Goal: Contribute content: Contribute content

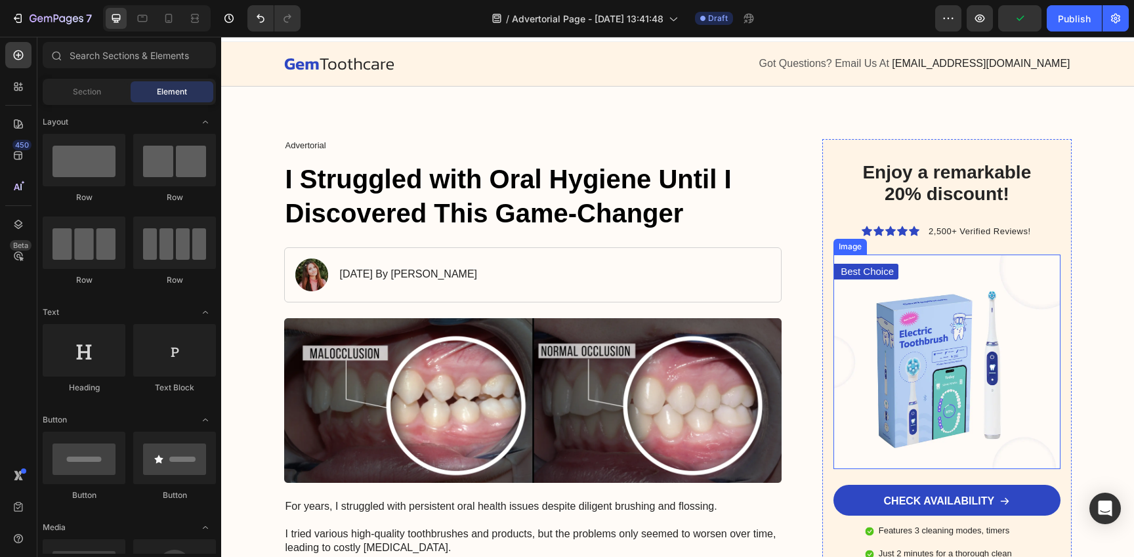
scroll to position [10, 0]
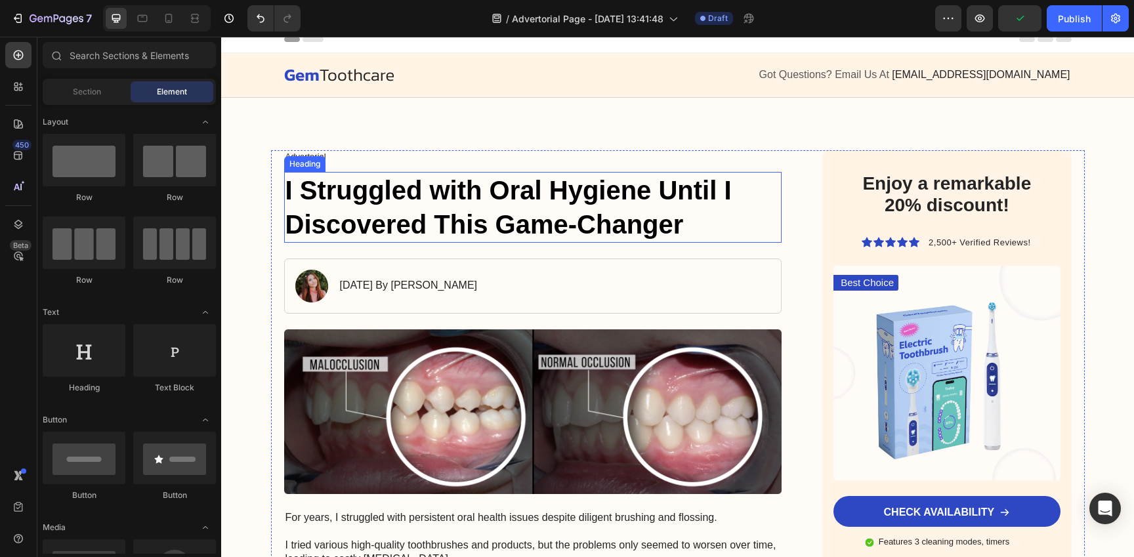
click at [619, 196] on h1 "I Struggled with Oral Hygiene Until I Discovered This Game-Changer" at bounding box center [533, 207] width 498 height 71
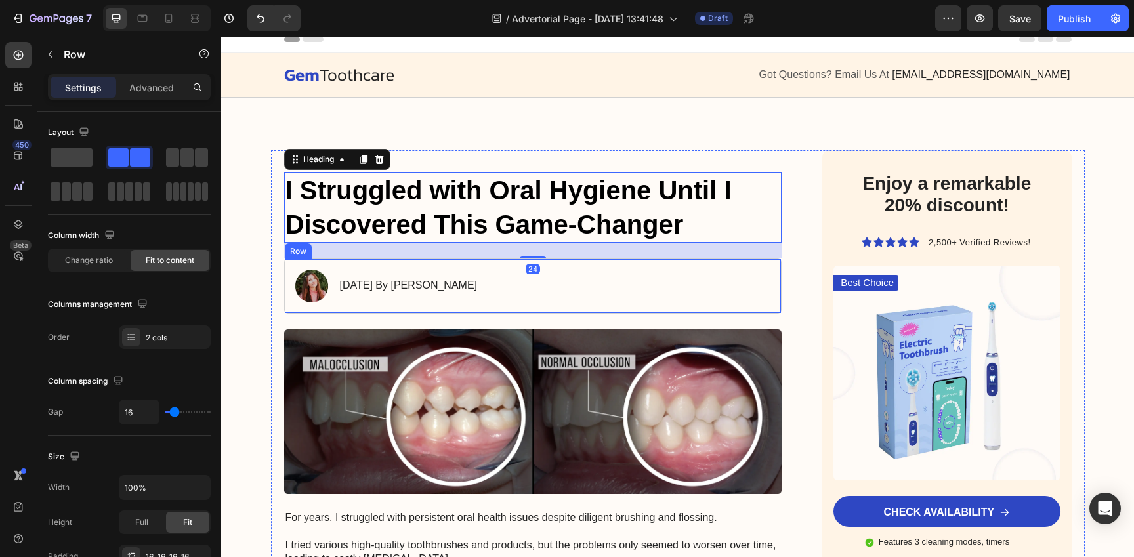
click at [624, 285] on div "Image January 18, 2024 By Maria Noman Text Block Row" at bounding box center [533, 286] width 498 height 55
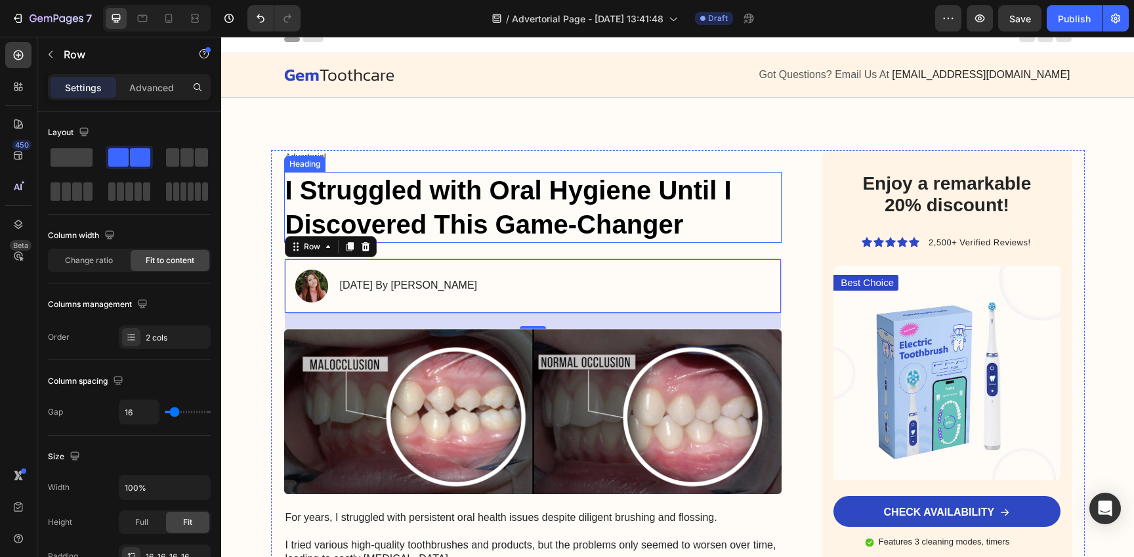
click at [575, 206] on h1 "I Struggled with Oral Hygiene Until I Discovered This Game-Changer" at bounding box center [533, 207] width 498 height 71
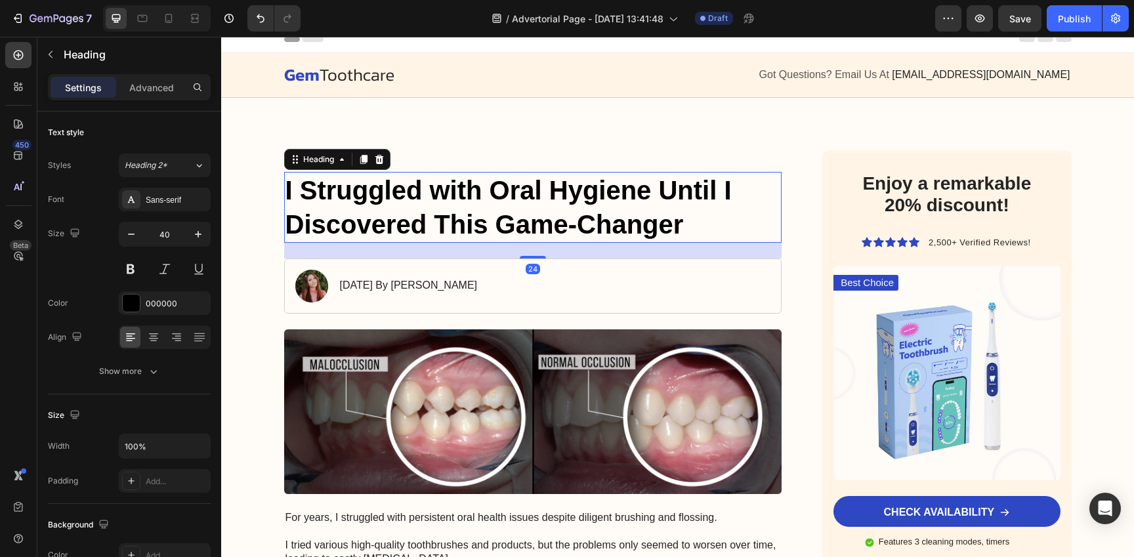
click at [575, 206] on h1 "I Struggled with Oral Hygiene Until I Discovered This Game-Changer" at bounding box center [533, 207] width 498 height 71
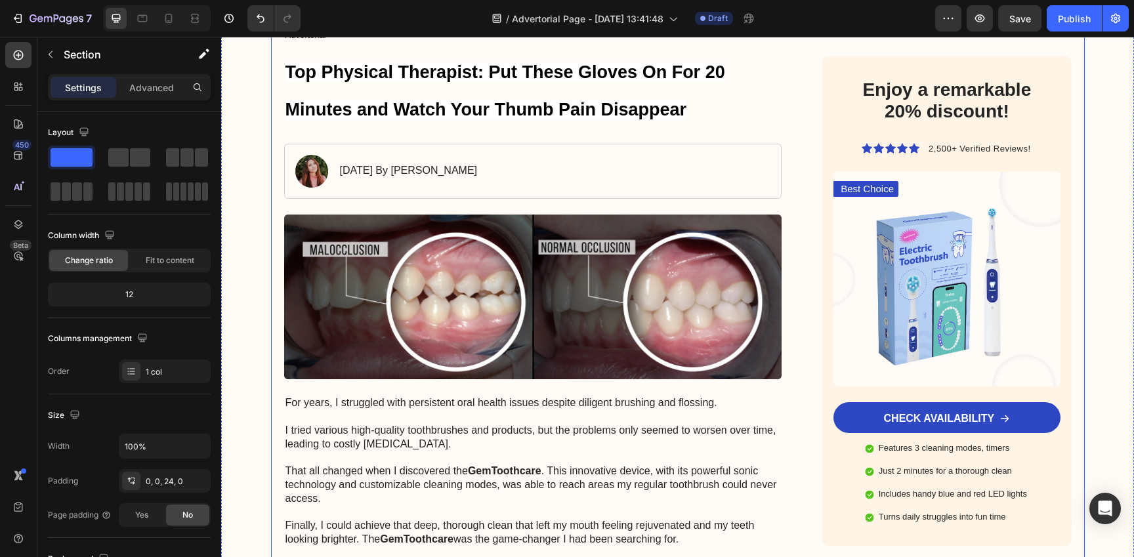
scroll to position [140, 0]
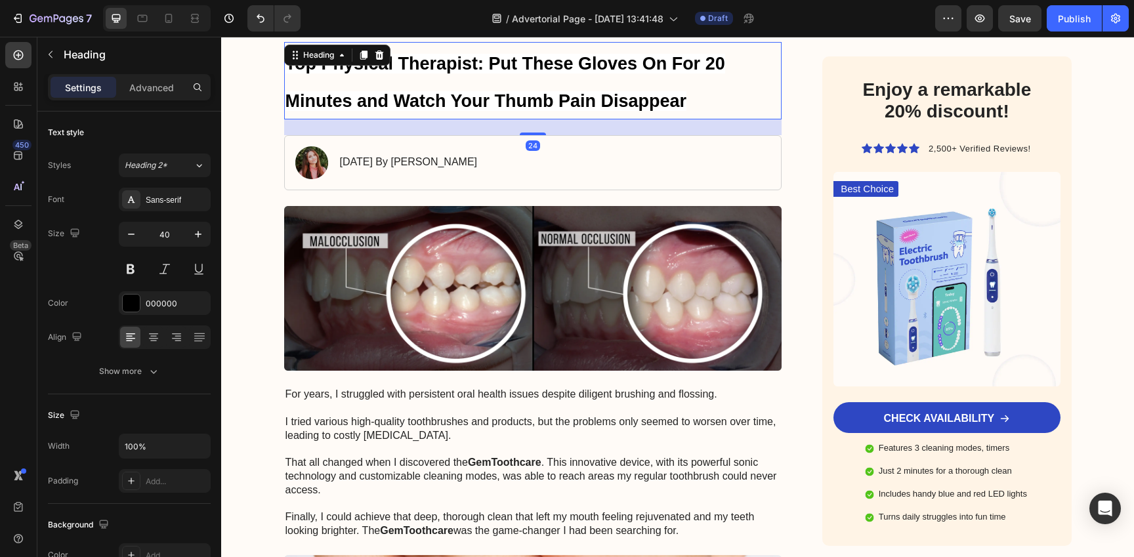
click at [535, 98] on strong "Top Physical Therapist: Put These Gloves On For 20 Minutes and Watch Your Thumb…" at bounding box center [505, 82] width 440 height 57
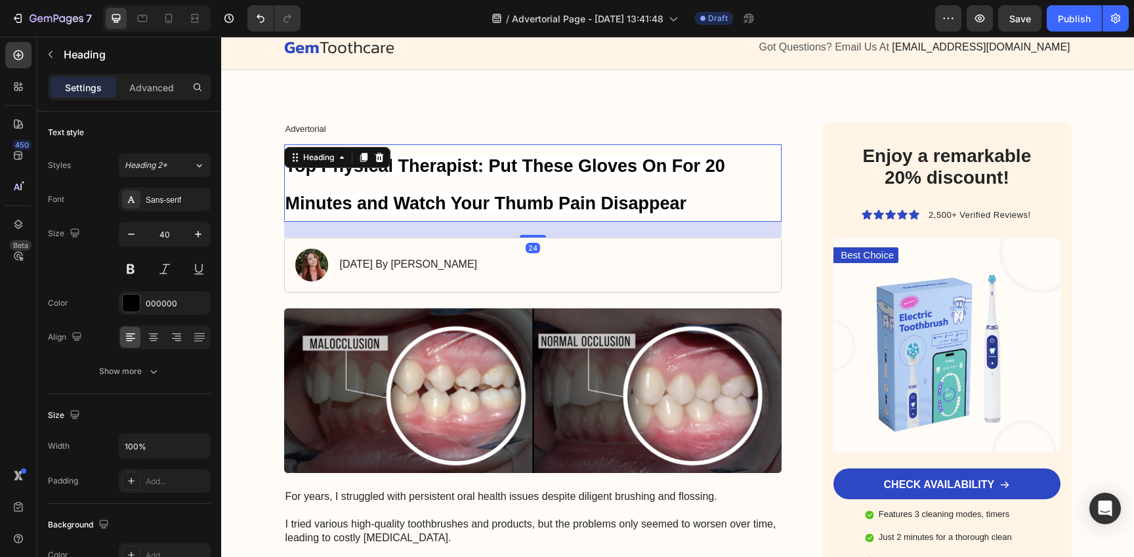
scroll to position [35, 0]
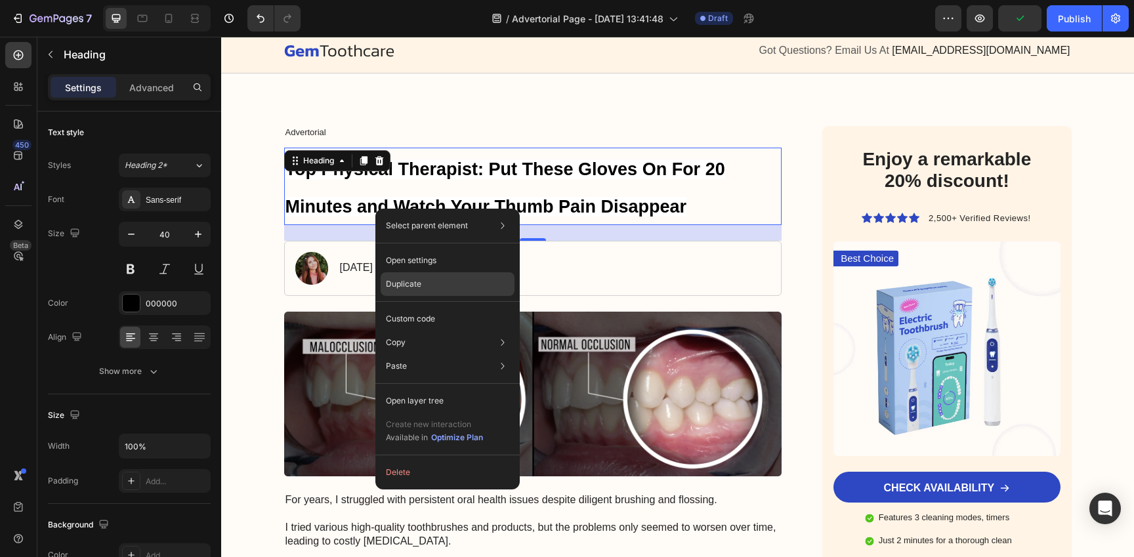
click at [431, 276] on div "Duplicate" at bounding box center [448, 284] width 134 height 24
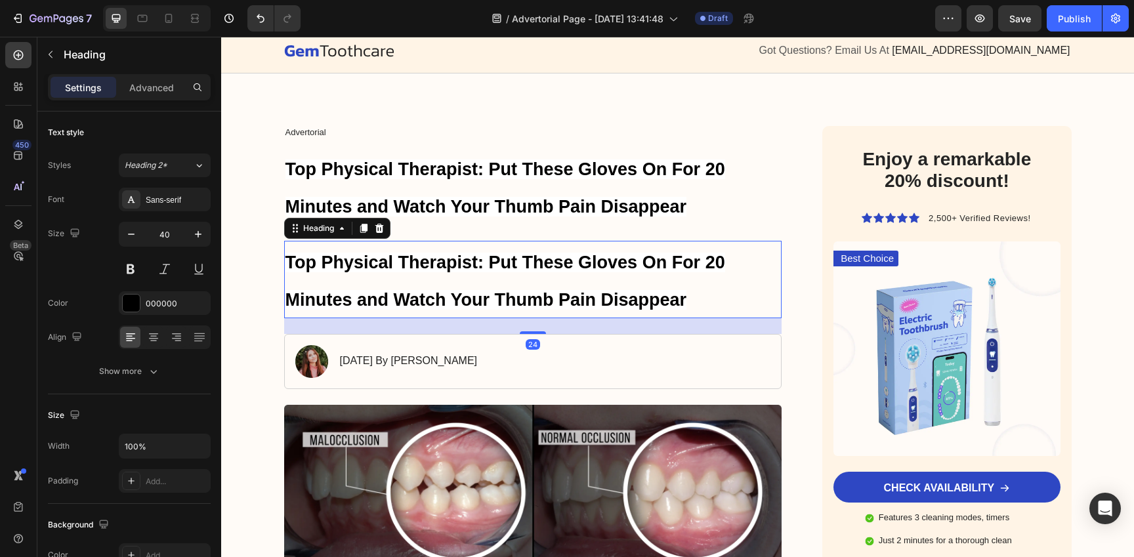
click at [463, 285] on h1 "Top Physical Therapist: Put These Gloves On For 20 Minutes and Watch Your Thumb…" at bounding box center [533, 279] width 498 height 77
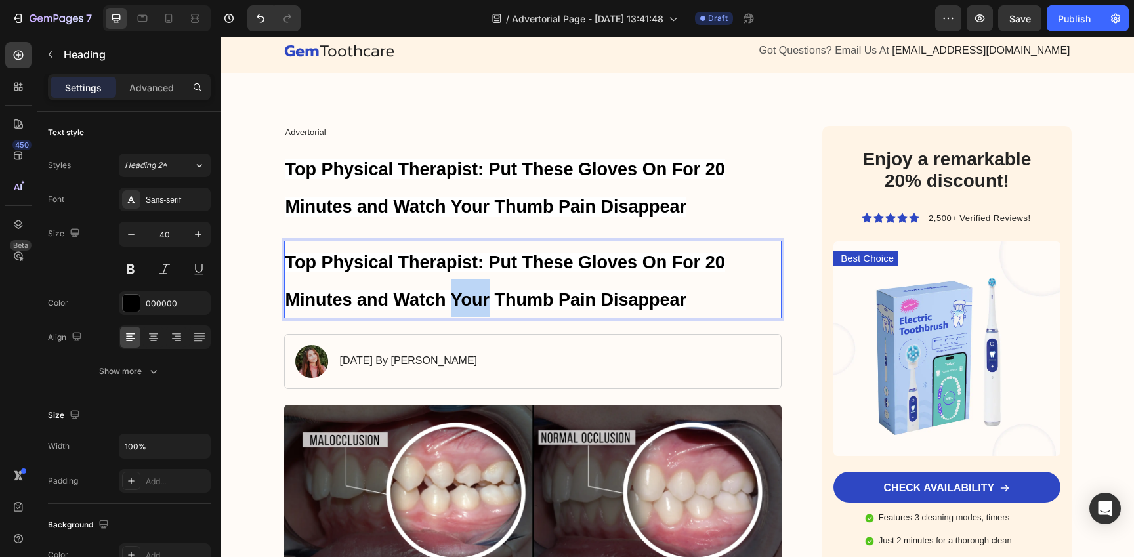
click at [463, 285] on p "Top Physical Therapist: Put These Gloves On For 20 Minutes and Watch Your Thumb…" at bounding box center [532, 279] width 495 height 75
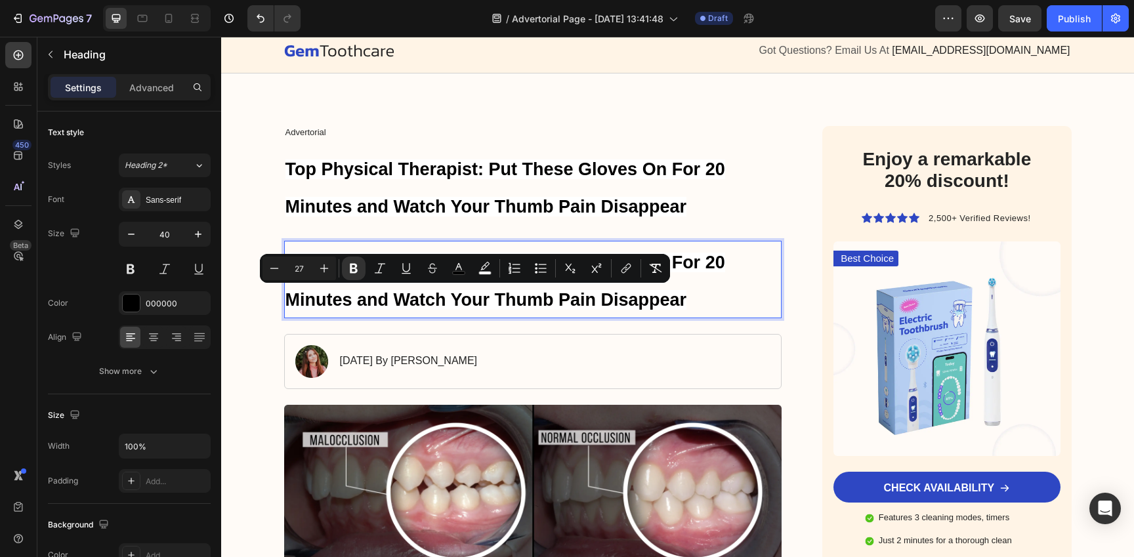
type input "40"
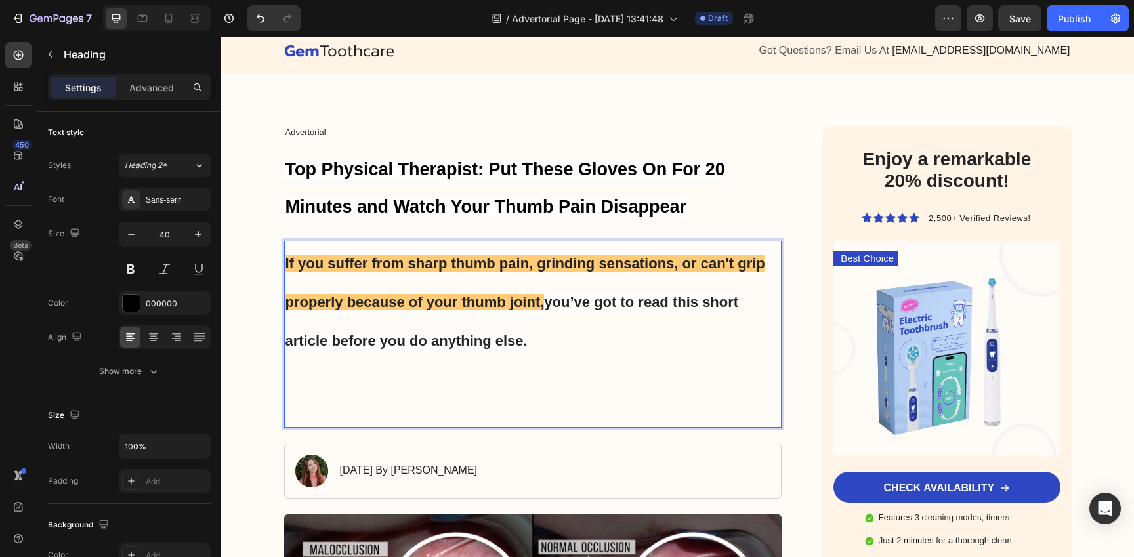
click at [552, 341] on p "If you suffer from sharp thumb pain, grinding sensations, or can't grip properl…" at bounding box center [532, 300] width 495 height 116
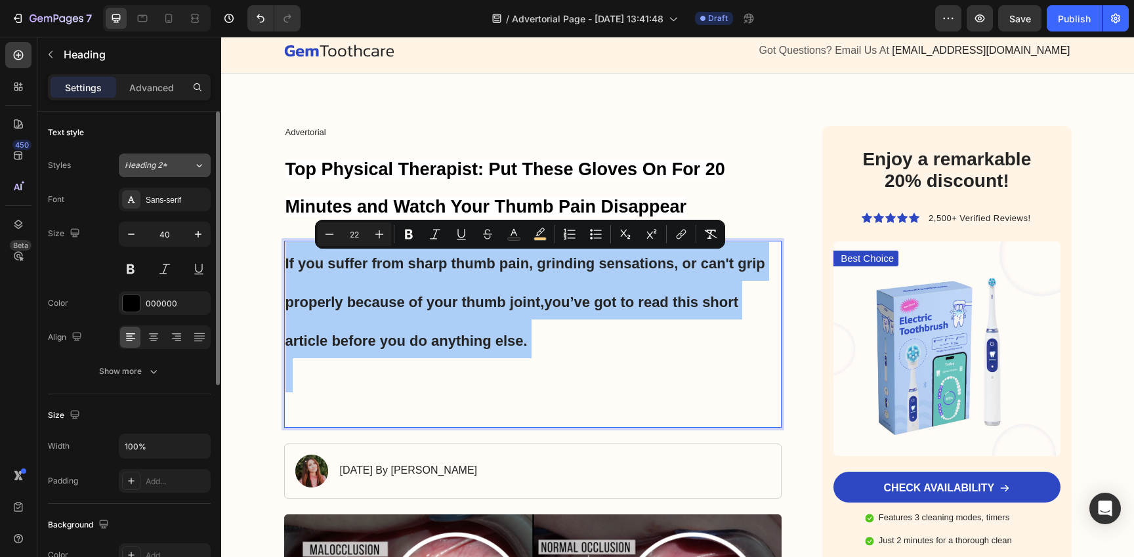
click at [182, 164] on div "Heading 2*" at bounding box center [159, 165] width 69 height 12
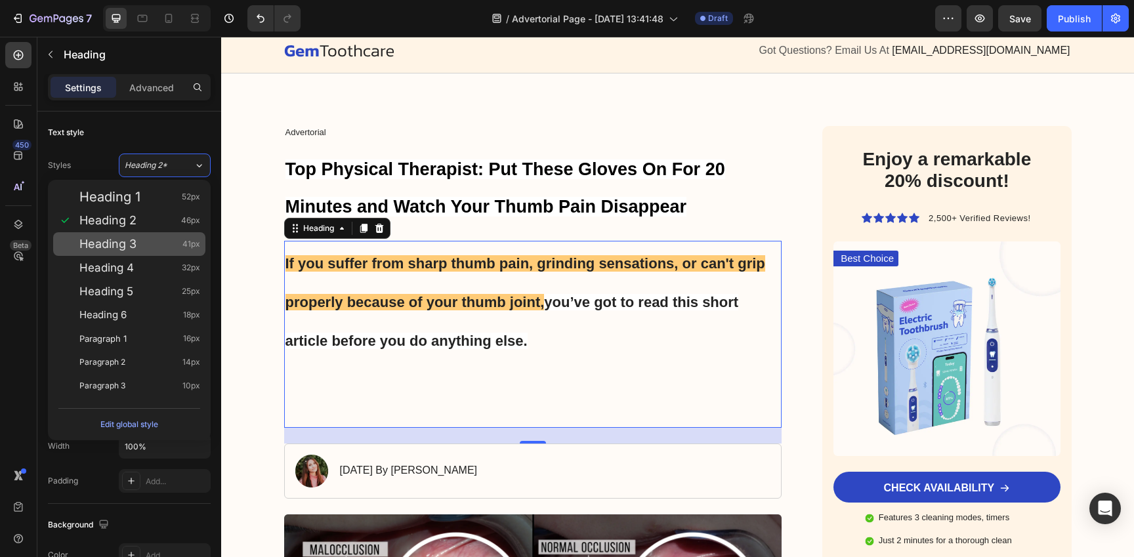
click at [167, 249] on div "Heading 3 41px" at bounding box center [139, 244] width 121 height 13
type input "41"
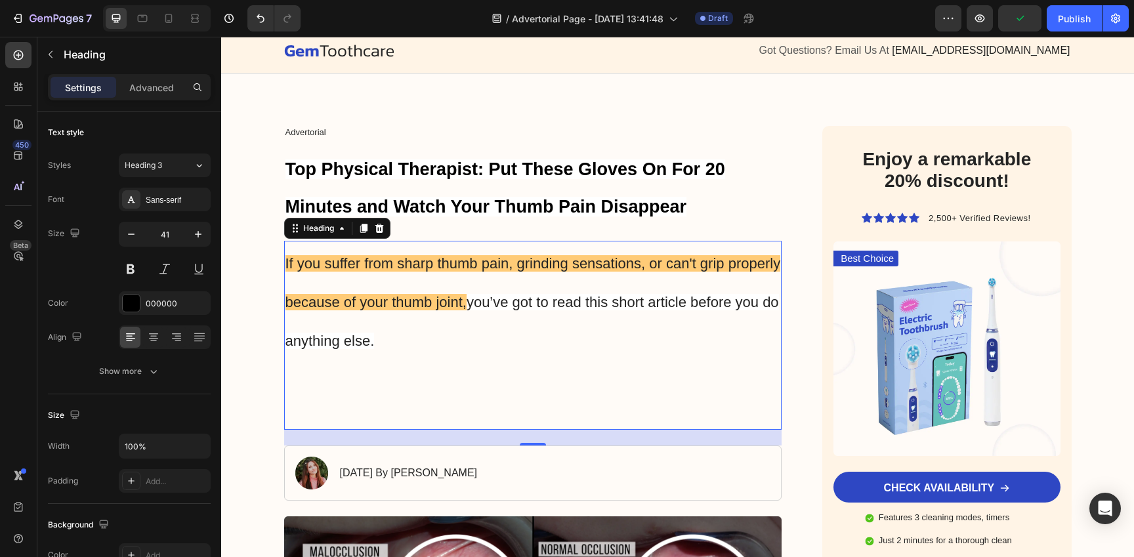
click at [428, 347] on h1 "If you suffer from sharp thumb pain, grinding sensations, or can't grip properl…" at bounding box center [533, 335] width 498 height 189
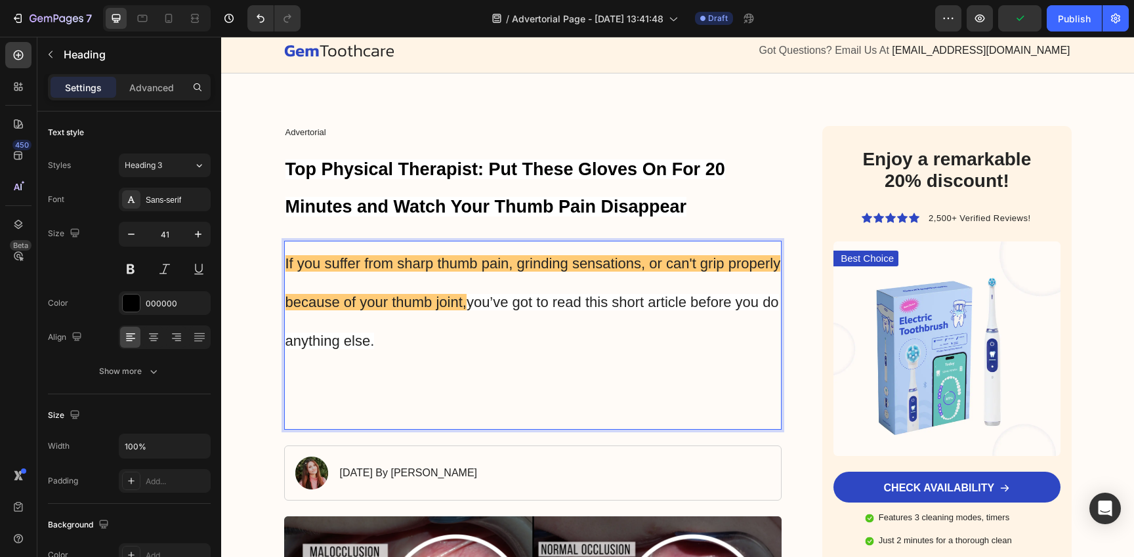
click at [428, 347] on p "If you suffer from sharp thumb pain, grinding sensations, or can't grip properl…" at bounding box center [532, 335] width 495 height 186
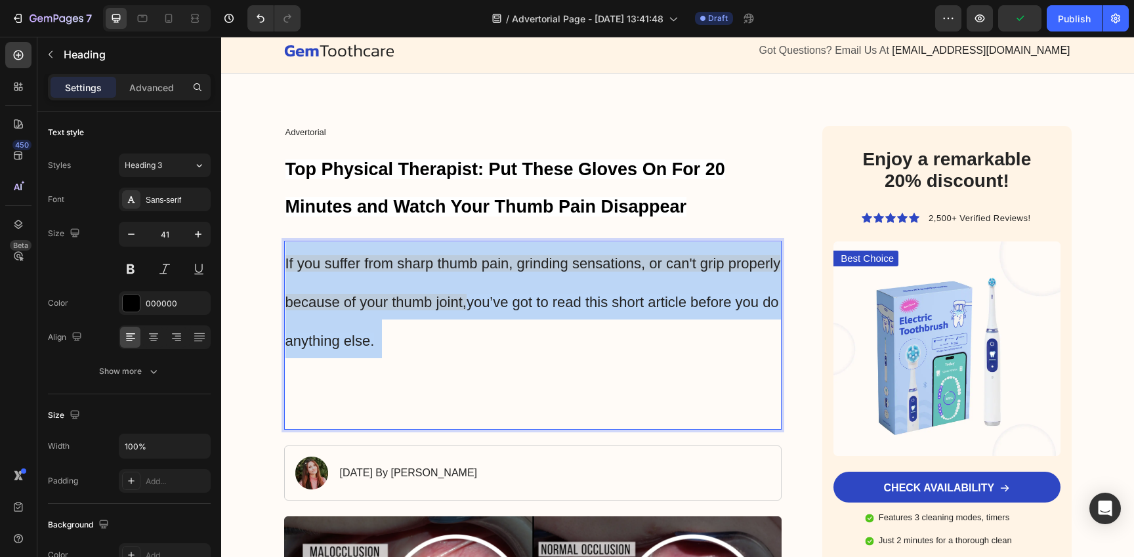
click at [428, 347] on p "If you suffer from sharp thumb pain, grinding sensations, or can't grip properl…" at bounding box center [532, 335] width 495 height 186
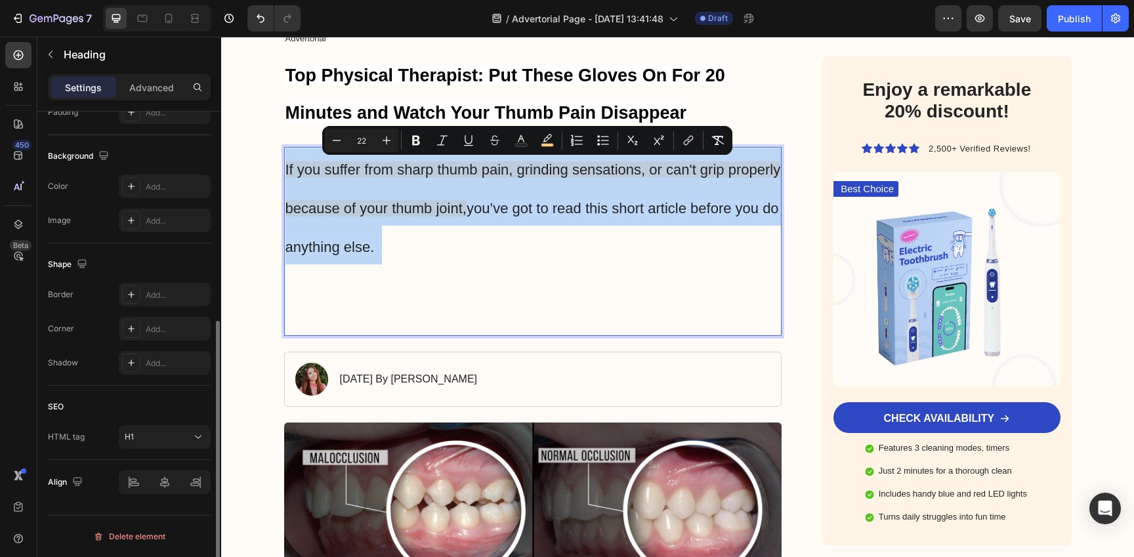
scroll to position [0, 0]
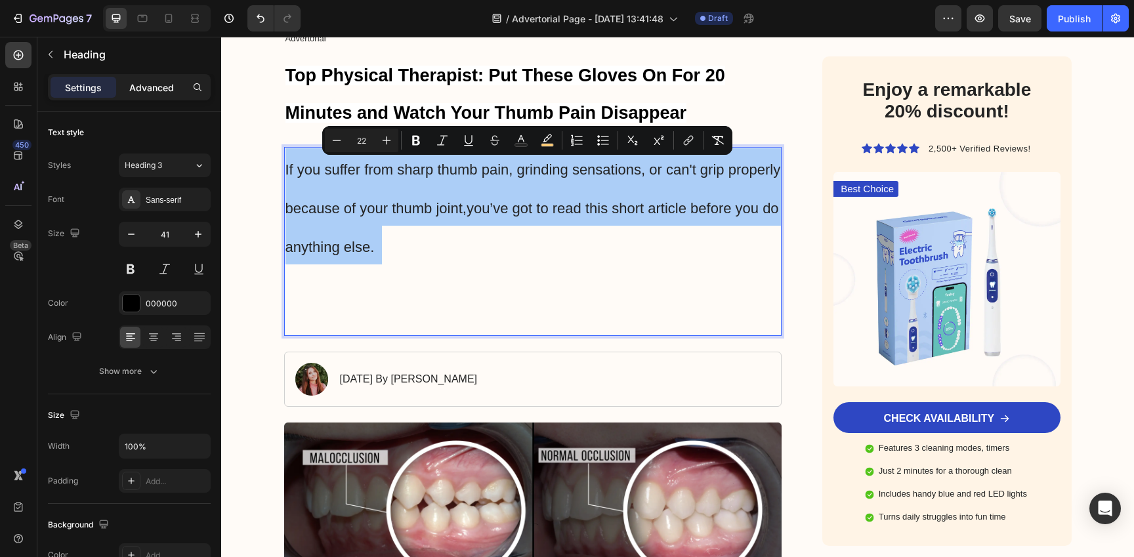
click at [152, 87] on p "Advanced" at bounding box center [151, 88] width 45 height 14
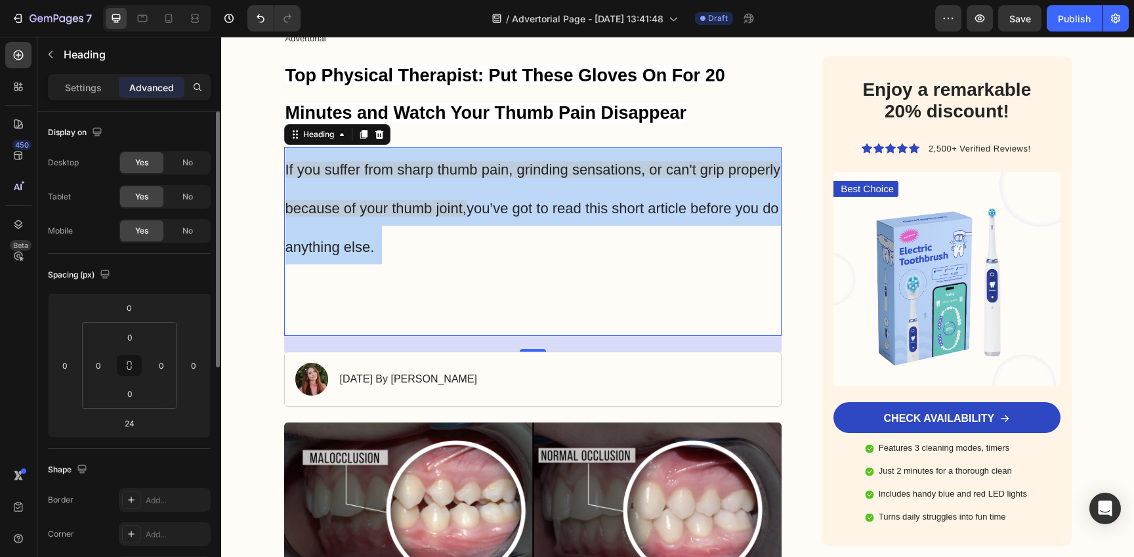
click at [400, 280] on p "If you suffer from sharp thumb pain, grinding sensations, or can't grip properl…" at bounding box center [532, 241] width 495 height 186
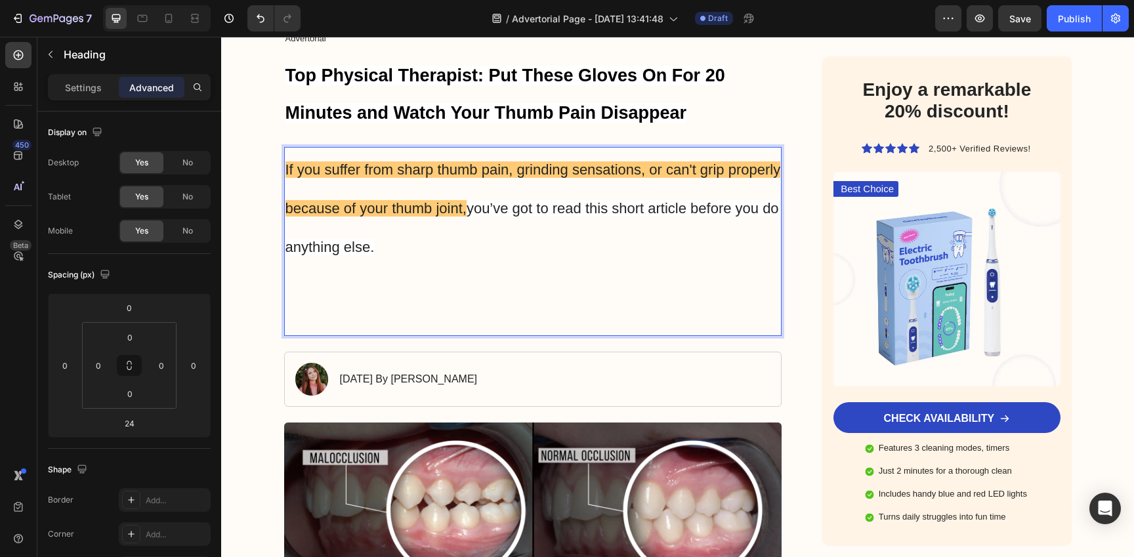
click at [451, 236] on p "If you suffer from sharp thumb pain, grinding sensations, or can't grip properl…" at bounding box center [532, 241] width 495 height 186
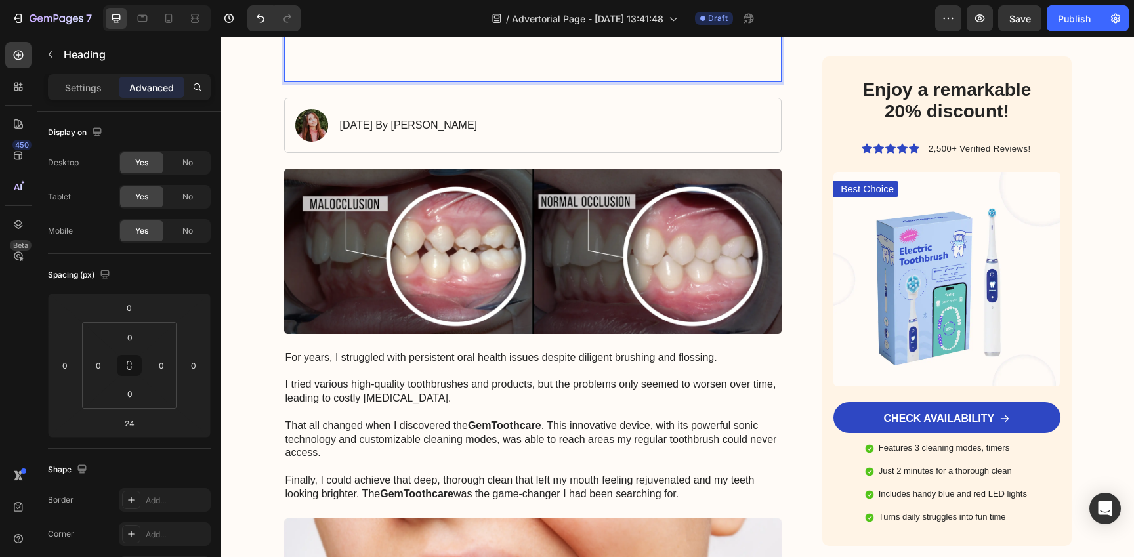
scroll to position [387, 0]
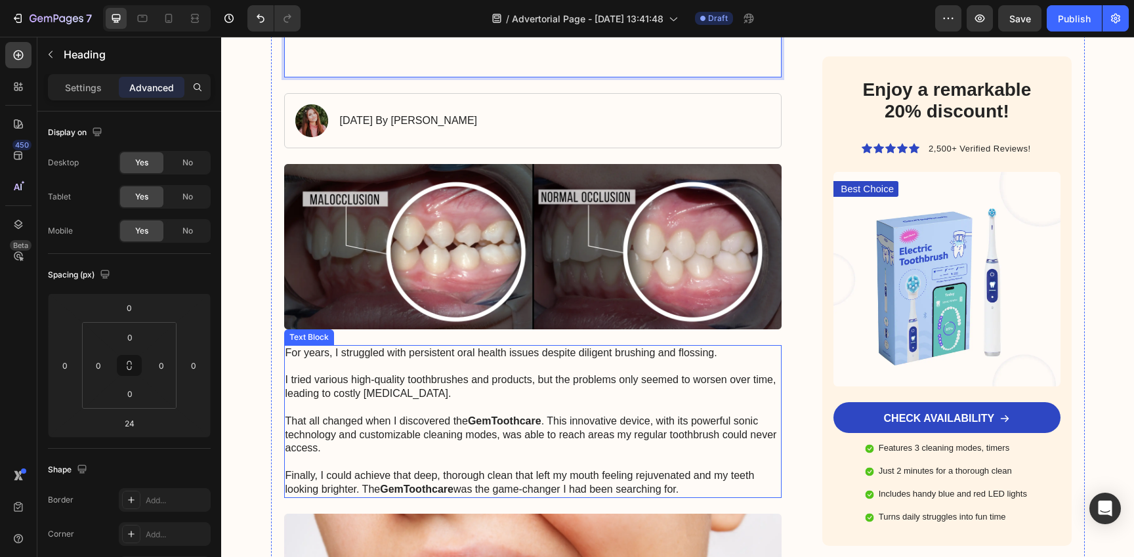
click at [449, 386] on p "For years, I struggled with persistent oral health issues despite diligent brus…" at bounding box center [532, 421] width 495 height 150
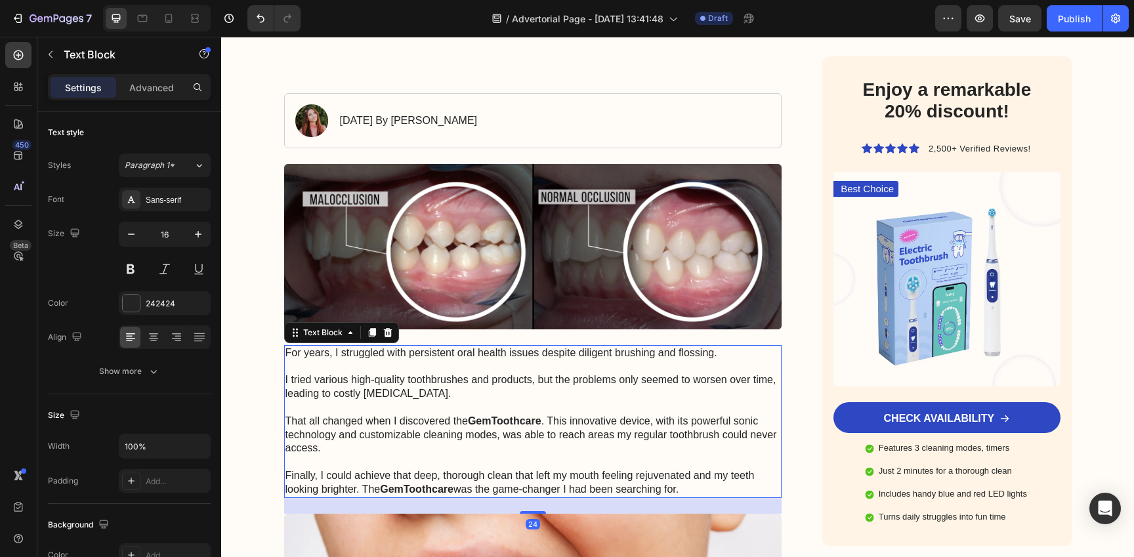
click at [449, 386] on p "For years, I struggled with persistent oral health issues despite diligent brus…" at bounding box center [532, 421] width 495 height 150
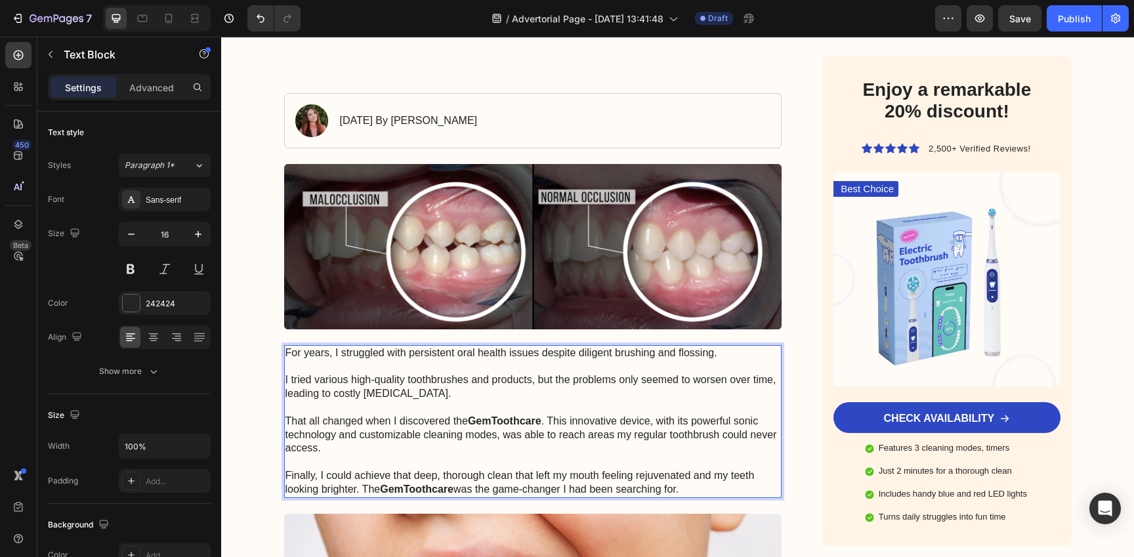
click at [480, 391] on p "For years, I struggled with persistent oral health issues despite diligent brus…" at bounding box center [532, 421] width 495 height 150
drag, startPoint x: 484, startPoint y: 392, endPoint x: 267, endPoint y: 379, distance: 217.6
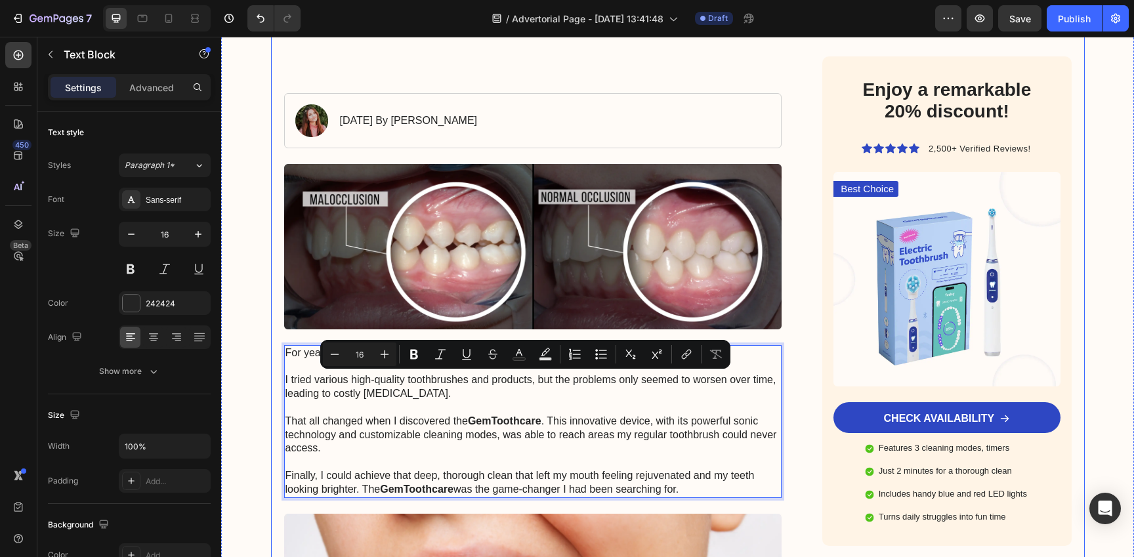
copy p "I tried various high-quality toothbrushes and products, but the problems only s…"
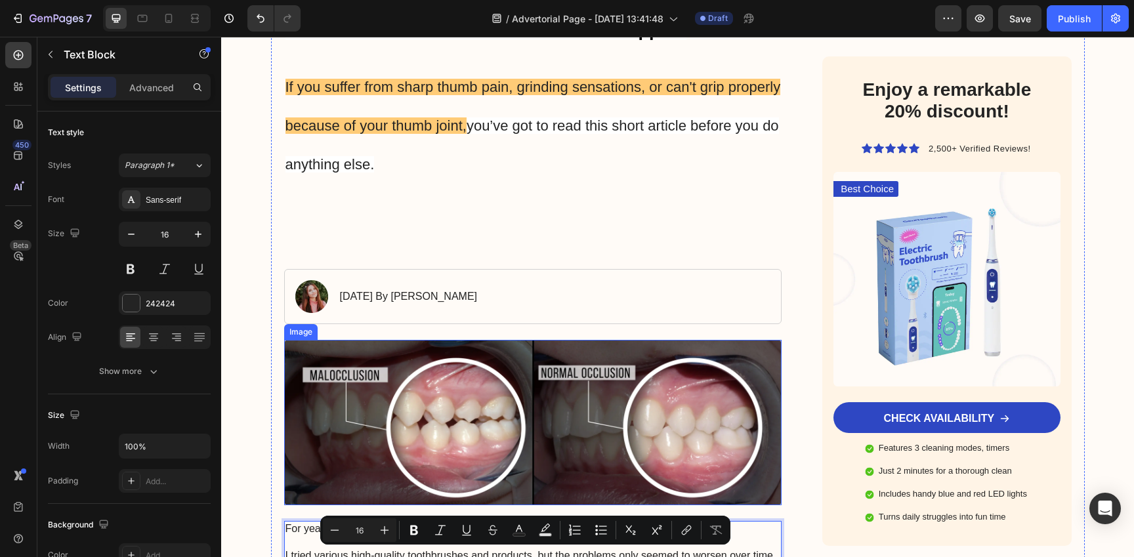
scroll to position [0, 0]
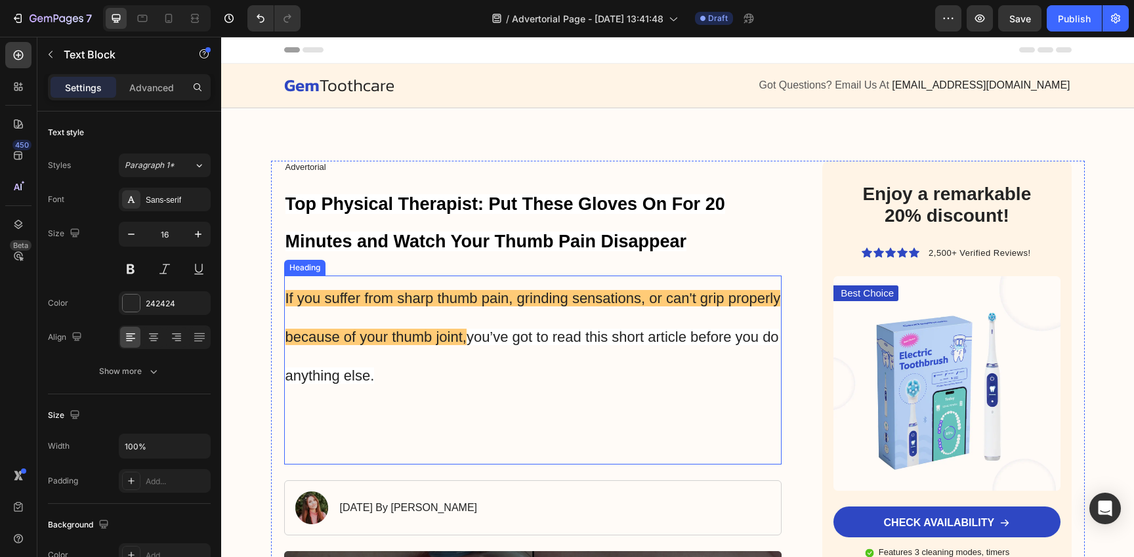
click at [557, 346] on p "⁠⁠⁠⁠⁠⁠⁠ If you suffer from sharp thumb pain, grinding sensations, or can't grip…" at bounding box center [532, 370] width 495 height 186
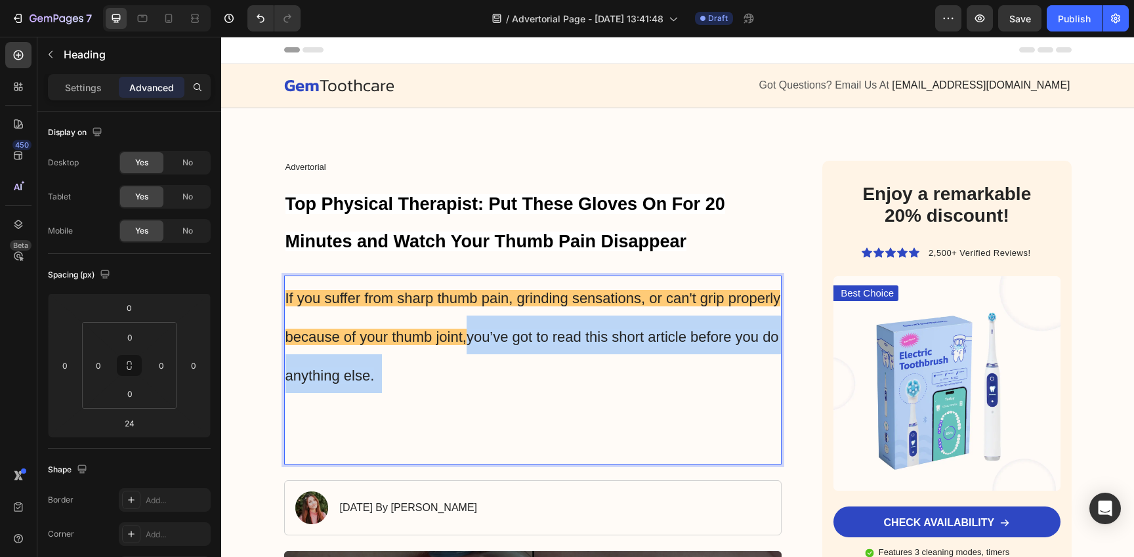
click at [562, 374] on p "If you suffer from sharp thumb pain, grinding sensations, or can't grip properl…" at bounding box center [532, 370] width 495 height 186
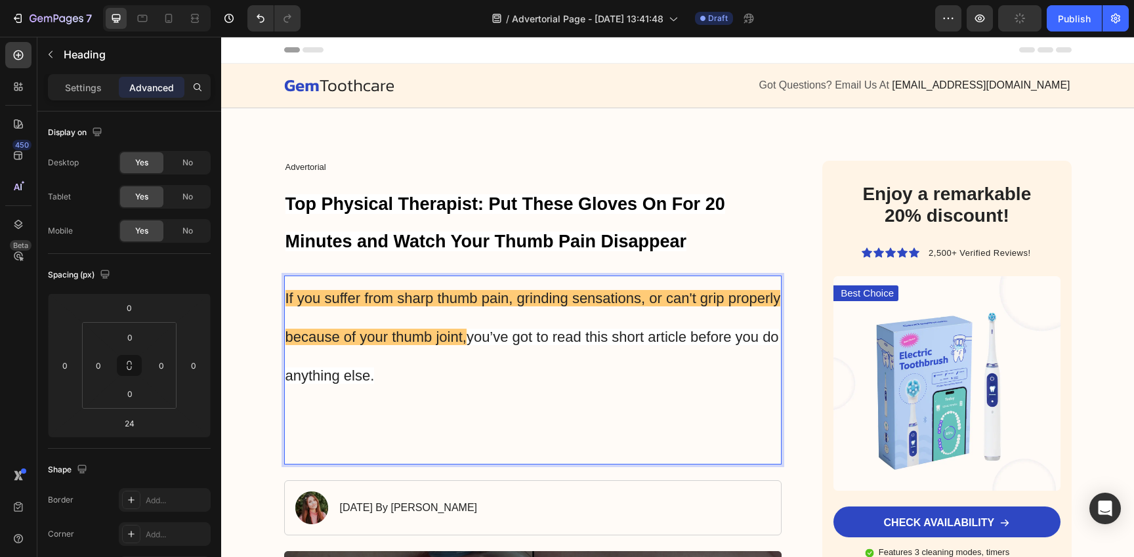
click at [572, 368] on p "If you suffer from sharp thumb pain, grinding sensations, or can't grip properl…" at bounding box center [532, 370] width 495 height 186
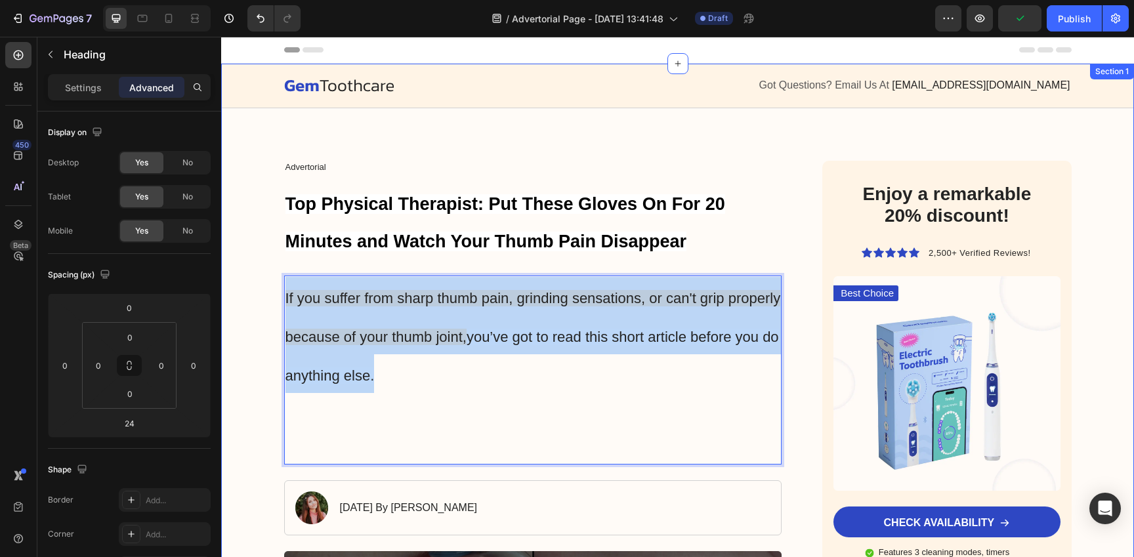
drag, startPoint x: 568, startPoint y: 380, endPoint x: 242, endPoint y: 264, distance: 345.3
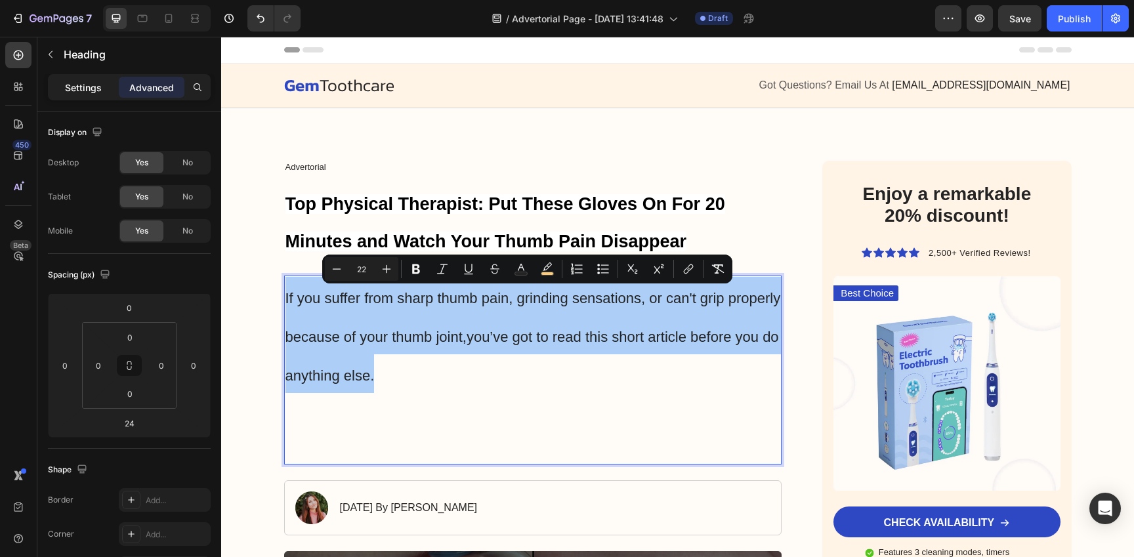
click at [85, 89] on p "Settings" at bounding box center [83, 88] width 37 height 14
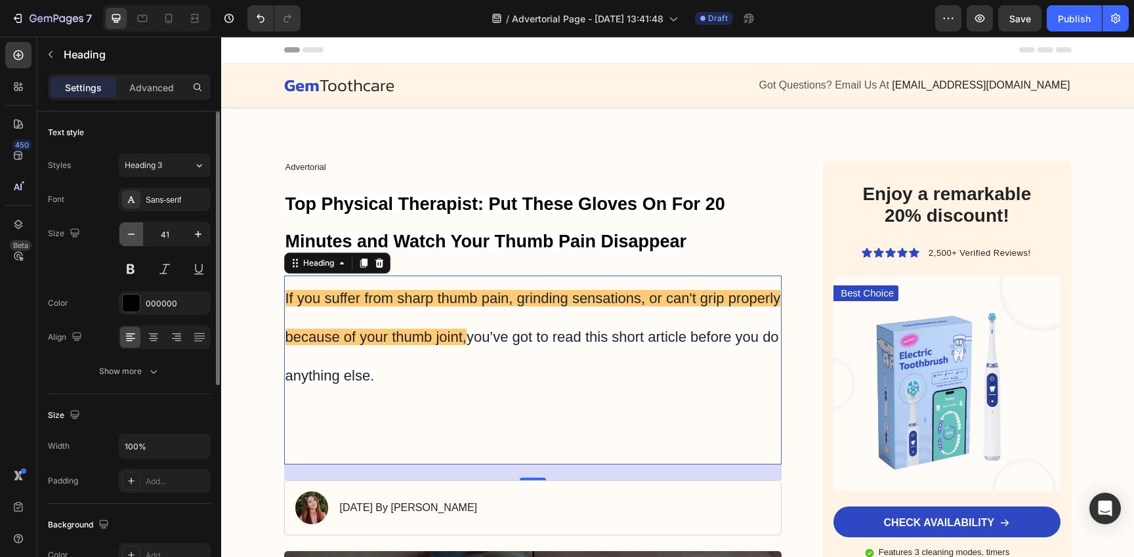
click at [135, 238] on icon "button" at bounding box center [131, 234] width 13 height 13
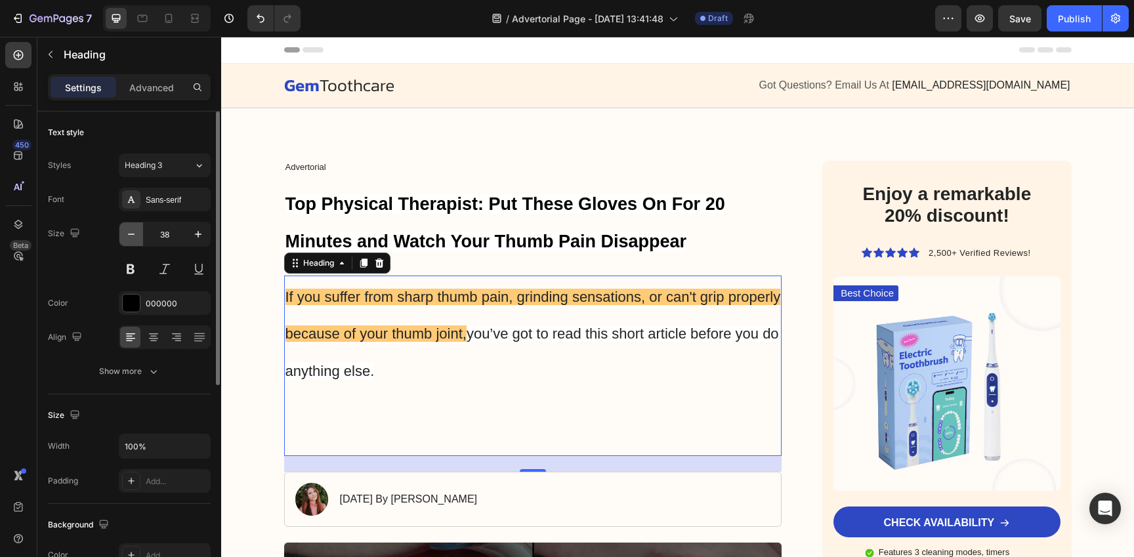
click at [135, 238] on icon "button" at bounding box center [131, 234] width 13 height 13
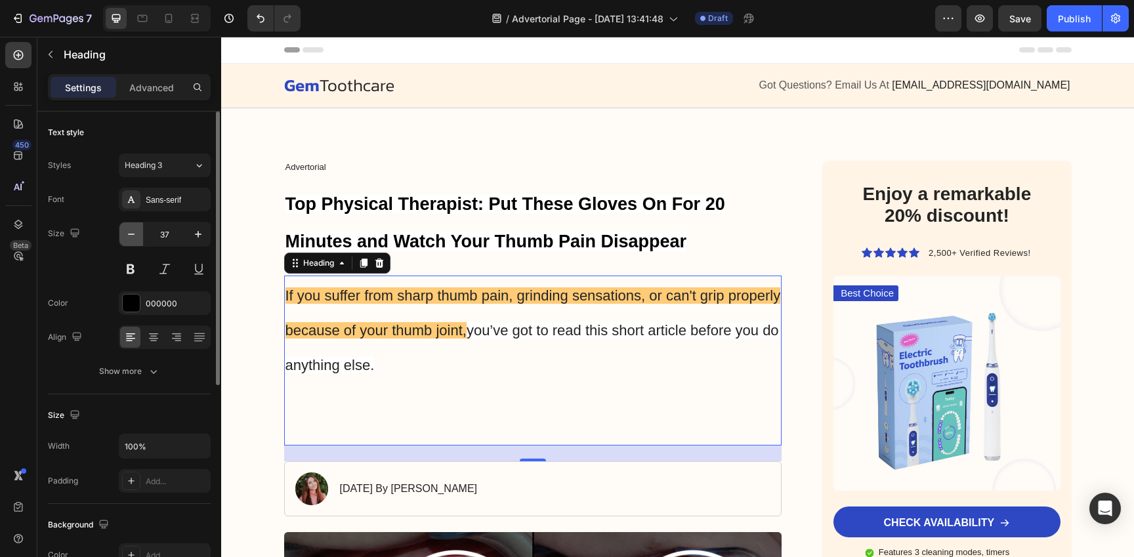
click at [135, 238] on icon "button" at bounding box center [131, 234] width 13 height 13
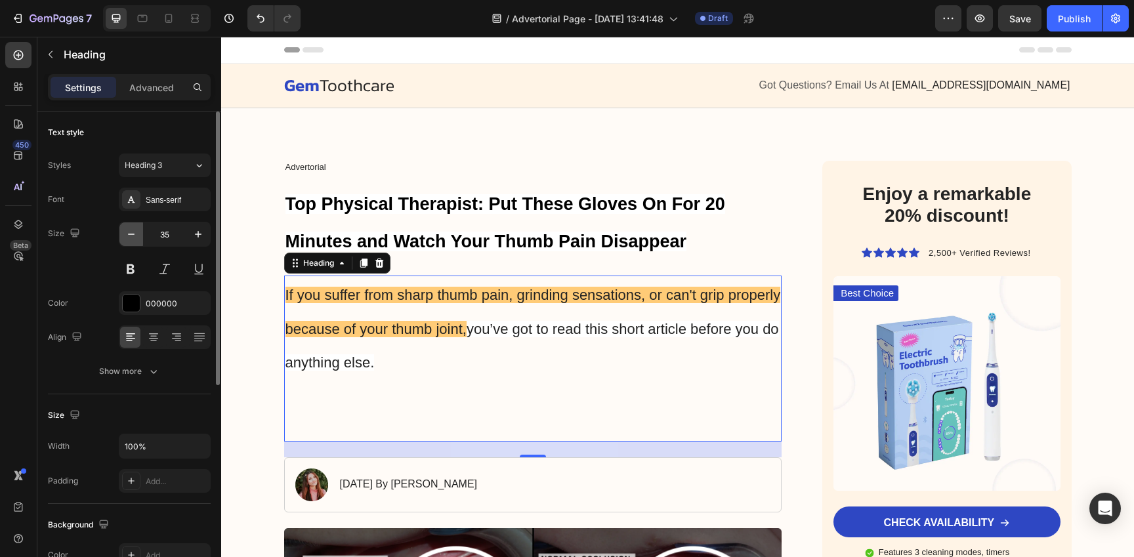
click at [135, 238] on icon "button" at bounding box center [131, 234] width 13 height 13
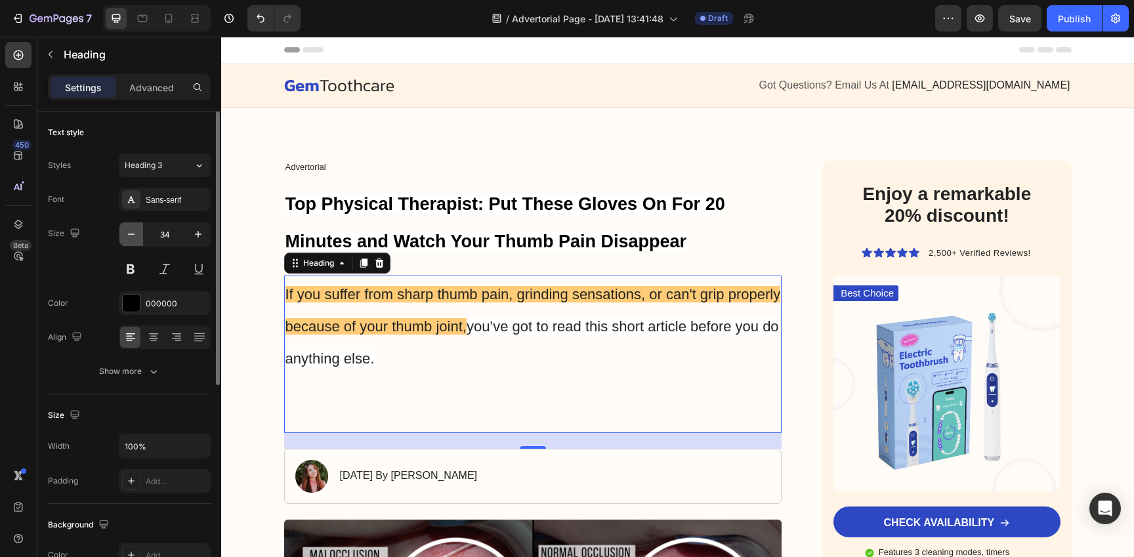
click at [135, 238] on icon "button" at bounding box center [131, 234] width 13 height 13
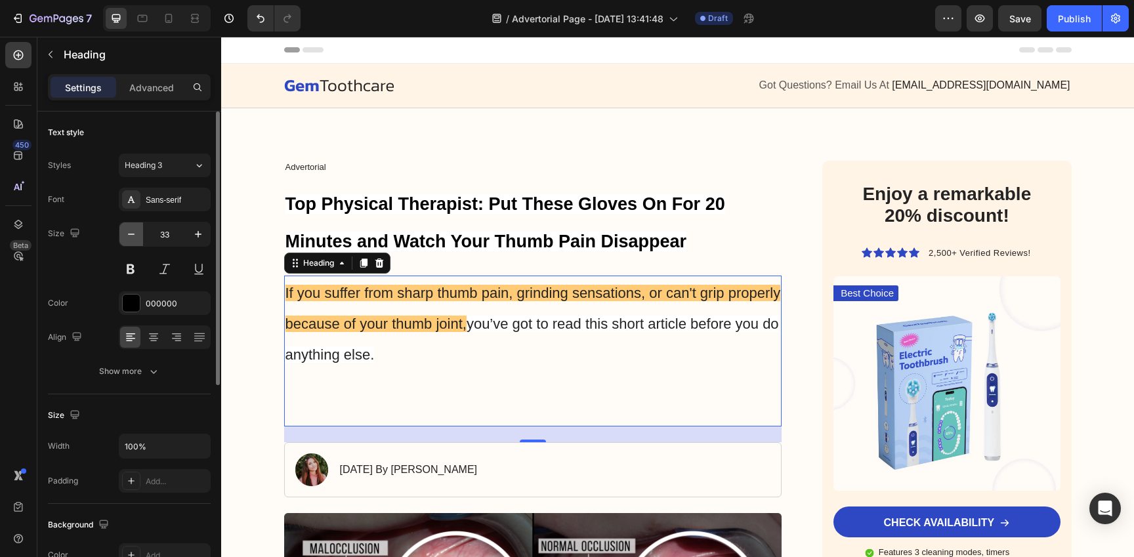
click at [135, 238] on icon "button" at bounding box center [131, 234] width 13 height 13
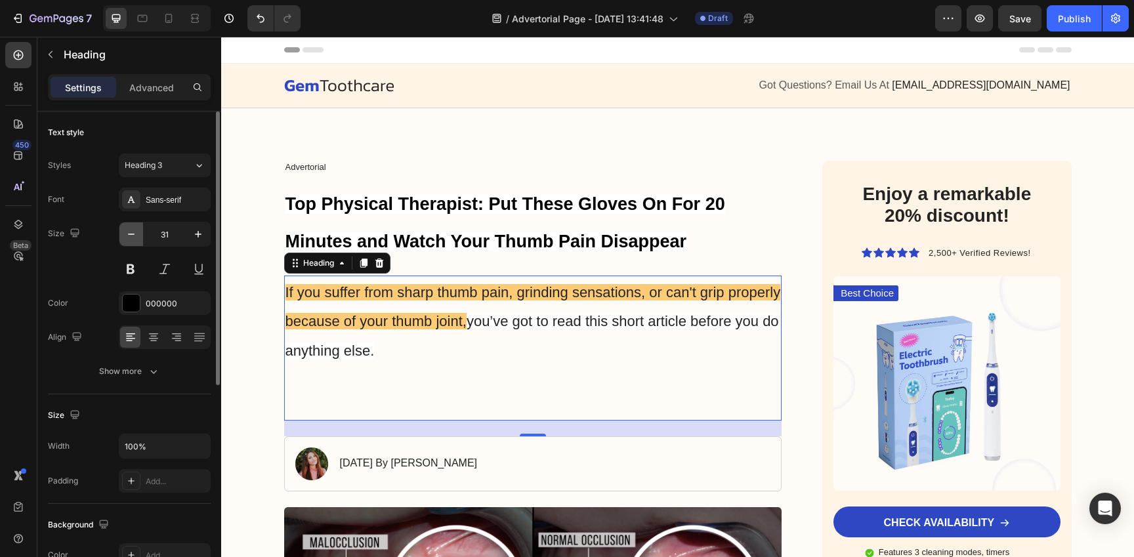
click at [135, 238] on icon "button" at bounding box center [131, 234] width 13 height 13
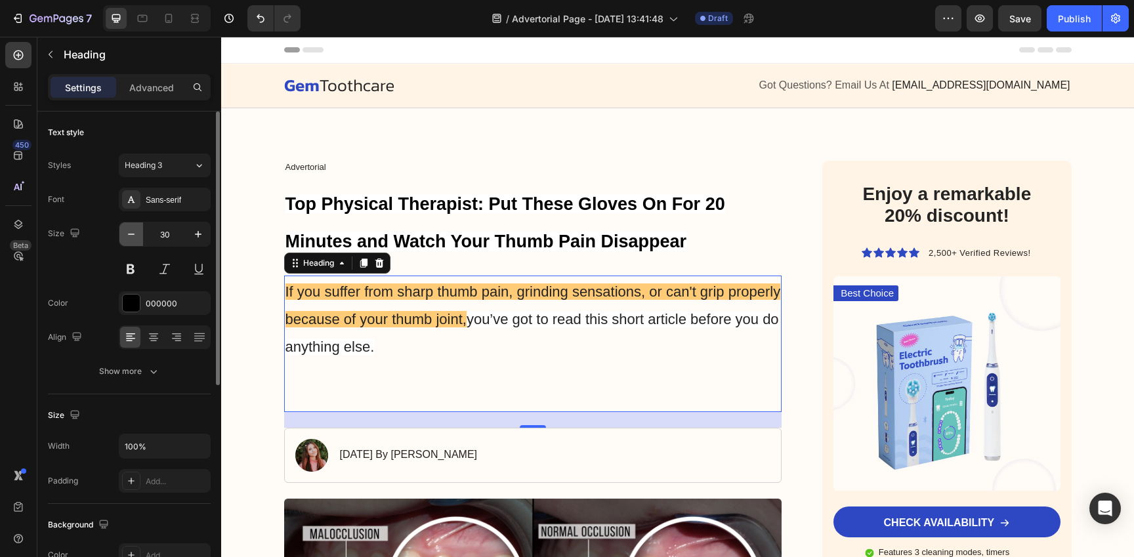
click at [135, 238] on icon "button" at bounding box center [131, 234] width 13 height 13
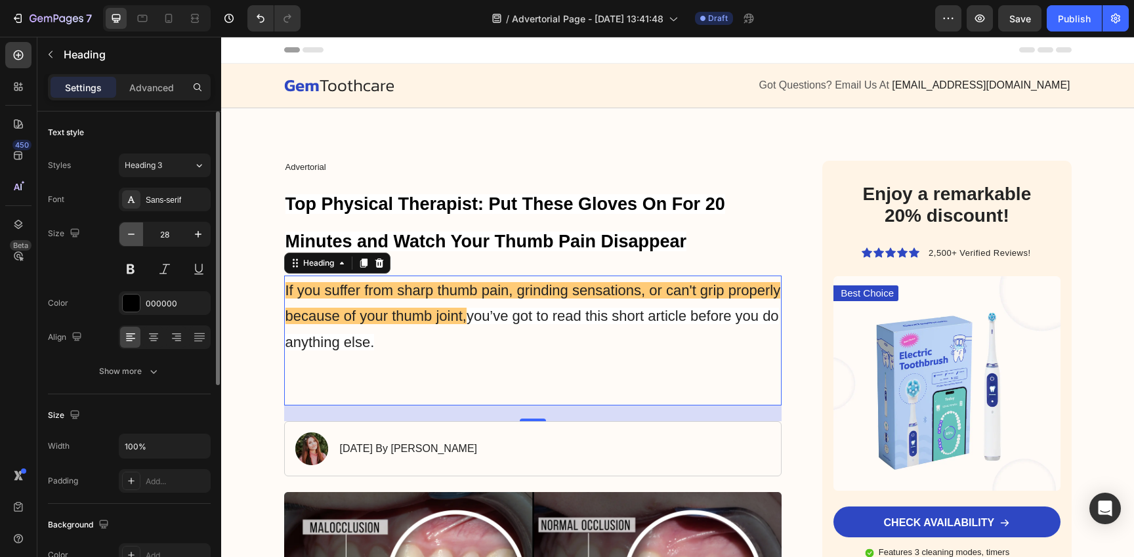
click at [135, 238] on icon "button" at bounding box center [131, 234] width 13 height 13
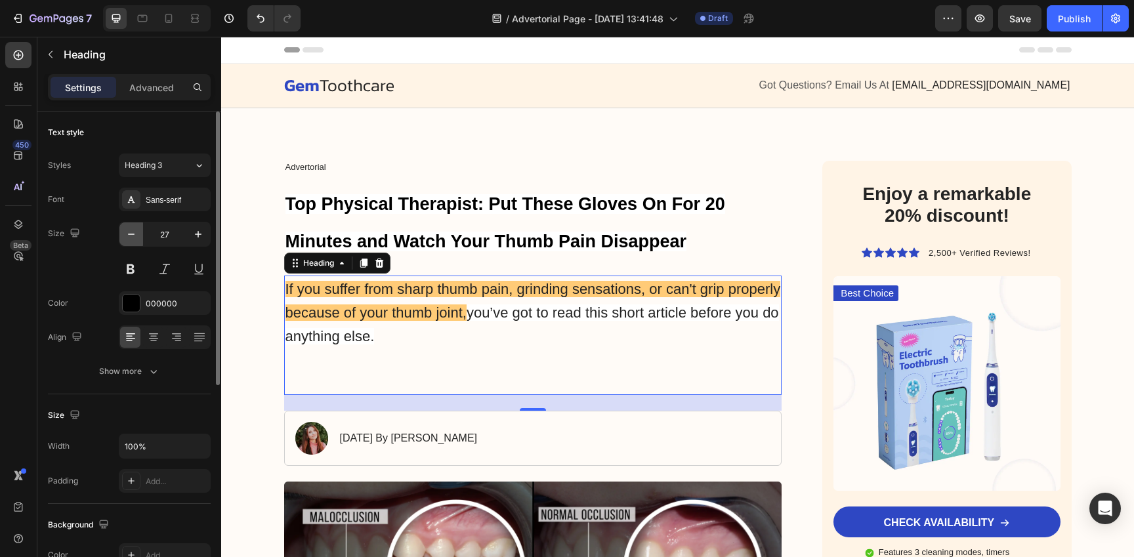
click at [135, 238] on icon "button" at bounding box center [131, 234] width 13 height 13
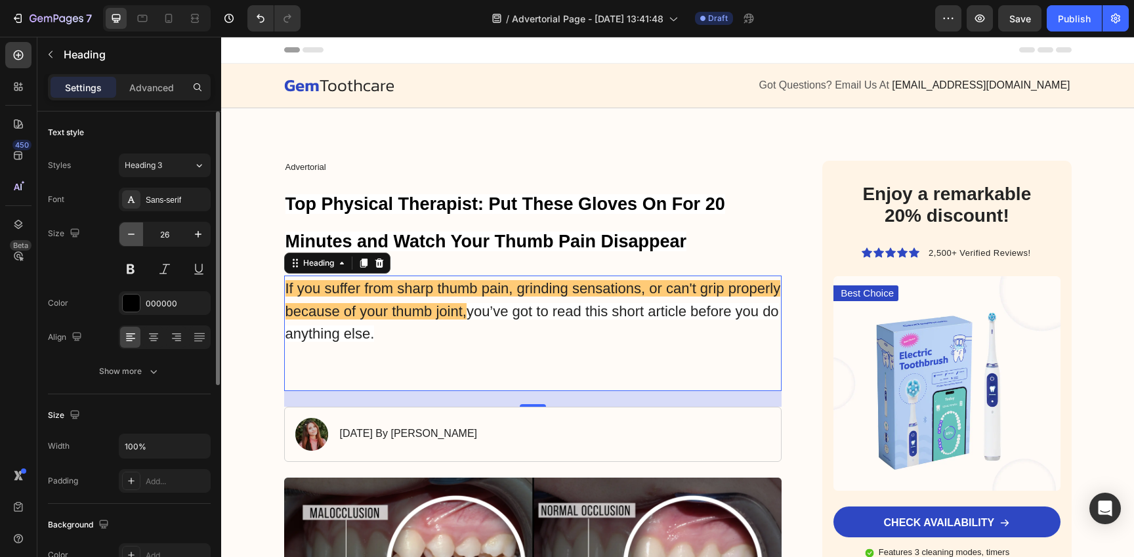
click at [135, 238] on icon "button" at bounding box center [131, 234] width 13 height 13
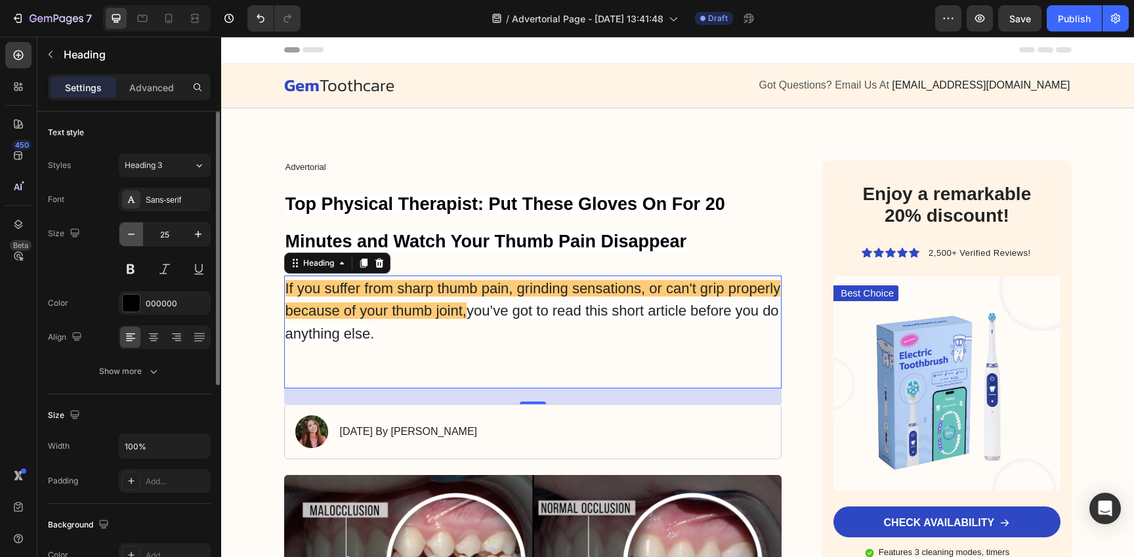
type input "24"
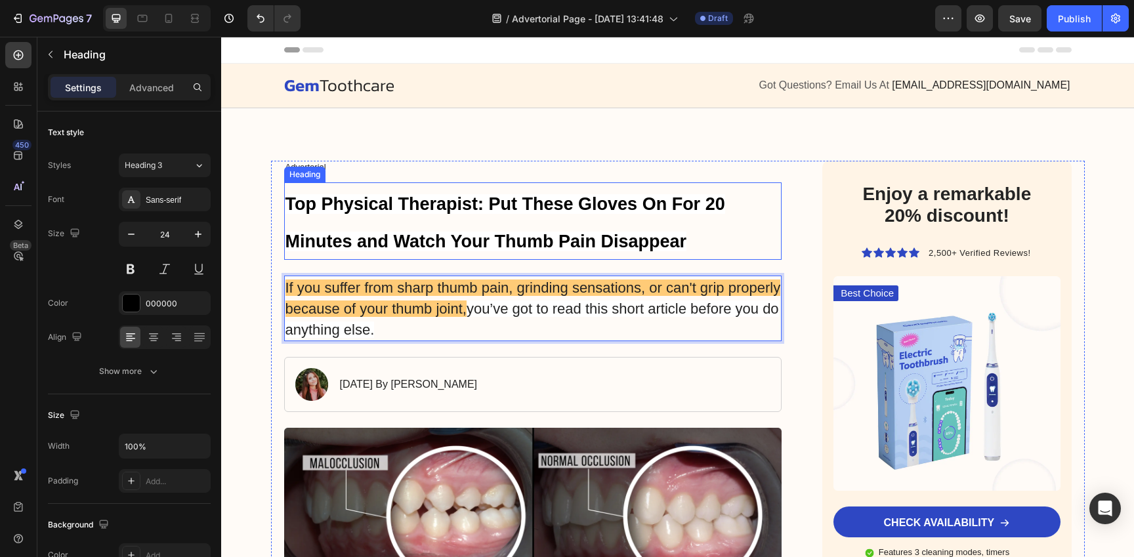
click at [562, 232] on strong "Top Physical Therapist: Put These Gloves On For 20 Minutes and Watch Your Thumb…" at bounding box center [505, 222] width 440 height 57
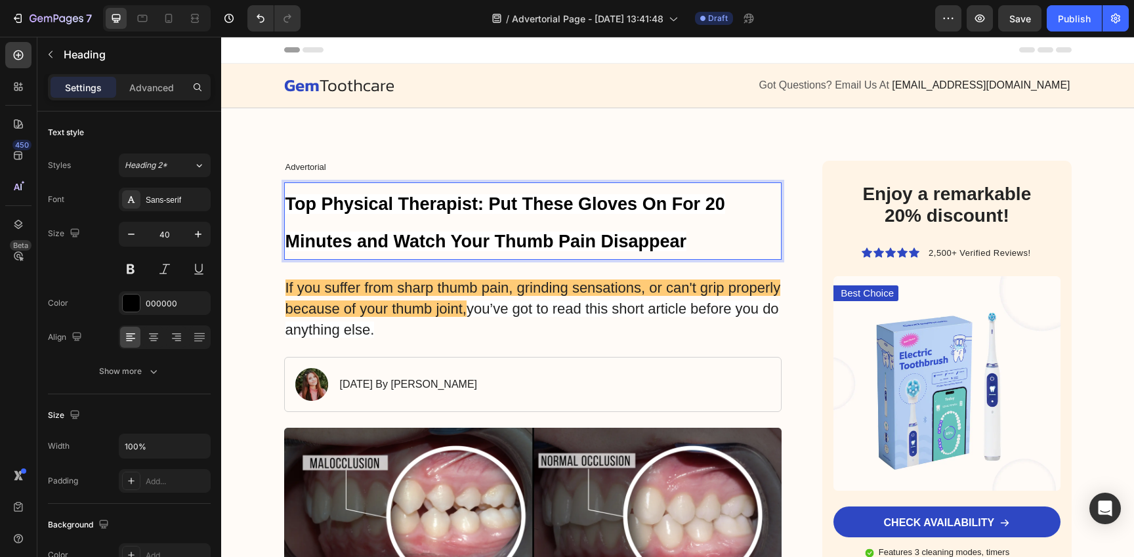
click at [612, 224] on p "Top Physical Therapist: Put These Gloves On For 20 Minutes and Watch Your Thumb…" at bounding box center [532, 221] width 495 height 75
click at [132, 241] on button "button" at bounding box center [131, 234] width 24 height 24
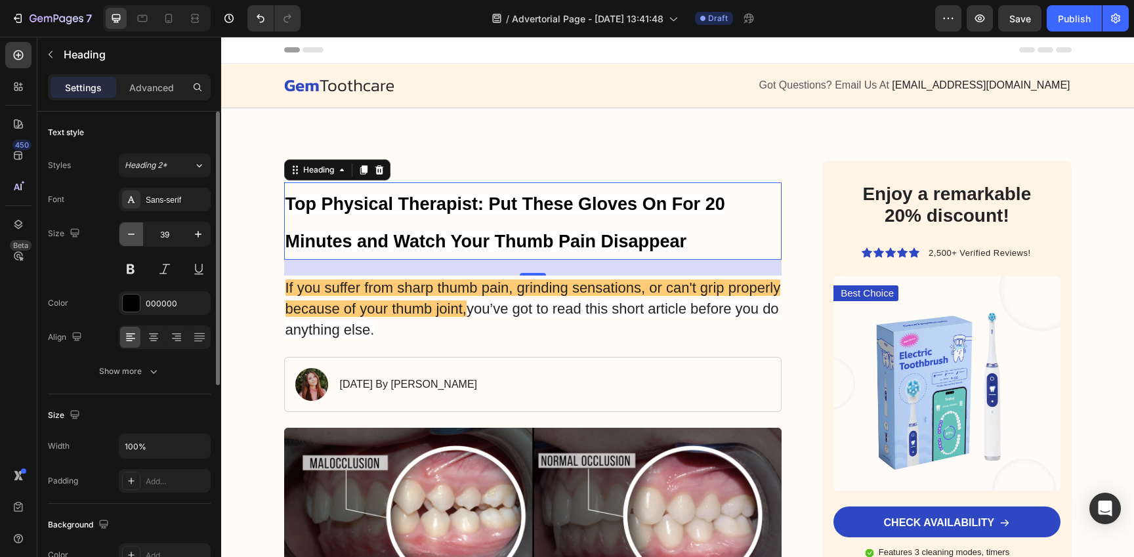
click at [132, 241] on button "button" at bounding box center [131, 234] width 24 height 24
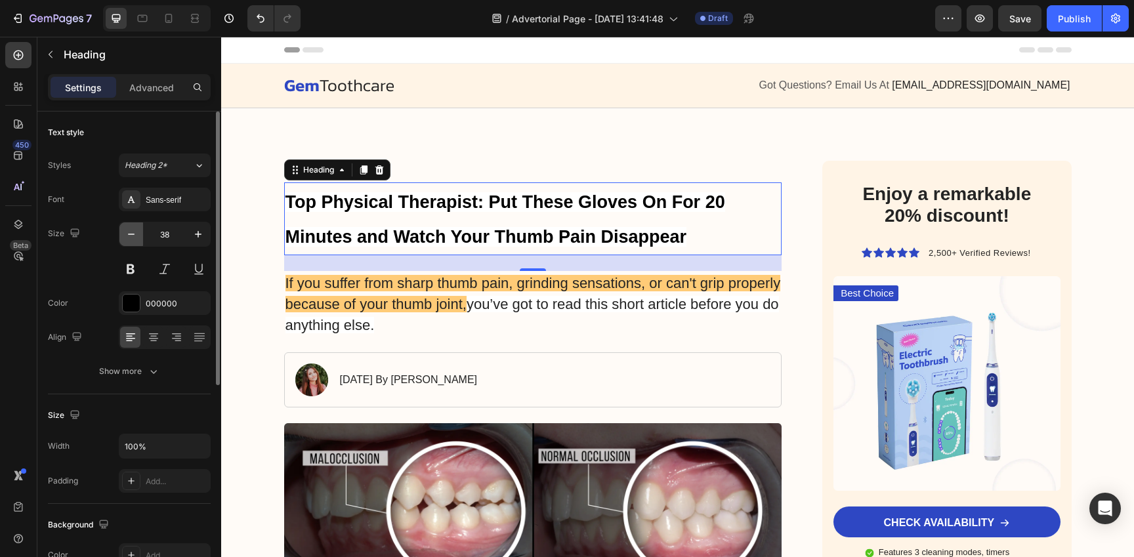
click at [132, 241] on button "button" at bounding box center [131, 234] width 24 height 24
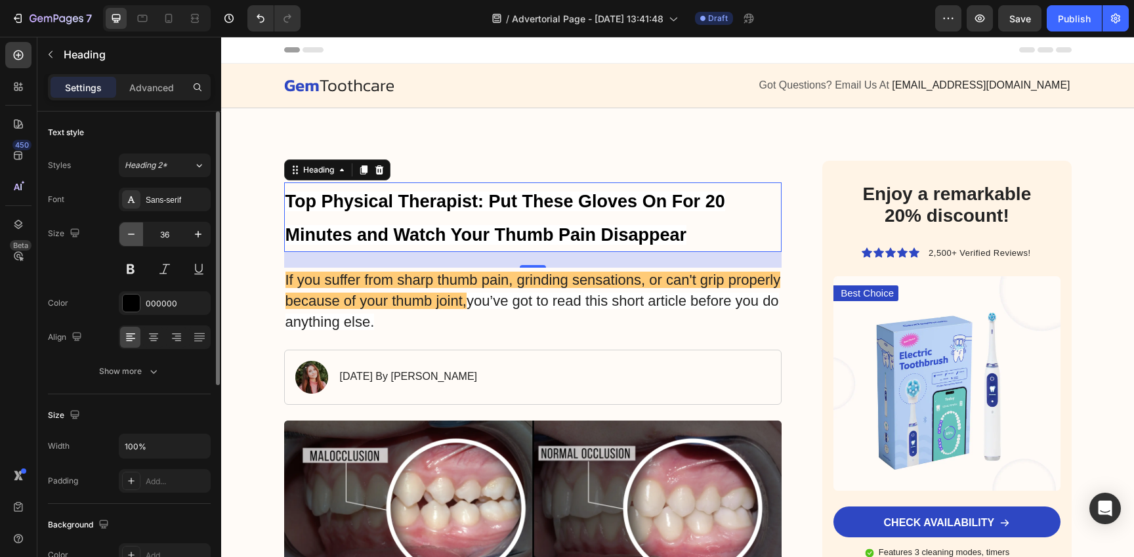
click at [132, 241] on button "button" at bounding box center [131, 234] width 24 height 24
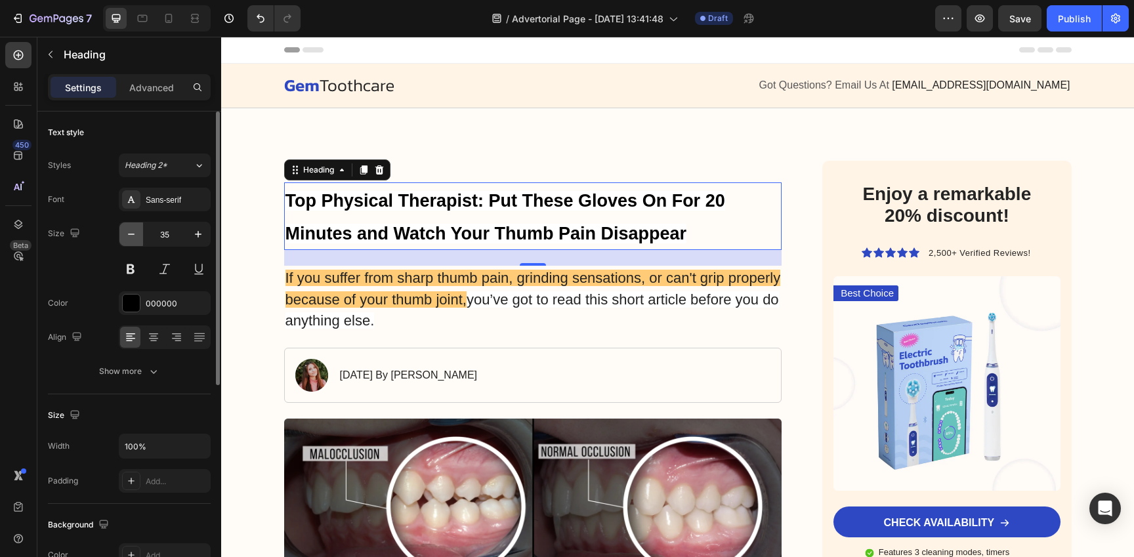
click at [132, 241] on button "button" at bounding box center [131, 234] width 24 height 24
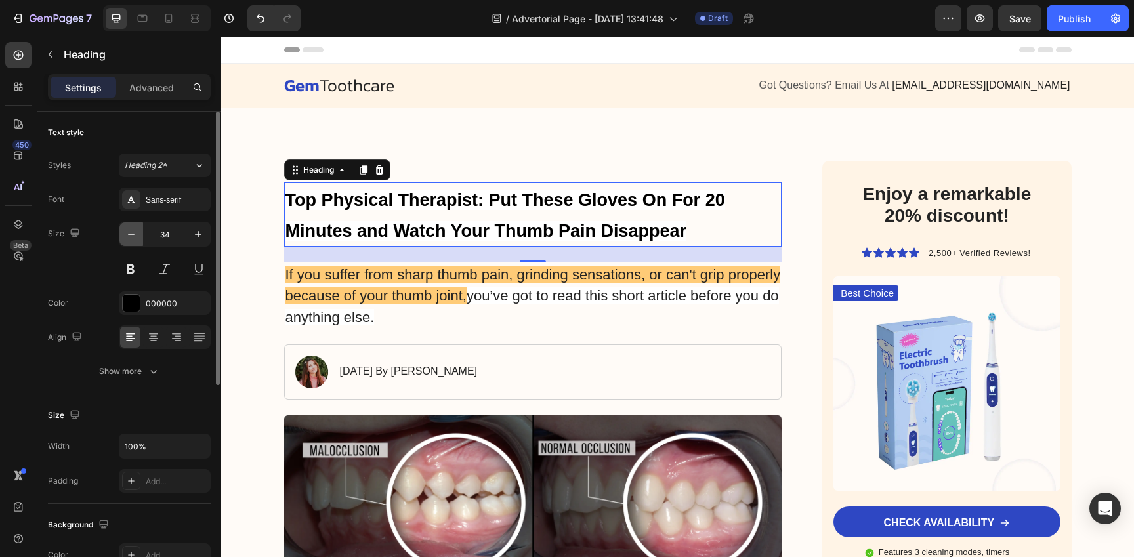
click at [132, 241] on button "button" at bounding box center [131, 234] width 24 height 24
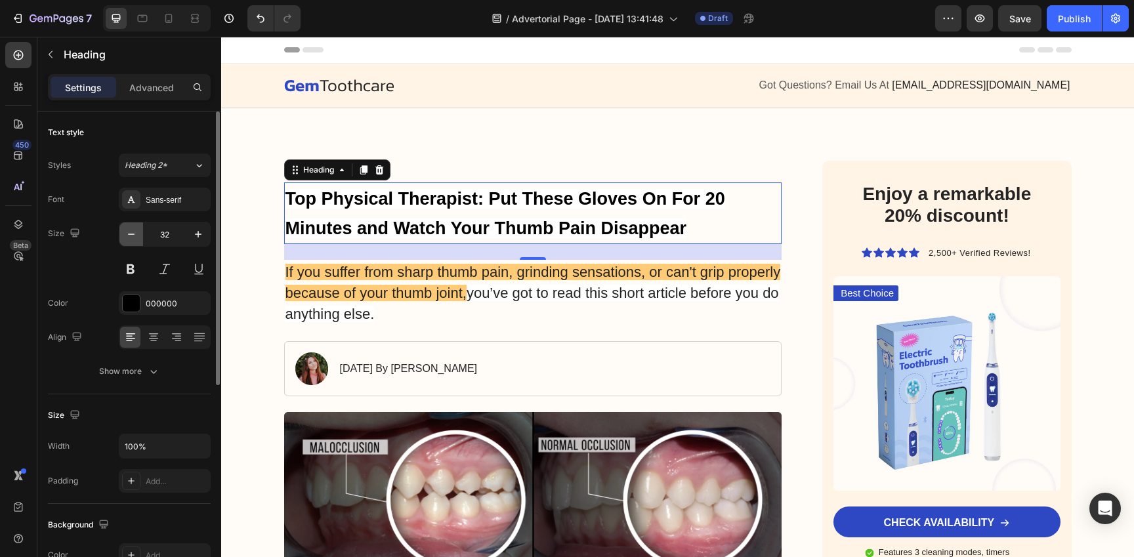
click at [132, 241] on button "button" at bounding box center [131, 234] width 24 height 24
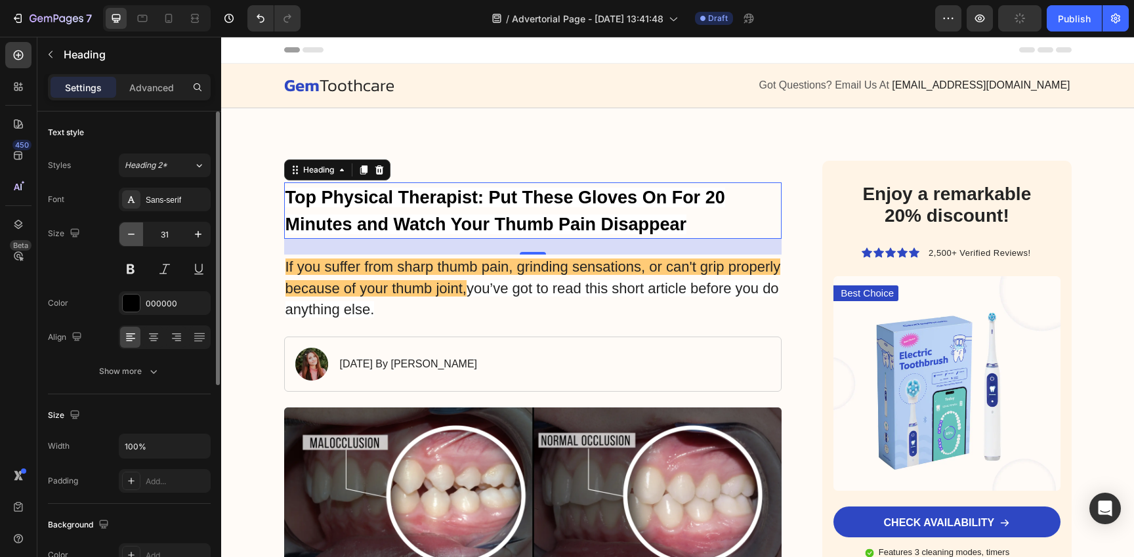
click at [132, 241] on button "button" at bounding box center [131, 234] width 24 height 24
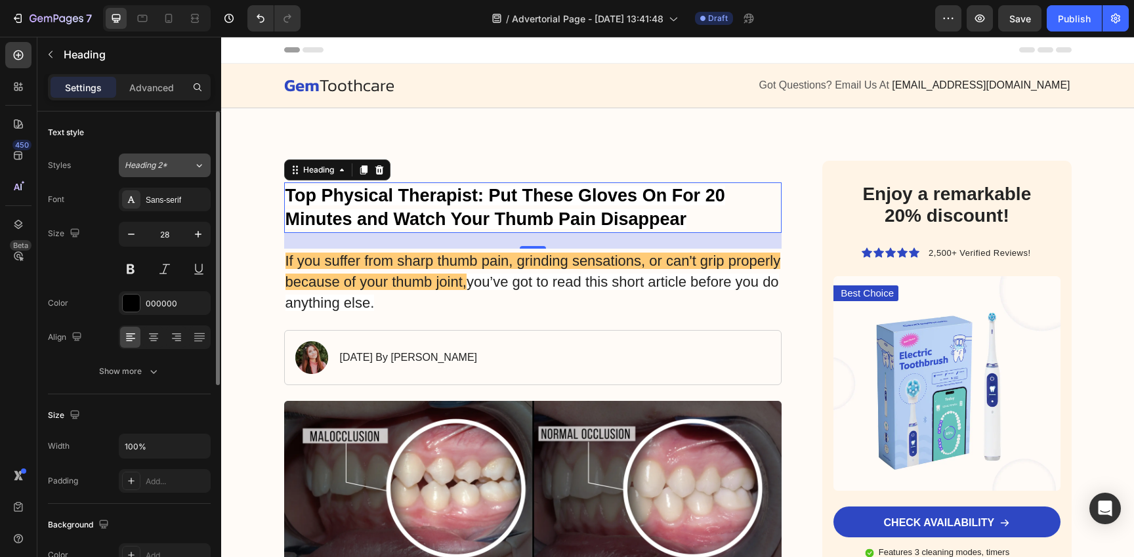
click at [190, 165] on div "Heading 2*" at bounding box center [159, 165] width 69 height 12
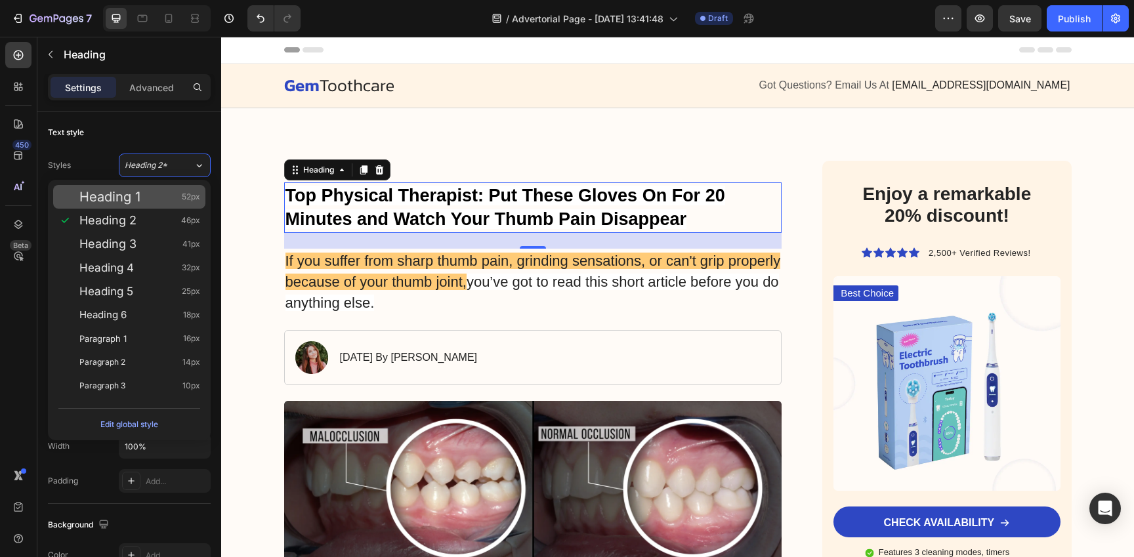
click at [187, 198] on span "52px" at bounding box center [191, 196] width 18 height 13
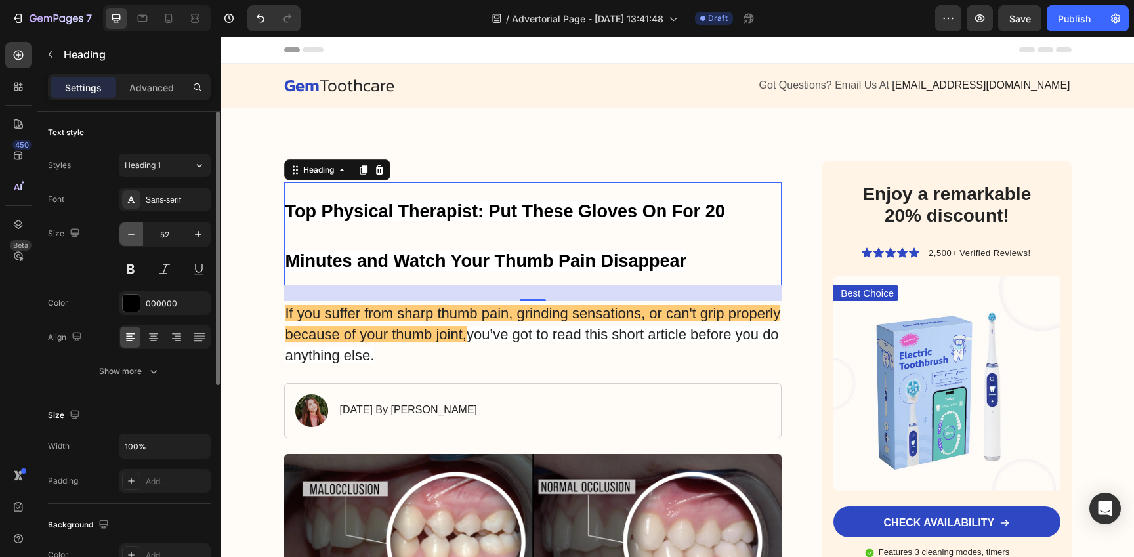
click at [131, 240] on icon "button" at bounding box center [131, 234] width 13 height 13
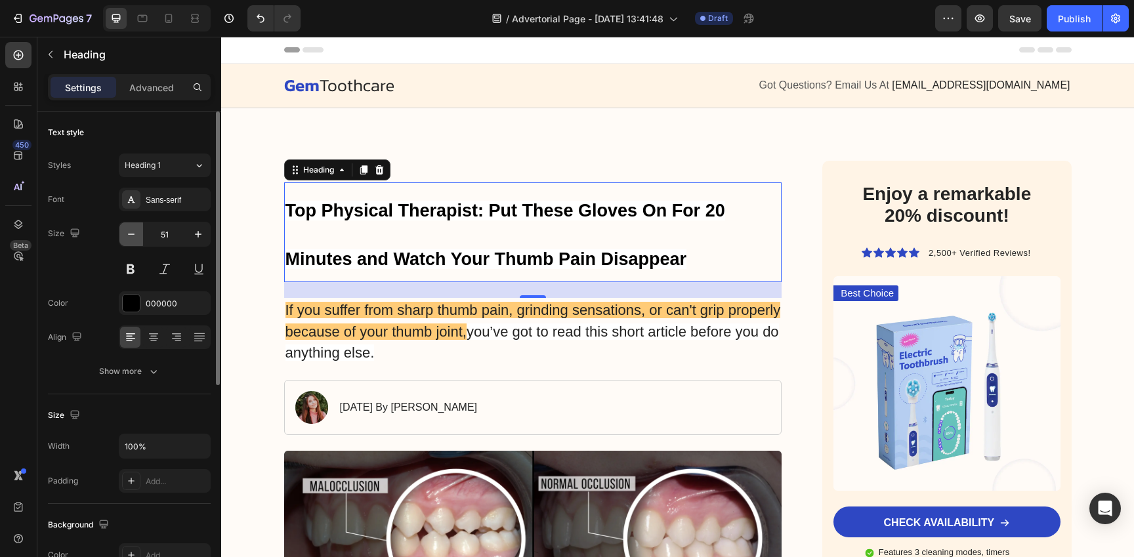
click at [131, 240] on icon "button" at bounding box center [131, 234] width 13 height 13
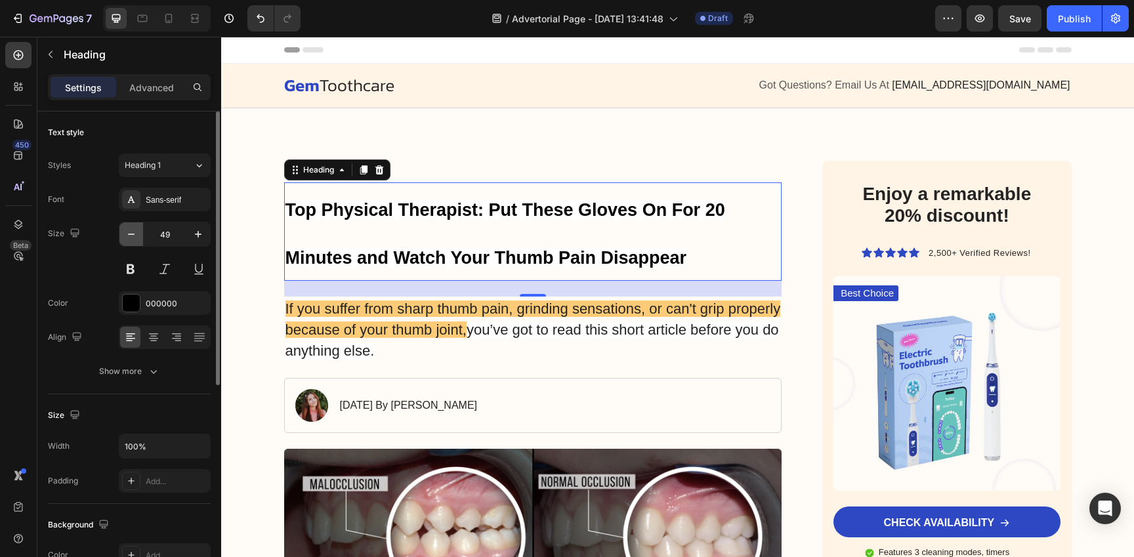
click at [131, 240] on icon "button" at bounding box center [131, 234] width 13 height 13
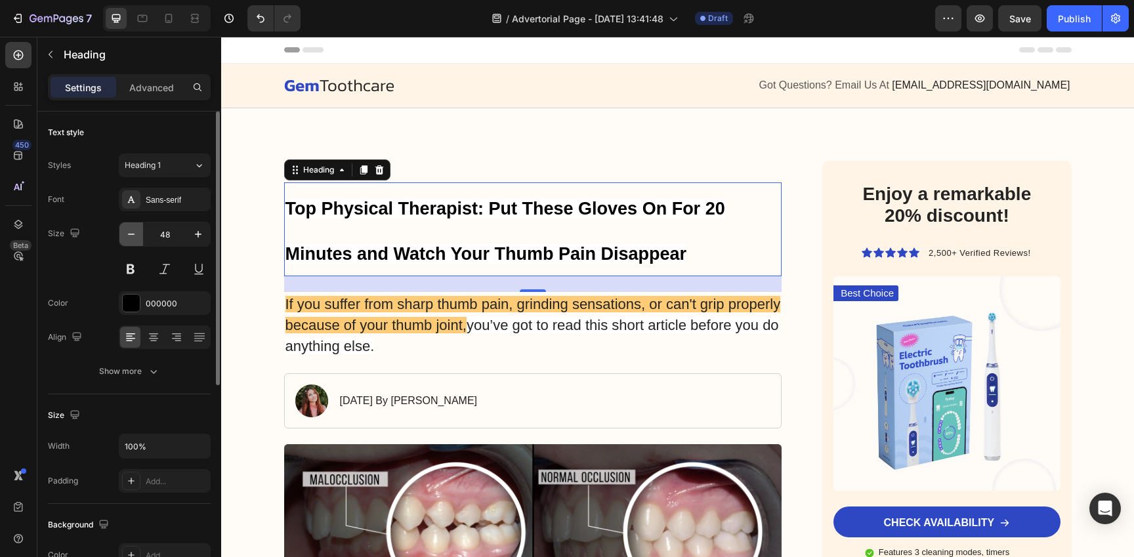
click at [131, 240] on icon "button" at bounding box center [131, 234] width 13 height 13
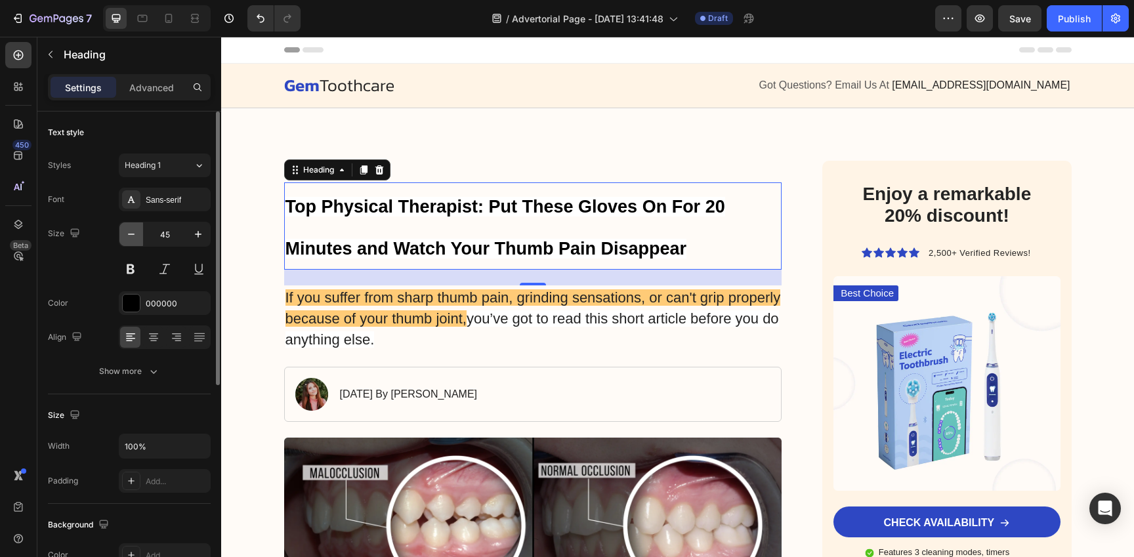
click at [131, 240] on icon "button" at bounding box center [131, 234] width 13 height 13
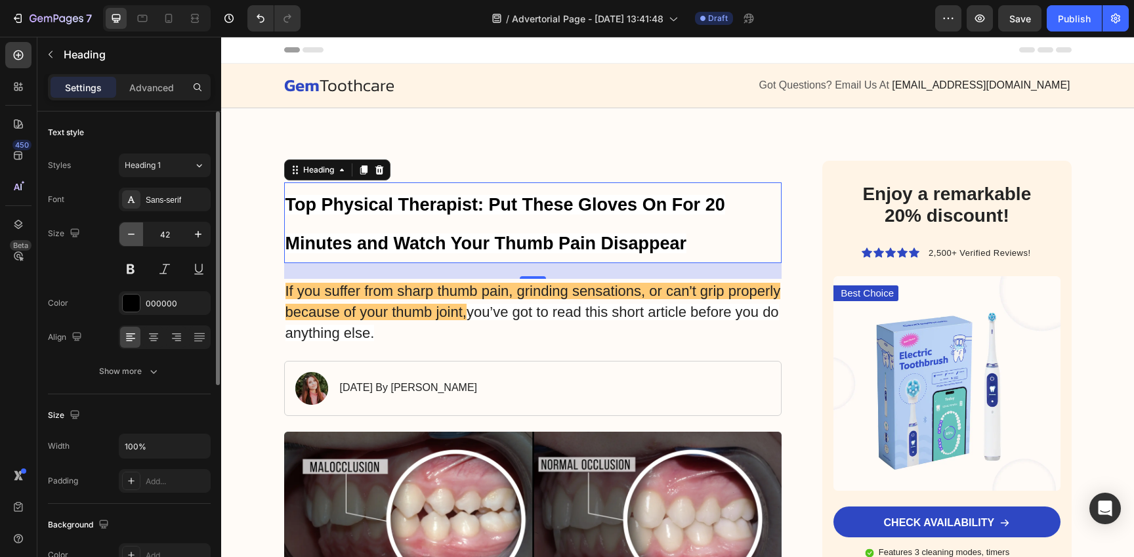
click at [131, 240] on icon "button" at bounding box center [131, 234] width 13 height 13
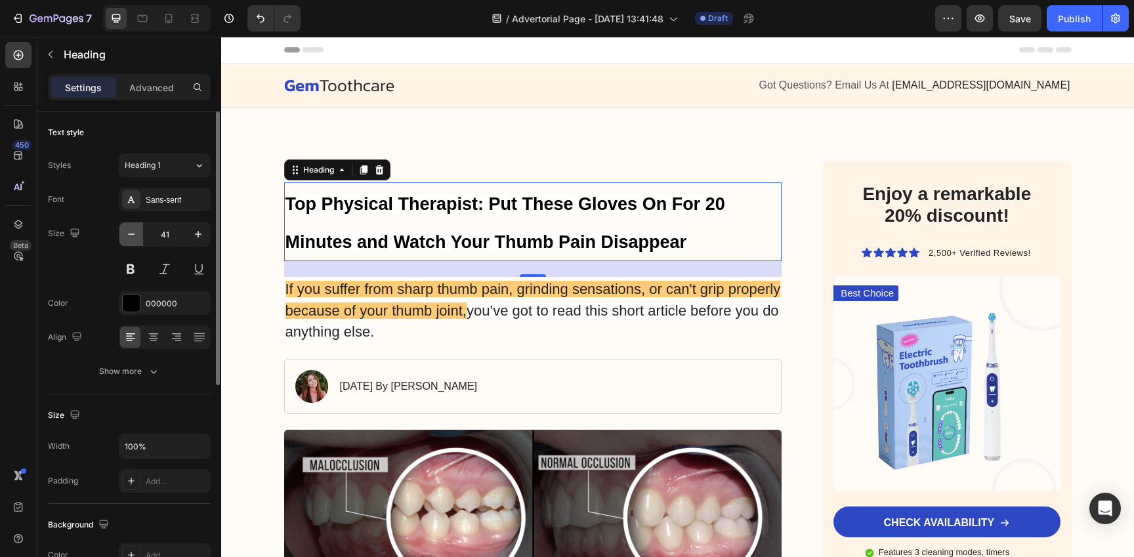
click at [131, 240] on icon "button" at bounding box center [131, 234] width 13 height 13
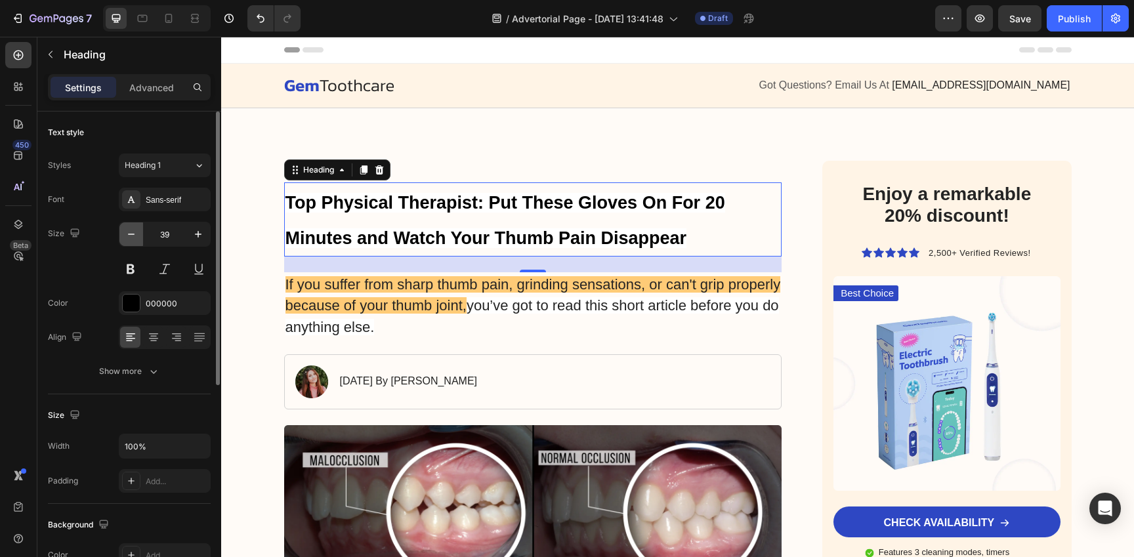
click at [131, 240] on icon "button" at bounding box center [131, 234] width 13 height 13
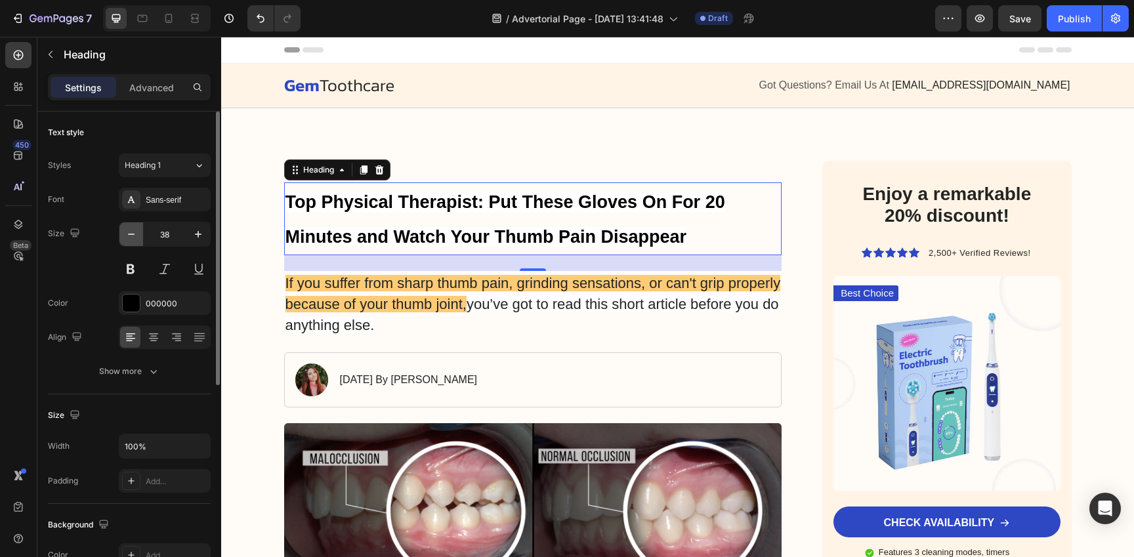
click at [131, 240] on icon "button" at bounding box center [131, 234] width 13 height 13
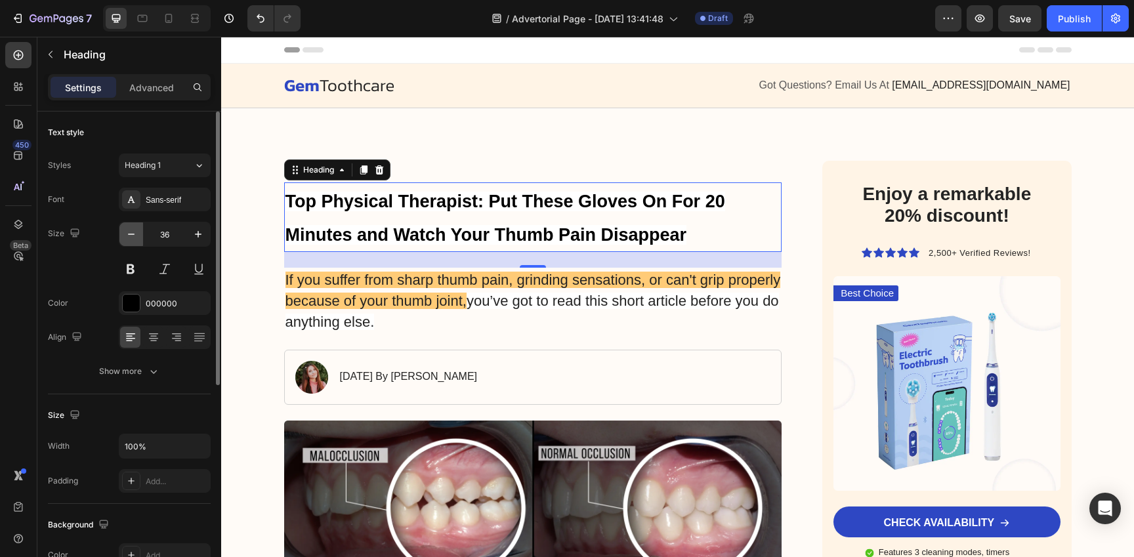
click at [131, 240] on icon "button" at bounding box center [131, 234] width 13 height 13
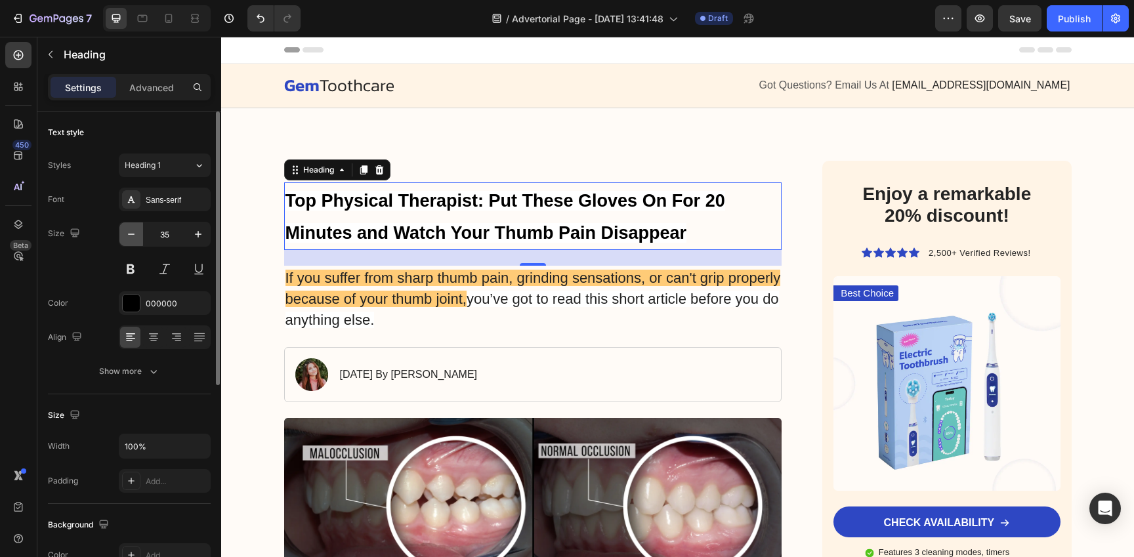
click at [131, 240] on icon "button" at bounding box center [131, 234] width 13 height 13
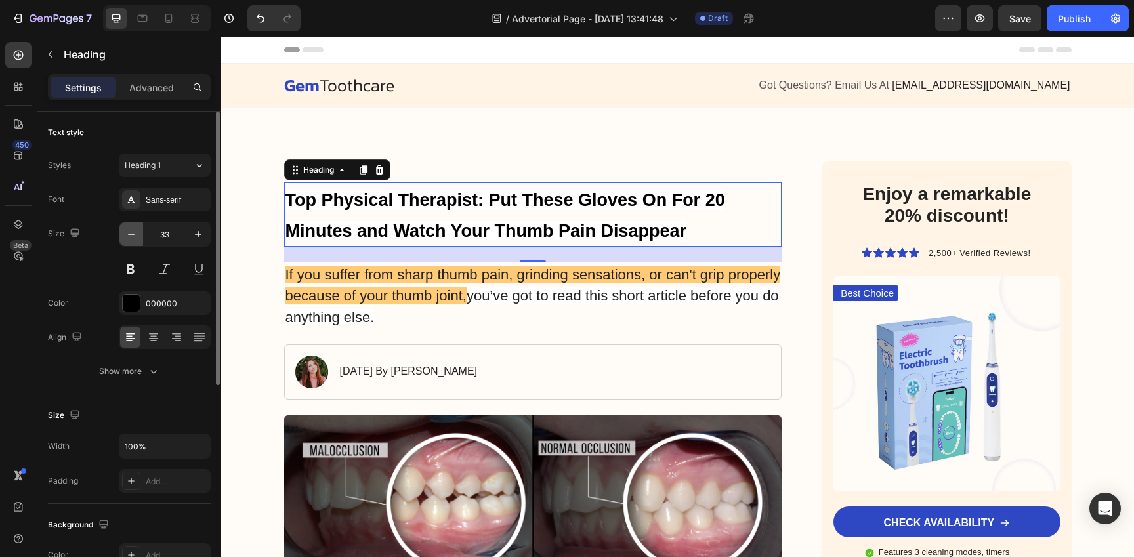
click at [131, 240] on icon "button" at bounding box center [131, 234] width 13 height 13
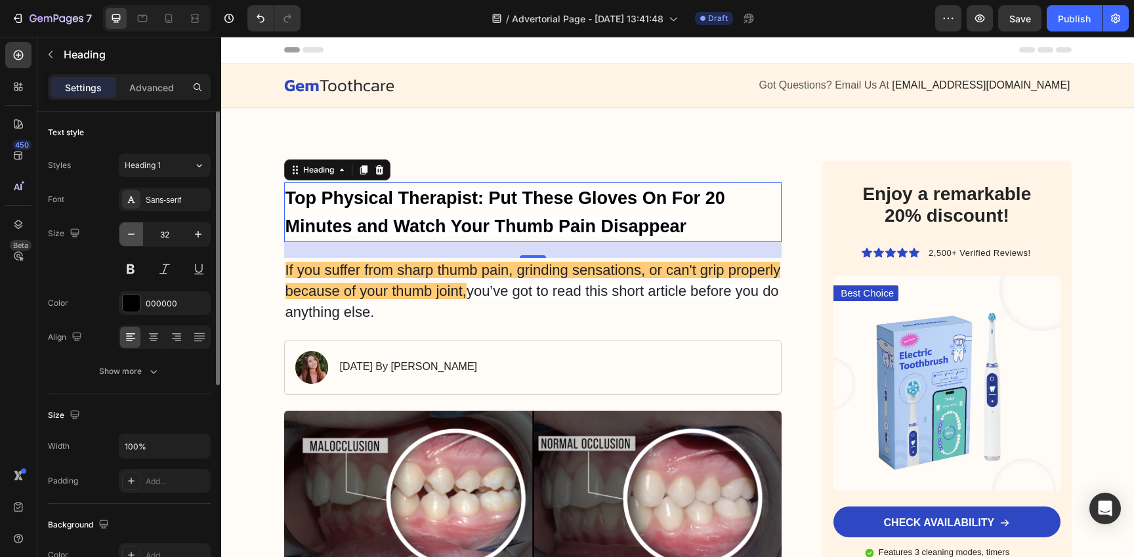
click at [131, 240] on icon "button" at bounding box center [131, 234] width 13 height 13
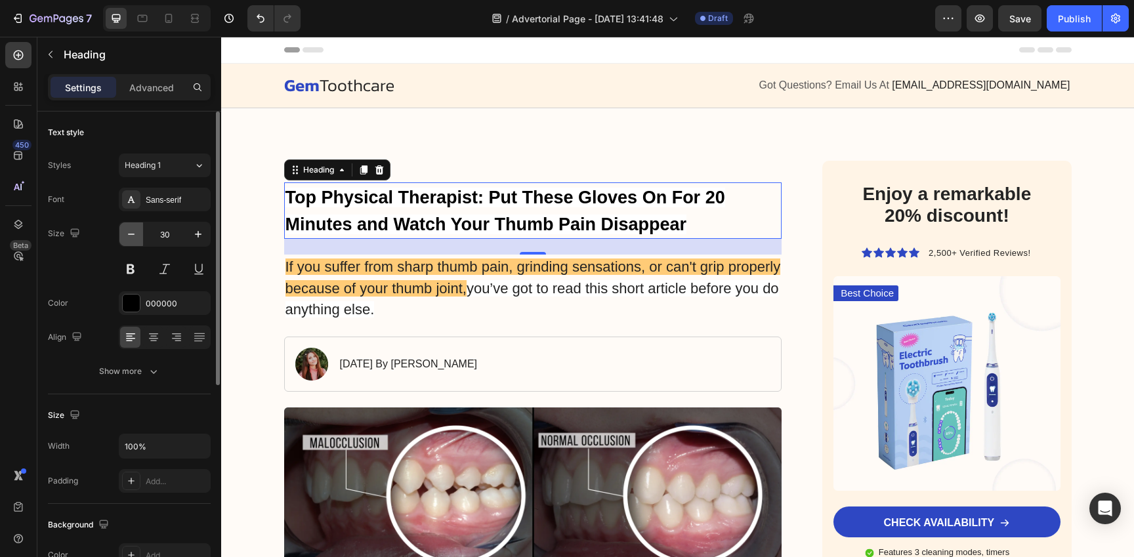
click at [131, 240] on icon "button" at bounding box center [131, 234] width 13 height 13
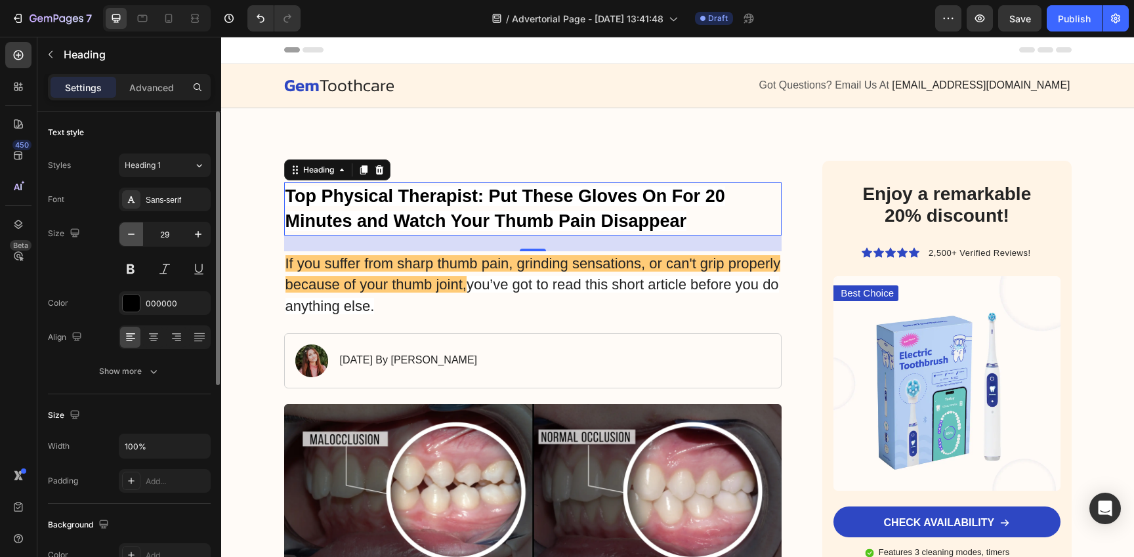
click at [131, 240] on icon "button" at bounding box center [131, 234] width 13 height 13
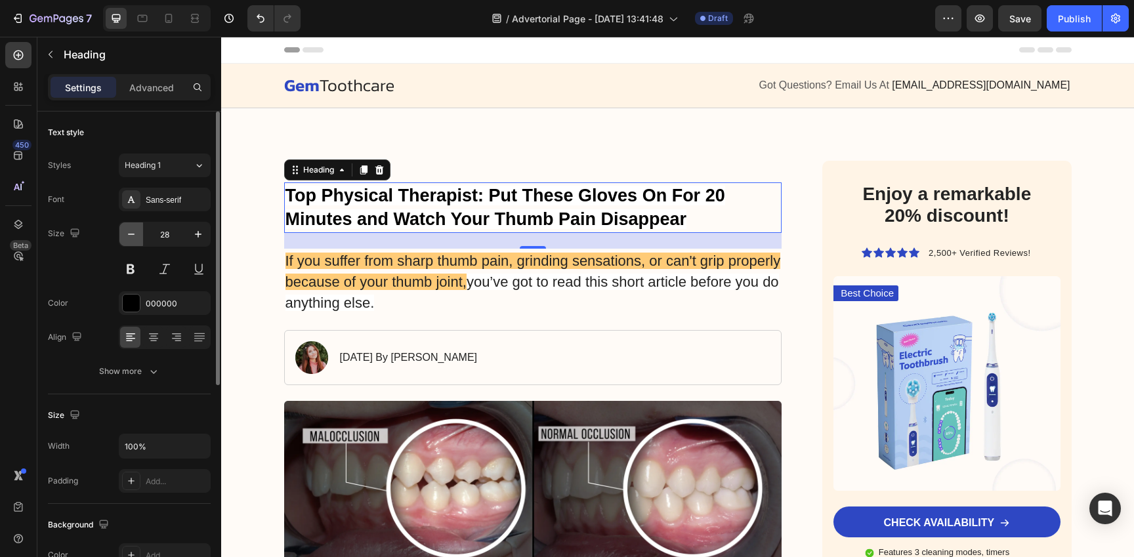
click at [131, 240] on icon "button" at bounding box center [131, 234] width 13 height 13
type input "27"
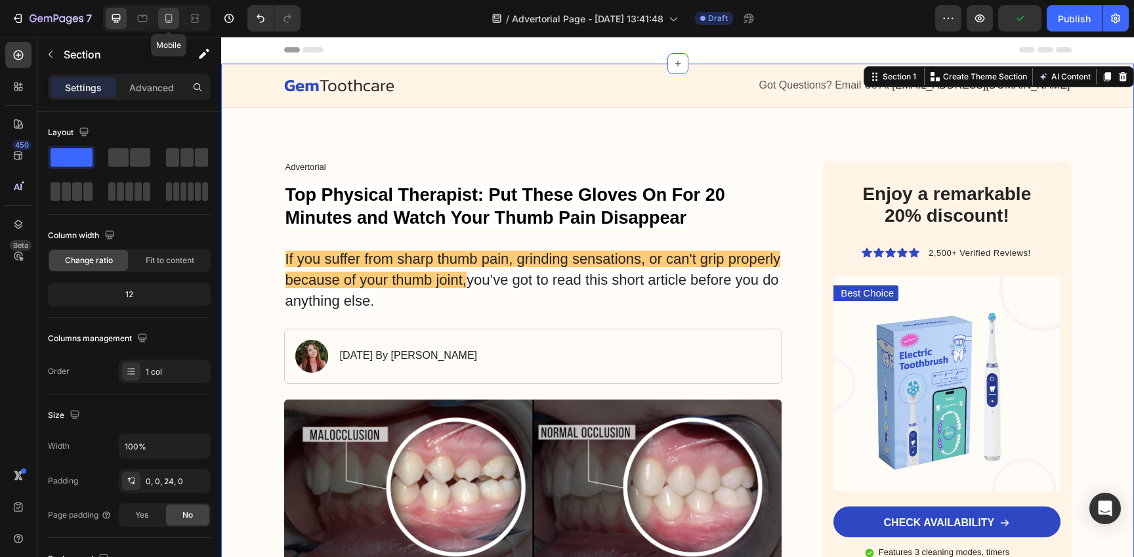
click at [167, 19] on icon at bounding box center [168, 18] width 13 height 13
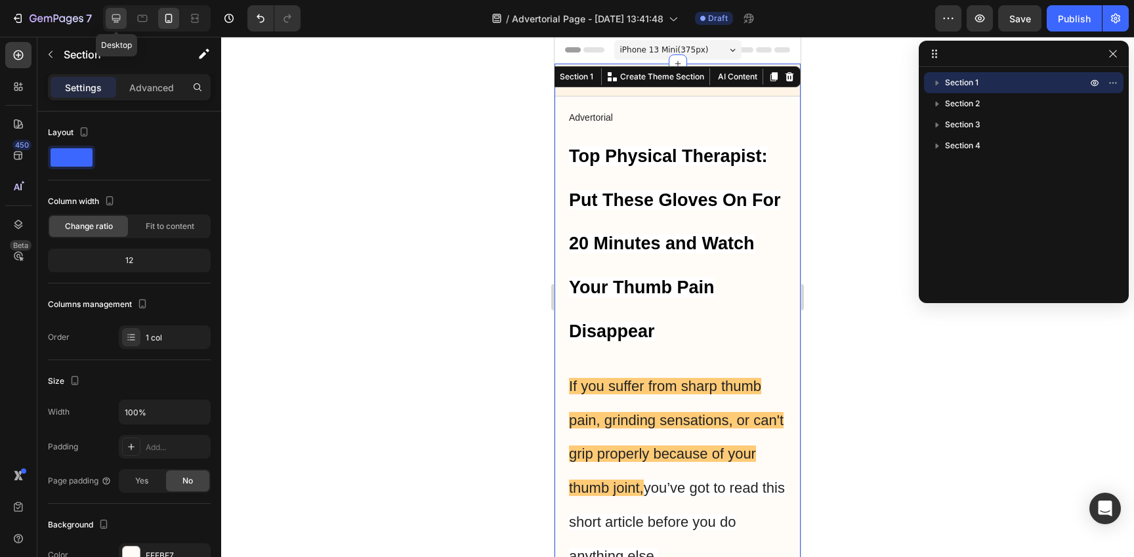
click at [115, 18] on icon at bounding box center [116, 18] width 9 height 9
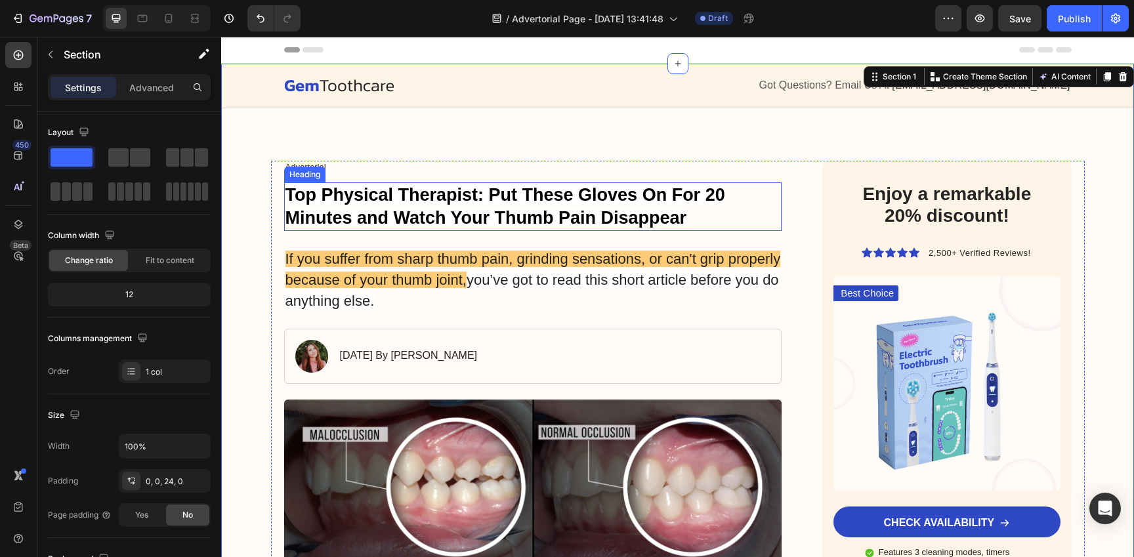
click at [495, 217] on strong "Top Physical Therapist: Put These Gloves On For 20 Minutes and Watch Your Thumb…" at bounding box center [505, 206] width 440 height 43
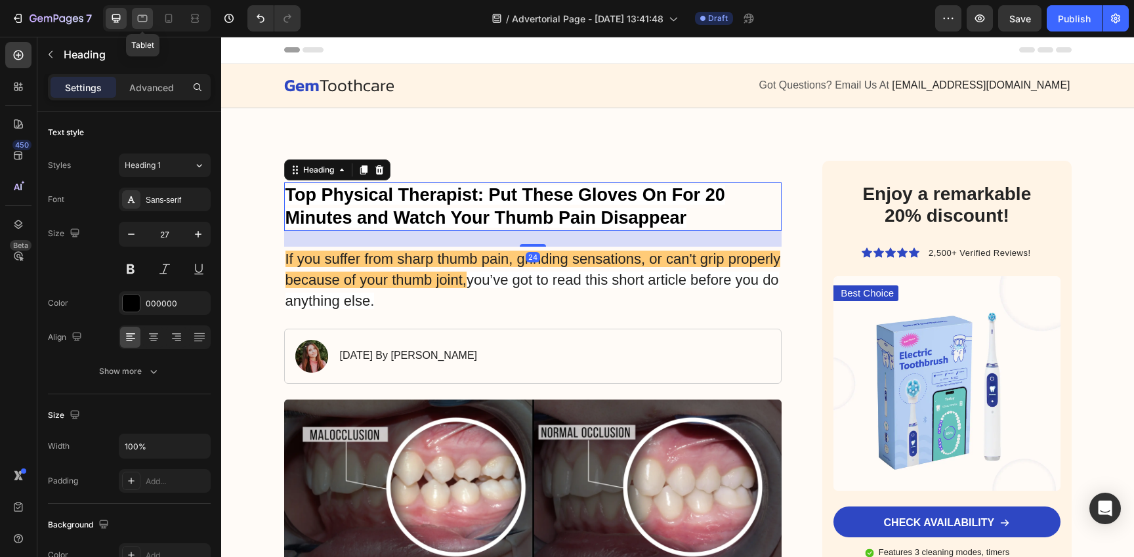
click at [142, 22] on icon at bounding box center [143, 18] width 10 height 7
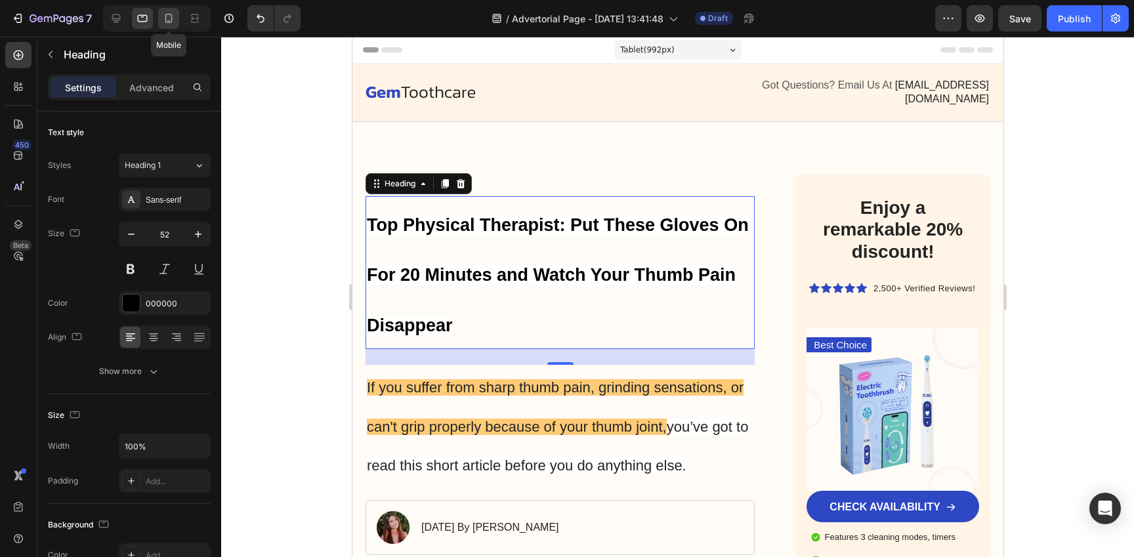
click at [171, 26] on div at bounding box center [168, 18] width 21 height 21
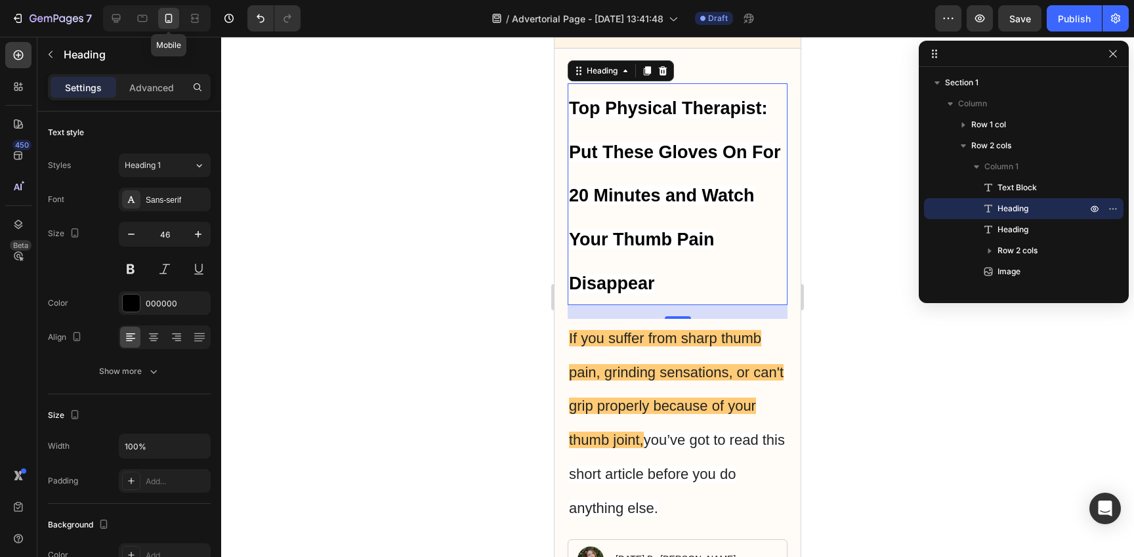
scroll to position [49, 0]
click at [130, 232] on icon "button" at bounding box center [131, 234] width 13 height 13
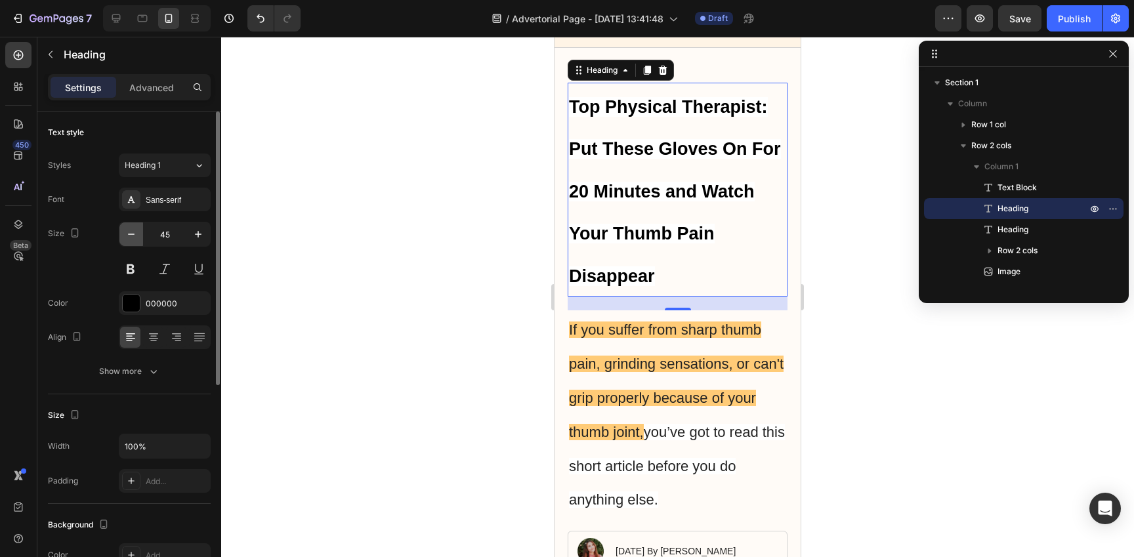
click at [130, 232] on icon "button" at bounding box center [131, 234] width 13 height 13
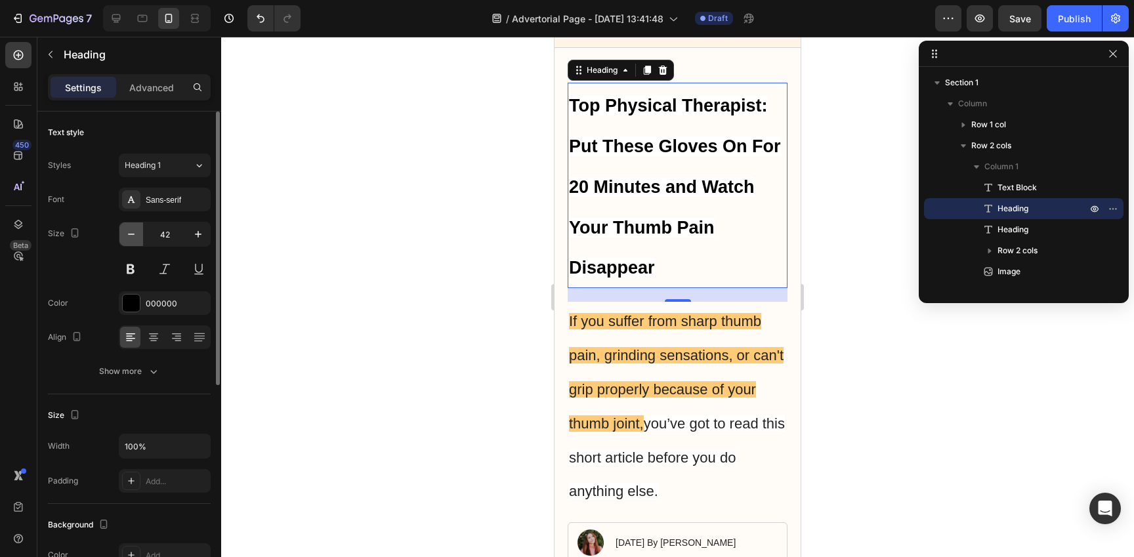
click at [130, 232] on icon "button" at bounding box center [131, 234] width 13 height 13
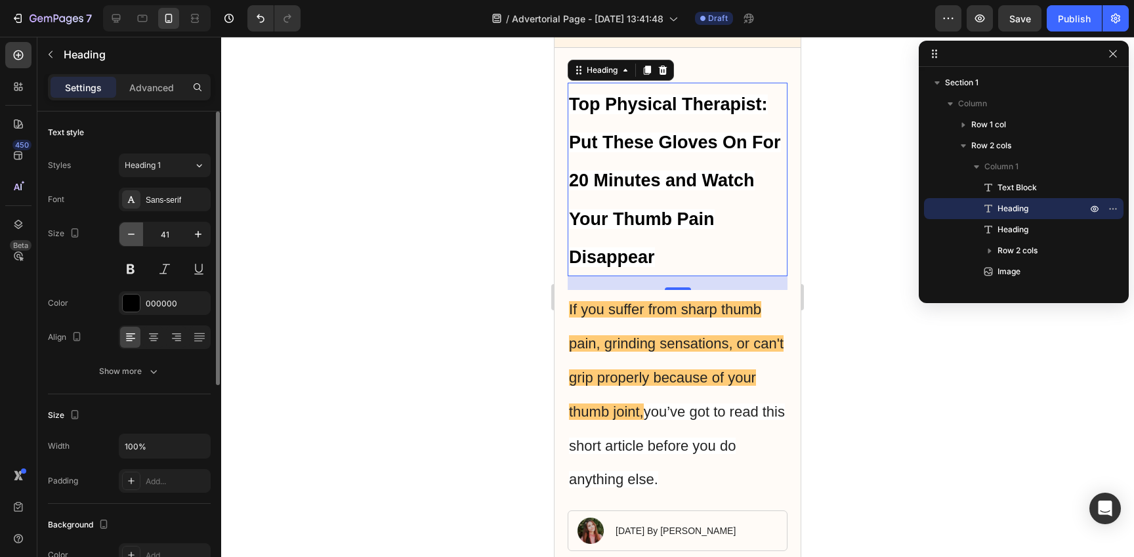
click at [130, 232] on icon "button" at bounding box center [131, 234] width 13 height 13
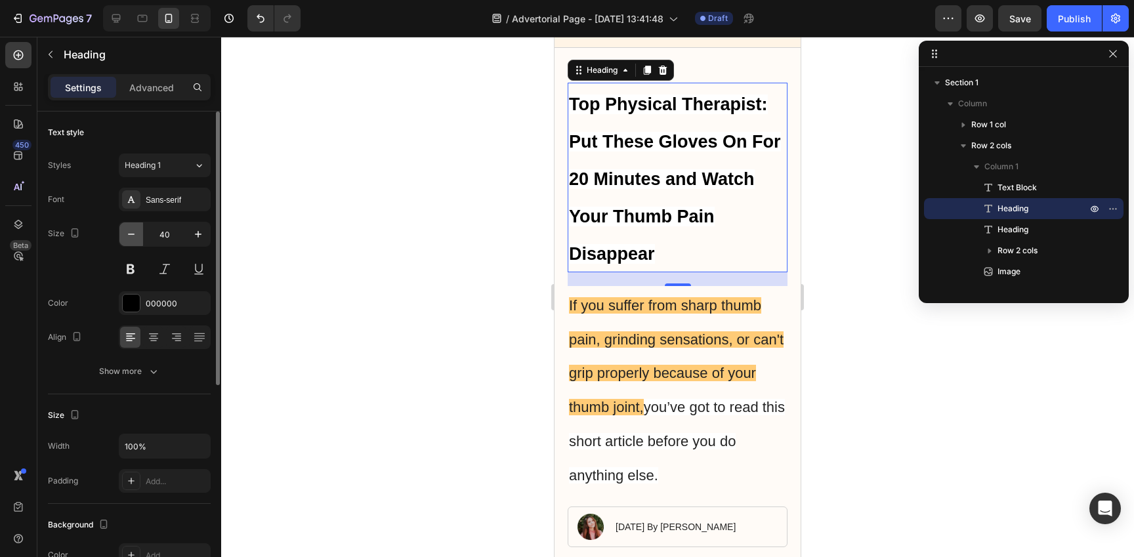
click at [130, 232] on icon "button" at bounding box center [131, 234] width 13 height 13
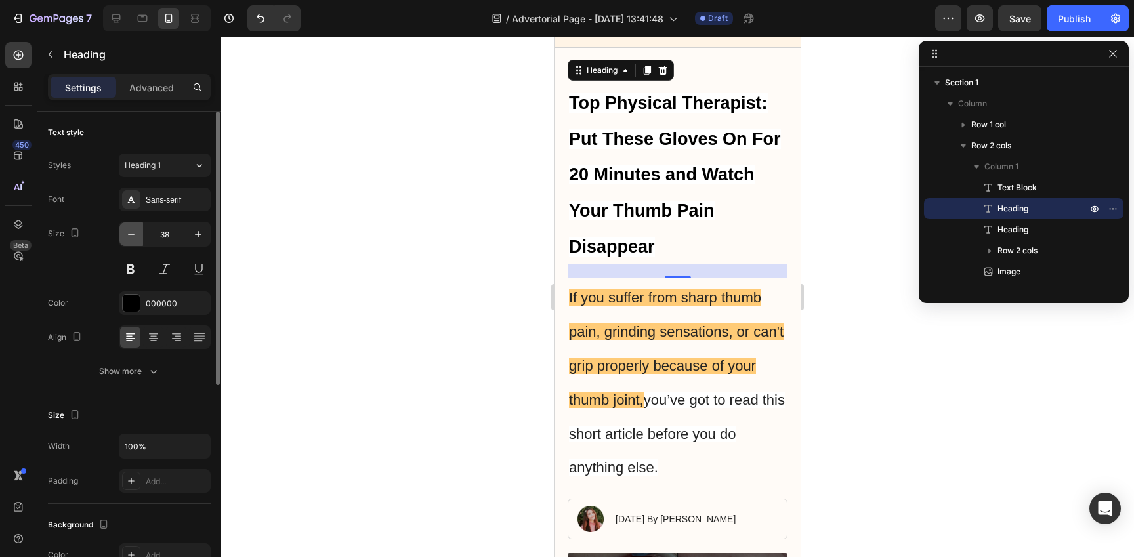
click at [130, 232] on icon "button" at bounding box center [131, 234] width 13 height 13
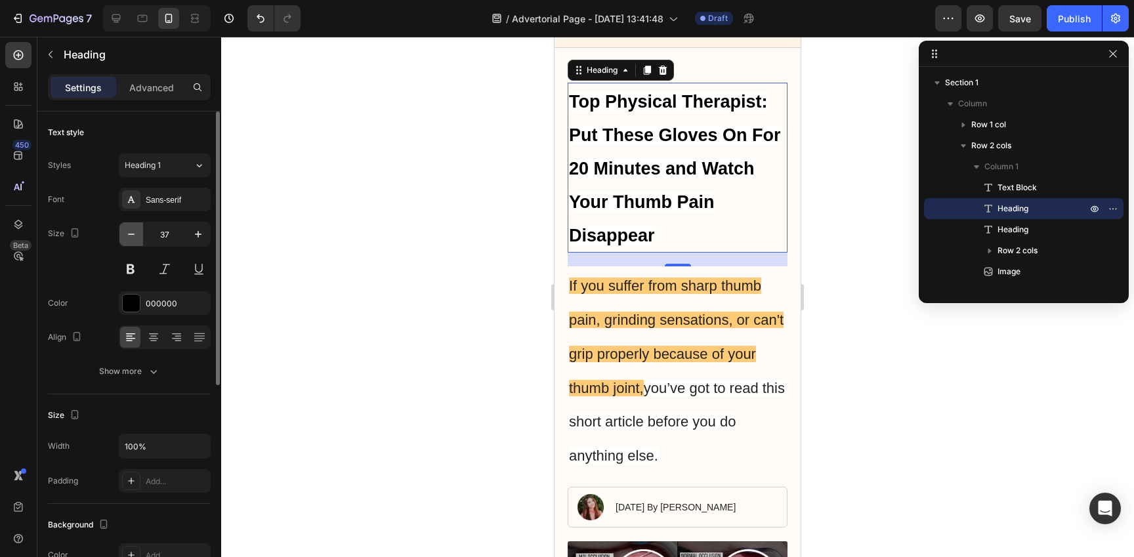
click at [130, 232] on icon "button" at bounding box center [131, 234] width 13 height 13
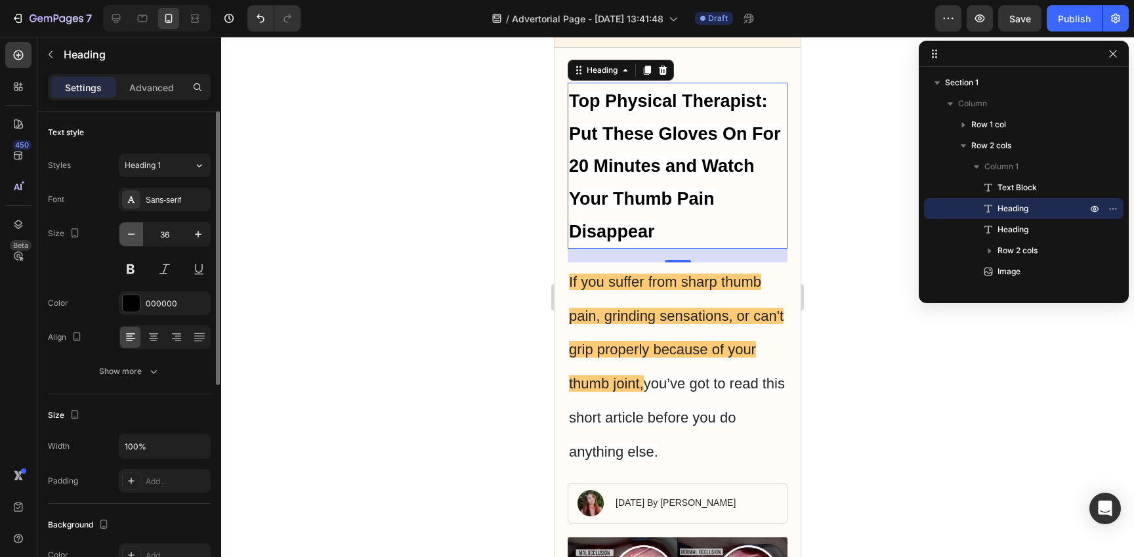
click at [130, 232] on icon "button" at bounding box center [131, 234] width 13 height 13
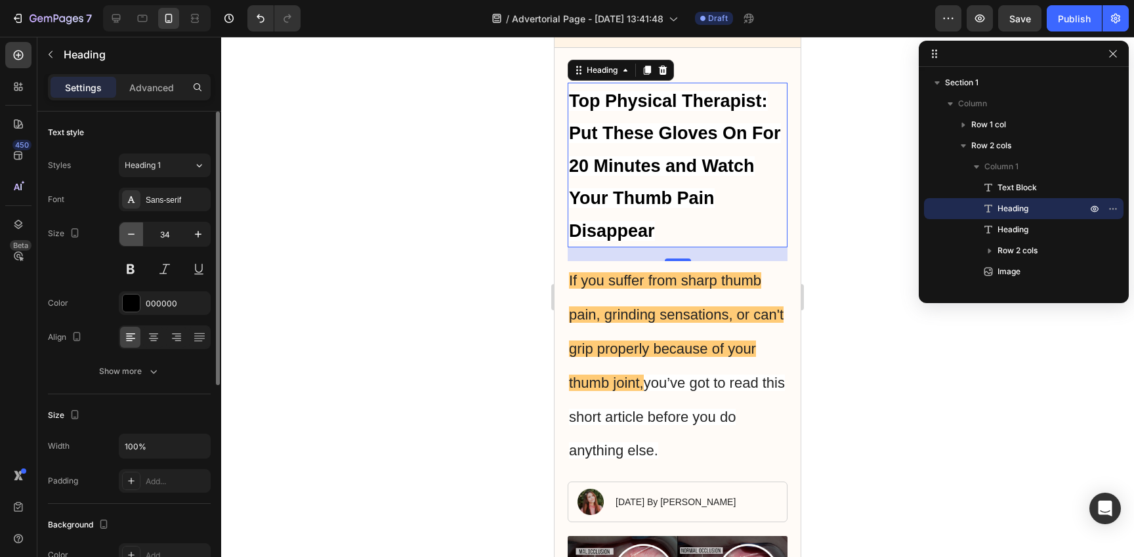
click at [130, 232] on icon "button" at bounding box center [131, 234] width 13 height 13
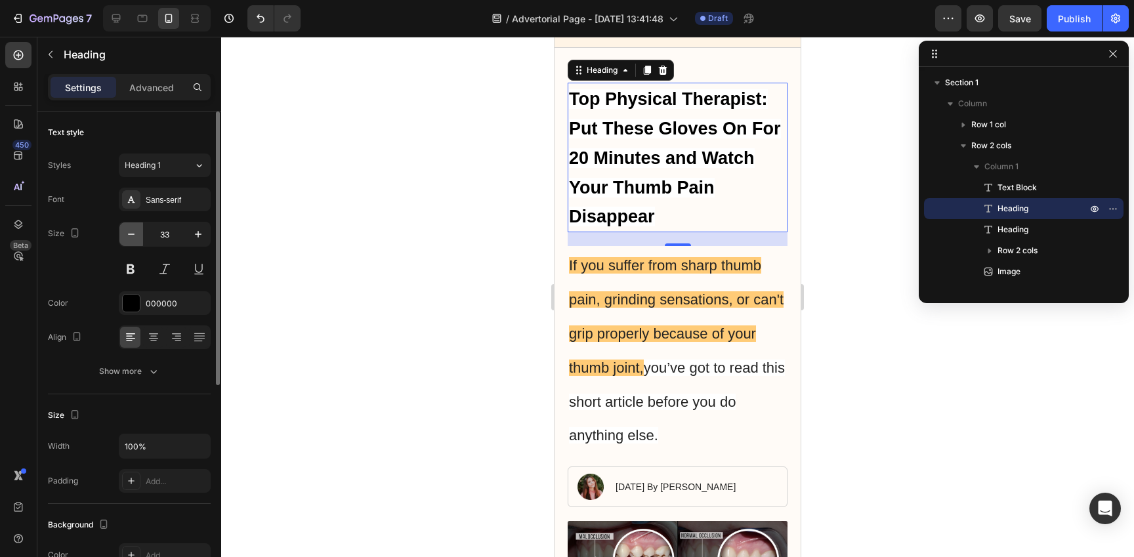
click at [130, 232] on icon "button" at bounding box center [131, 234] width 13 height 13
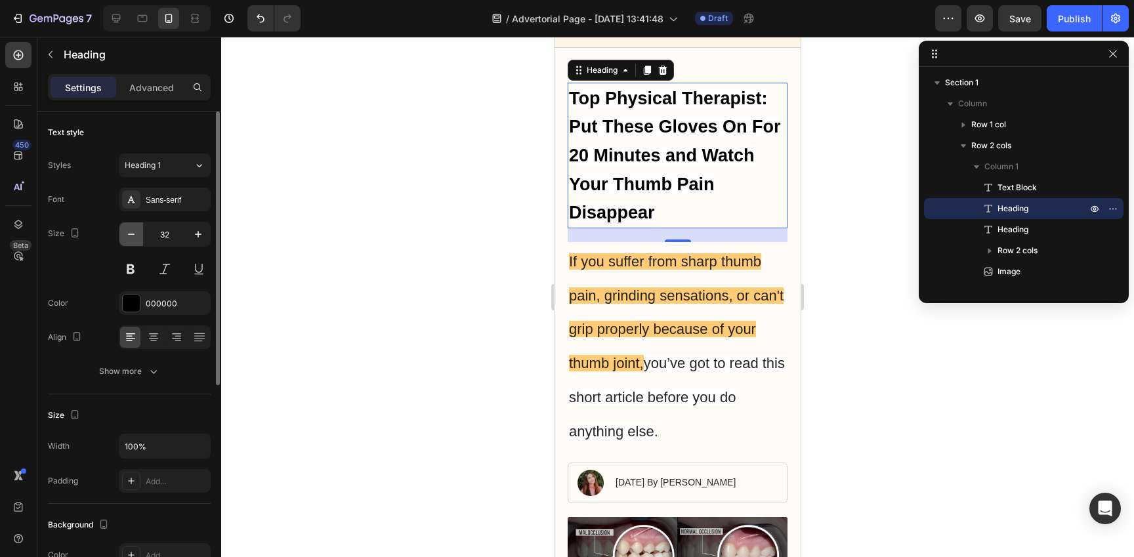
click at [130, 232] on icon "button" at bounding box center [131, 234] width 13 height 13
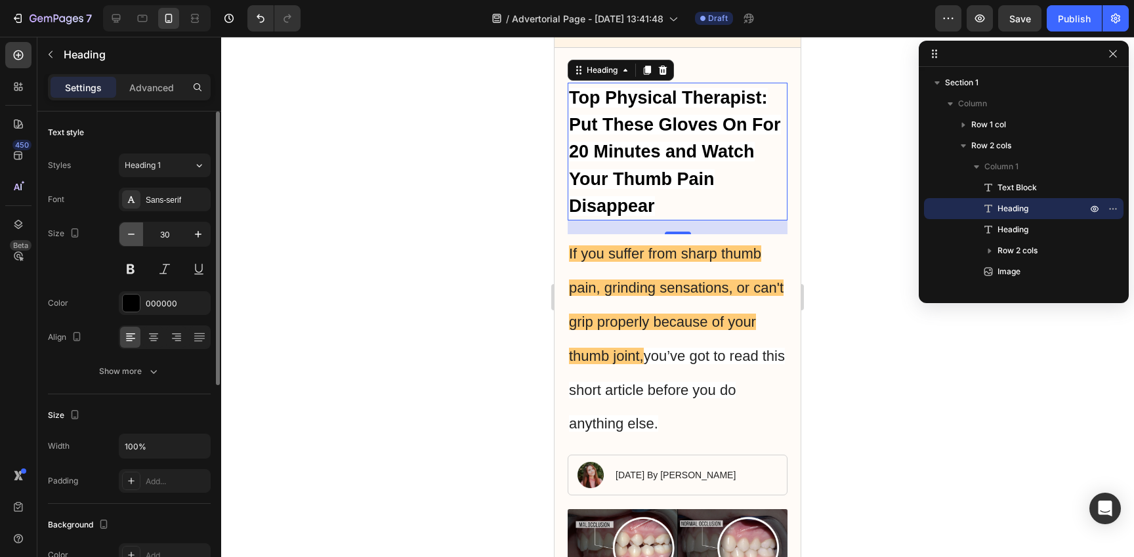
click at [130, 232] on icon "button" at bounding box center [131, 234] width 13 height 13
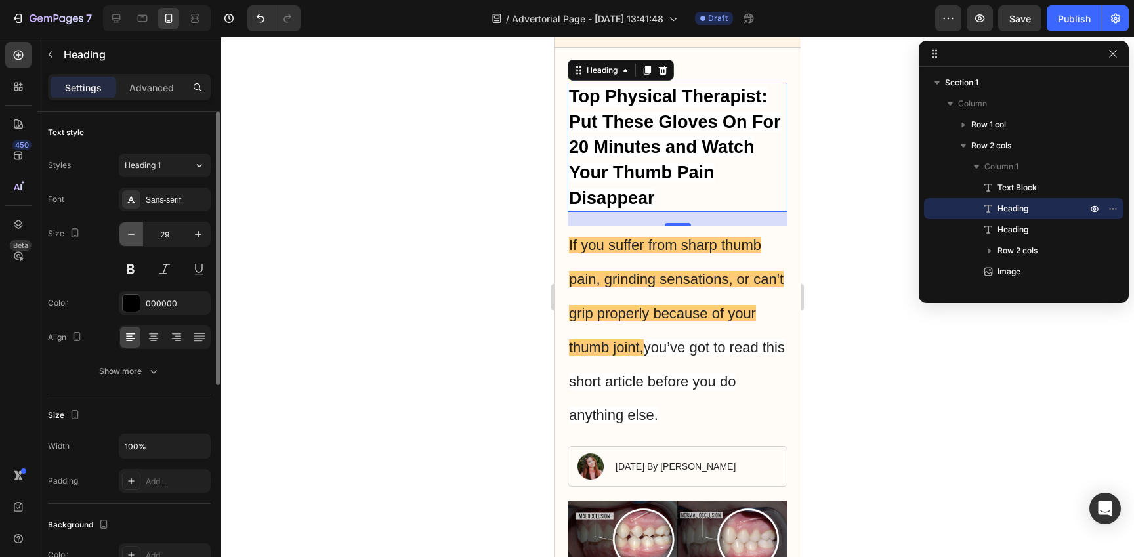
click at [130, 232] on icon "button" at bounding box center [131, 234] width 13 height 13
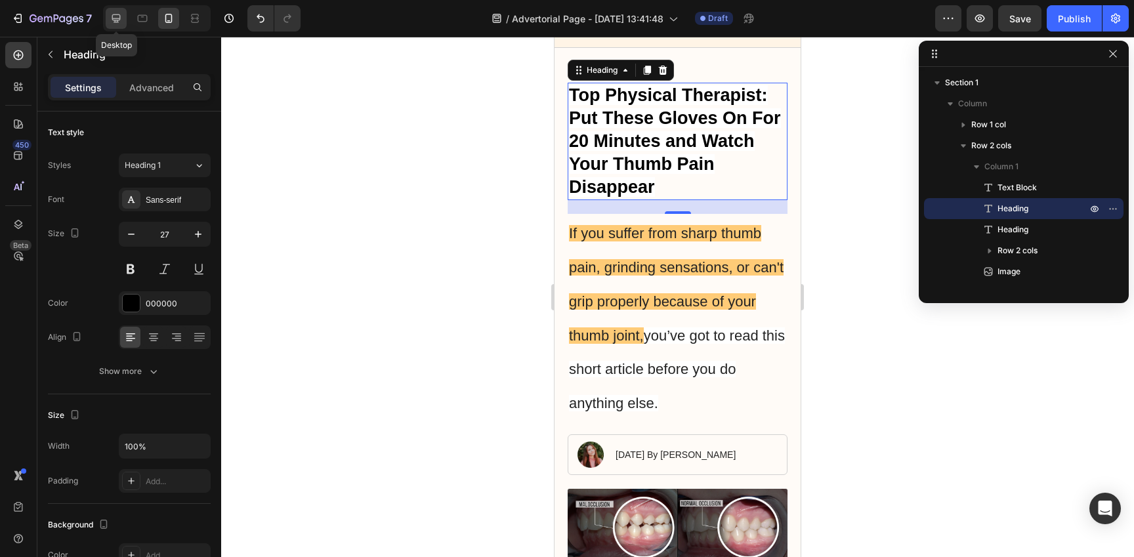
click at [114, 21] on icon at bounding box center [116, 18] width 13 height 13
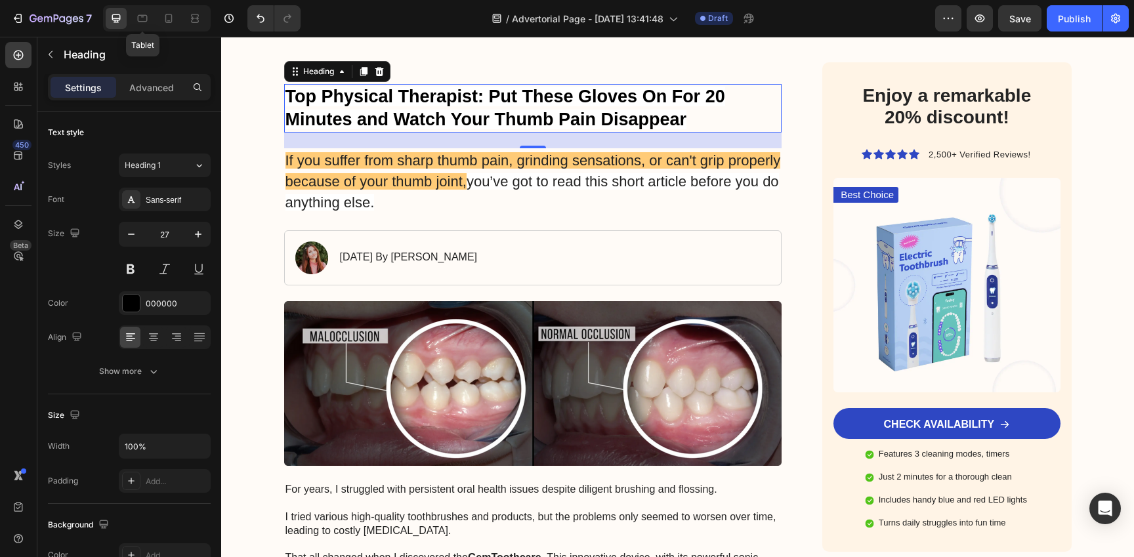
scroll to position [99, 0]
click at [150, 29] on div at bounding box center [157, 18] width 108 height 26
click at [147, 24] on icon at bounding box center [142, 18] width 13 height 13
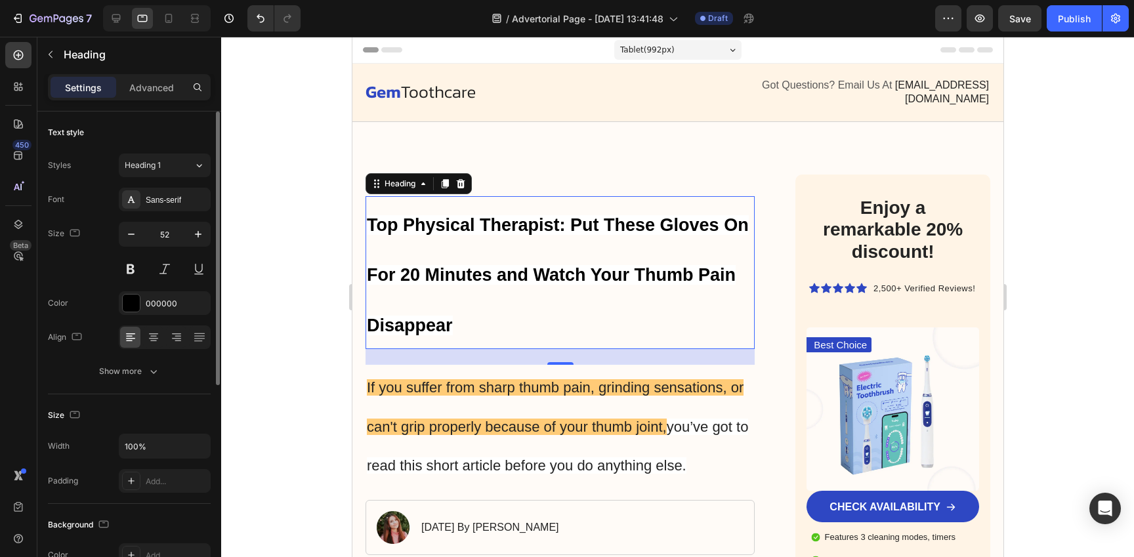
click at [169, 228] on input "52" at bounding box center [164, 234] width 43 height 24
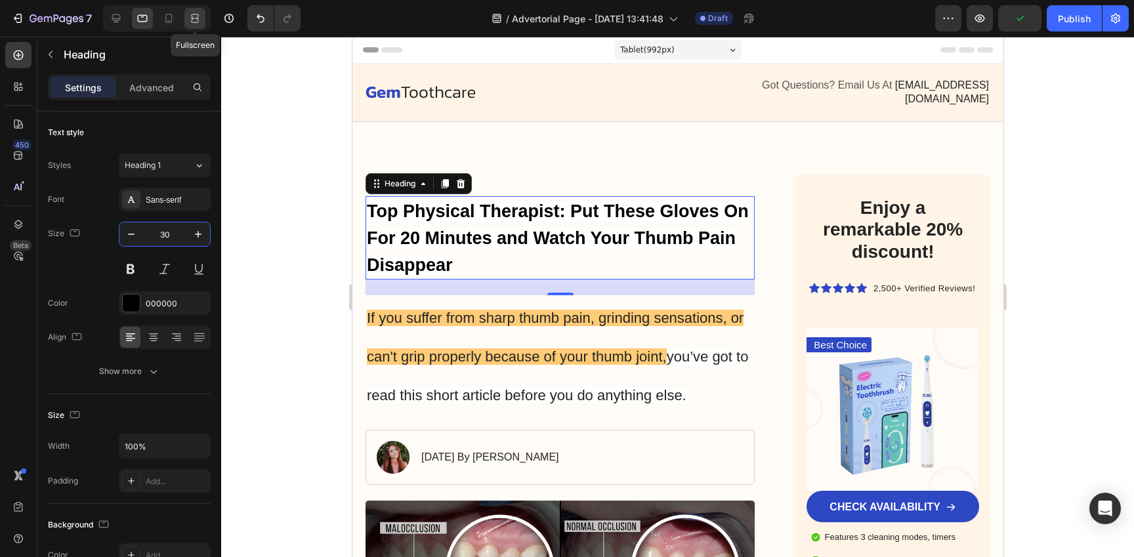
click at [191, 12] on icon at bounding box center [194, 18] width 13 height 13
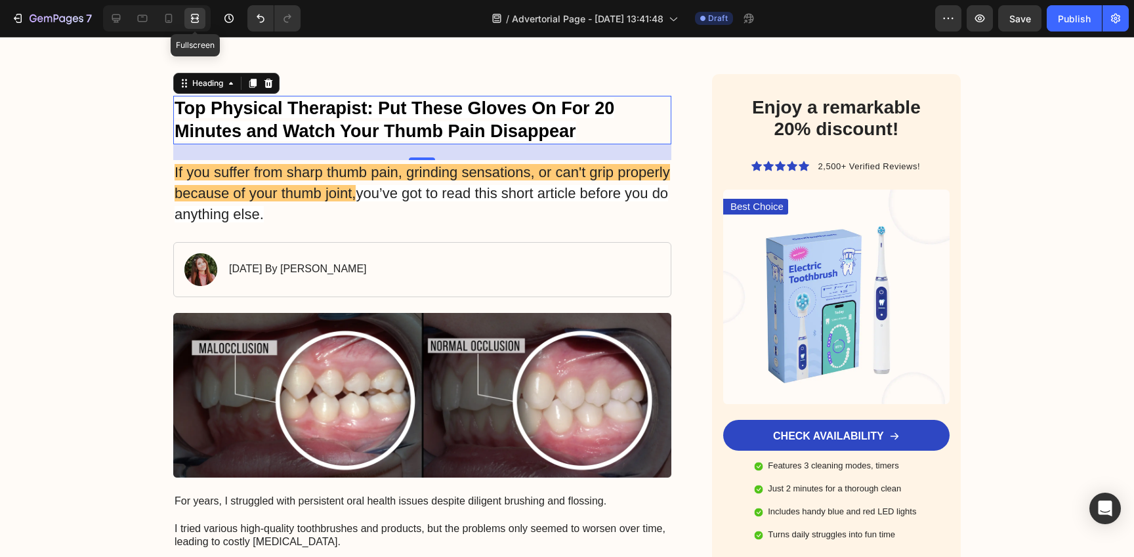
scroll to position [99, 0]
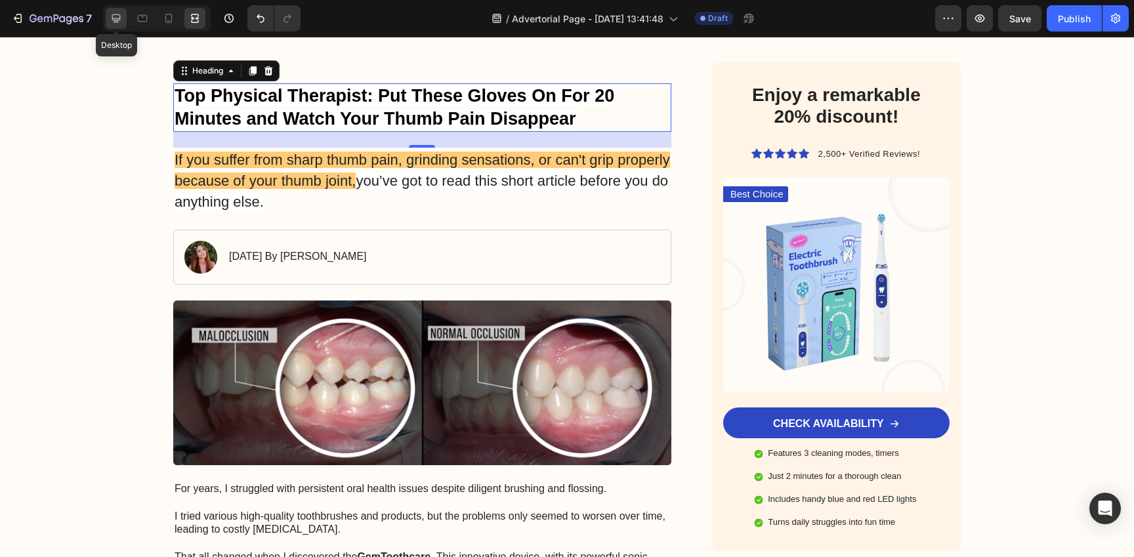
click at [116, 21] on icon at bounding box center [116, 18] width 13 height 13
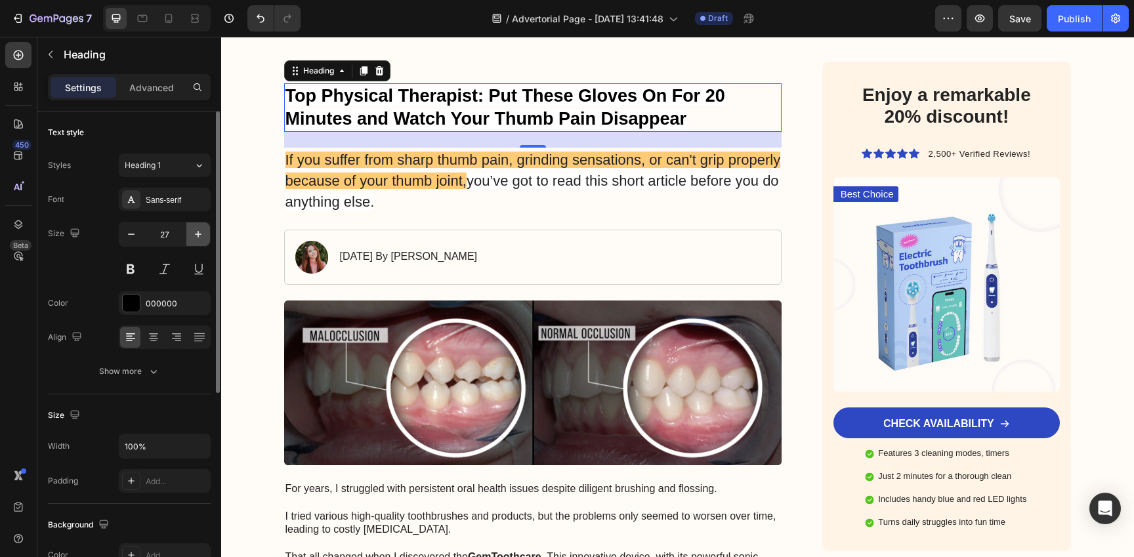
click at [196, 238] on icon "button" at bounding box center [198, 234] width 13 height 13
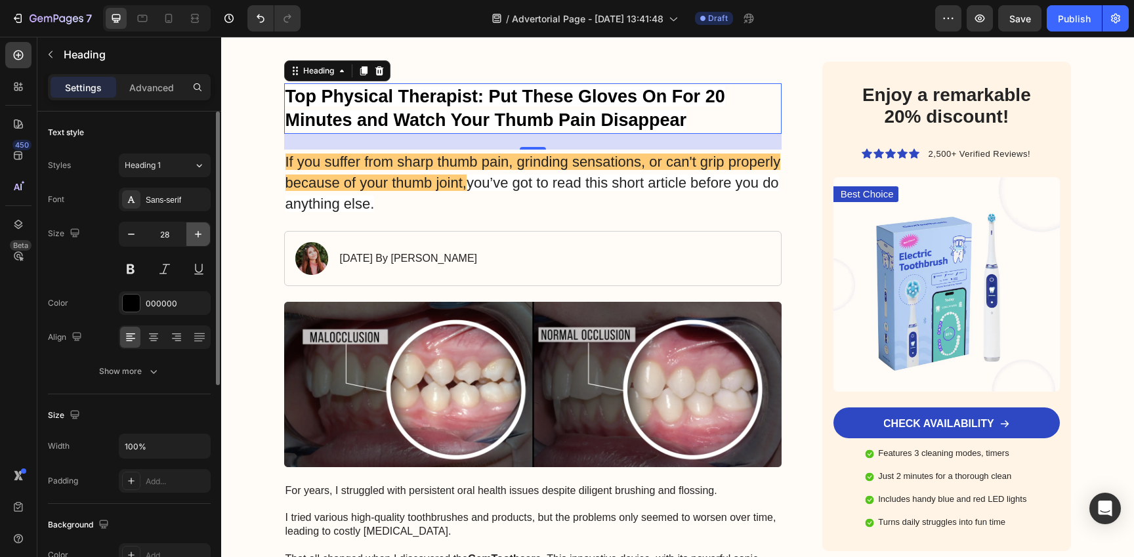
click at [196, 238] on icon "button" at bounding box center [198, 234] width 13 height 13
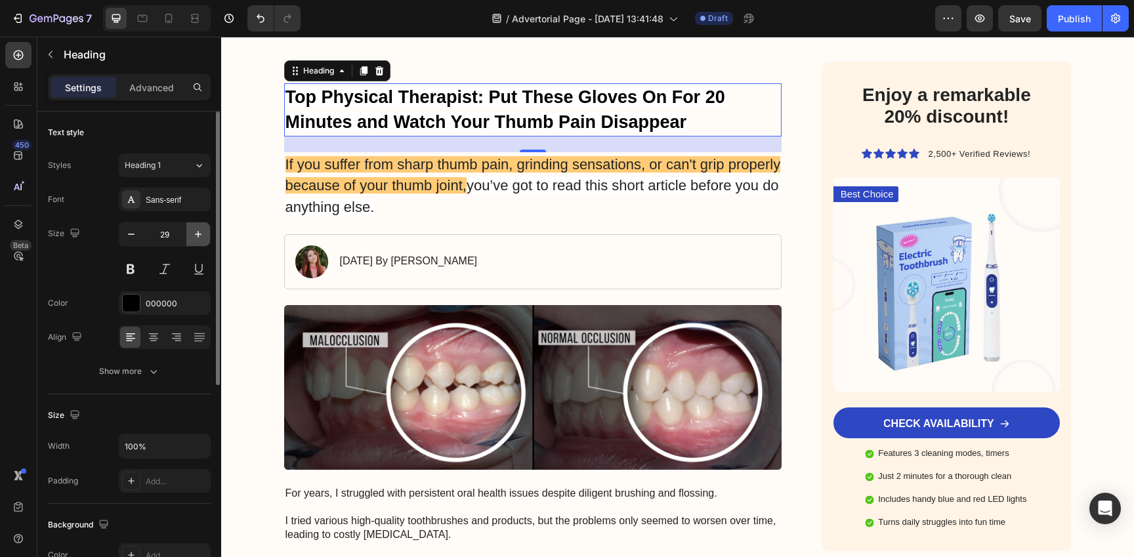
click at [196, 238] on icon "button" at bounding box center [198, 234] width 13 height 13
type input "30"
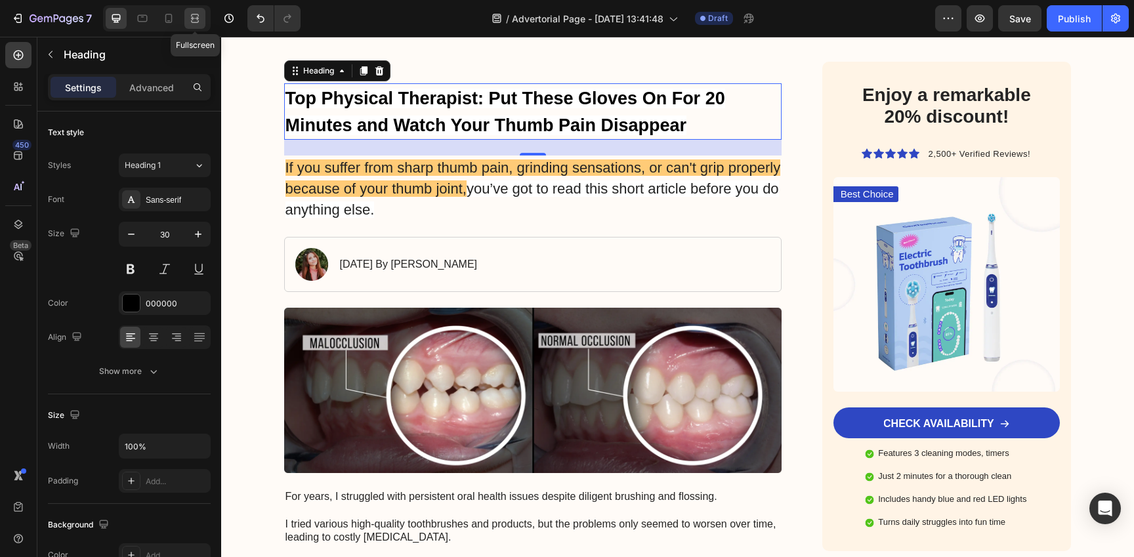
click at [193, 22] on icon at bounding box center [195, 21] width 8 height 3
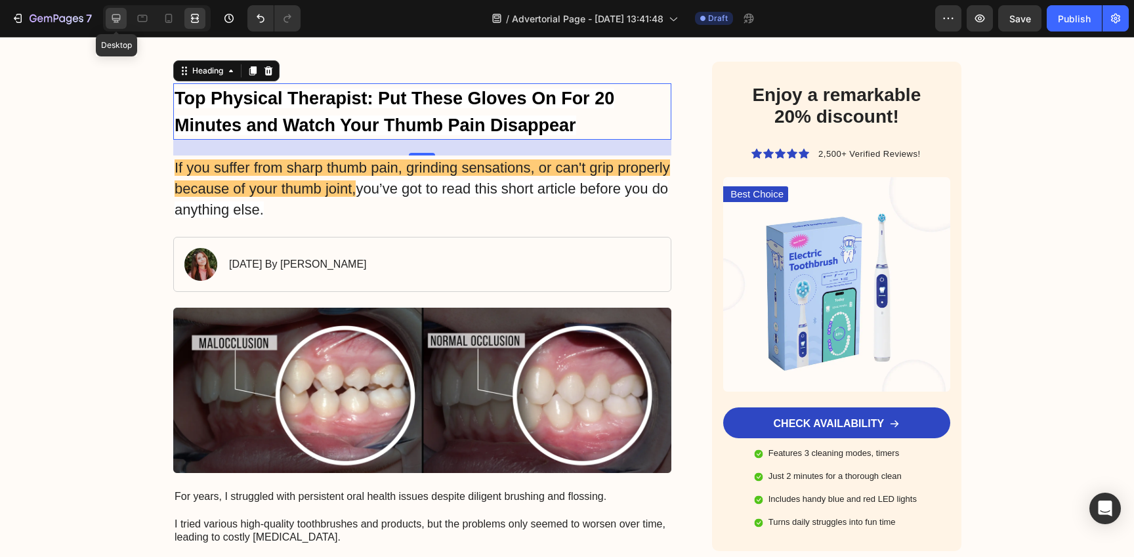
click at [112, 22] on icon at bounding box center [116, 18] width 13 height 13
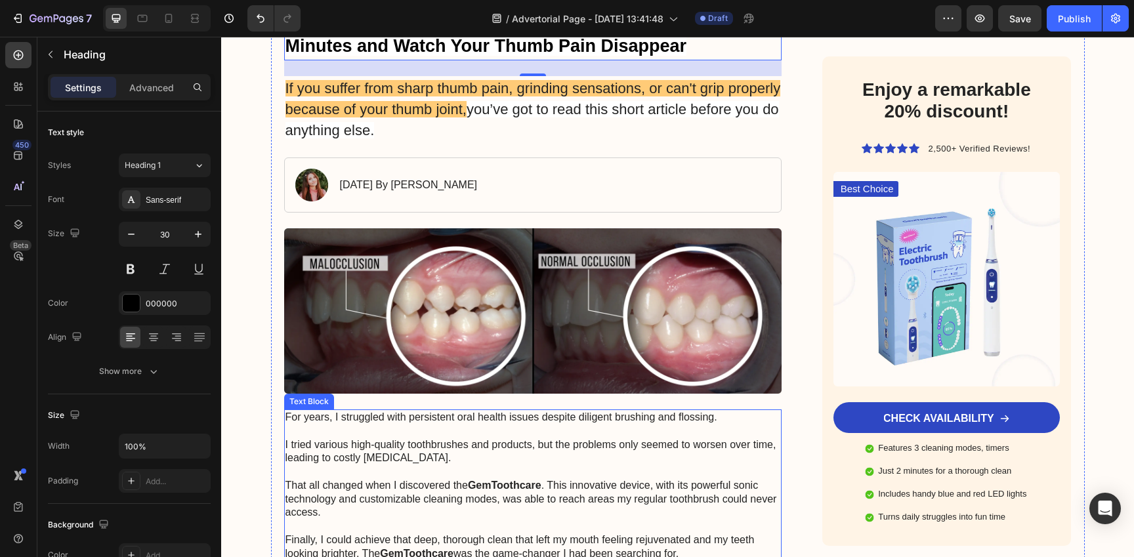
scroll to position [170, 0]
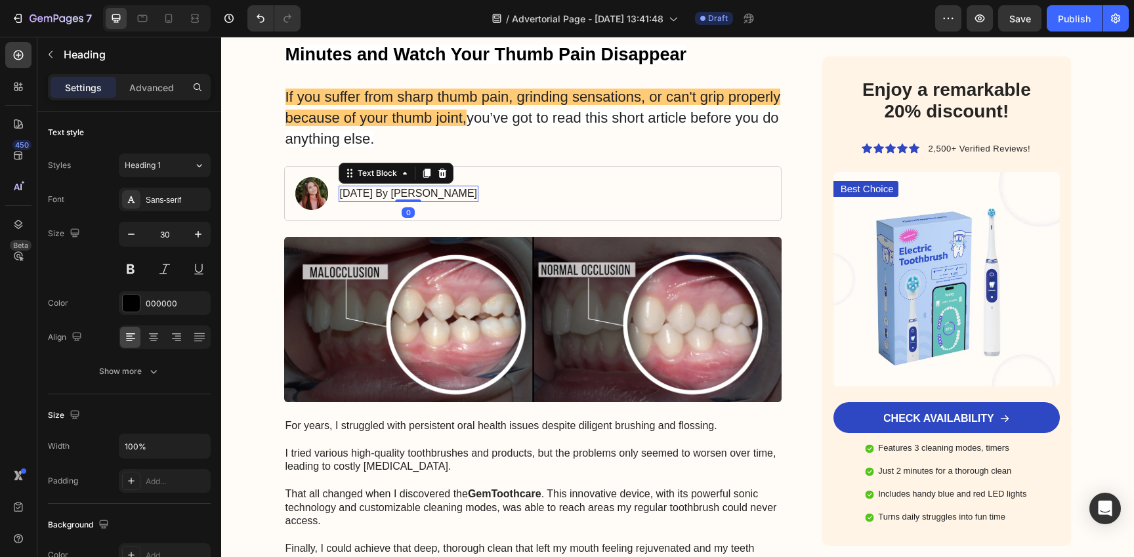
click at [478, 187] on p "[DATE] By [PERSON_NAME]" at bounding box center [409, 194] width 138 height 14
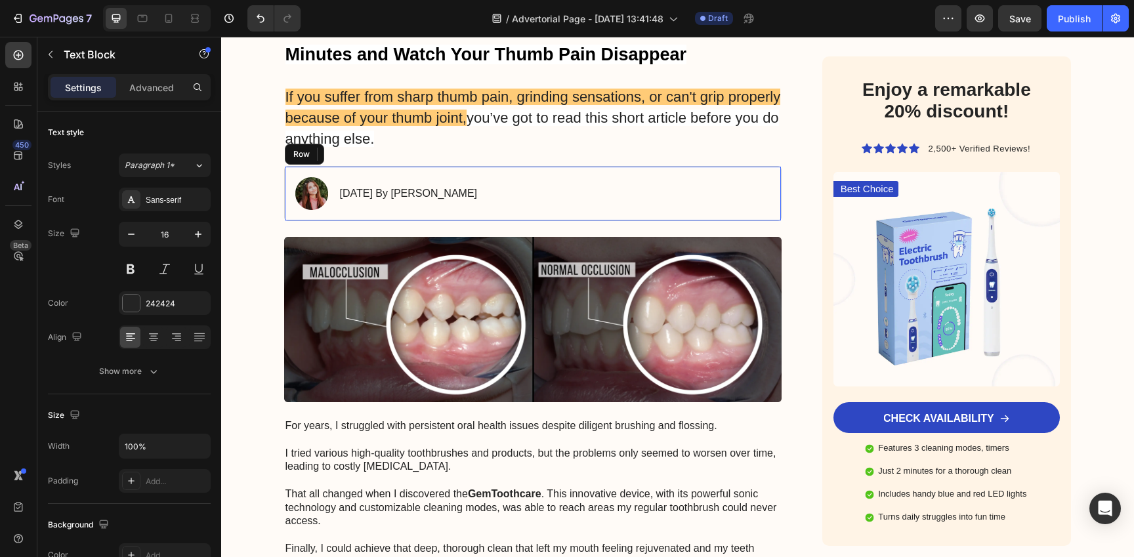
click at [595, 192] on div "Image January 18, 2024 By Maria Noman Text Block 0 Row" at bounding box center [533, 193] width 498 height 55
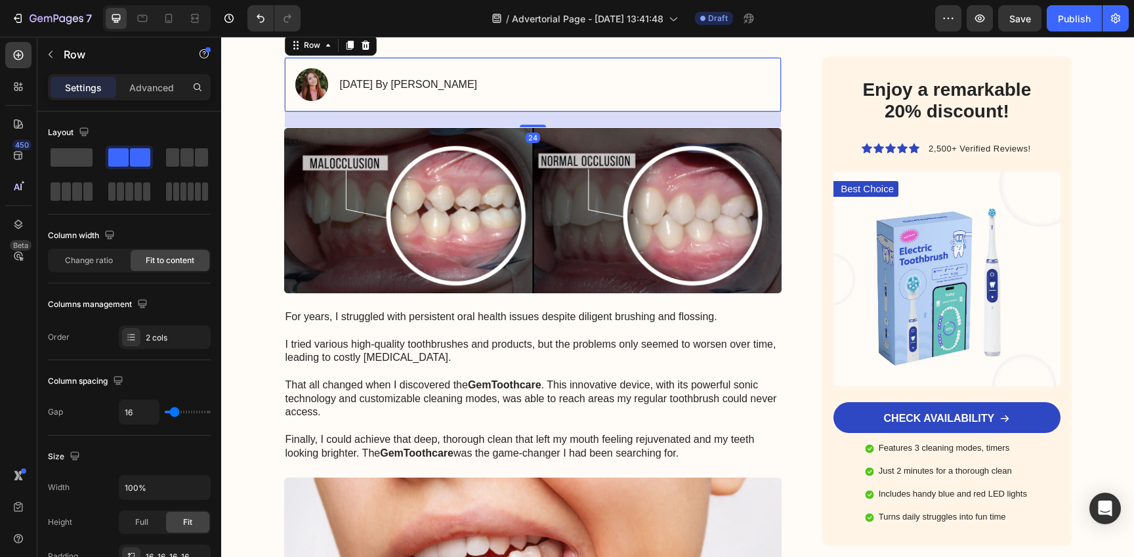
scroll to position [280, 0]
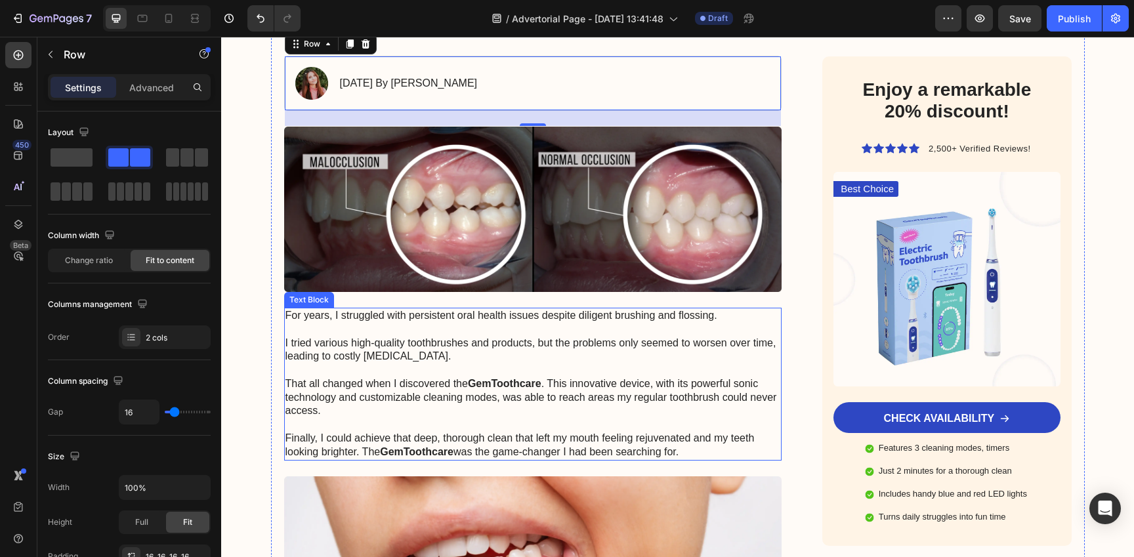
click at [472, 355] on p "For years, I struggled with persistent oral health issues despite diligent brus…" at bounding box center [532, 384] width 495 height 150
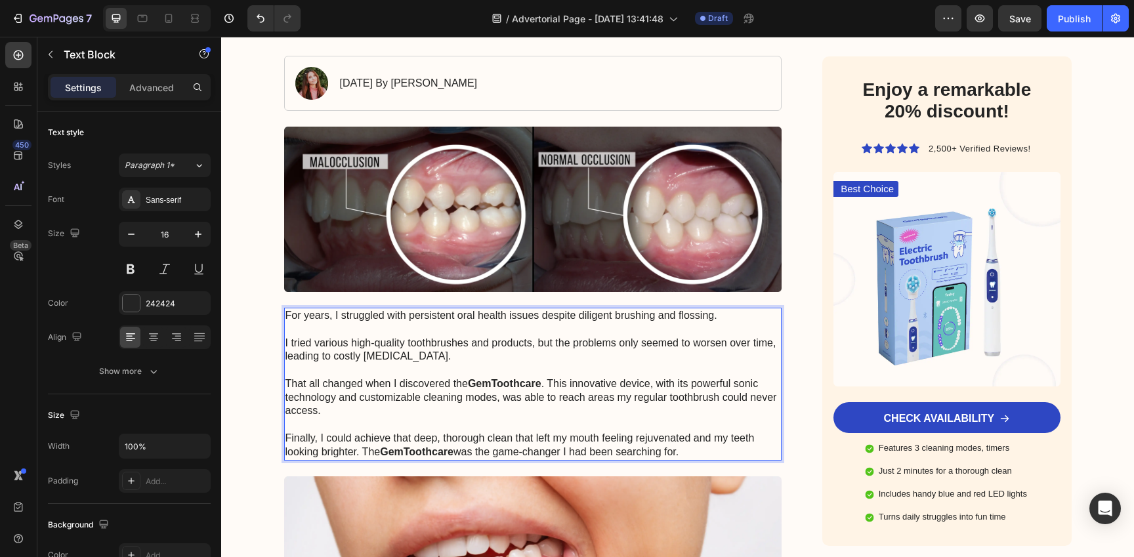
click at [472, 355] on p "For years, I struggled with persistent oral health issues despite diligent brus…" at bounding box center [532, 384] width 495 height 150
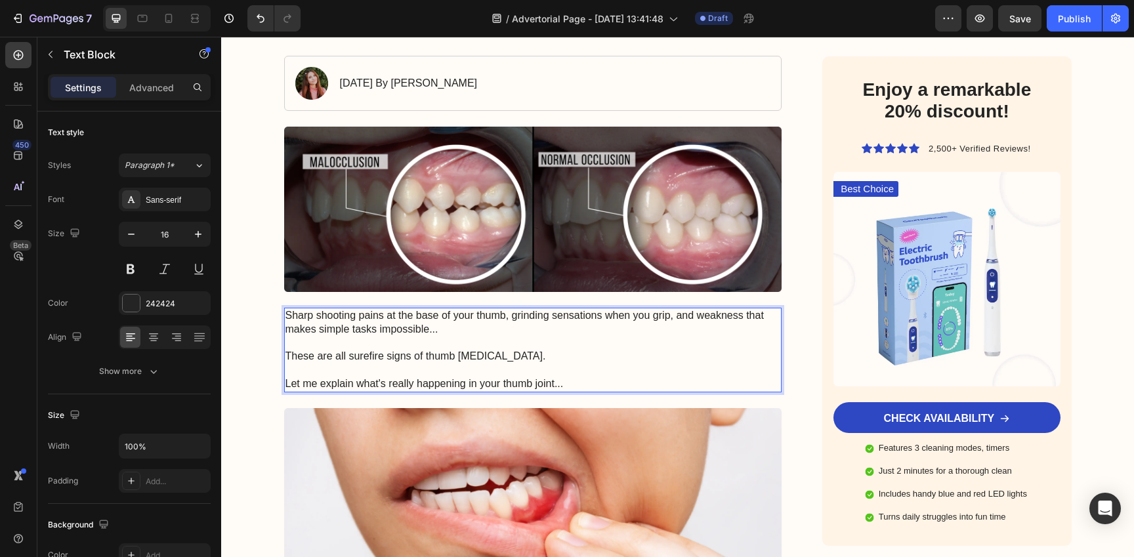
scroll to position [449, 0]
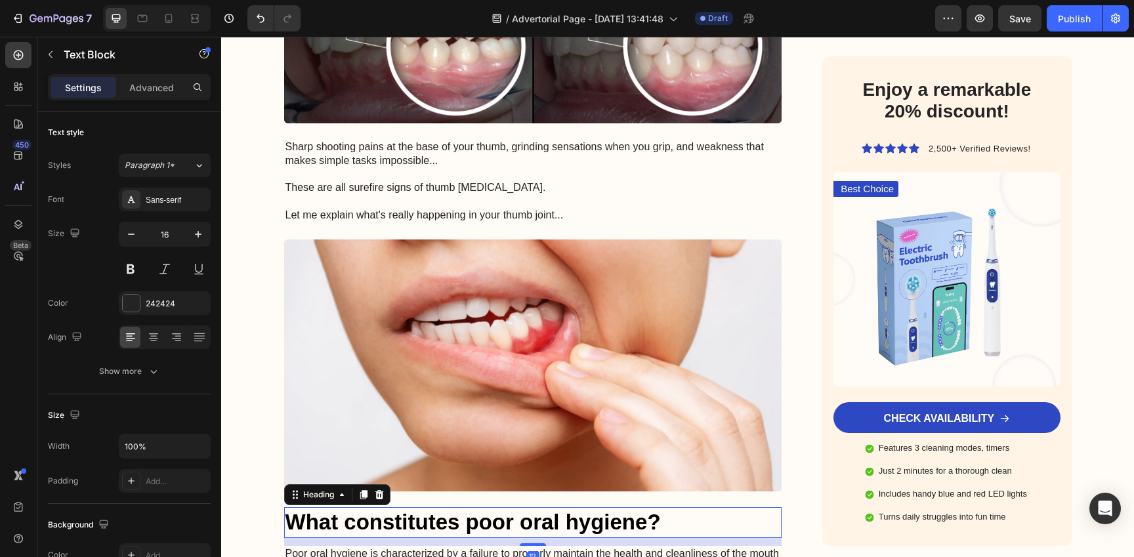
click at [376, 528] on h3 "What constitutes poor oral hygiene?" at bounding box center [533, 522] width 498 height 31
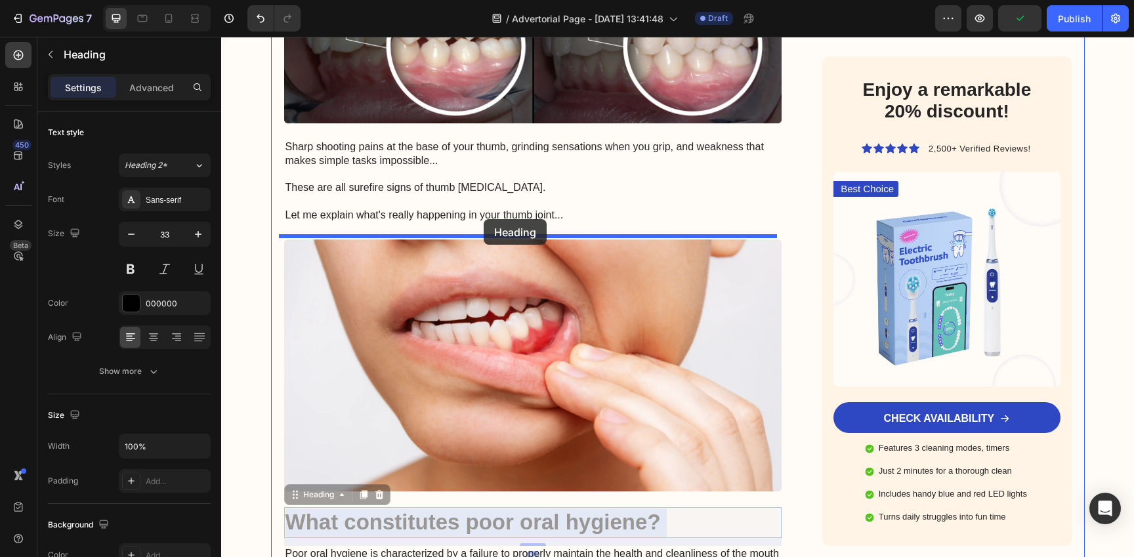
drag, startPoint x: 465, startPoint y: 522, endPoint x: 484, endPoint y: 219, distance: 303.7
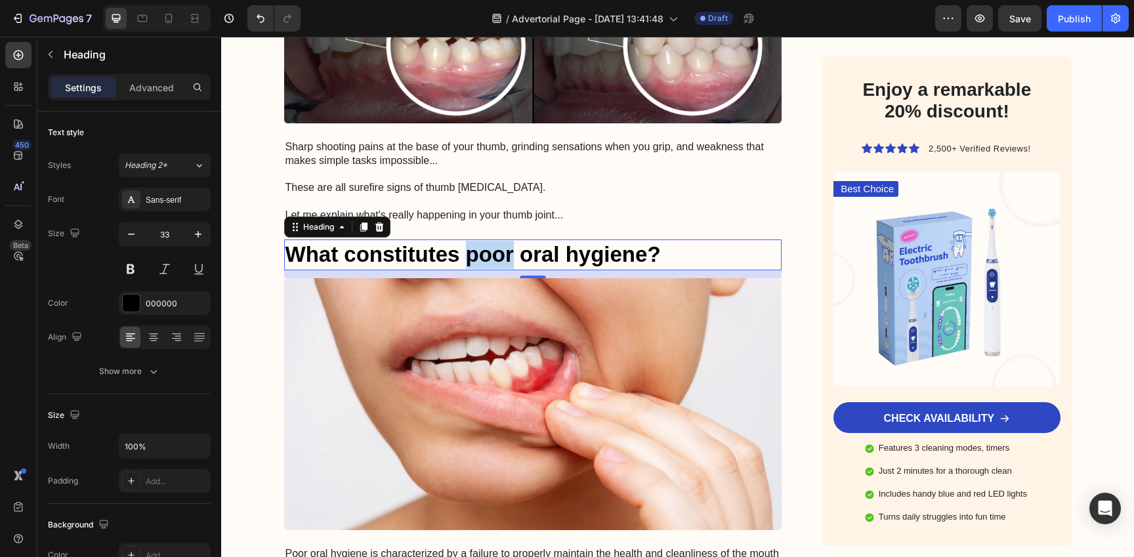
click at [477, 242] on p "What constitutes poor oral hygiene?" at bounding box center [532, 255] width 495 height 28
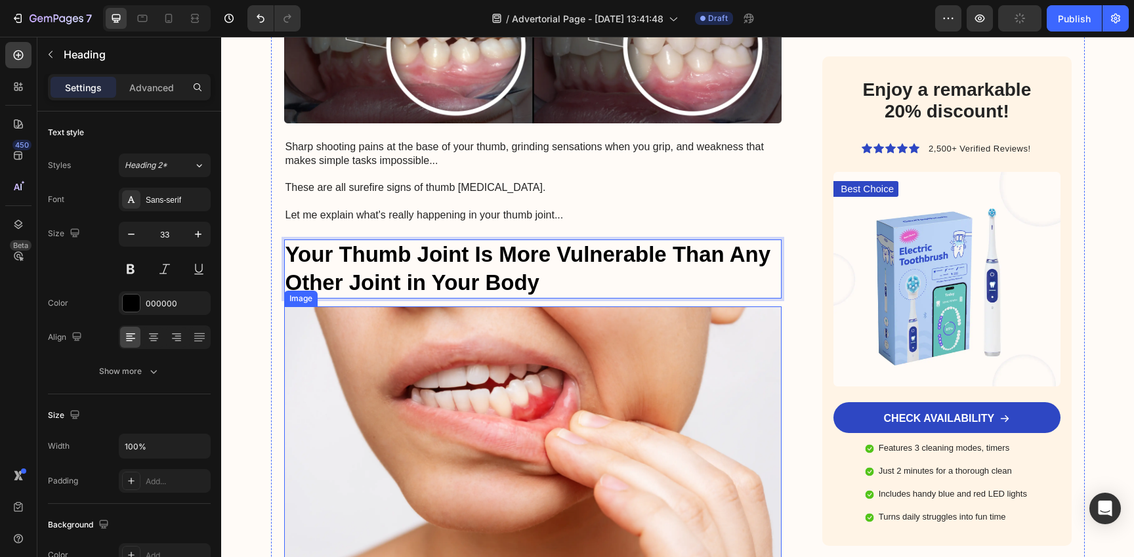
scroll to position [764, 0]
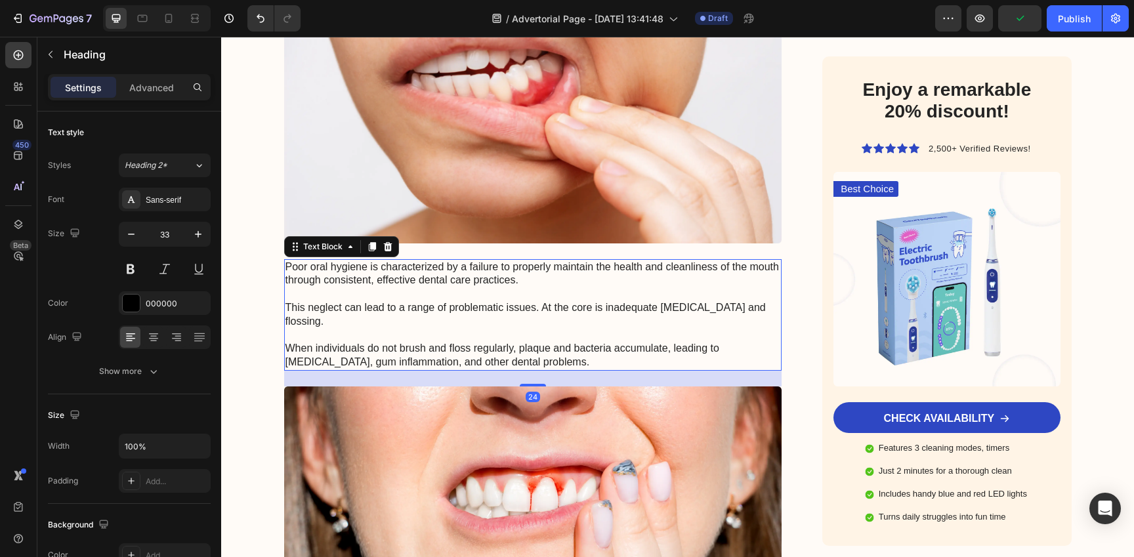
click at [414, 328] on p "Poor oral hygiene is characterized by a failure to properly maintain the health…" at bounding box center [532, 314] width 495 height 109
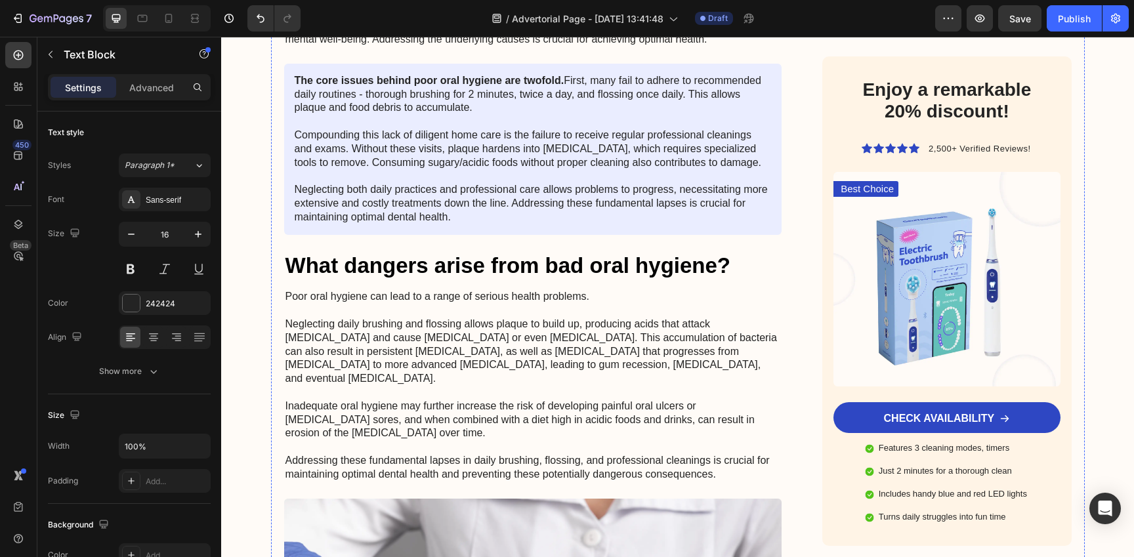
scroll to position [2054, 0]
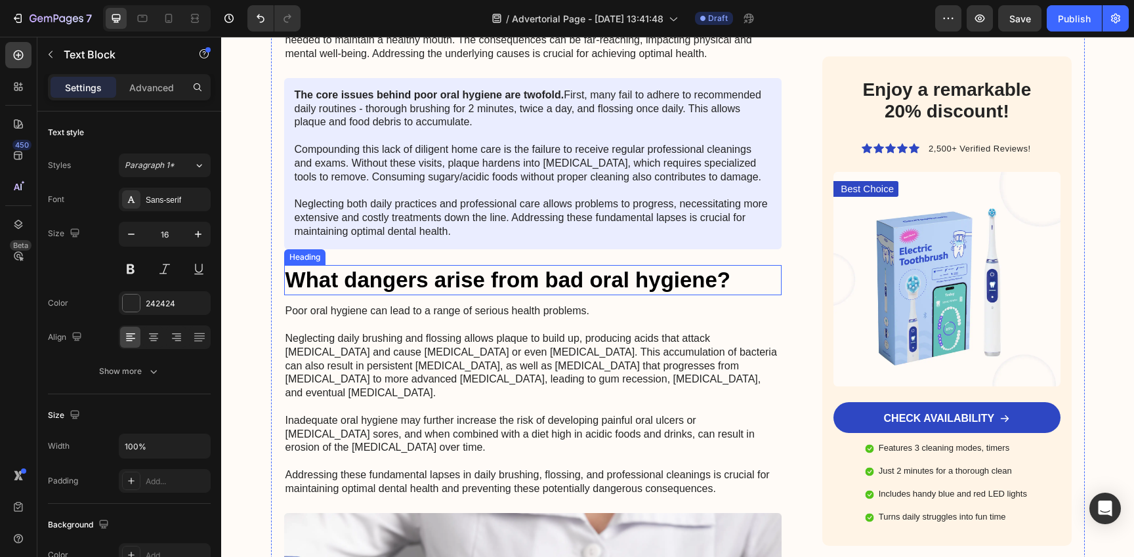
click at [499, 286] on h2 "What dangers arise from bad oral hygiene?" at bounding box center [533, 280] width 498 height 31
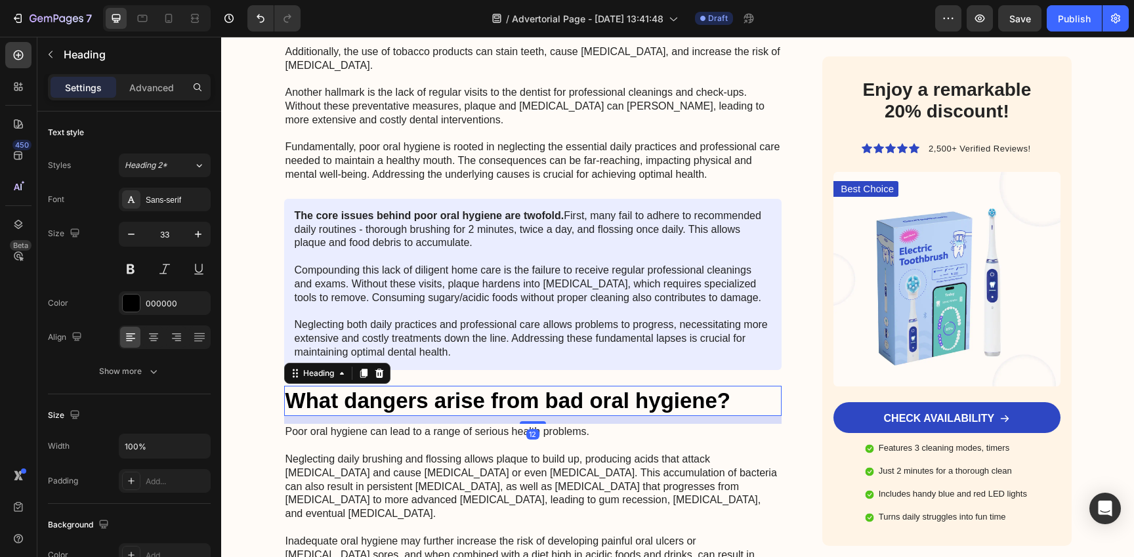
scroll to position [1888, 0]
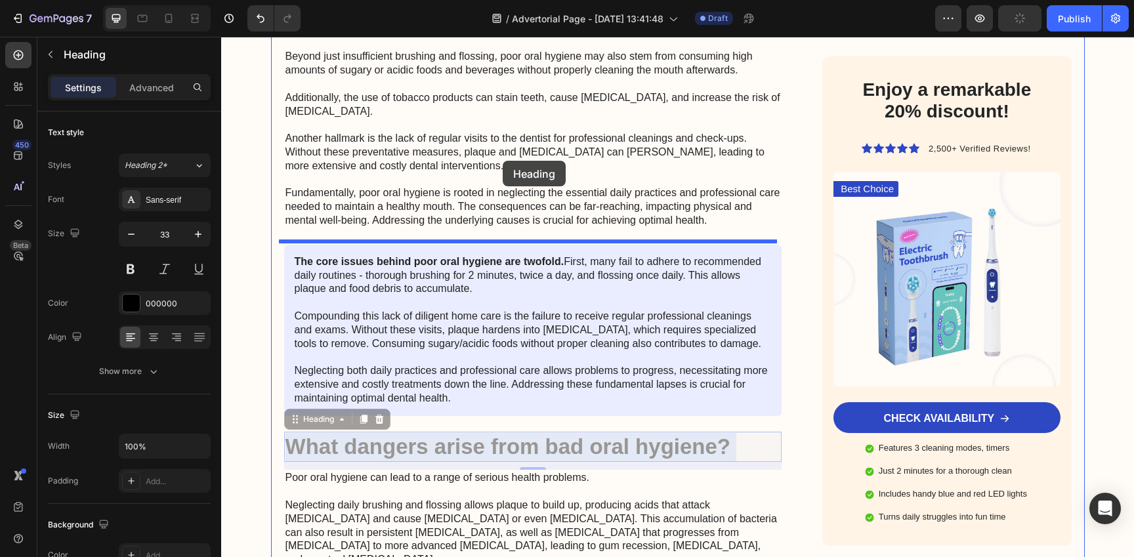
drag, startPoint x: 504, startPoint y: 442, endPoint x: 503, endPoint y: 161, distance: 280.8
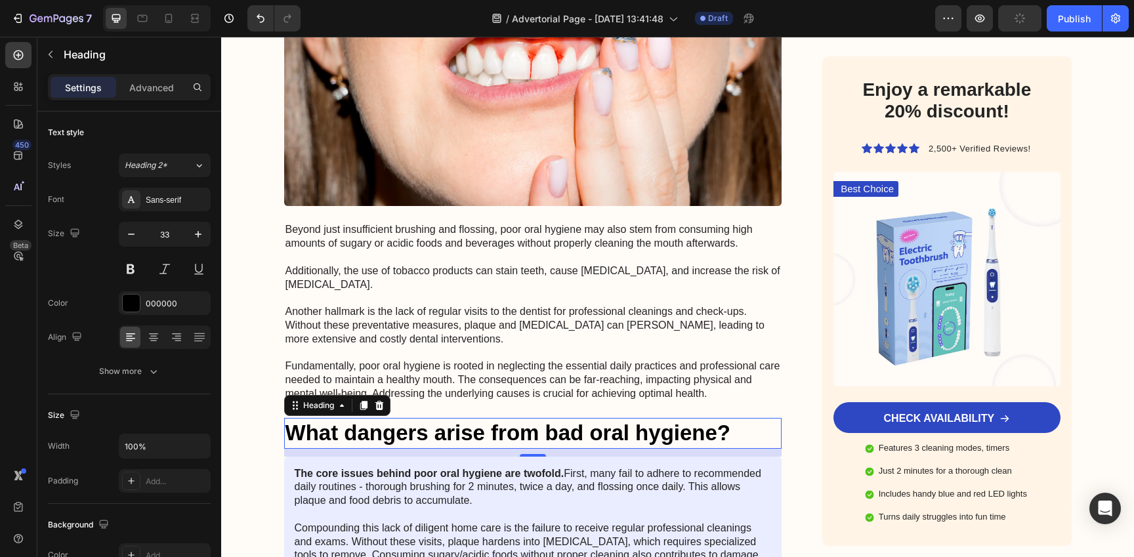
scroll to position [1708, 0]
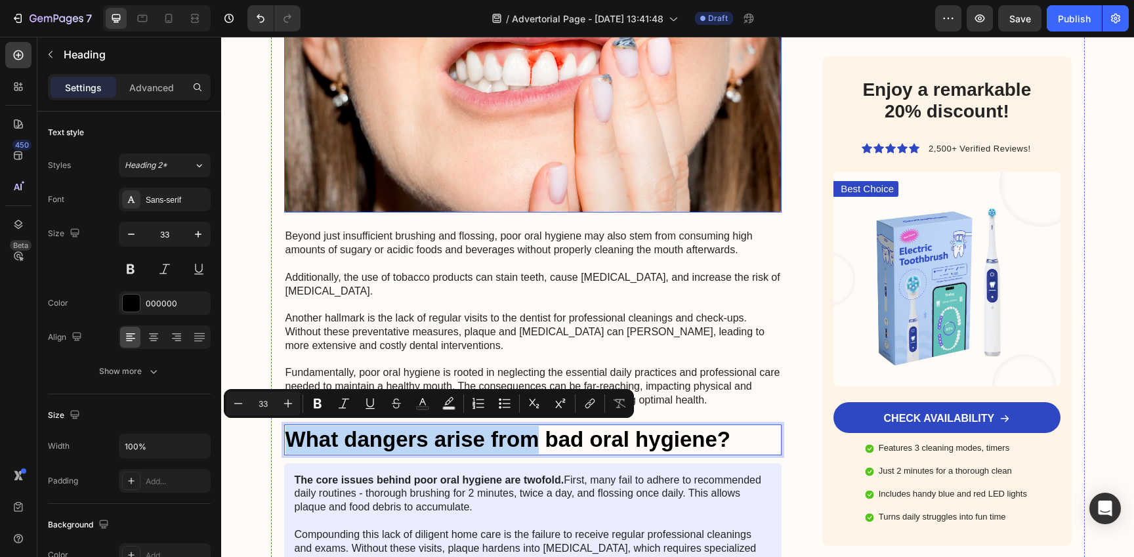
drag, startPoint x: 529, startPoint y: 442, endPoint x: 524, endPoint y: 204, distance: 238.2
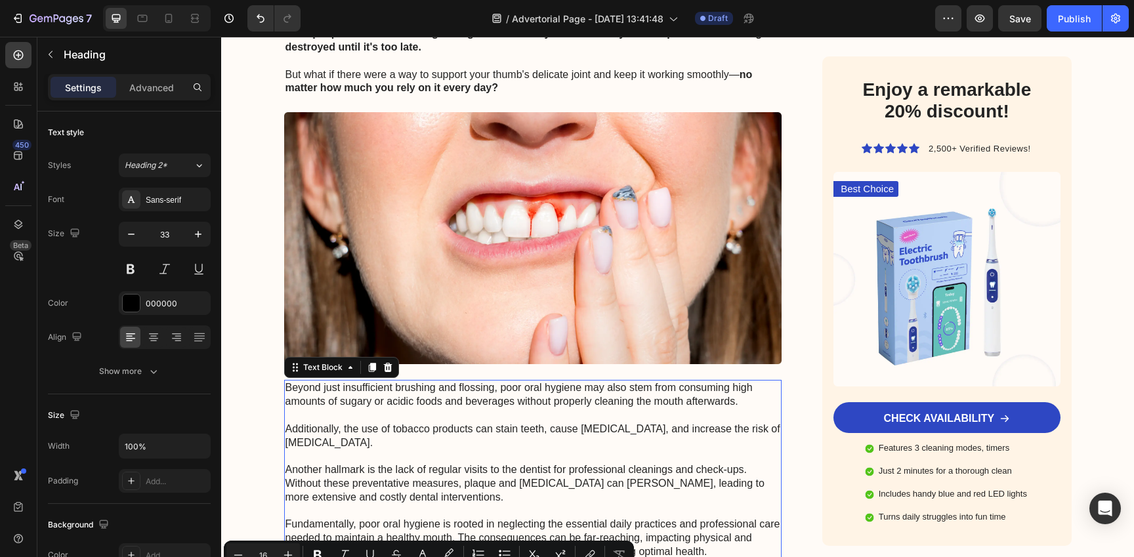
click at [655, 437] on p "Beyond just insufficient brushing and flossing, poor oral hygiene may also stem…" at bounding box center [532, 469] width 495 height 177
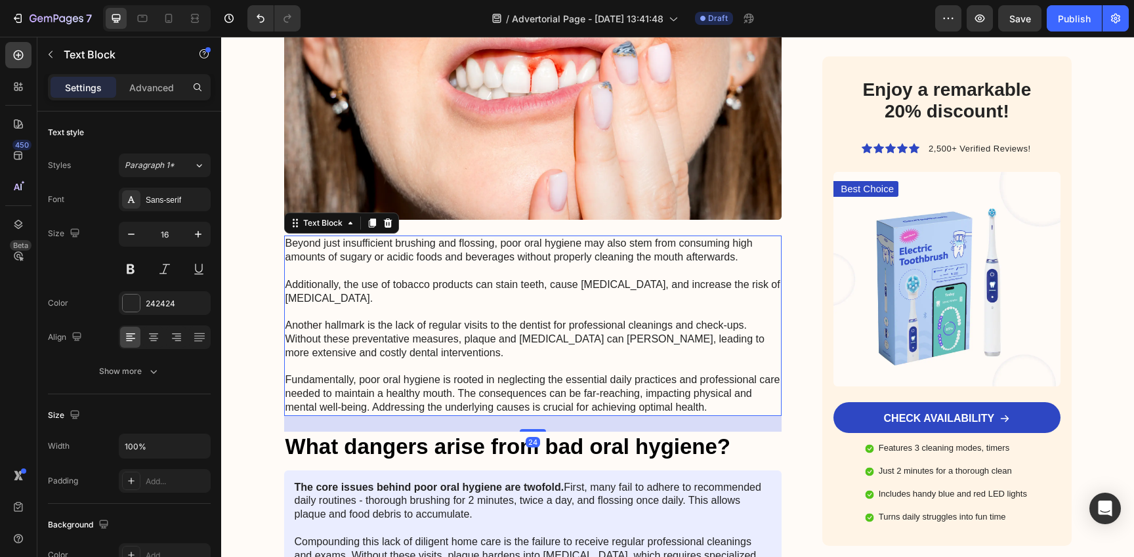
scroll to position [1705, 0]
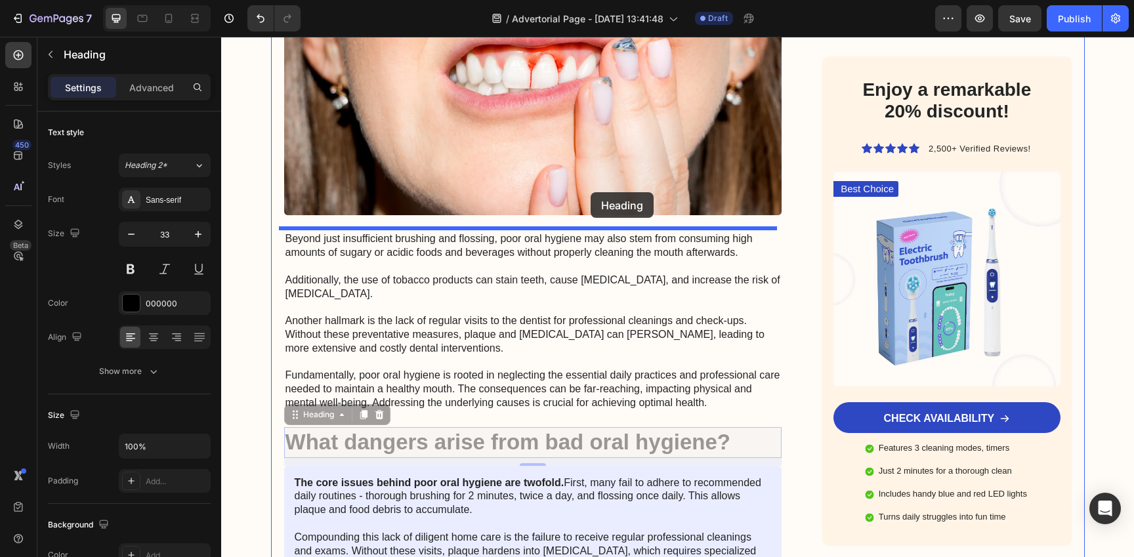
drag, startPoint x: 591, startPoint y: 434, endPoint x: 591, endPoint y: 192, distance: 241.5
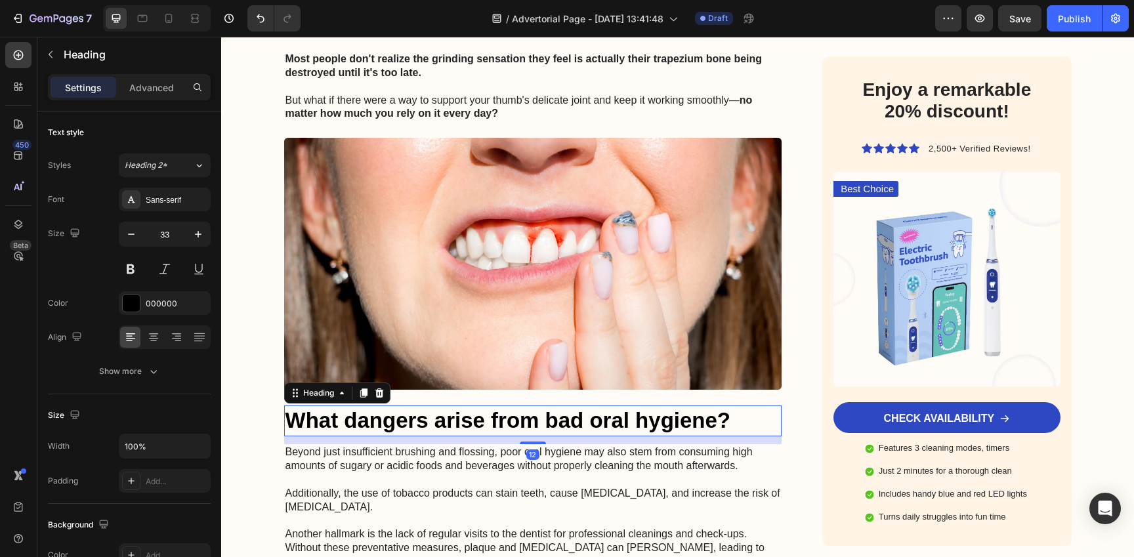
scroll to position [1516, 0]
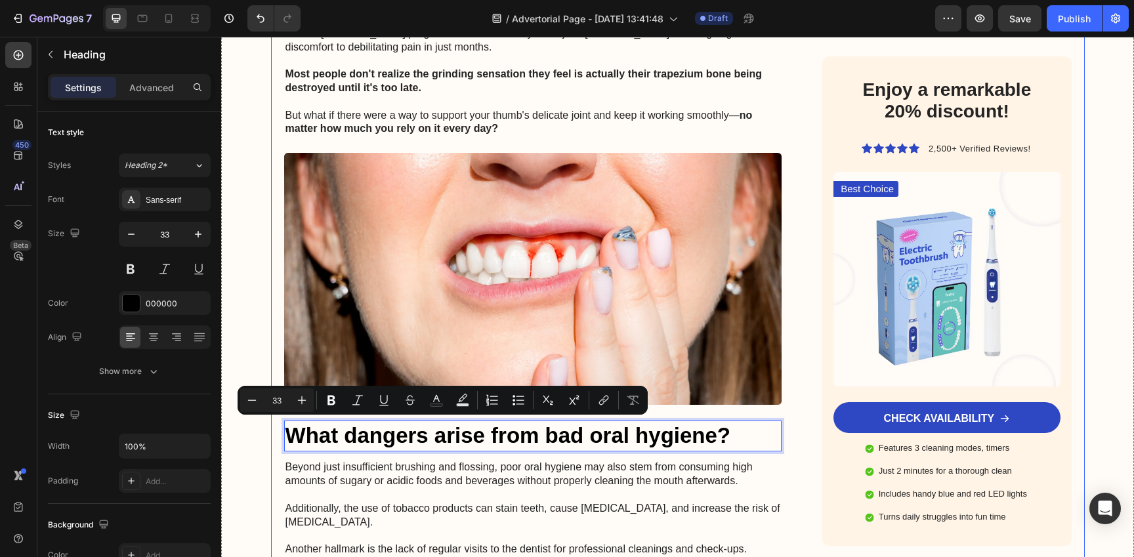
drag, startPoint x: 605, startPoint y: 429, endPoint x: 605, endPoint y: 135, distance: 294.6
click at [720, 475] on p "Beyond just insufficient brushing and flossing, poor oral hygiene may also stem…" at bounding box center [532, 549] width 495 height 177
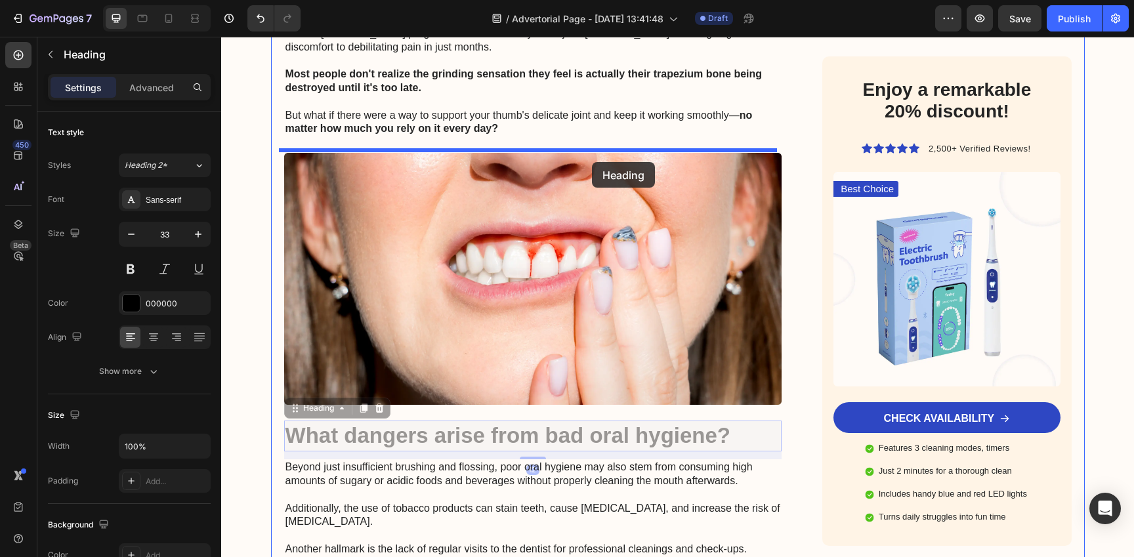
drag, startPoint x: 592, startPoint y: 430, endPoint x: 593, endPoint y: 151, distance: 278.9
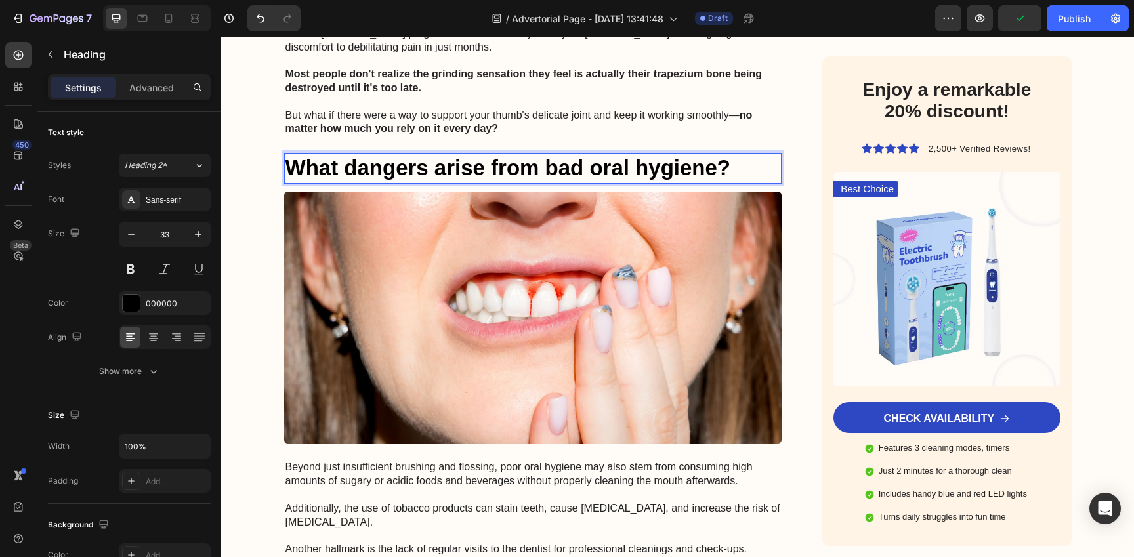
click at [577, 154] on p "What dangers arise from bad oral hygiene?" at bounding box center [532, 168] width 495 height 28
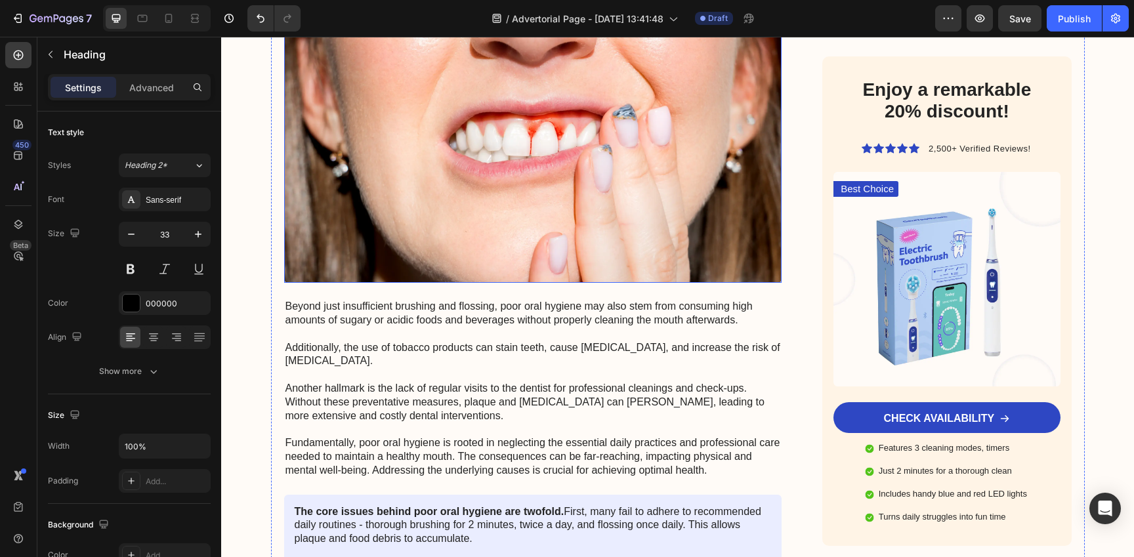
scroll to position [1752, 0]
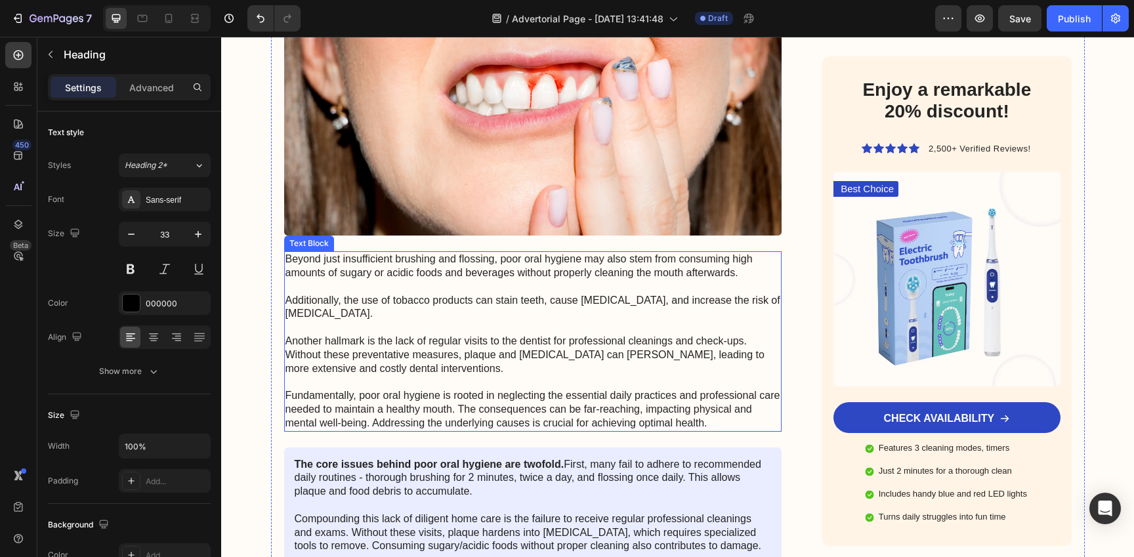
click at [519, 310] on p "Beyond just insufficient brushing and flossing, poor oral hygiene may also stem…" at bounding box center [532, 341] width 495 height 177
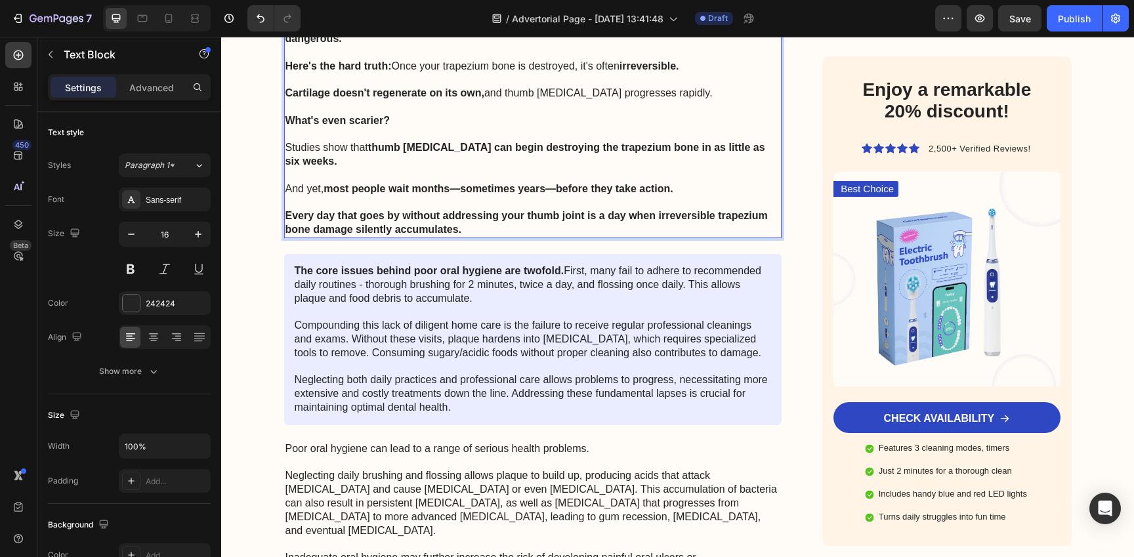
scroll to position [2520, 0]
click at [519, 310] on p "The core issues behind poor oral hygiene are twofold. First, many fail to adher…" at bounding box center [533, 338] width 477 height 150
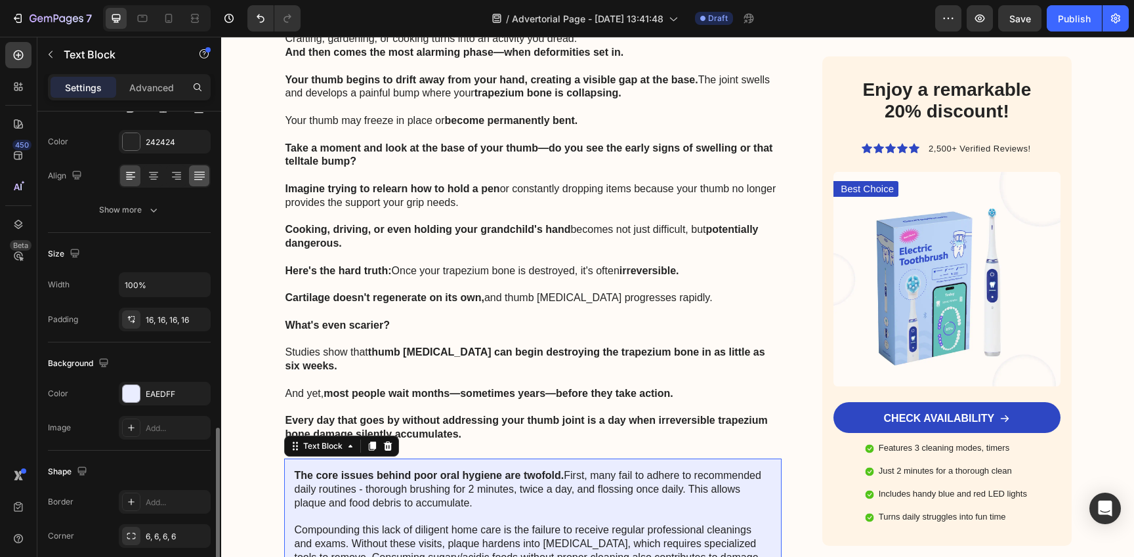
scroll to position [295, 0]
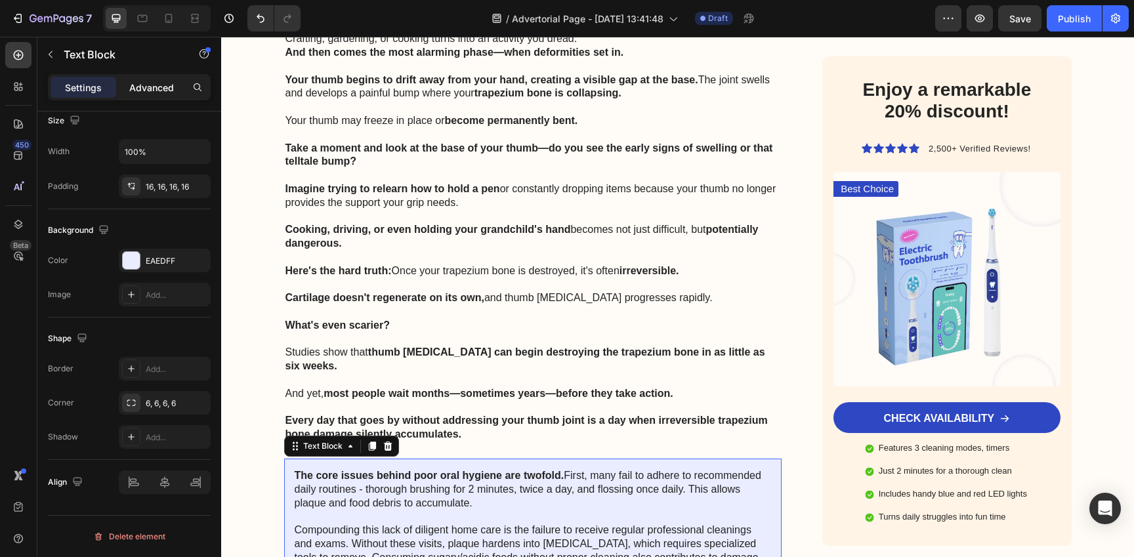
click at [159, 81] on p "Advanced" at bounding box center [151, 88] width 45 height 14
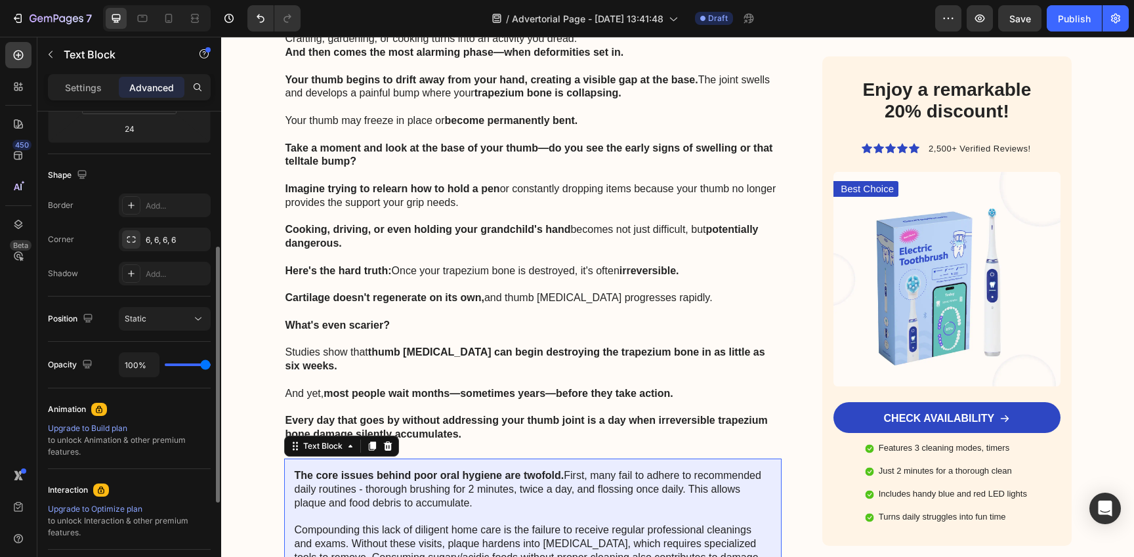
scroll to position [0, 0]
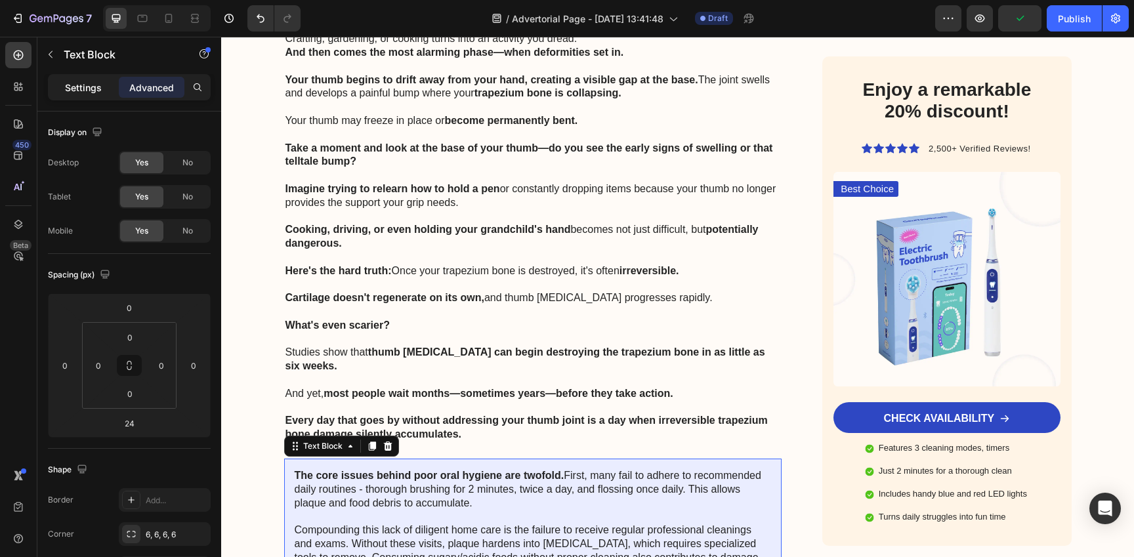
click at [90, 85] on p "Settings" at bounding box center [83, 88] width 37 height 14
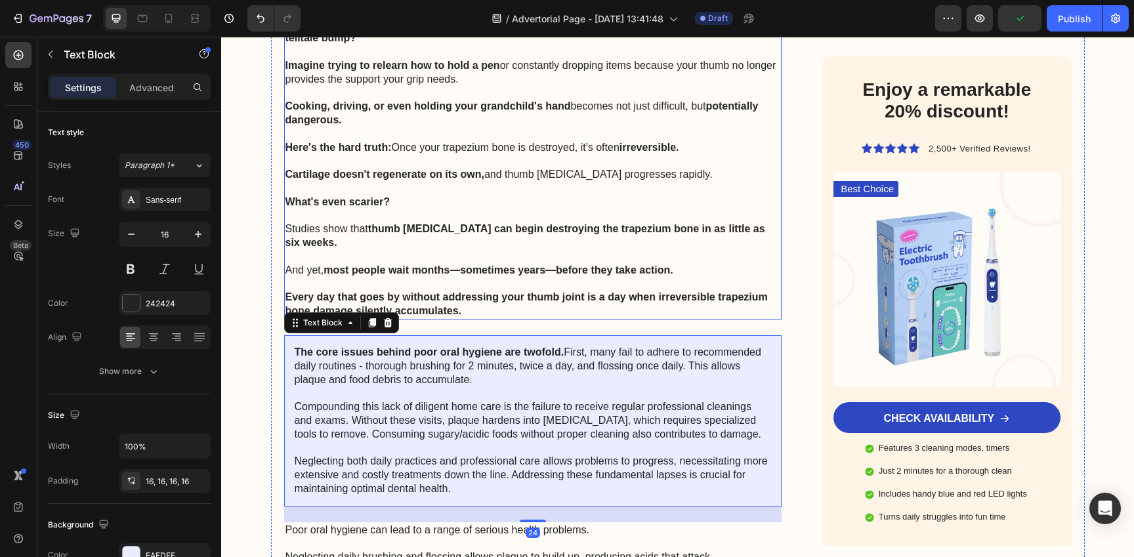
scroll to position [2463, 0]
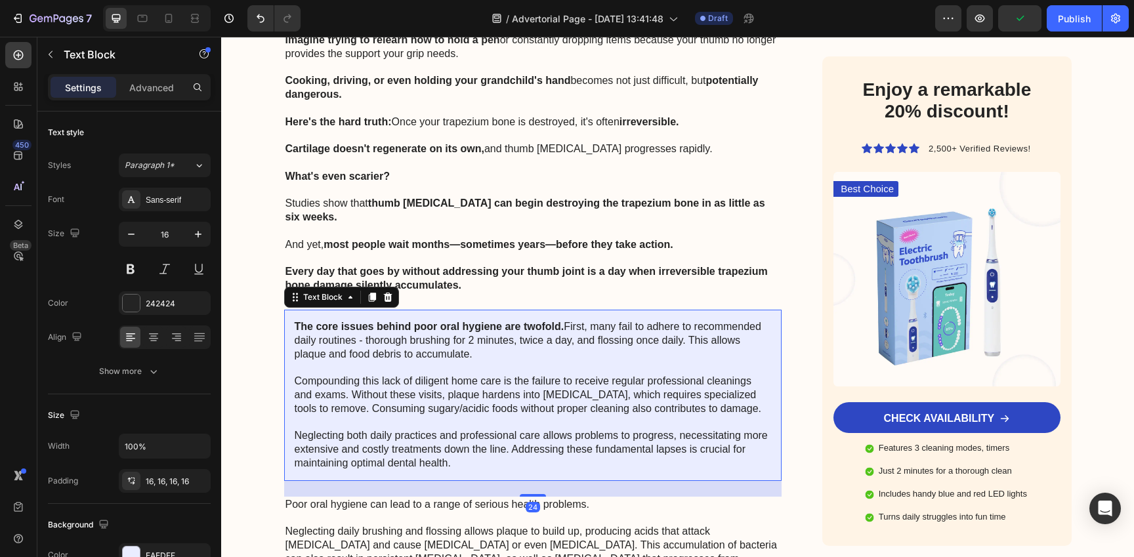
click at [488, 395] on p "The core issues behind poor oral hygiene are twofold. First, many fail to adher…" at bounding box center [533, 395] width 477 height 150
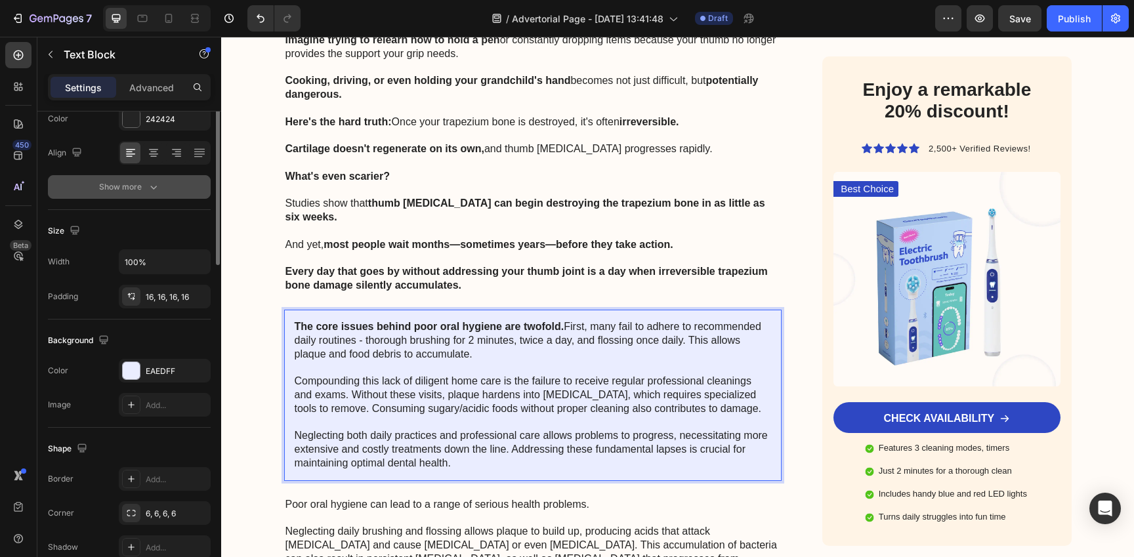
scroll to position [295, 0]
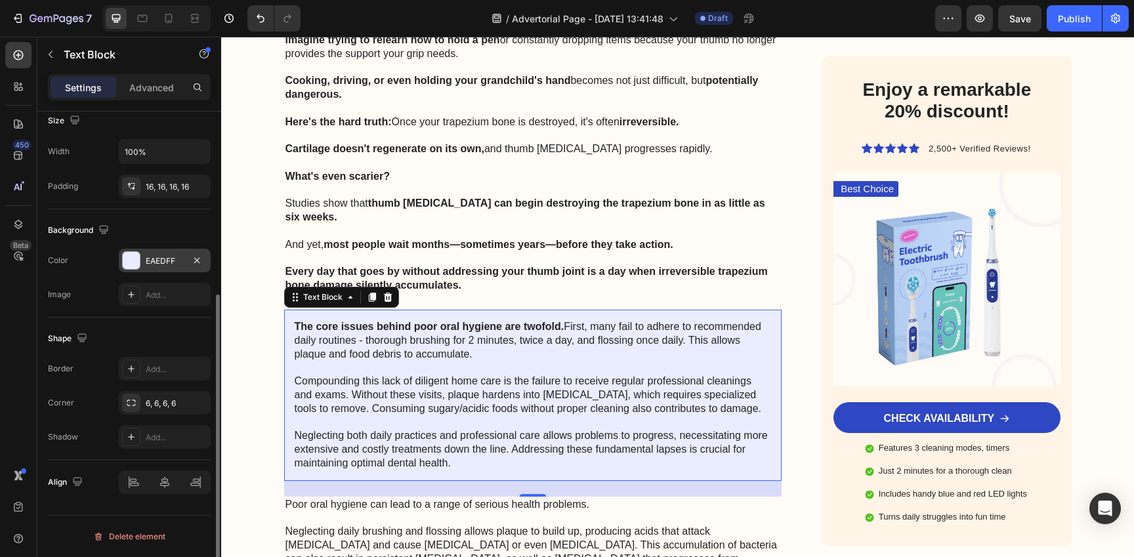
click at [164, 255] on div "EAEDFF" at bounding box center [165, 261] width 38 height 12
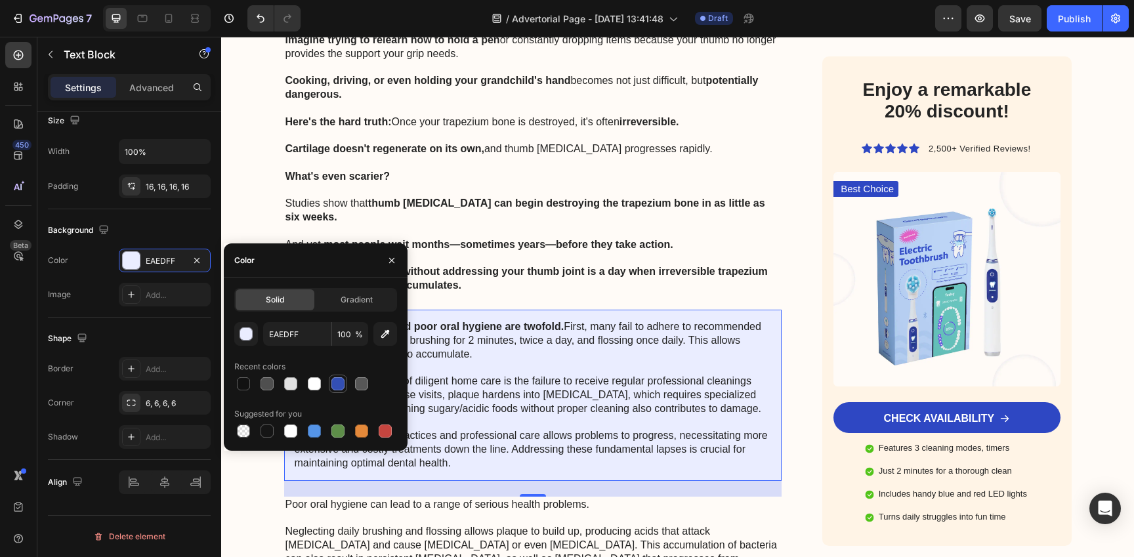
click at [337, 386] on div at bounding box center [337, 383] width 13 height 13
click at [245, 388] on div at bounding box center [243, 383] width 13 height 13
click at [313, 434] on div at bounding box center [314, 431] width 13 height 13
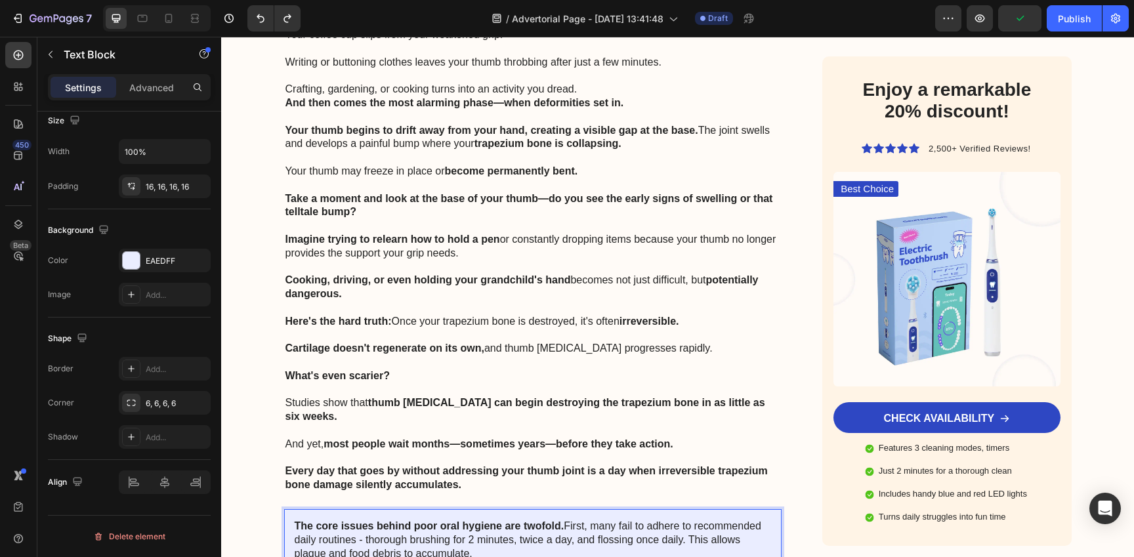
scroll to position [2278, 0]
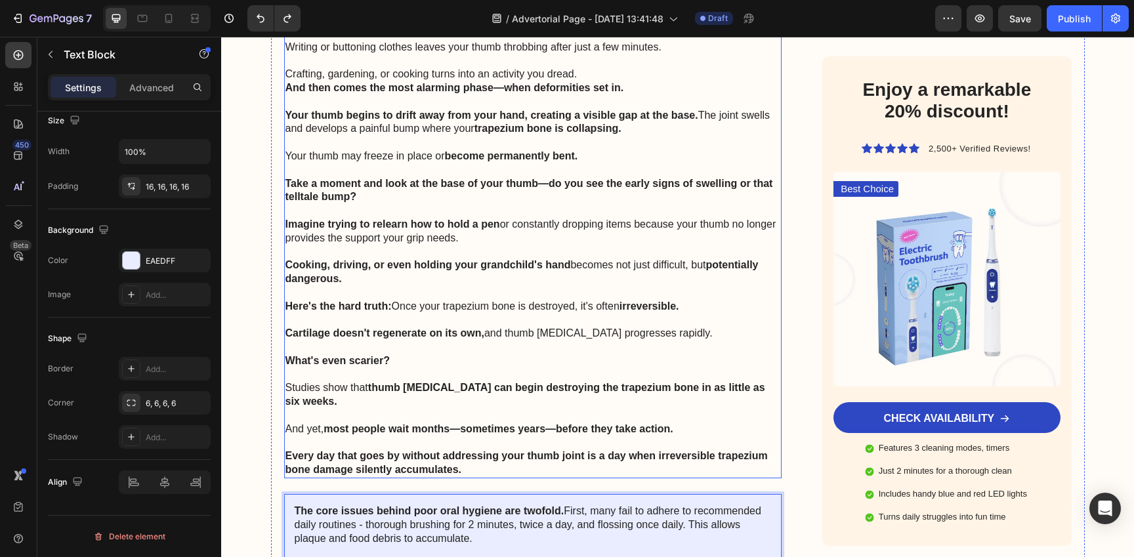
drag, startPoint x: 356, startPoint y: 480, endPoint x: 375, endPoint y: 174, distance: 306.3
click at [375, 174] on div "Advertorial Text Block ⁠⁠⁠⁠⁠⁠⁠ Top Physical Therapist: Put These Gloves On For …" at bounding box center [533, 138] width 498 height 4510
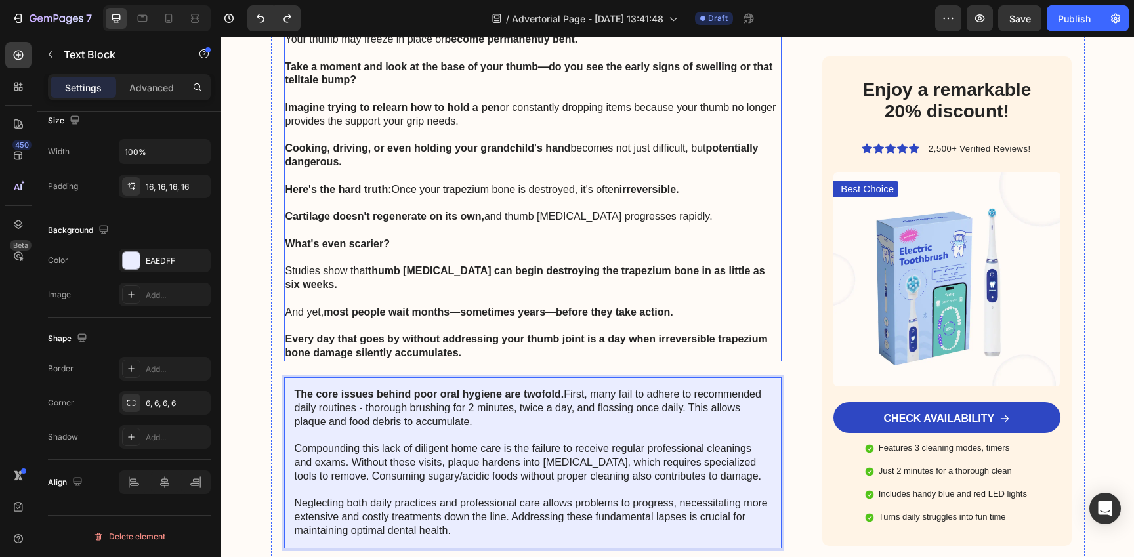
scroll to position [2406, 0]
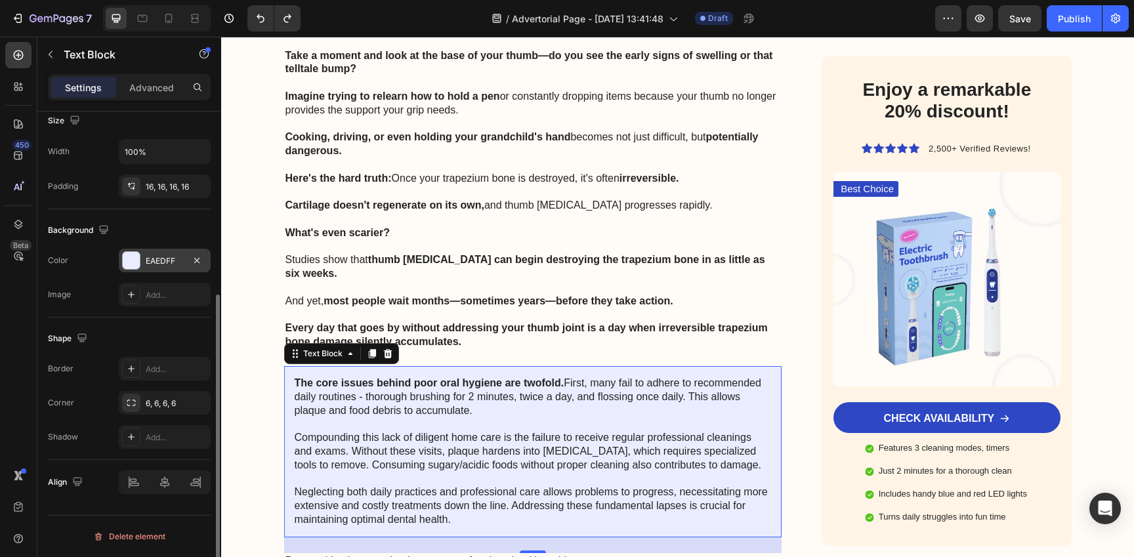
click at [152, 253] on div "EAEDFF" at bounding box center [165, 261] width 92 height 24
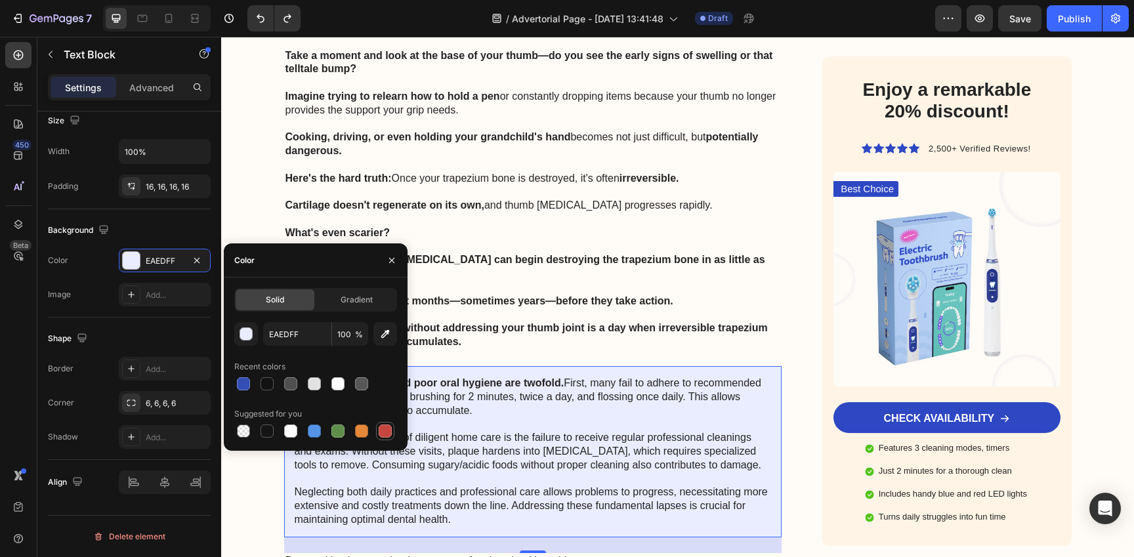
click at [388, 435] on div at bounding box center [385, 431] width 13 height 13
type input "C5453F"
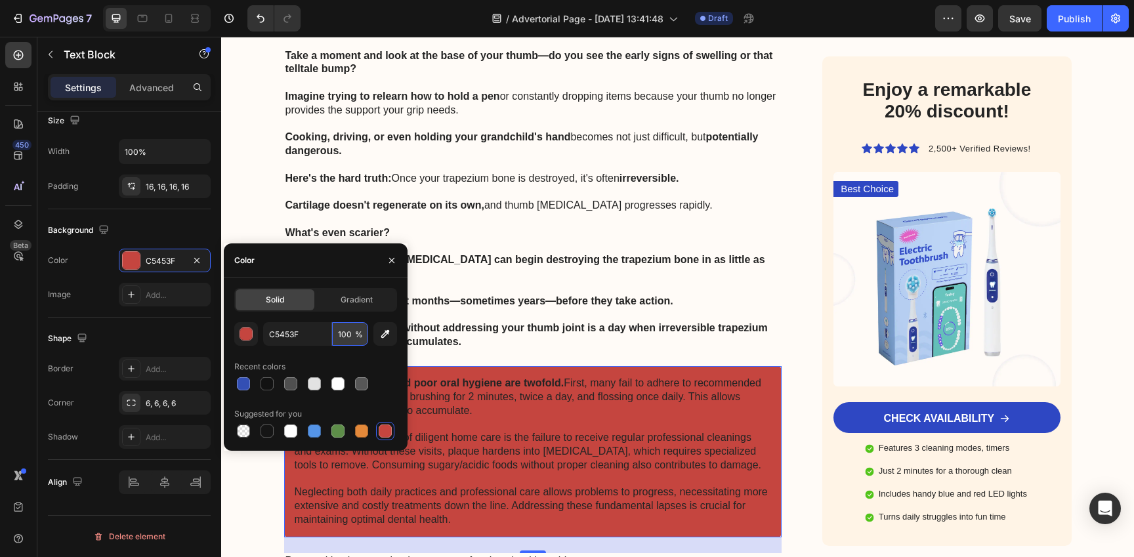
click at [352, 335] on input "100" at bounding box center [350, 334] width 36 height 24
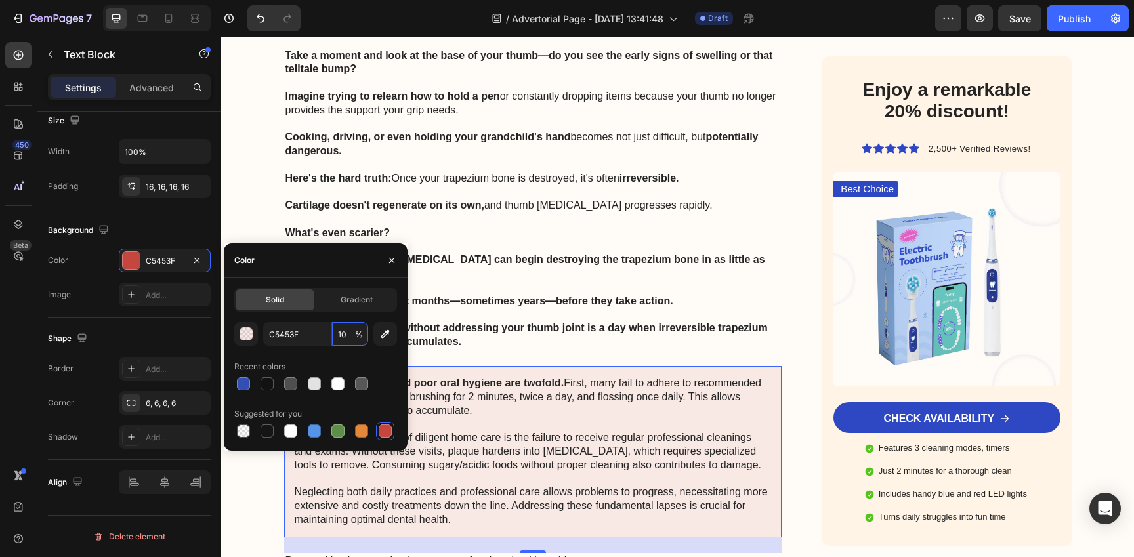
type input "1"
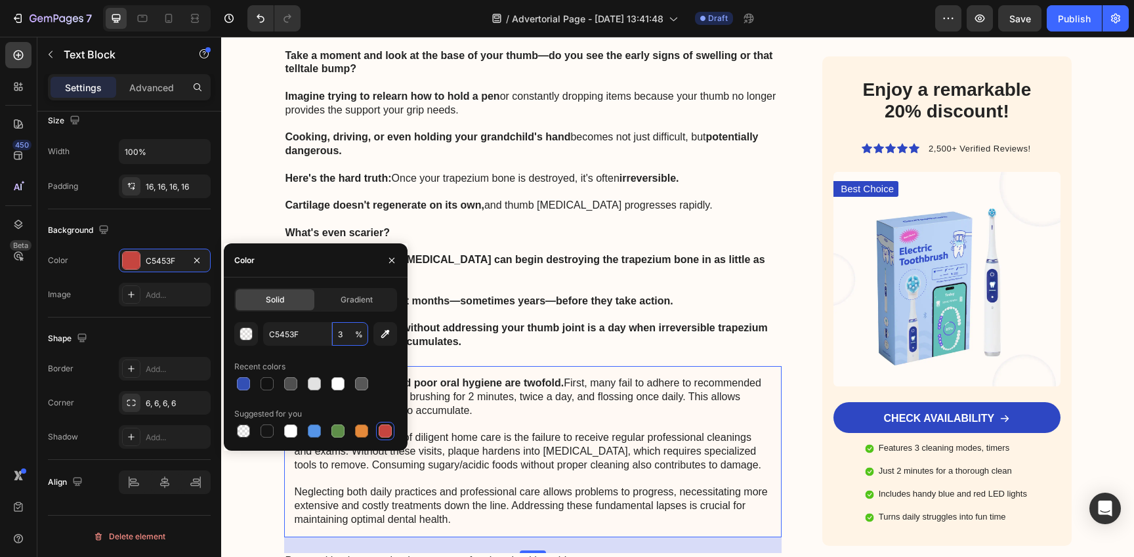
type input "30"
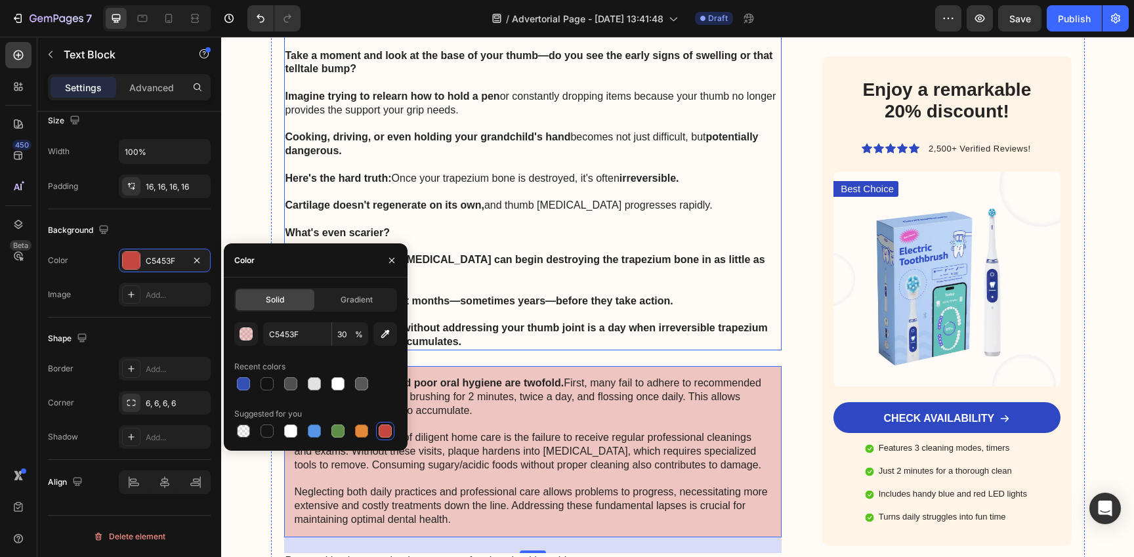
click at [703, 324] on p "Every day that goes by without addressing your thumb joint is a day when irreve…" at bounding box center [532, 336] width 495 height 28
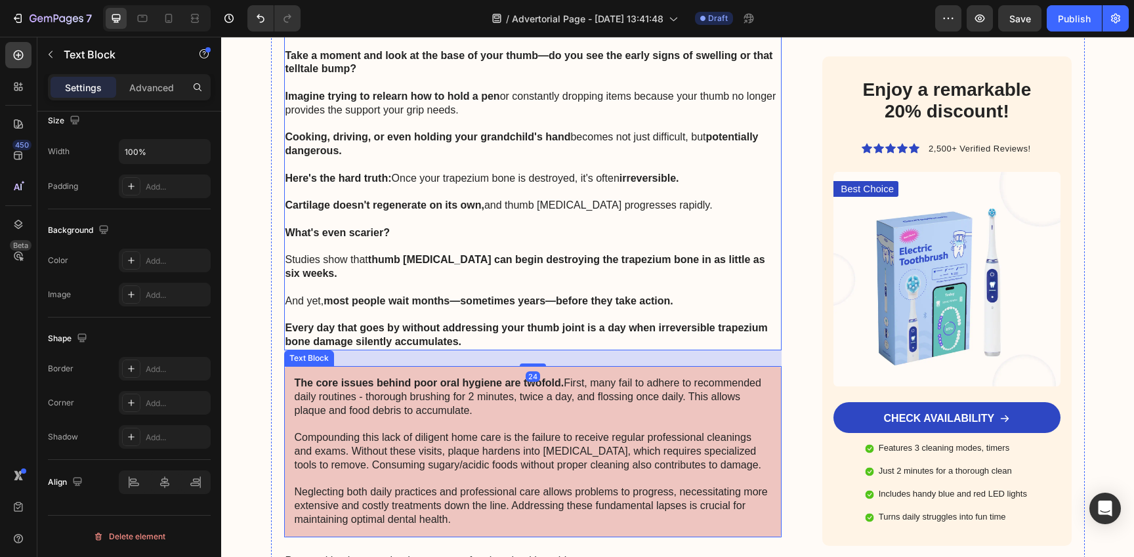
click at [464, 427] on p "The core issues behind poor oral hygiene are twofold. First, many fail to adher…" at bounding box center [533, 452] width 477 height 150
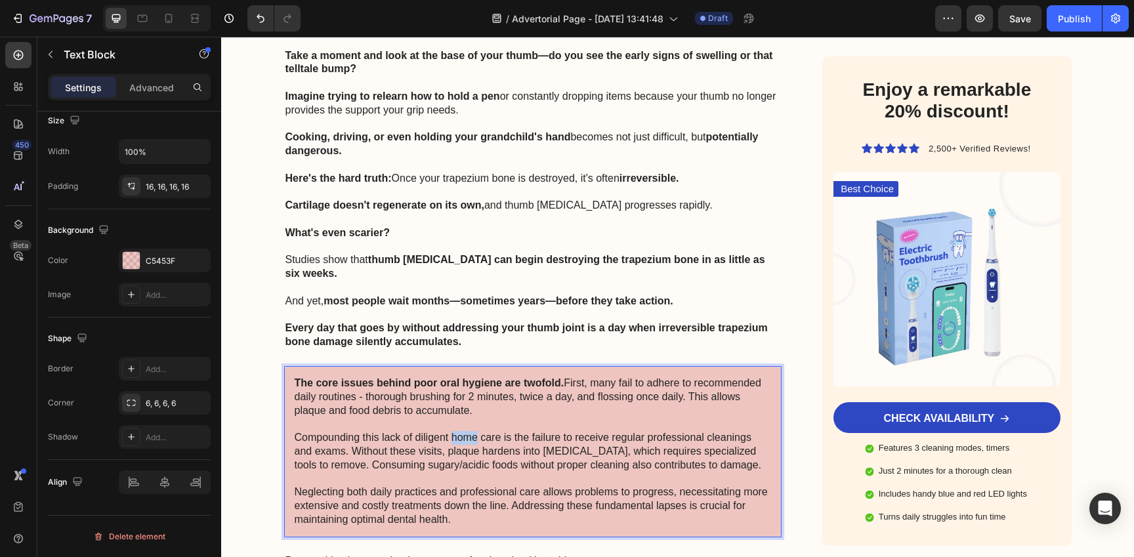
click at [464, 427] on p "The core issues behind poor oral hygiene are twofold. First, many fail to adher…" at bounding box center [533, 452] width 477 height 150
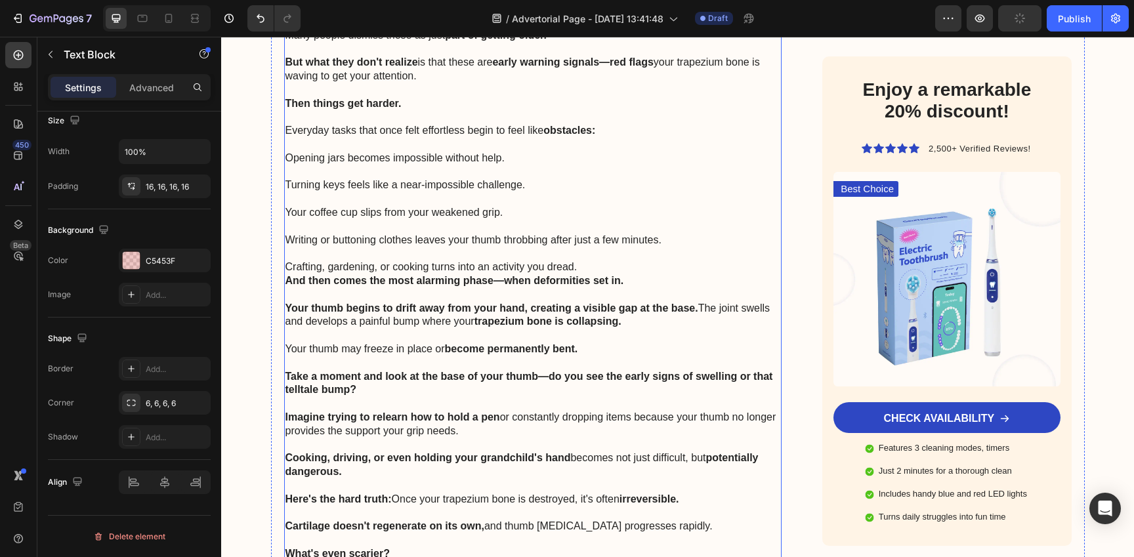
click at [517, 178] on p "Turning keys feels like a near-impossible challenge." at bounding box center [532, 185] width 495 height 14
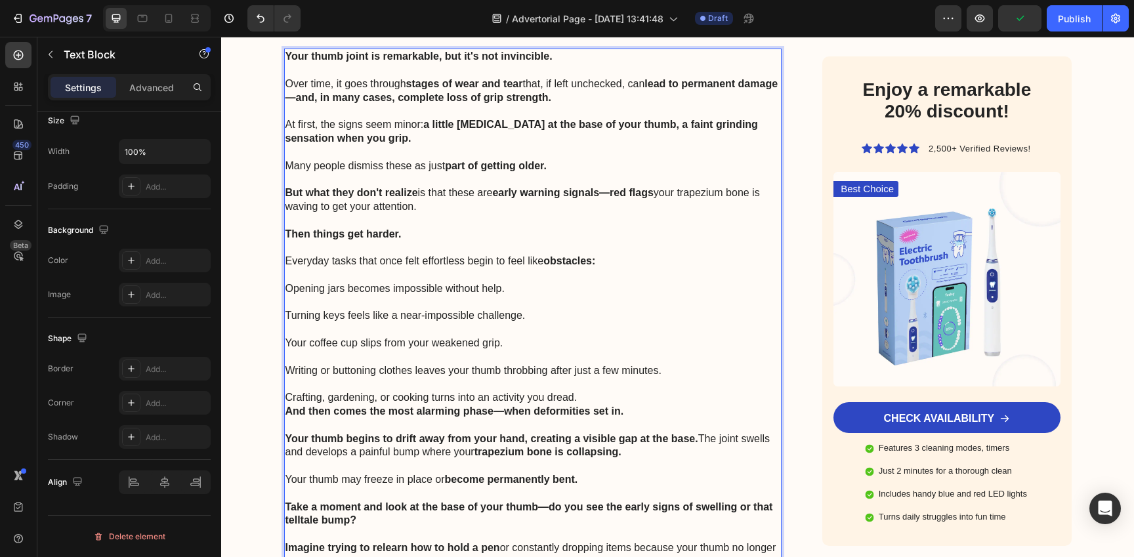
scroll to position [1964, 0]
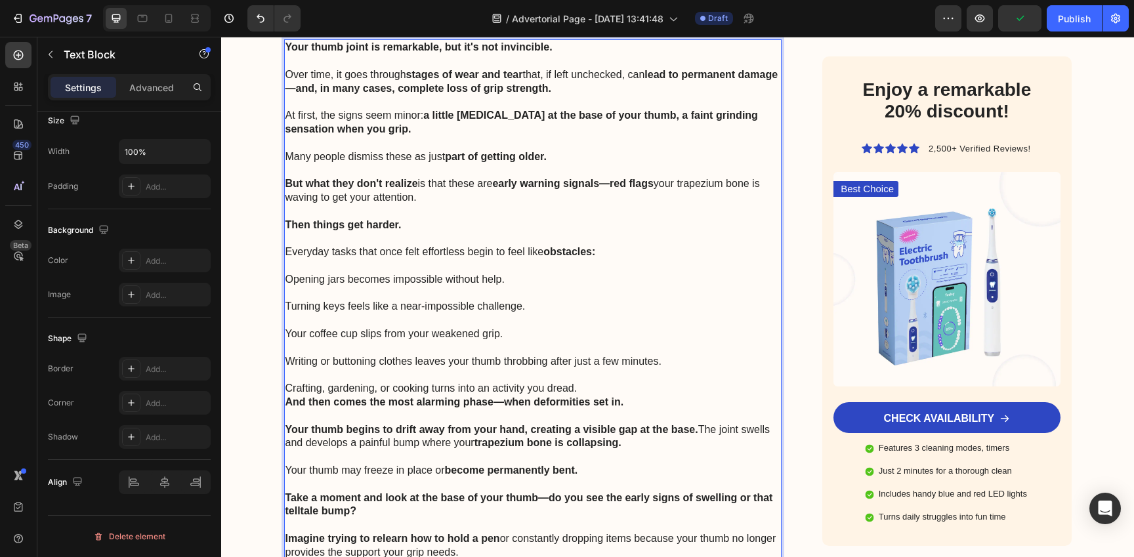
click at [507, 341] on p "Rich Text Editor. Editing area: main" at bounding box center [532, 348] width 495 height 14
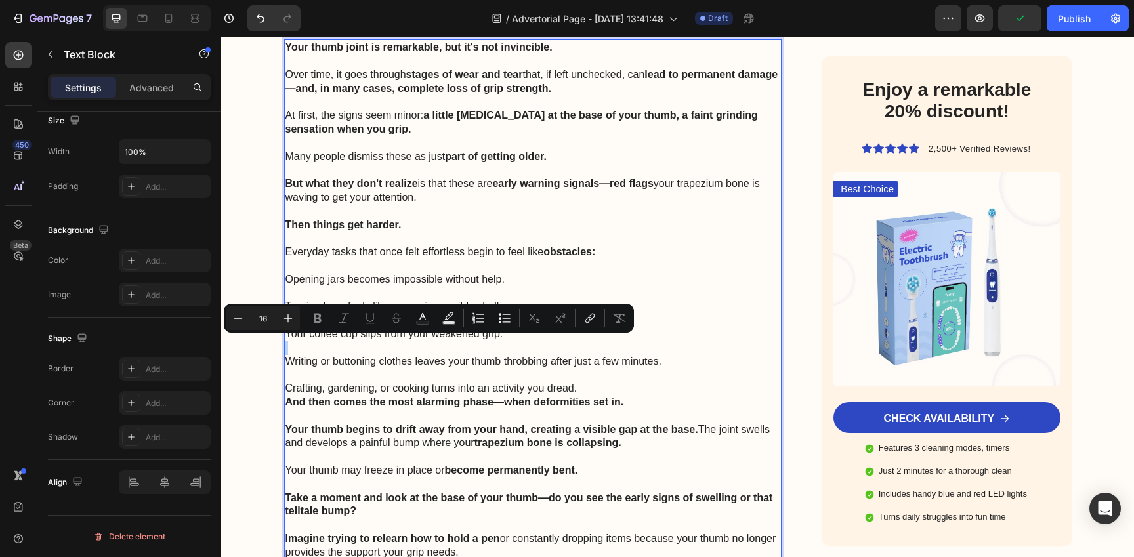
click at [541, 341] on p "Rich Text Editor. Editing area: main" at bounding box center [532, 348] width 495 height 14
click at [677, 362] on p "Writing or buttoning clothes leaves your thumb throbbing after just a few minut…" at bounding box center [532, 362] width 495 height 14
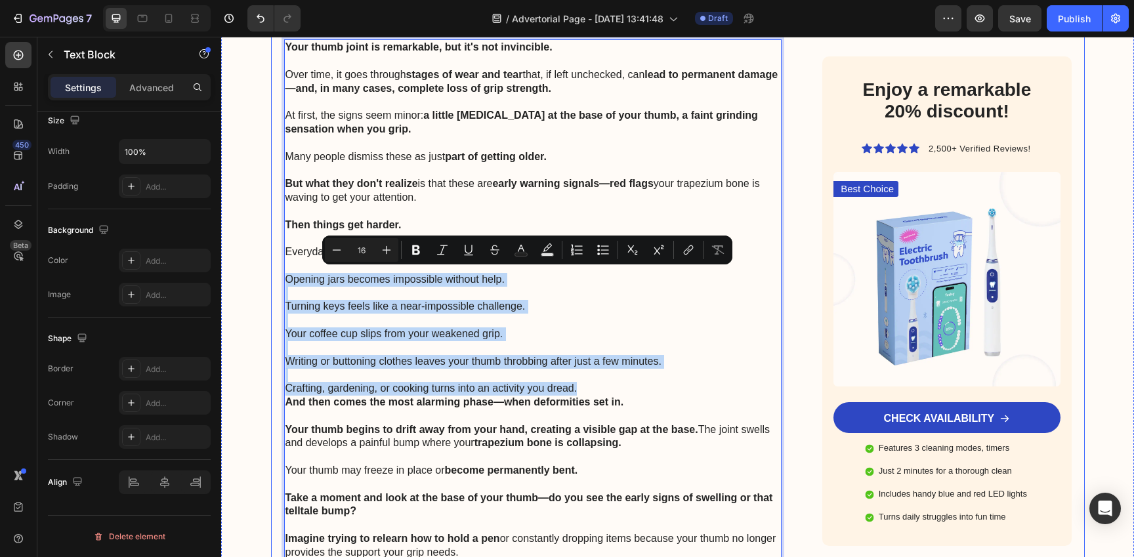
drag, startPoint x: 602, startPoint y: 386, endPoint x: 267, endPoint y: 278, distance: 352.3
click at [271, 278] on div "Advertorial Text Block ⁠⁠⁠⁠⁠⁠⁠ Top Physical Therapist: Put These Gloves On For …" at bounding box center [678, 452] width 814 height 4510
copy div "Opening jars becomes impossible without help. Turning keys feels like a near-im…"
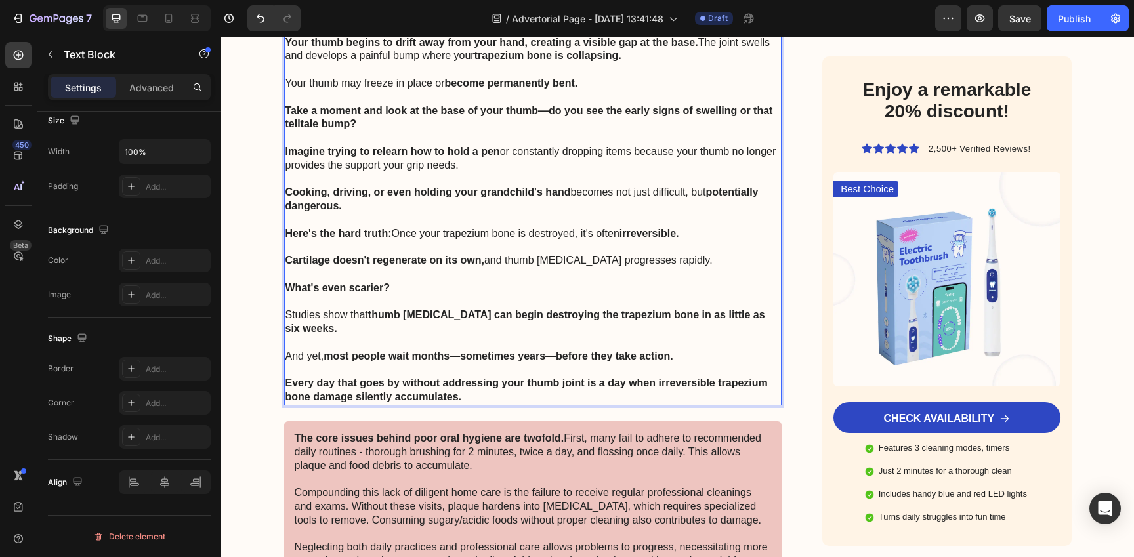
scroll to position [2355, 0]
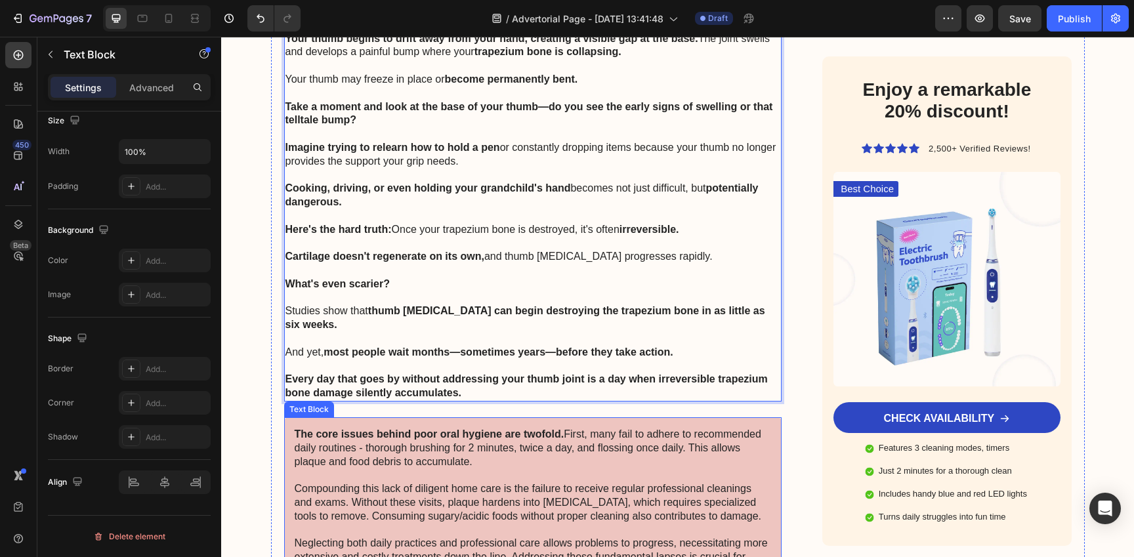
click at [498, 463] on p "The core issues behind poor oral hygiene are twofold. First, many fail to adher…" at bounding box center [533, 503] width 477 height 150
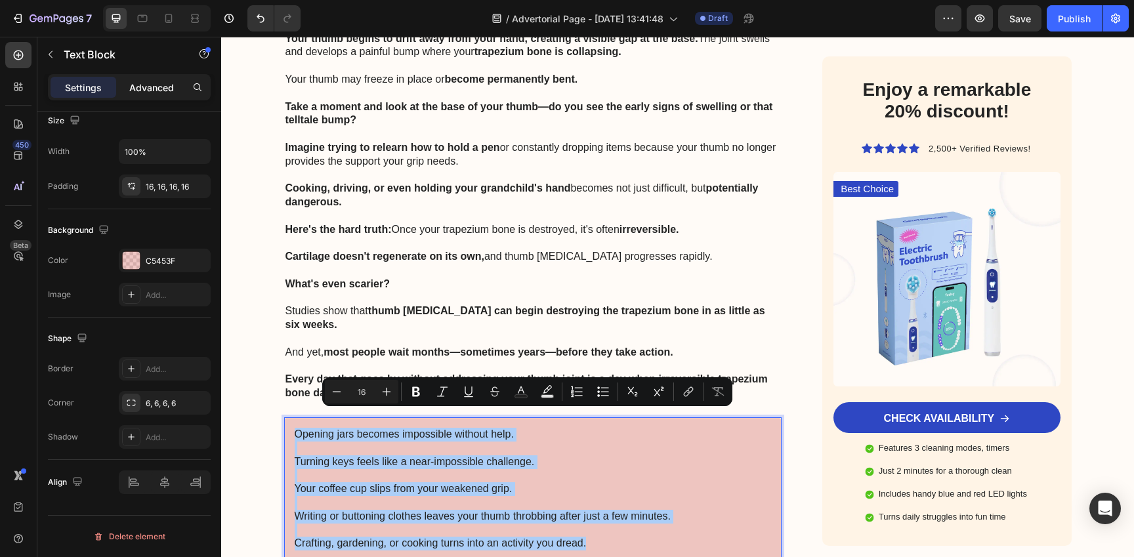
click at [151, 81] on p "Advanced" at bounding box center [151, 88] width 45 height 14
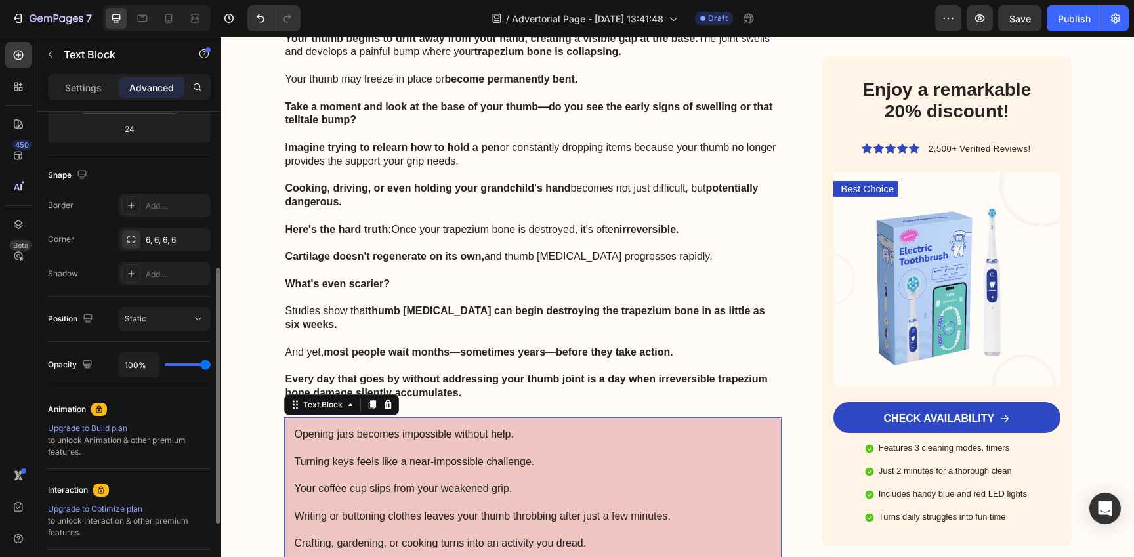
scroll to position [0, 0]
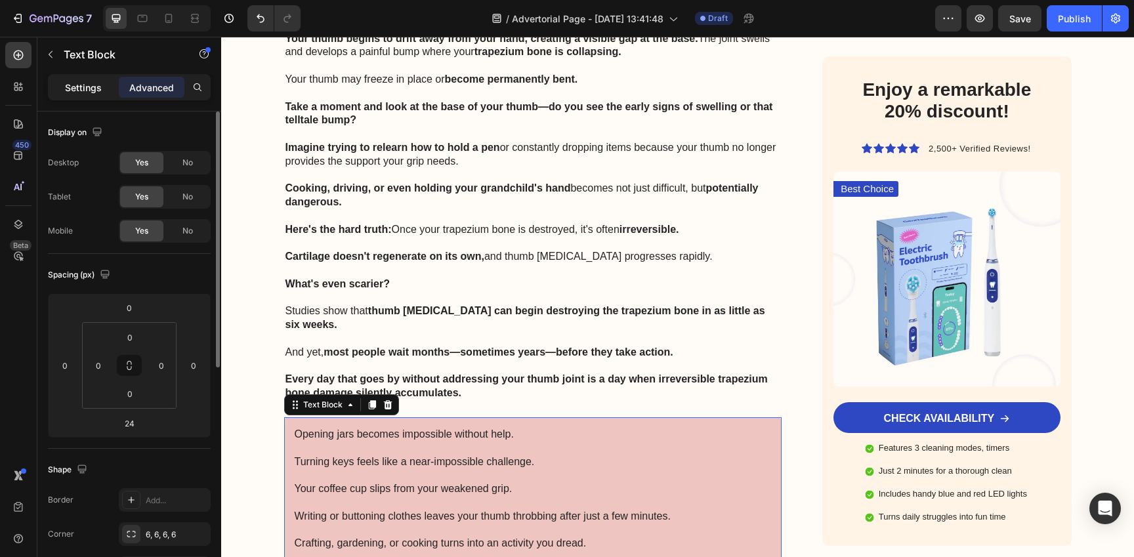
click at [86, 81] on p "Settings" at bounding box center [83, 88] width 37 height 14
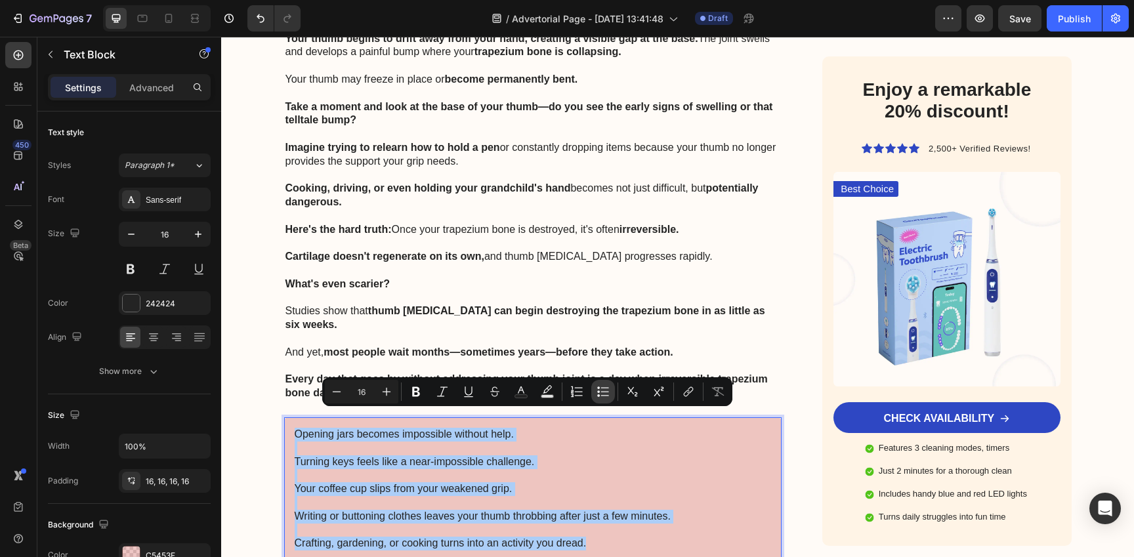
click at [600, 394] on icon "Editor contextual toolbar" at bounding box center [602, 391] width 13 height 13
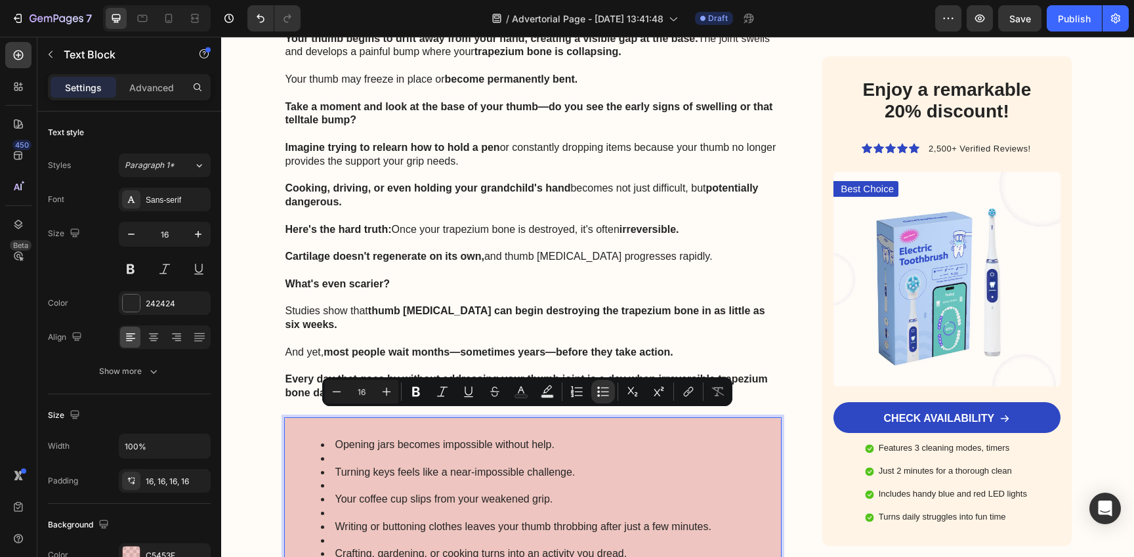
click at [413, 452] on li "Rich Text Editor. Editing area: main" at bounding box center [546, 459] width 451 height 14
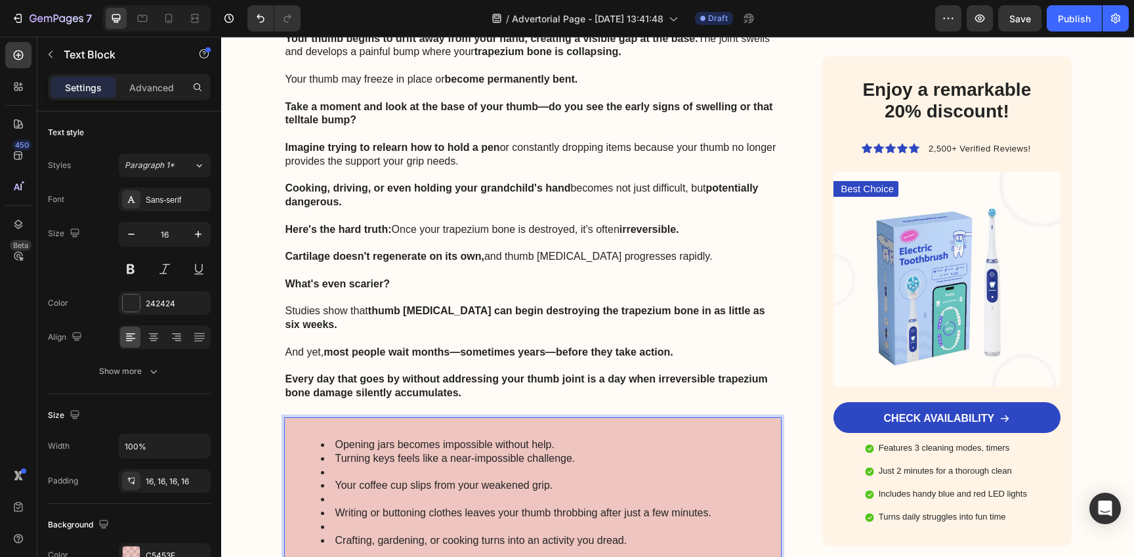
click at [400, 466] on li "Rich Text Editor. Editing area: main" at bounding box center [546, 473] width 451 height 14
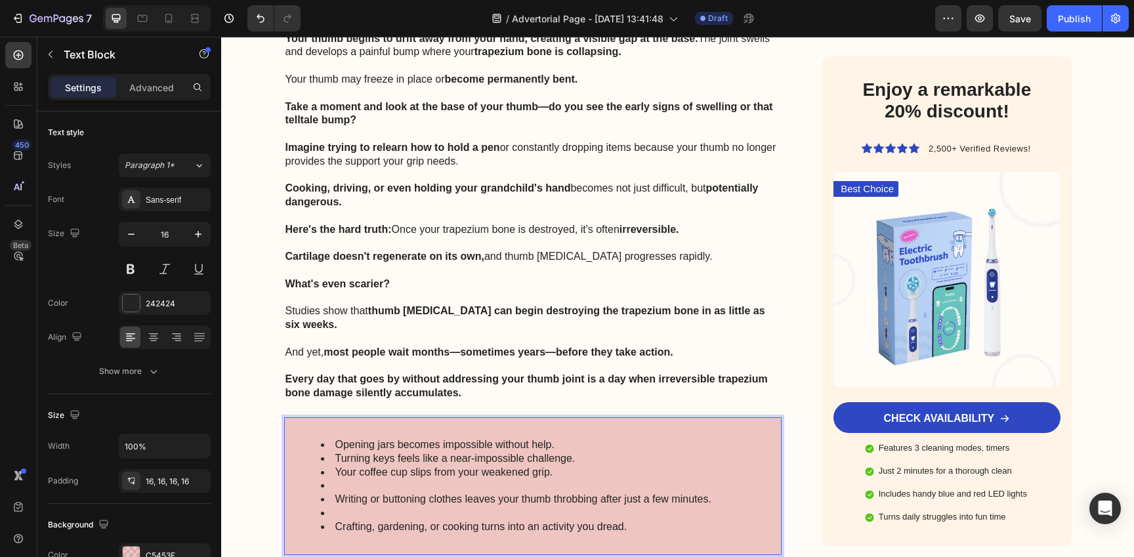
click at [403, 479] on li "Rich Text Editor. Editing area: main" at bounding box center [546, 486] width 451 height 14
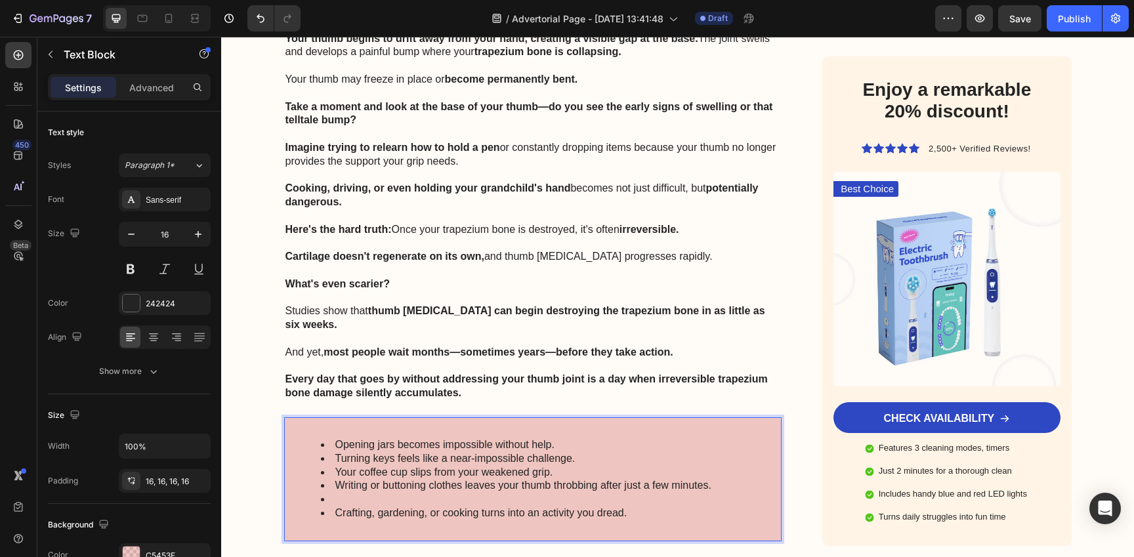
click at [396, 493] on li "Rich Text Editor. Editing area: main" at bounding box center [546, 500] width 451 height 14
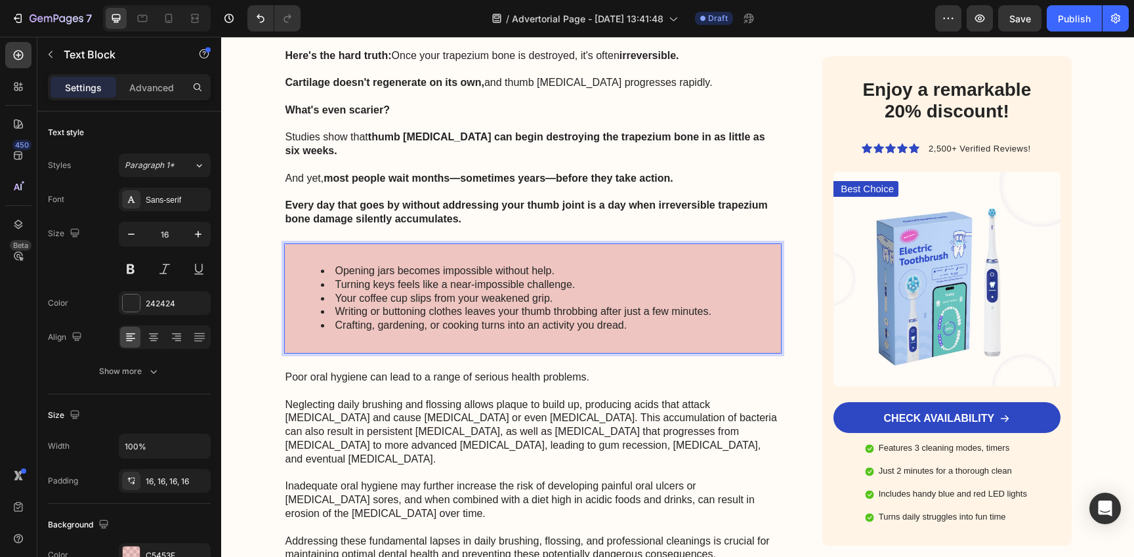
scroll to position [2533, 0]
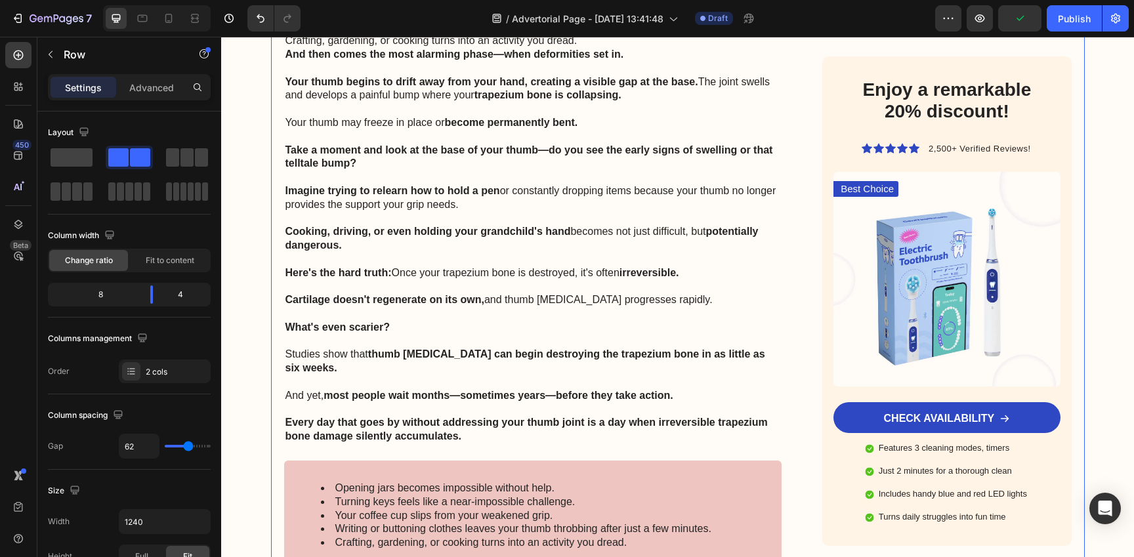
click at [430, 348] on strong "thumb [MEDICAL_DATA] can begin destroying the trapezium bone in as little as si…" at bounding box center [525, 360] width 480 height 25
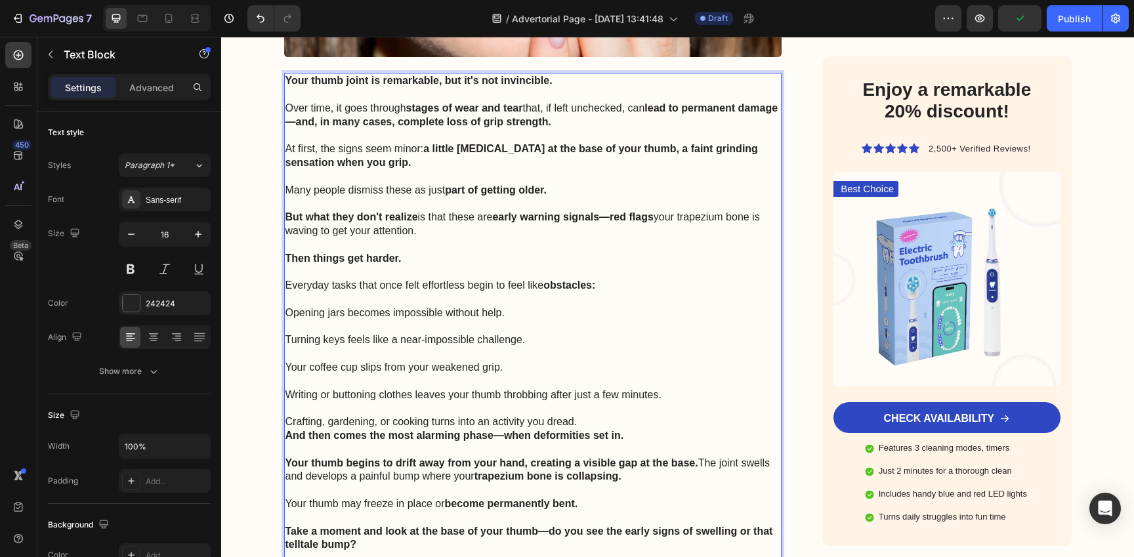
scroll to position [1941, 0]
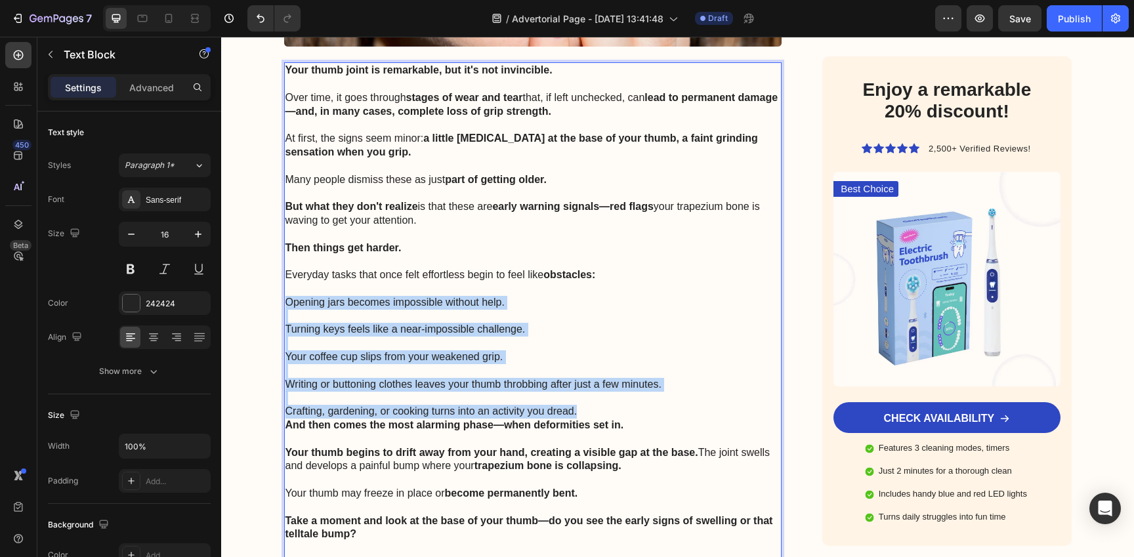
drag, startPoint x: 281, startPoint y: 296, endPoint x: 602, endPoint y: 405, distance: 339.7
click at [602, 405] on div "Your thumb joint is remarkable, but it's not invincible. Over time, it goes thr…" at bounding box center [533, 438] width 498 height 753
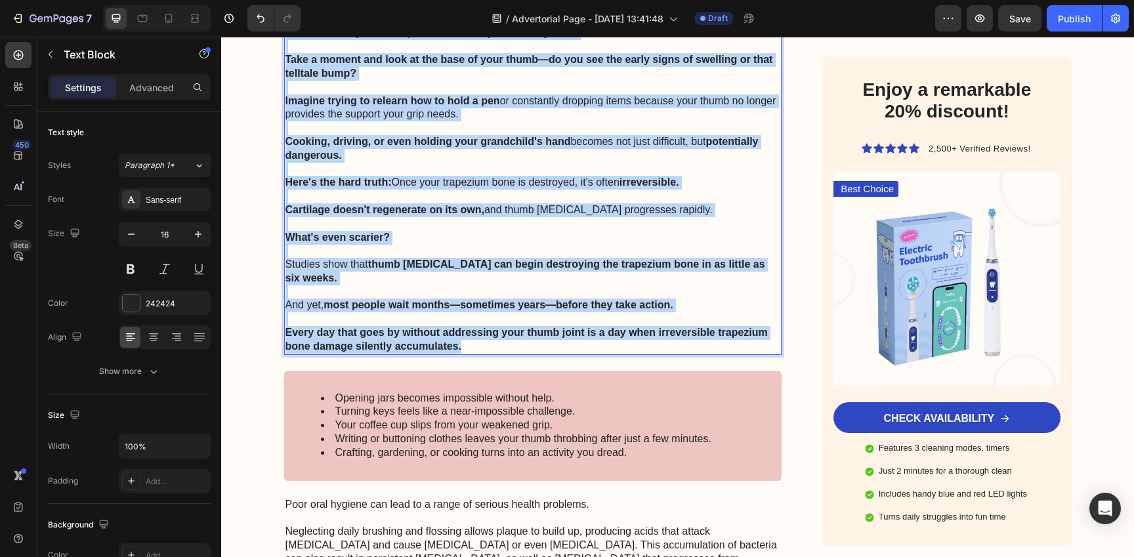
copy div "And then comes the most alarming phase—when deformities set in. Your thumb begi…"
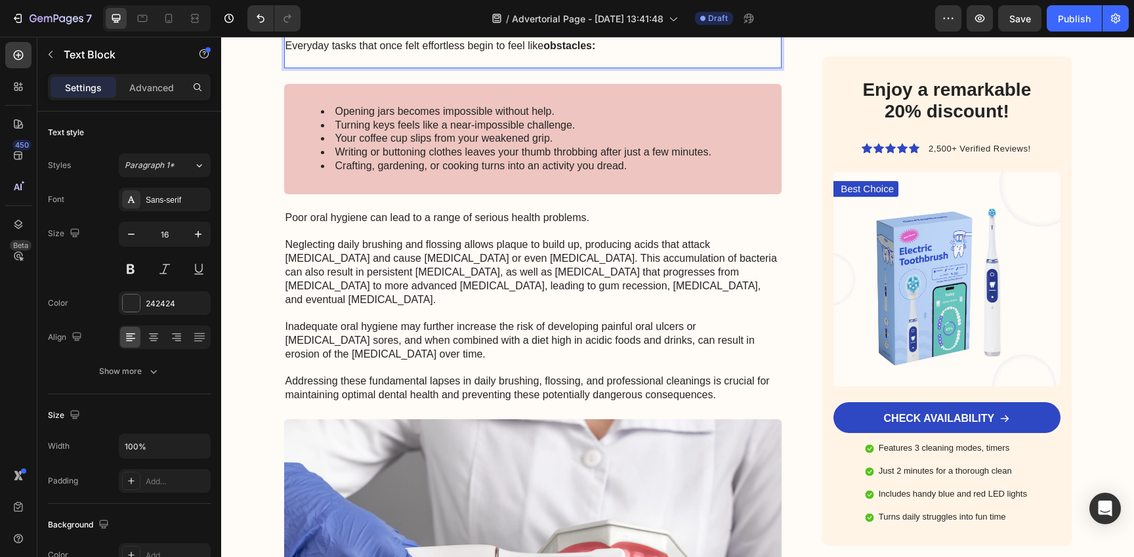
scroll to position [2157, 0]
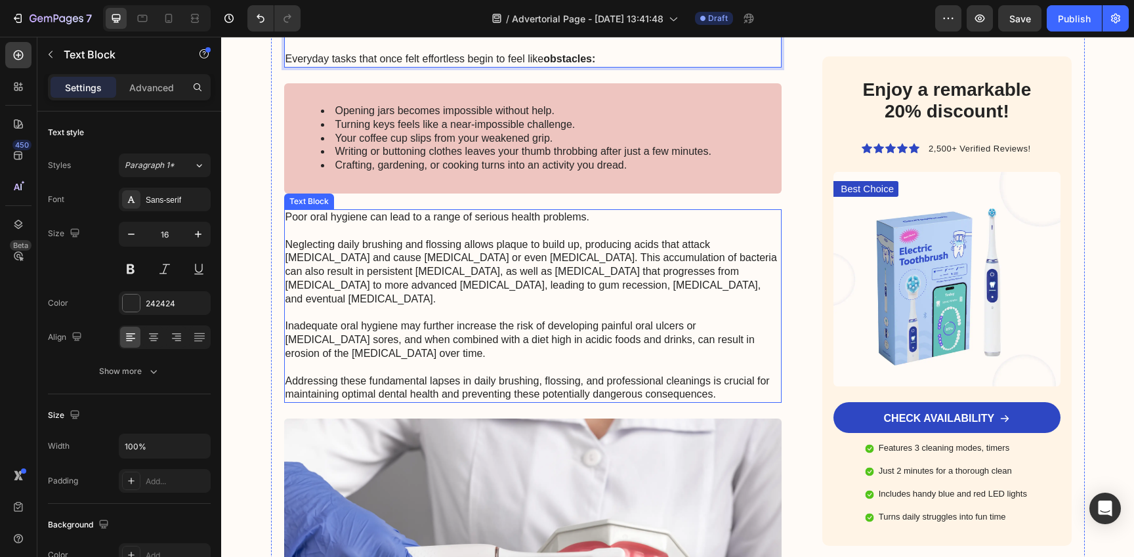
click at [521, 290] on p "Poor oral hygiene can lead to a range of serious health problems. Neglecting da…" at bounding box center [532, 306] width 495 height 191
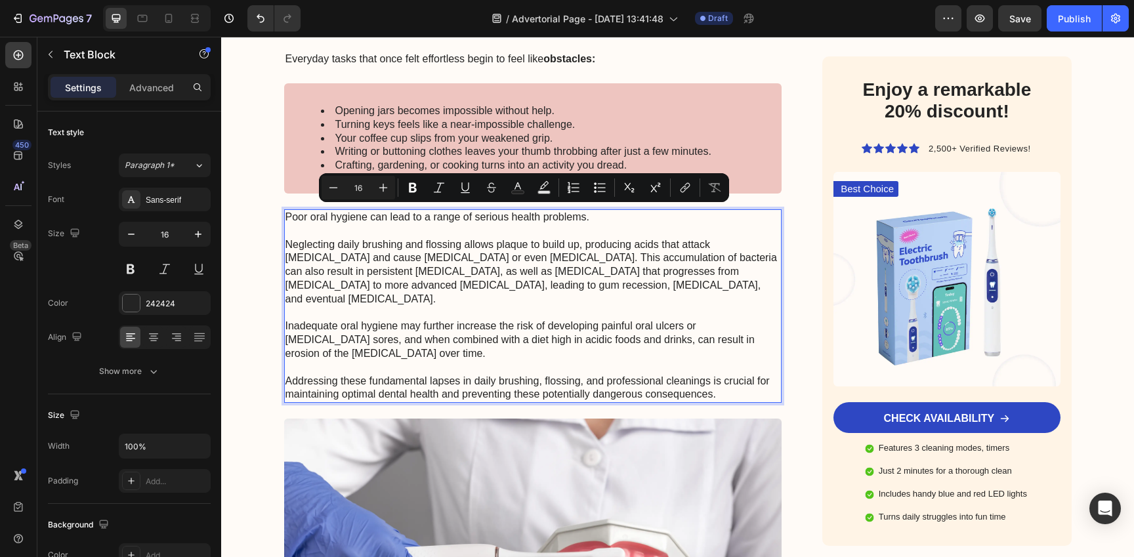
scroll to position [2201, 0]
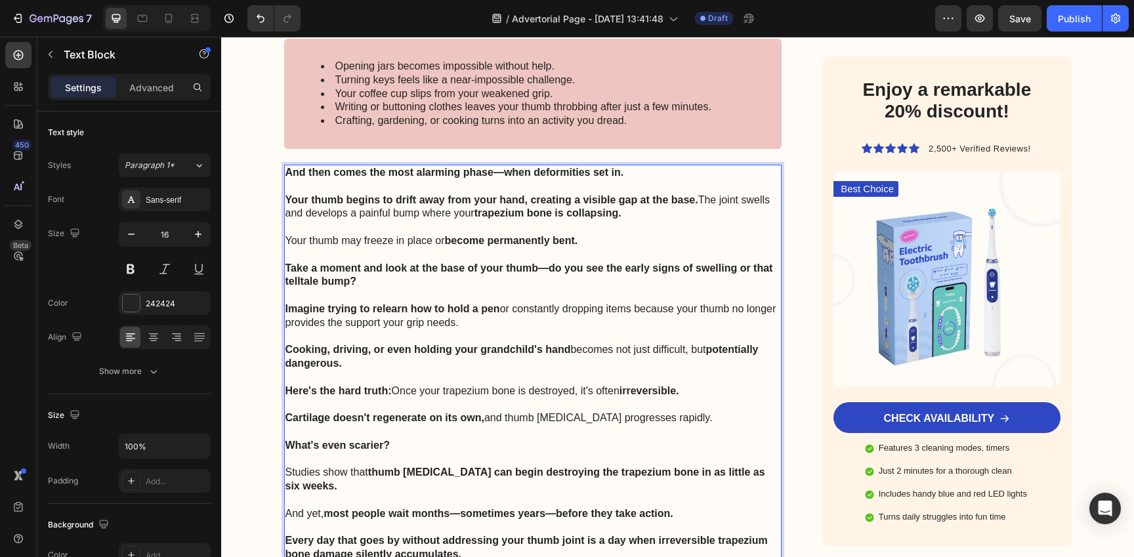
click at [622, 289] on p "Rich Text Editor. Editing area: main" at bounding box center [532, 296] width 495 height 14
click at [606, 139] on div "Opening jars becomes impossible without help. Turning keys feels like a near-im…" at bounding box center [533, 94] width 498 height 110
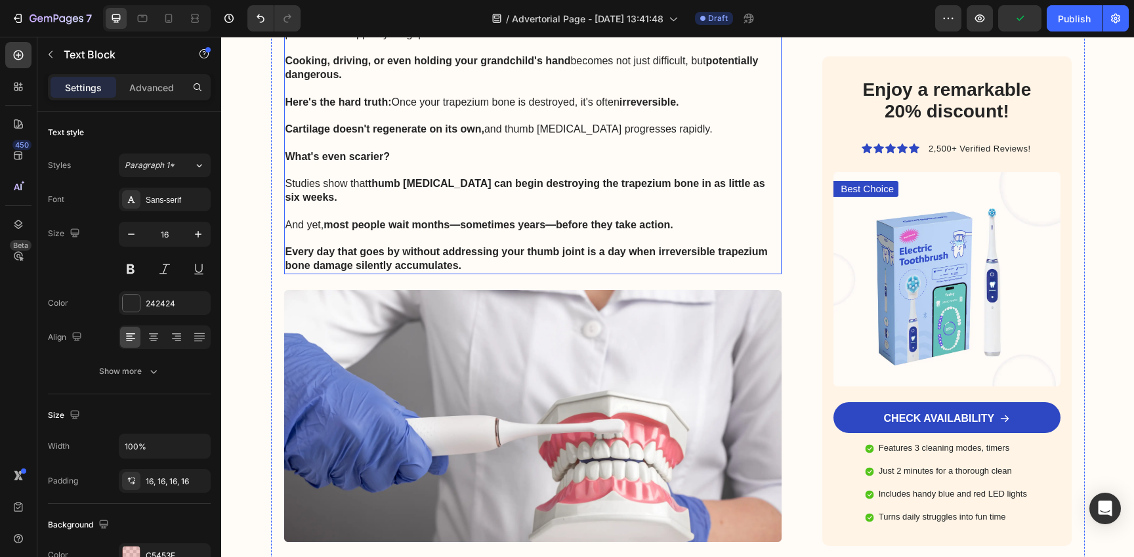
click at [575, 205] on p "Rich Text Editor. Editing area: main" at bounding box center [532, 212] width 495 height 14
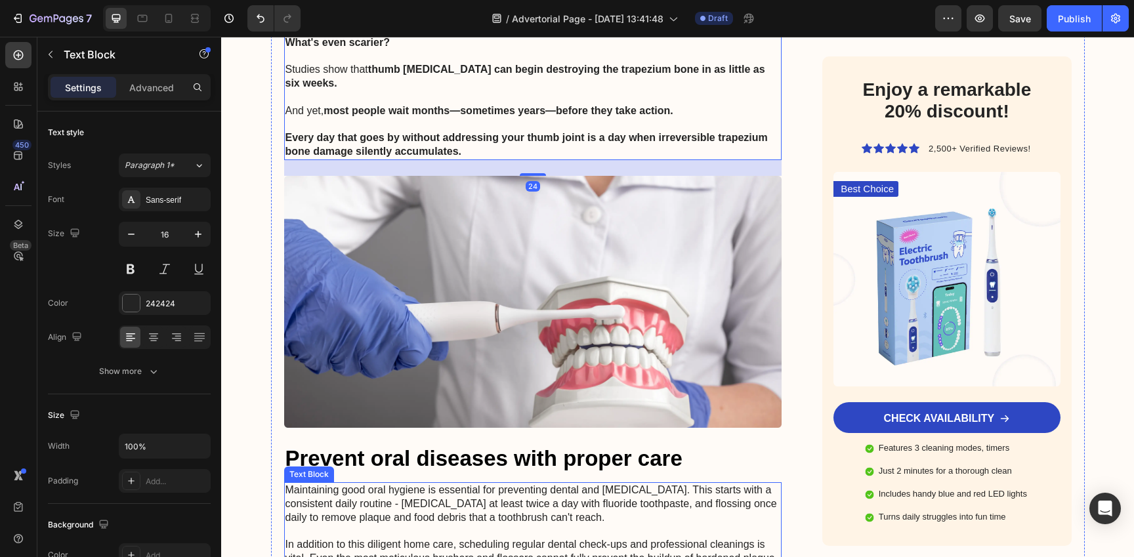
scroll to position [2603, 0]
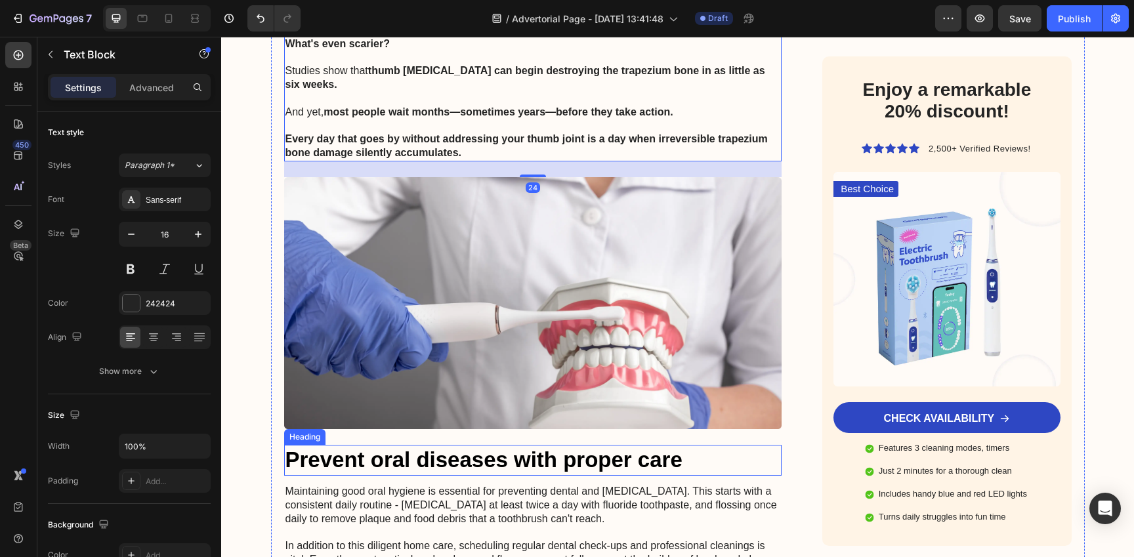
click at [505, 449] on h2 "Prevent oral diseases with proper care" at bounding box center [533, 460] width 498 height 31
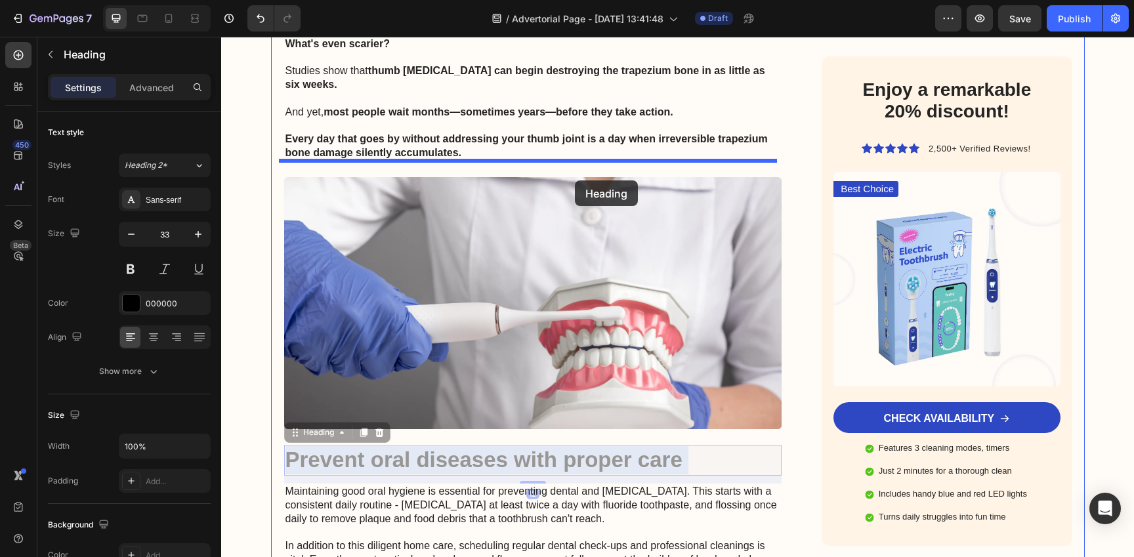
drag, startPoint x: 574, startPoint y: 446, endPoint x: 575, endPoint y: 180, distance: 265.1
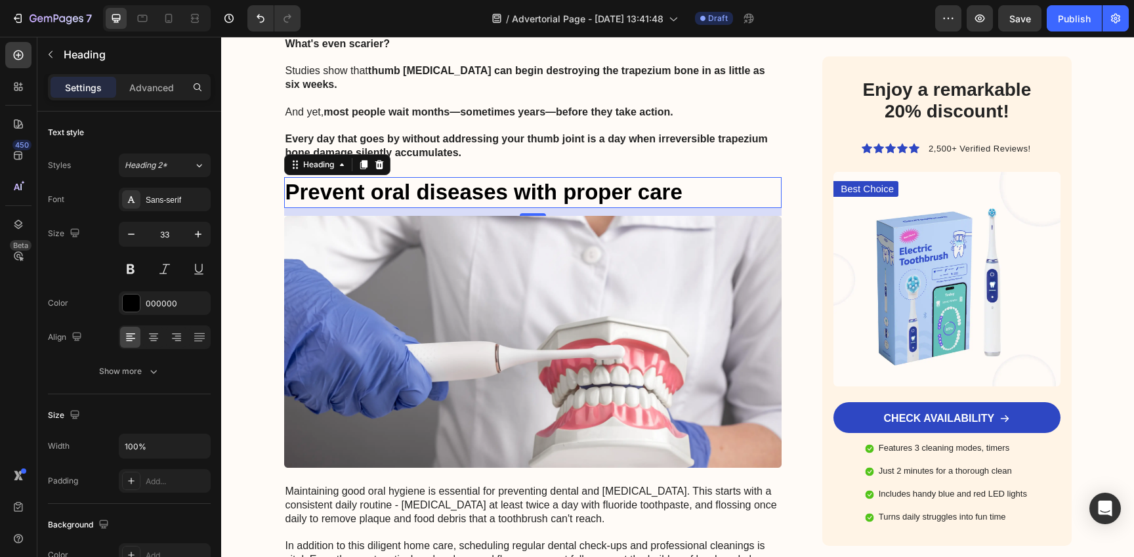
click at [514, 178] on p "Prevent oral diseases with proper care" at bounding box center [532, 192] width 495 height 28
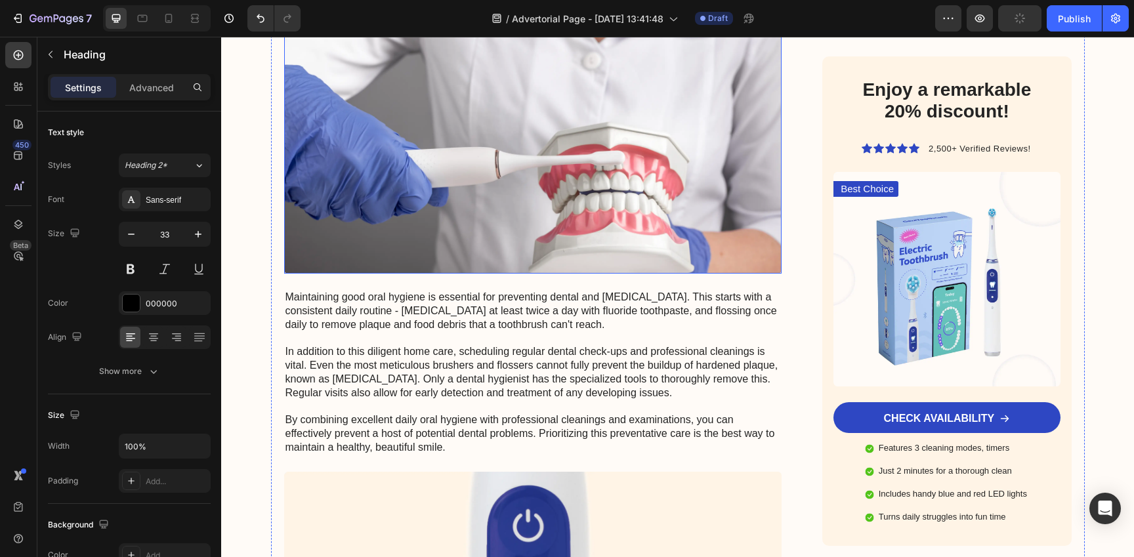
scroll to position [2833, 0]
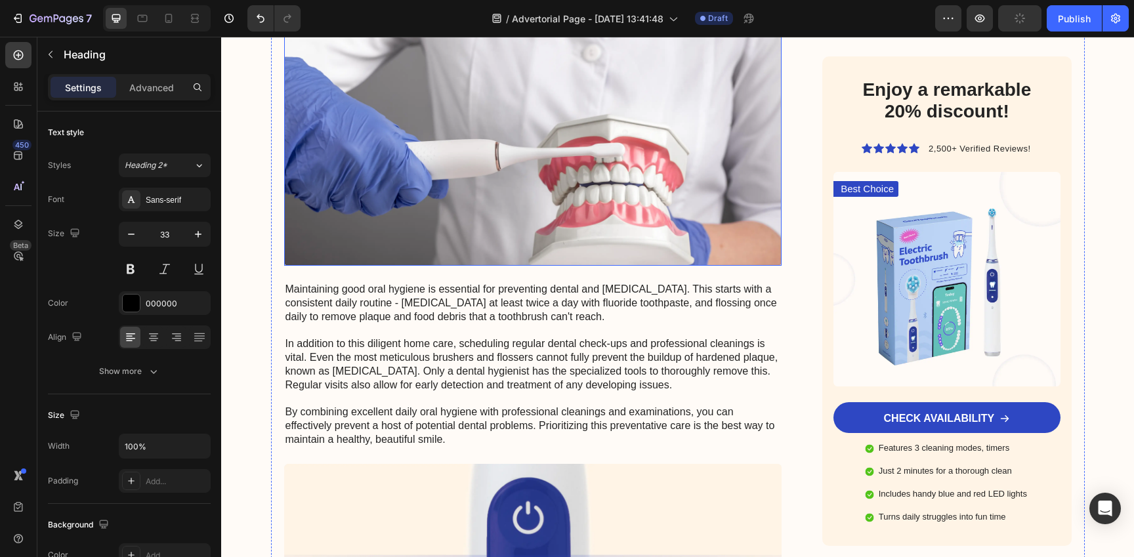
click at [480, 321] on p "Maintaining good oral hygiene is essential for preventing dental and gum diseas…" at bounding box center [532, 365] width 495 height 164
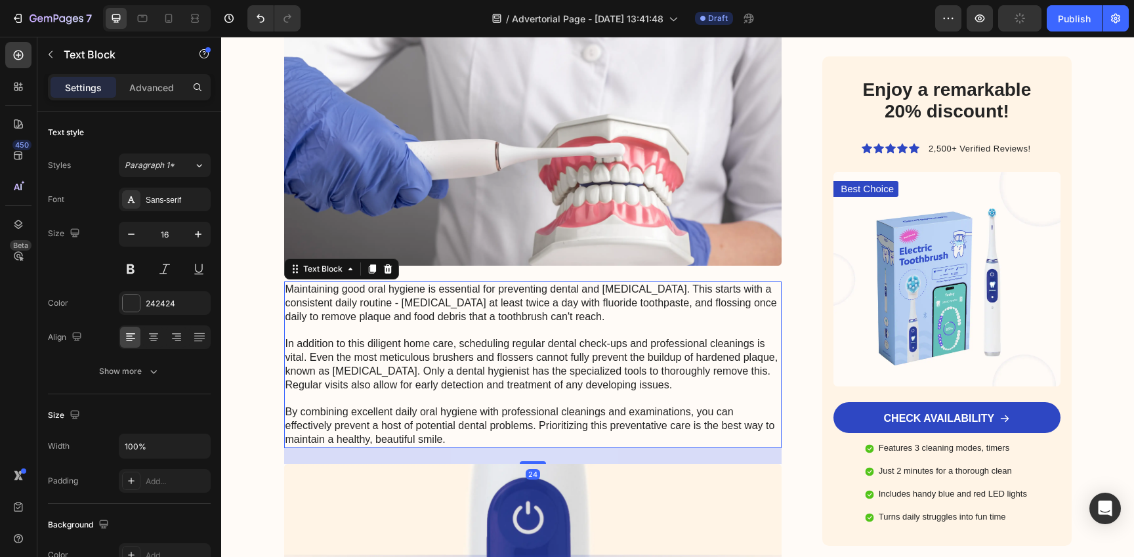
click at [480, 321] on p "Maintaining good oral hygiene is essential for preventing dental and gum diseas…" at bounding box center [532, 365] width 495 height 164
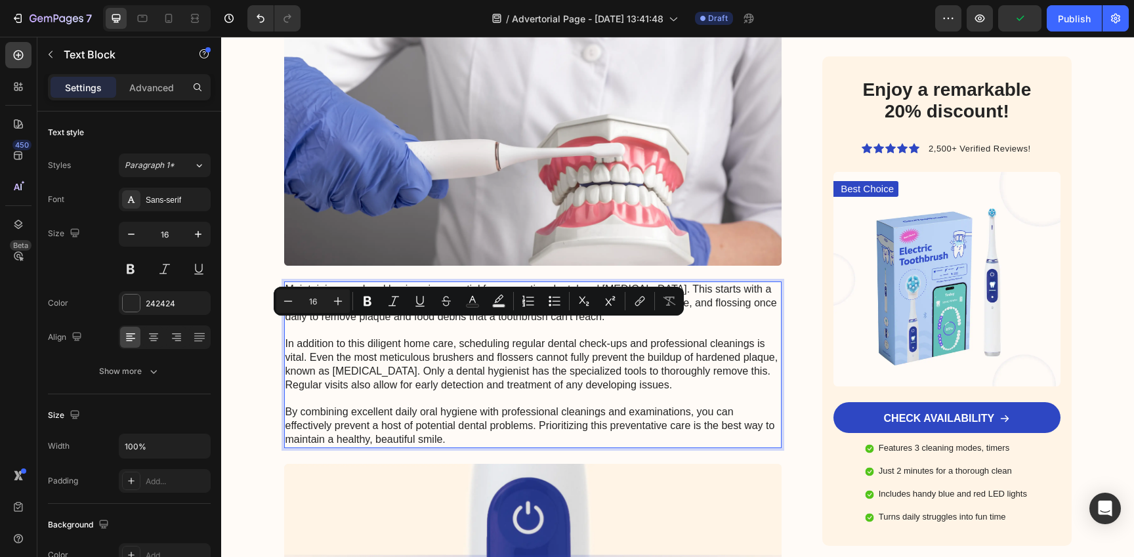
click at [465, 357] on p "Maintaining good oral hygiene is essential for preventing dental and gum diseas…" at bounding box center [532, 365] width 495 height 164
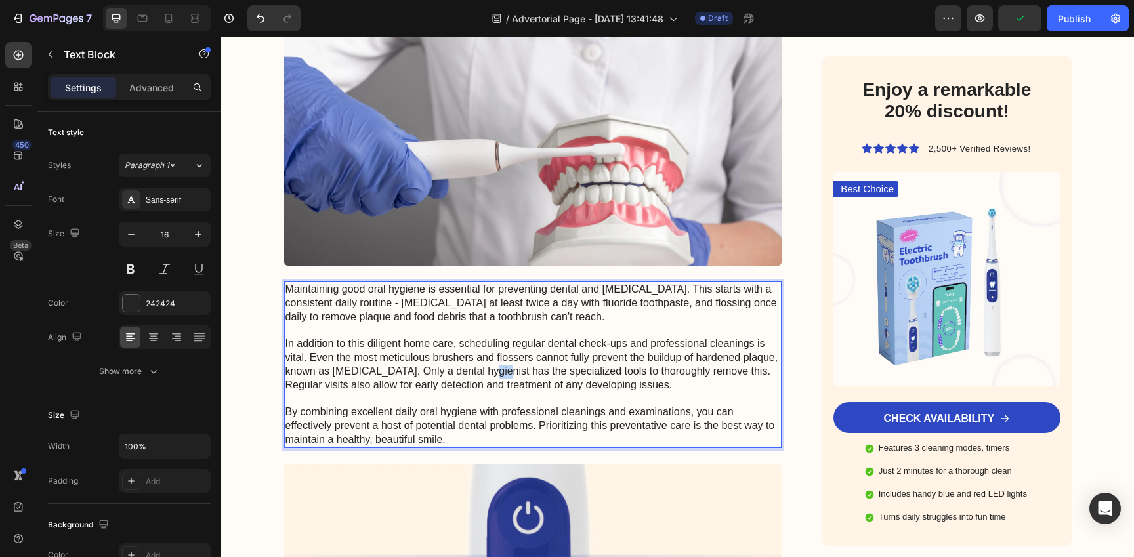
click at [465, 357] on p "Maintaining good oral hygiene is essential for preventing dental and gum diseas…" at bounding box center [532, 365] width 495 height 164
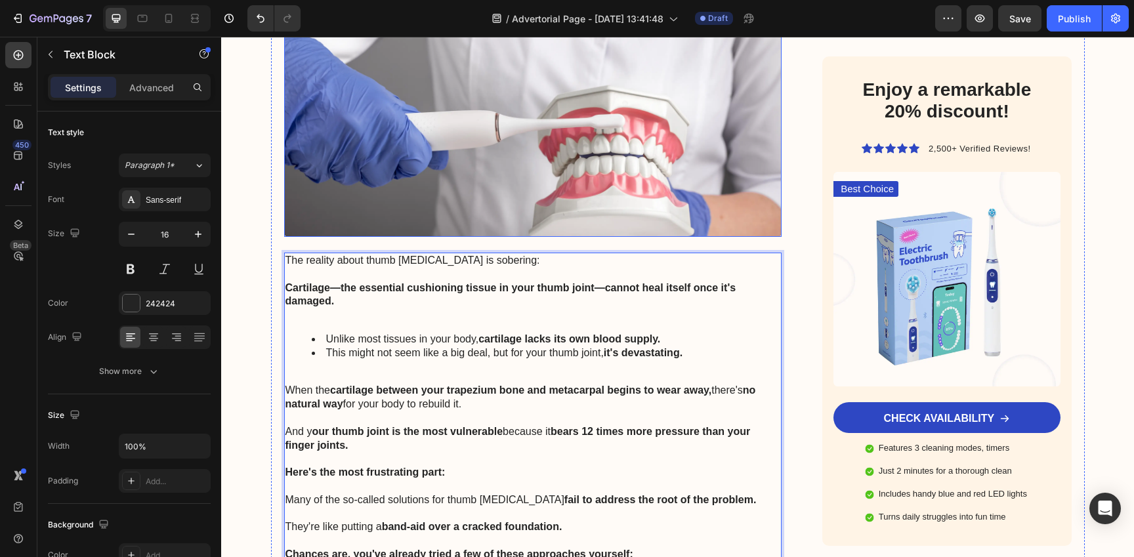
click at [560, 180] on img at bounding box center [533, 111] width 498 height 252
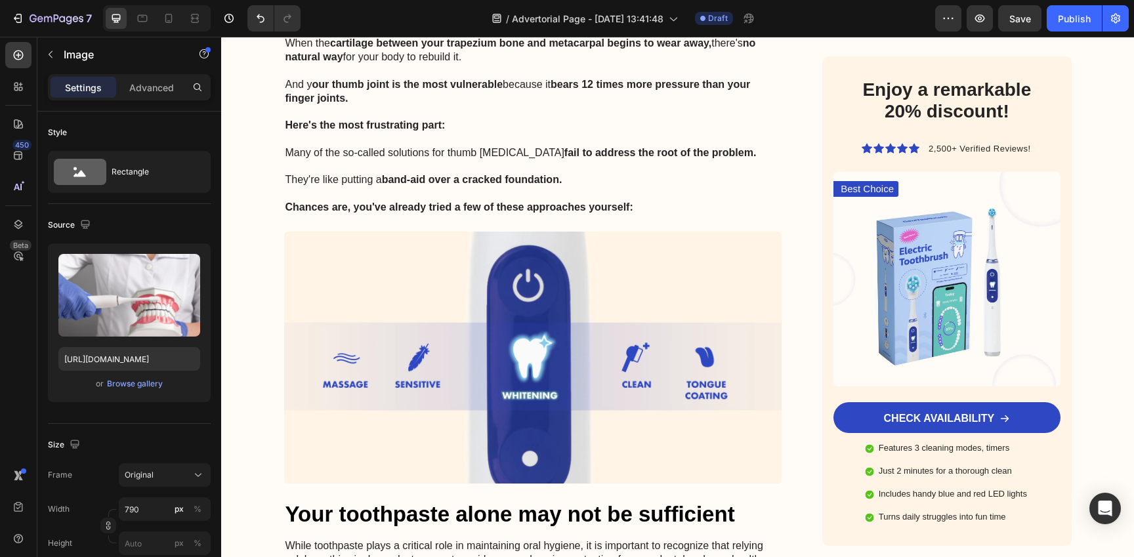
scroll to position [3253, 0]
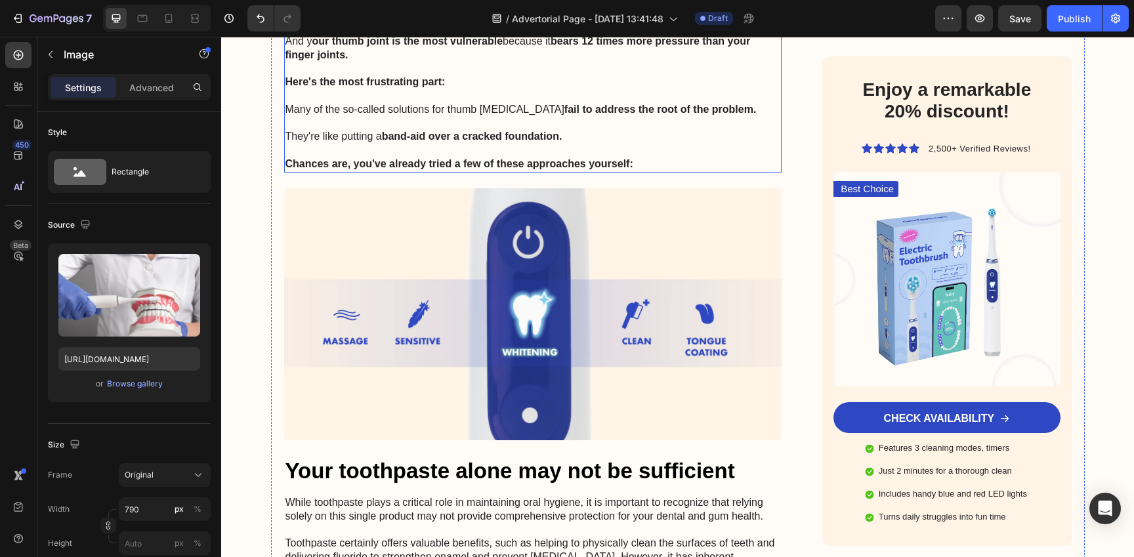
click at [562, 117] on p "Rich Text Editor. Editing area: main" at bounding box center [532, 124] width 495 height 14
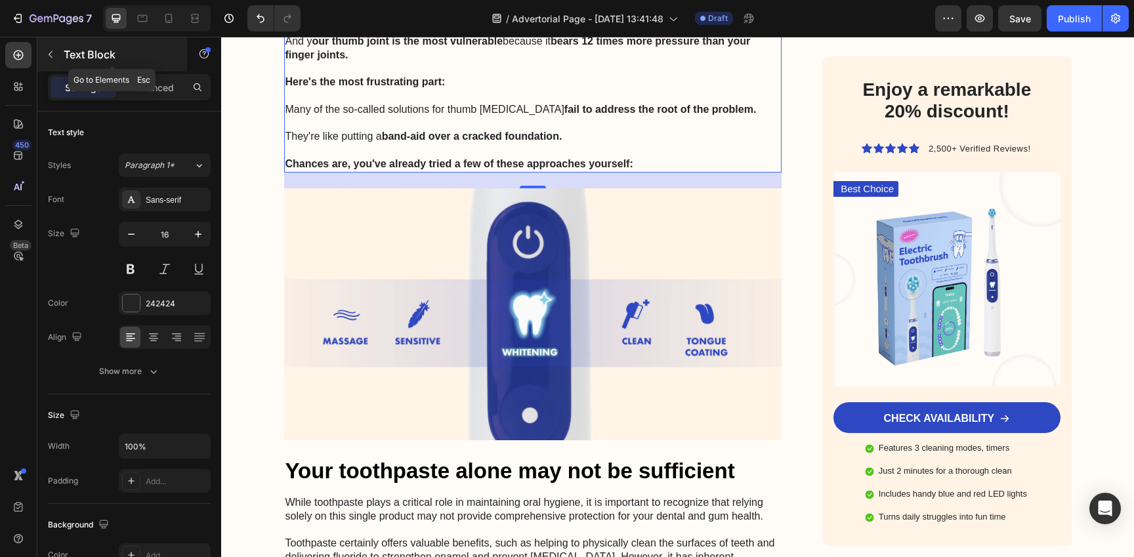
click at [51, 54] on icon "button" at bounding box center [50, 54] width 10 height 10
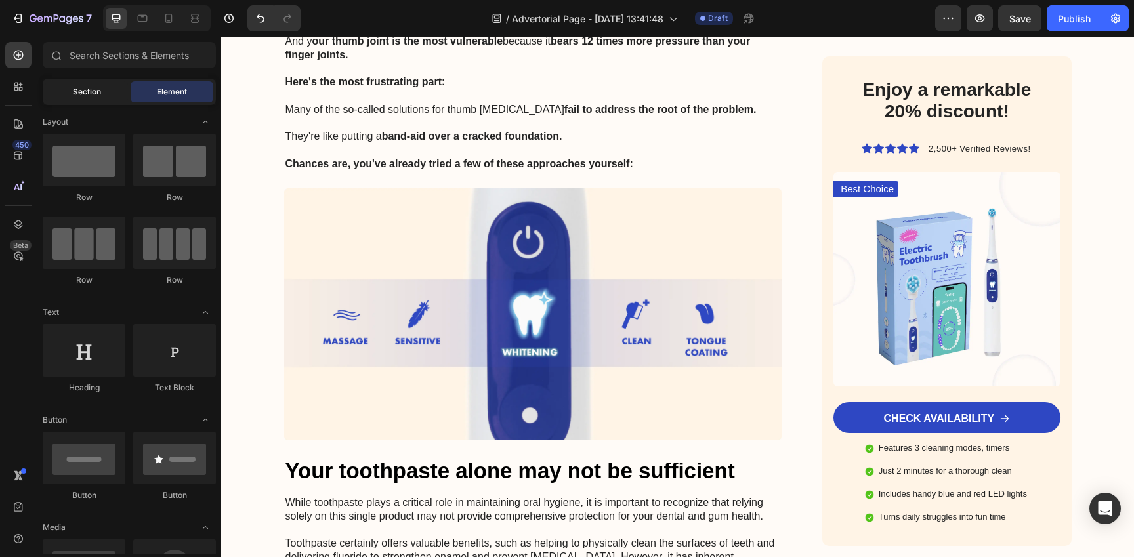
click at [102, 87] on div "Section" at bounding box center [86, 91] width 83 height 21
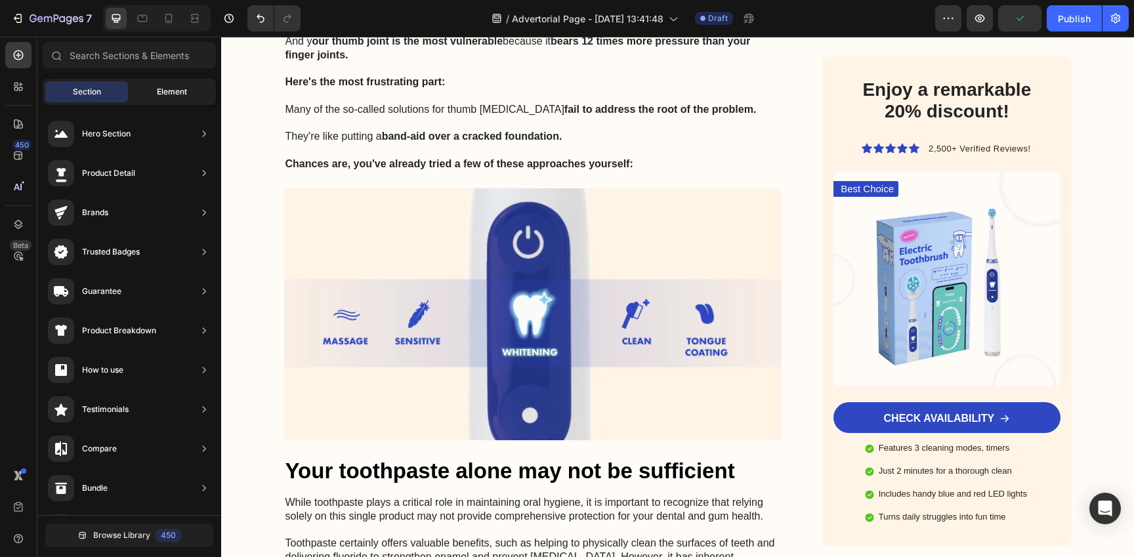
click at [166, 87] on span "Element" at bounding box center [172, 92] width 30 height 12
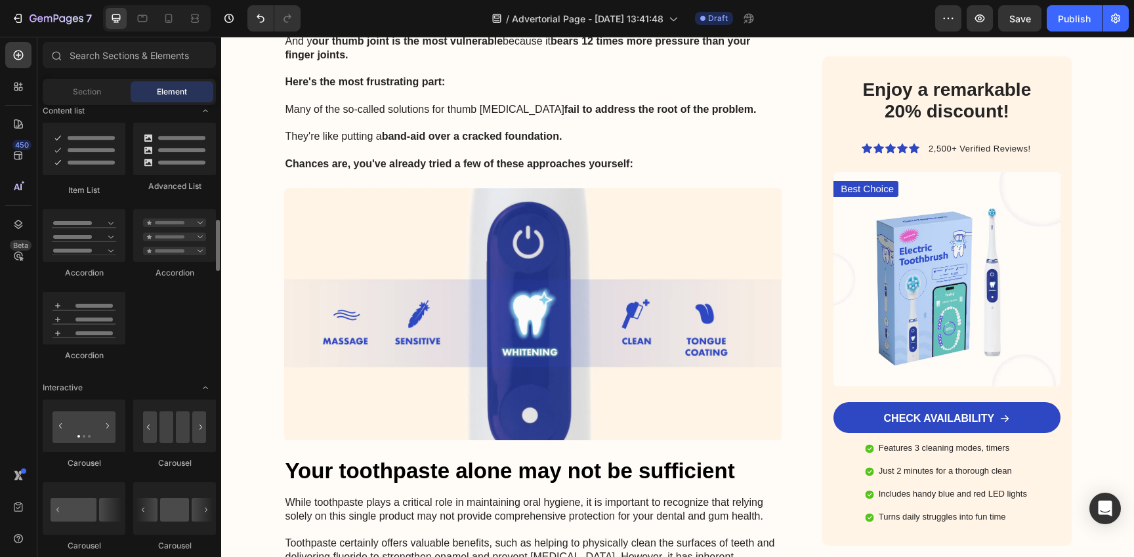
scroll to position [1052, 0]
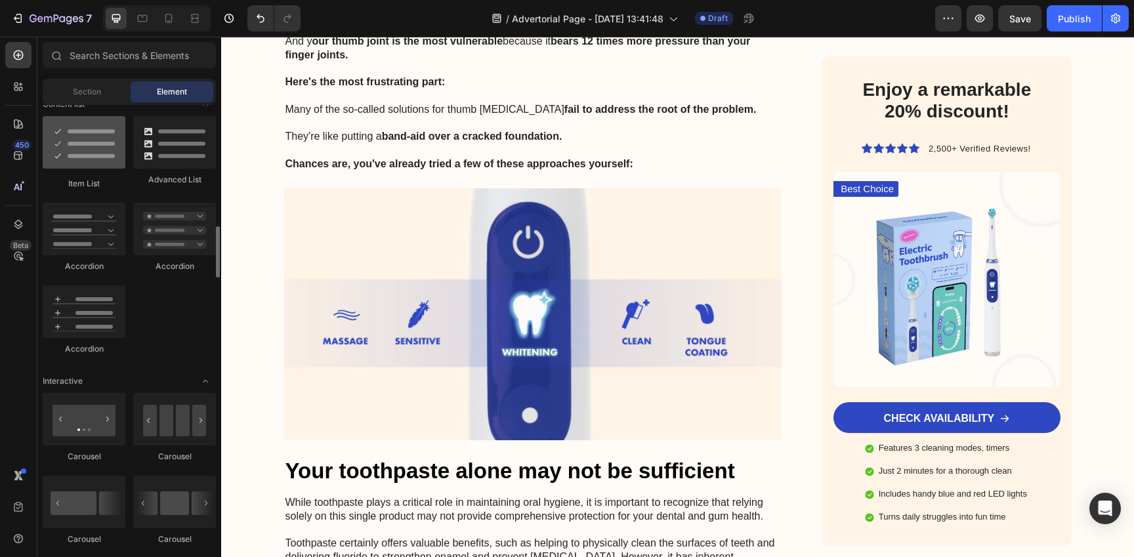
click at [76, 147] on div at bounding box center [84, 142] width 83 height 52
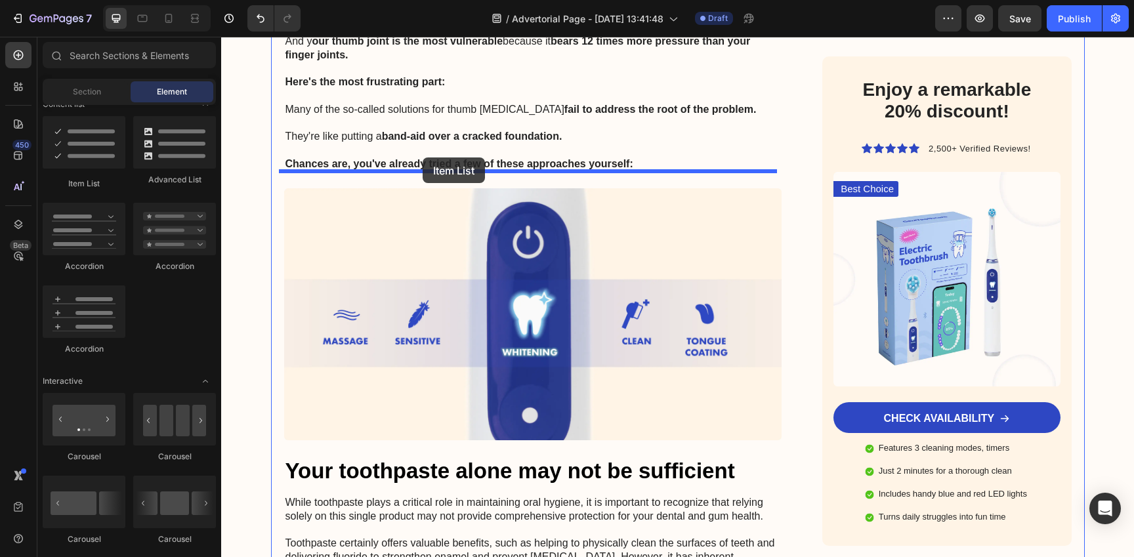
drag, startPoint x: 297, startPoint y: 184, endPoint x: 423, endPoint y: 157, distance: 128.7
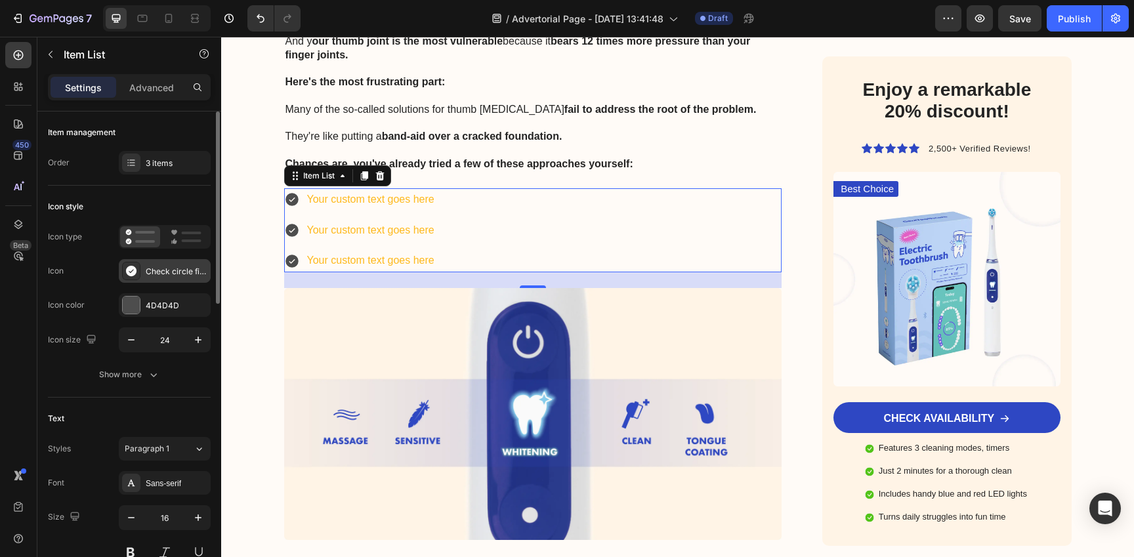
click at [174, 274] on div "Check circle filled" at bounding box center [177, 272] width 62 height 12
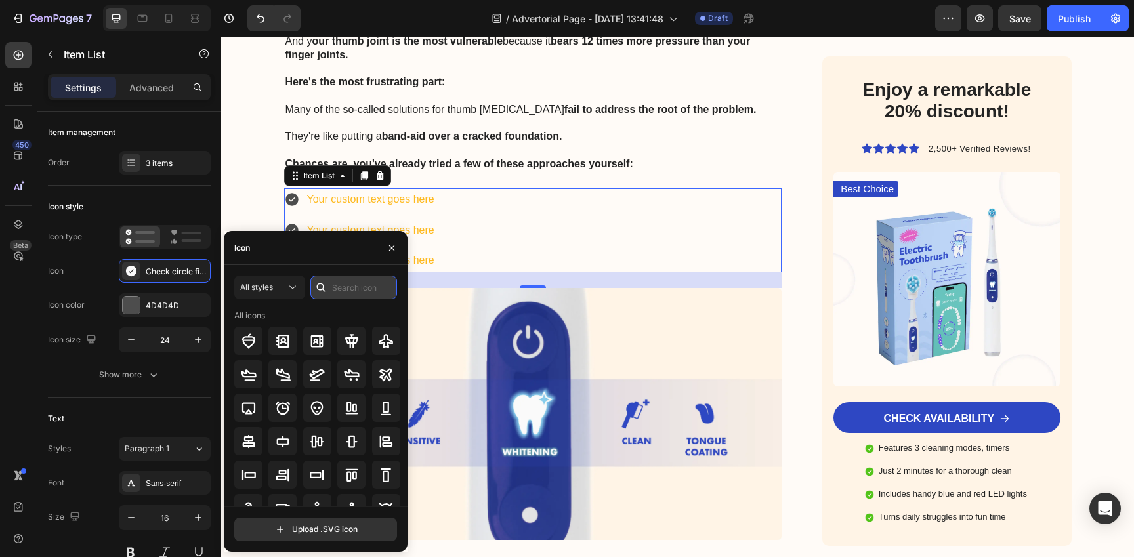
click at [343, 288] on input "text" at bounding box center [353, 288] width 87 height 24
type input "x"
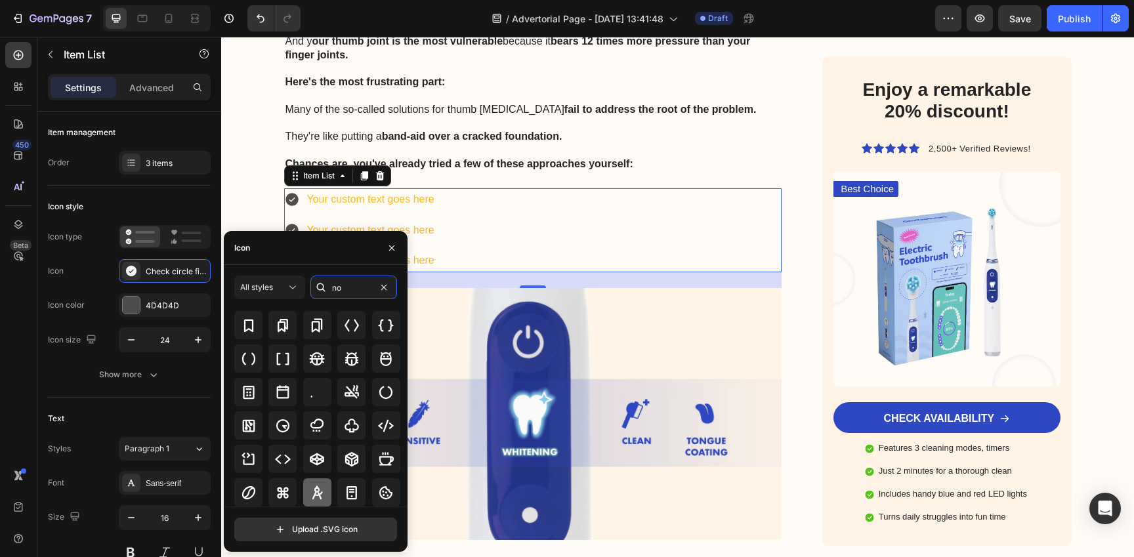
type input "no"
click at [321, 493] on icon at bounding box center [317, 493] width 16 height 16
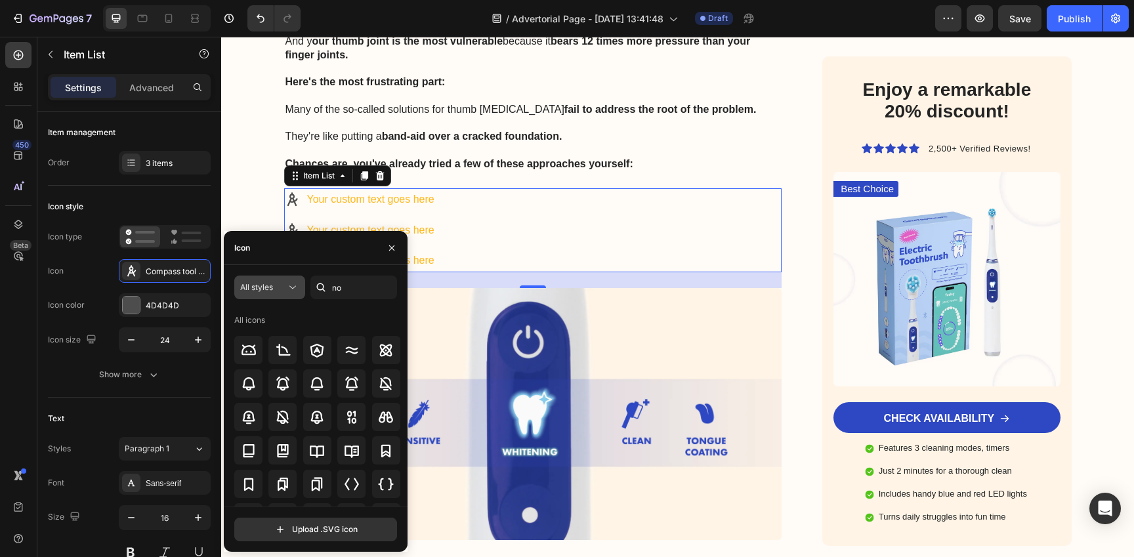
click at [255, 291] on span "All styles" at bounding box center [256, 287] width 33 height 10
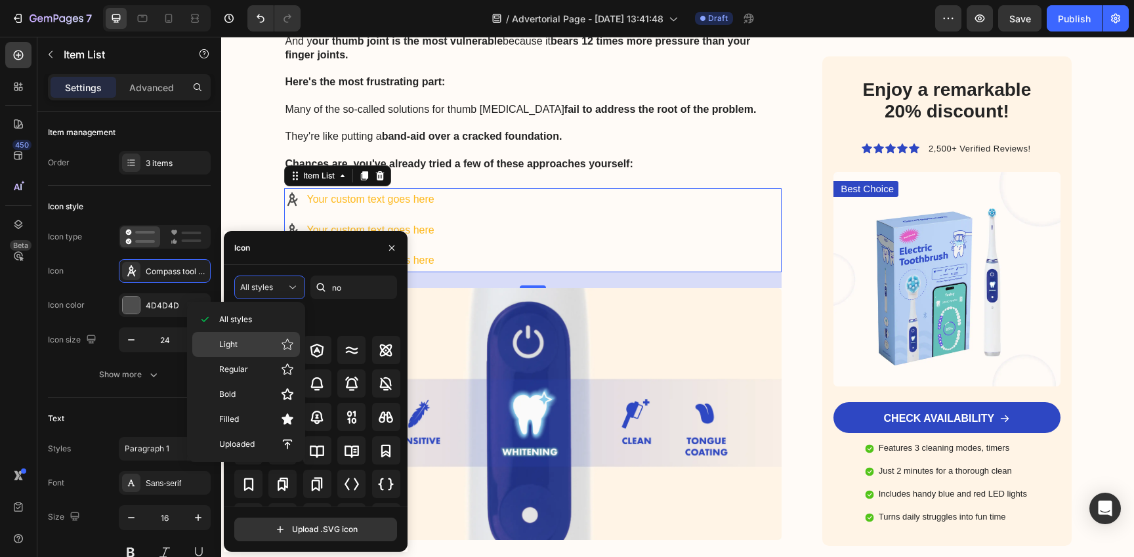
click at [256, 341] on p "Light" at bounding box center [256, 344] width 75 height 13
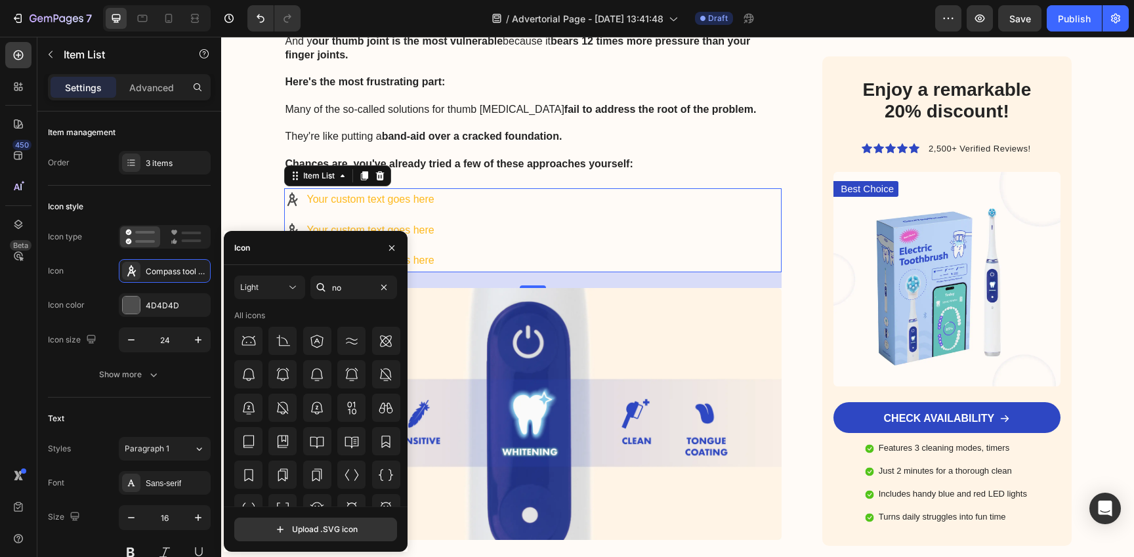
click at [376, 294] on div at bounding box center [384, 288] width 16 height 16
click at [499, 210] on div "Your custom text goes here Your custom text goes here Your custom text goes here" at bounding box center [533, 230] width 498 height 84
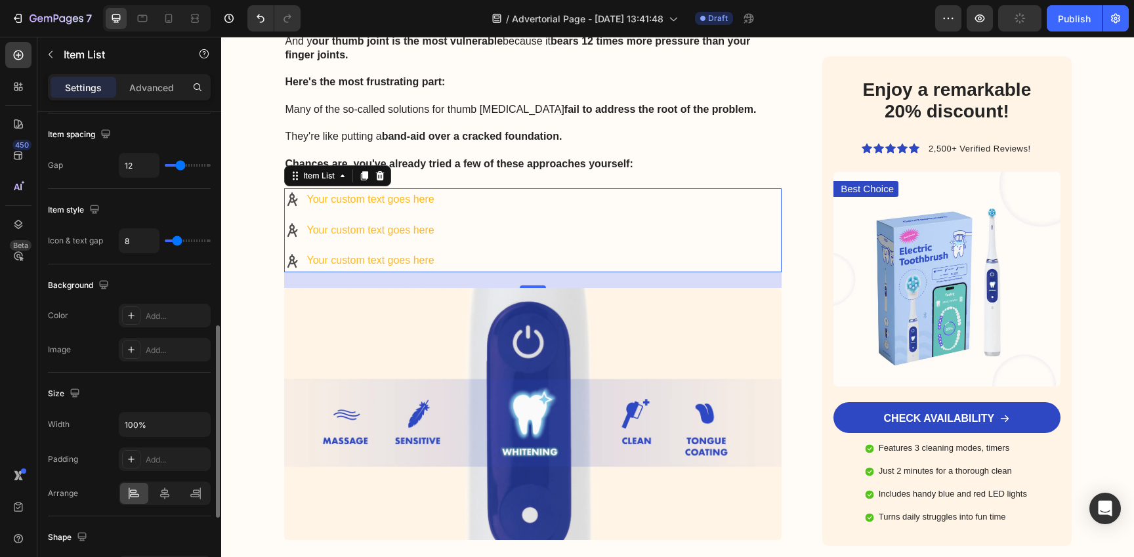
scroll to position [532, 0]
click at [163, 318] on div "Add..." at bounding box center [177, 314] width 62 height 12
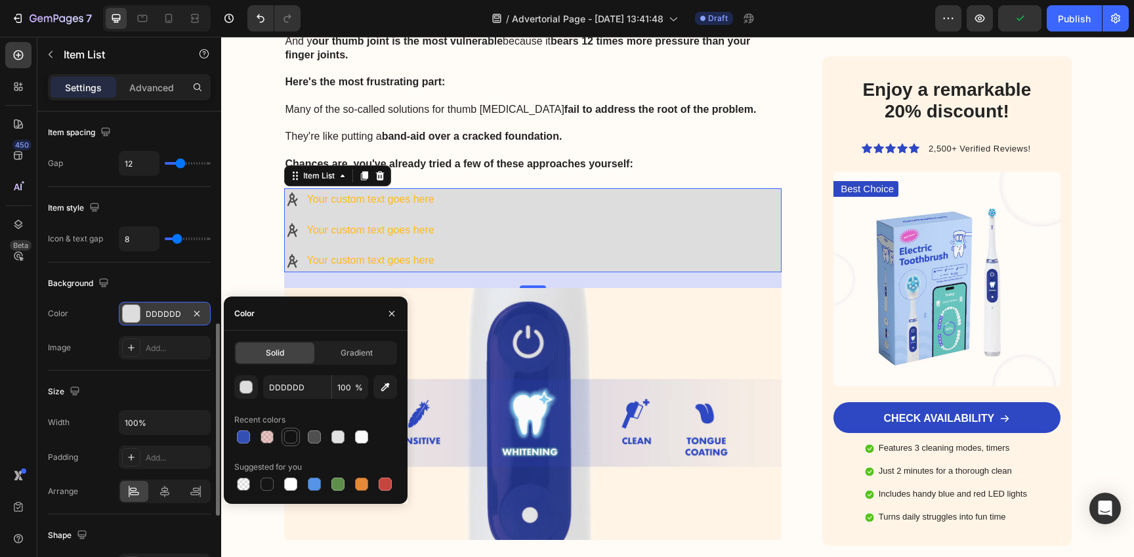
click at [286, 436] on div at bounding box center [290, 436] width 13 height 13
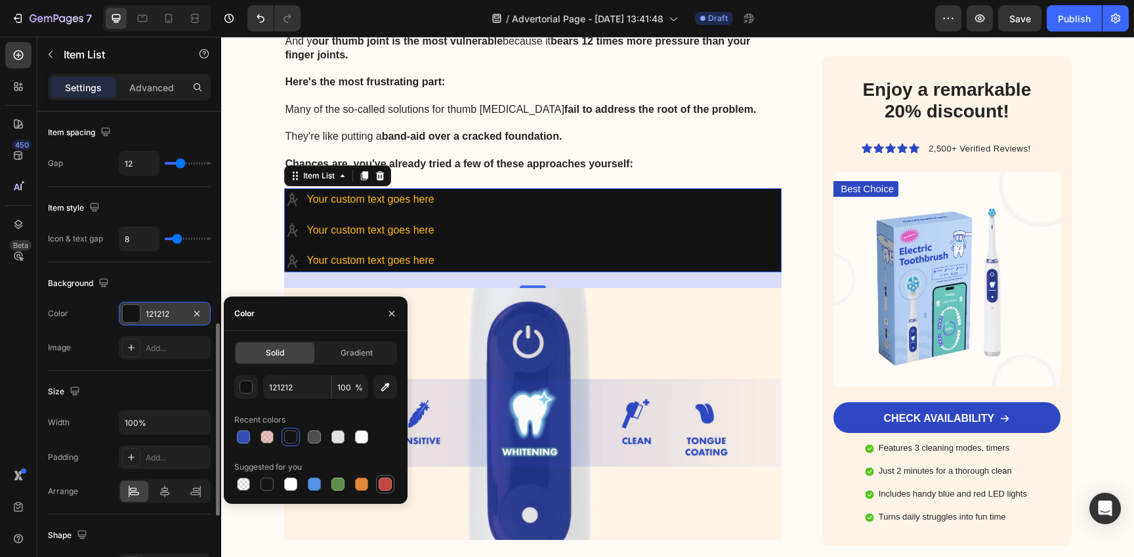
click at [383, 483] on div at bounding box center [385, 484] width 13 height 13
type input "C5453F"
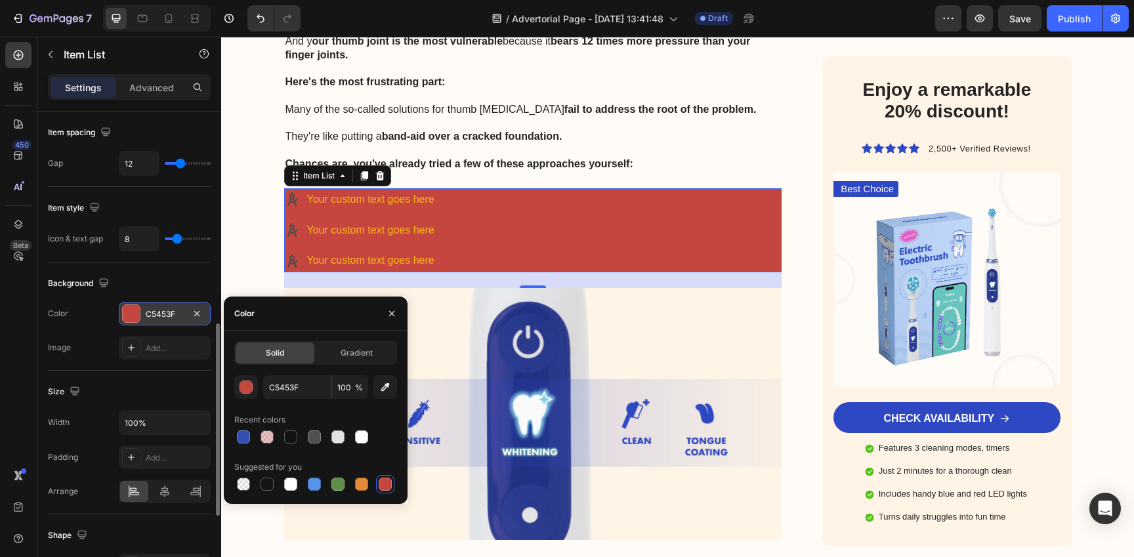
click at [75, 301] on div "Background The changes might be hidden by the video. Color C5453F Image Add..." at bounding box center [129, 316] width 163 height 108
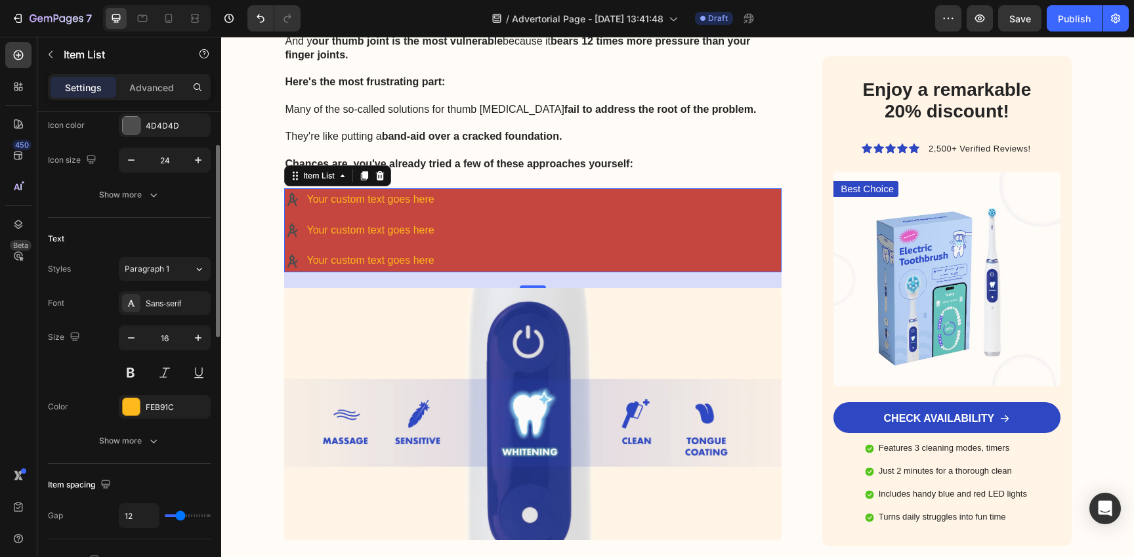
scroll to position [318, 0]
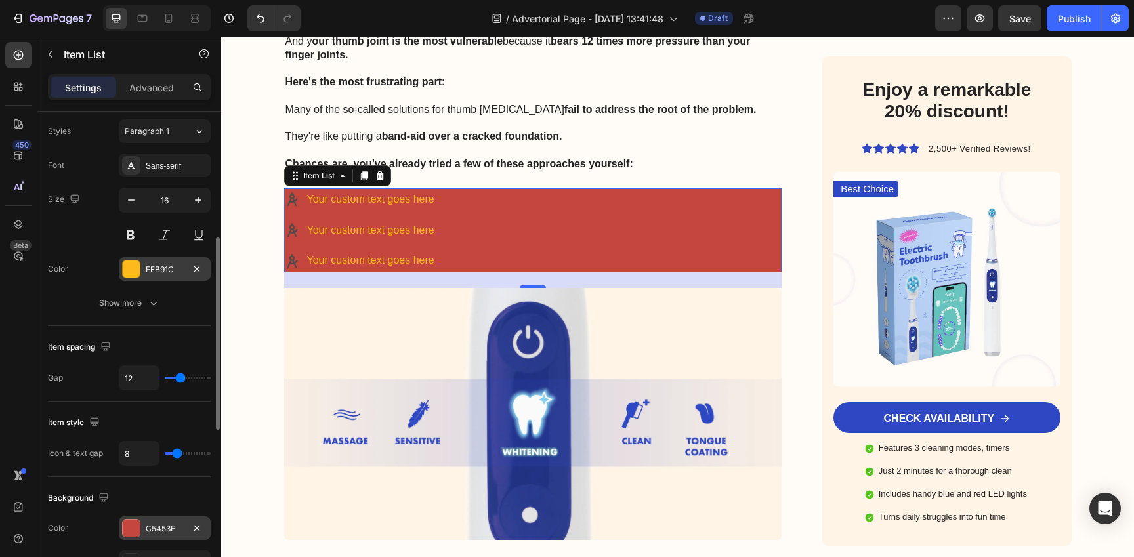
click at [155, 264] on div "FEB91C" at bounding box center [165, 270] width 38 height 12
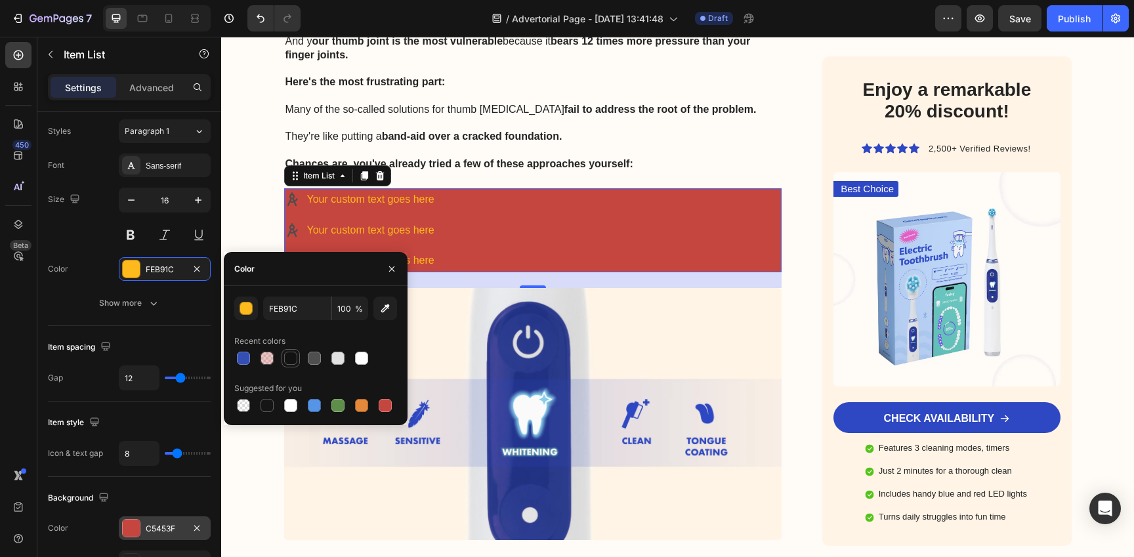
click at [287, 363] on div at bounding box center [290, 358] width 13 height 13
type input "121212"
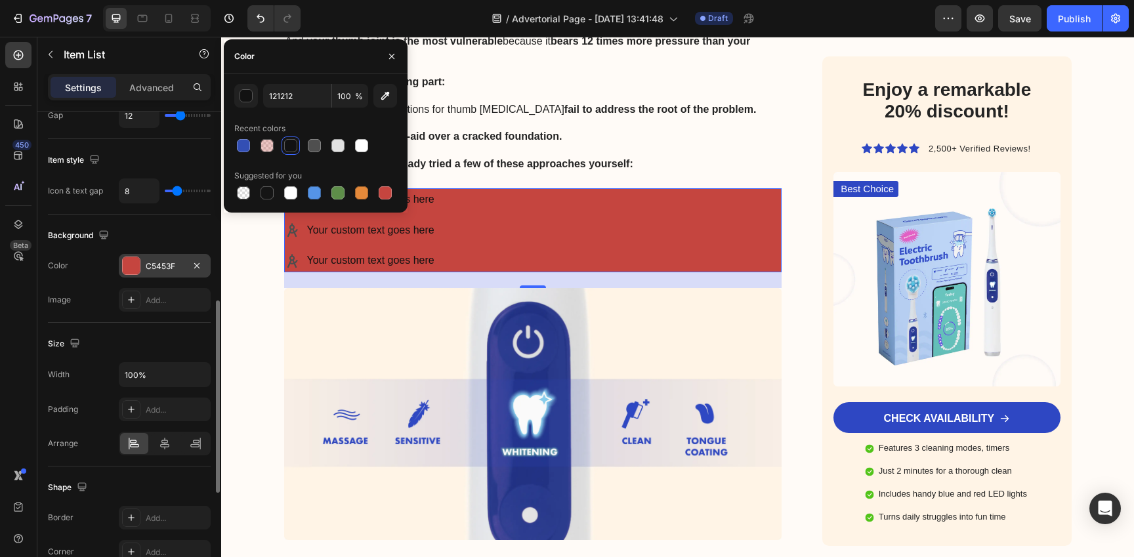
scroll to position [726, 0]
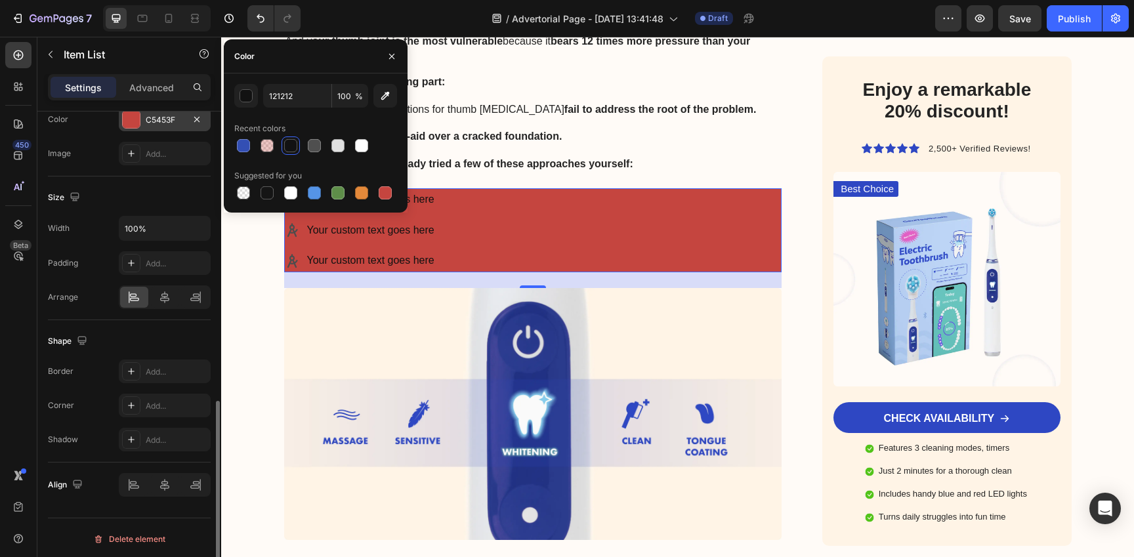
click at [159, 122] on div "C5453F" at bounding box center [165, 120] width 38 height 12
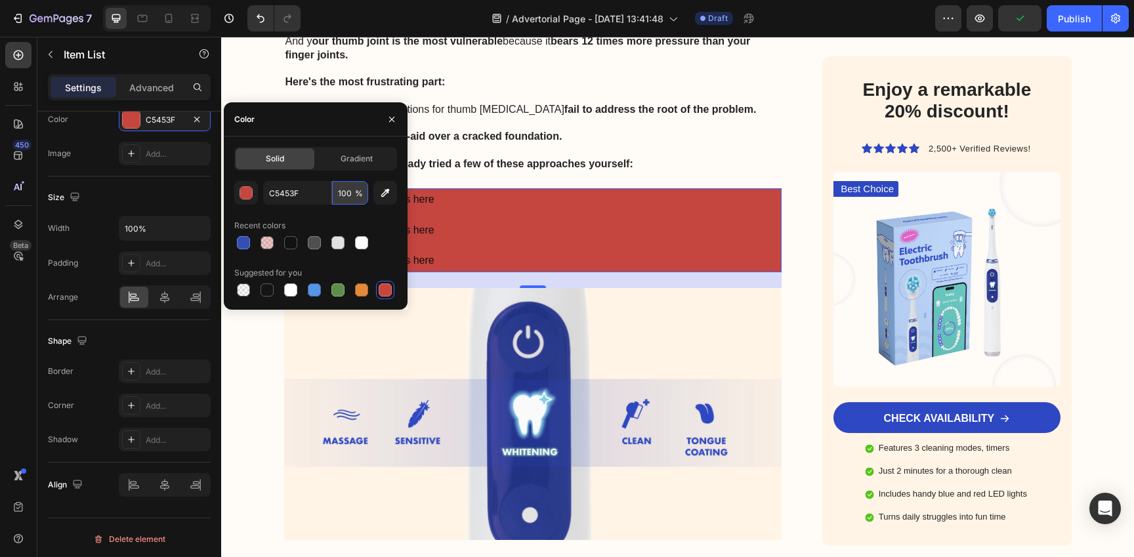
click at [352, 196] on input "100" at bounding box center [350, 193] width 36 height 24
type input "30"
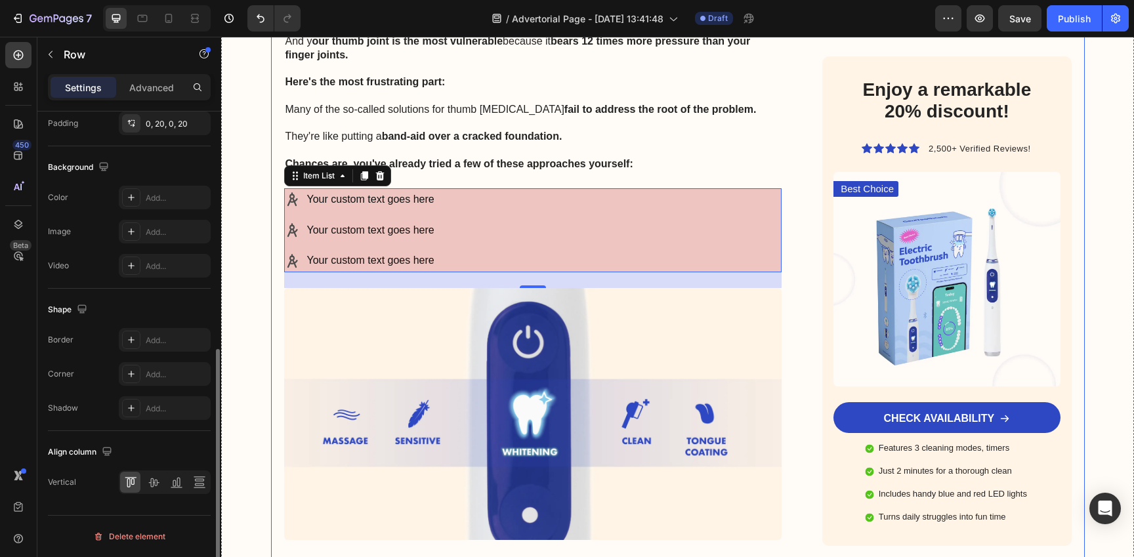
scroll to position [0, 0]
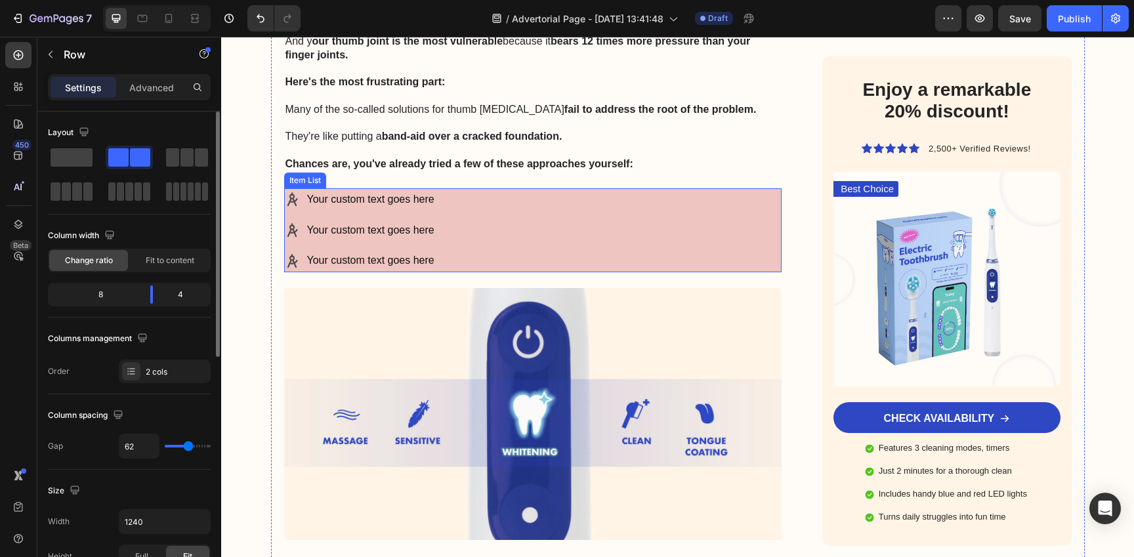
click at [727, 203] on div "Your custom text goes here Your custom text goes here Your custom text goes here" at bounding box center [533, 230] width 498 height 84
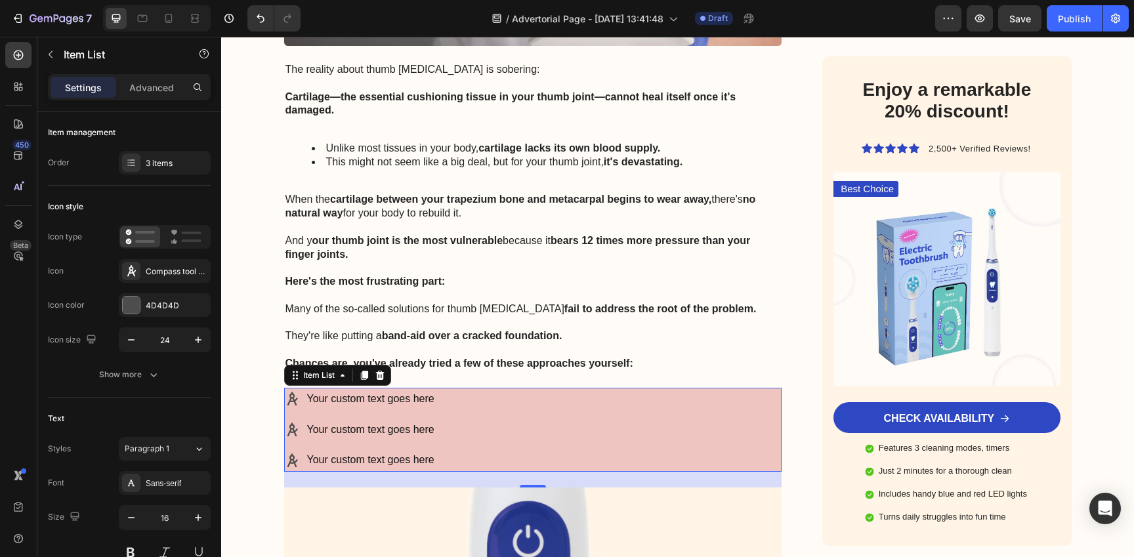
scroll to position [3037, 0]
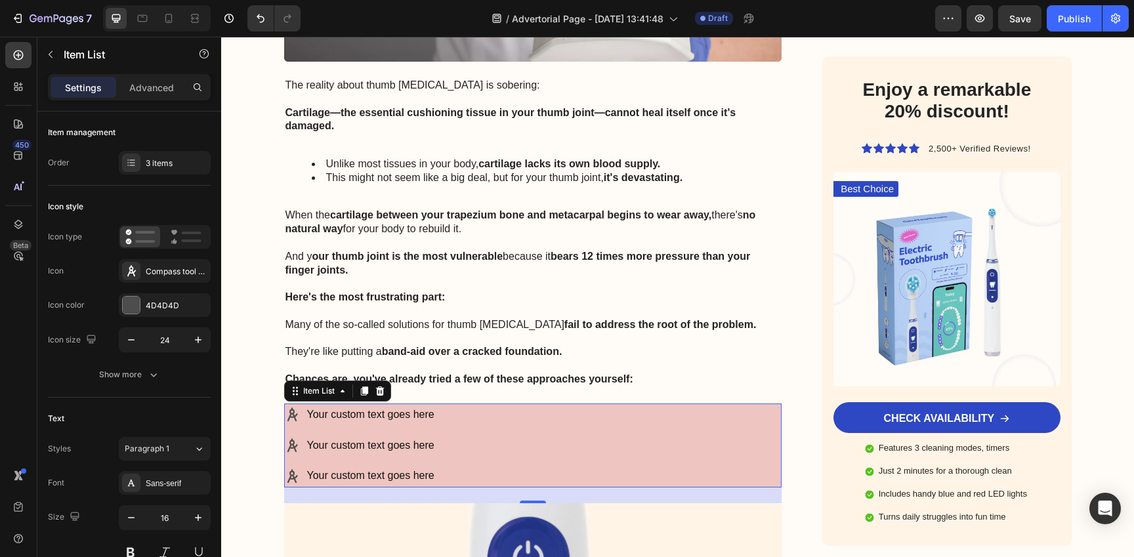
click at [397, 417] on div "Your custom text goes here Your custom text goes here Your custom text goes here" at bounding box center [360, 446] width 152 height 84
click at [391, 405] on div "Your custom text goes here" at bounding box center [370, 415] width 131 height 23
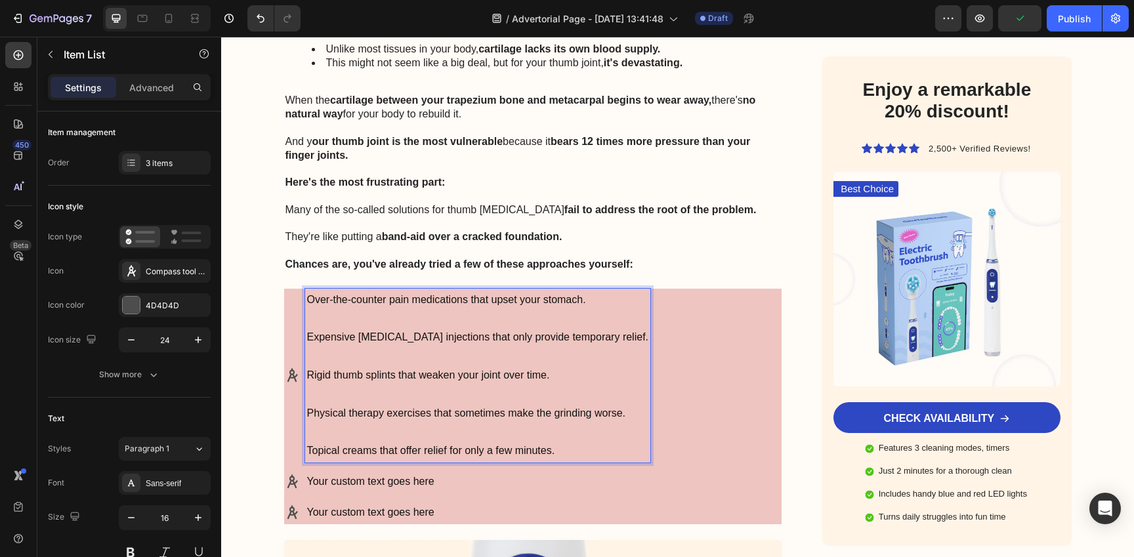
scroll to position [3154, 0]
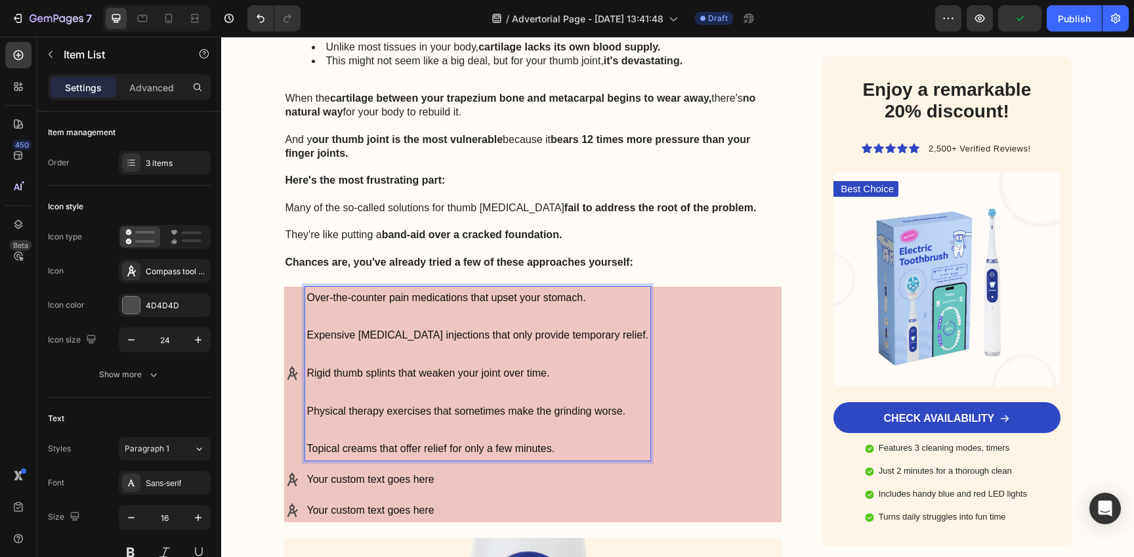
click at [378, 326] on p "Expensive [MEDICAL_DATA] injections that only provide temporary relief." at bounding box center [478, 335] width 342 height 19
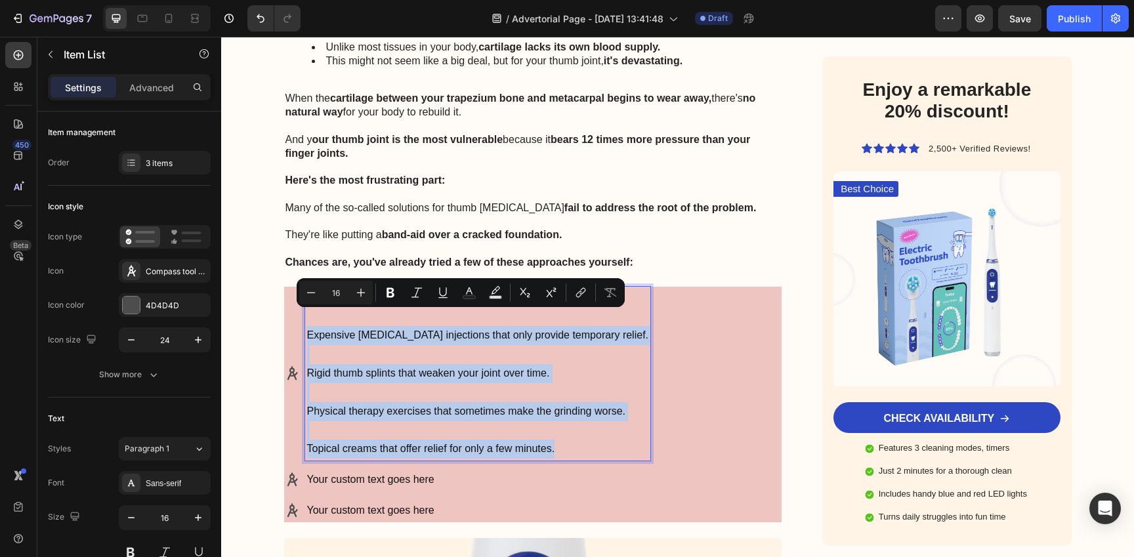
copy div "Expensive cortisone injections that only provide temporary relief. Rigid thumb …"
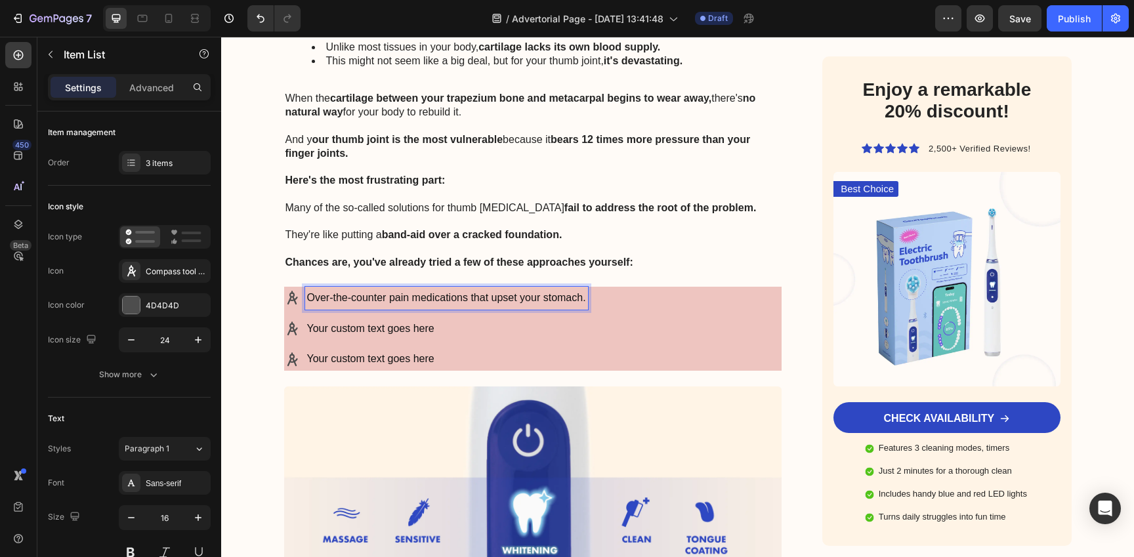
click at [413, 320] on p "Your custom text goes here" at bounding box center [446, 329] width 279 height 19
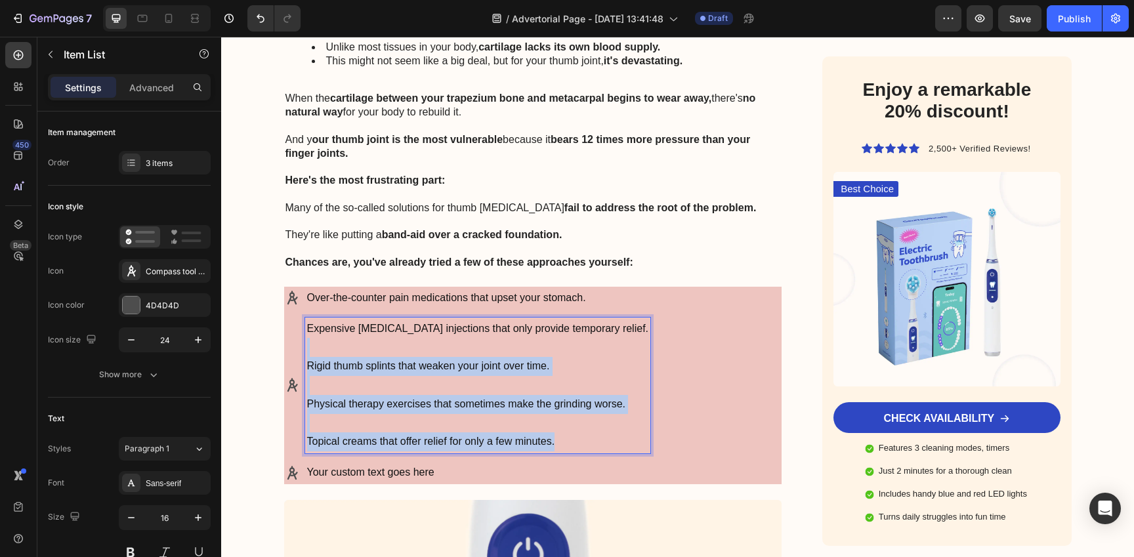
drag, startPoint x: 304, startPoint y: 335, endPoint x: 550, endPoint y: 450, distance: 271.5
click at [550, 450] on div "Over-the-counter pain medications that upset your stomach. Expensive cortisone …" at bounding box center [467, 385] width 367 height 197
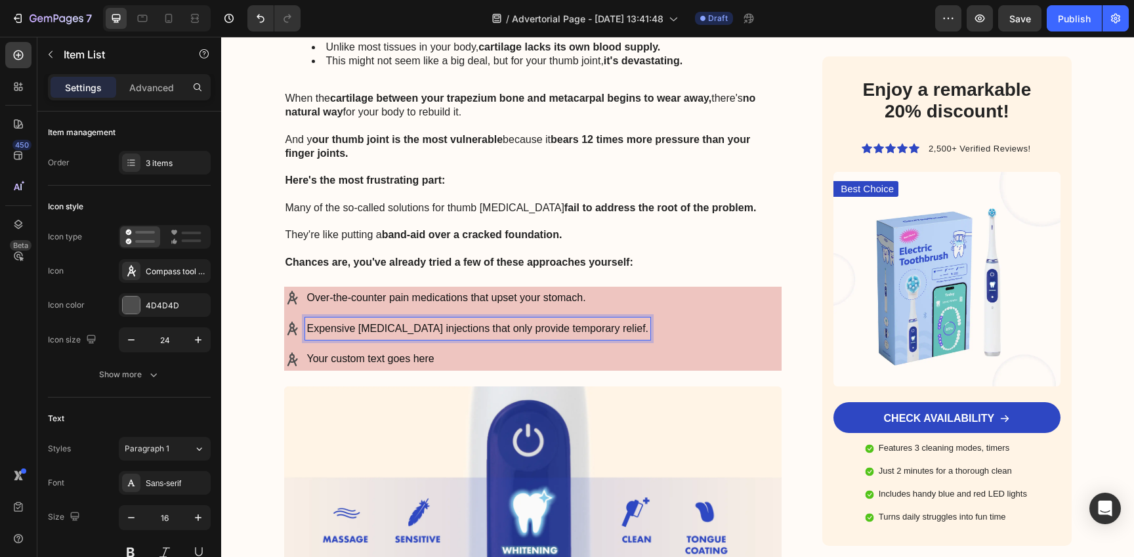
click at [420, 350] on p "Your custom text goes here" at bounding box center [478, 359] width 342 height 19
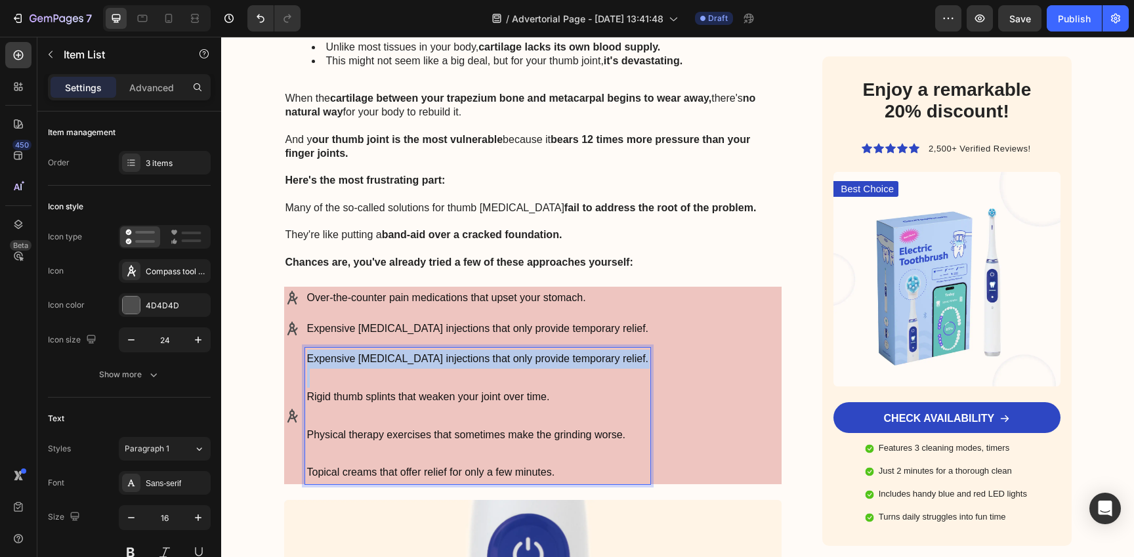
drag, startPoint x: 302, startPoint y: 363, endPoint x: 302, endPoint y: 331, distance: 32.2
click at [305, 348] on div "Expensive cortisone injections that only provide temporary relief. Rigid thumb …" at bounding box center [478, 416] width 346 height 136
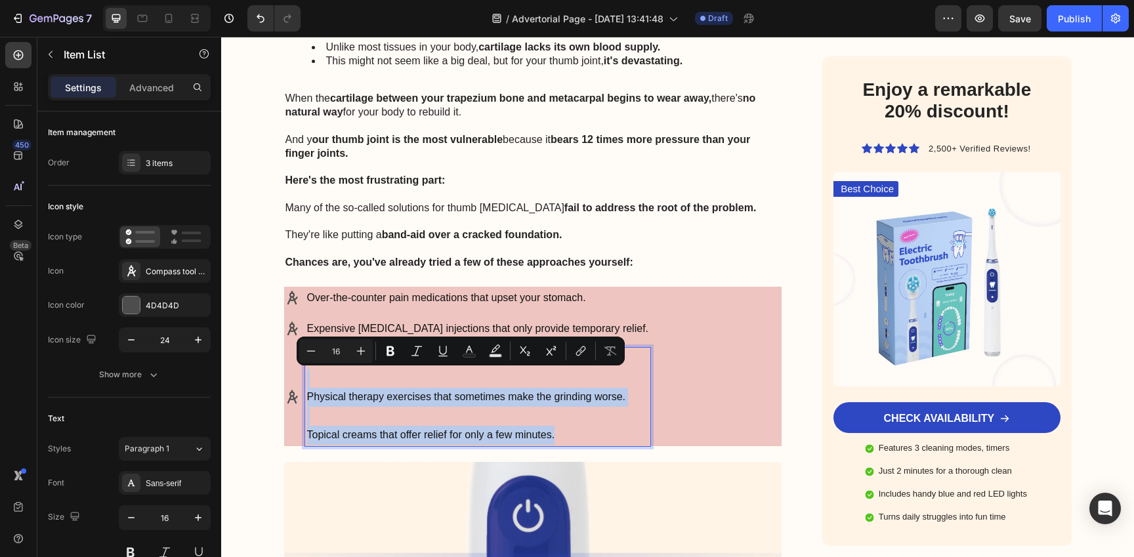
copy div "Physical therapy exercises that sometimes make the grinding worse. Topical crea…"
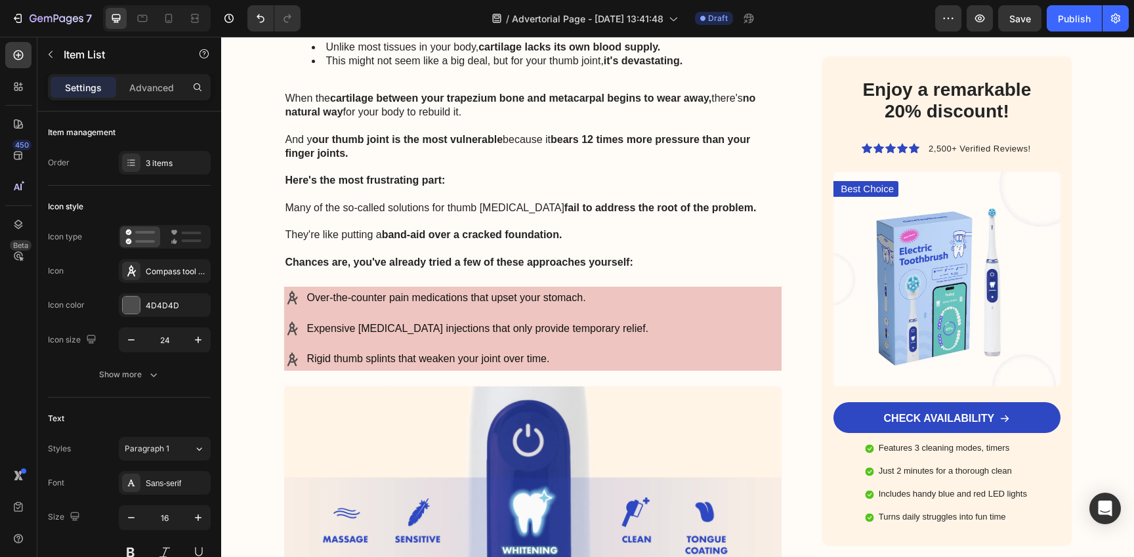
click at [651, 322] on div "Over-the-counter pain medications that upset your stomach. Expensive cortisone …" at bounding box center [533, 329] width 498 height 84
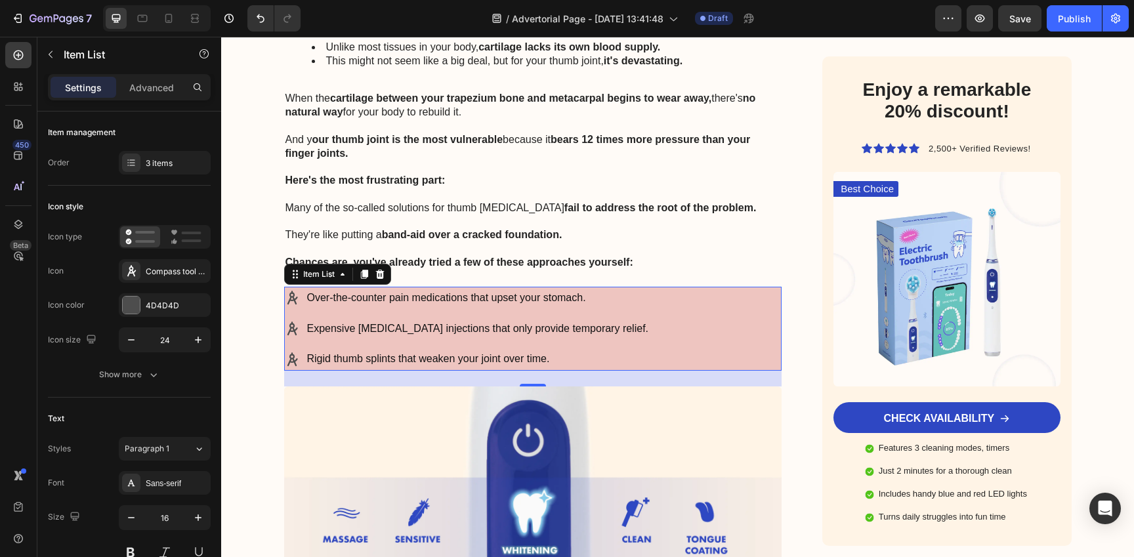
click at [504, 350] on p "Rigid thumb splints that weaken your joint over time." at bounding box center [478, 359] width 342 height 19
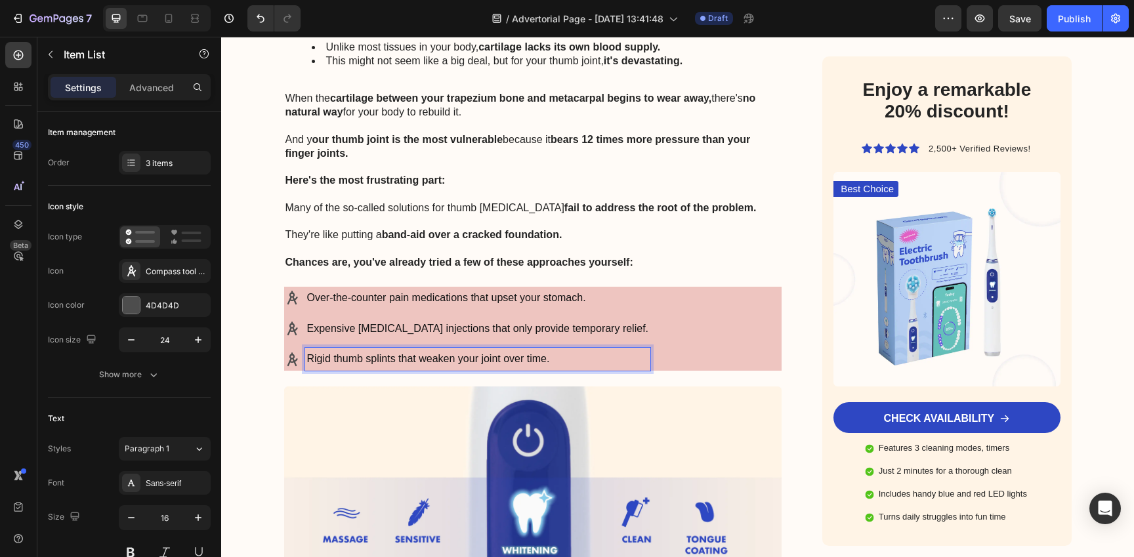
click at [644, 344] on div "Over-the-counter pain medications that upset your stomach. Expensive cortisone …" at bounding box center [533, 329] width 498 height 84
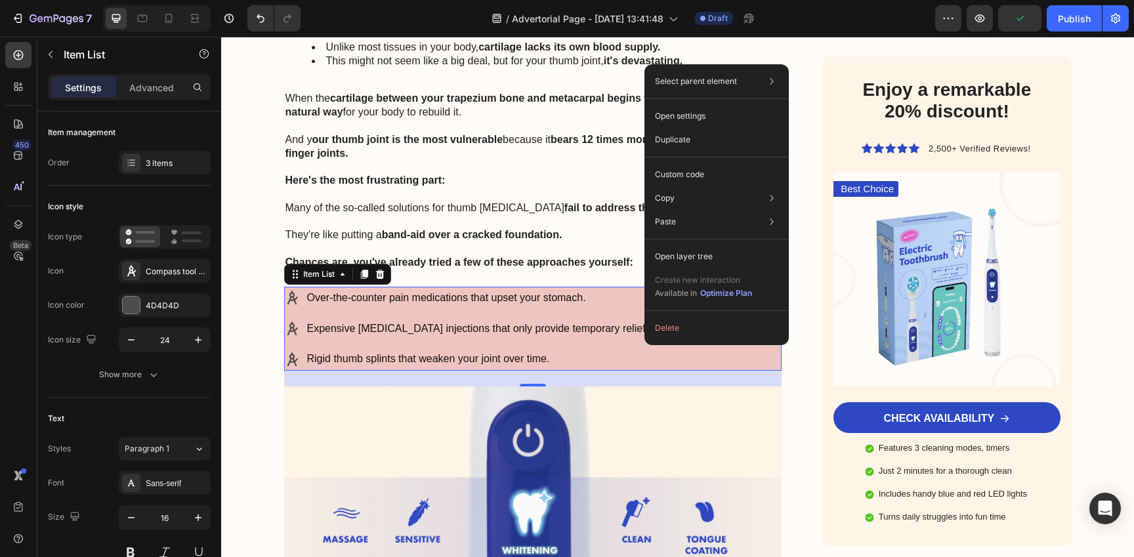
click at [610, 339] on div "Over-the-counter pain medications that upset your stomach. Expensive cortisone …" at bounding box center [533, 329] width 498 height 84
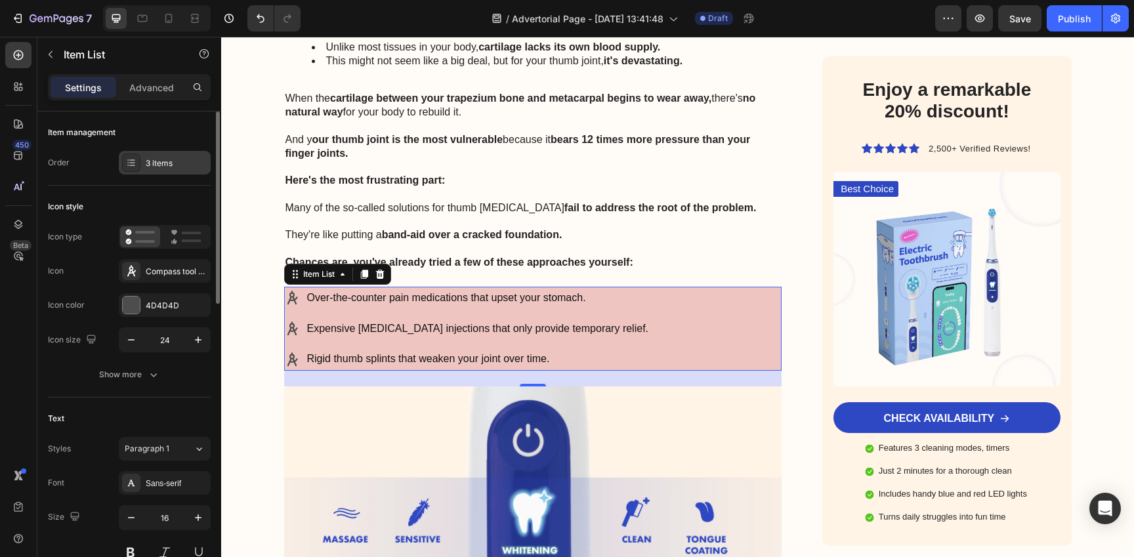
click at [170, 171] on div "3 items" at bounding box center [165, 163] width 92 height 24
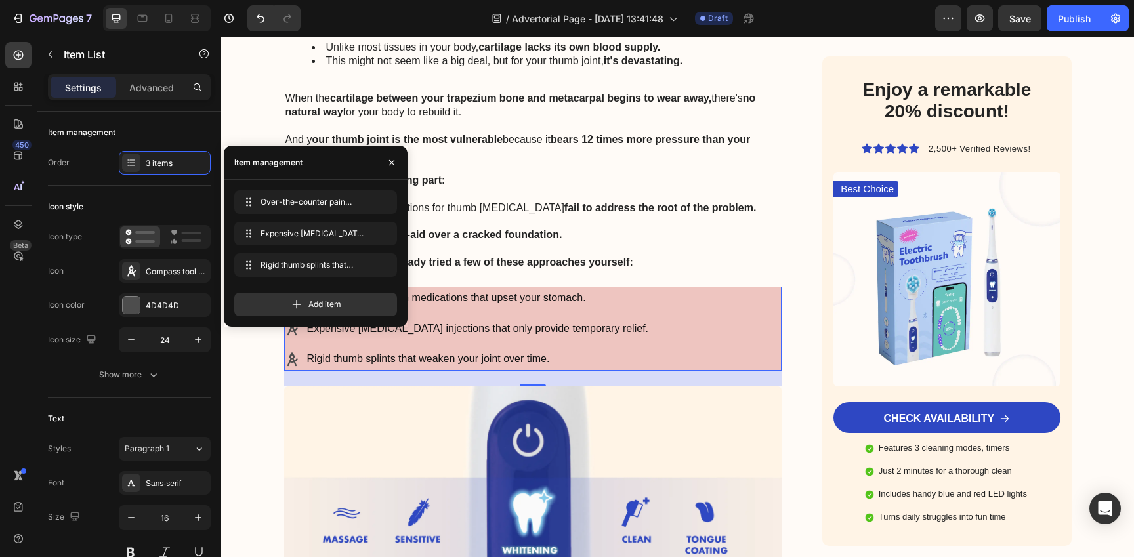
click at [333, 319] on div "Over-the-counter pain medications that upset your stomach. Over-the-counter pai…" at bounding box center [316, 253] width 184 height 147
click at [341, 310] on div "Add item" at bounding box center [315, 305] width 163 height 24
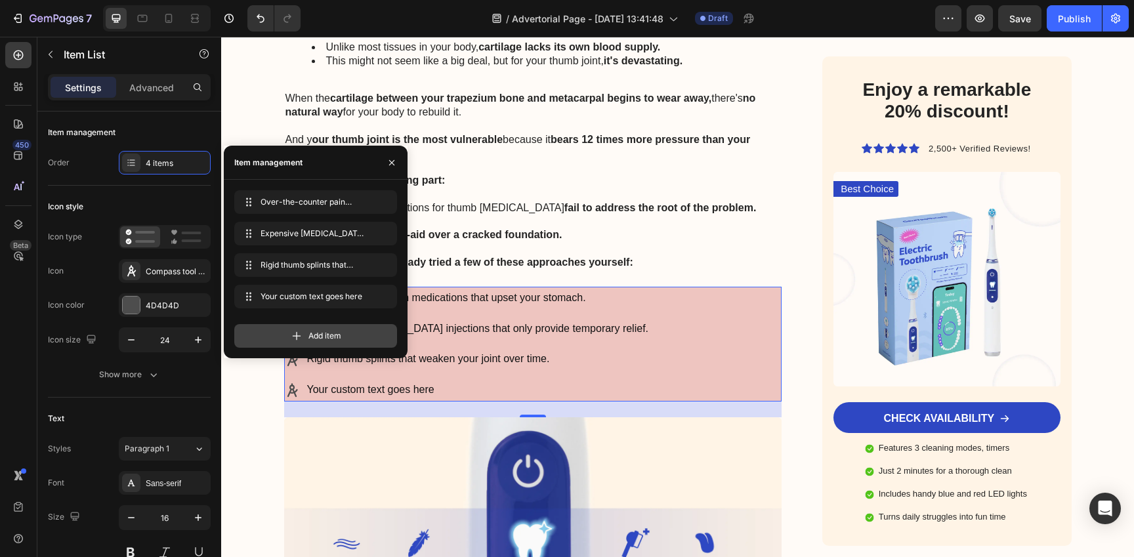
click at [349, 341] on div "Add item" at bounding box center [315, 336] width 163 height 24
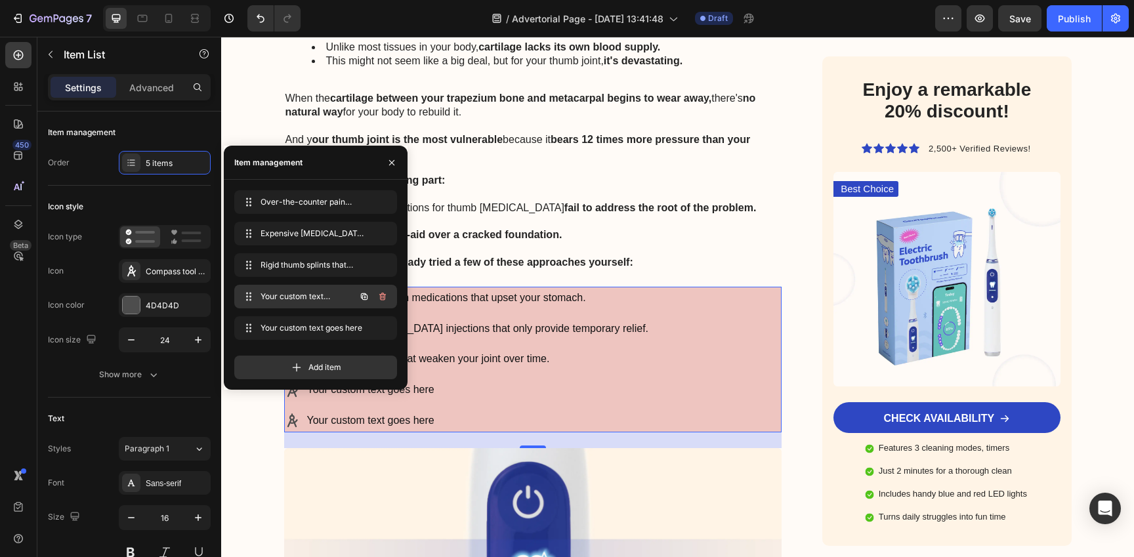
click at [364, 292] on icon "button" at bounding box center [364, 296] width 10 height 10
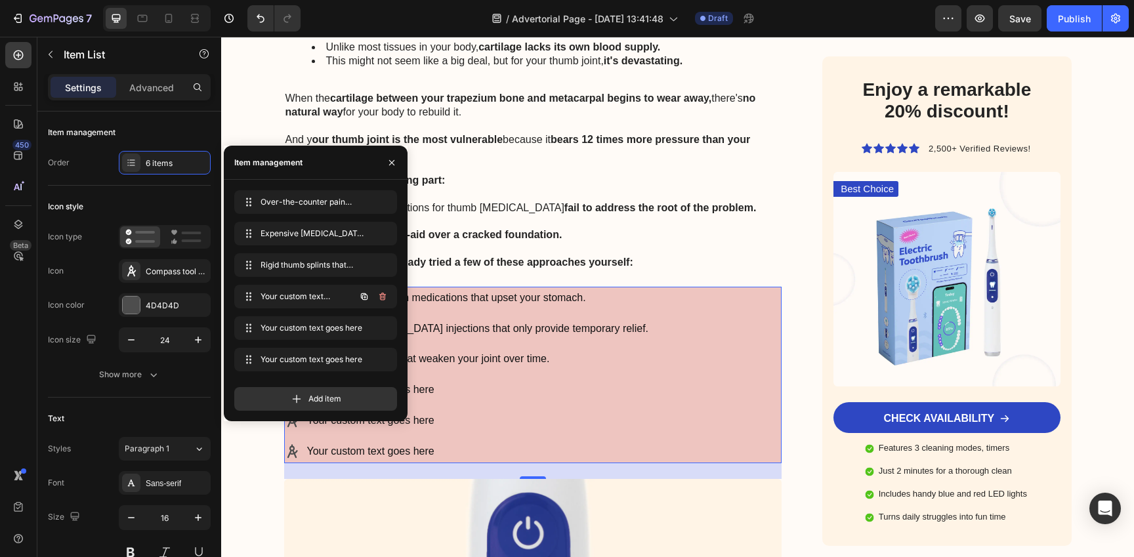
click at [270, 298] on div "Your custom text goes here Your custom text goes here" at bounding box center [315, 297] width 163 height 24
click at [390, 299] on button "button" at bounding box center [382, 296] width 18 height 18
click at [510, 409] on div "Your custom text goes here" at bounding box center [478, 420] width 346 height 23
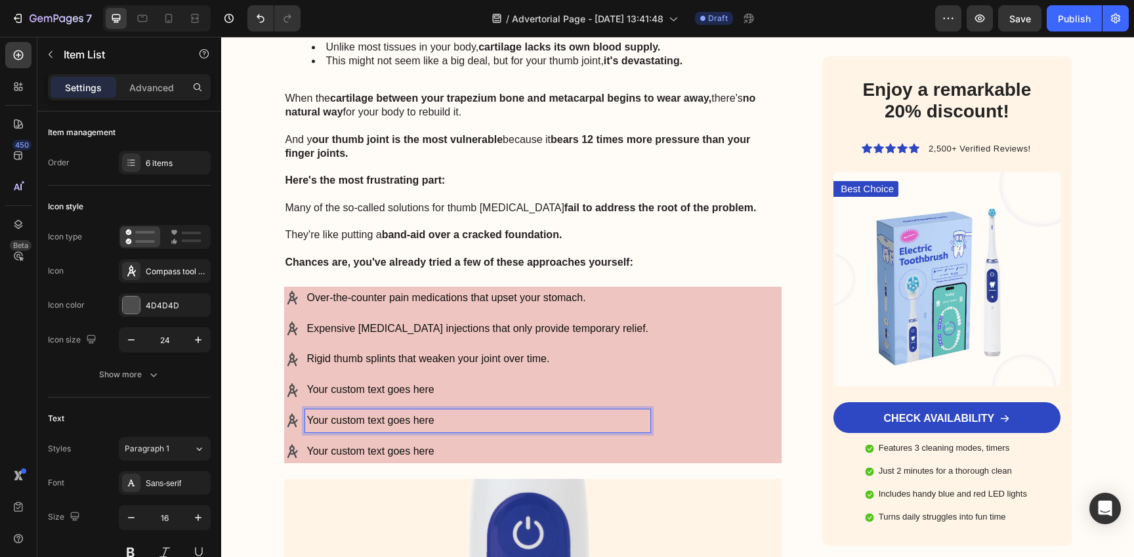
click at [463, 381] on p "Your custom text goes here" at bounding box center [478, 390] width 342 height 19
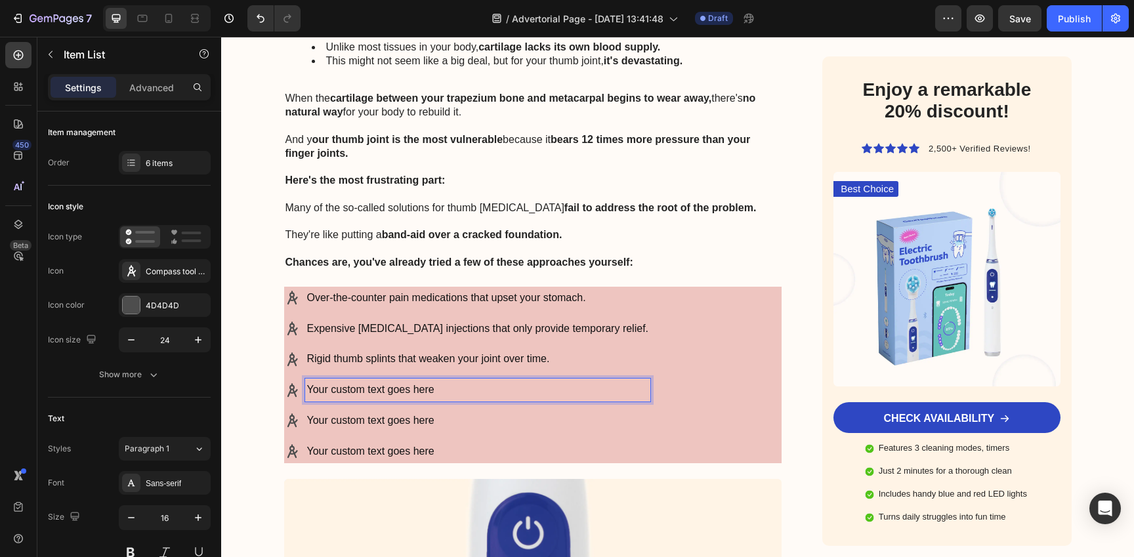
click at [463, 381] on p "Your custom text goes here" at bounding box center [478, 390] width 342 height 19
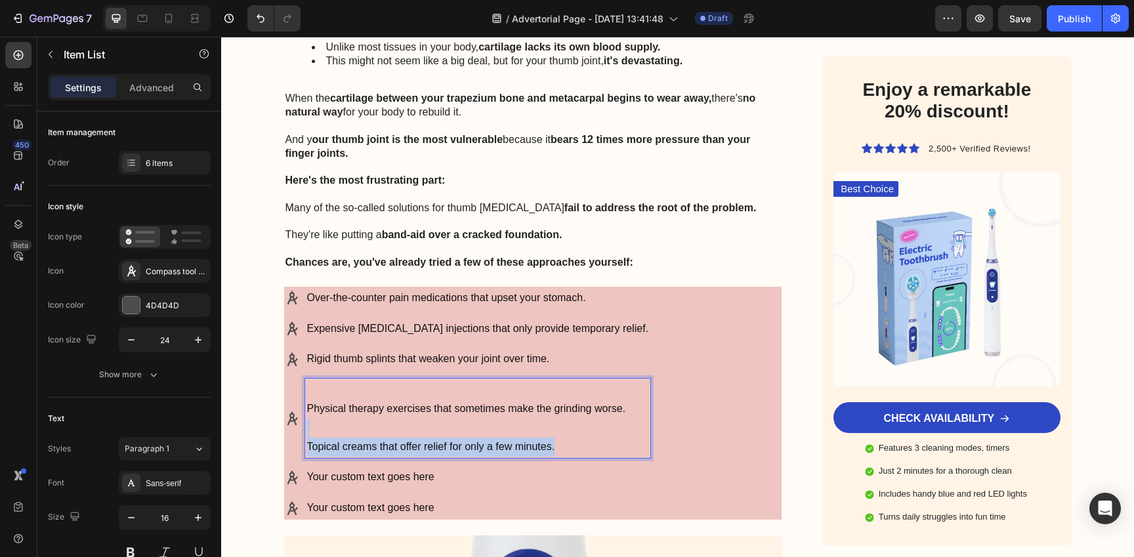
drag, startPoint x: 302, startPoint y: 417, endPoint x: 617, endPoint y: 438, distance: 316.3
click at [617, 438] on div "Physical therapy exercises that sometimes make the grinding worse. Topical crea…" at bounding box center [478, 418] width 346 height 79
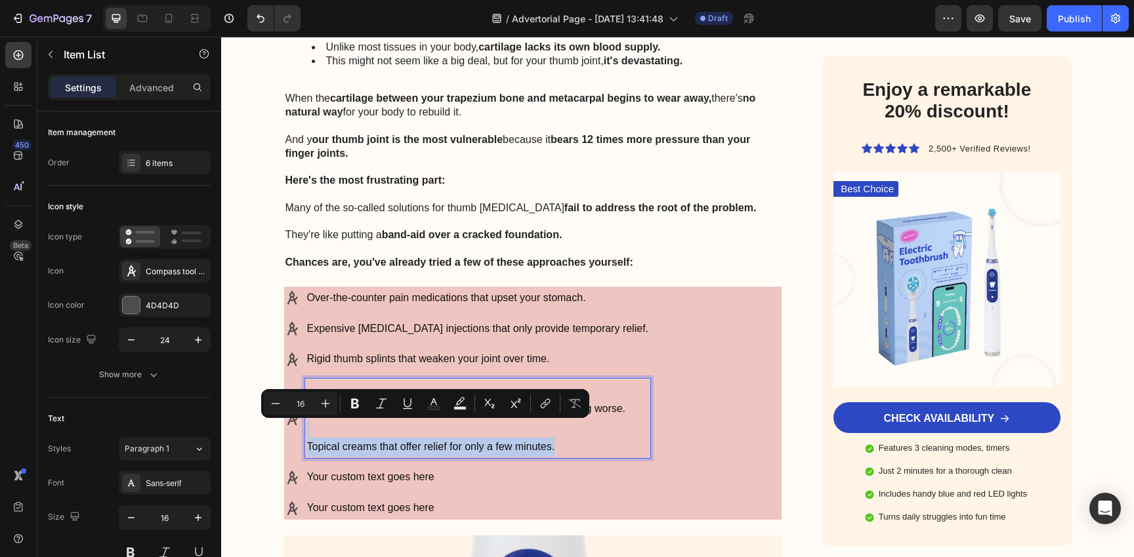
copy div "Topical creams that offer relief for only a few minutes."
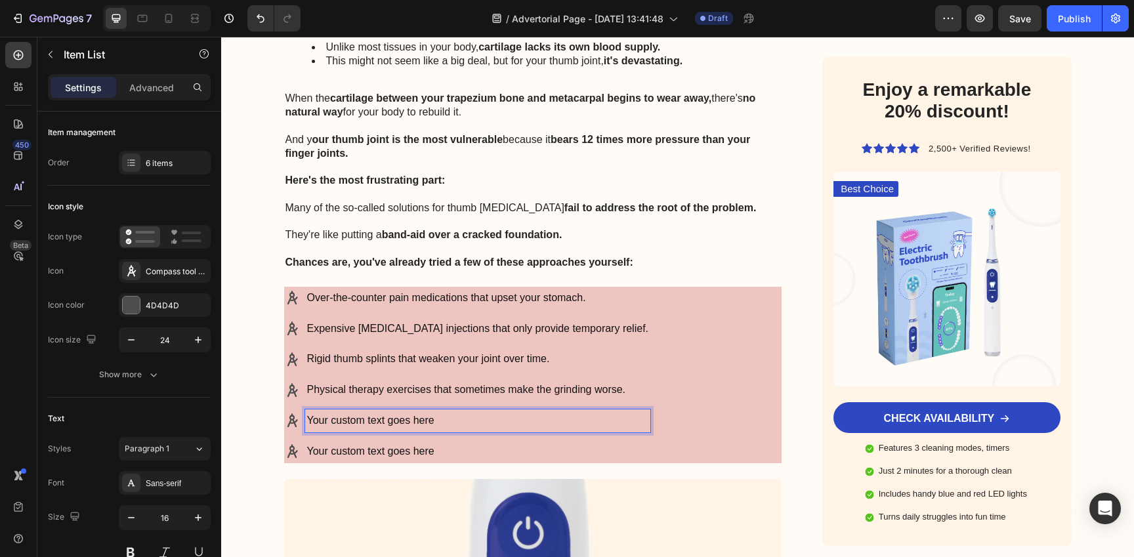
click at [442, 411] on p "Your custom text goes here" at bounding box center [478, 420] width 342 height 19
click at [727, 431] on div "Over-the-counter pain medications that upset your stomach. Expensive cortisone …" at bounding box center [533, 375] width 498 height 177
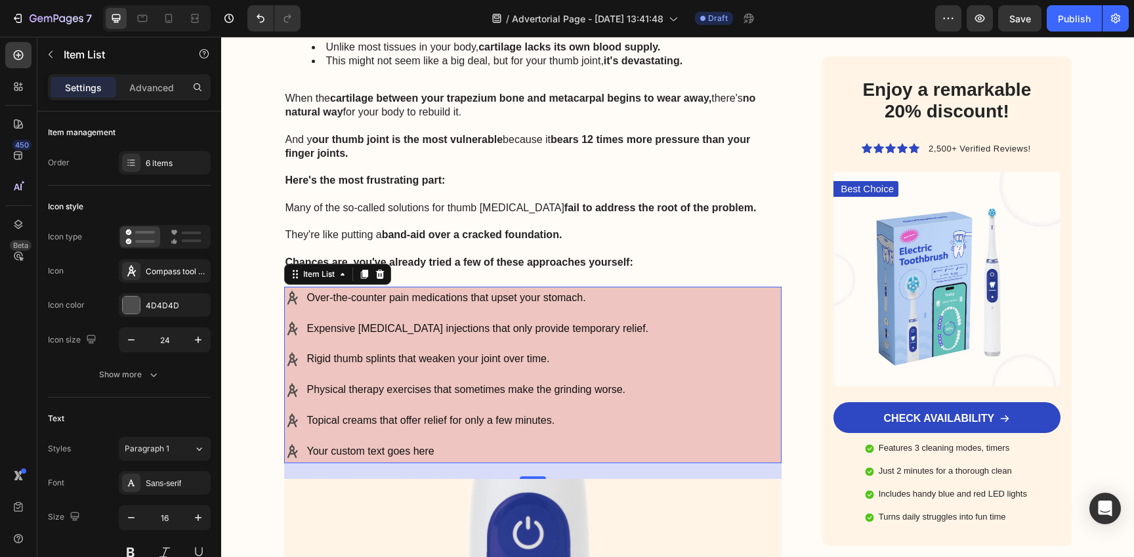
click at [474, 442] on p "Your custom text goes here" at bounding box center [478, 451] width 342 height 19
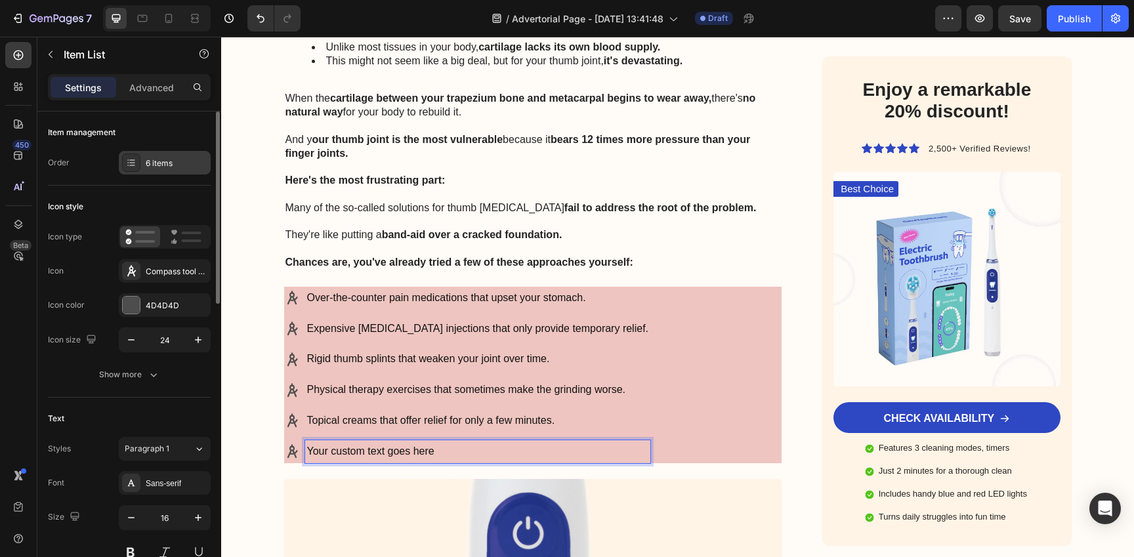
click at [174, 168] on div "6 items" at bounding box center [177, 163] width 62 height 12
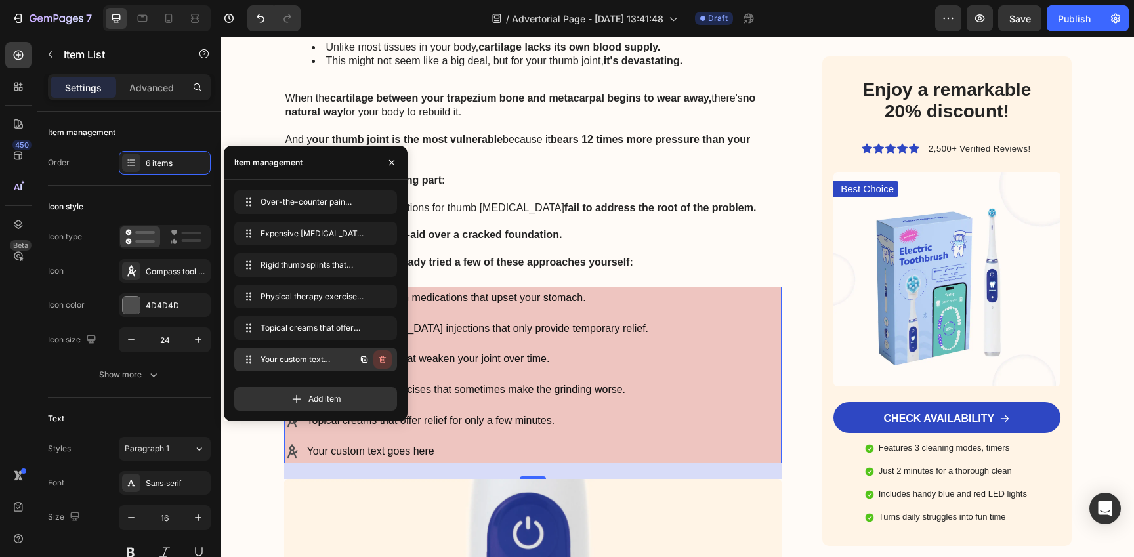
click at [387, 360] on icon "button" at bounding box center [382, 359] width 10 height 10
click at [386, 357] on button "Delete" at bounding box center [374, 359] width 36 height 18
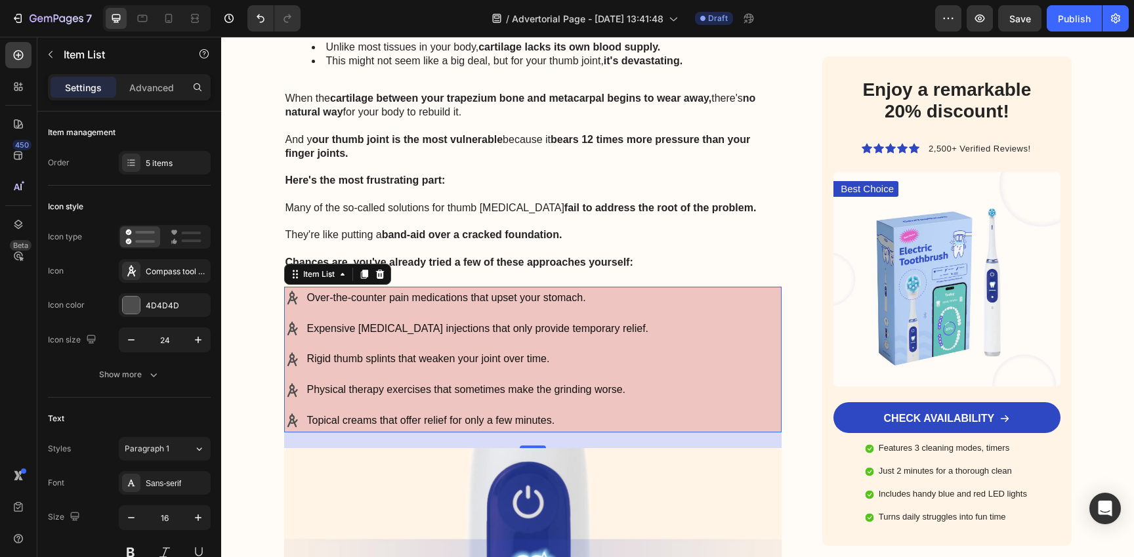
click at [705, 381] on div "Over-the-counter pain medications that upset your stomach. Expensive cortisone …" at bounding box center [533, 360] width 498 height 146
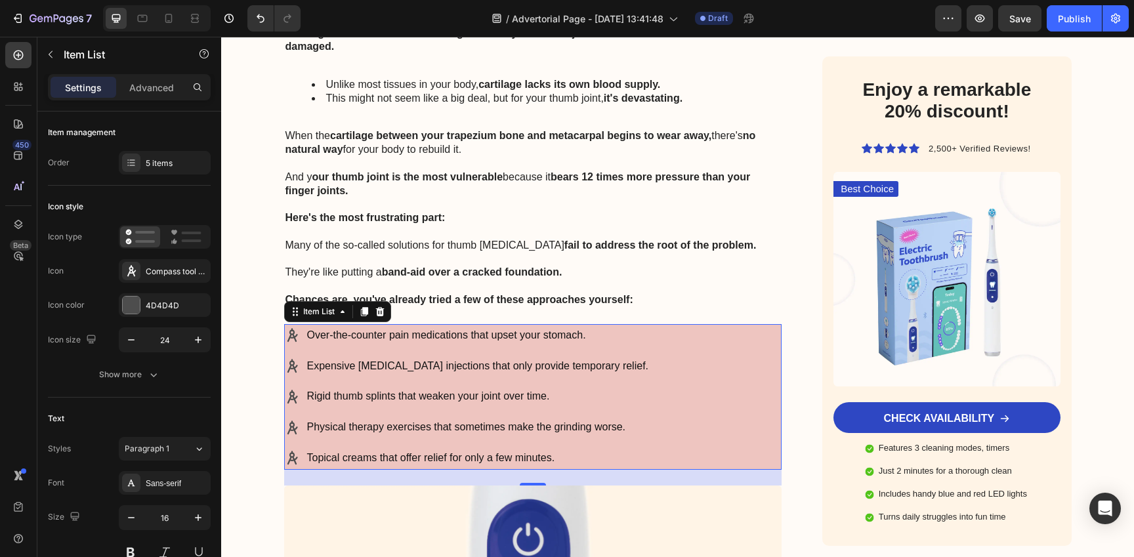
scroll to position [2991, 0]
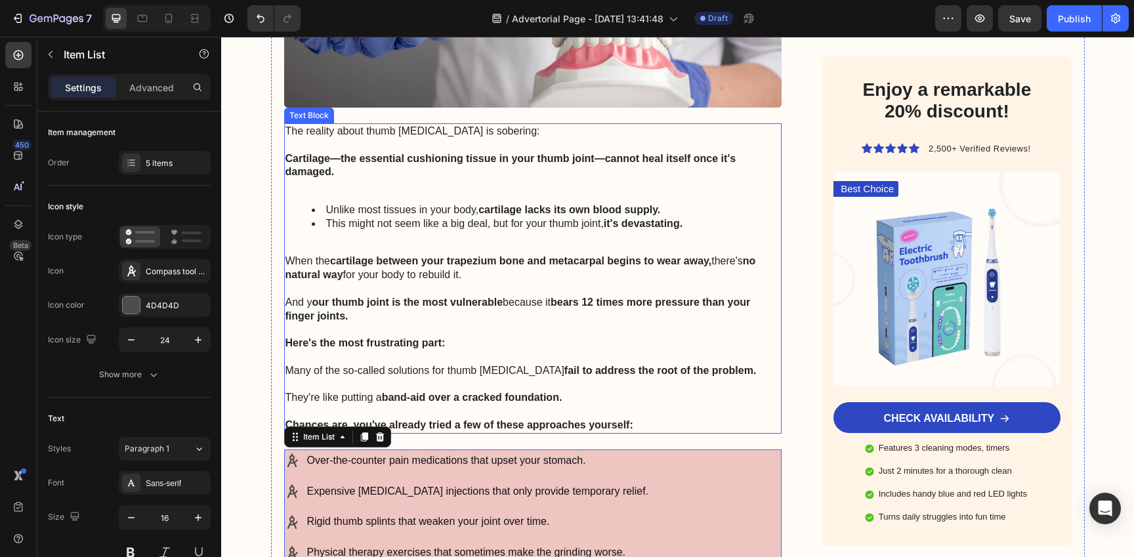
click at [461, 350] on p "Rich Text Editor. Editing area: main" at bounding box center [532, 357] width 495 height 14
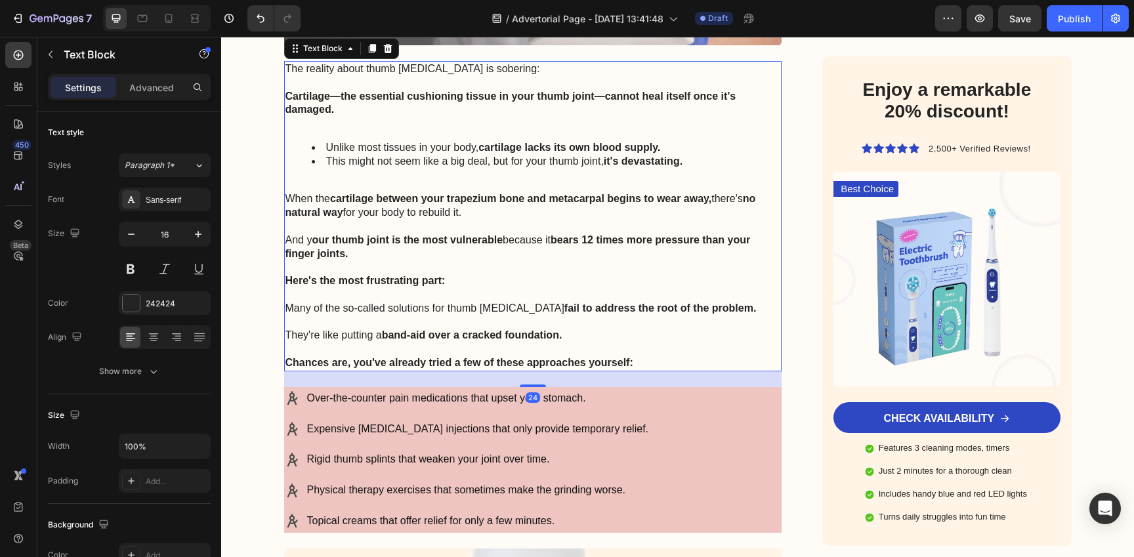
scroll to position [3055, 0]
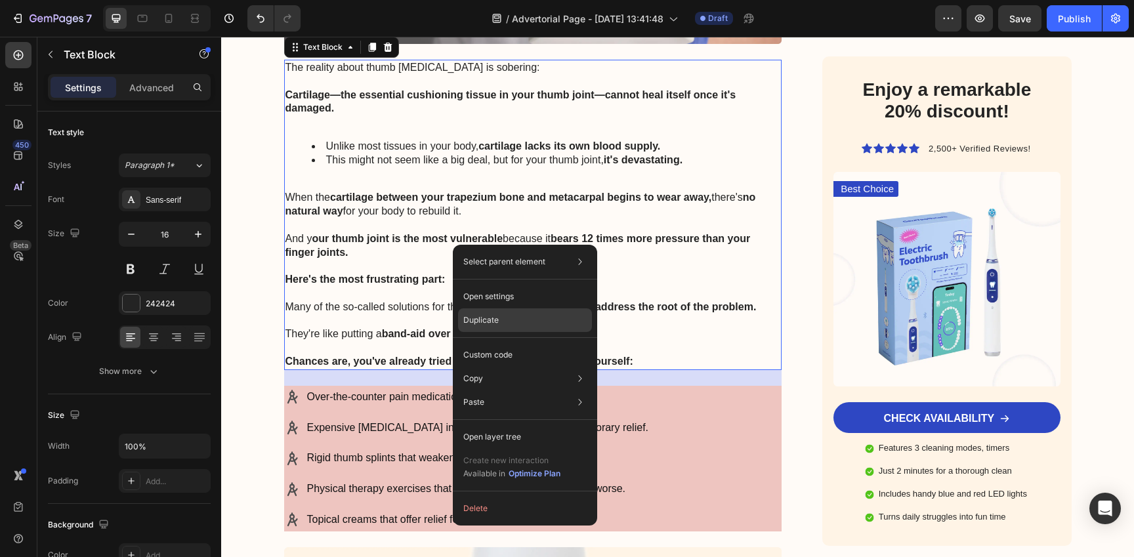
click at [505, 315] on div "Duplicate" at bounding box center [525, 320] width 134 height 24
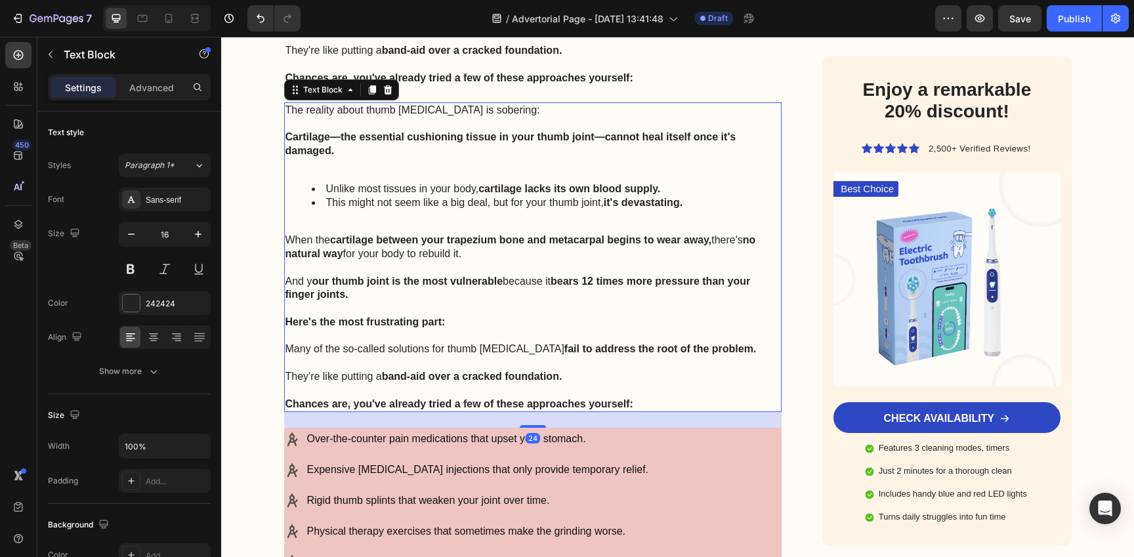
scroll to position [3341, 0]
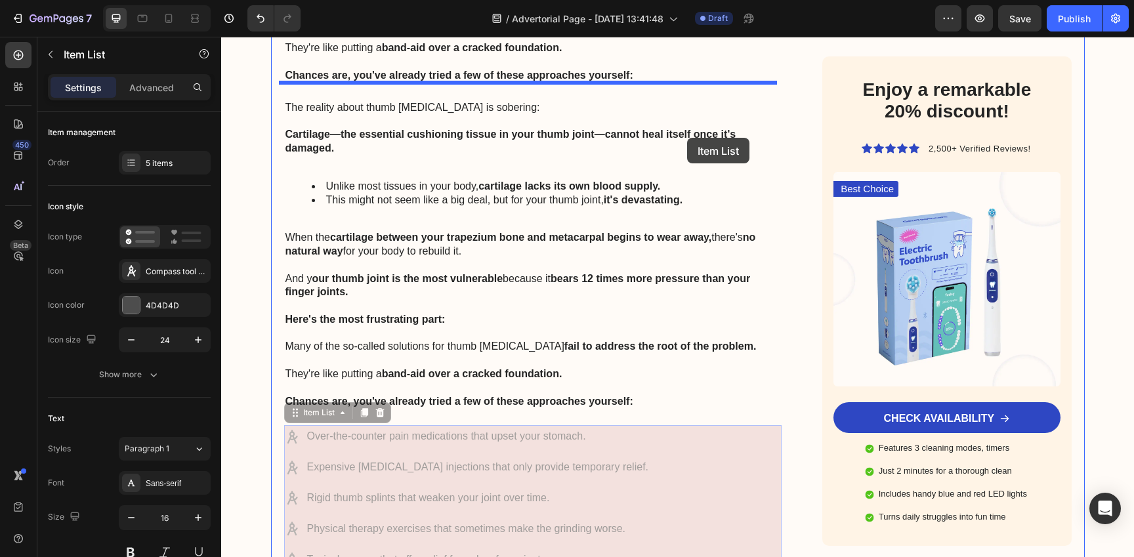
drag, startPoint x: 684, startPoint y: 441, endPoint x: 687, endPoint y: 138, distance: 303.1
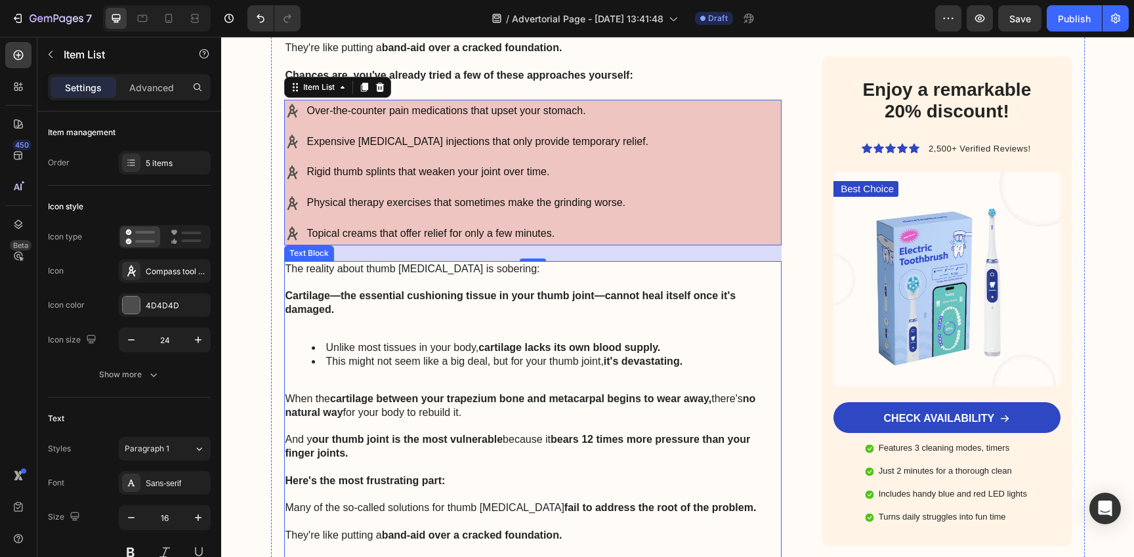
click at [527, 354] on div "The reality about thumb arthritis is sobering: Cartilage—the essential cushioni…" at bounding box center [533, 416] width 498 height 310
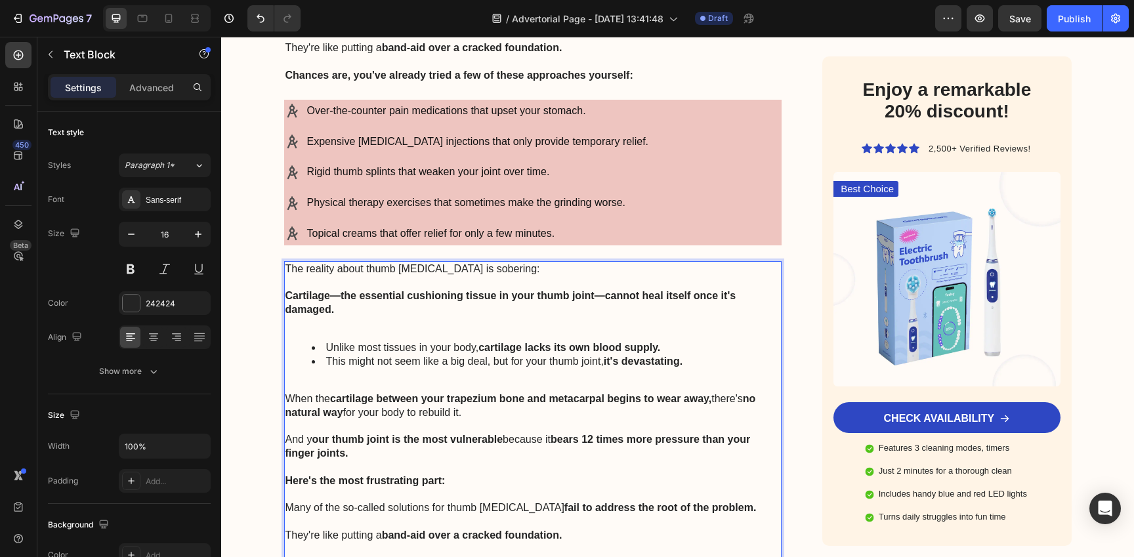
click at [527, 354] on div "The reality about thumb arthritis is sobering: Cartilage—the essential cushioni…" at bounding box center [533, 416] width 498 height 310
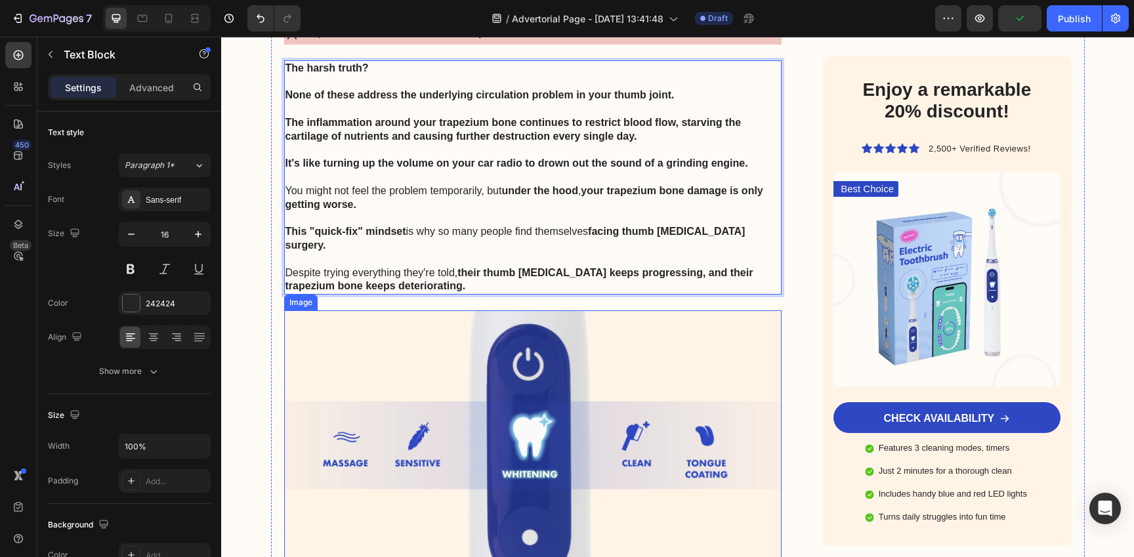
scroll to position [3697, 0]
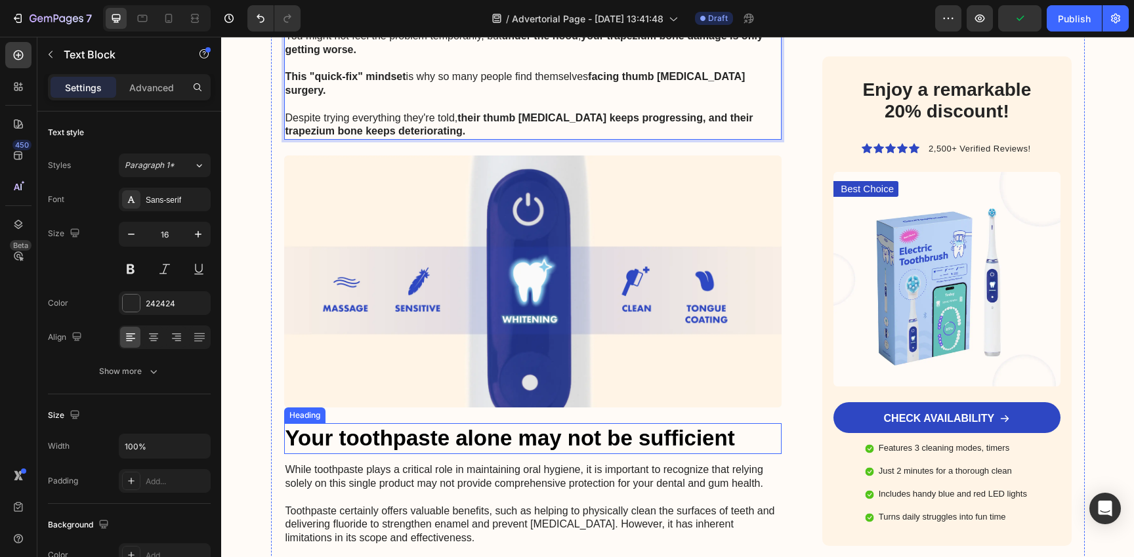
click at [497, 426] on h2 "Your toothpaste alone may not be sufficient" at bounding box center [533, 438] width 498 height 31
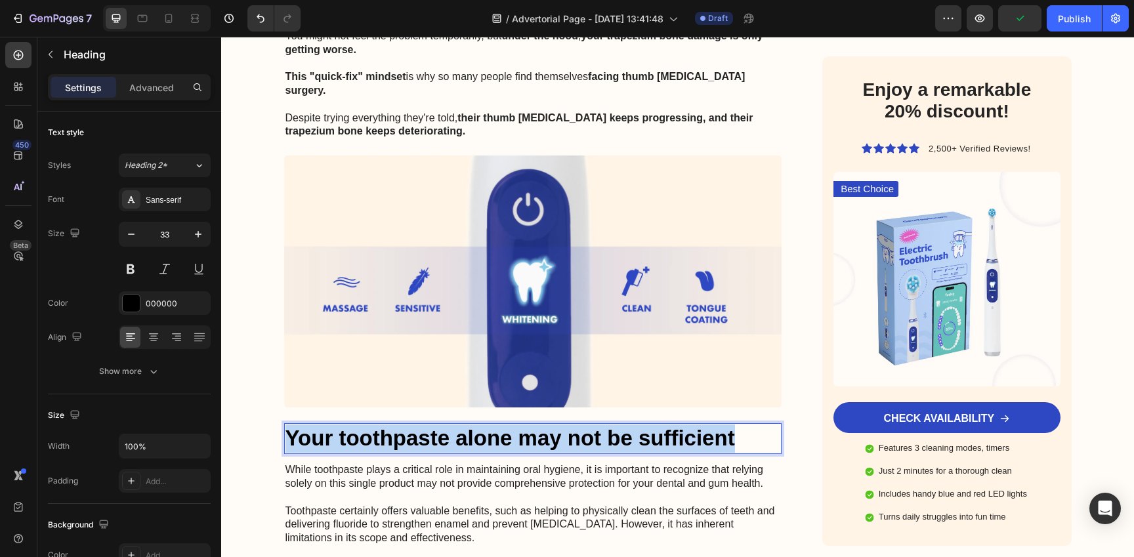
click at [497, 426] on p "Your toothpaste alone may not be sufficient" at bounding box center [532, 439] width 495 height 28
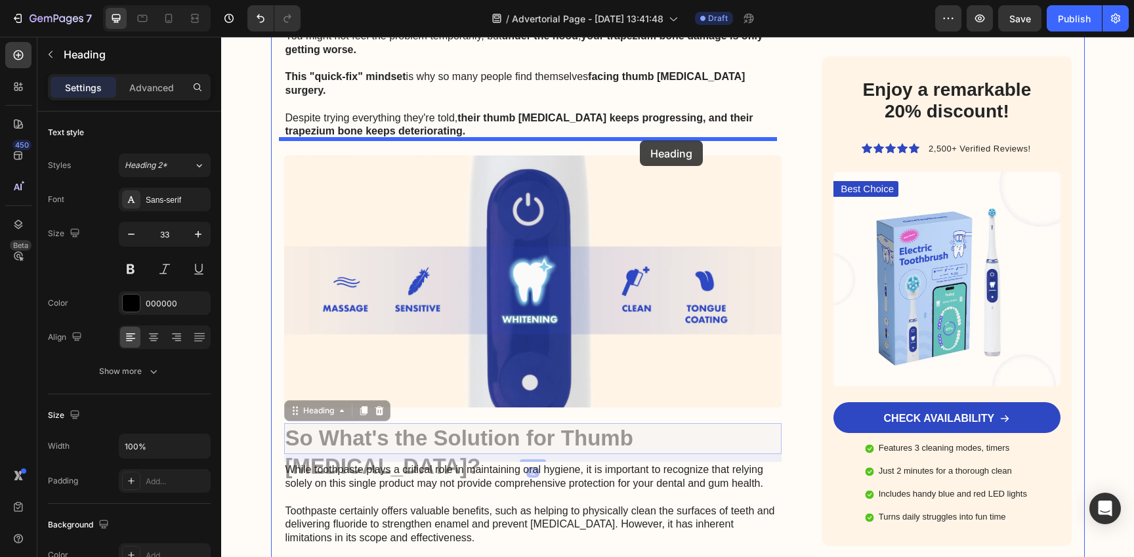
drag, startPoint x: 650, startPoint y: 425, endPoint x: 639, endPoint y: 138, distance: 286.9
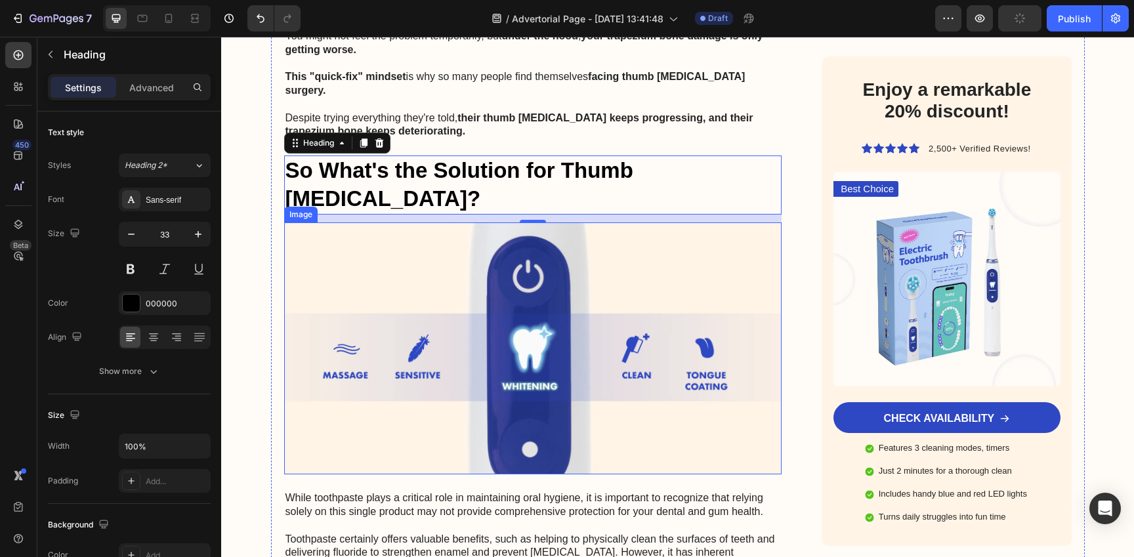
scroll to position [3826, 0]
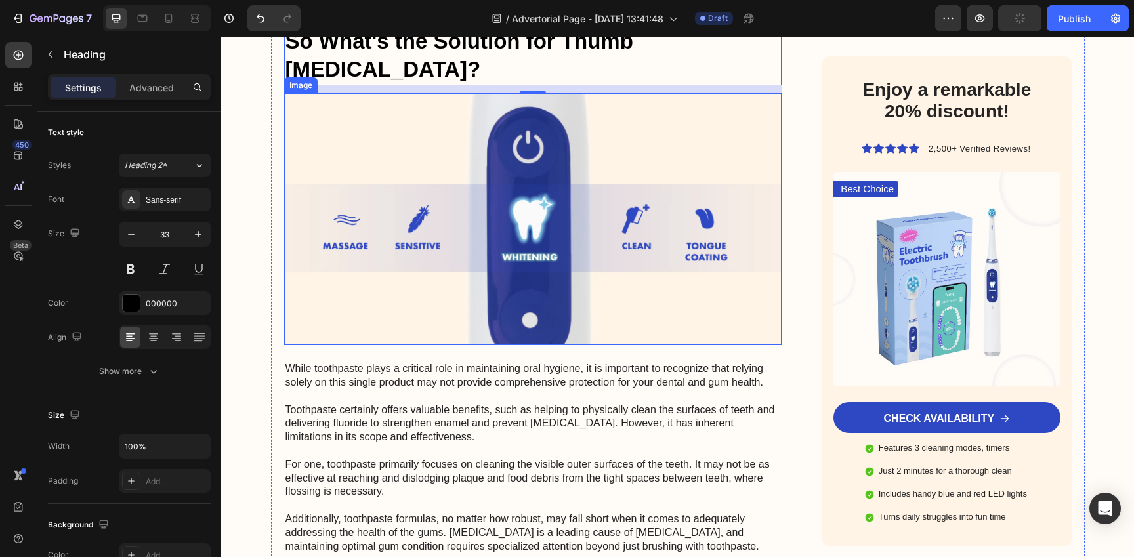
click at [461, 409] on p "While toothpaste plays a critical role in maintaining oral hygiene, it is impor…" at bounding box center [532, 546] width 495 height 369
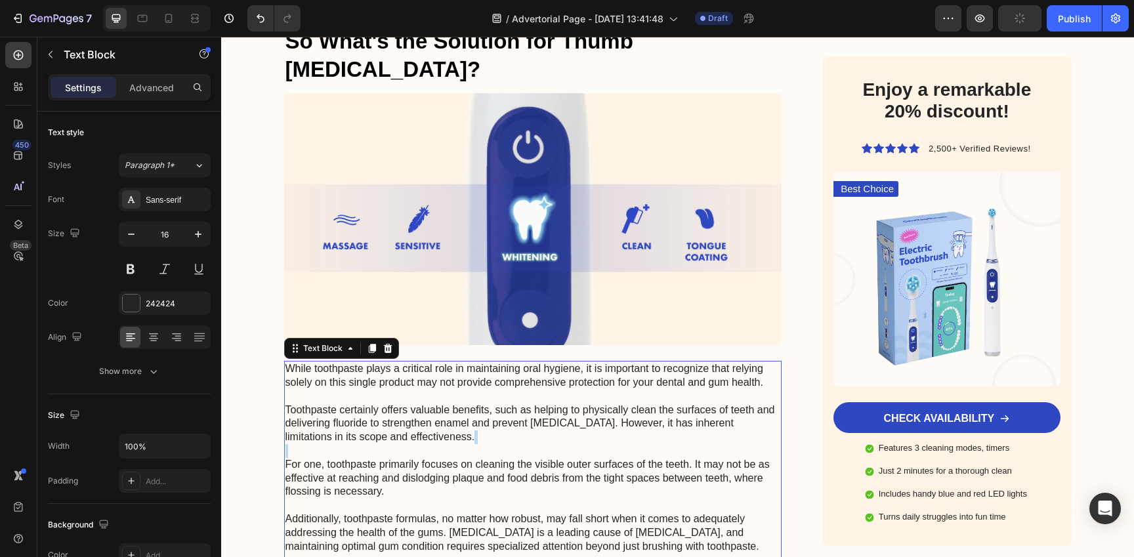
click at [461, 409] on p "While toothpaste plays a critical role in maintaining oral hygiene, it is impor…" at bounding box center [532, 546] width 495 height 369
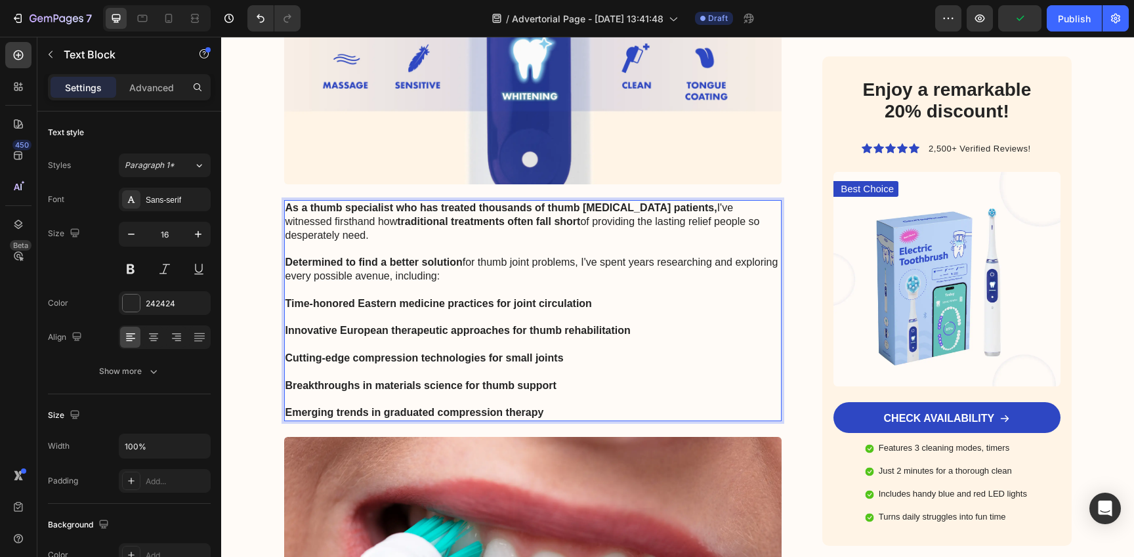
scroll to position [3997, 0]
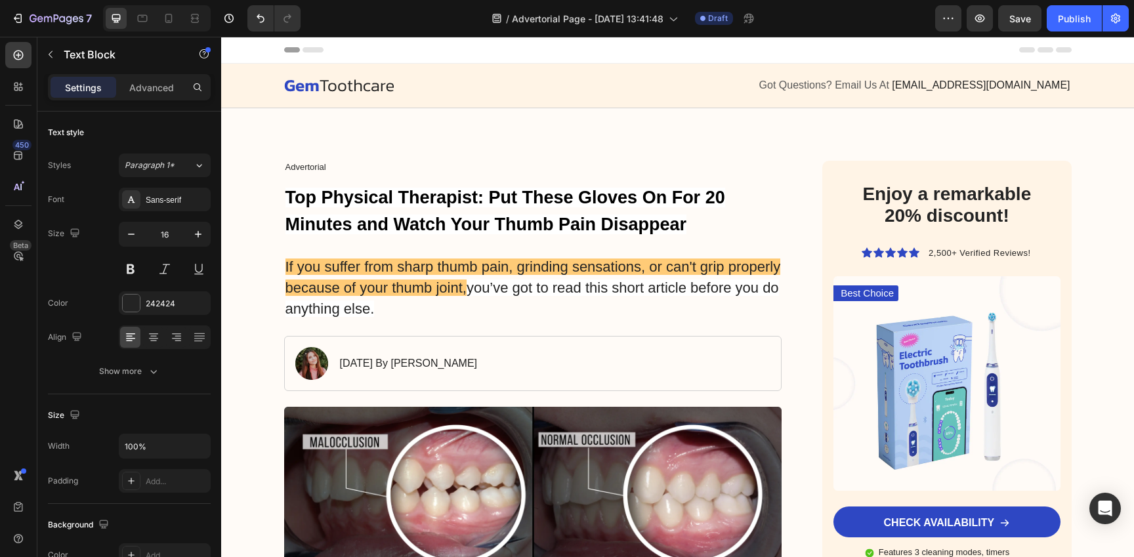
scroll to position [3997, 0]
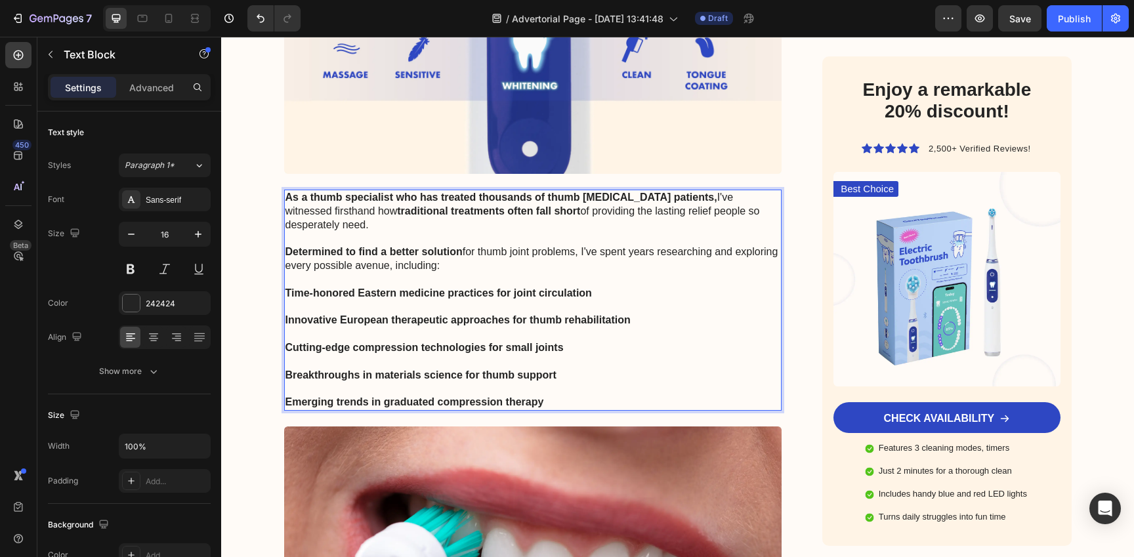
click at [543, 301] on p "Rich Text Editor. Editing area: main" at bounding box center [532, 308] width 495 height 14
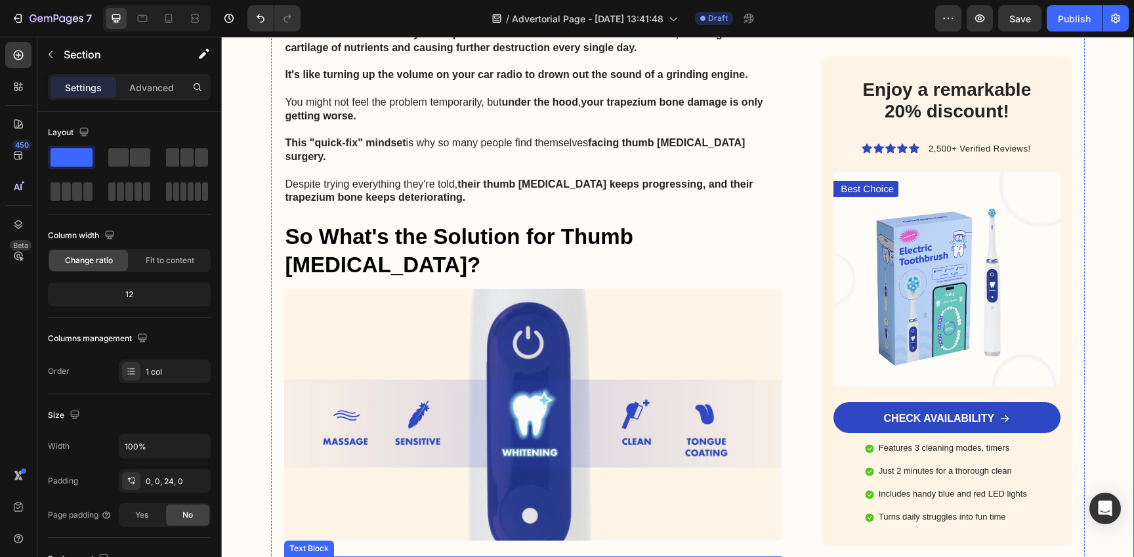
scroll to position [3630, 0]
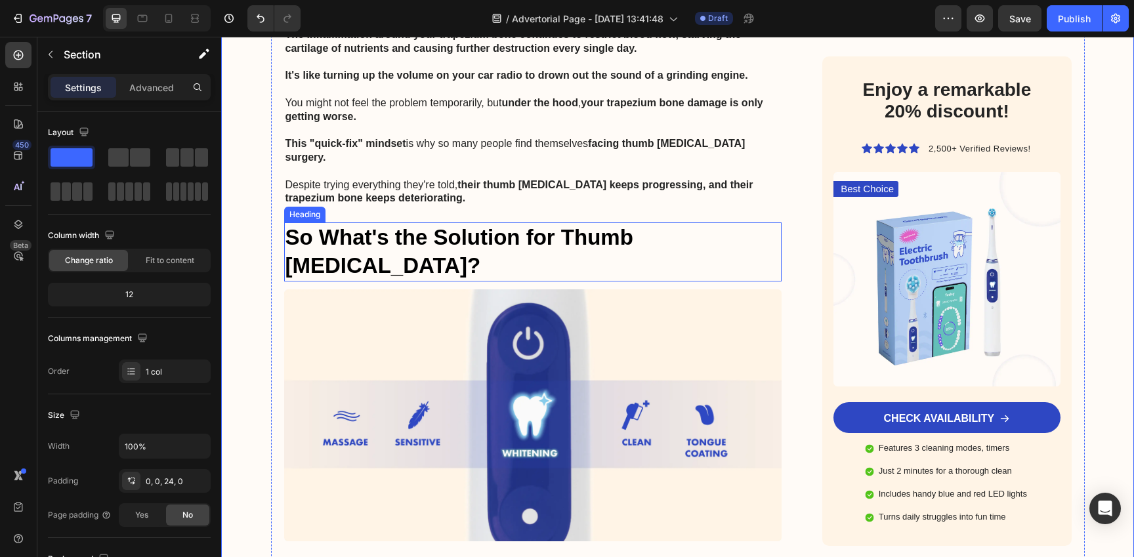
click at [629, 226] on strong "So What's the Solution for Thumb [MEDICAL_DATA]?" at bounding box center [459, 251] width 348 height 52
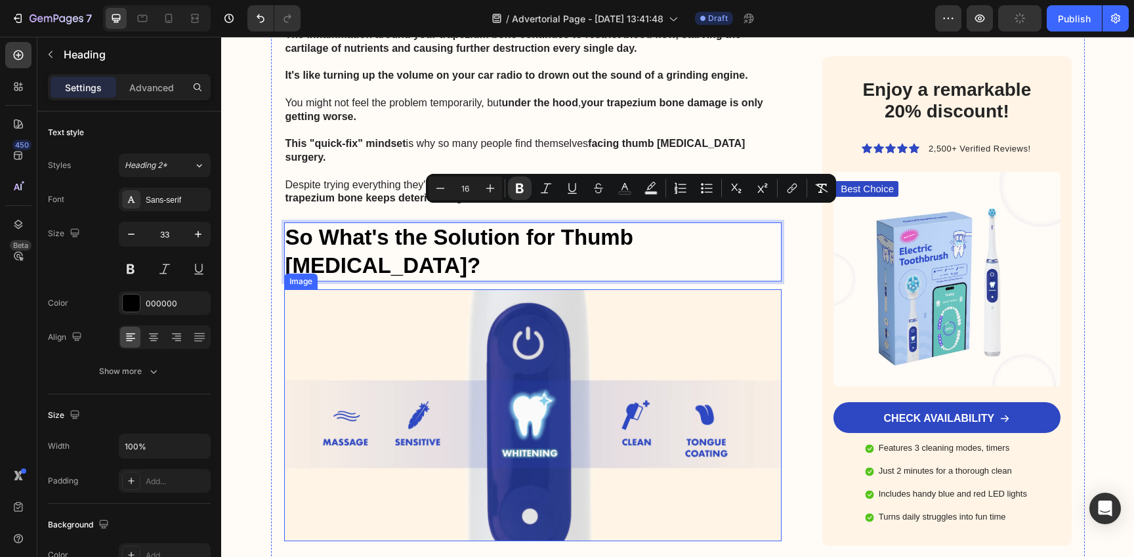
click at [667, 289] on img at bounding box center [533, 415] width 498 height 252
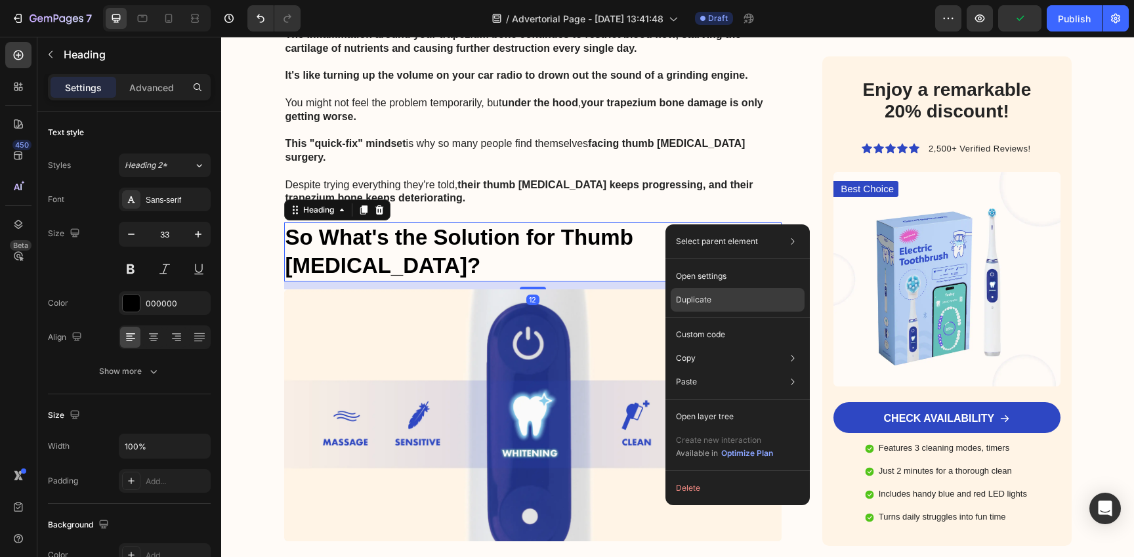
click at [727, 299] on div "Duplicate" at bounding box center [738, 300] width 134 height 24
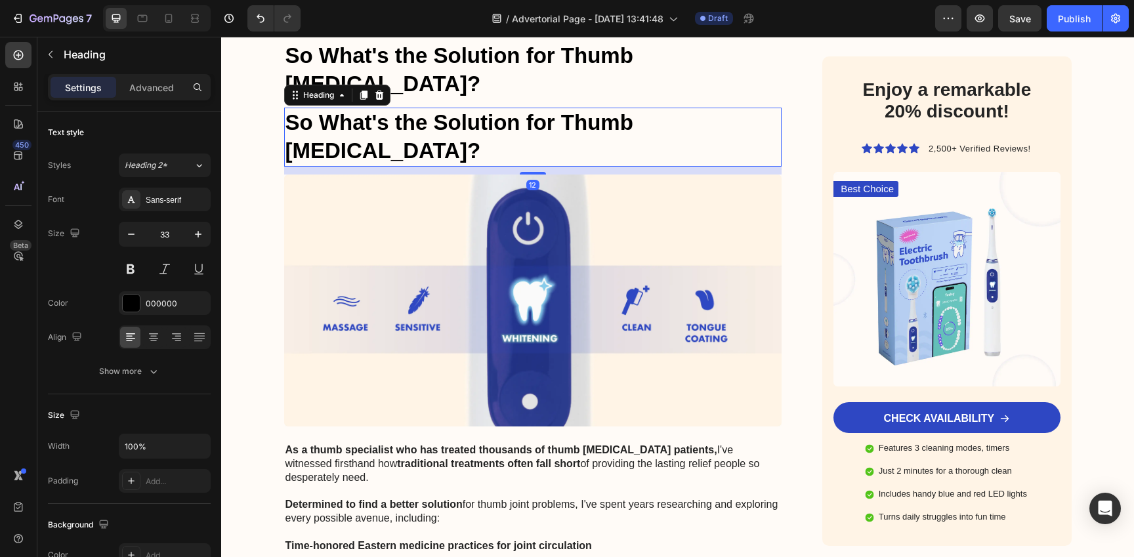
scroll to position [3815, 0]
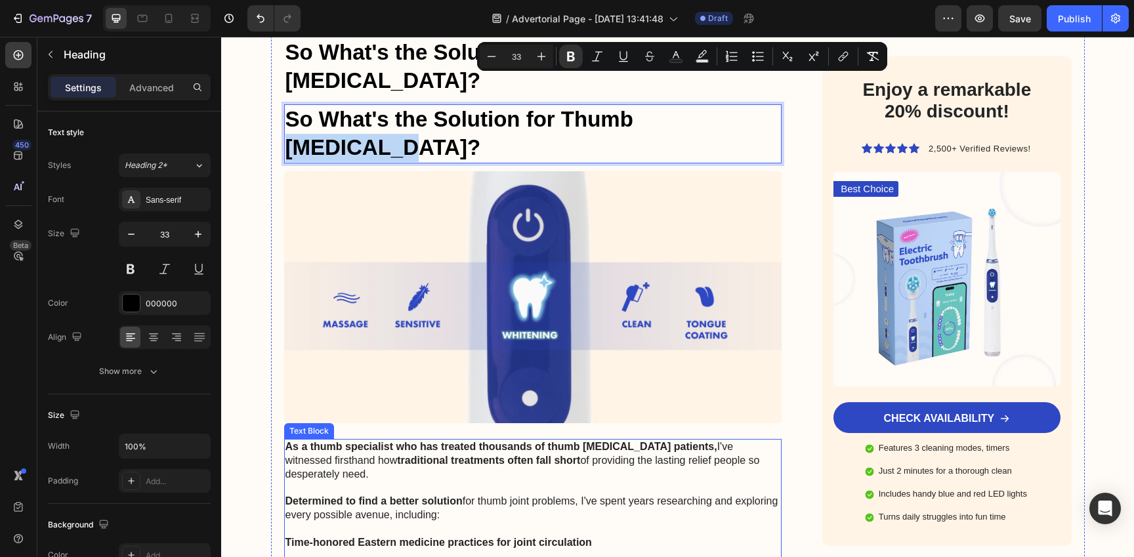
drag, startPoint x: 634, startPoint y: 75, endPoint x: 625, endPoint y: 503, distance: 427.3
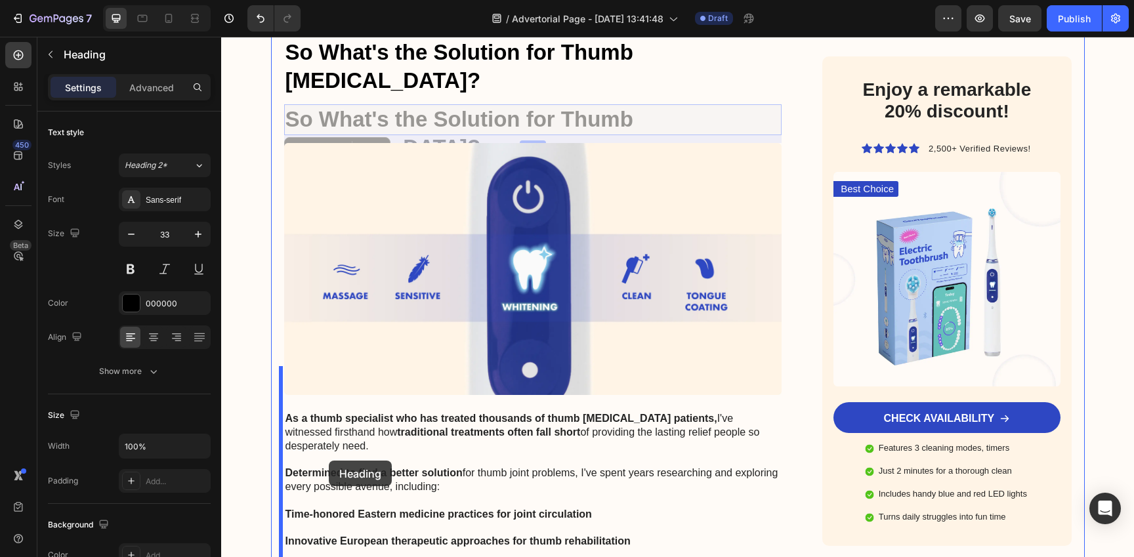
drag, startPoint x: 309, startPoint y: 73, endPoint x: 329, endPoint y: 464, distance: 391.6
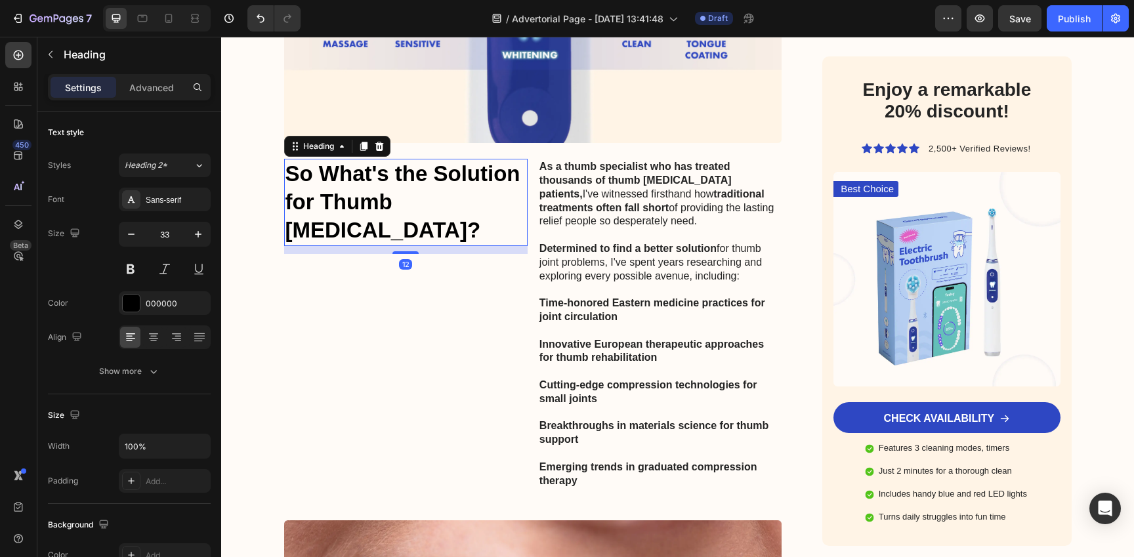
scroll to position [4039, 0]
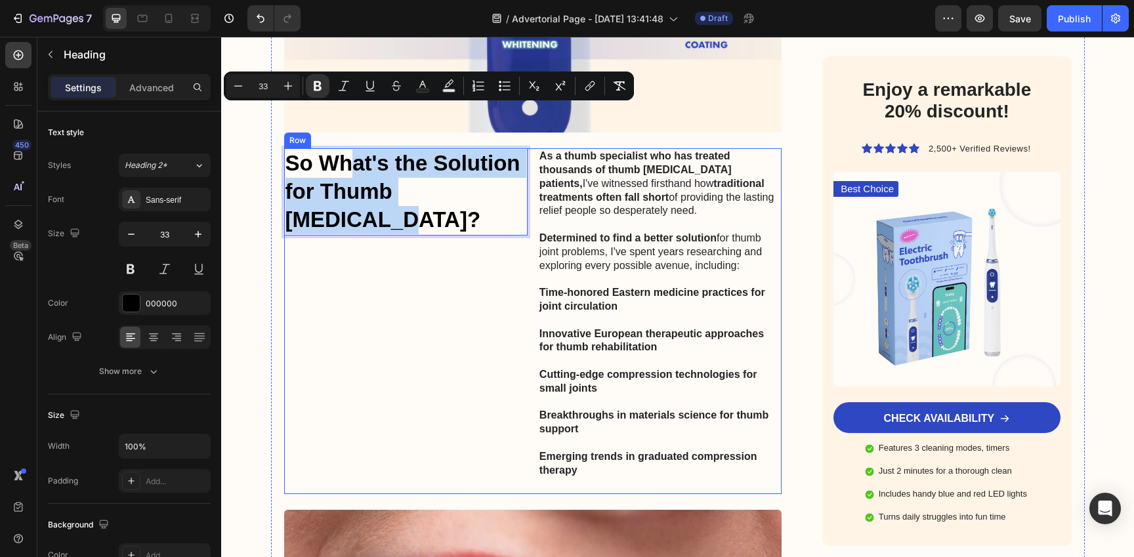
drag, startPoint x: 352, startPoint y: 129, endPoint x: 383, endPoint y: 446, distance: 319.1
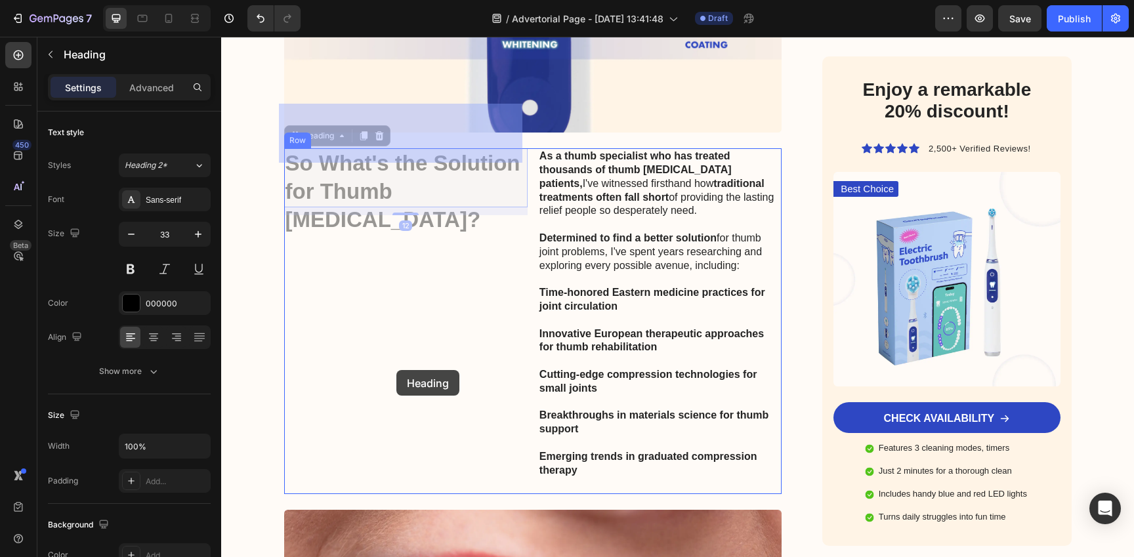
drag, startPoint x: 306, startPoint y: 117, endPoint x: 402, endPoint y: 383, distance: 281.9
click at [402, 383] on div "Header Image Got Questions? Email Us At [EMAIL_ADDRESS][DOMAIN_NAME] Text Block…" at bounding box center [677, 457] width 913 height 8918
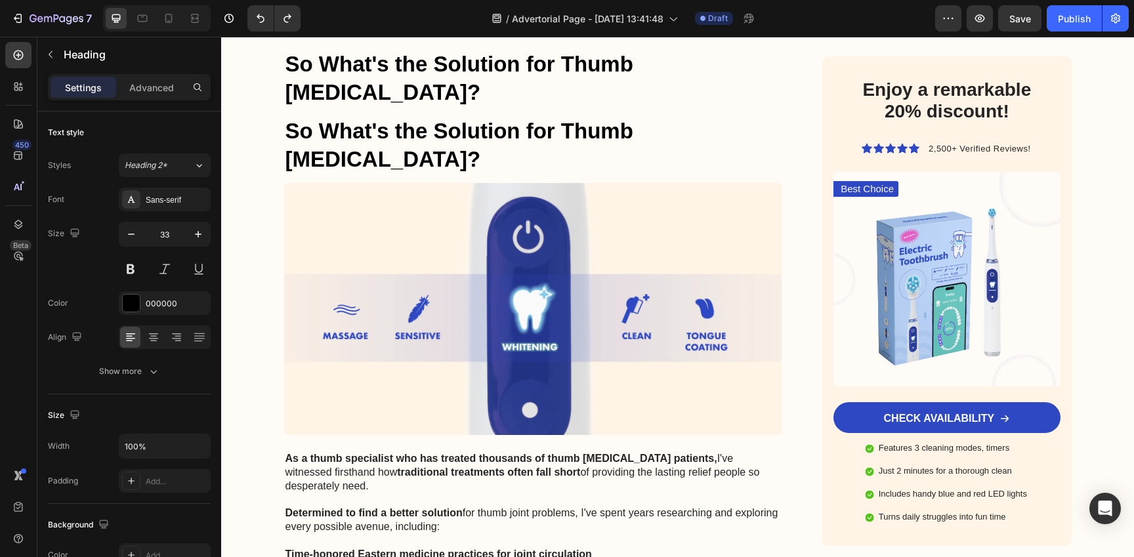
scroll to position [3802, 0]
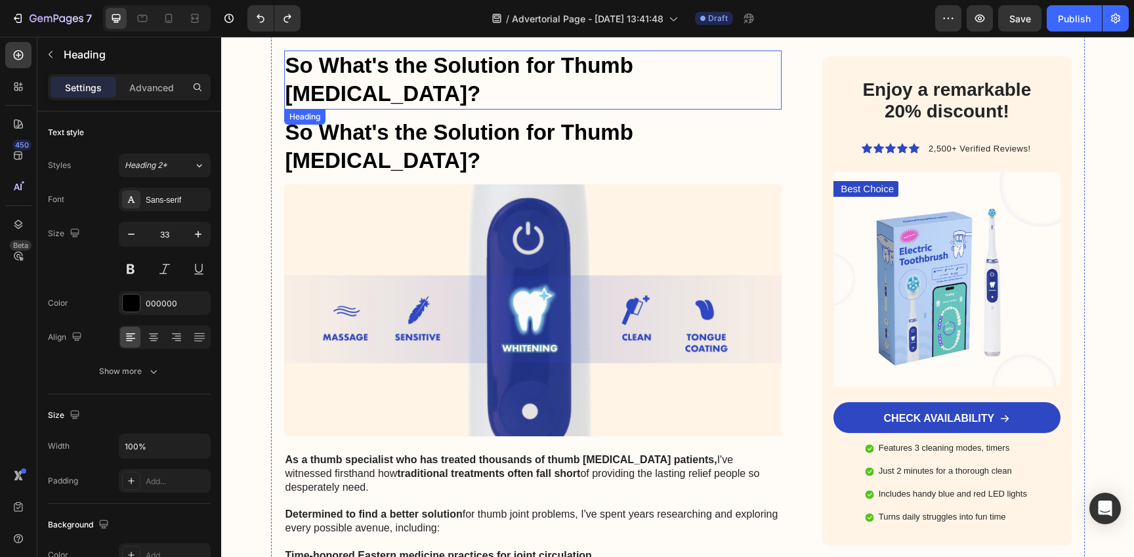
click at [570, 58] on strong "So What's the Solution for Thumb [MEDICAL_DATA]?" at bounding box center [459, 79] width 348 height 52
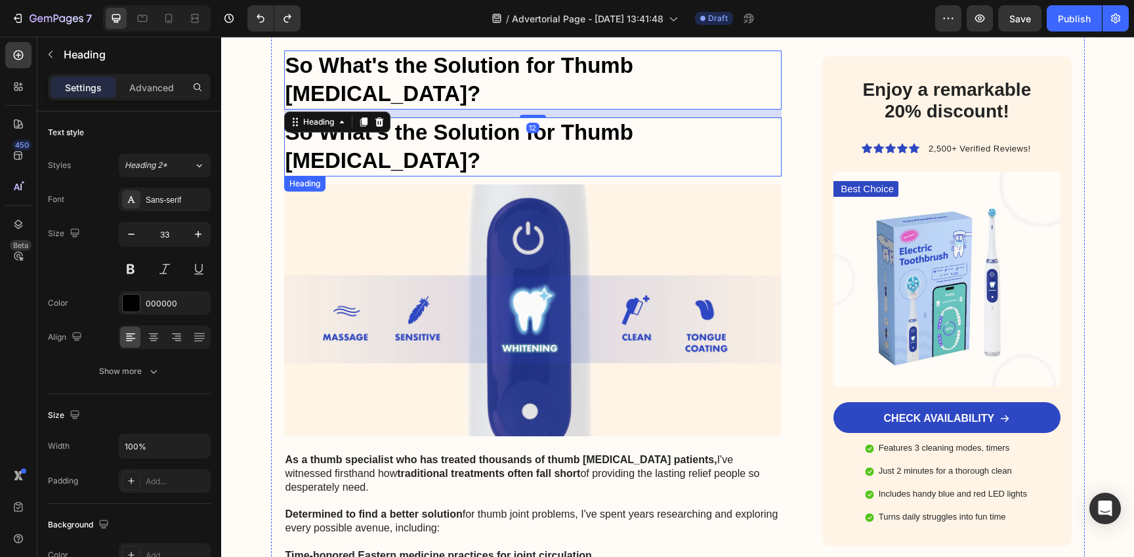
click at [591, 120] on strong "So What's the Solution for Thumb [MEDICAL_DATA]?" at bounding box center [459, 146] width 348 height 52
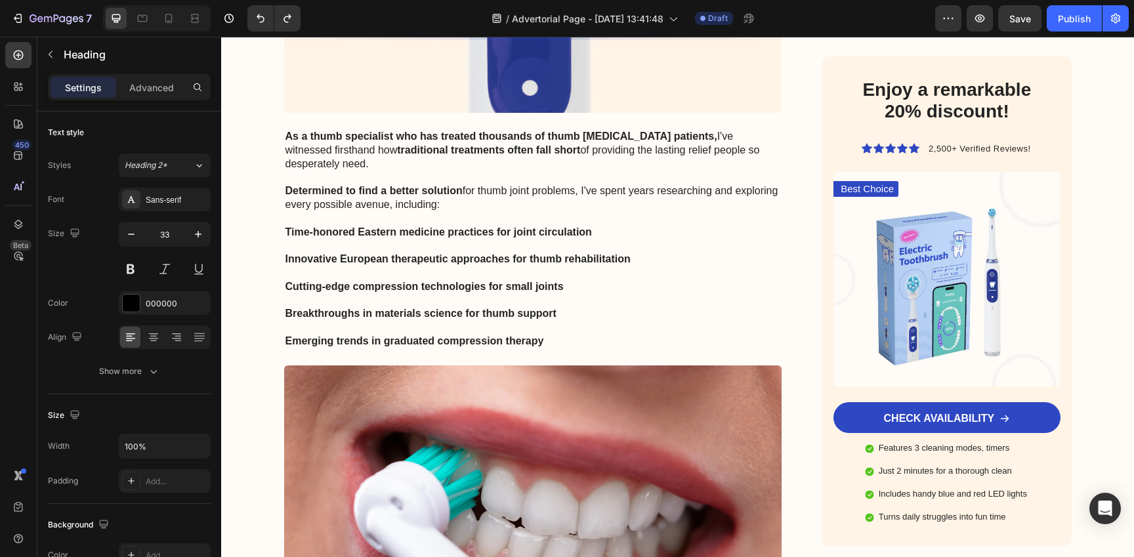
scroll to position [4252, 0]
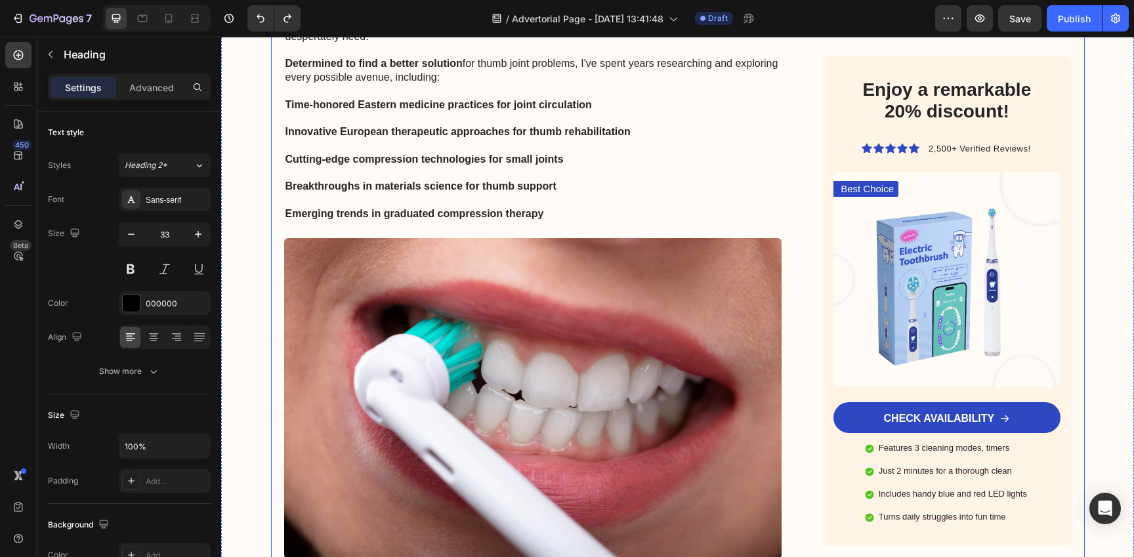
drag, startPoint x: 571, startPoint y: 88, endPoint x: 580, endPoint y: 142, distance: 54.6
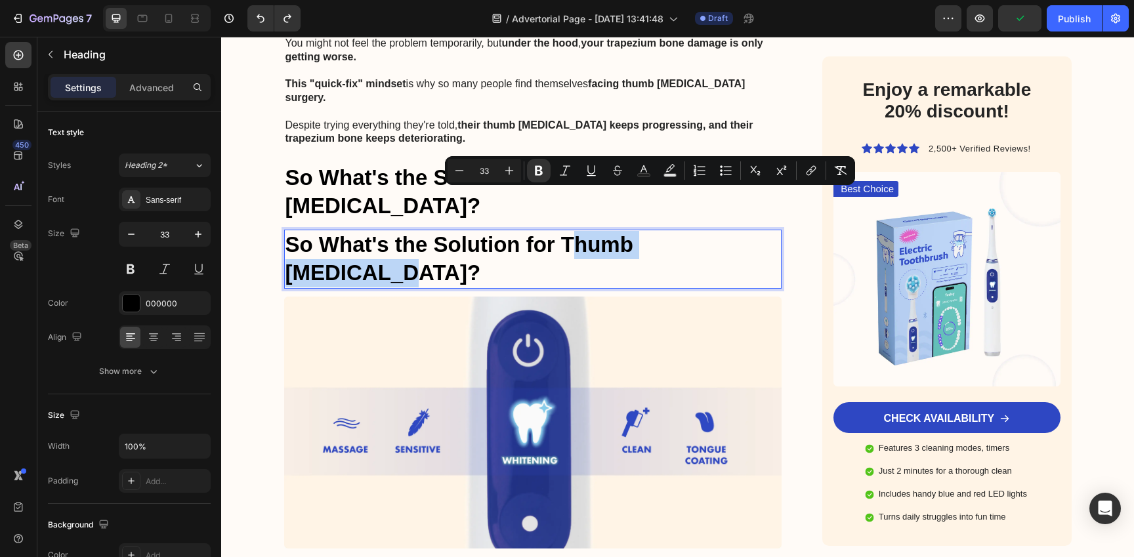
scroll to position [3682, 0]
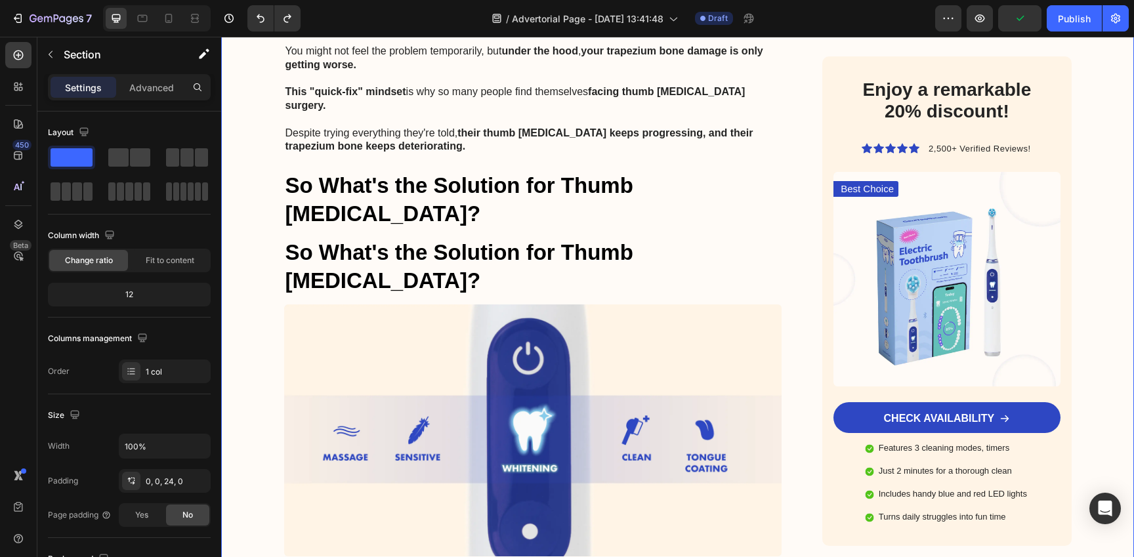
click at [344, 240] on strong "So What's the Solution for Thumb [MEDICAL_DATA]?" at bounding box center [459, 266] width 348 height 52
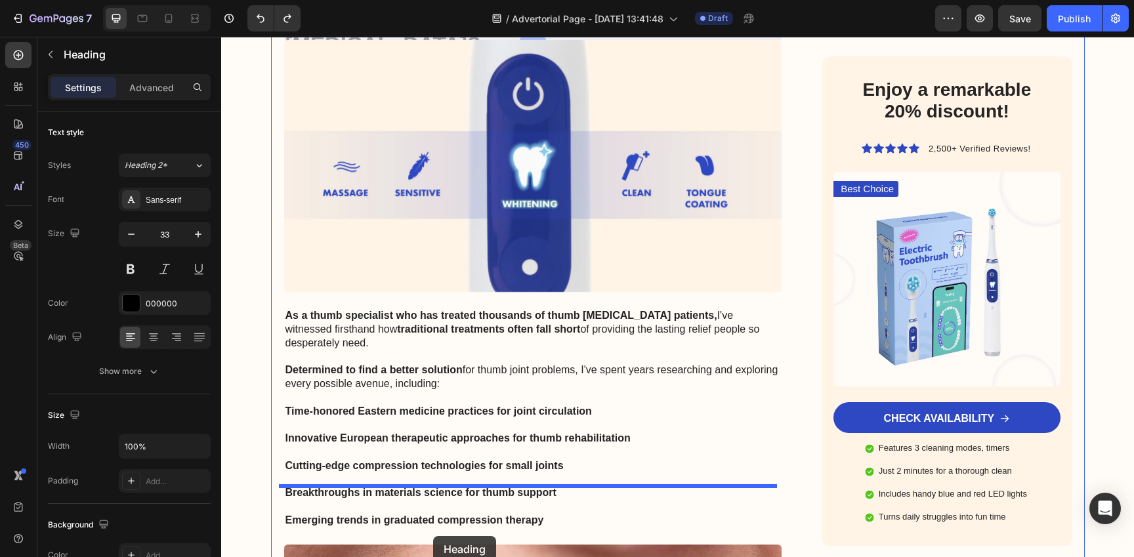
scroll to position [4010, 0]
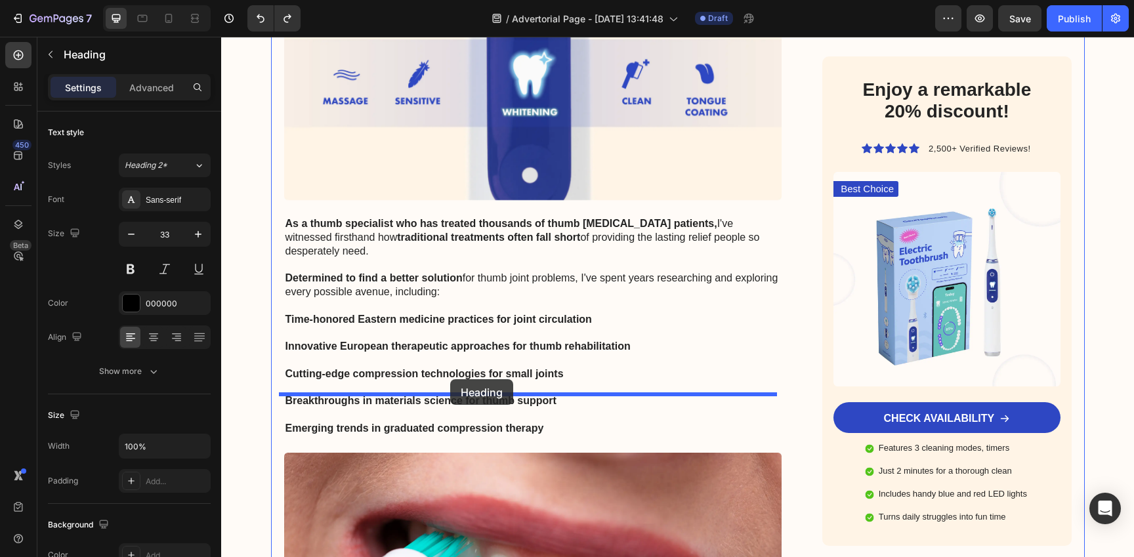
drag, startPoint x: 314, startPoint y: 215, endPoint x: 450, endPoint y: 379, distance: 213.5
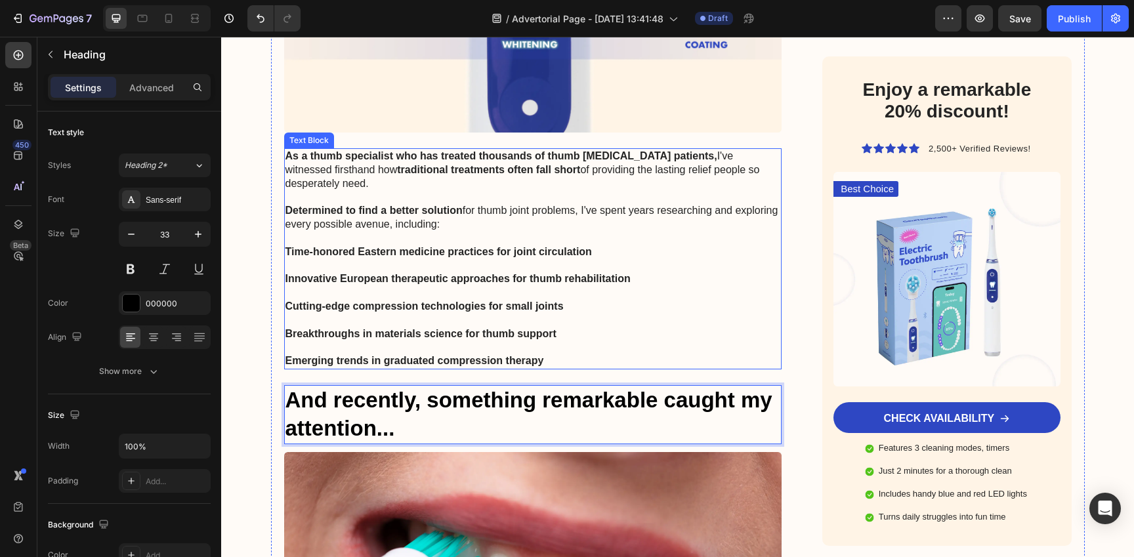
scroll to position [4046, 0]
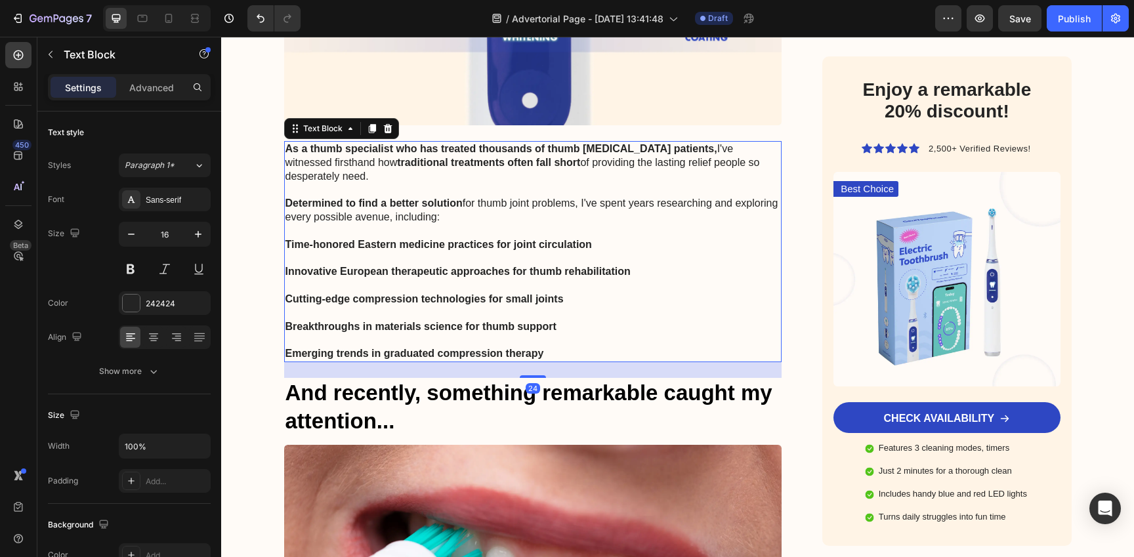
click at [513, 293] on strong "Cutting-edge compression technologies for small joints" at bounding box center [424, 298] width 278 height 11
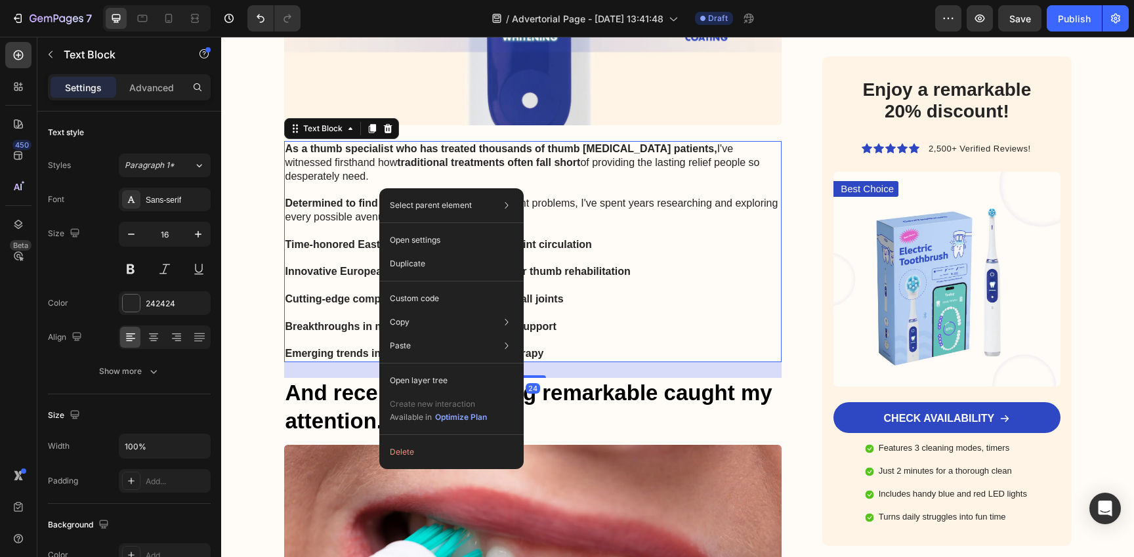
drag, startPoint x: 379, startPoint y: 188, endPoint x: 612, endPoint y: 233, distance: 237.2
click at [425, 265] on div "Duplicate" at bounding box center [452, 264] width 134 height 24
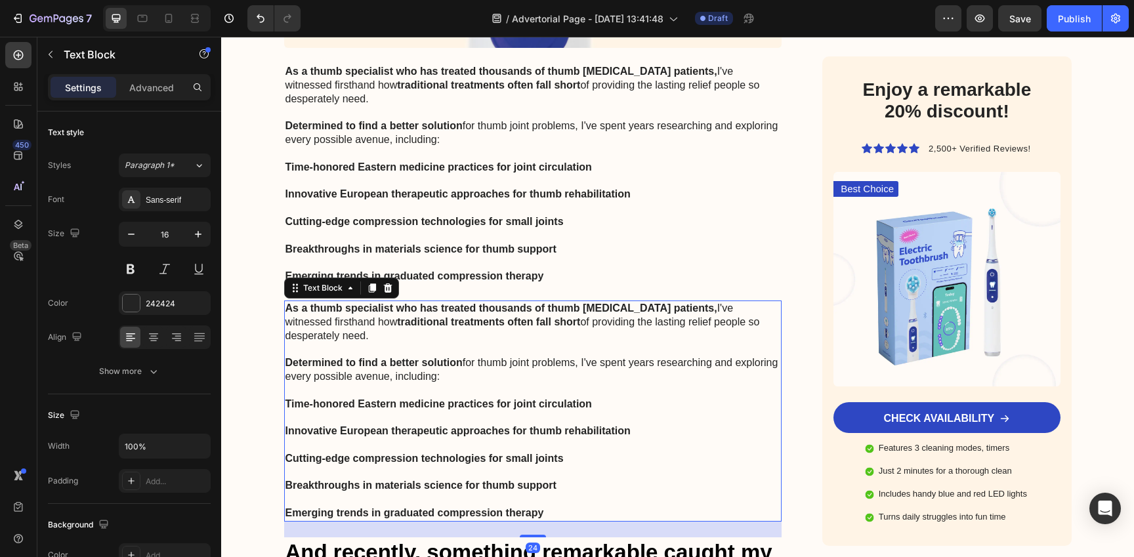
scroll to position [4144, 0]
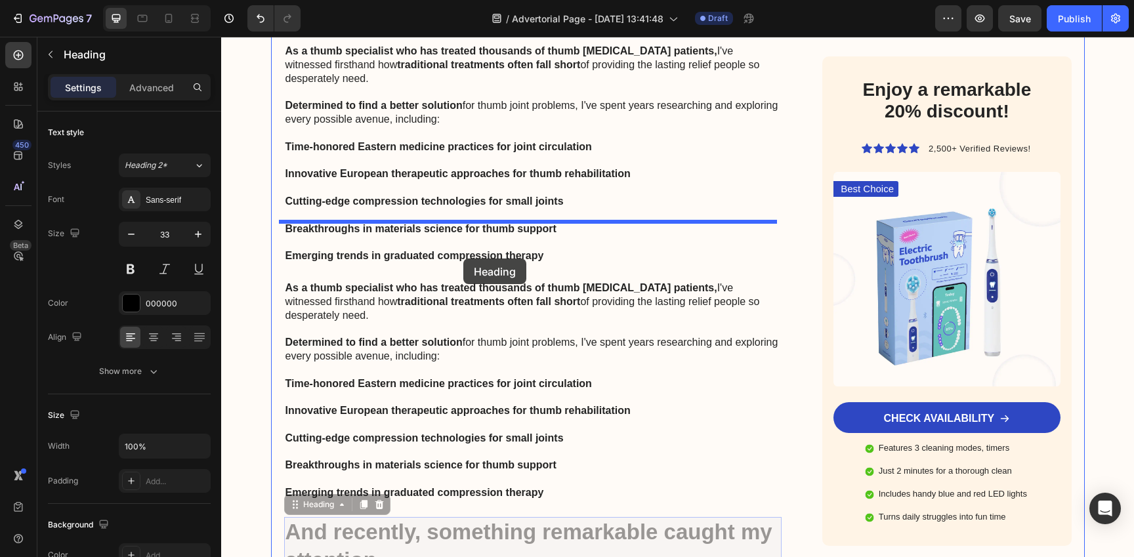
drag, startPoint x: 455, startPoint y: 460, endPoint x: 463, endPoint y: 246, distance: 214.0
click at [464, 245] on div "Header Image Got Questions? Email Us At [EMAIL_ADDRESS][DOMAIN_NAME] Text Block…" at bounding box center [677, 155] width 913 height 8524
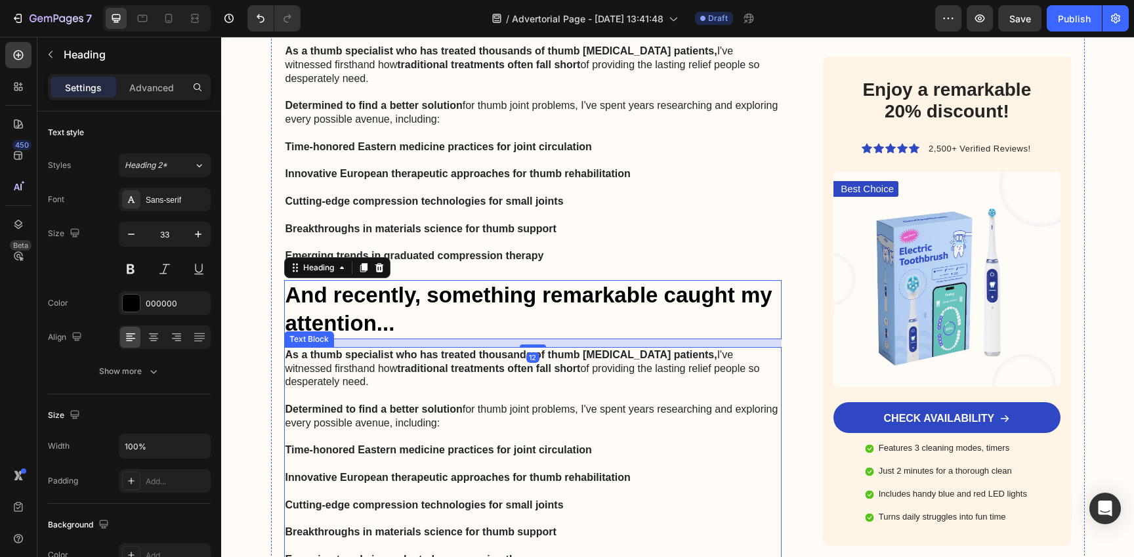
click at [464, 430] on p at bounding box center [532, 437] width 495 height 14
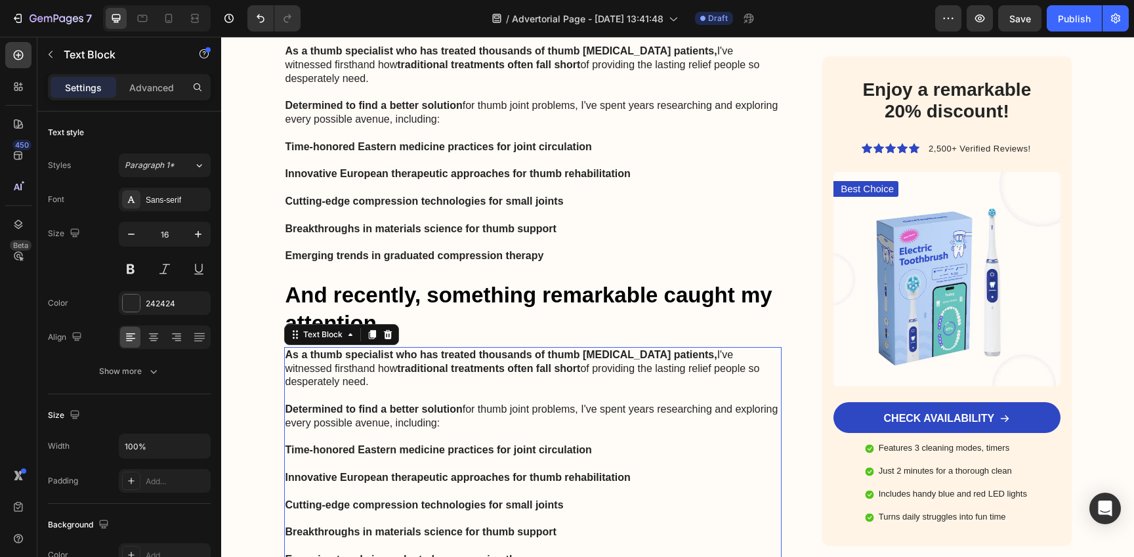
click at [464, 430] on p at bounding box center [532, 437] width 495 height 14
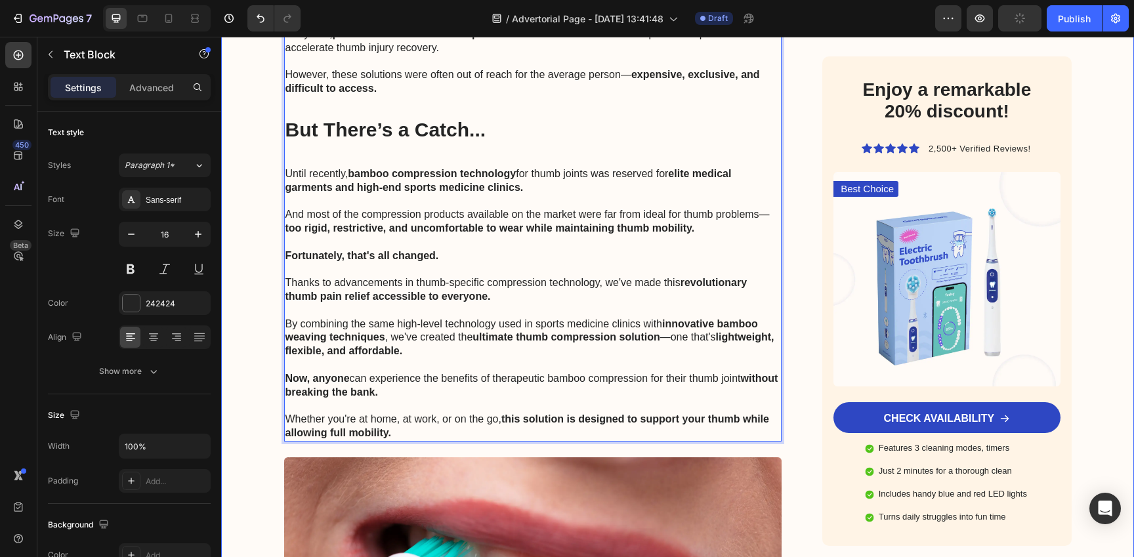
scroll to position [4647, 0]
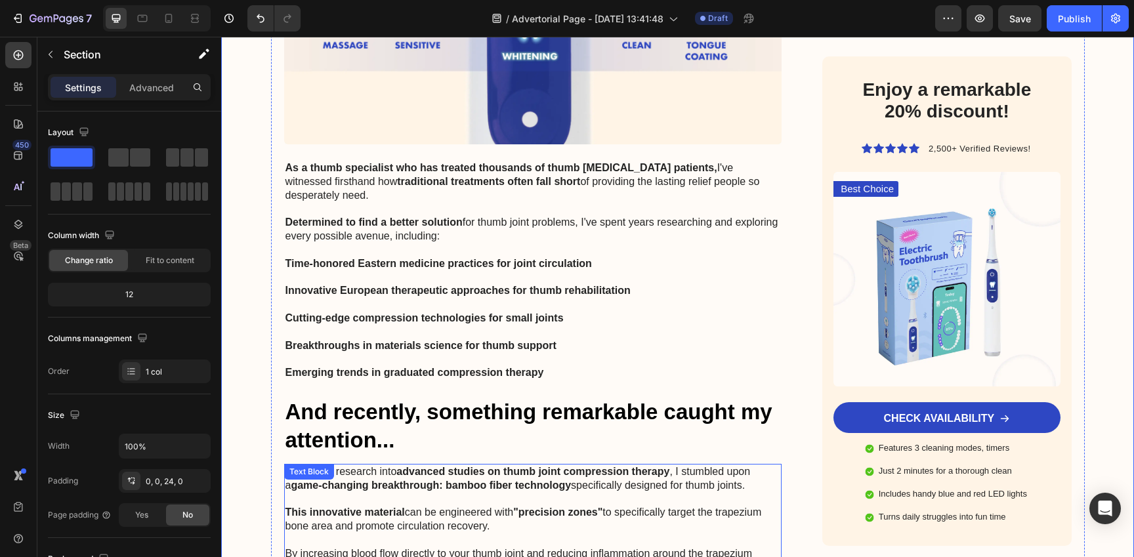
scroll to position [3943, 0]
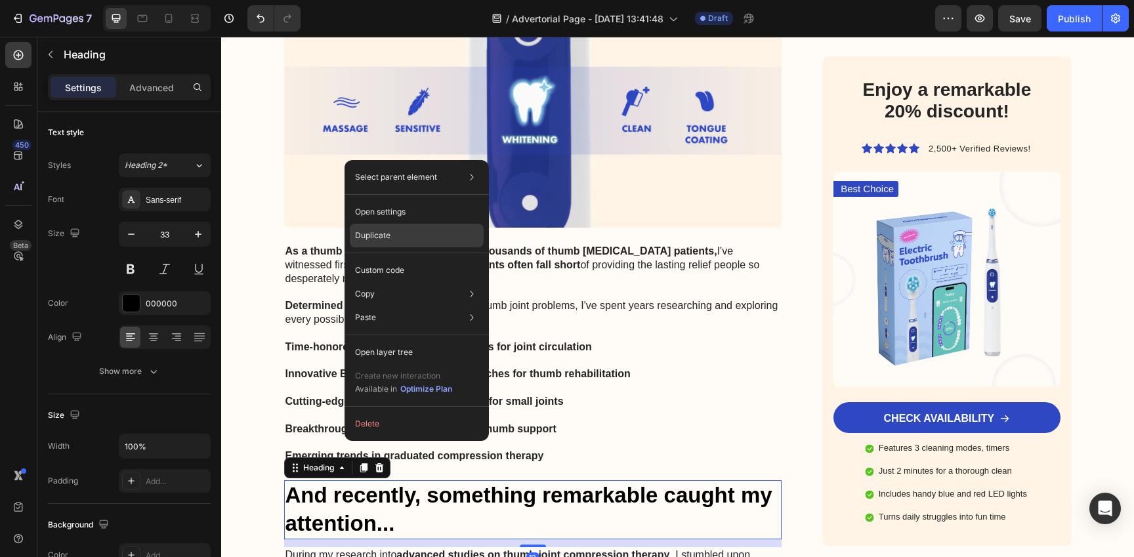
click at [426, 236] on div "Duplicate" at bounding box center [417, 236] width 134 height 24
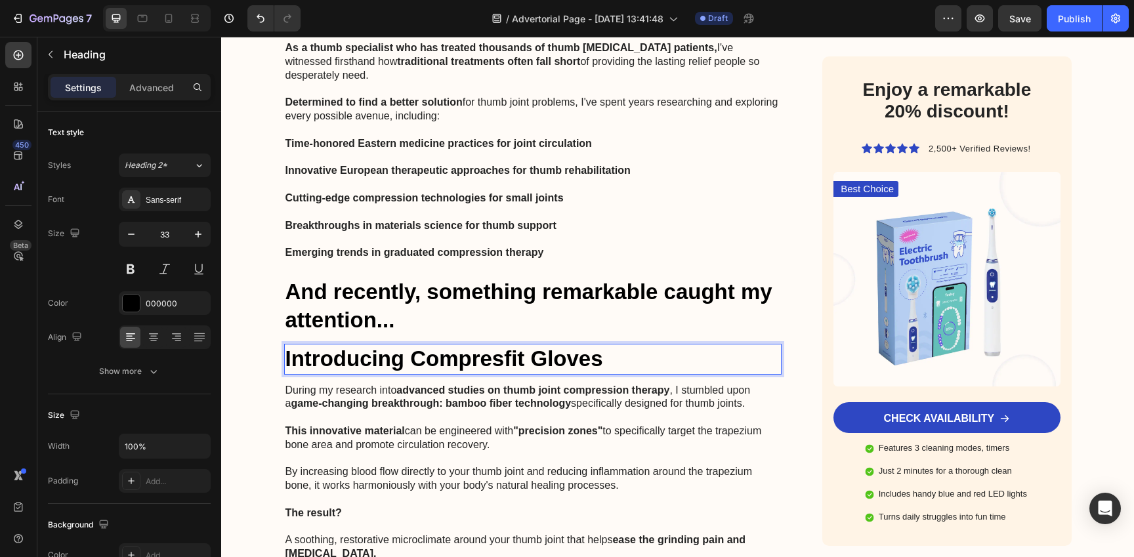
scroll to position [4147, 0]
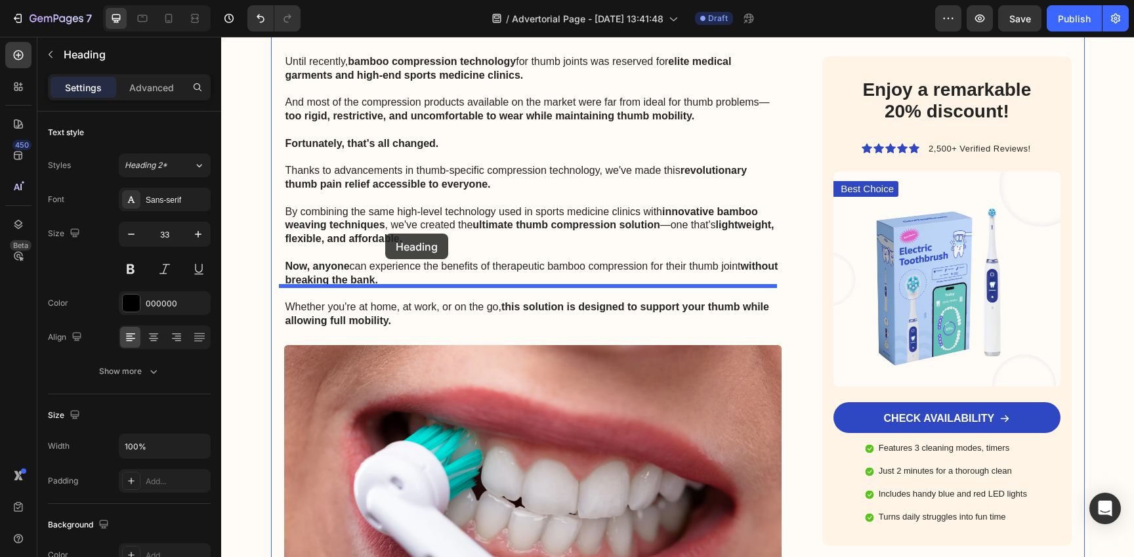
drag, startPoint x: 327, startPoint y: 293, endPoint x: 385, endPoint y: 234, distance: 83.1
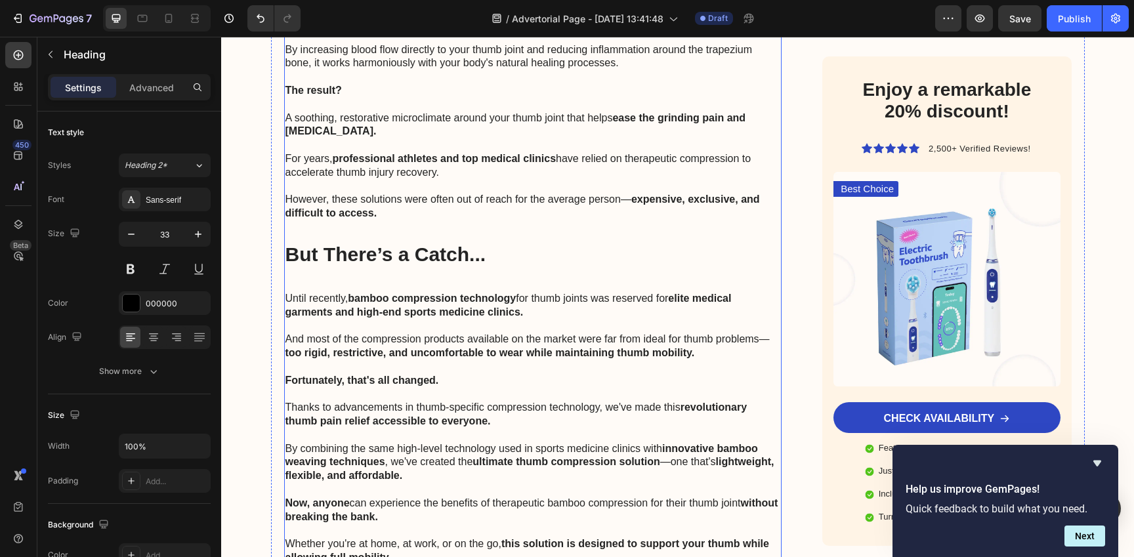
scroll to position [4518, 0]
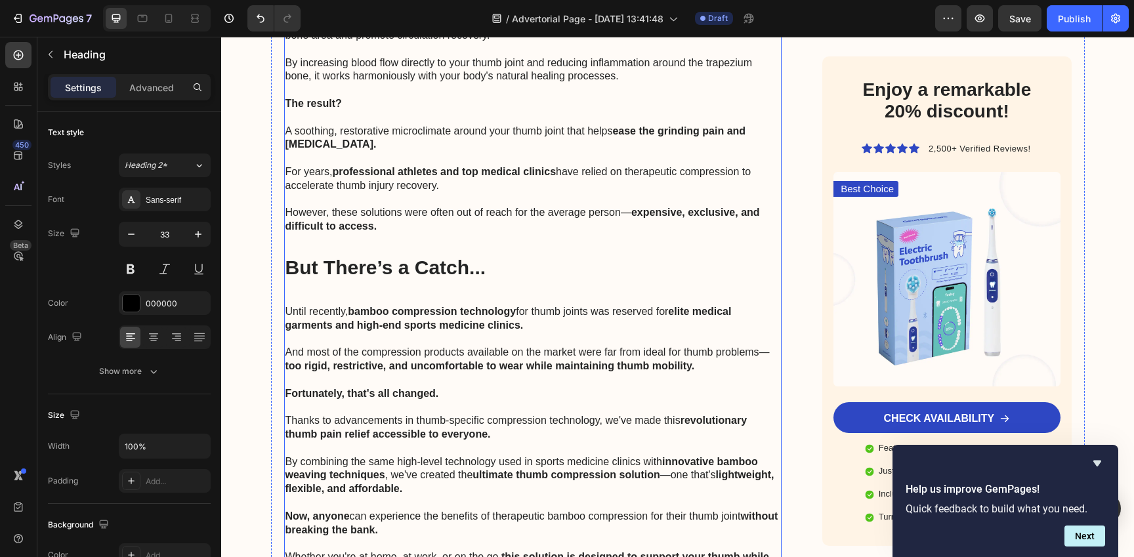
click at [461, 261] on p "But There’s a Catch..." at bounding box center [532, 276] width 495 height 31
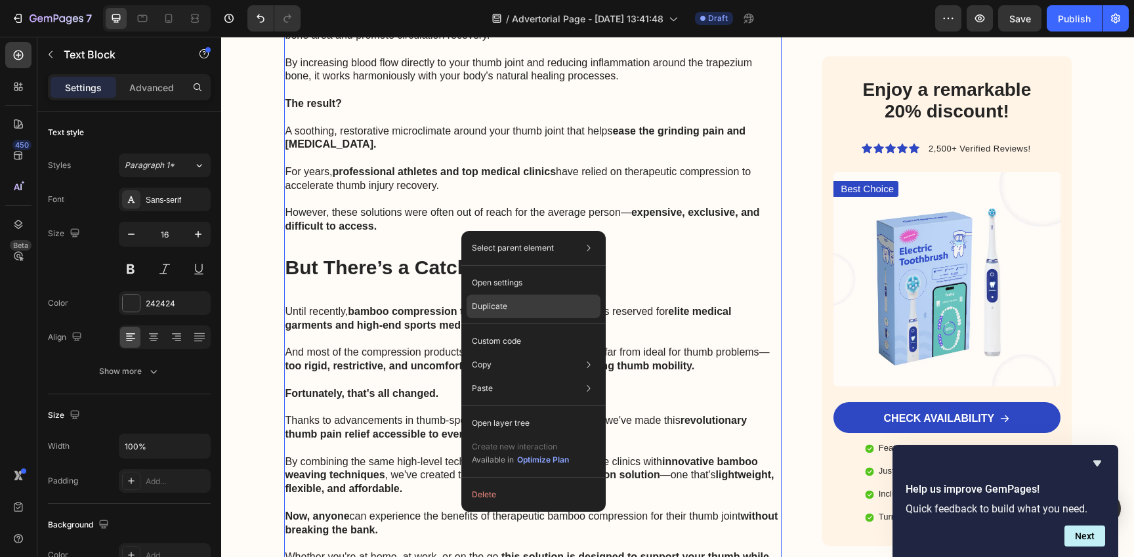
click at [499, 306] on p "Duplicate" at bounding box center [489, 307] width 35 height 12
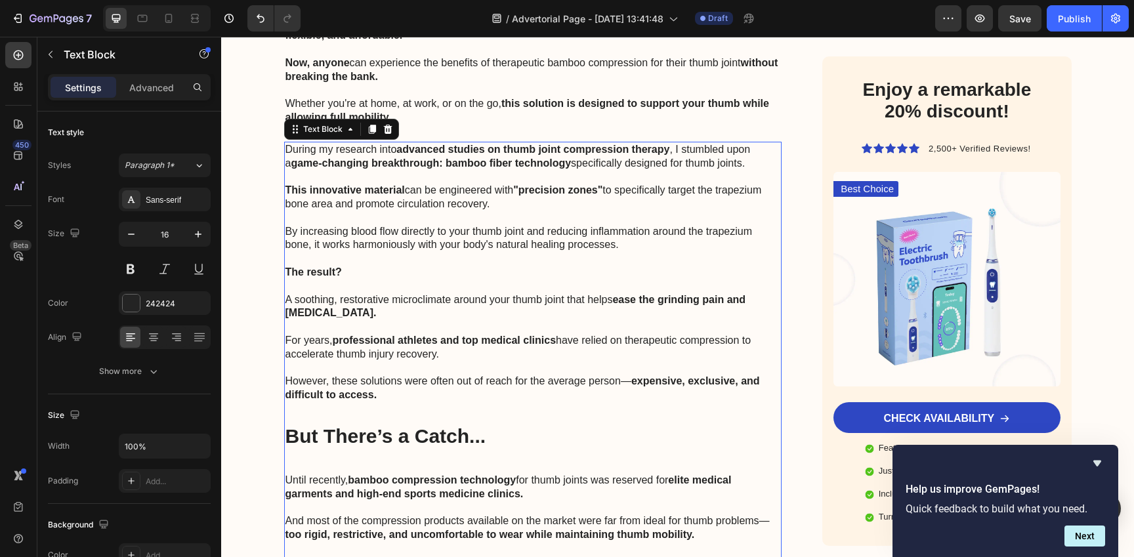
scroll to position [4971, 0]
click at [522, 402] on p at bounding box center [532, 409] width 495 height 14
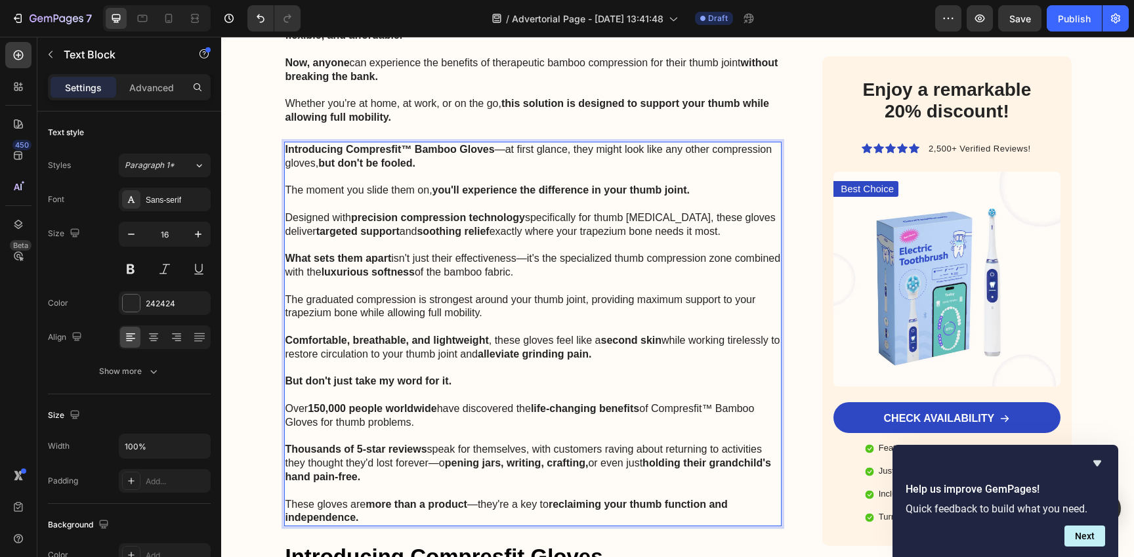
scroll to position [5000, 0]
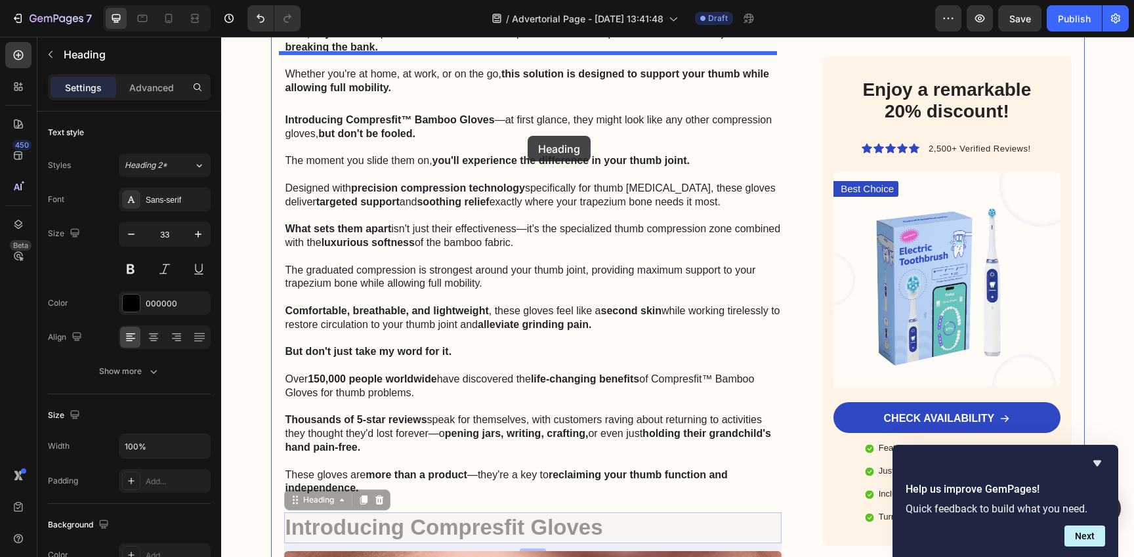
drag, startPoint x: 521, startPoint y: 467, endPoint x: 528, endPoint y: 135, distance: 332.1
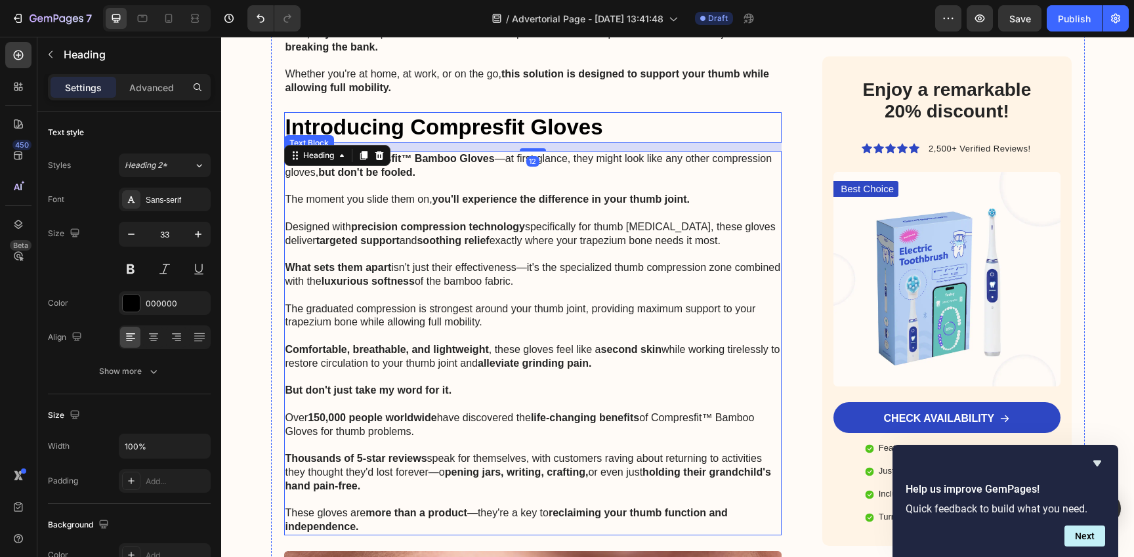
click at [503, 302] on p "The graduated compression is strongest around your thumb joint, providing maxim…" at bounding box center [532, 316] width 495 height 28
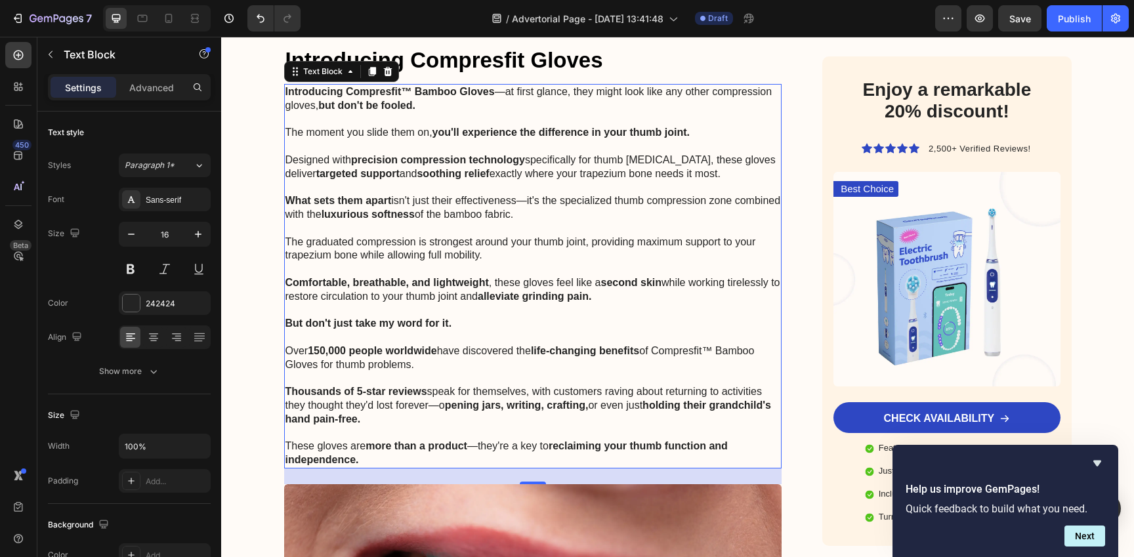
scroll to position [5075, 0]
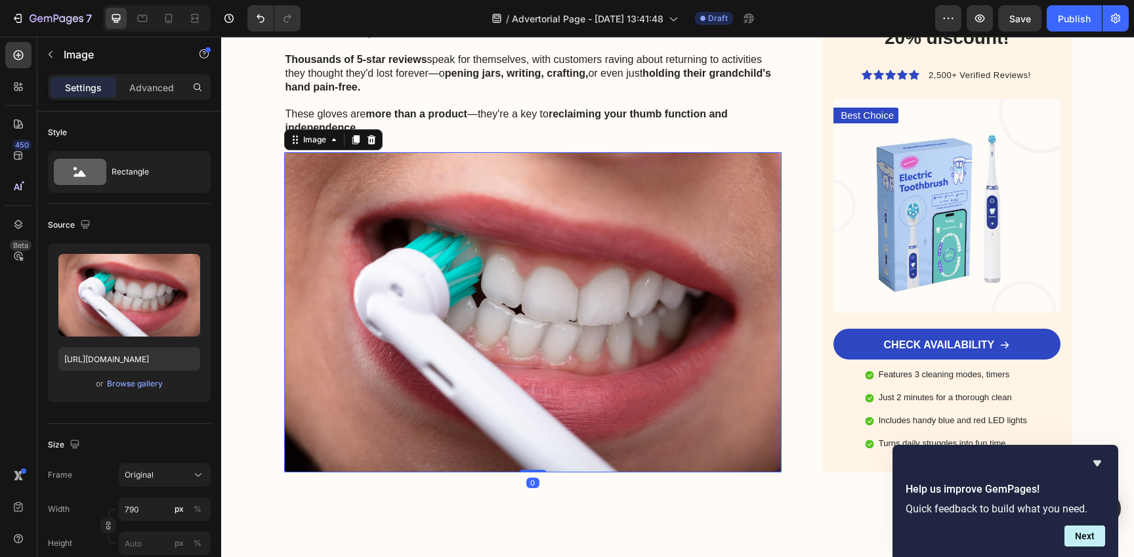
click at [516, 294] on img at bounding box center [533, 312] width 498 height 320
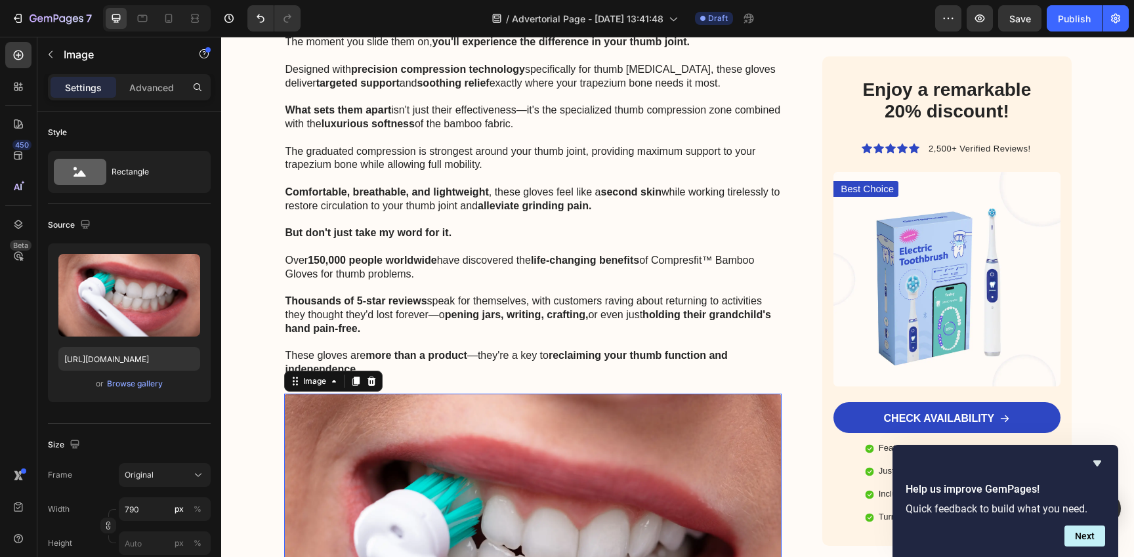
scroll to position [5144, 0]
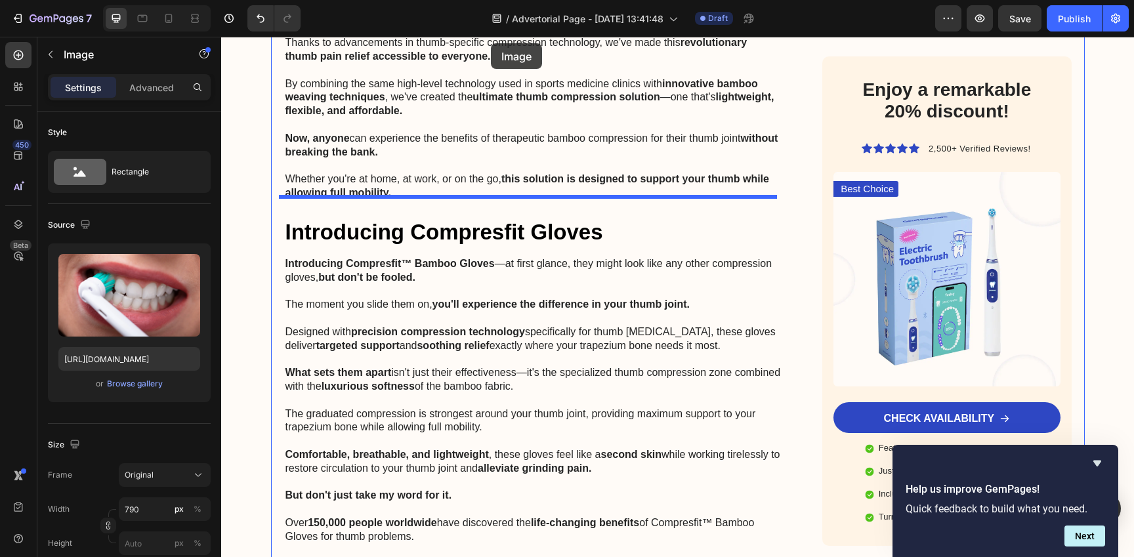
drag, startPoint x: 487, startPoint y: 445, endPoint x: 491, endPoint y: 47, distance: 398.3
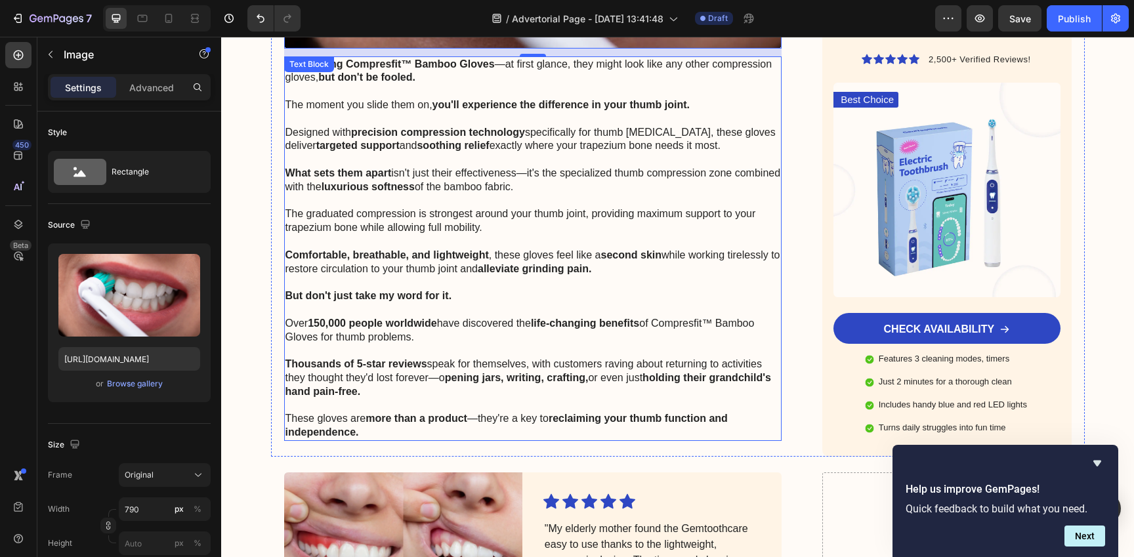
scroll to position [5624, 0]
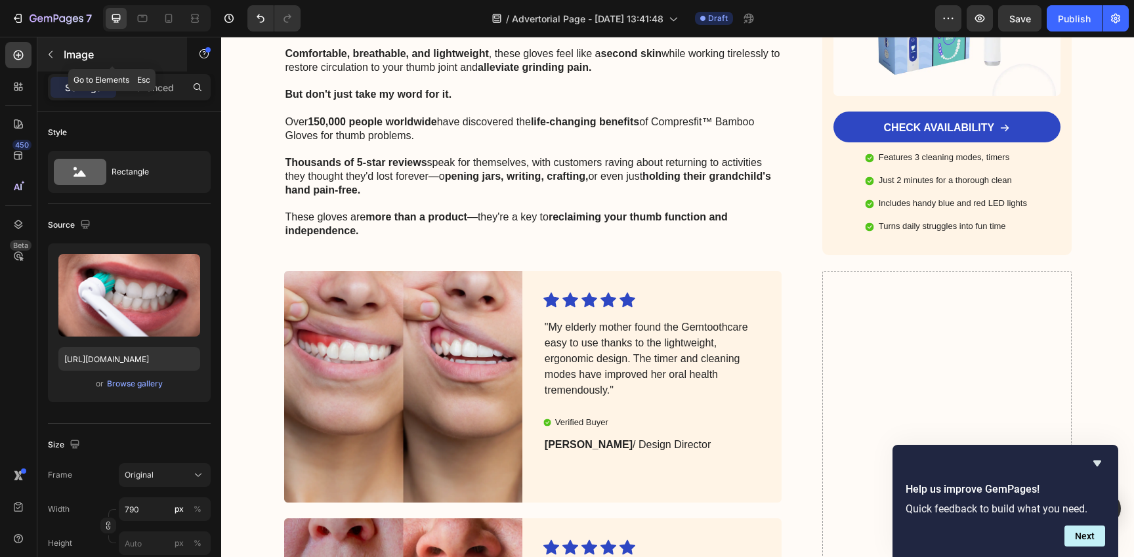
click at [45, 56] on button "button" at bounding box center [50, 54] width 21 height 21
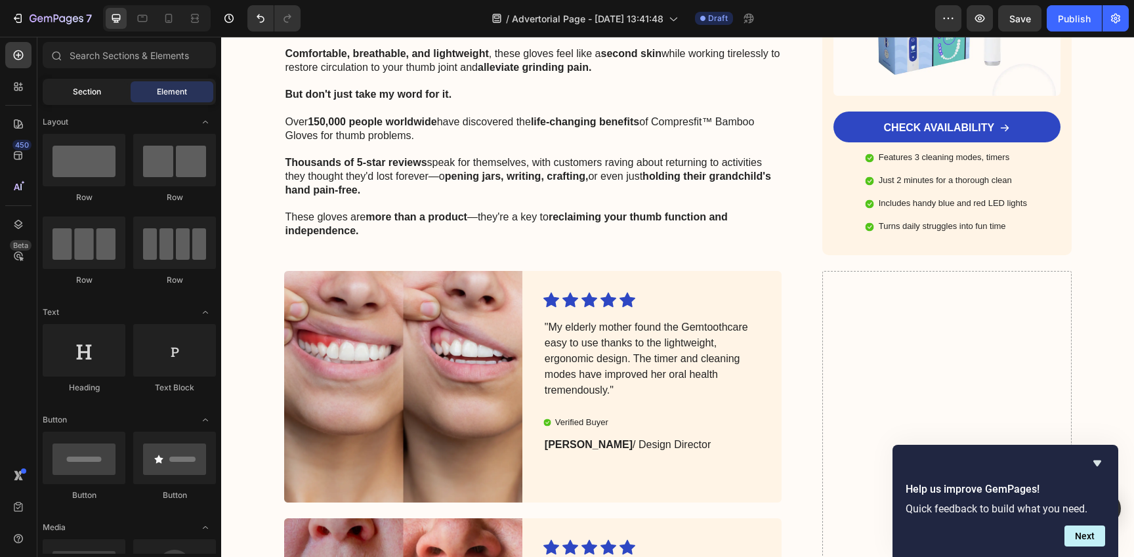
click at [98, 92] on span "Section" at bounding box center [87, 92] width 28 height 12
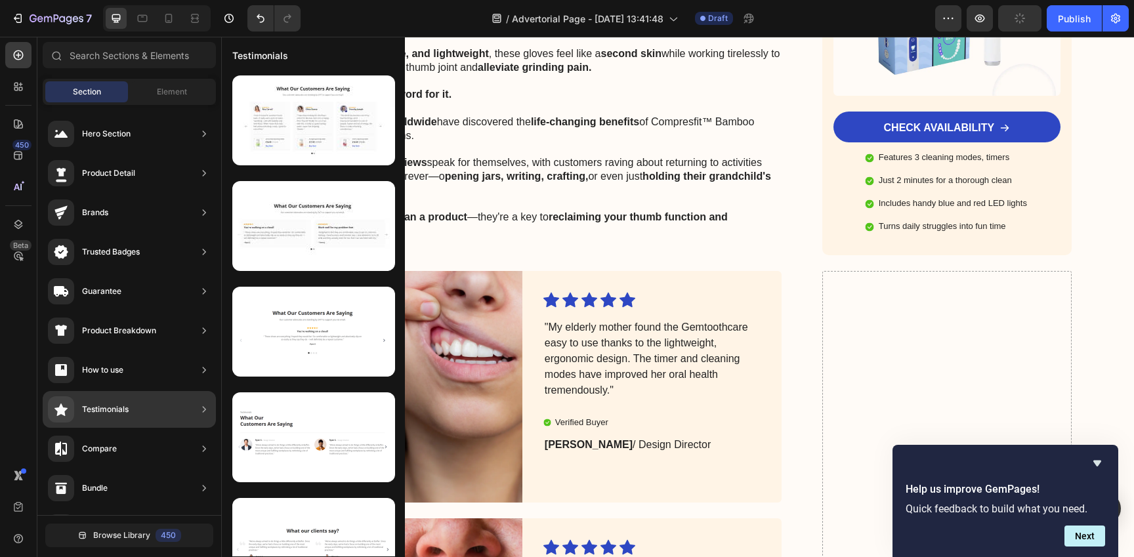
click at [150, 415] on div "Testimonials" at bounding box center [129, 409] width 173 height 37
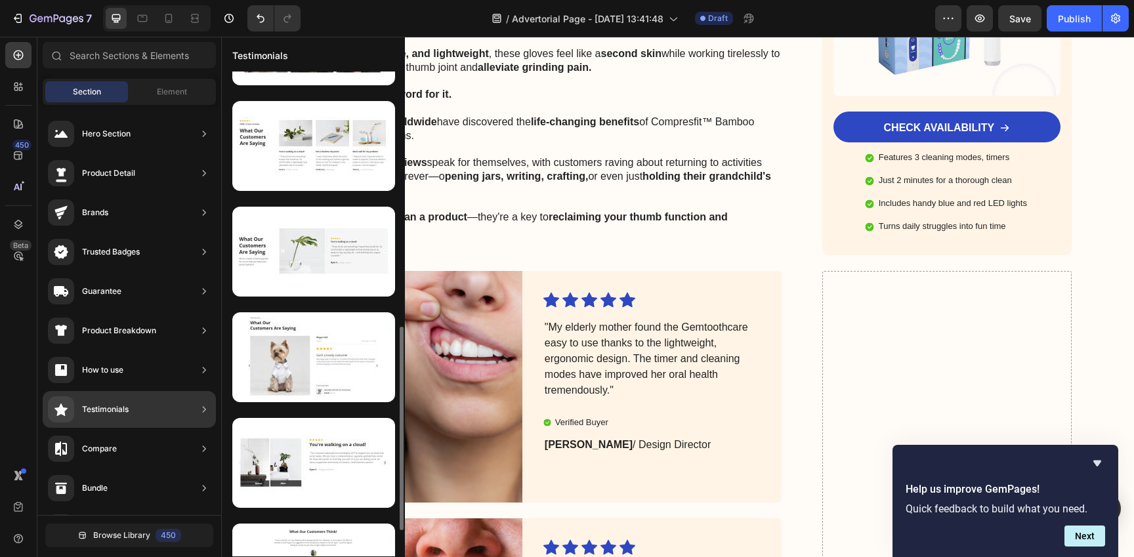
scroll to position [0, 0]
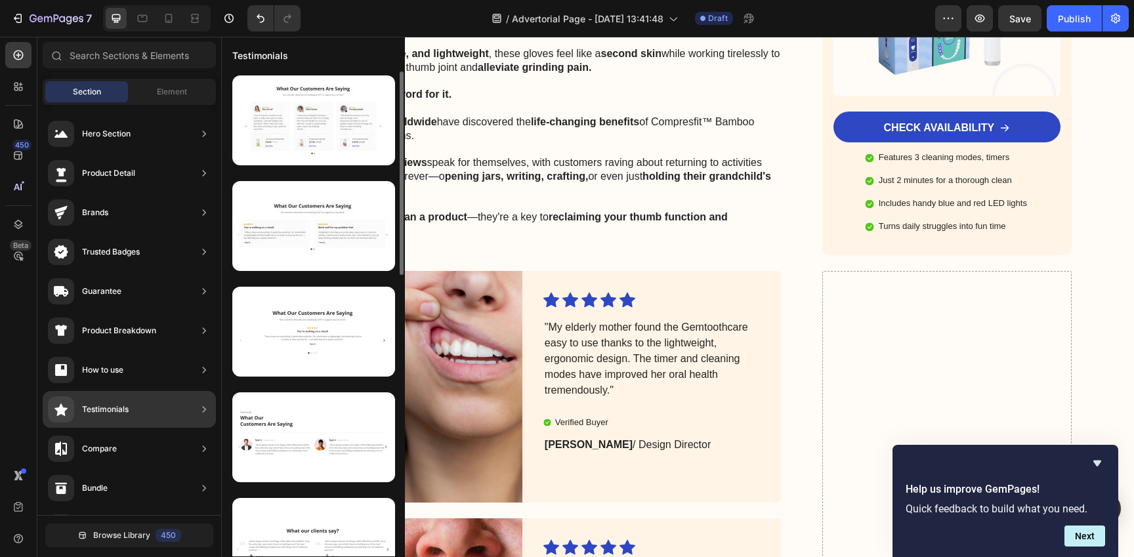
click at [188, 400] on div "Testimonials" at bounding box center [129, 409] width 173 height 37
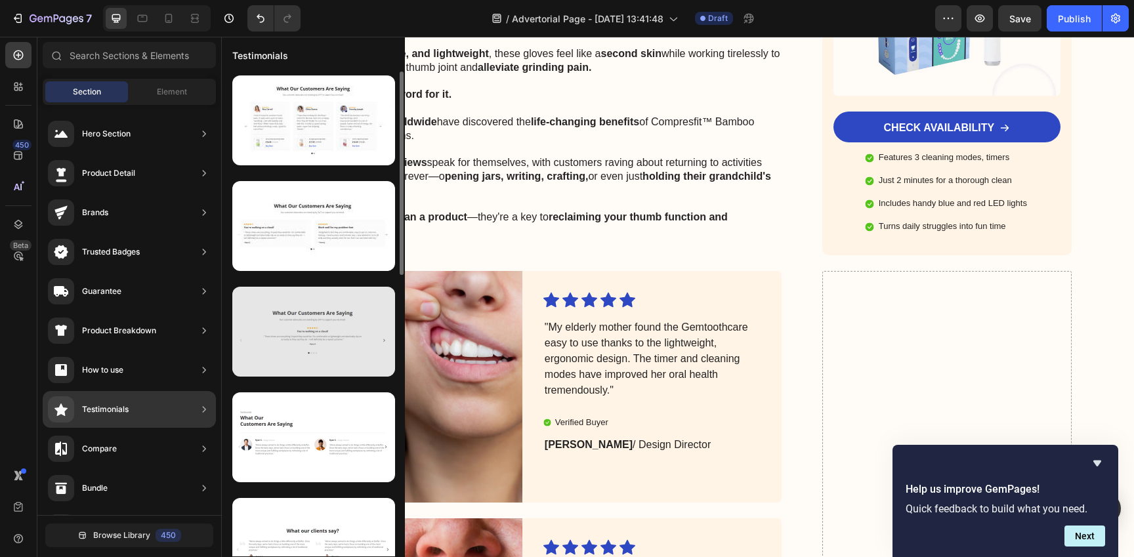
click at [310, 343] on div at bounding box center [313, 332] width 163 height 90
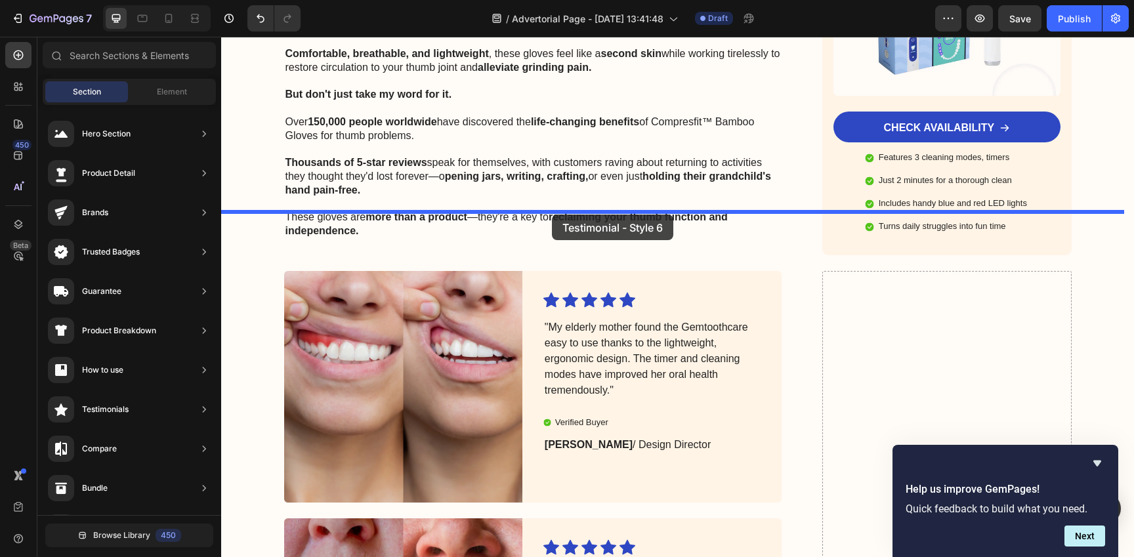
drag, startPoint x: 535, startPoint y: 373, endPoint x: 556, endPoint y: 212, distance: 162.2
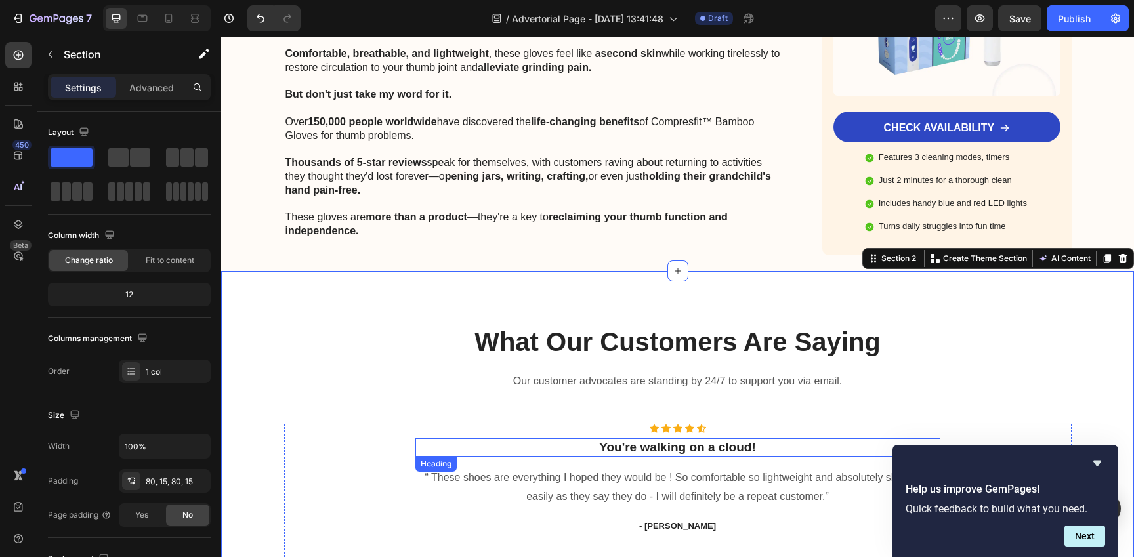
scroll to position [5792, 0]
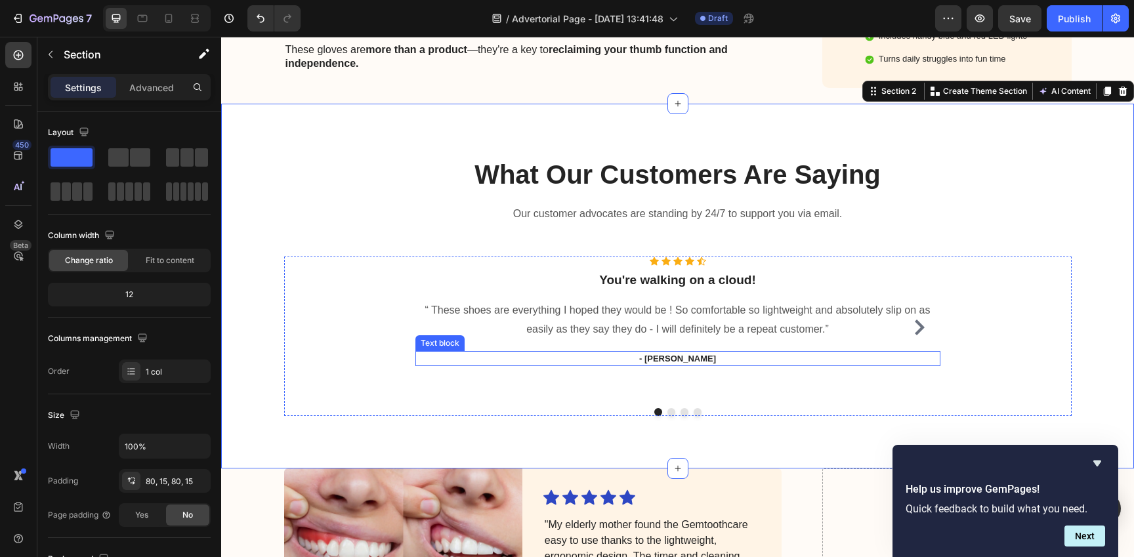
click at [680, 352] on p "- [PERSON_NAME]" at bounding box center [678, 358] width 522 height 13
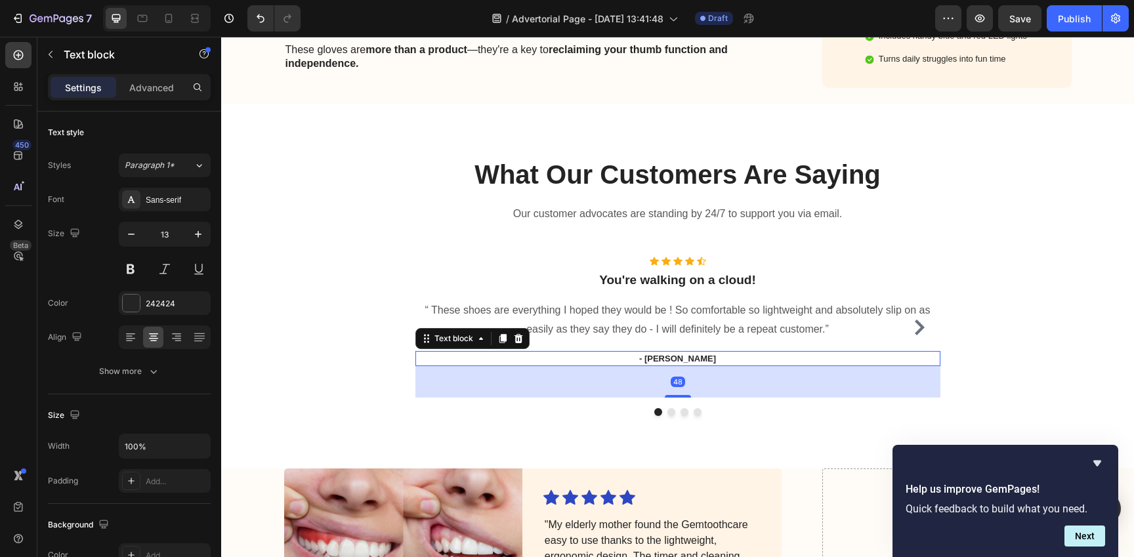
click at [699, 366] on div "48" at bounding box center [677, 381] width 525 height 31
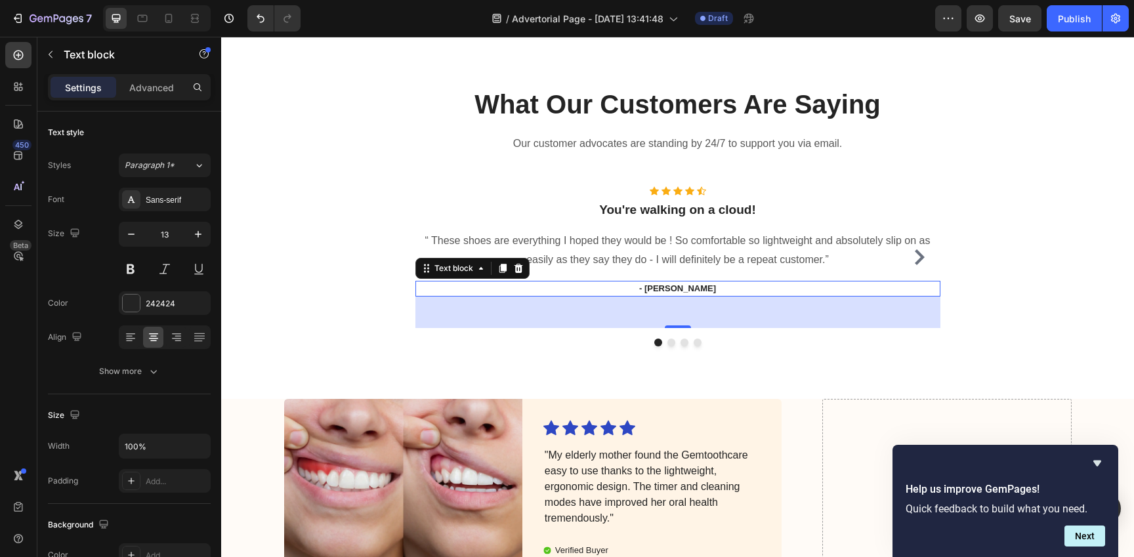
scroll to position [5438, 0]
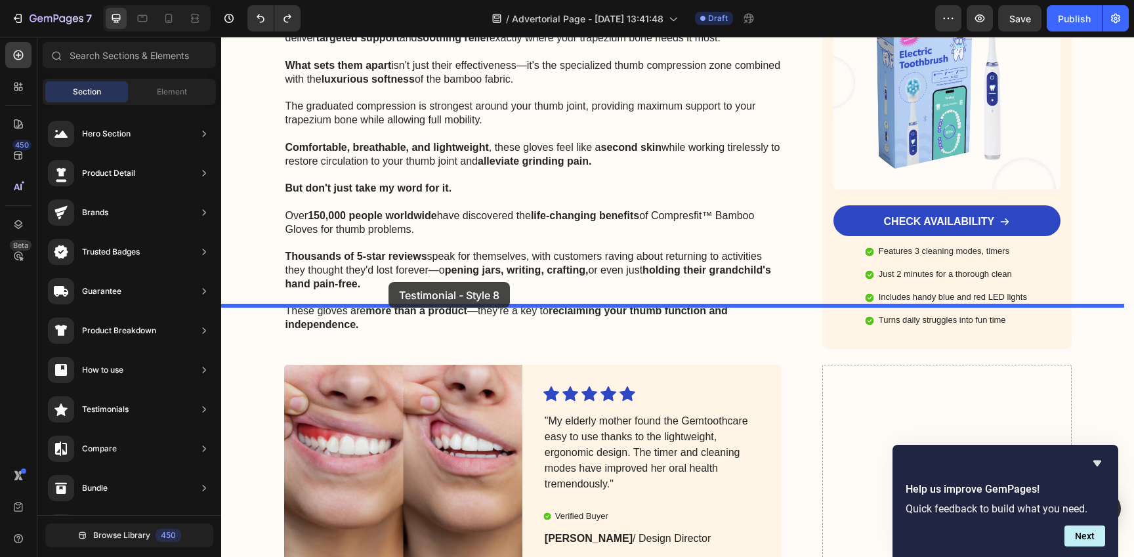
drag, startPoint x: 504, startPoint y: 455, endPoint x: 388, endPoint y: 281, distance: 208.7
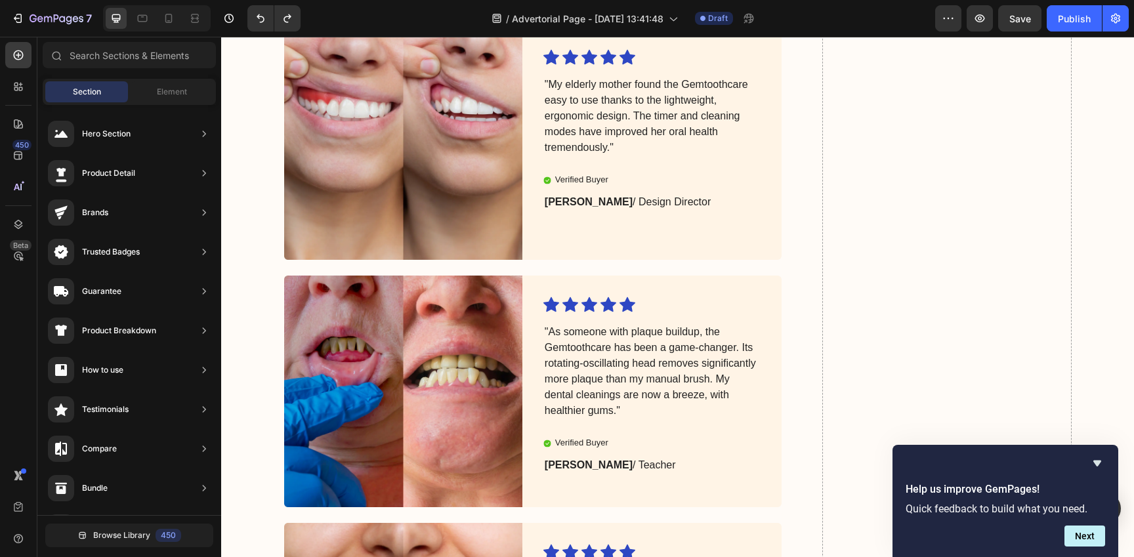
scroll to position [5410, 0]
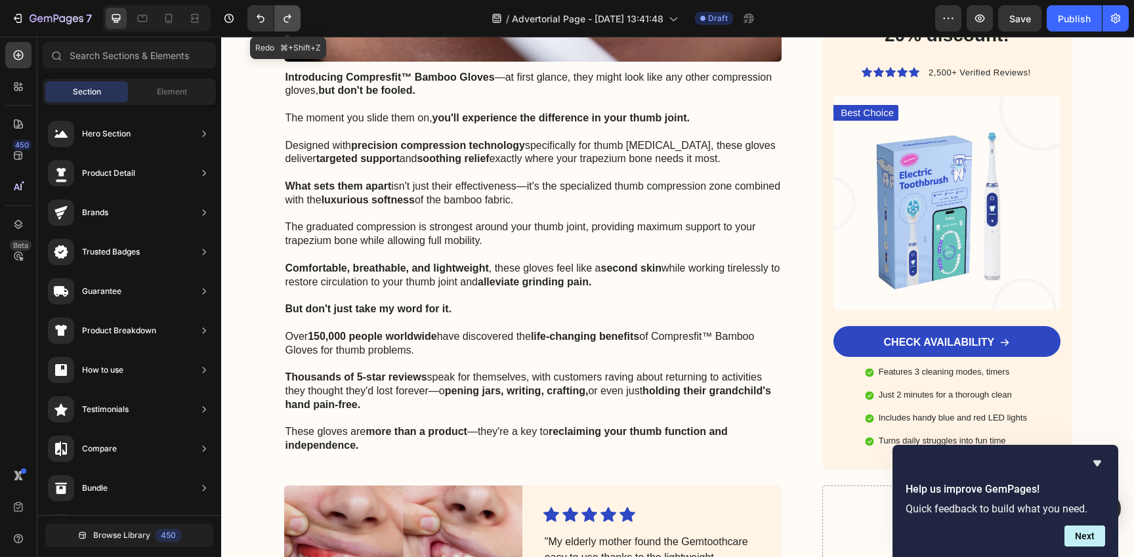
click at [285, 23] on icon "Undo/Redo" at bounding box center [287, 18] width 13 height 13
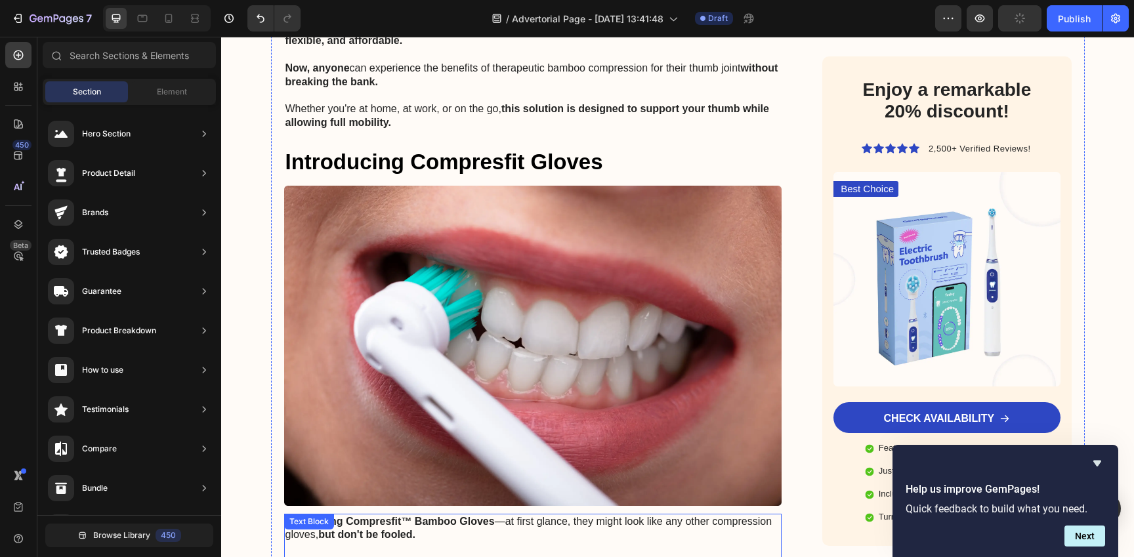
scroll to position [4932, 0]
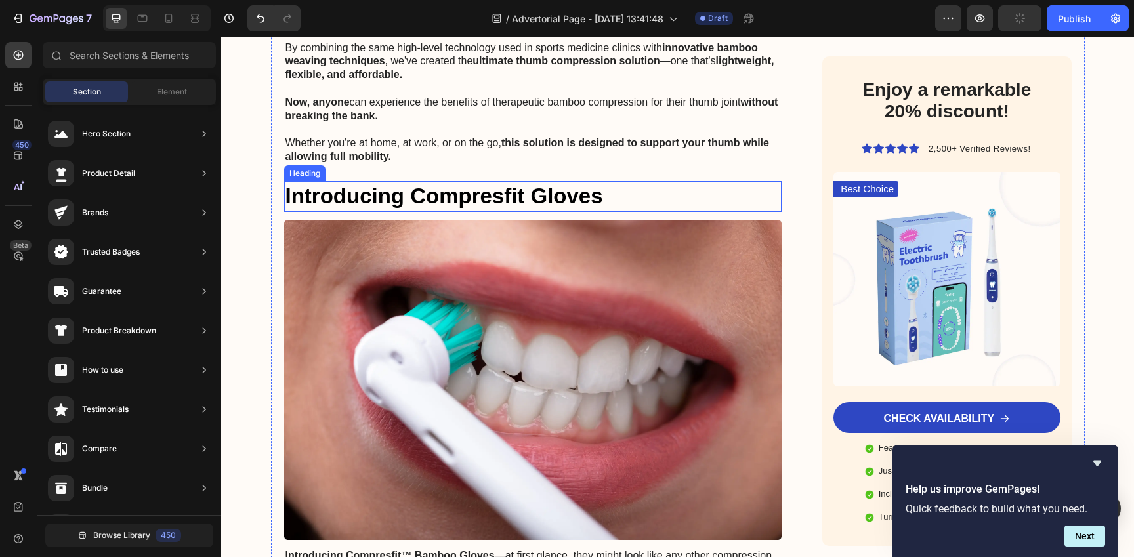
click at [386, 184] on strong "Introducing Compresfit Gloves" at bounding box center [444, 196] width 318 height 24
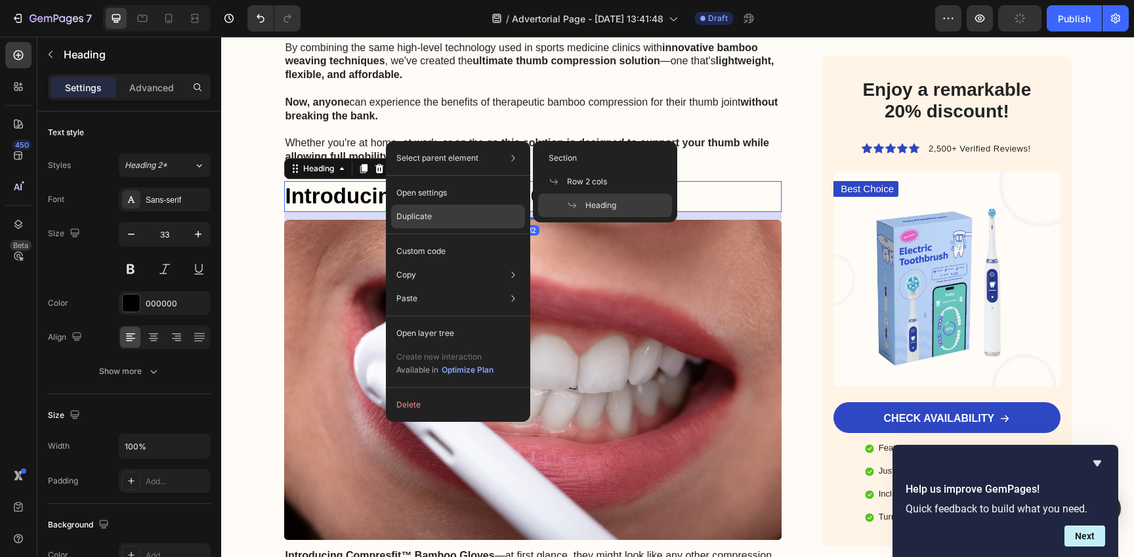
click at [446, 224] on div "Duplicate" at bounding box center [458, 217] width 134 height 24
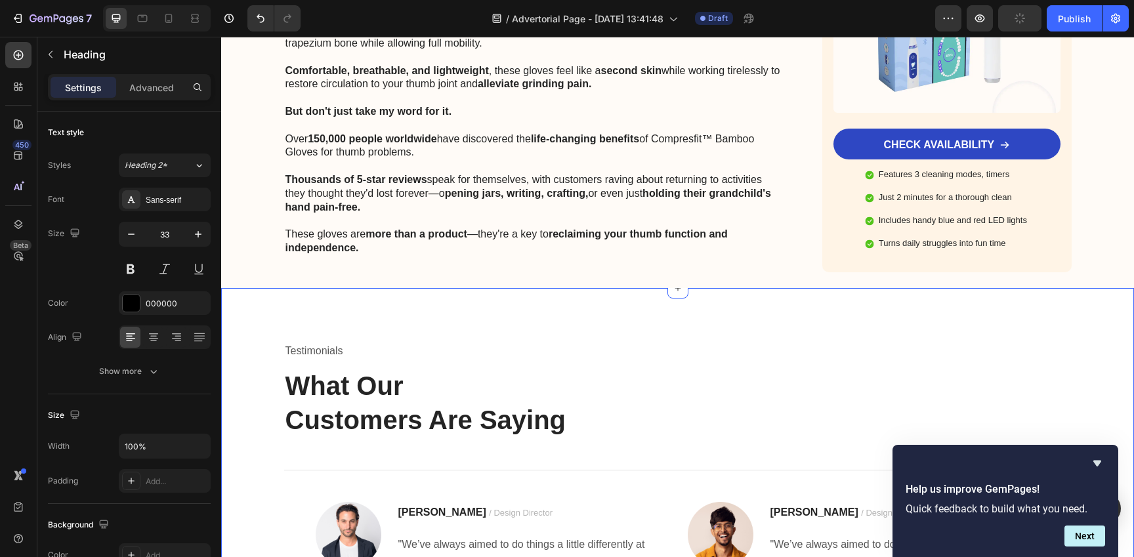
drag, startPoint x: 382, startPoint y: 174, endPoint x: 396, endPoint y: 214, distance: 42.3
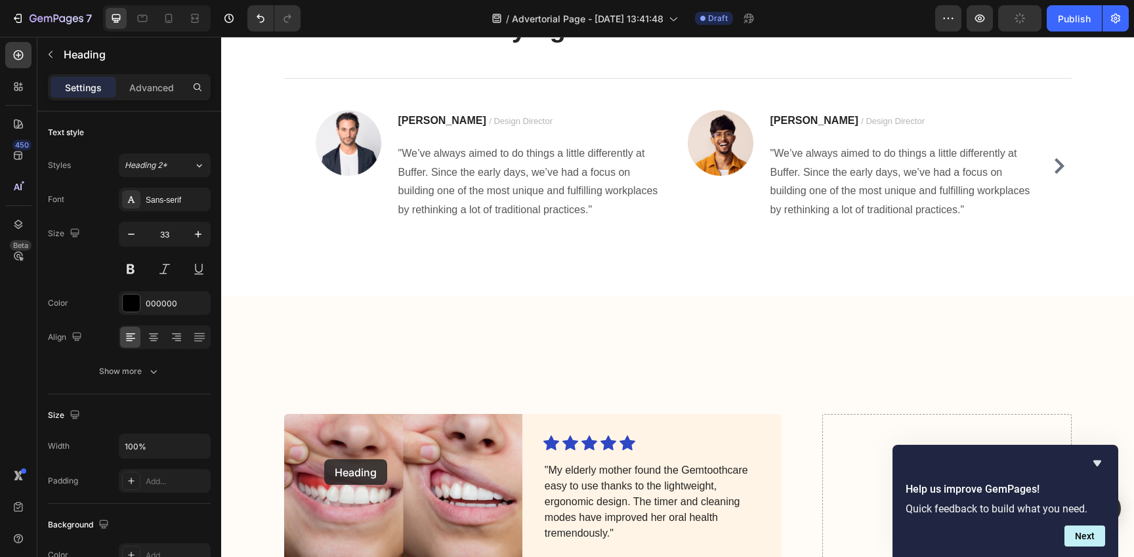
scroll to position [6000, 0]
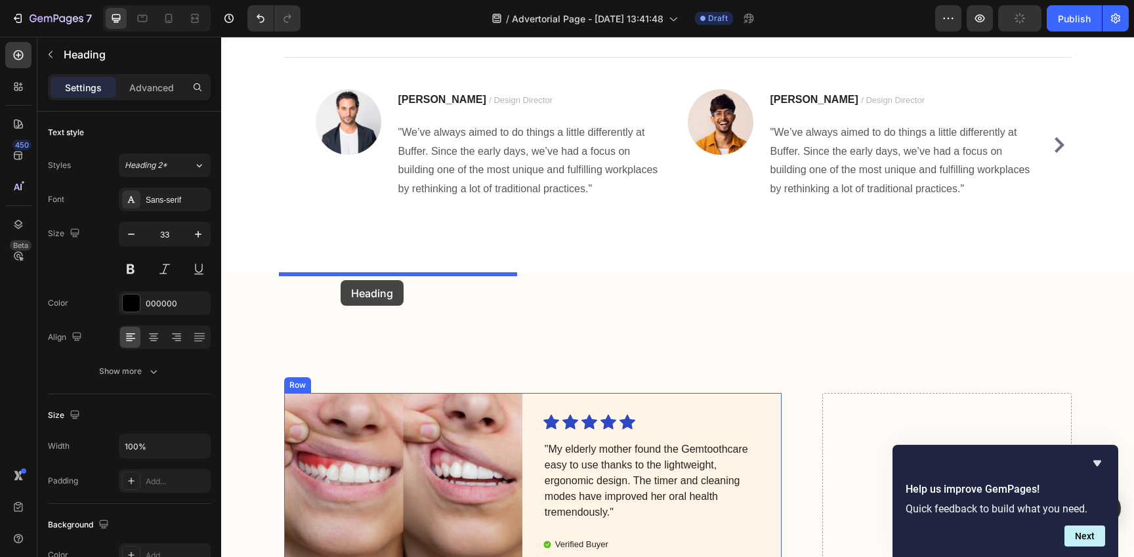
drag, startPoint x: 327, startPoint y: 193, endPoint x: 341, endPoint y: 280, distance: 88.3
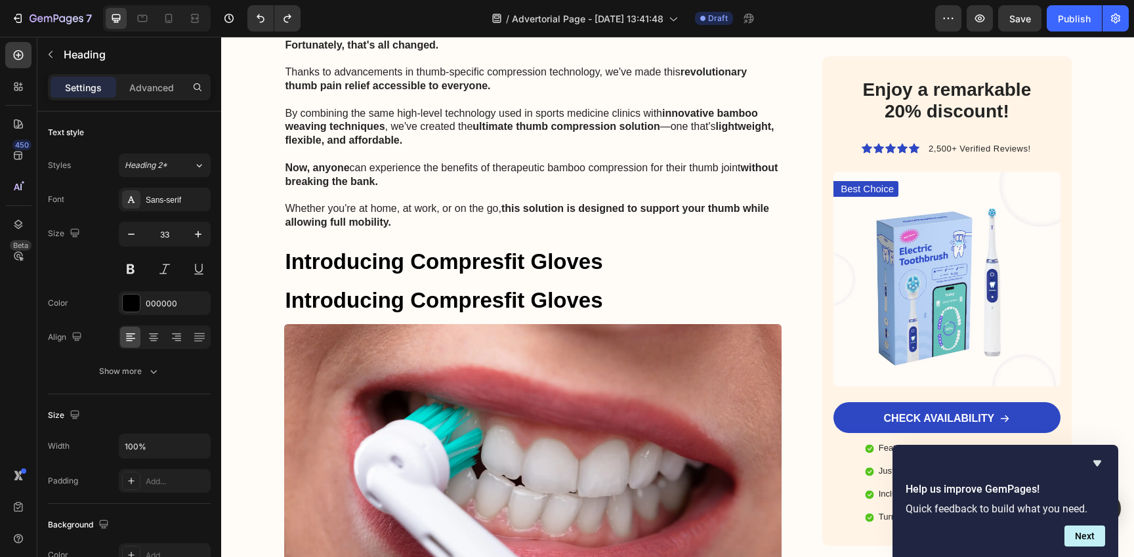
scroll to position [4878, 0]
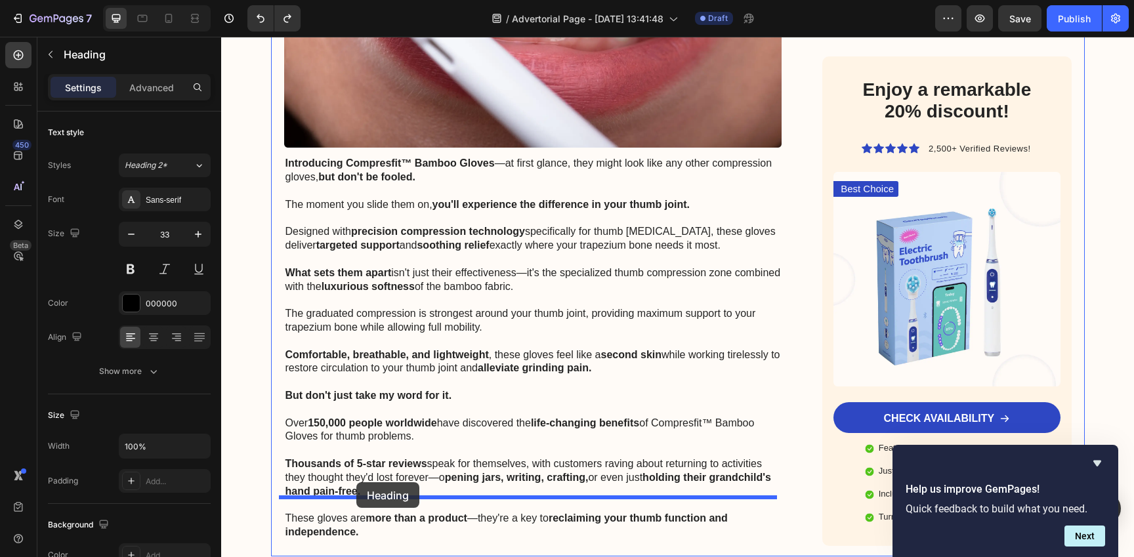
drag, startPoint x: 338, startPoint y: 235, endPoint x: 356, endPoint y: 482, distance: 248.0
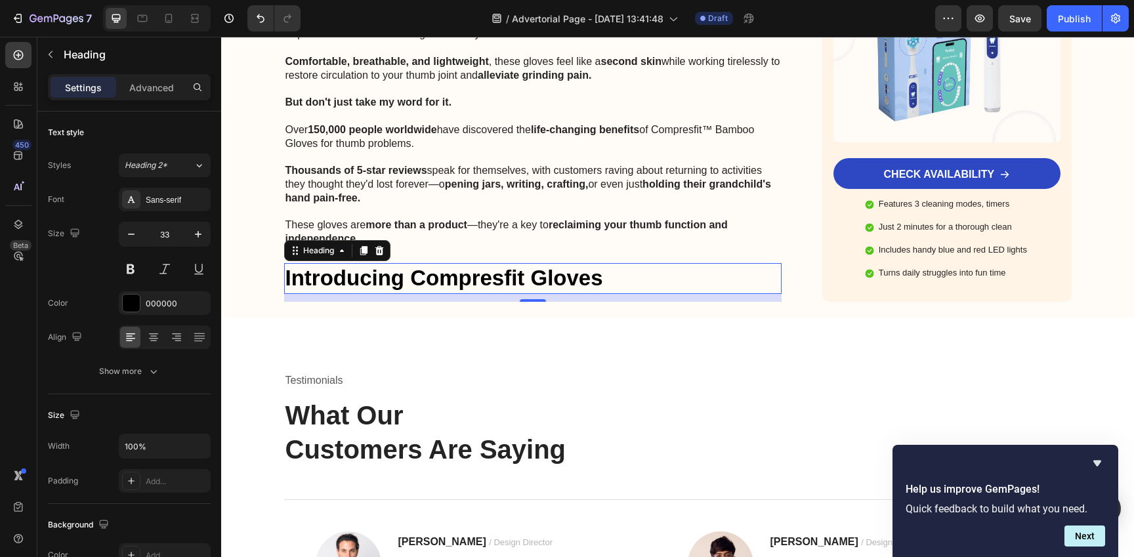
scroll to position [5617, 0]
click at [617, 262] on h2 "Introducing Compresfit Gloves" at bounding box center [533, 277] width 498 height 31
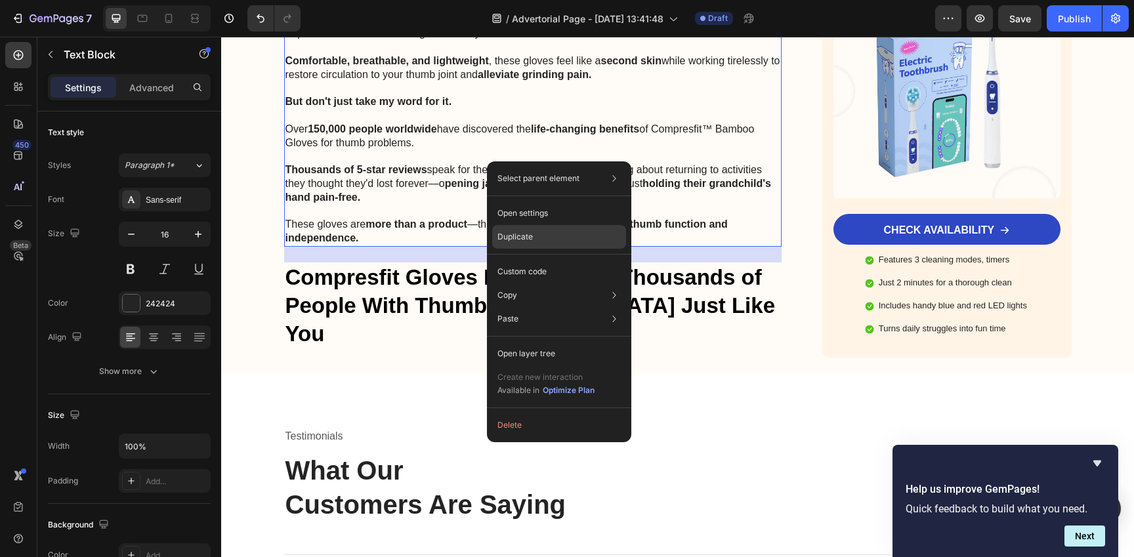
click at [537, 235] on div "Duplicate" at bounding box center [559, 237] width 134 height 24
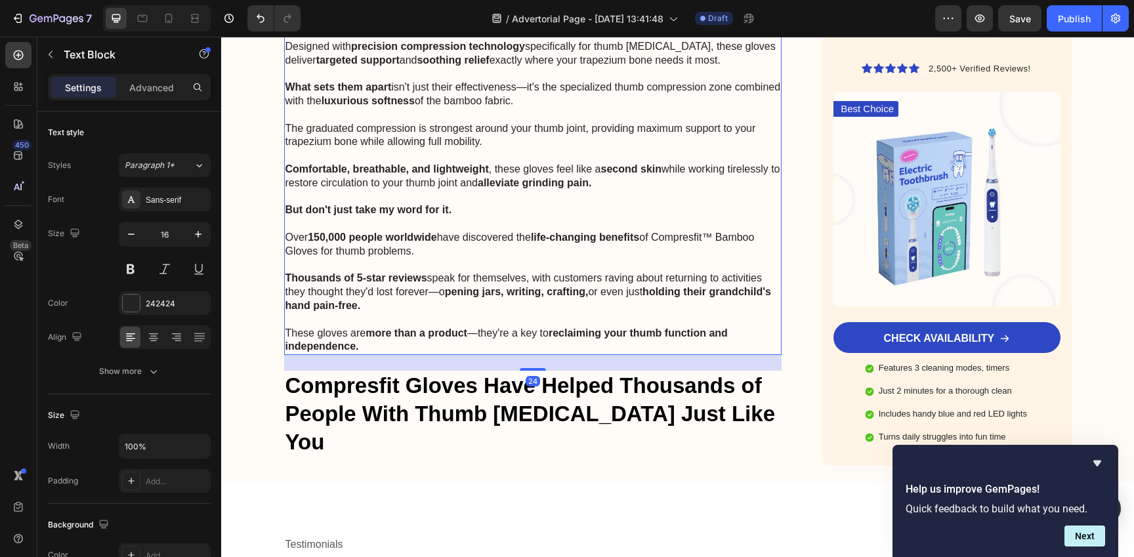
scroll to position [5903, 0]
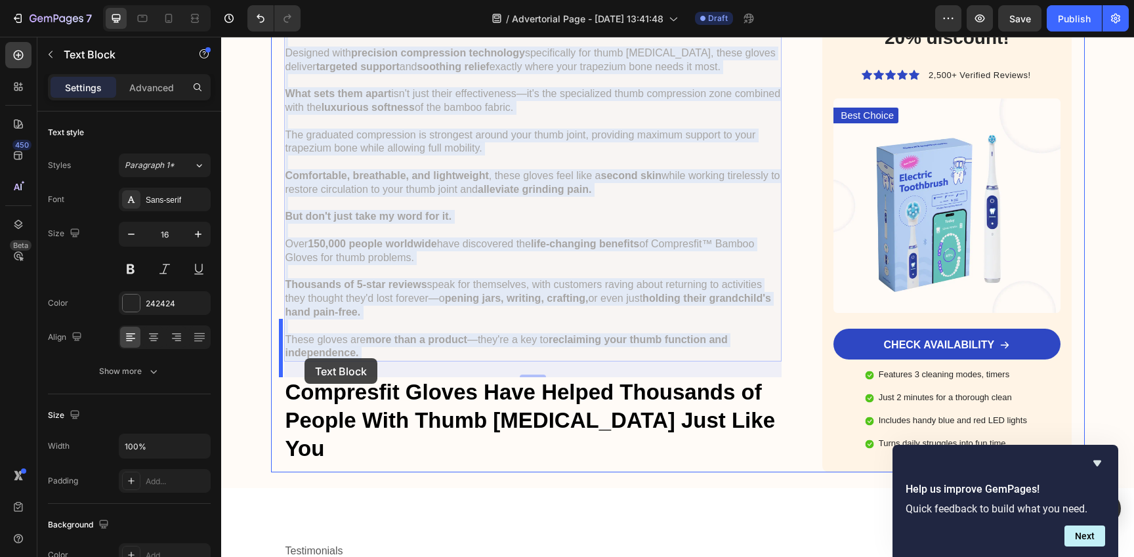
drag, startPoint x: 297, startPoint y: 224, endPoint x: 304, endPoint y: 358, distance: 134.0
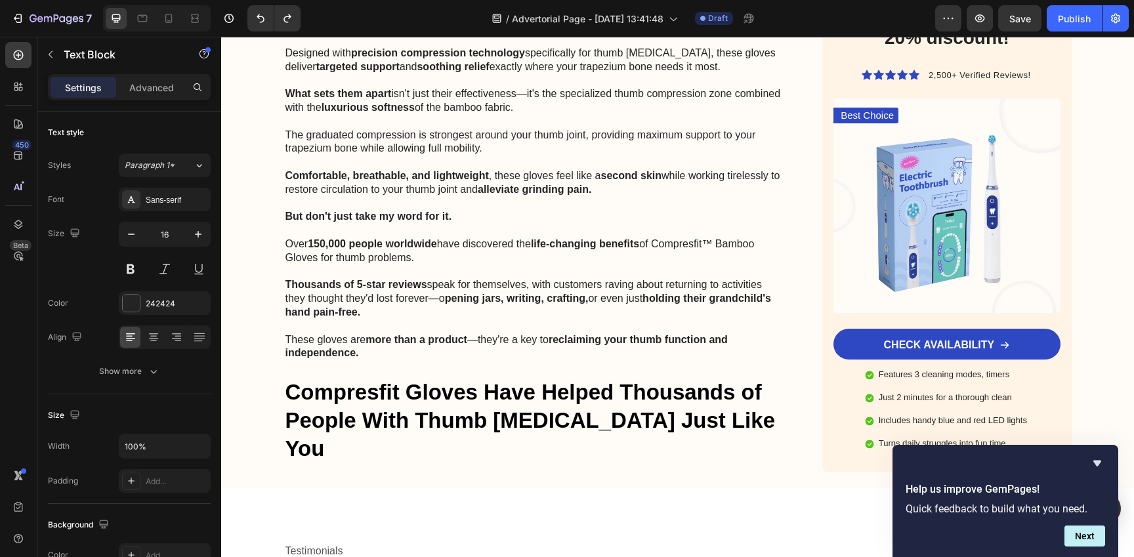
click at [299, 278] on p "Thousands of 5-star reviews speak for themselves, with customers raving about r…" at bounding box center [532, 298] width 495 height 41
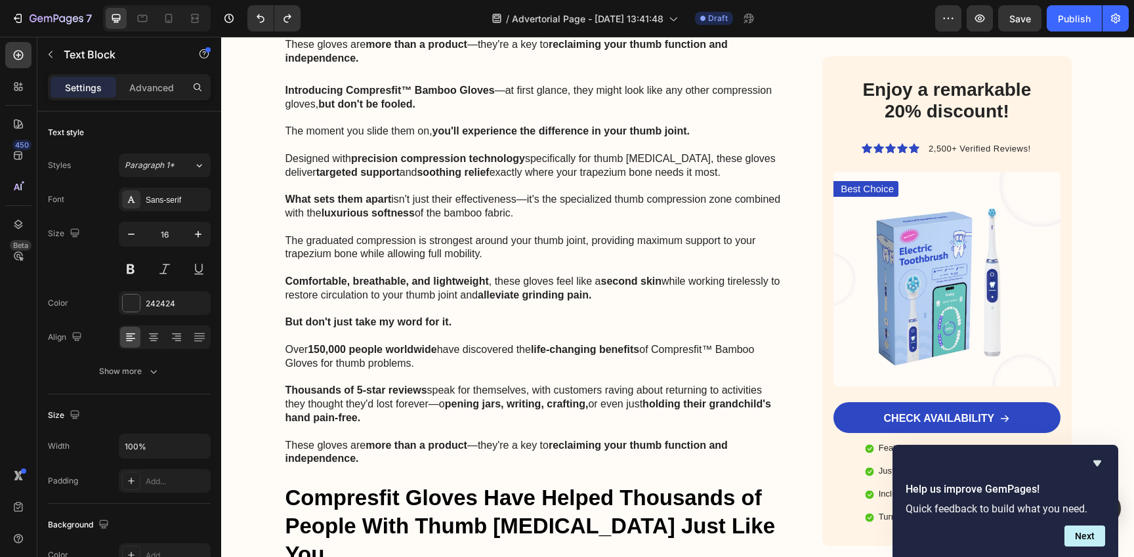
scroll to position [5748, 0]
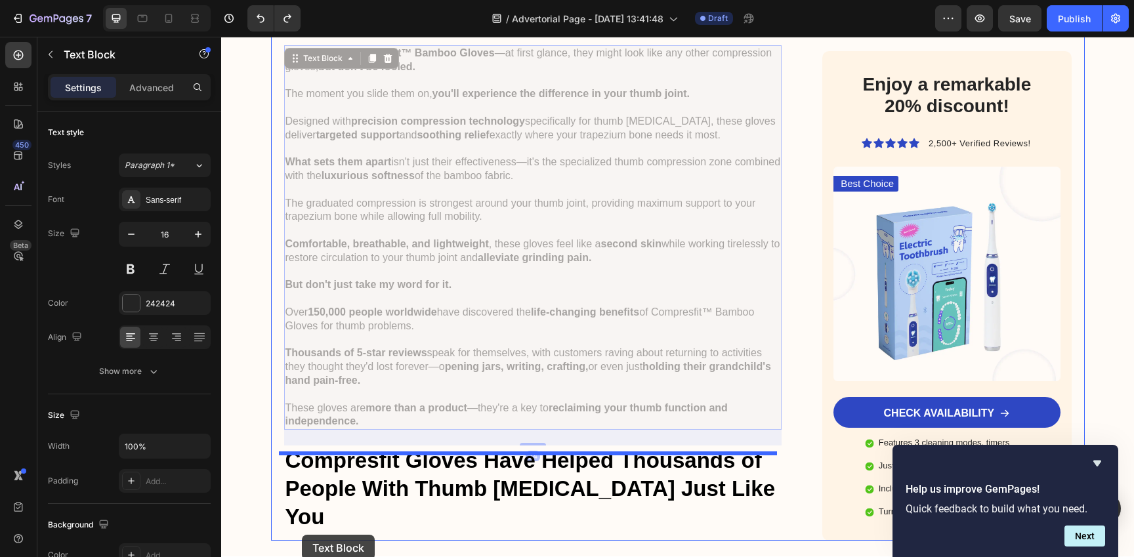
drag, startPoint x: 297, startPoint y: 152, endPoint x: 302, endPoint y: 535, distance: 382.6
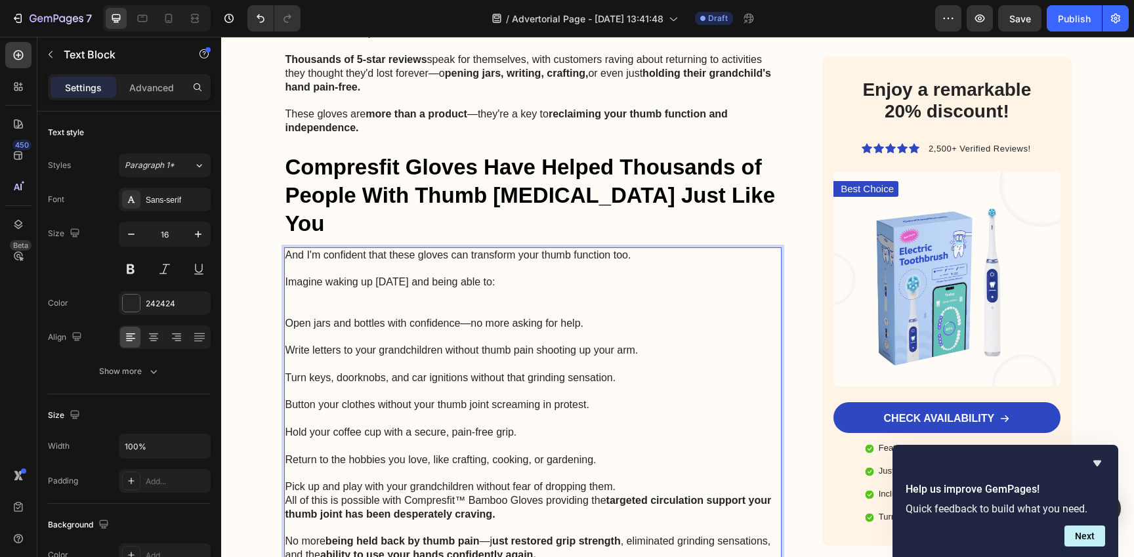
scroll to position [5762, 0]
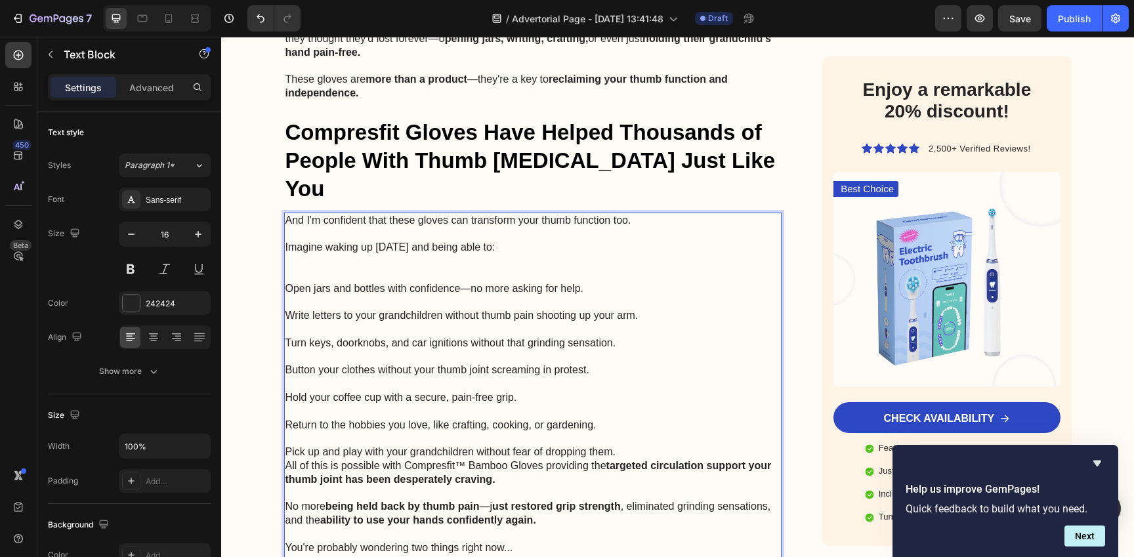
click at [633, 419] on p "Return to the hobbies you love, like crafting, cooking, or gardening." at bounding box center [532, 426] width 495 height 14
click at [615, 460] on strong "targeted circulation support your thumb joint has been desperately craving." at bounding box center [528, 472] width 486 height 25
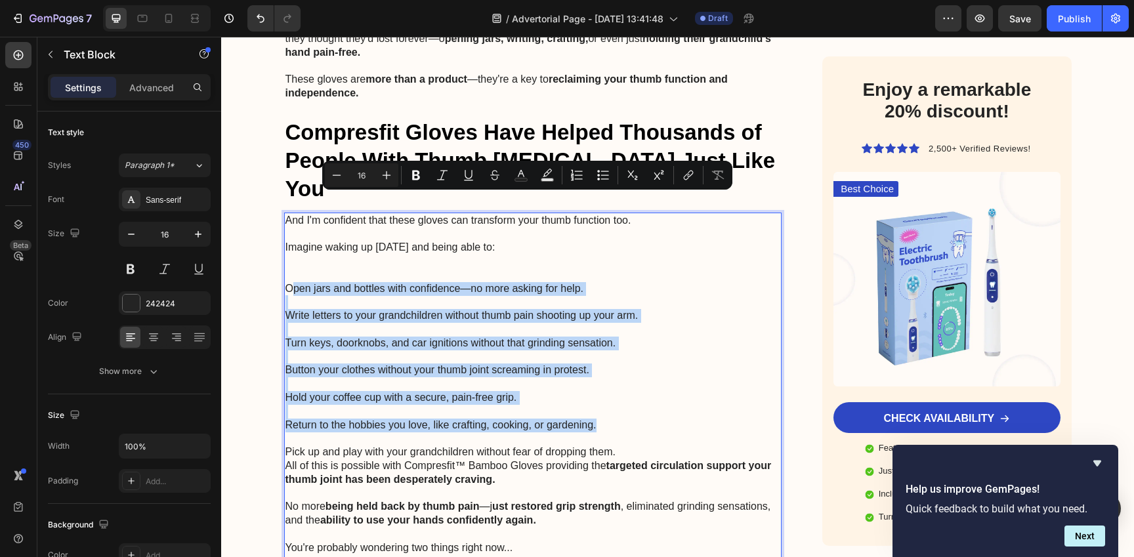
drag, startPoint x: 616, startPoint y: 340, endPoint x: 285, endPoint y: 203, distance: 358.6
click at [285, 213] on div "And I'm confident that these gloves can transform your thumb function too. Imag…" at bounding box center [533, 392] width 498 height 358
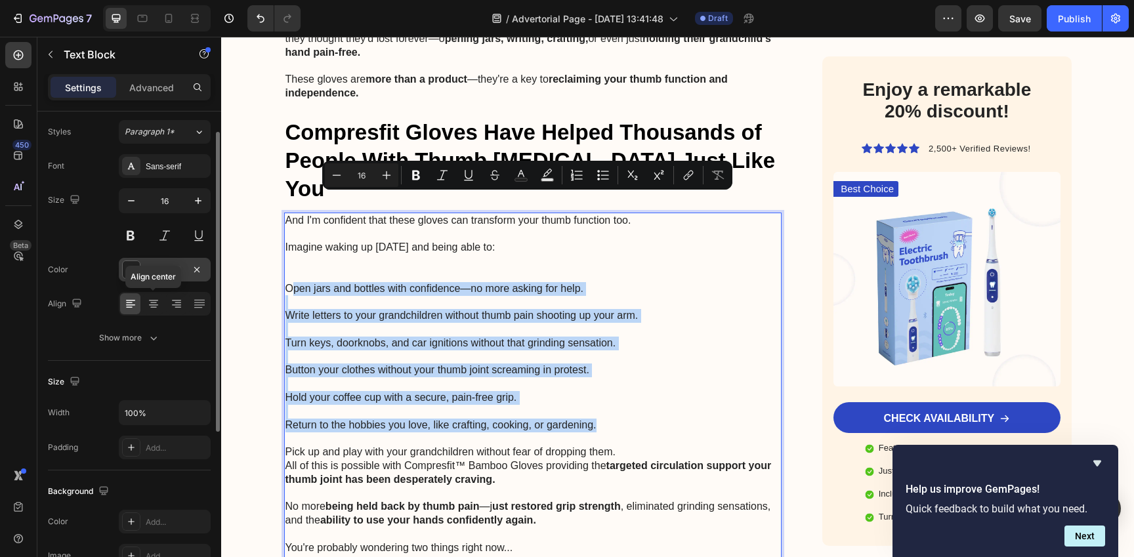
scroll to position [36, 0]
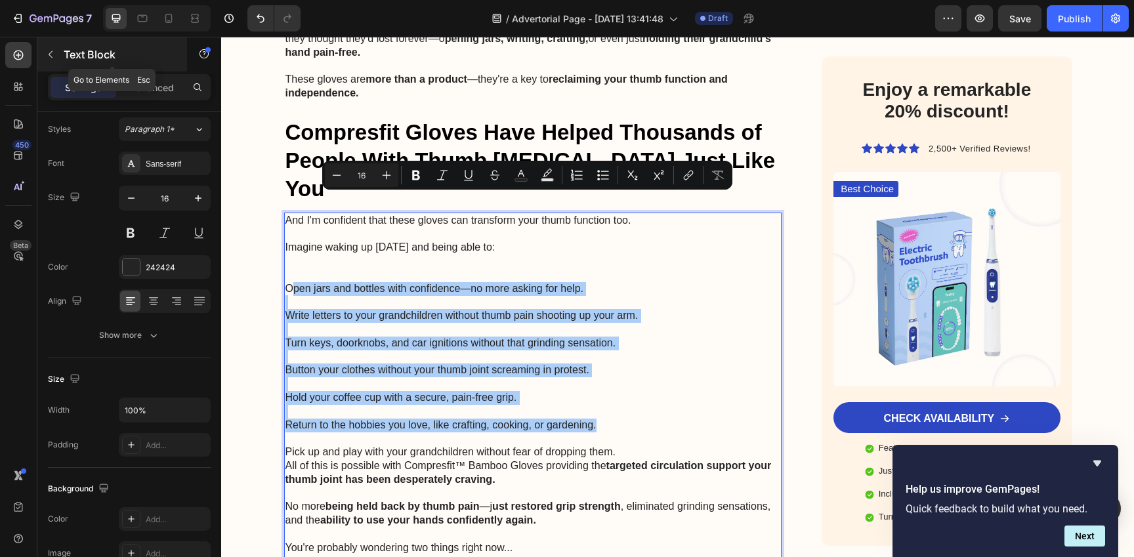
click at [52, 55] on icon "button" at bounding box center [50, 54] width 10 height 10
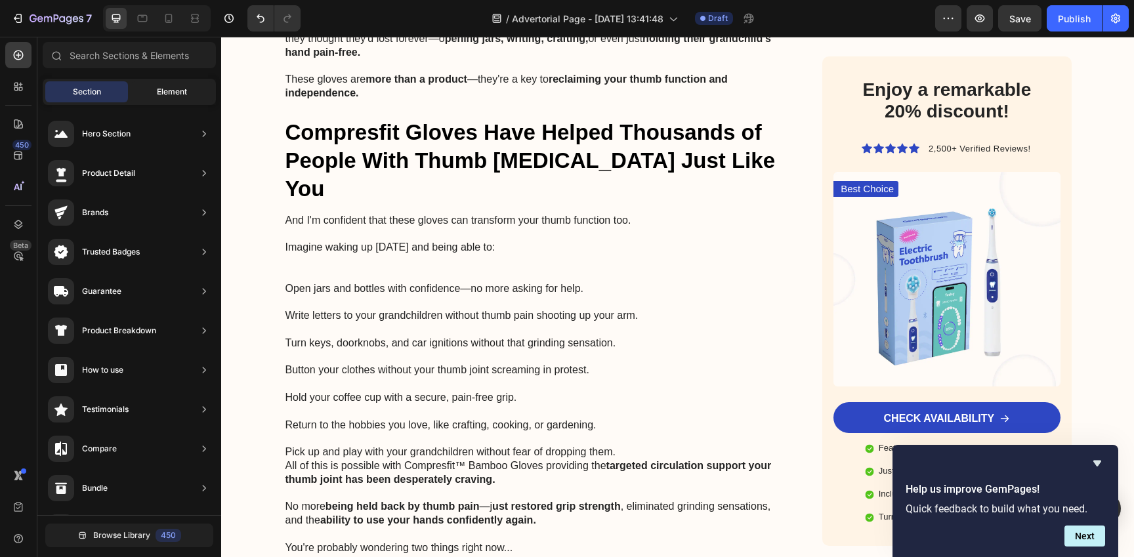
click at [167, 95] on span "Element" at bounding box center [172, 92] width 30 height 12
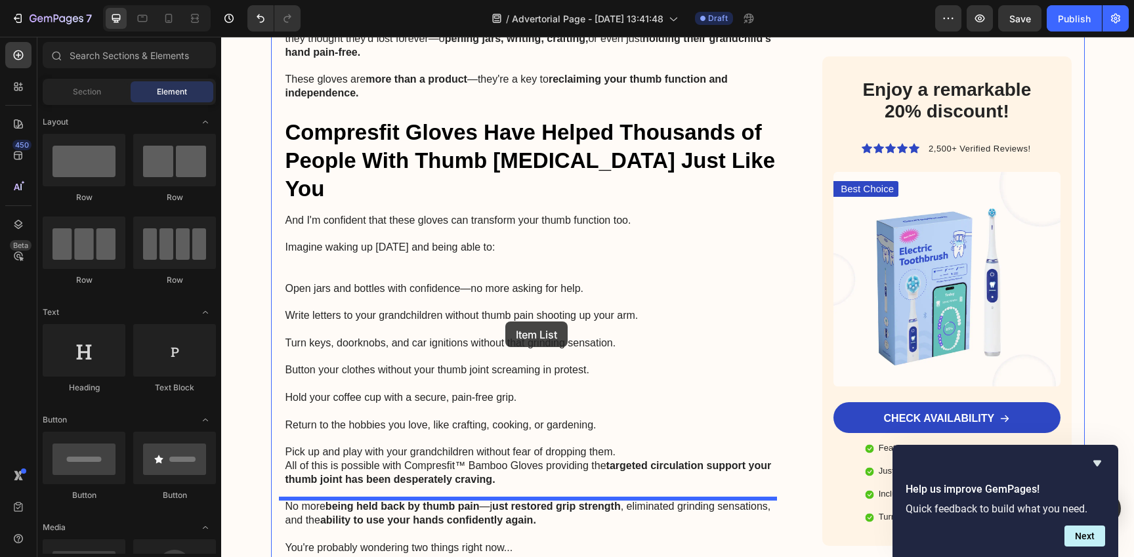
drag, startPoint x: 292, startPoint y: 189, endPoint x: 504, endPoint y: 322, distance: 250.3
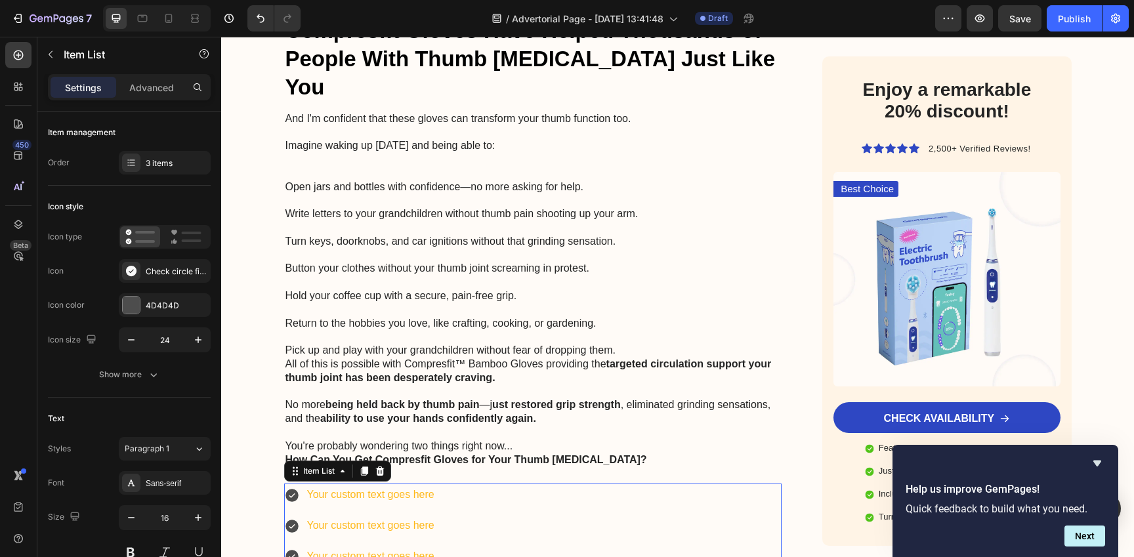
scroll to position [5865, 0]
click at [465, 483] on div "Your custom text goes here Your custom text goes here Your custom text goes here" at bounding box center [533, 525] width 498 height 84
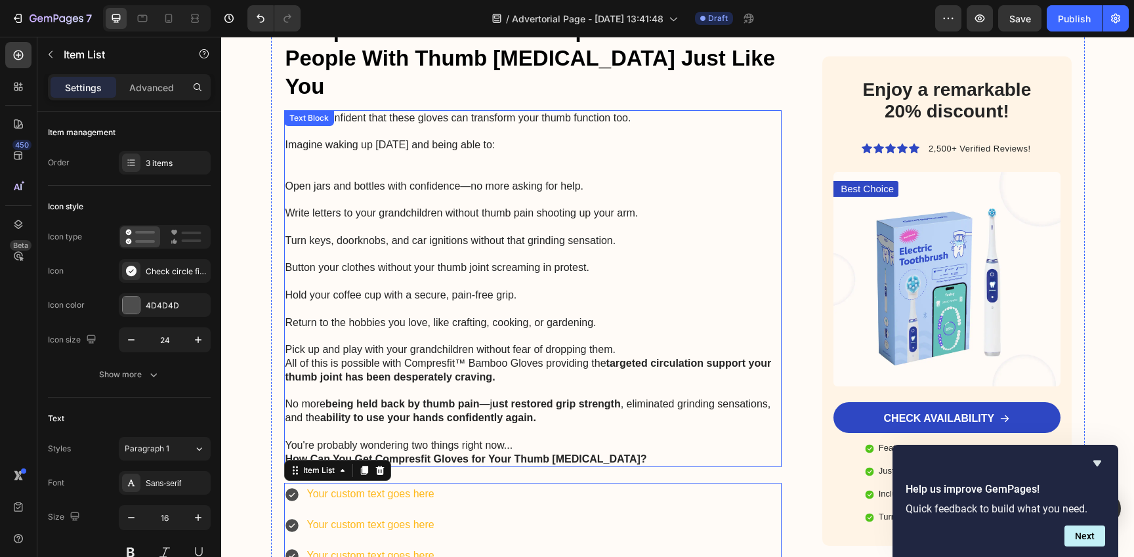
click at [459, 261] on p "Button your clothes without your thumb joint screaming in protest." at bounding box center [532, 268] width 495 height 14
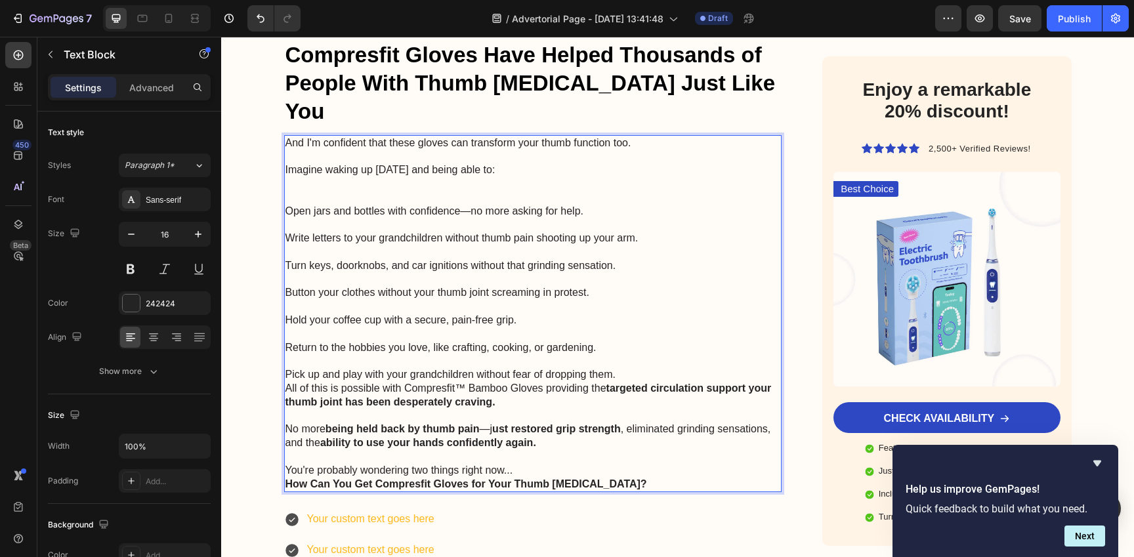
scroll to position [5832, 0]
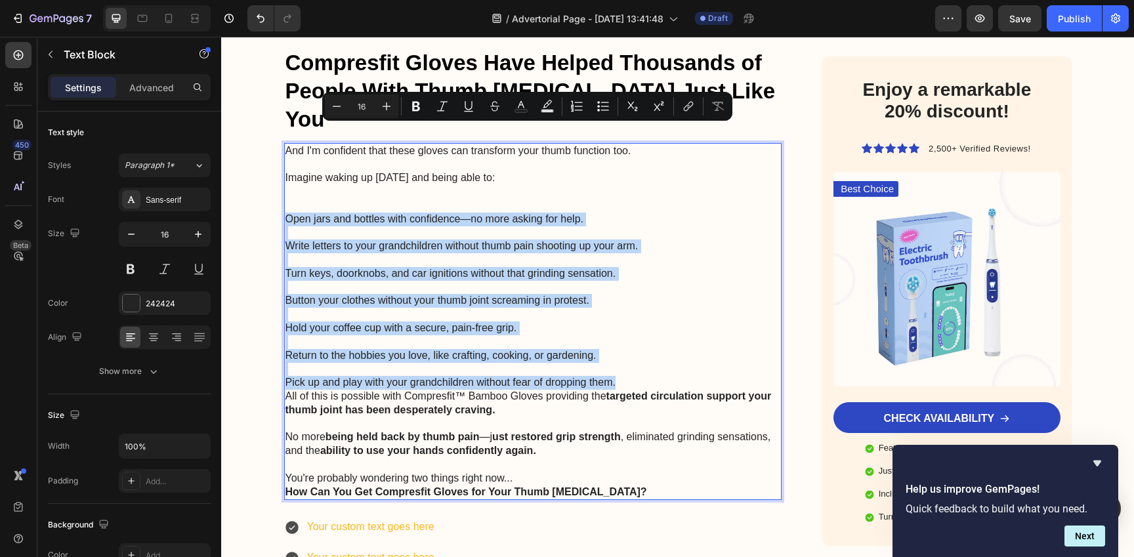
drag, startPoint x: 282, startPoint y: 125, endPoint x: 640, endPoint y: 298, distance: 397.1
click at [641, 298] on div "And I'm confident that these gloves can transform your thumb function too. Imag…" at bounding box center [533, 322] width 498 height 358
copy div "Open jars and bottles with confidence—no more asking for help. Write letters to…"
click at [427, 516] on div "Your custom text goes here" at bounding box center [370, 527] width 131 height 23
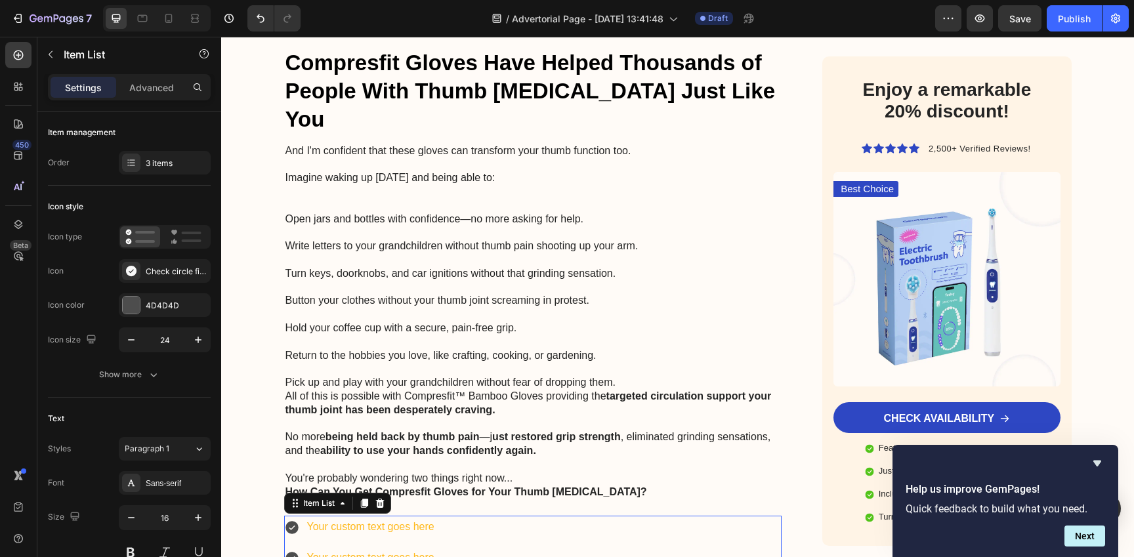
click at [409, 516] on div "Your custom text goes here" at bounding box center [370, 527] width 131 height 23
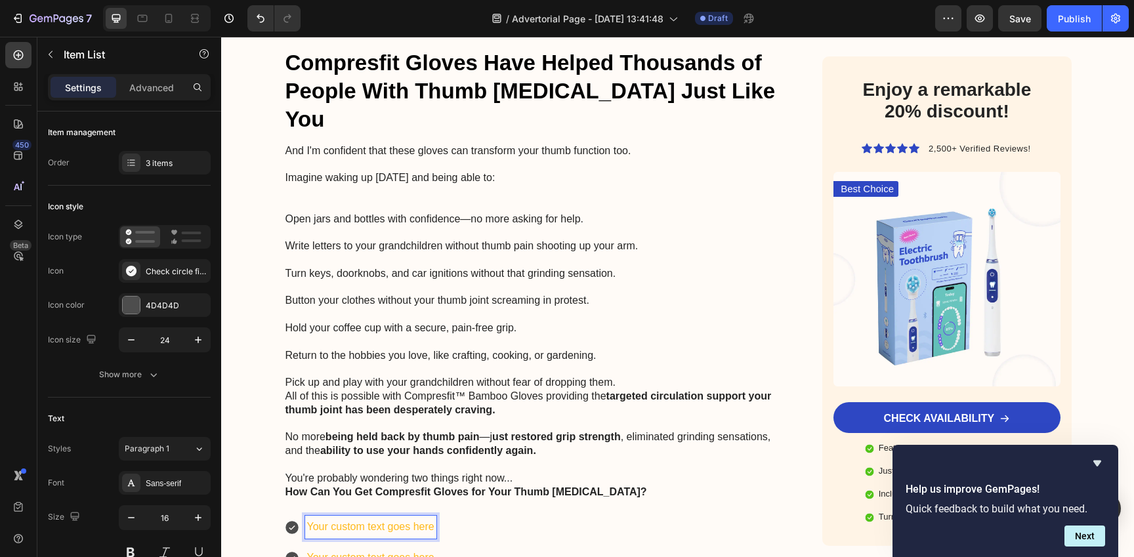
click at [409, 518] on p "Your custom text goes here" at bounding box center [370, 527] width 127 height 19
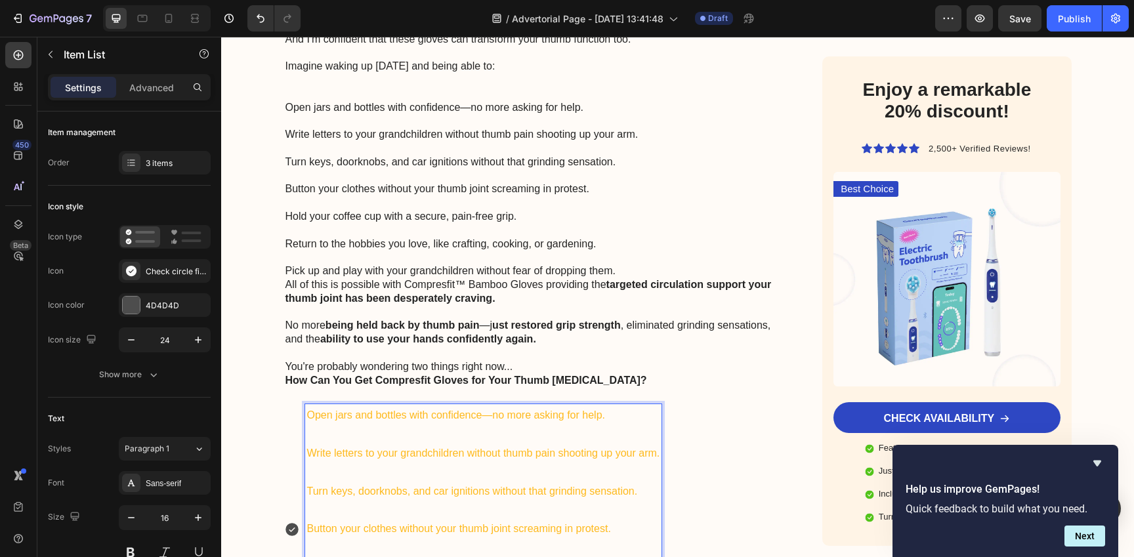
scroll to position [5961, 0]
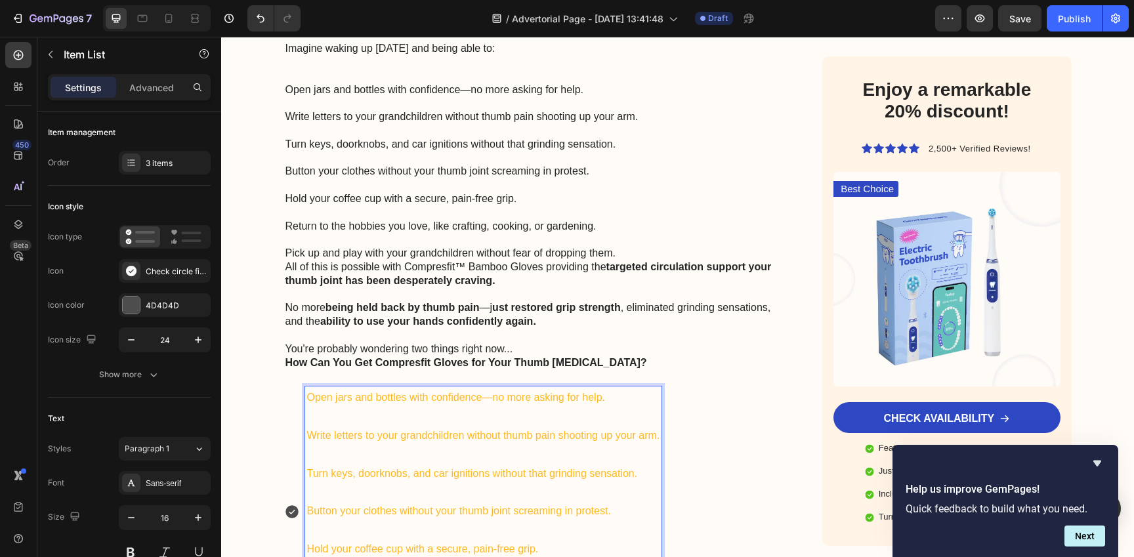
click at [723, 396] on div "Open jars and bottles with confidence—no more asking for help. Write letters to…" at bounding box center [533, 541] width 498 height 311
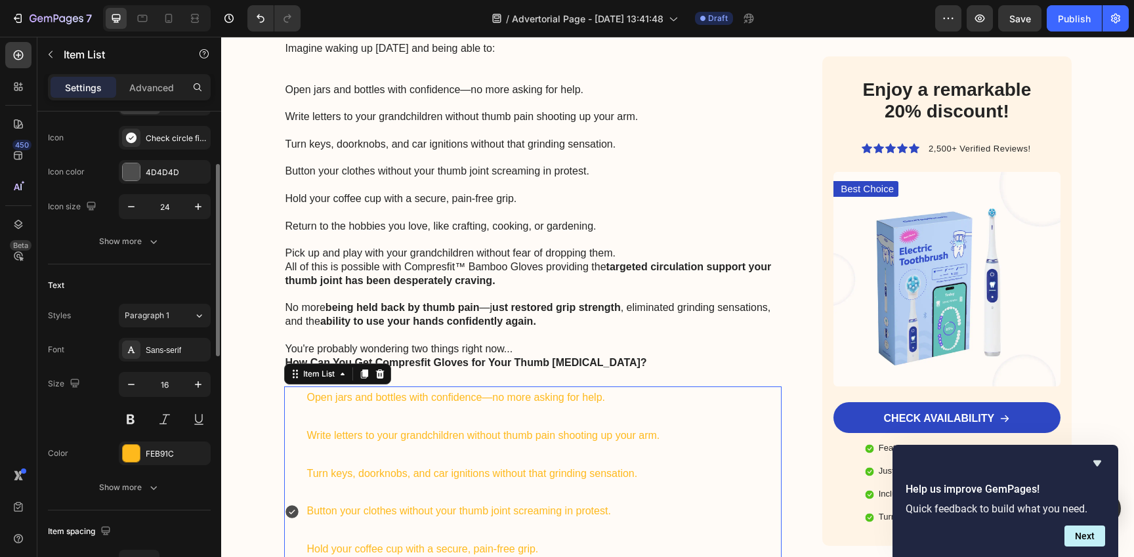
scroll to position [156, 0]
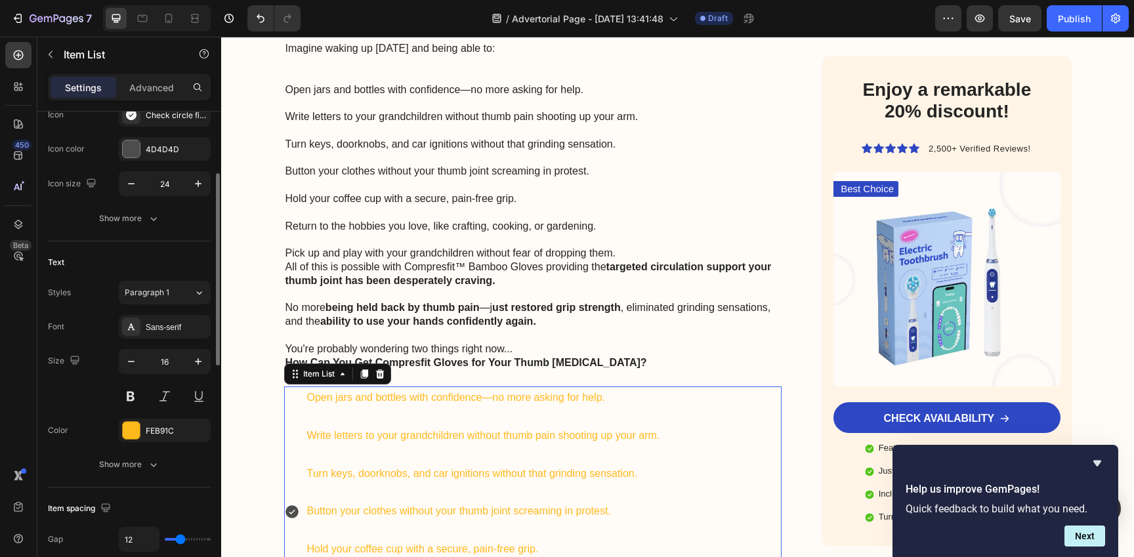
click at [157, 428] on div "FEB91C" at bounding box center [177, 431] width 62 height 12
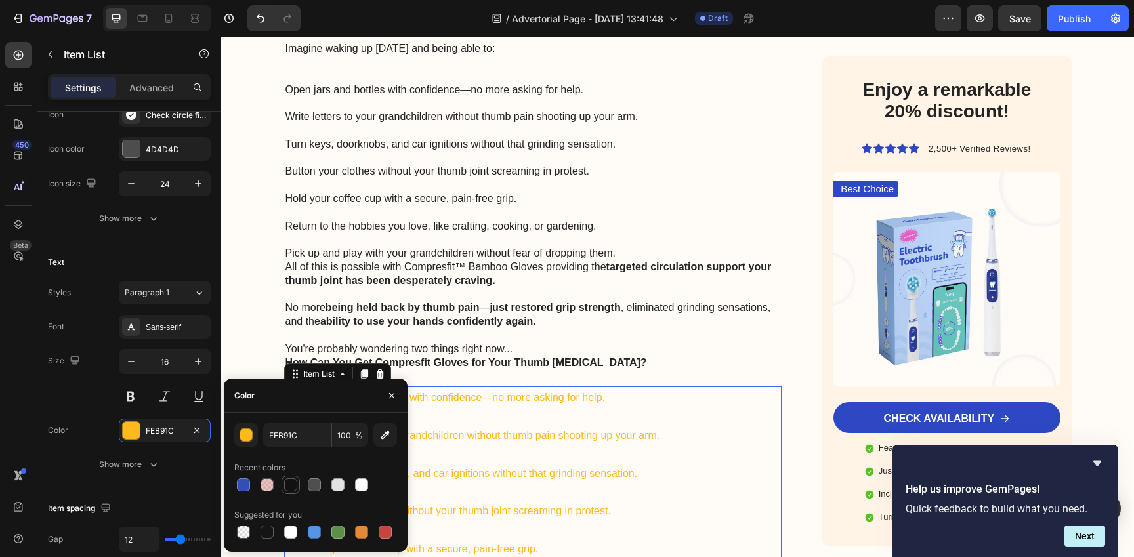
click at [291, 481] on div at bounding box center [290, 484] width 13 height 13
type input "121212"
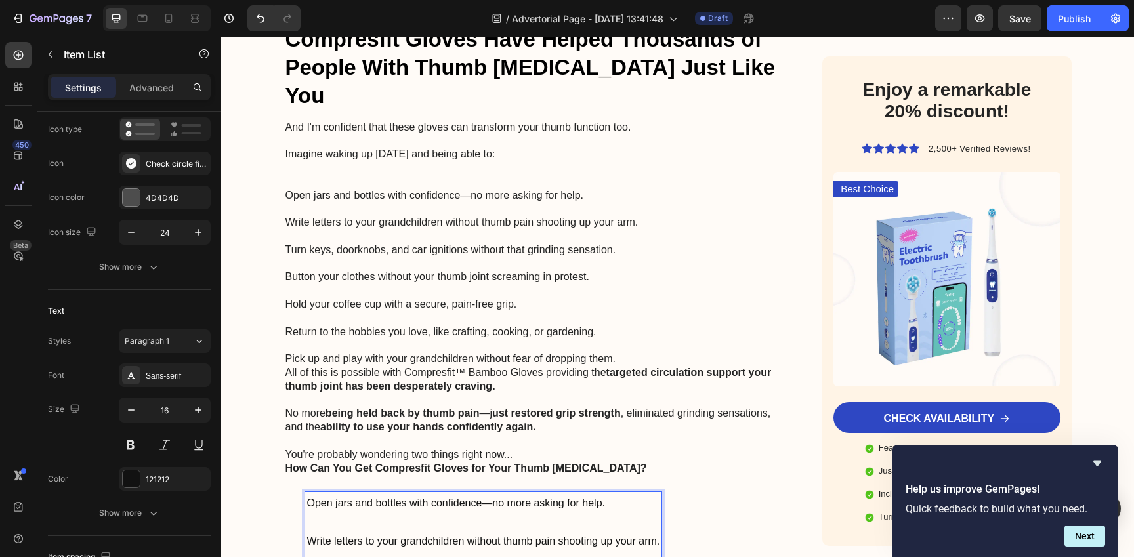
scroll to position [5810, 0]
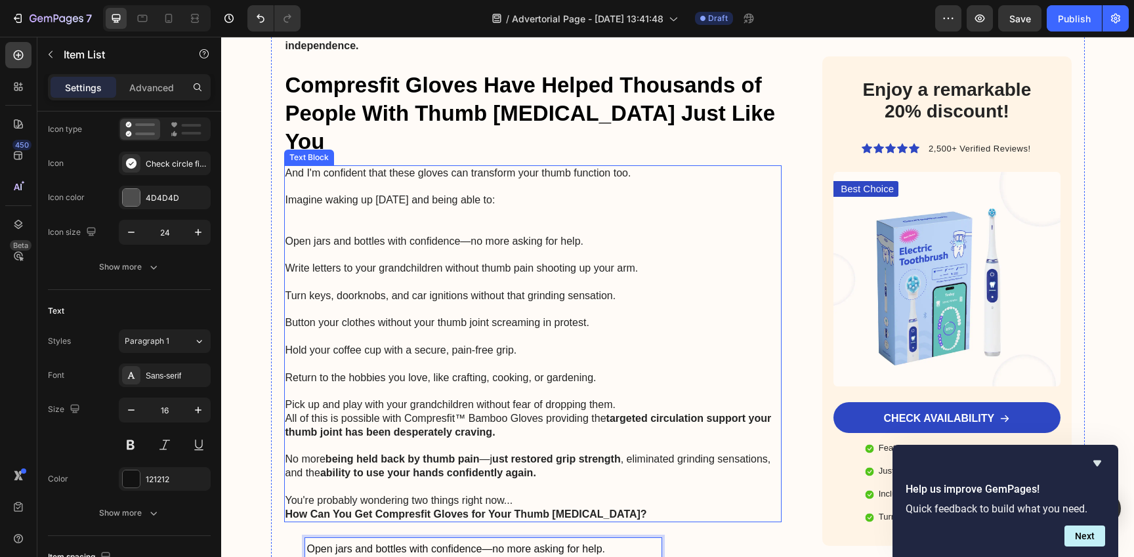
click at [441, 297] on div "And I'm confident that these gloves can transform your thumb function too. Imag…" at bounding box center [533, 344] width 498 height 358
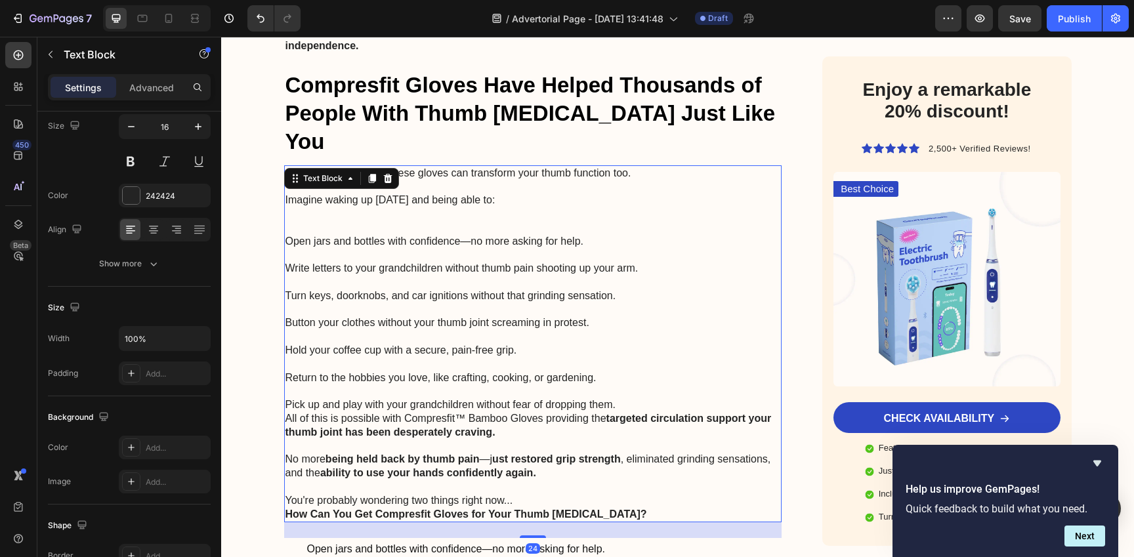
scroll to position [0, 0]
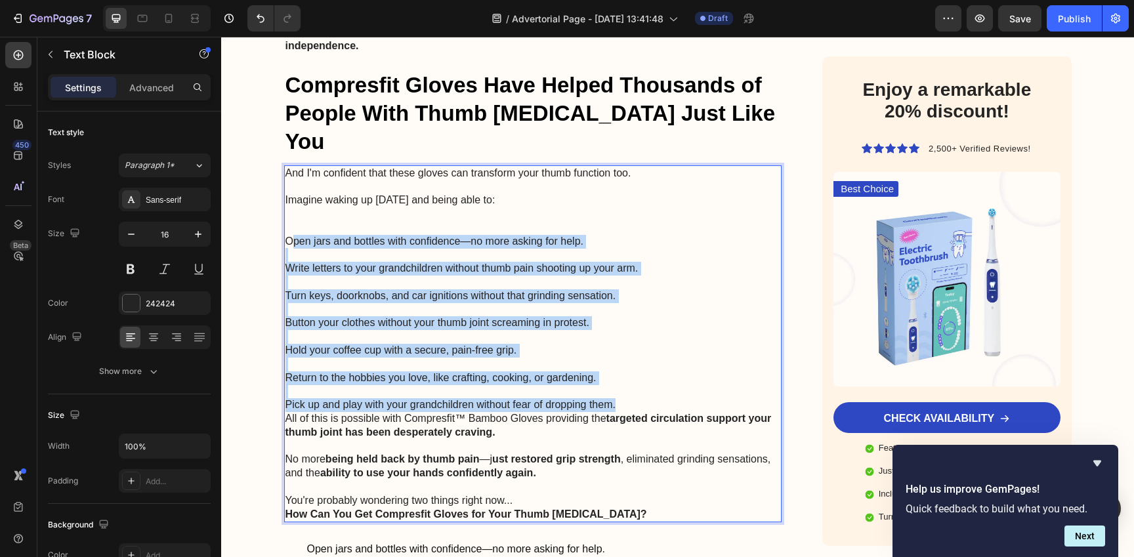
drag, startPoint x: 631, startPoint y: 319, endPoint x: 286, endPoint y: 148, distance: 384.7
click at [286, 165] on div "And I'm confident that these gloves can transform your thumb function too. Imag…" at bounding box center [533, 344] width 498 height 358
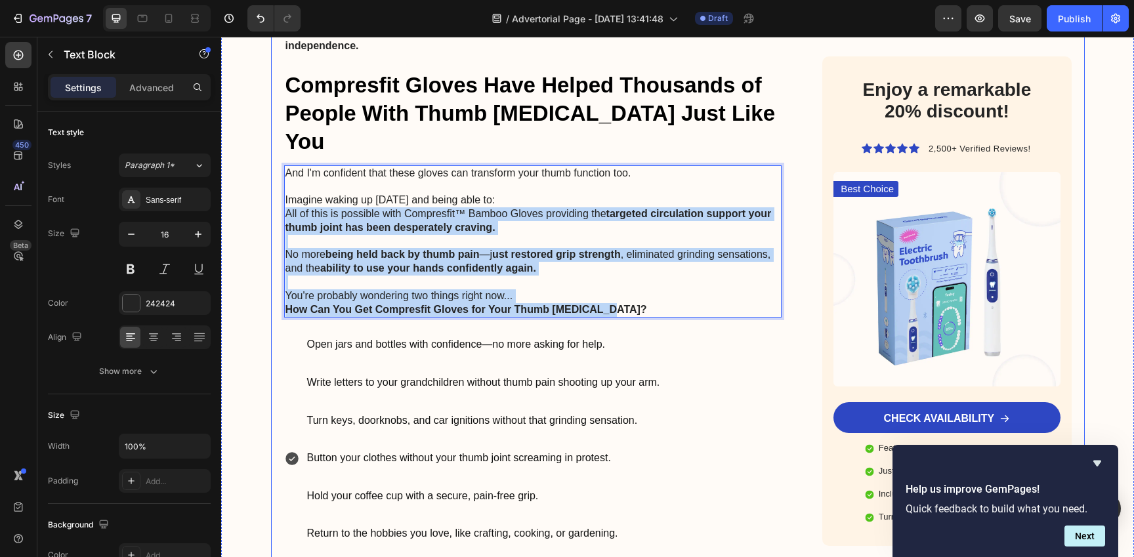
drag, startPoint x: 625, startPoint y: 222, endPoint x: 270, endPoint y: 127, distance: 367.0
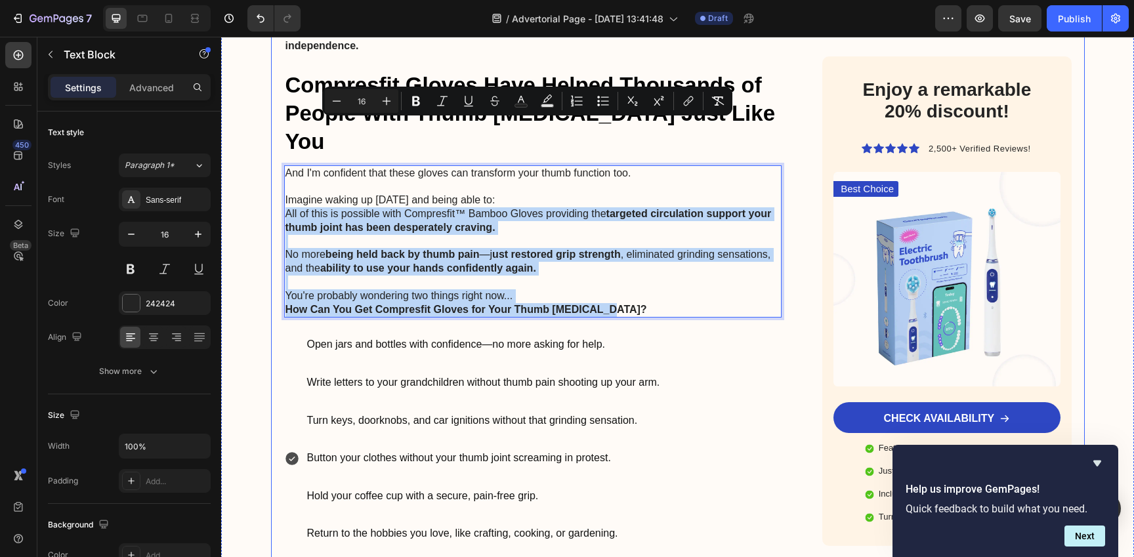
copy div "All of this is possible with Compresfit™ Bamboo Gloves providing the targeted c…"
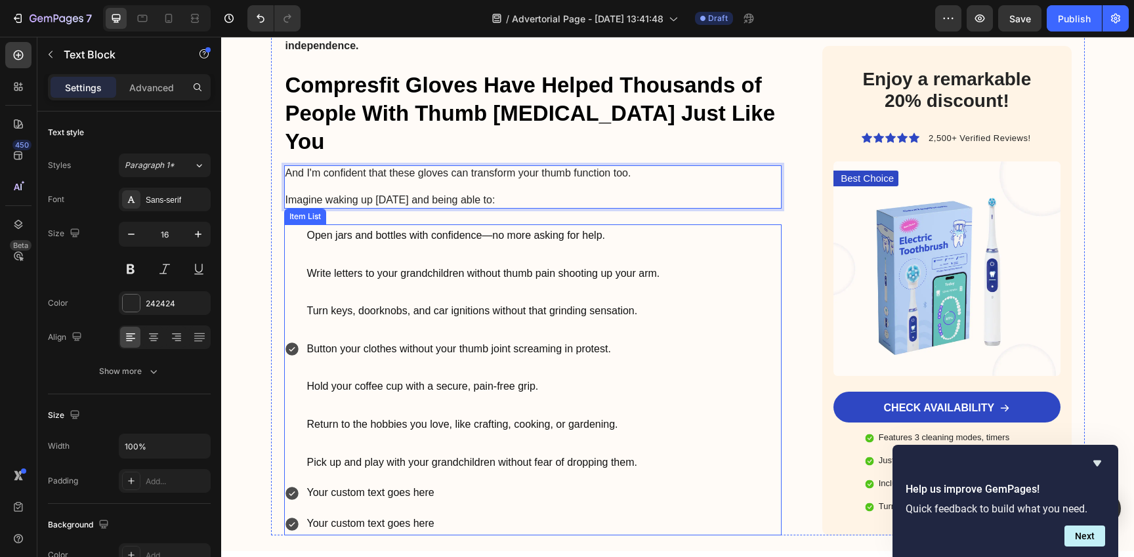
click at [322, 264] on p "Write letters to your grandchildren without thumb pain shooting up your arm." at bounding box center [483, 273] width 353 height 19
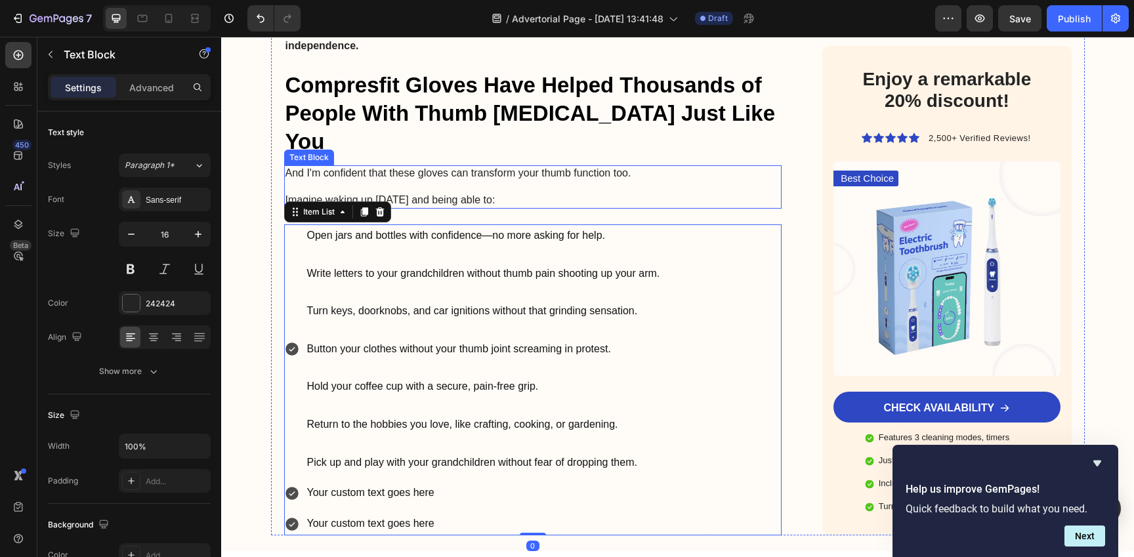
click at [515, 180] on p "Rich Text Editor. Editing area: main" at bounding box center [532, 187] width 495 height 14
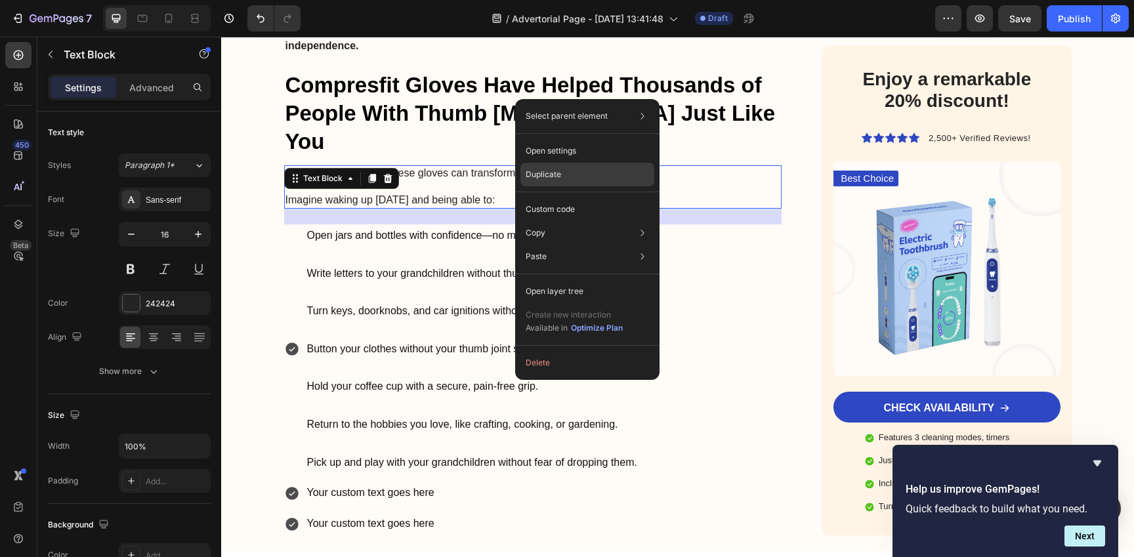
click at [550, 172] on p "Duplicate" at bounding box center [543, 175] width 35 height 12
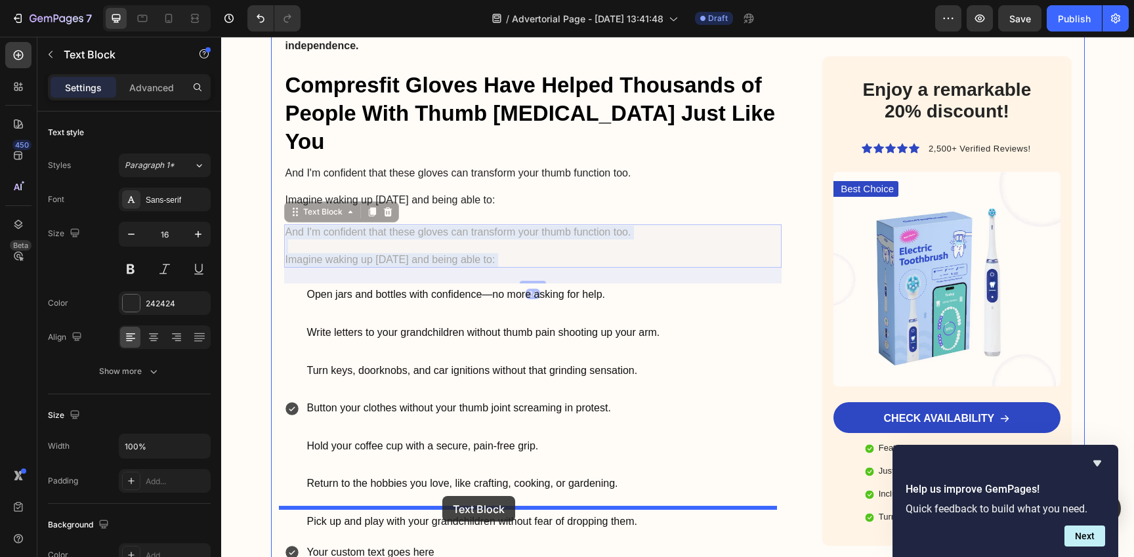
drag, startPoint x: 443, startPoint y: 159, endPoint x: 442, endPoint y: 496, distance: 336.6
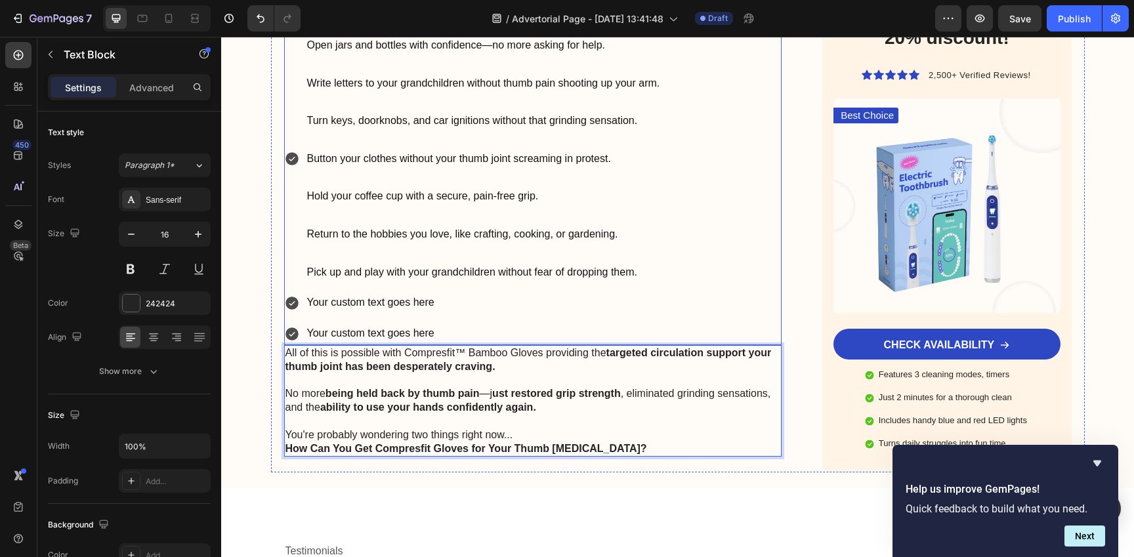
scroll to position [6010, 0]
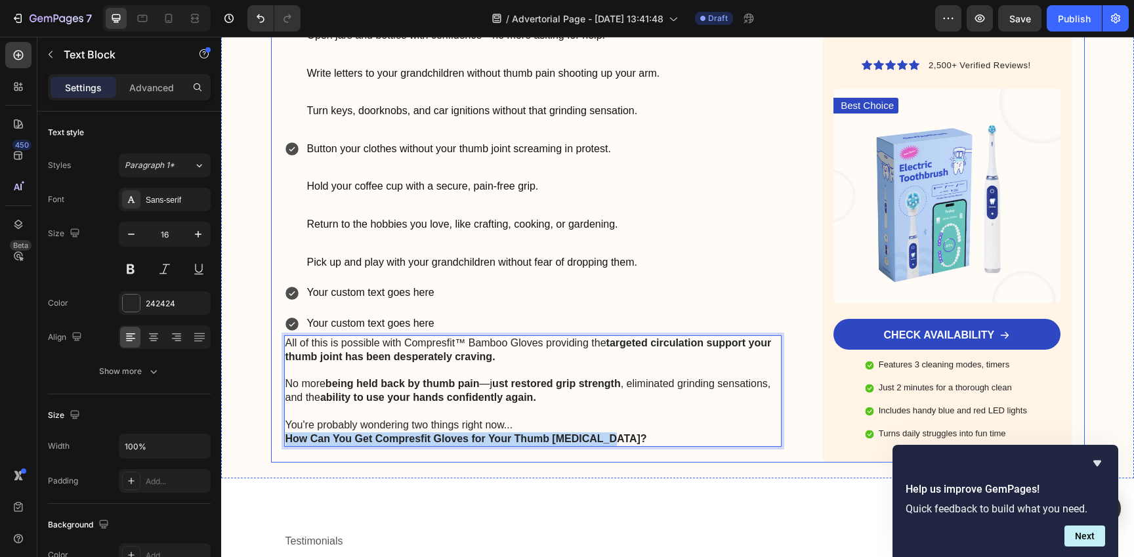
drag, startPoint x: 627, startPoint y: 352, endPoint x: 274, endPoint y: 352, distance: 352.3
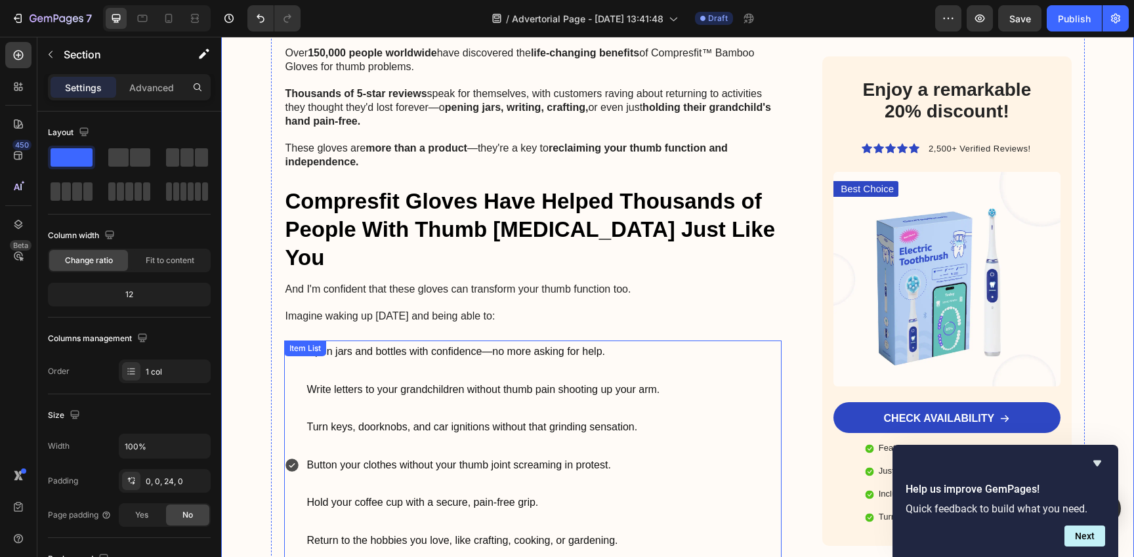
scroll to position [5674, 0]
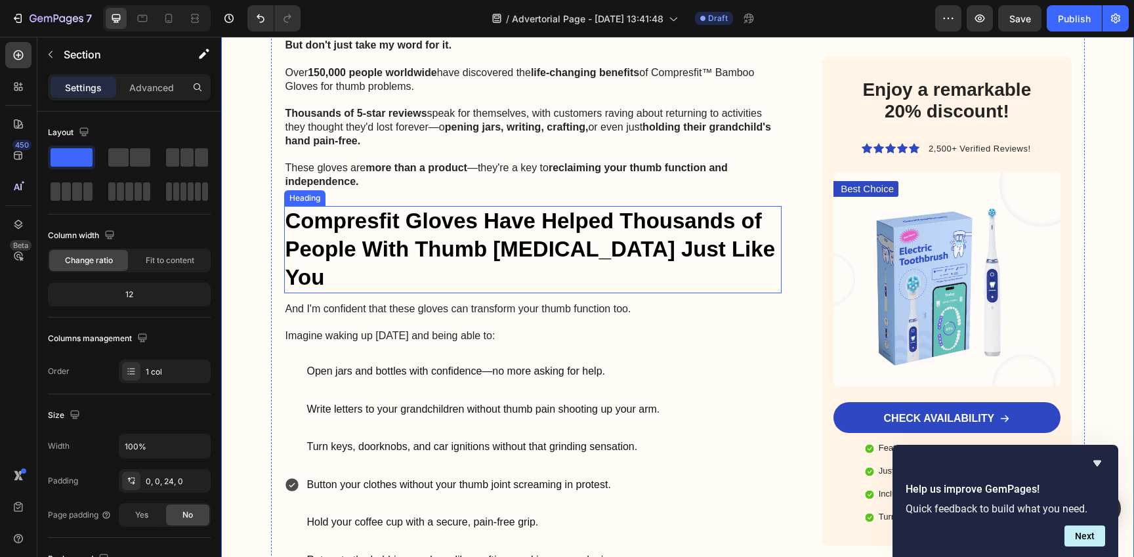
click at [499, 209] on strong "Compresfit Gloves Have Helped Thousands of People With Thumb [MEDICAL_DATA] Jus…" at bounding box center [529, 249] width 489 height 81
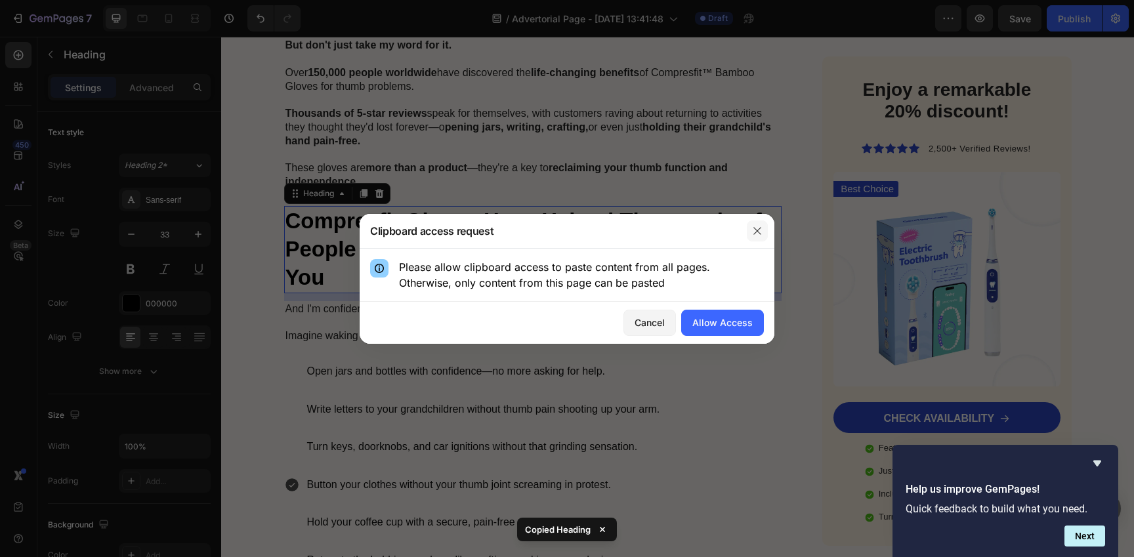
click at [756, 228] on icon "button" at bounding box center [757, 231] width 10 height 10
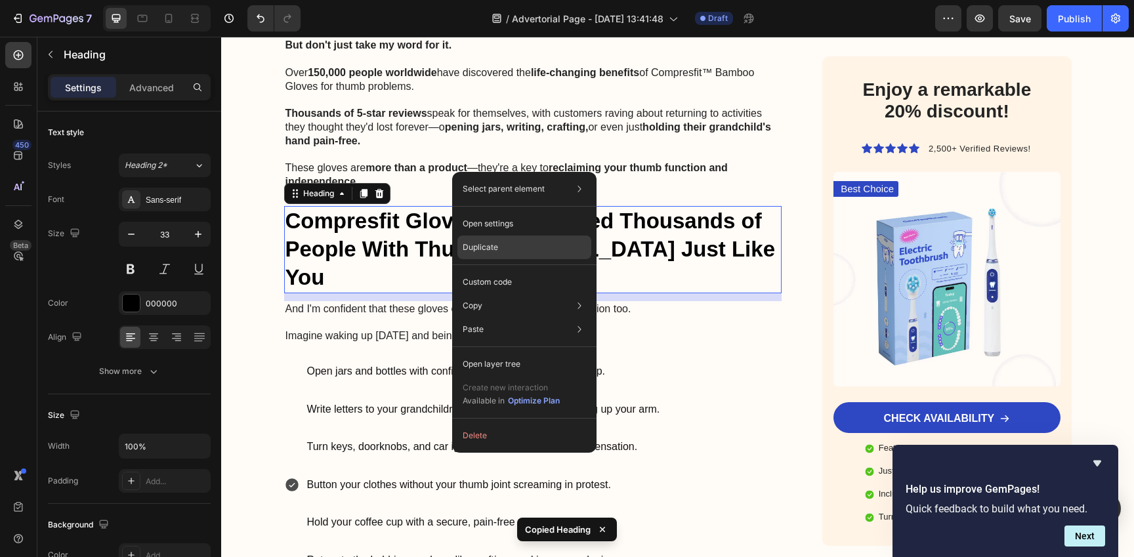
click at [515, 252] on div "Duplicate" at bounding box center [524, 248] width 134 height 24
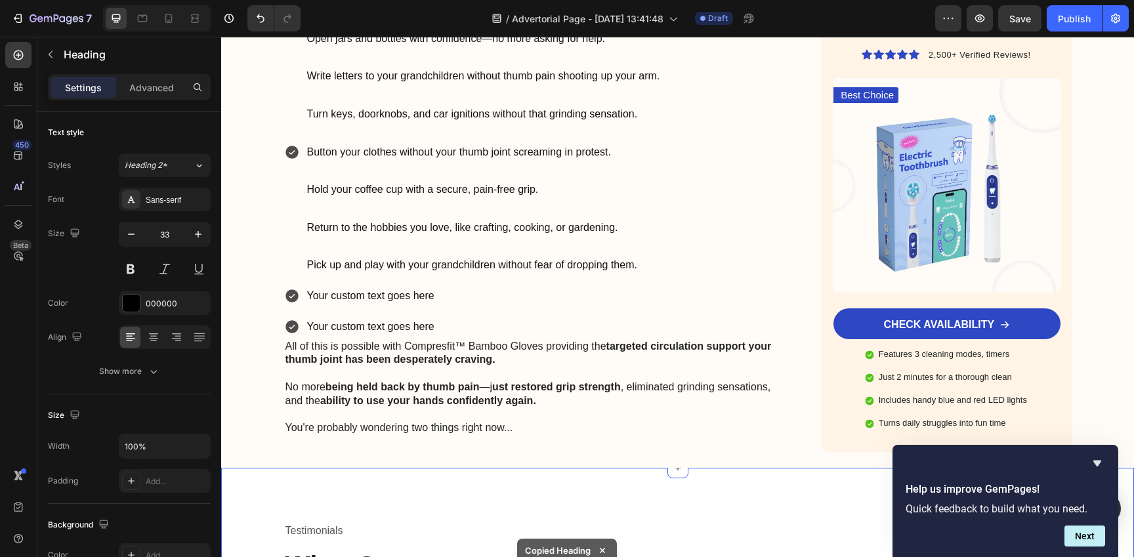
scroll to position [6303, 0]
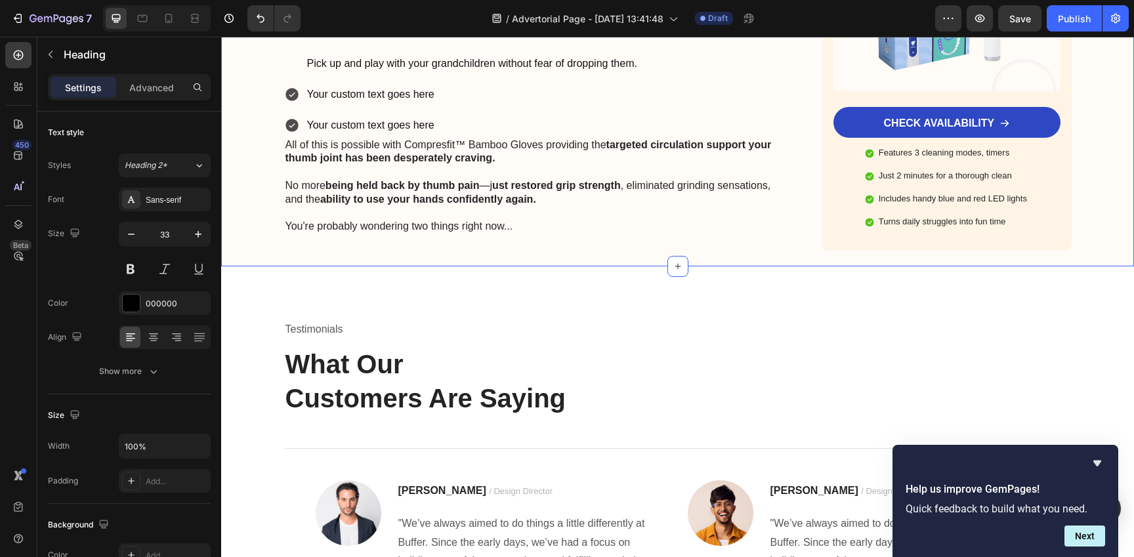
drag, startPoint x: 424, startPoint y: 85, endPoint x: 407, endPoint y: 142, distance: 59.4
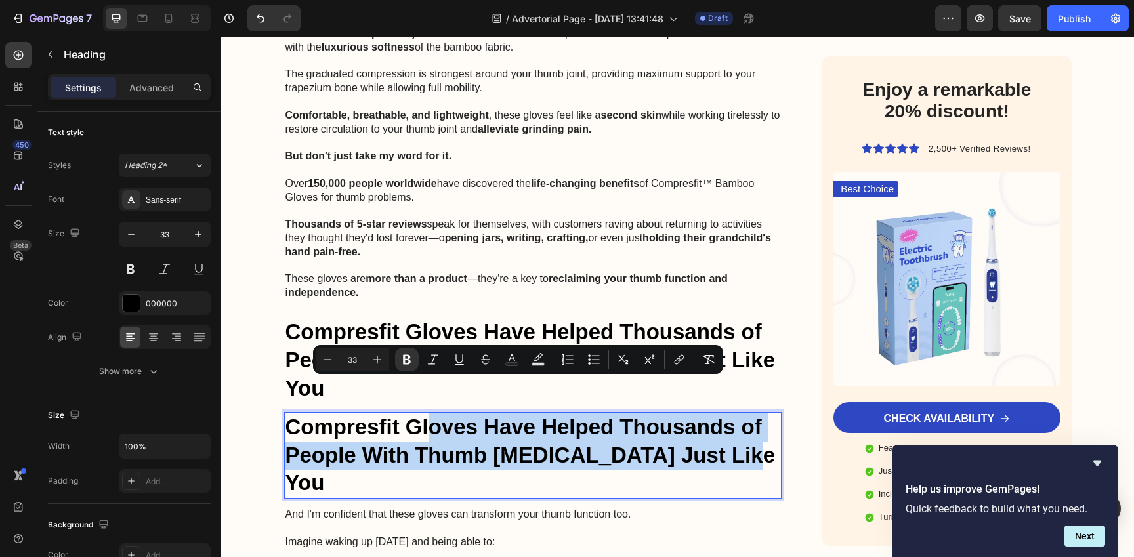
scroll to position [5697, 0]
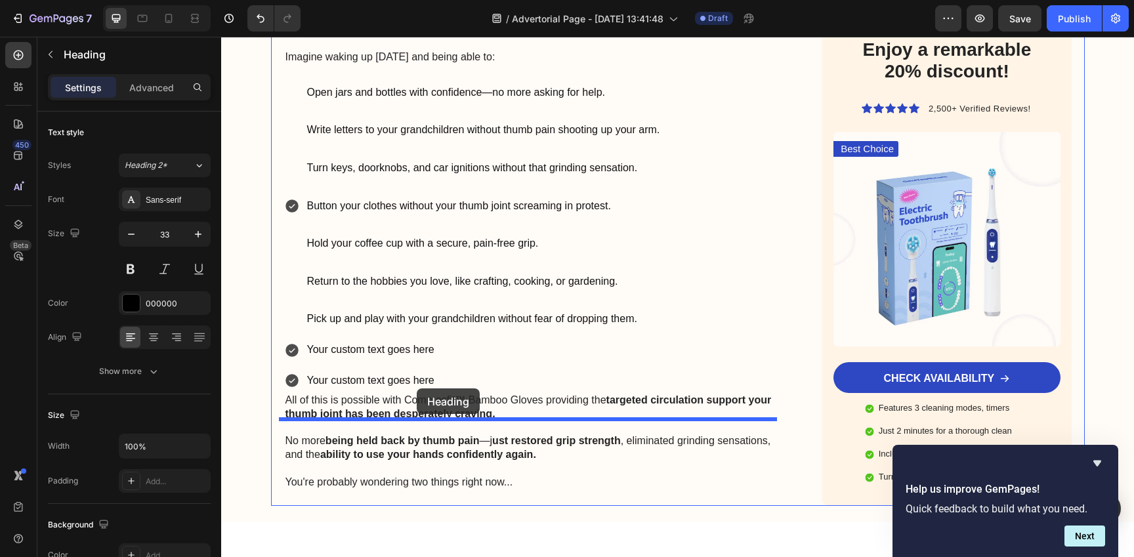
drag, startPoint x: 301, startPoint y: 209, endPoint x: 417, endPoint y: 388, distance: 214.0
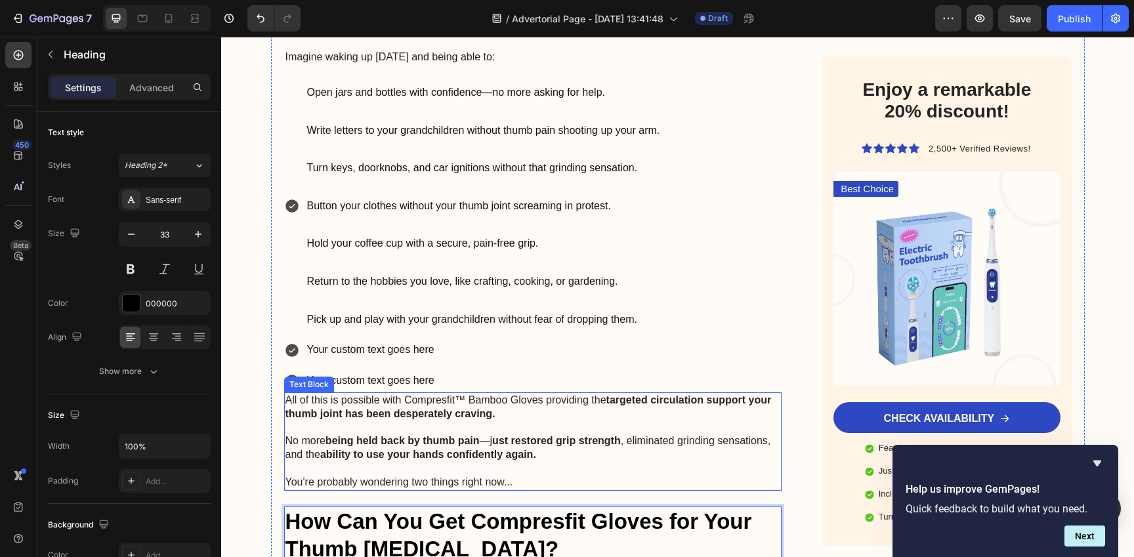
scroll to position [6017, 0]
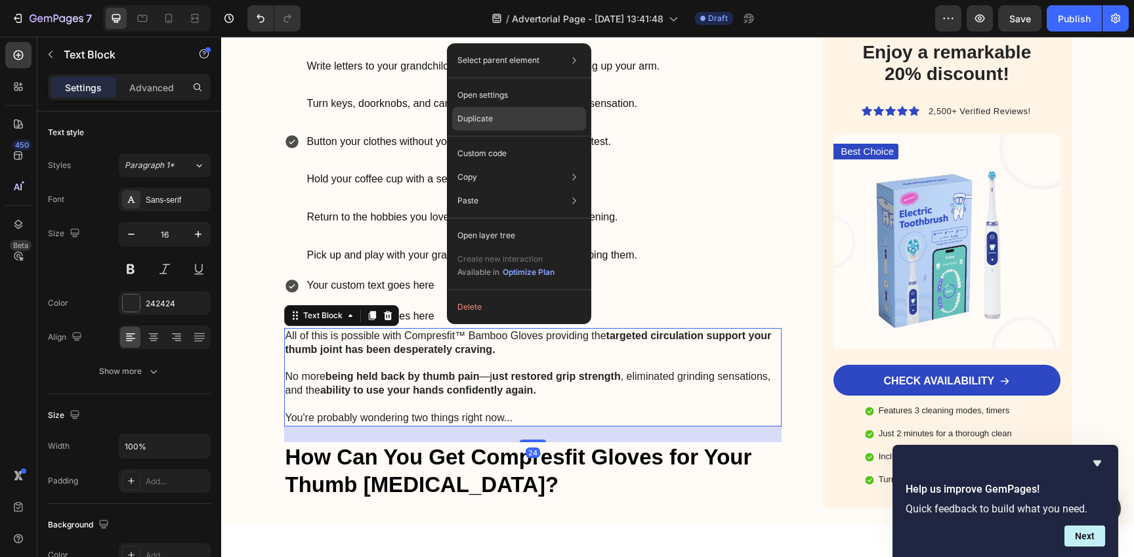
click at [503, 108] on div "Duplicate" at bounding box center [519, 119] width 134 height 24
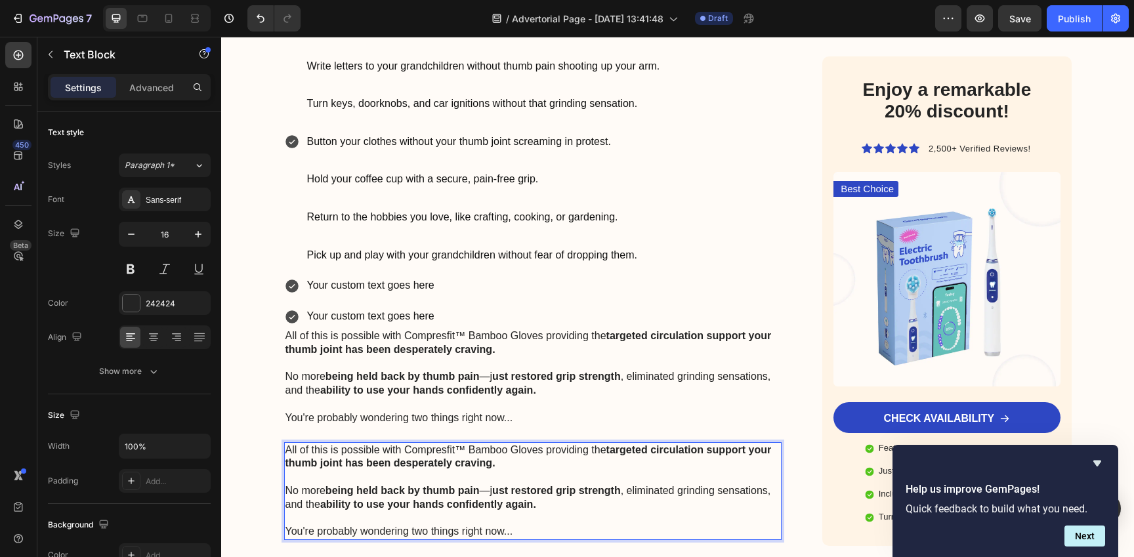
click at [471, 484] on p "No more being held back by thumb pain —j ust restored grip strength , eliminate…" at bounding box center [532, 498] width 495 height 28
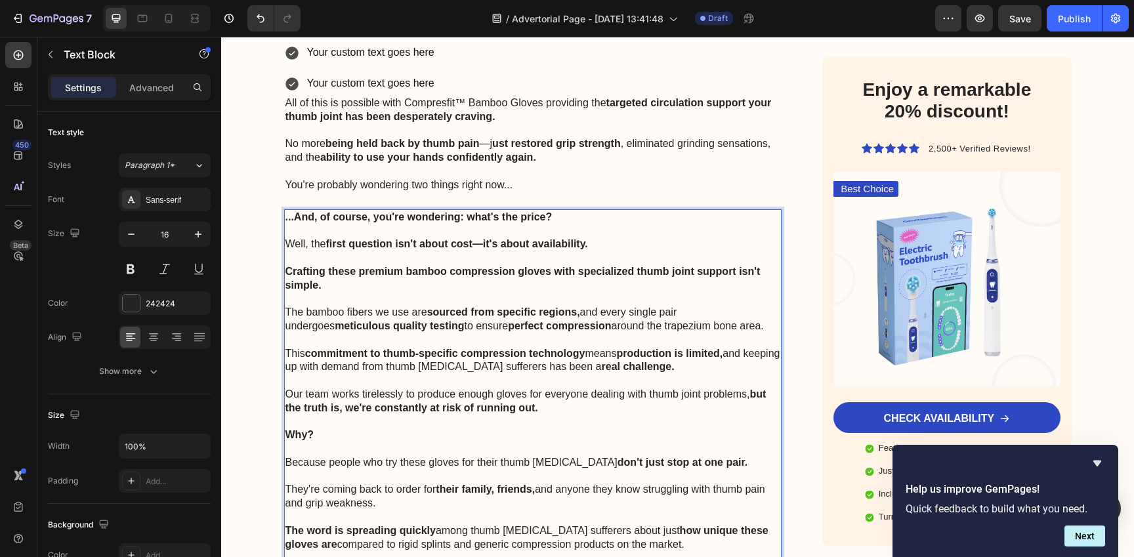
scroll to position [6251, 0]
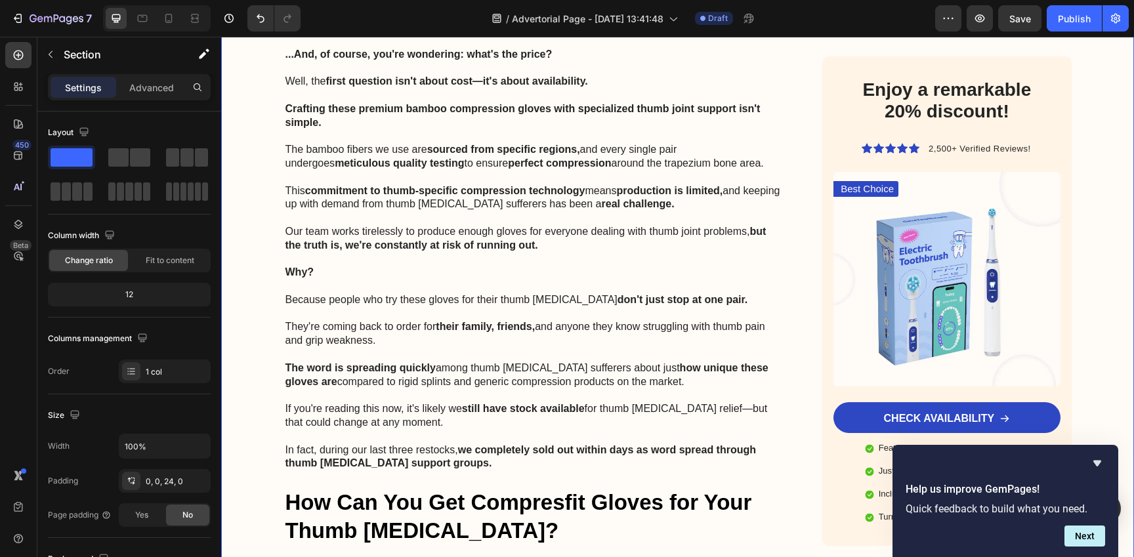
scroll to position [6426, 0]
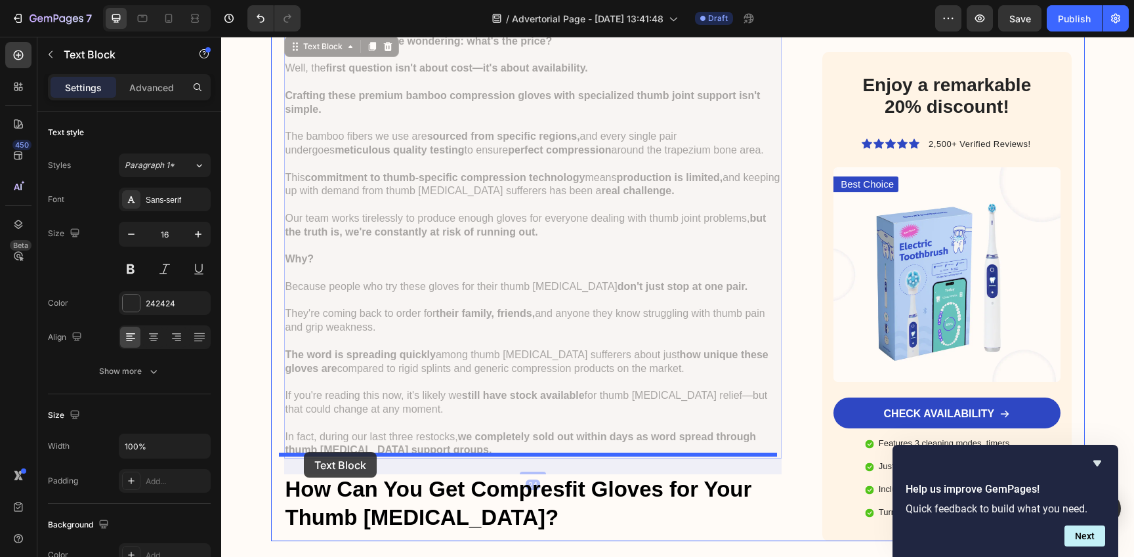
drag, startPoint x: 299, startPoint y: 255, endPoint x: 304, endPoint y: 452, distance: 196.9
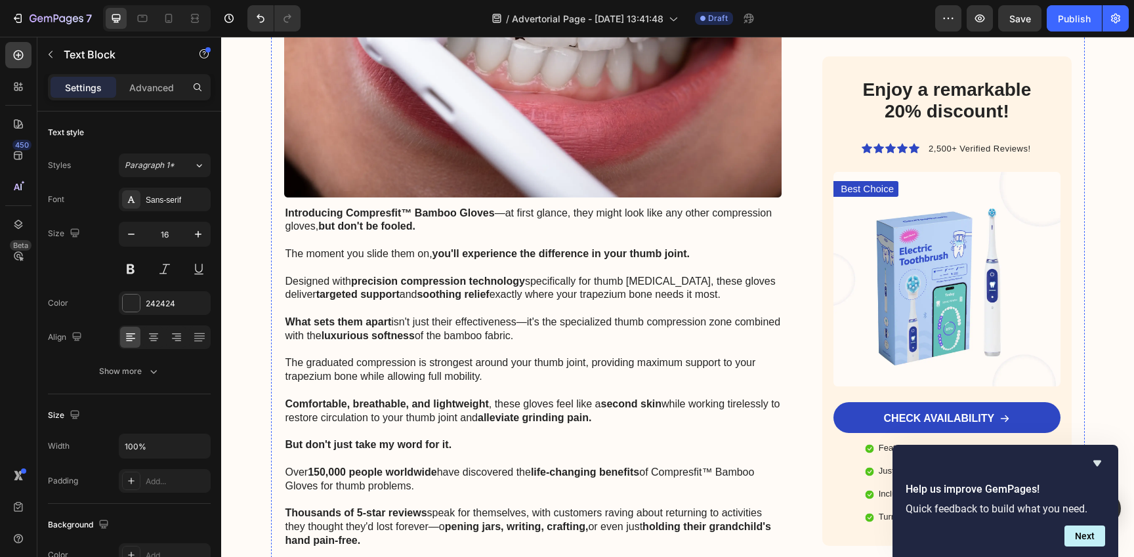
scroll to position [4916, 0]
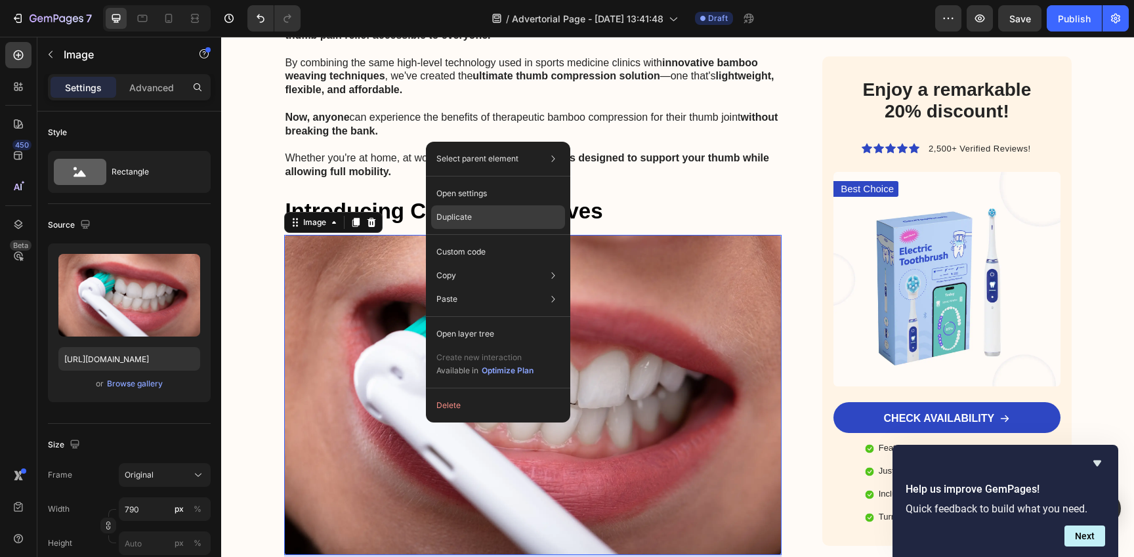
click at [469, 220] on p "Duplicate" at bounding box center [453, 217] width 35 height 12
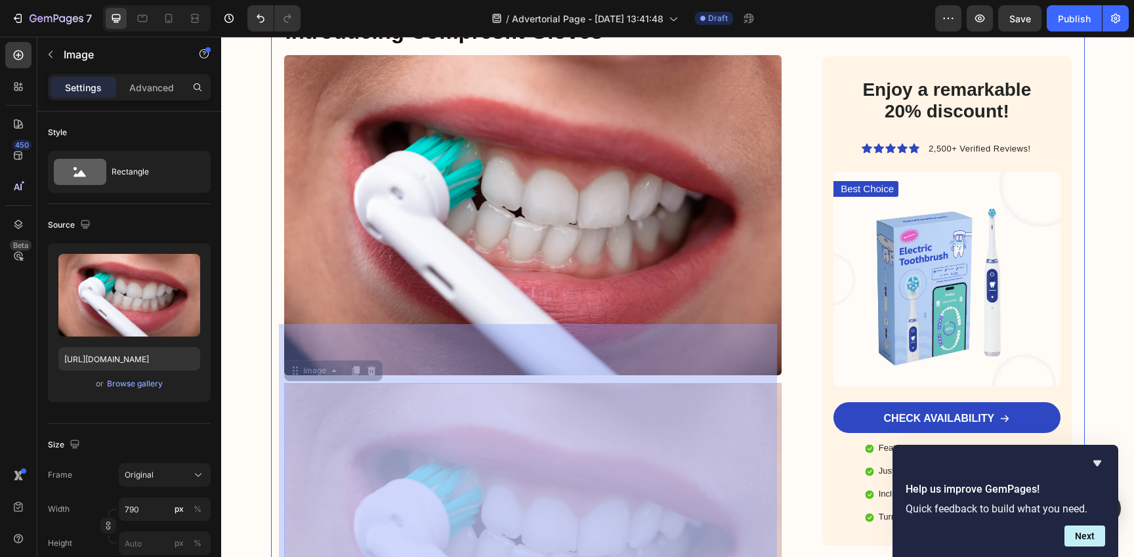
scroll to position [5500, 0]
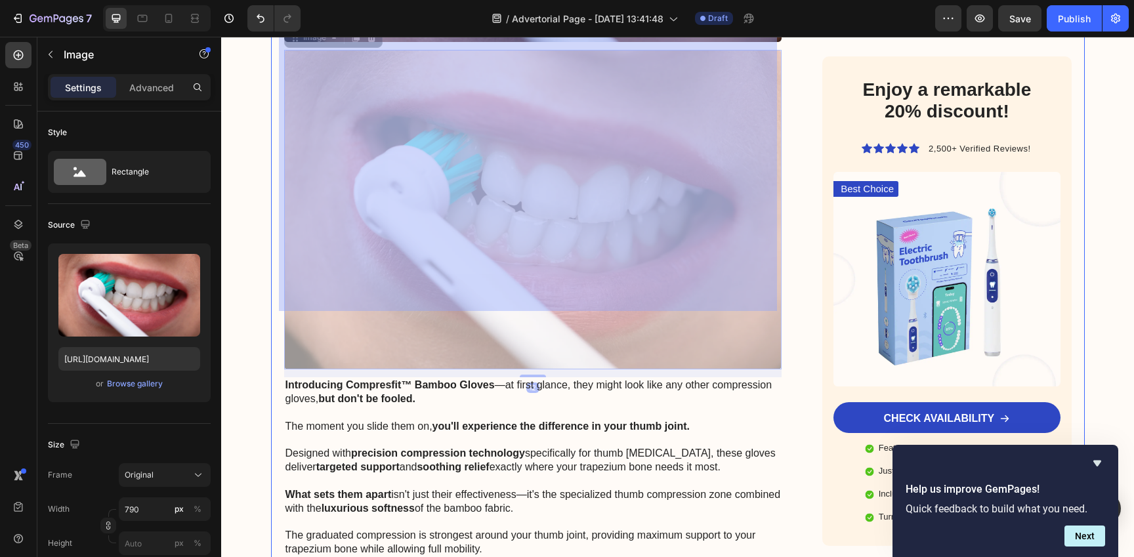
drag, startPoint x: 442, startPoint y: 371, endPoint x: 442, endPoint y: 628, distance: 257.2
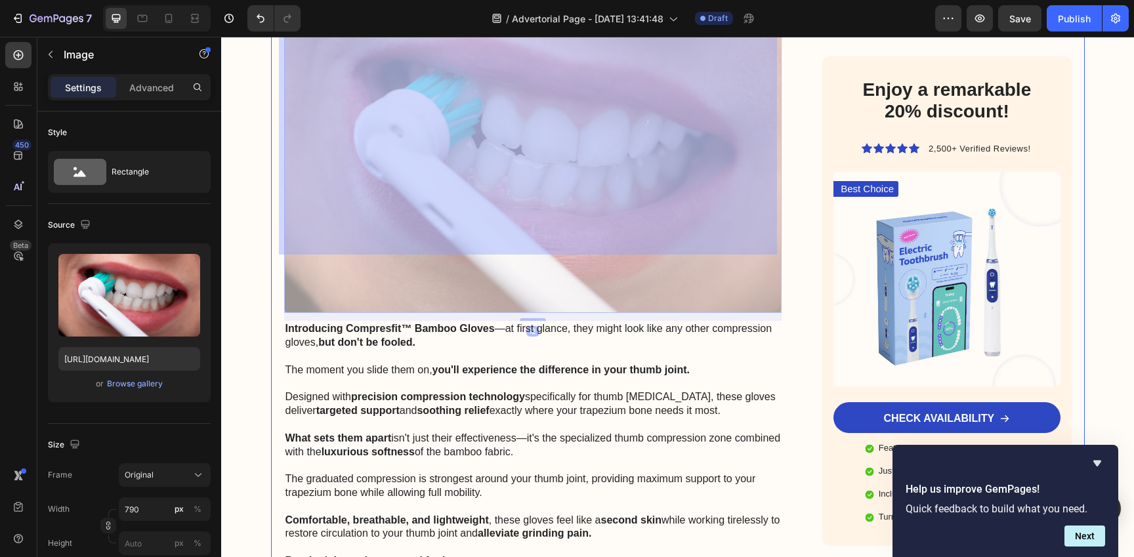
click at [442, 556] on html "Header Image Got Questions? Email Us At [EMAIL_ADDRESS][DOMAIN_NAME] Text Block…" at bounding box center [677, 136] width 913 height 11170
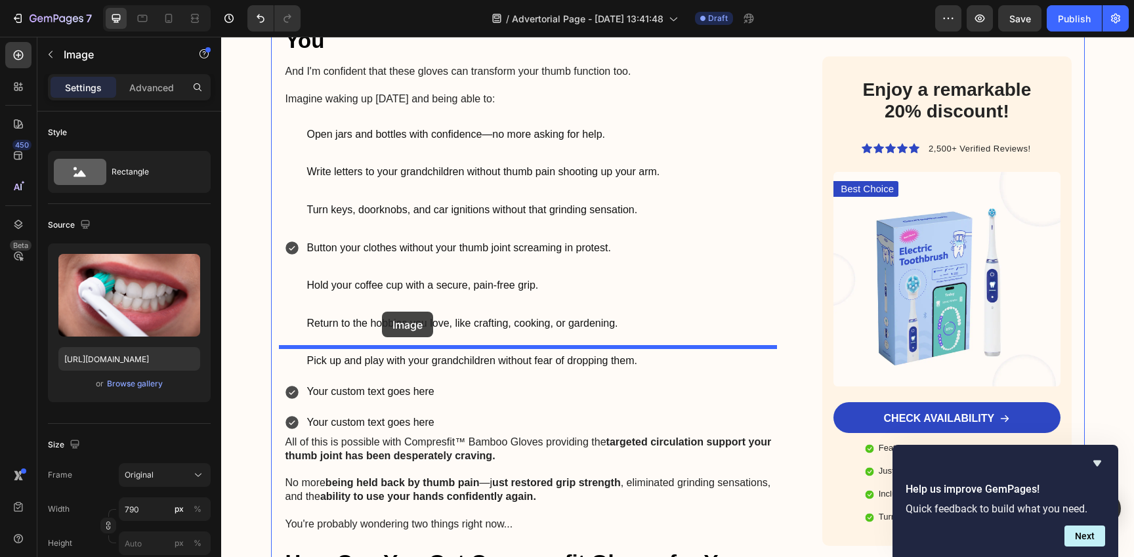
scroll to position [6361, 0]
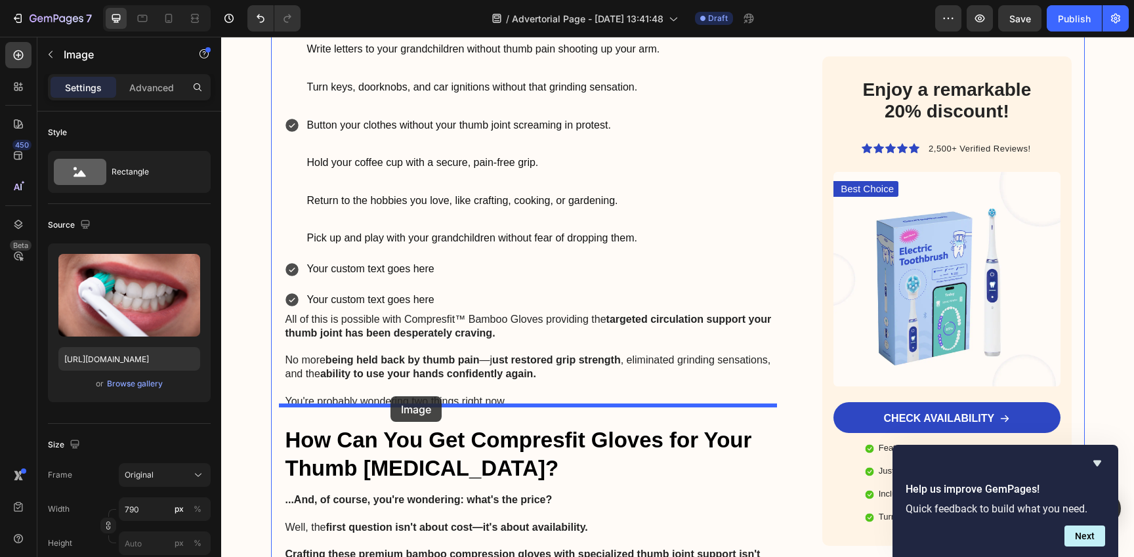
drag, startPoint x: 315, startPoint y: 143, endPoint x: 390, endPoint y: 396, distance: 264.3
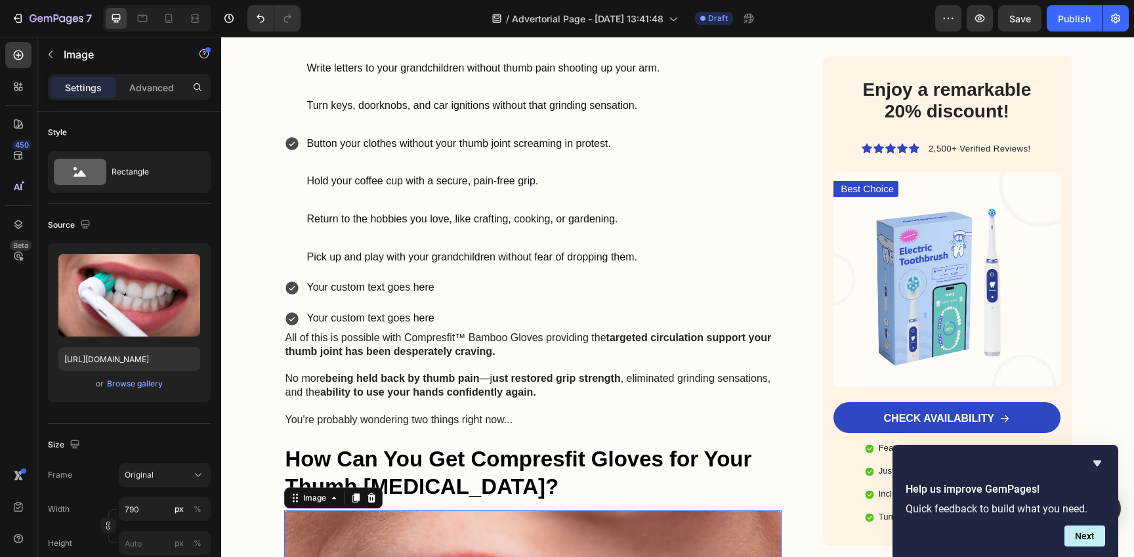
scroll to position [6103, 0]
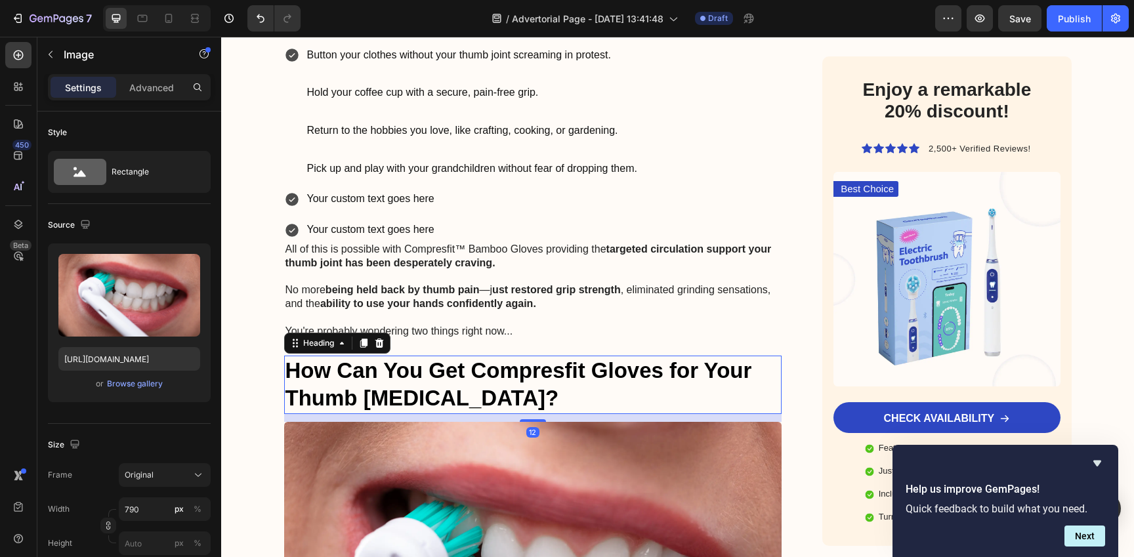
click at [517, 358] on strong "How Can You Get Compresfit Gloves for Your Thumb [MEDICAL_DATA]?" at bounding box center [518, 384] width 467 height 52
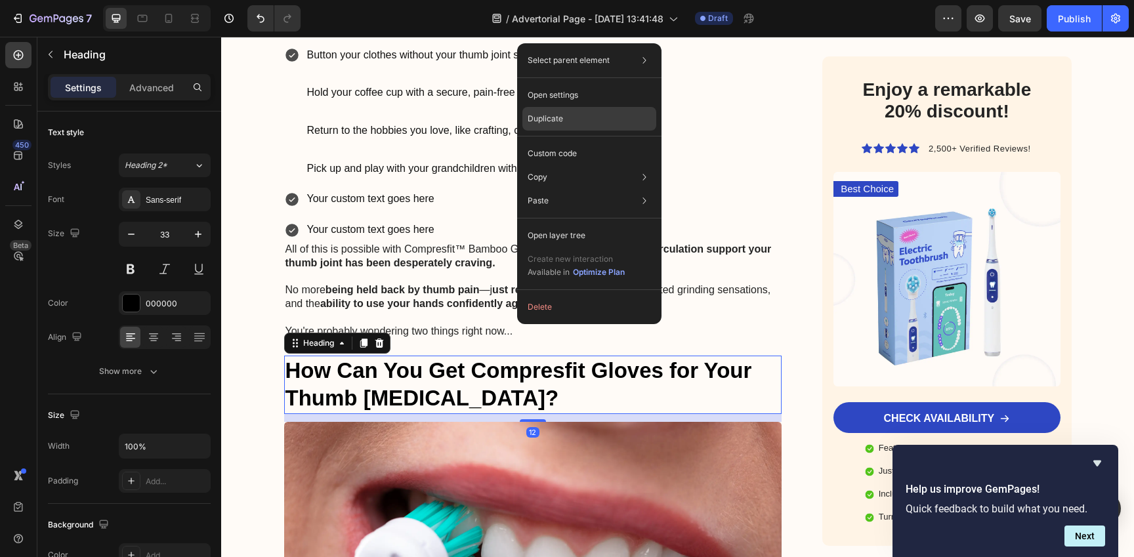
click at [575, 114] on div "Duplicate" at bounding box center [589, 119] width 134 height 24
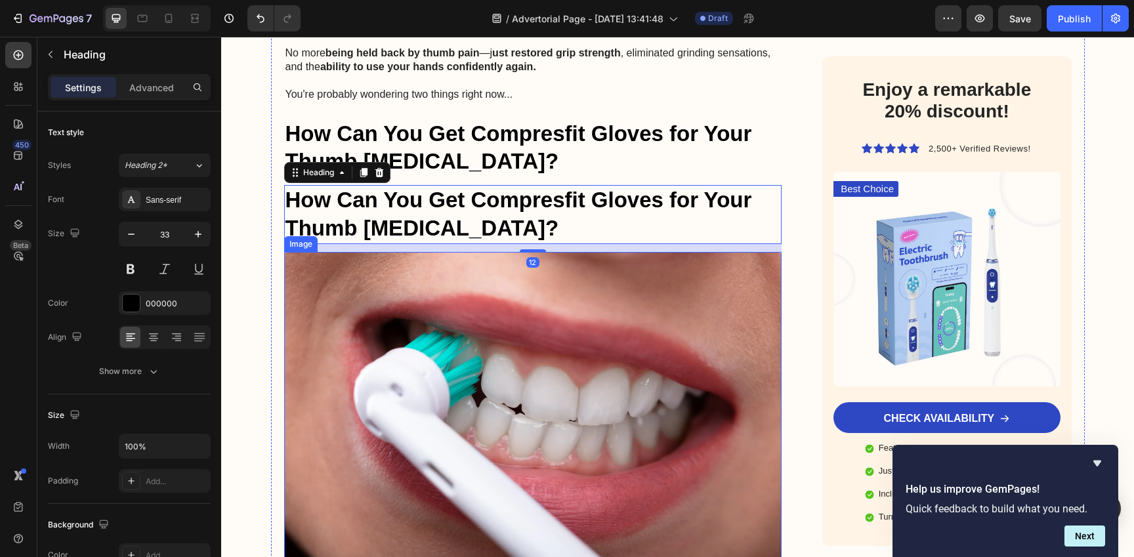
scroll to position [6354, 0]
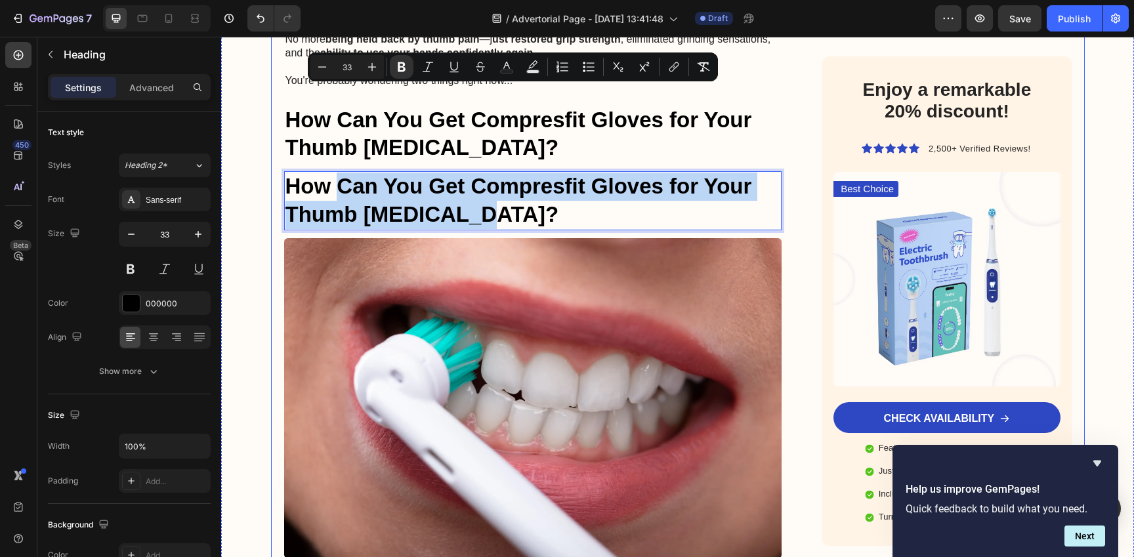
drag, startPoint x: 335, startPoint y: 110, endPoint x: 405, endPoint y: 476, distance: 372.9
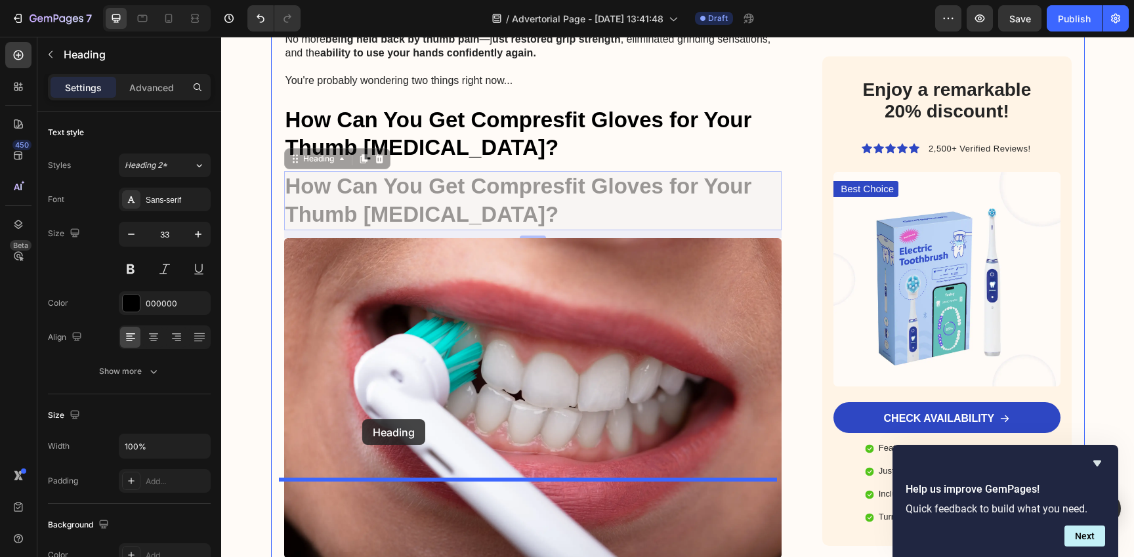
drag, startPoint x: 343, startPoint y: 125, endPoint x: 362, endPoint y: 419, distance: 294.6
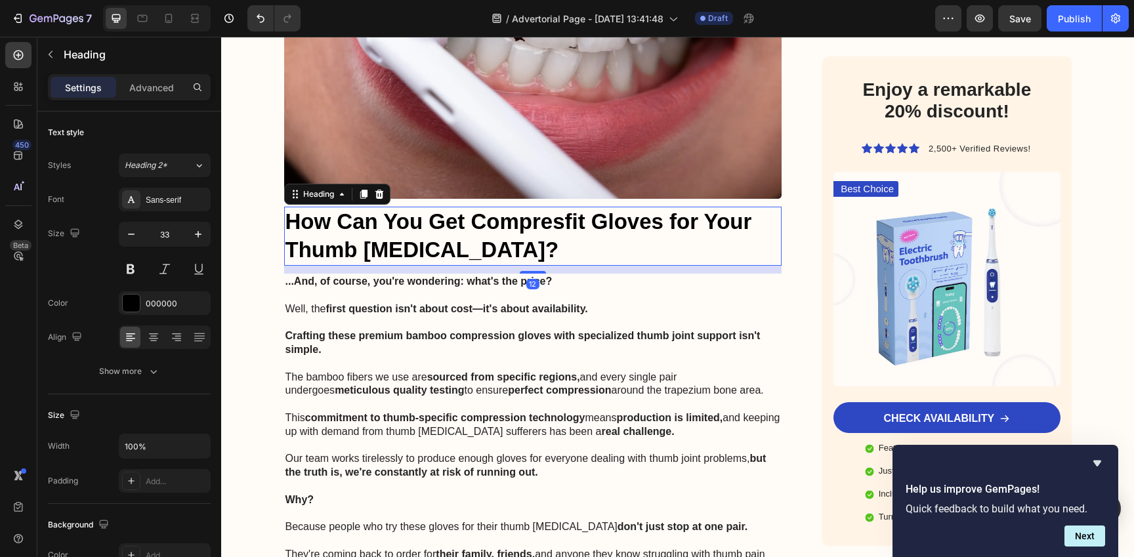
scroll to position [6649, 0]
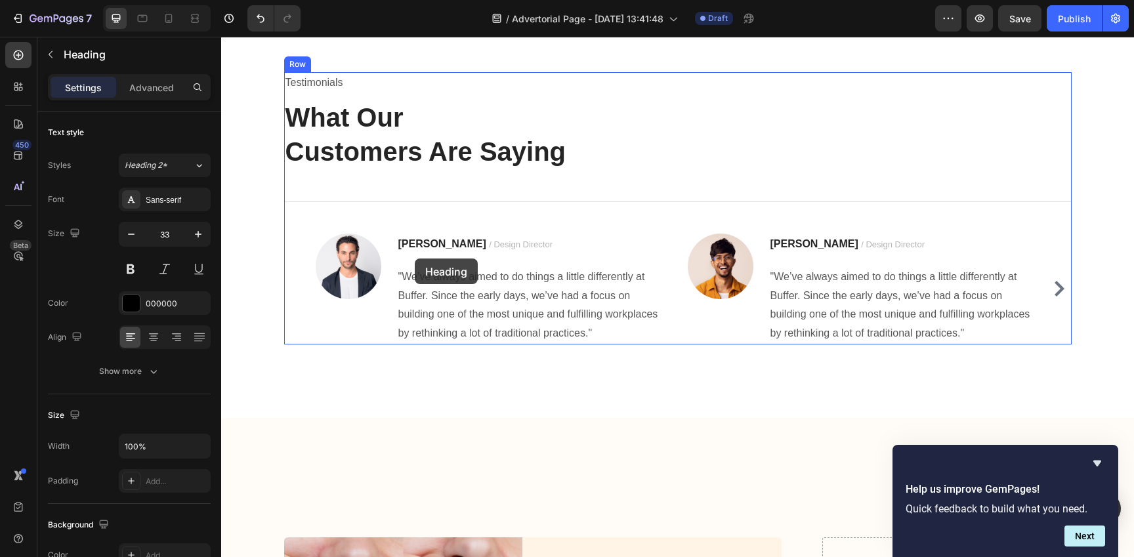
scroll to position [7094, 0]
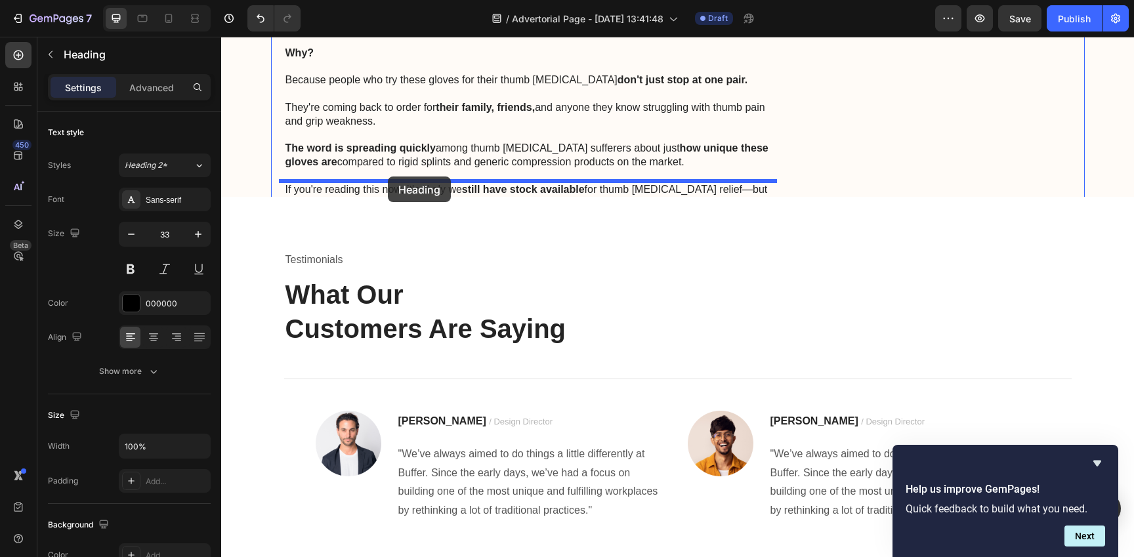
drag, startPoint x: 358, startPoint y: 138, endPoint x: 388, endPoint y: 177, distance: 49.1
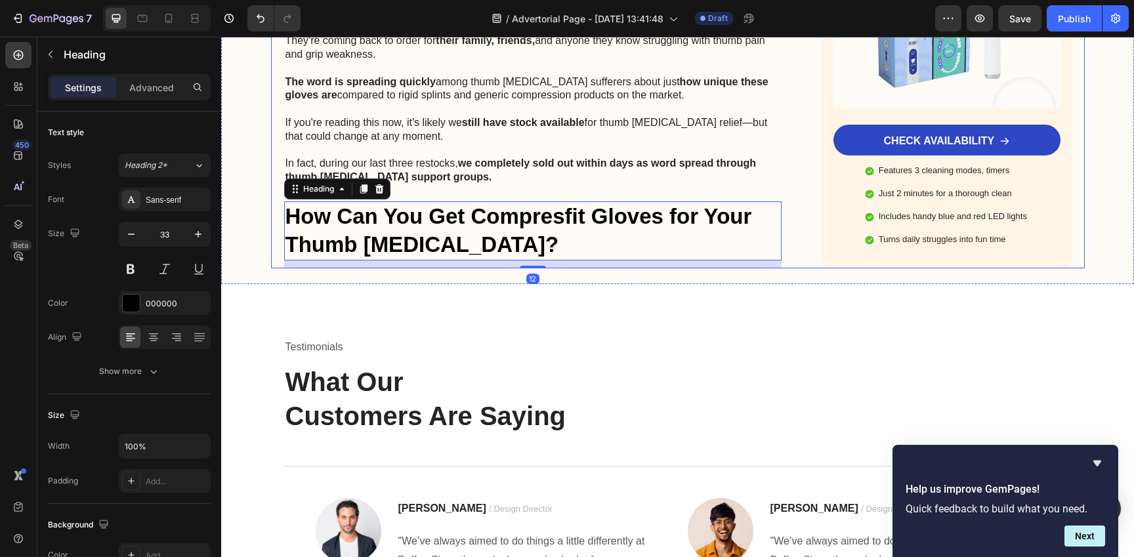
scroll to position [7027, 0]
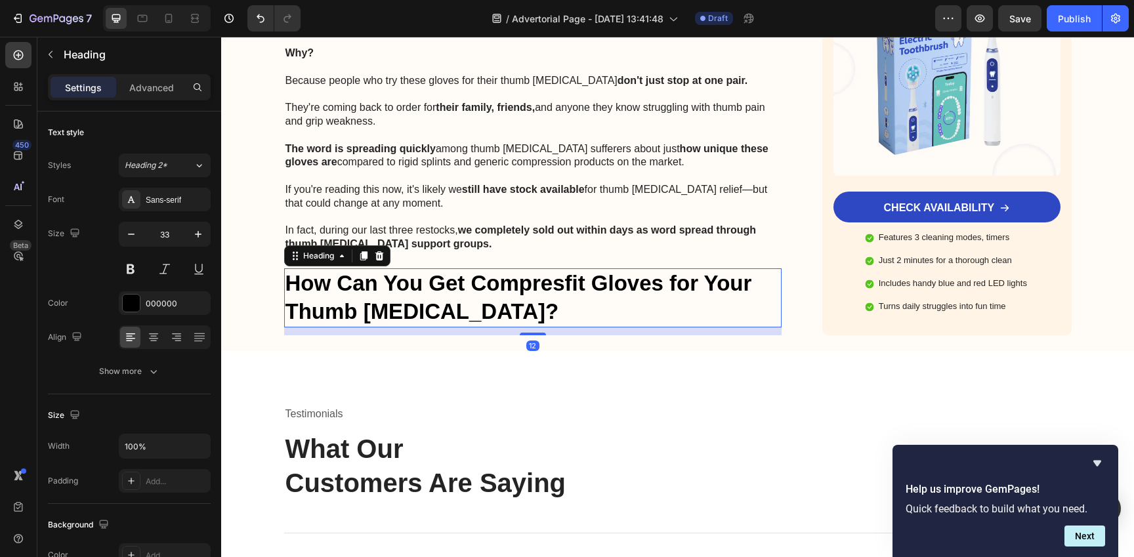
click at [392, 268] on h2 "How Can You Get Compresfit Gloves for Your Thumb [MEDICAL_DATA]?" at bounding box center [533, 297] width 498 height 59
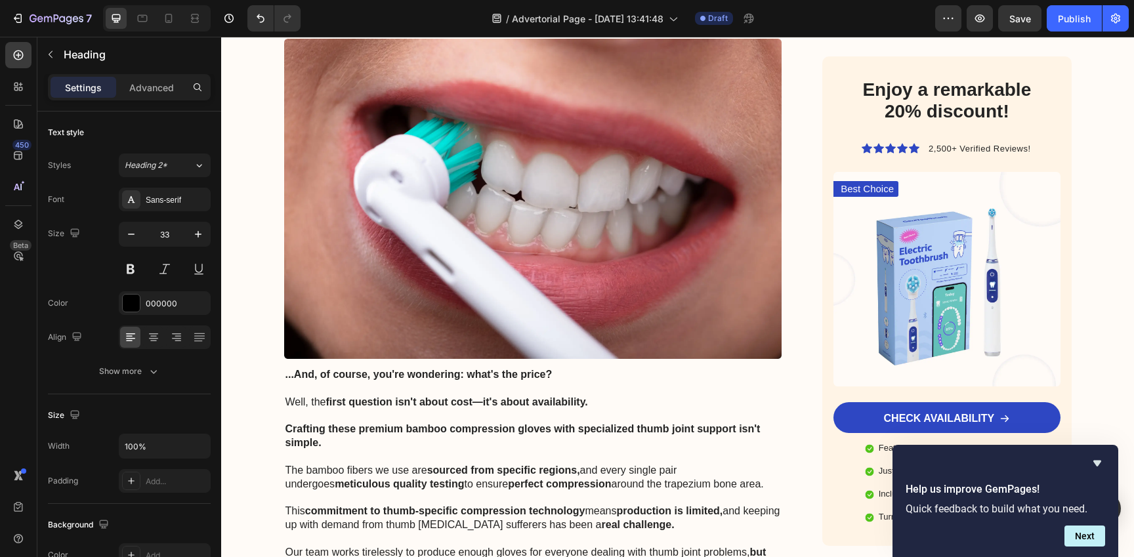
scroll to position [6320, 0]
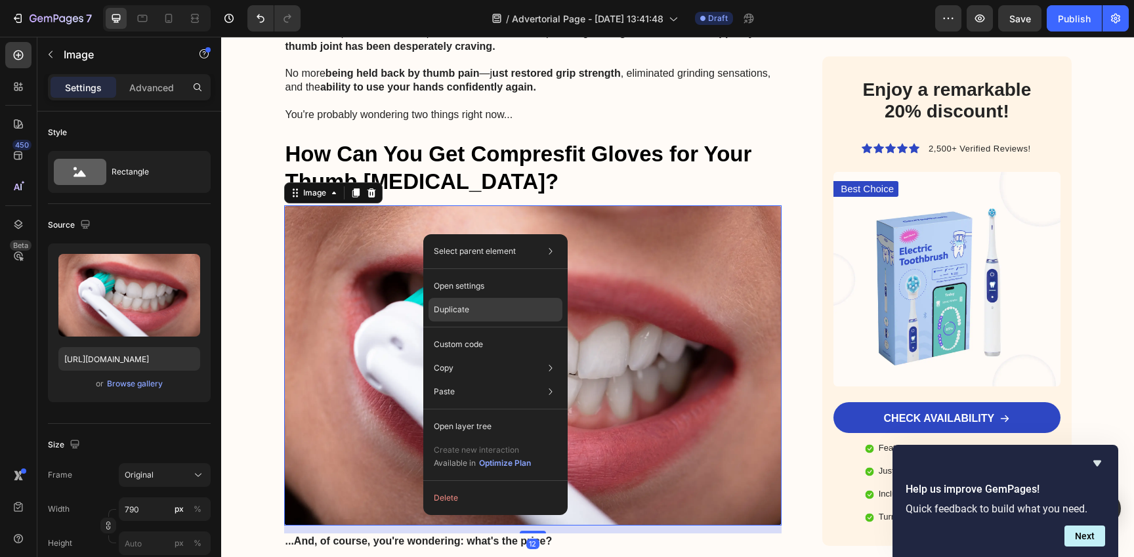
click at [479, 310] on div "Duplicate" at bounding box center [495, 310] width 134 height 24
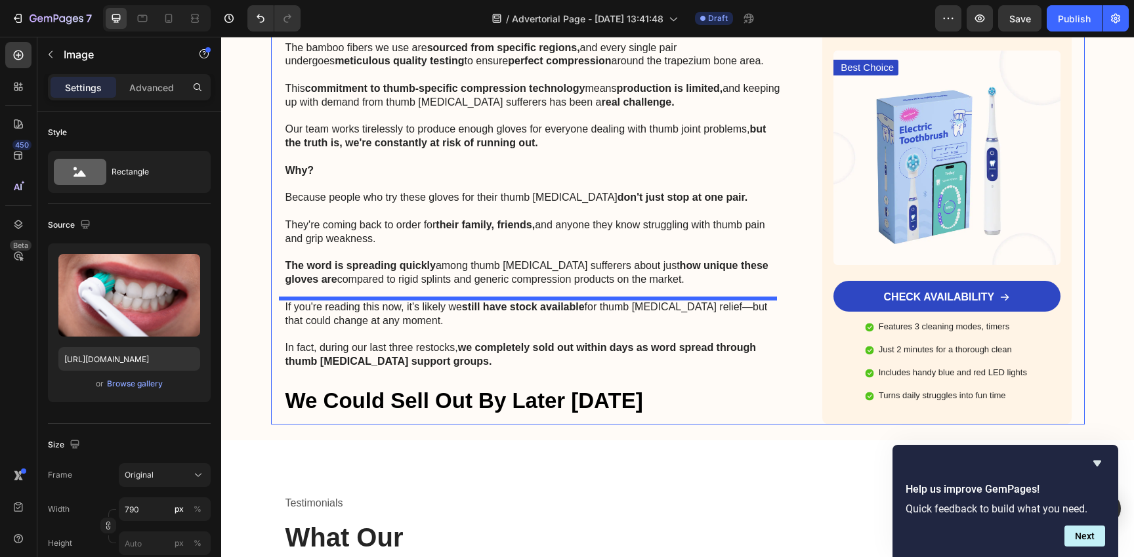
scroll to position [7290, 0]
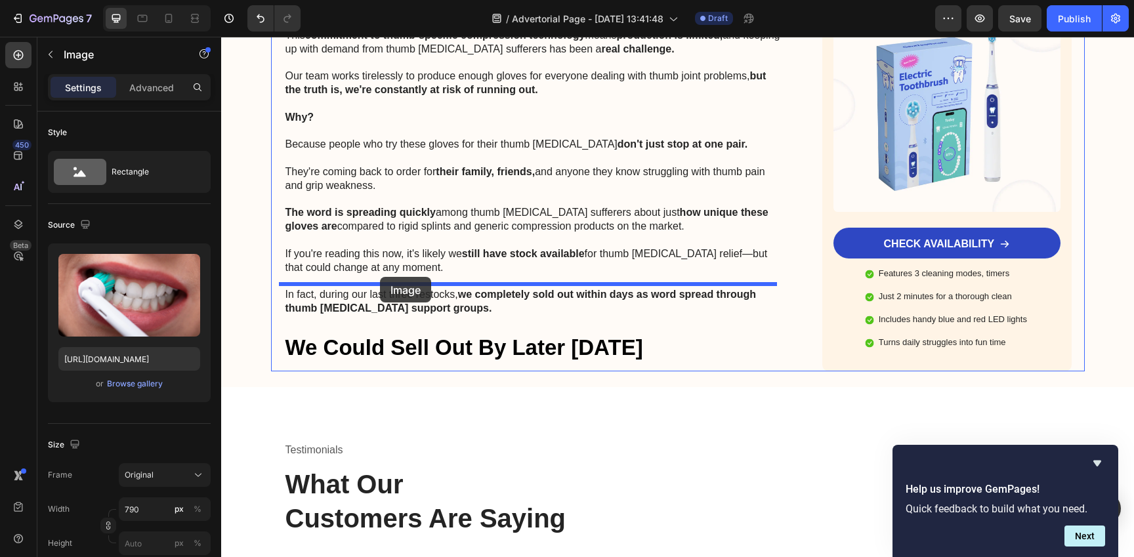
drag, startPoint x: 295, startPoint y: 138, endPoint x: 380, endPoint y: 277, distance: 162.3
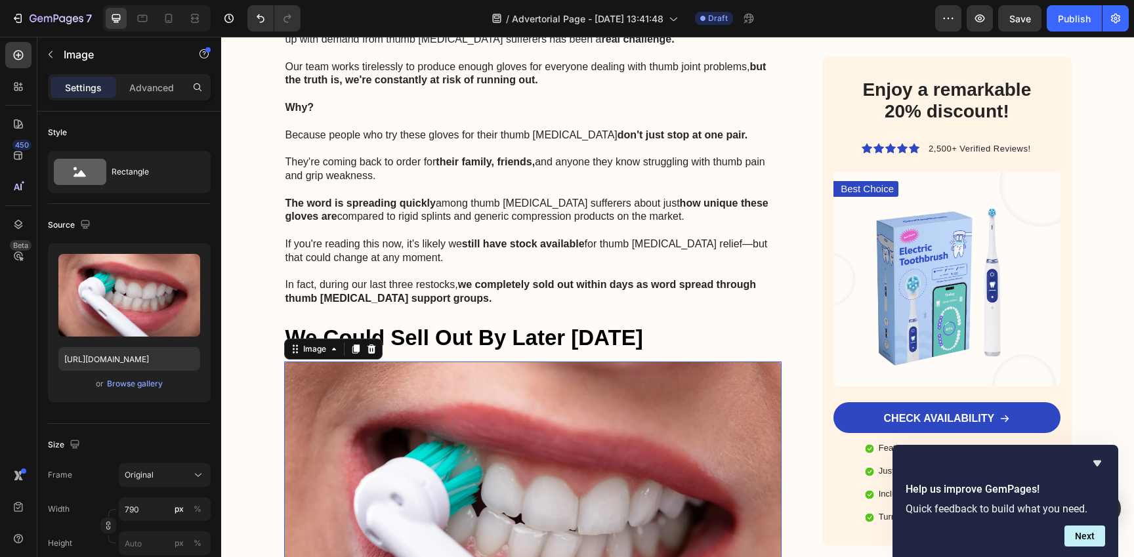
scroll to position [6958, 0]
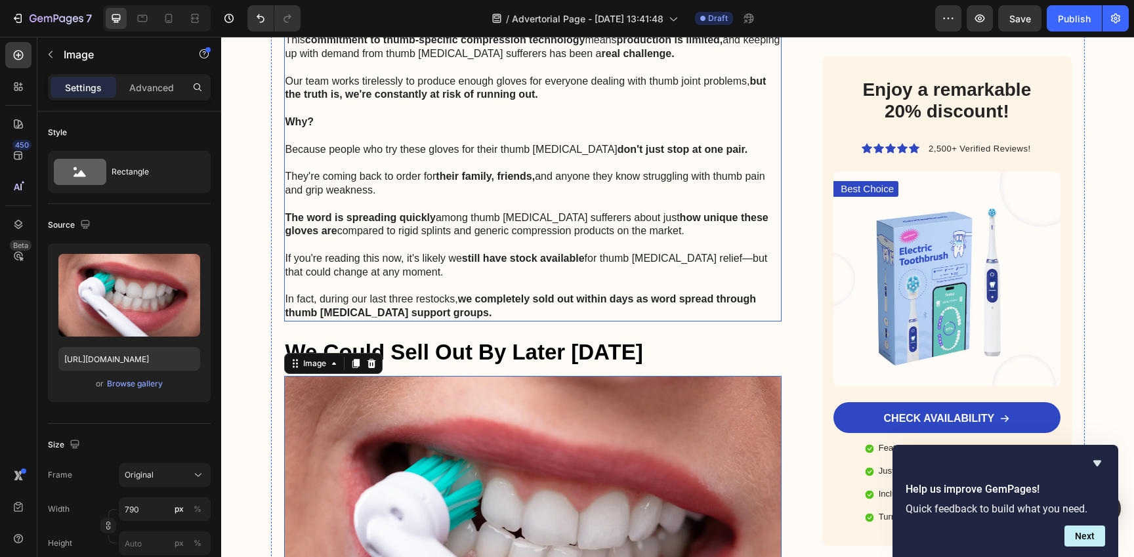
click at [396, 252] on p "If you're reading this now, it's likely we still have stock available for thumb…" at bounding box center [532, 266] width 495 height 28
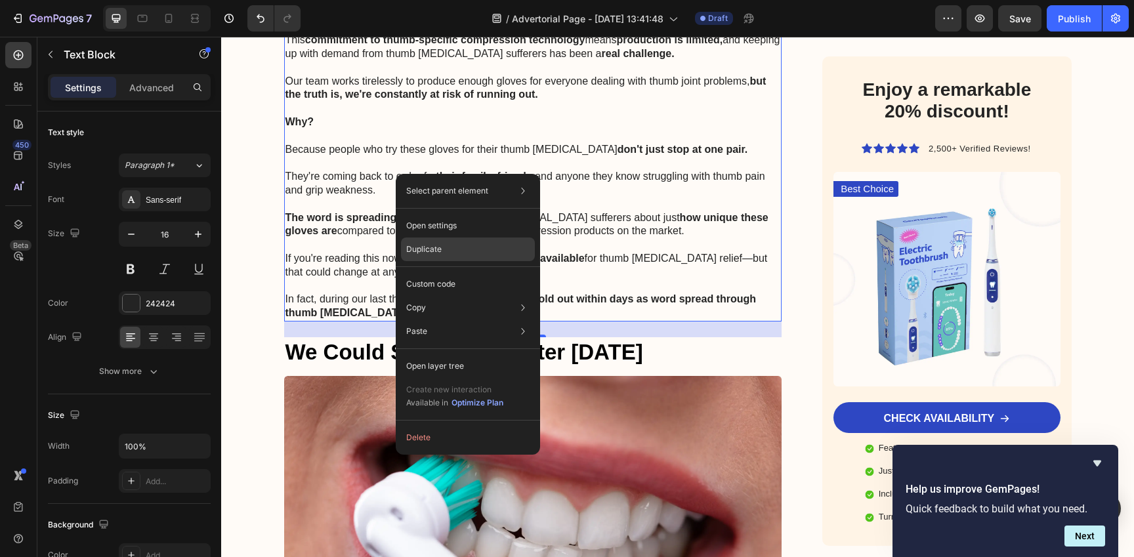
click at [457, 249] on div "Duplicate" at bounding box center [468, 250] width 134 height 24
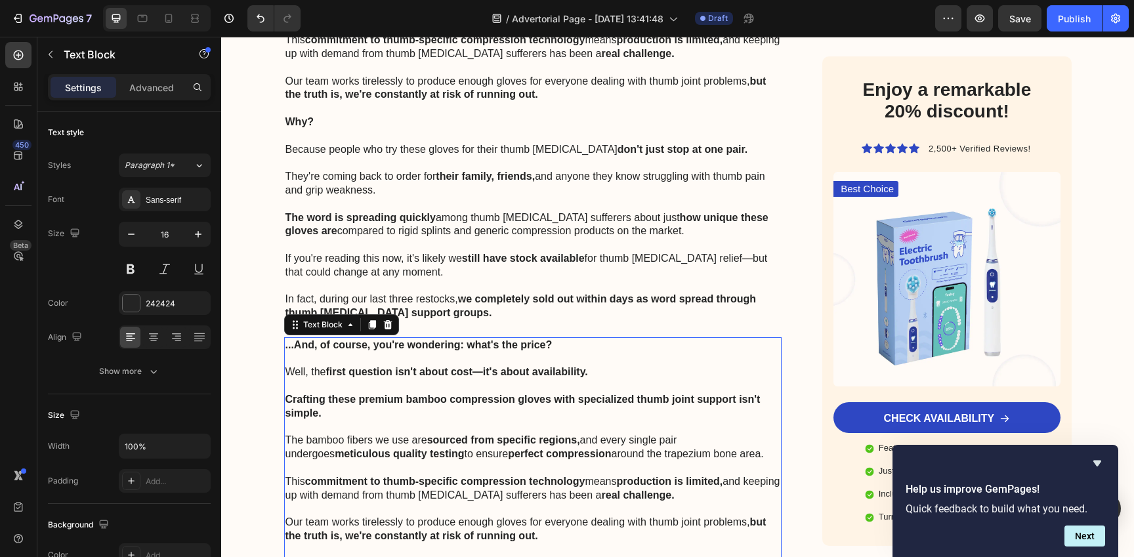
click at [491, 393] on p "Crafting these premium bamboo compression gloves with specialized thumb joint s…" at bounding box center [532, 407] width 495 height 28
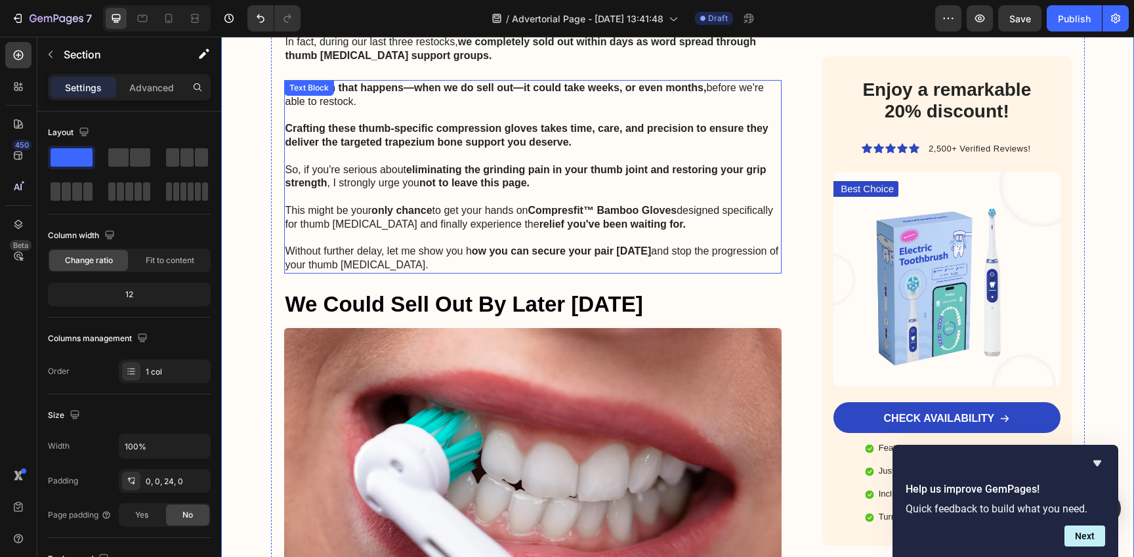
scroll to position [7221, 0]
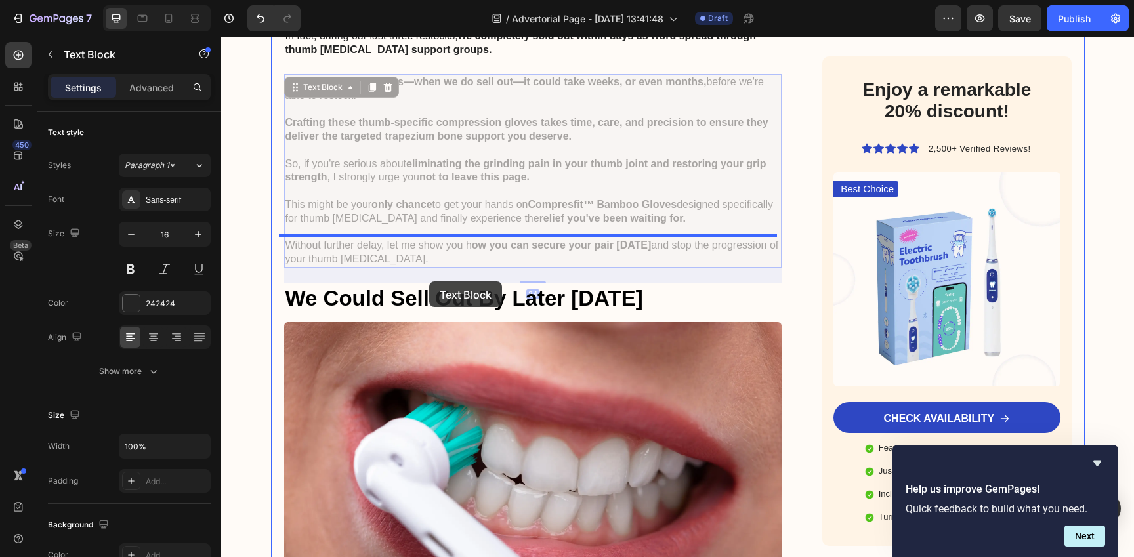
drag, startPoint x: 353, startPoint y: 132, endPoint x: 433, endPoint y: 272, distance: 161.6
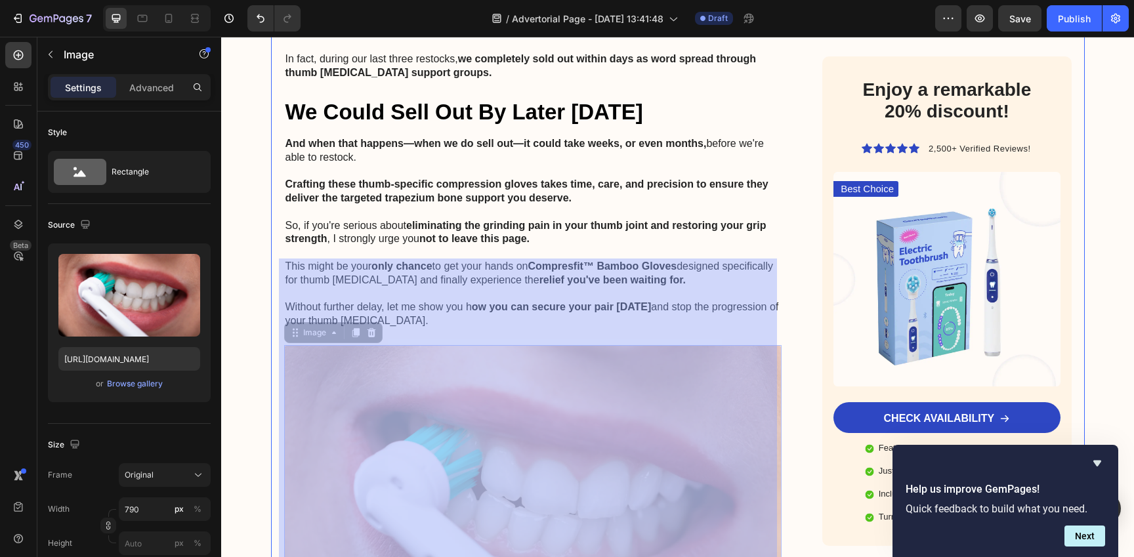
scroll to position [7544, 0]
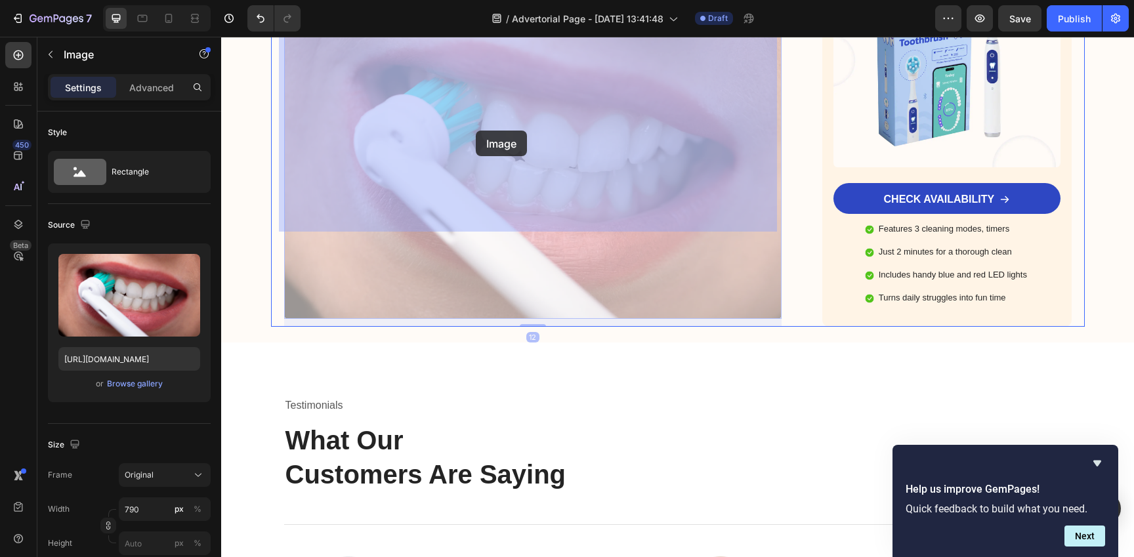
drag, startPoint x: 419, startPoint y: 294, endPoint x: 476, endPoint y: 131, distance: 172.9
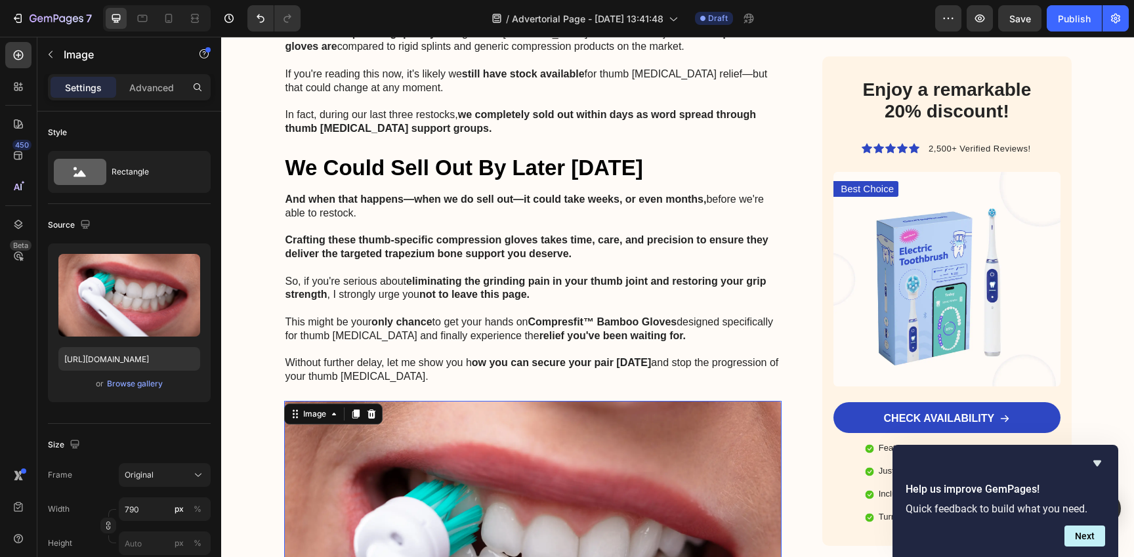
scroll to position [7136, 0]
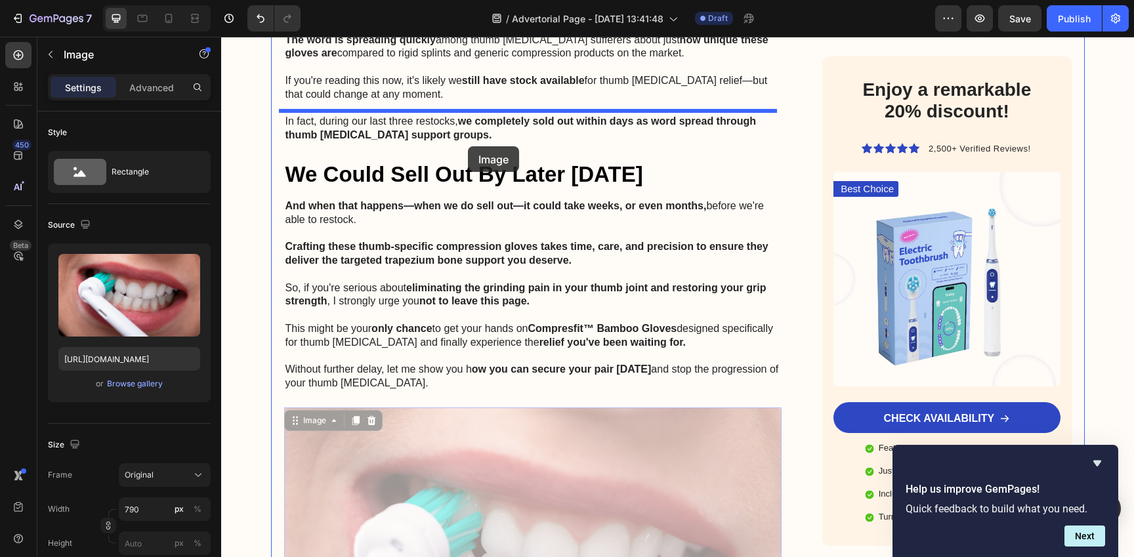
drag, startPoint x: 453, startPoint y: 344, endPoint x: 468, endPoint y: 146, distance: 198.0
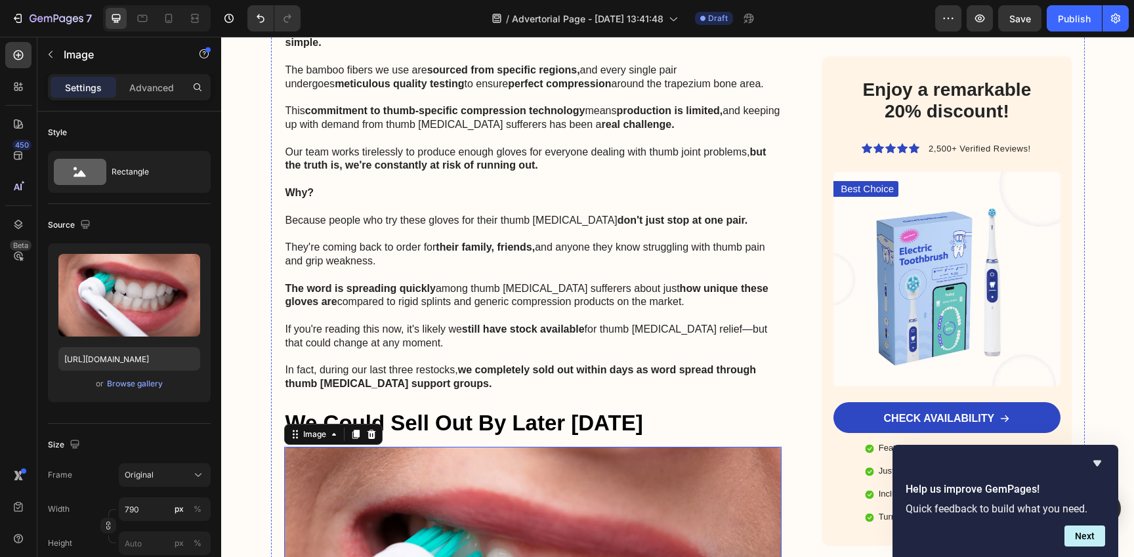
scroll to position [6891, 0]
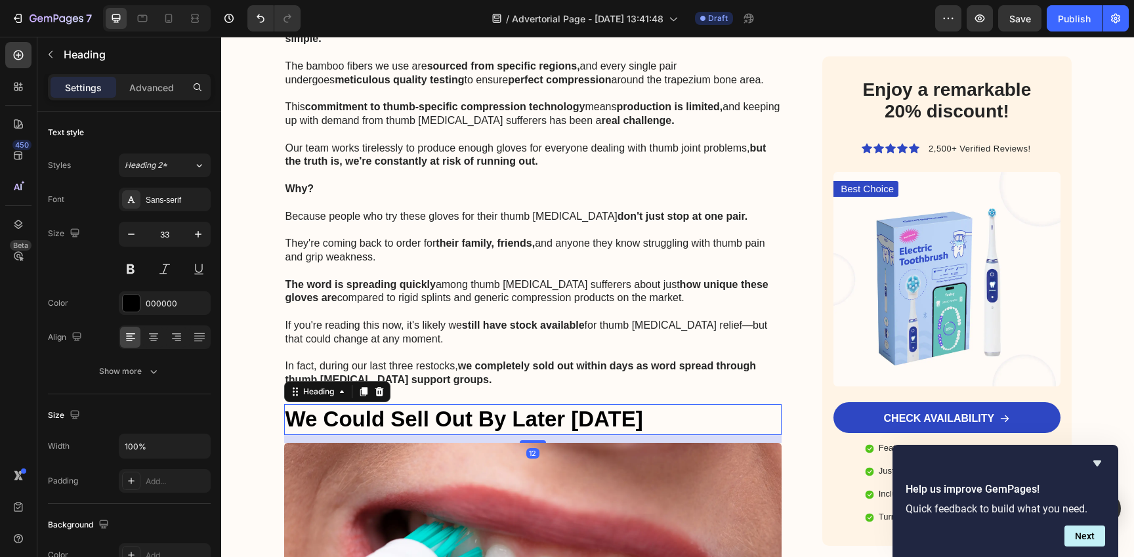
click at [459, 407] on strong "We Could Sell Out By Later [DATE]" at bounding box center [464, 419] width 358 height 24
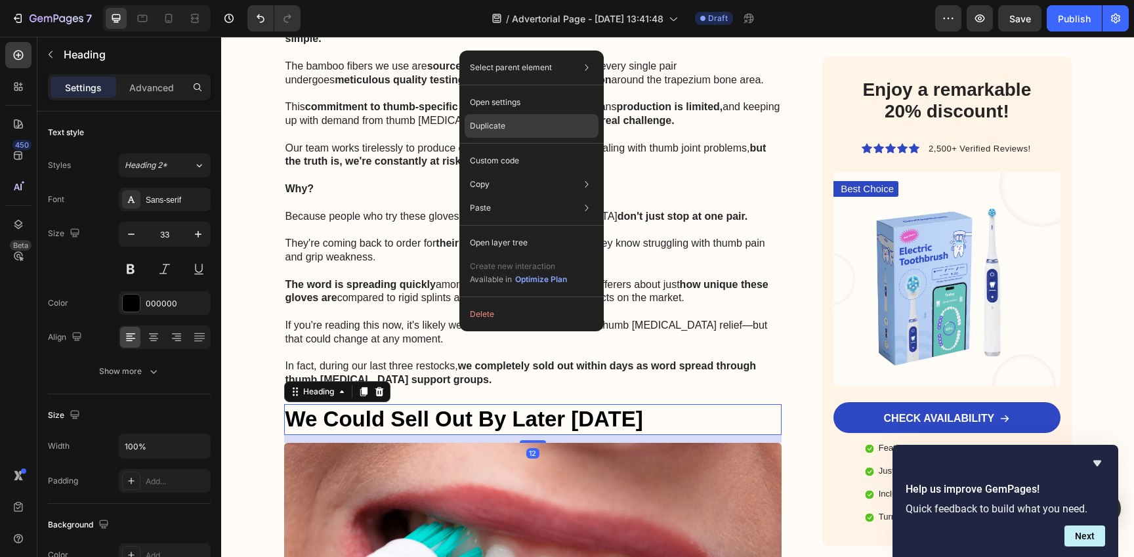
click at [518, 124] on div "Duplicate" at bounding box center [532, 126] width 134 height 24
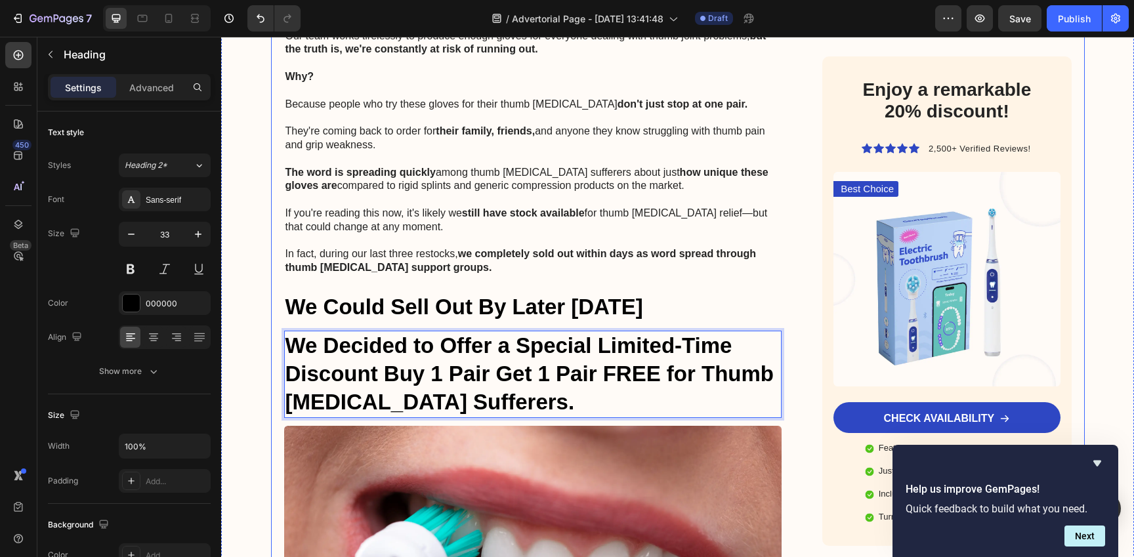
scroll to position [7010, 0]
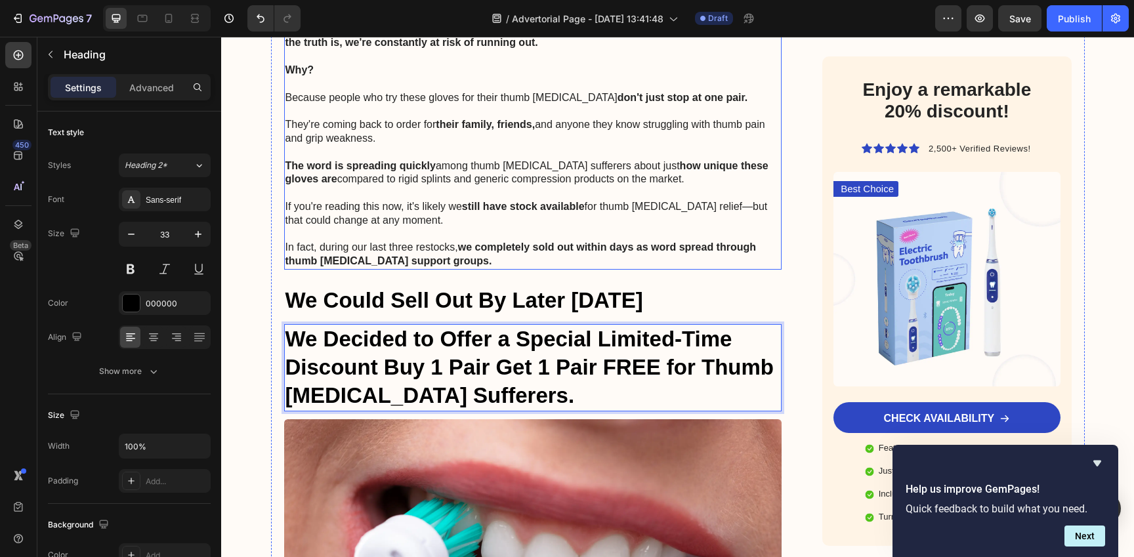
click at [508, 241] on strong "we completely sold out within days as word spread through thumb [MEDICAL_DATA] …" at bounding box center [520, 253] width 471 height 25
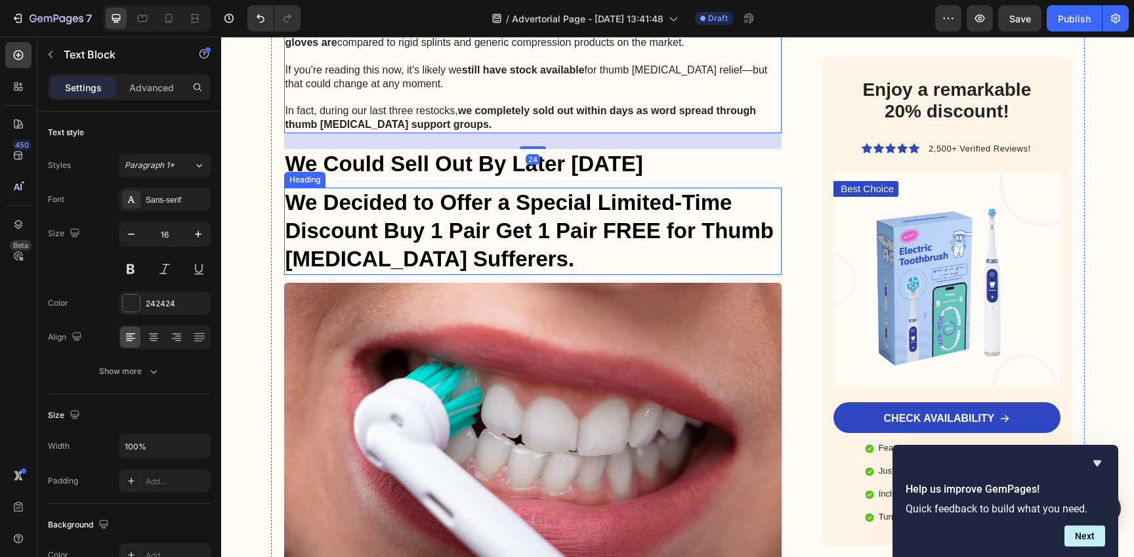
scroll to position [7166, 0]
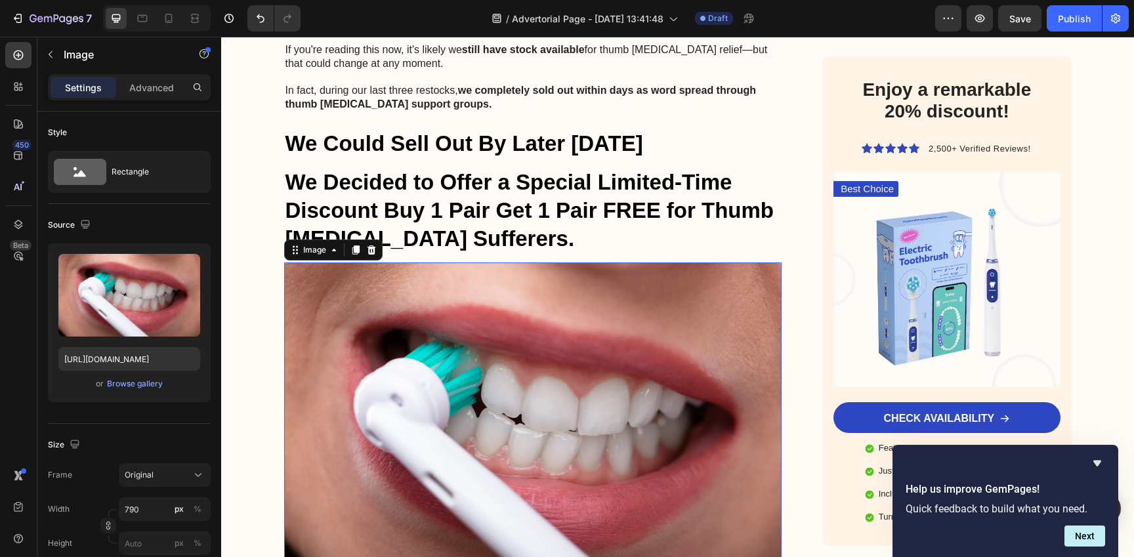
click at [486, 262] on img at bounding box center [533, 422] width 498 height 320
click at [442, 170] on strong "We Decided to Offer a Special Limited-Time Discount Buy 1 Pair Get 1 Pair FREE …" at bounding box center [529, 210] width 488 height 81
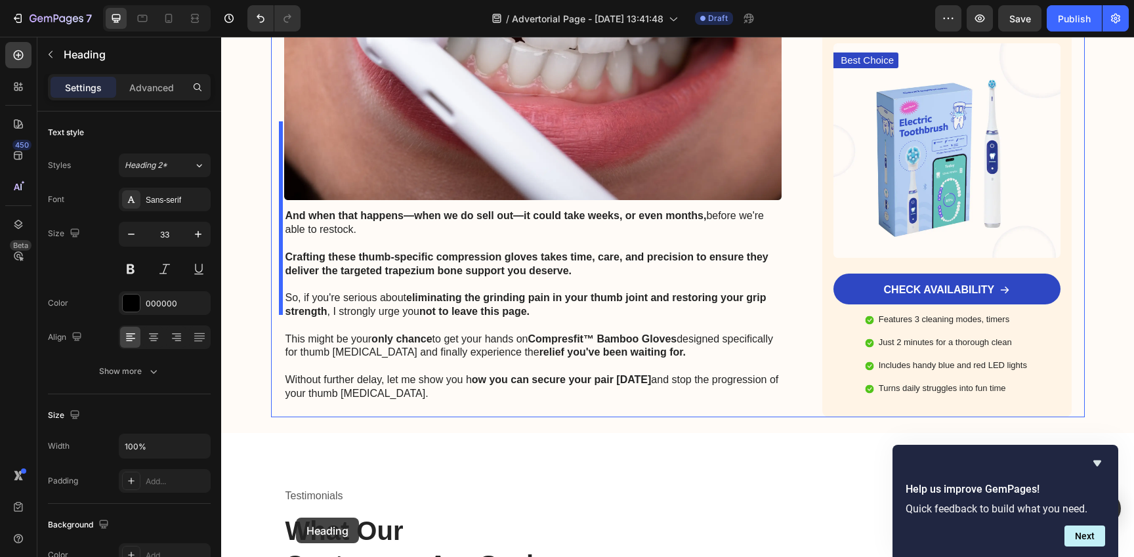
scroll to position [7580, 0]
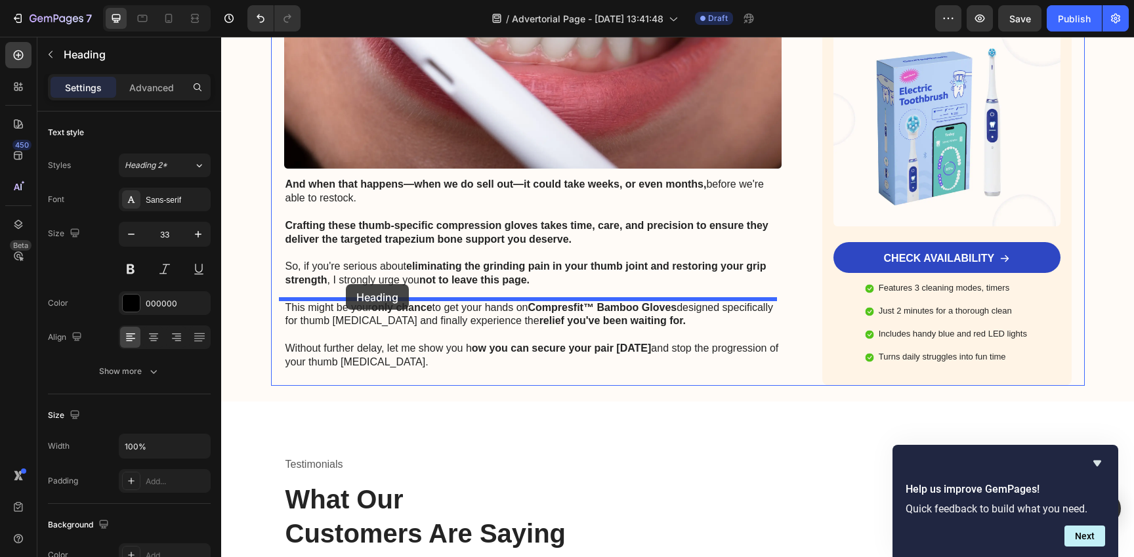
drag, startPoint x: 287, startPoint y: 94, endPoint x: 346, endPoint y: 284, distance: 199.2
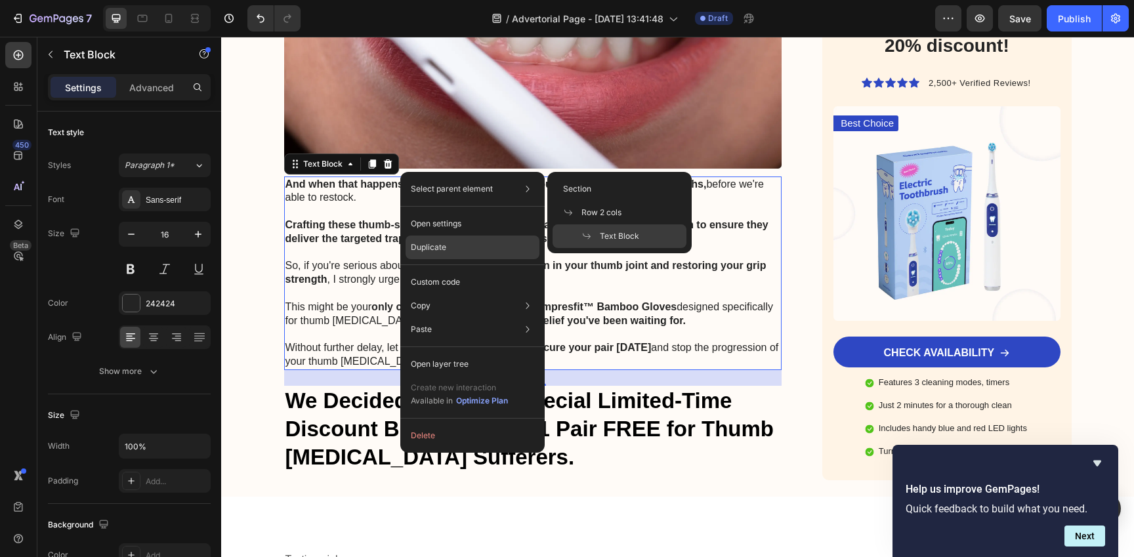
click at [463, 244] on div "Duplicate" at bounding box center [472, 248] width 134 height 24
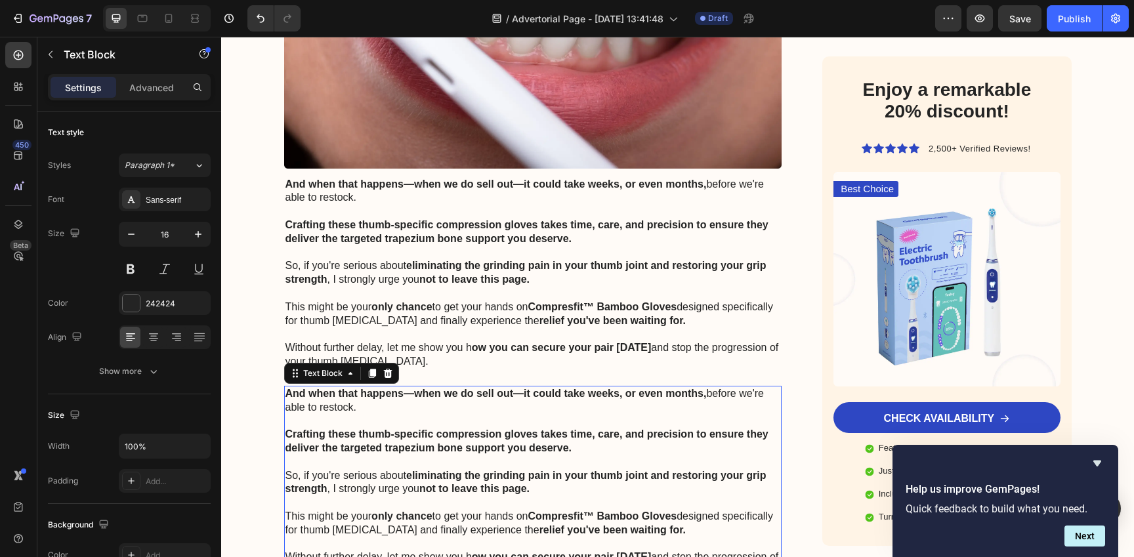
click at [495, 428] on strong "Crafting these thumb-specific compression gloves takes time, care, and precisio…" at bounding box center [526, 440] width 483 height 25
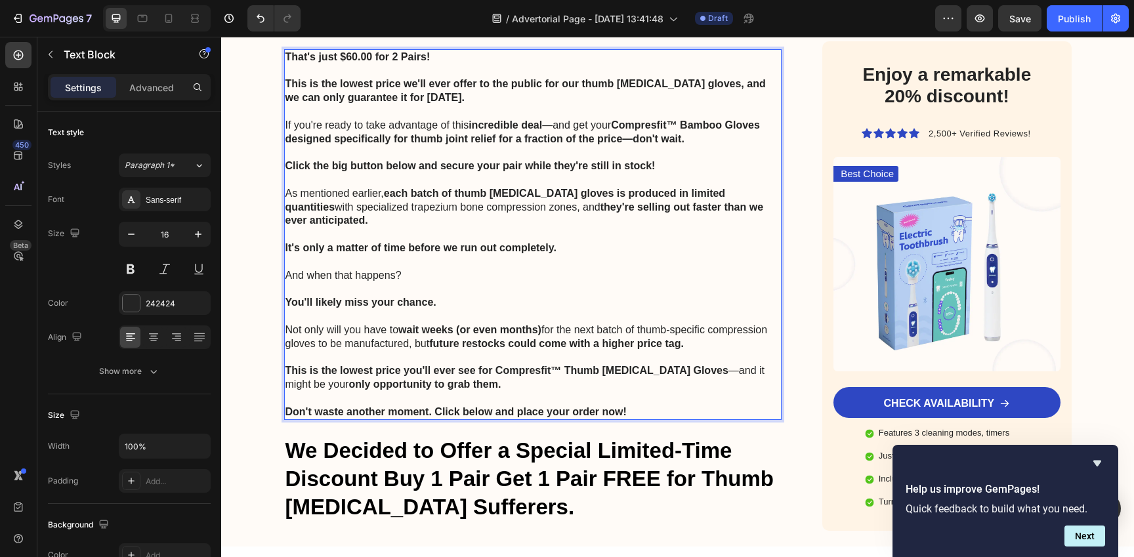
scroll to position [7841, 0]
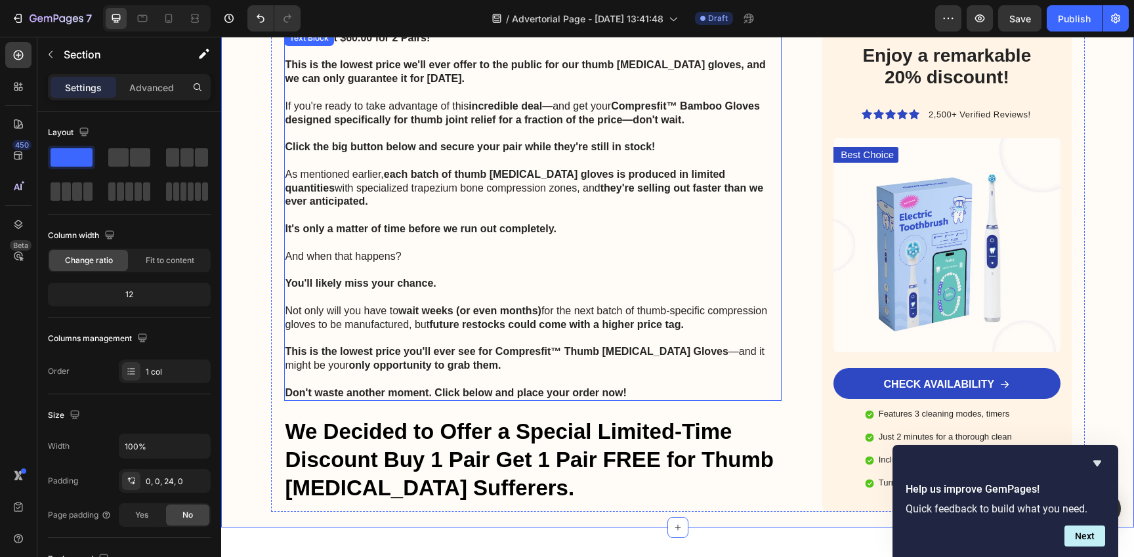
click at [382, 250] on p "And when that happens?" at bounding box center [532, 257] width 495 height 14
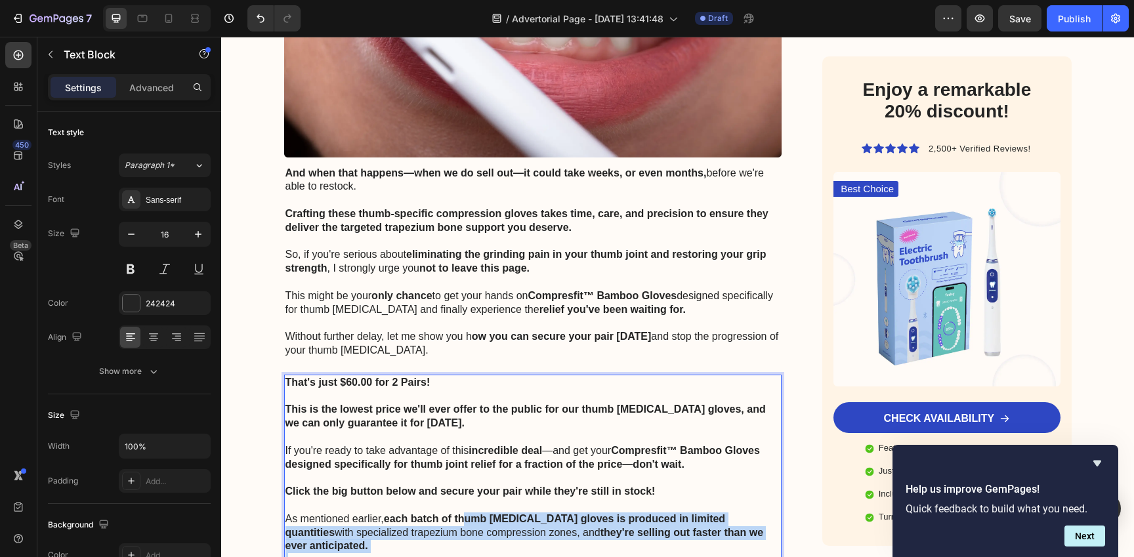
scroll to position [7495, 0]
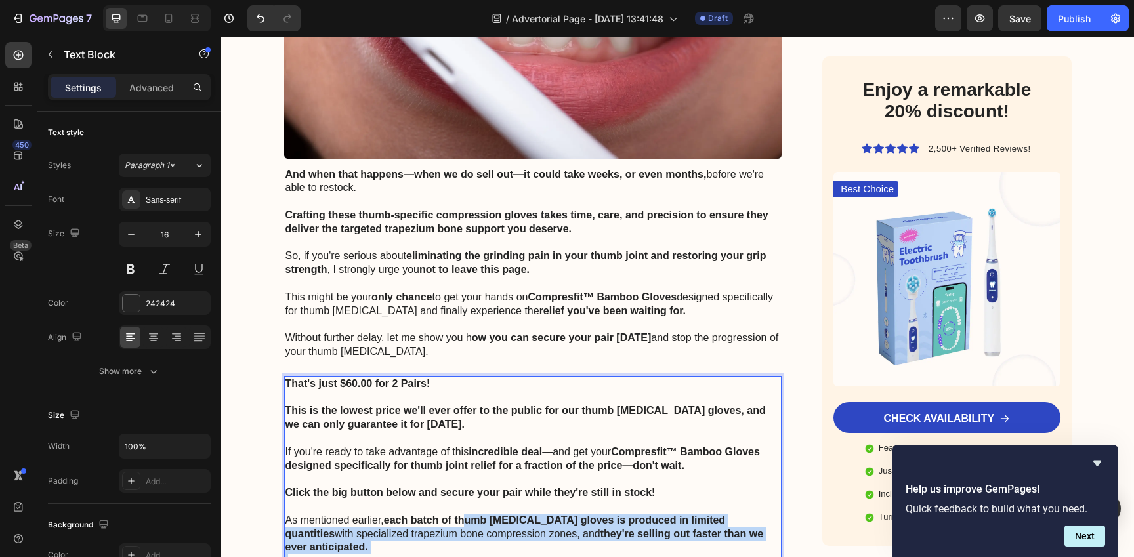
drag, startPoint x: 465, startPoint y: 241, endPoint x: 465, endPoint y: 429, distance: 187.7
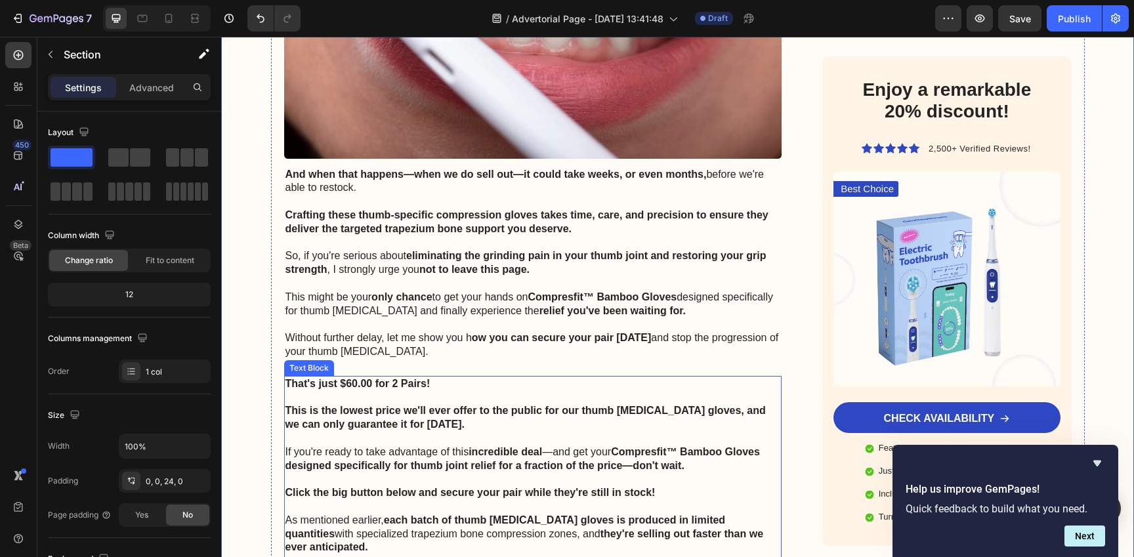
click at [297, 378] on strong "That's just $60.00 for 2 Pairs!" at bounding box center [357, 383] width 145 height 11
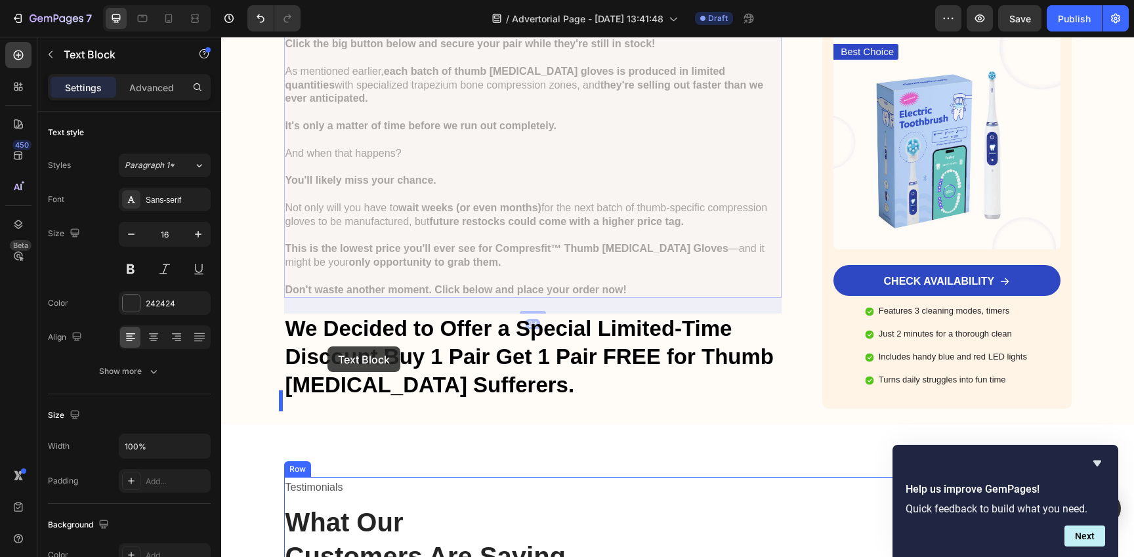
scroll to position [7994, 0]
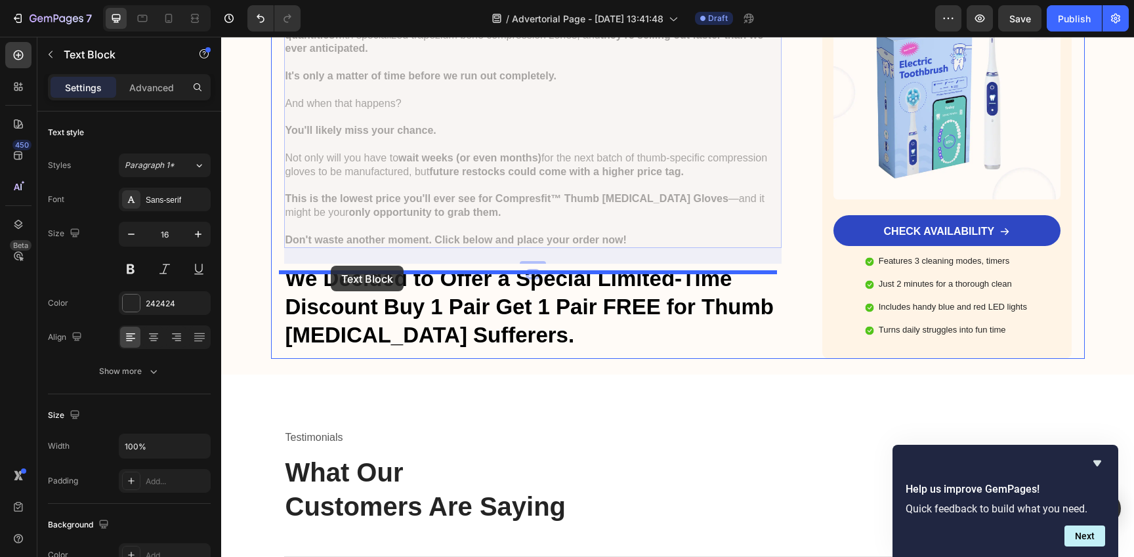
drag, startPoint x: 289, startPoint y: 274, endPoint x: 331, endPoint y: 266, distance: 42.1
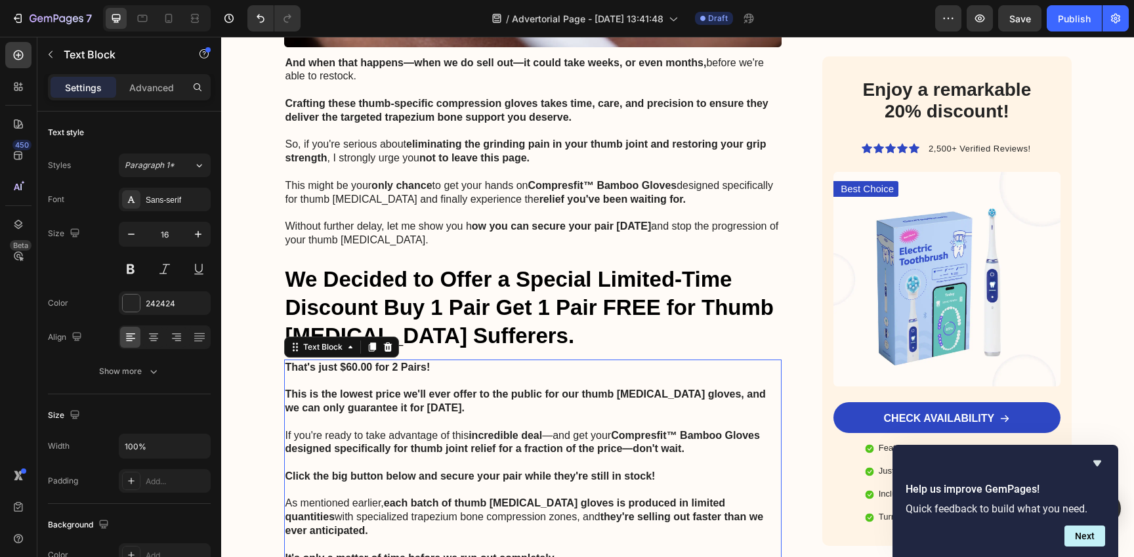
scroll to position [8059, 0]
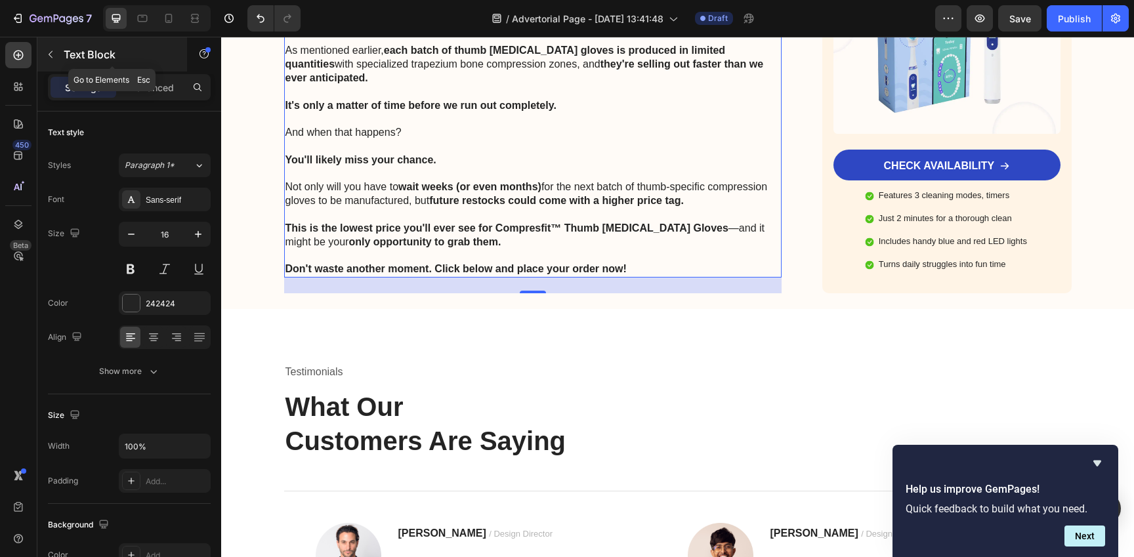
click at [45, 53] on button "button" at bounding box center [50, 54] width 21 height 21
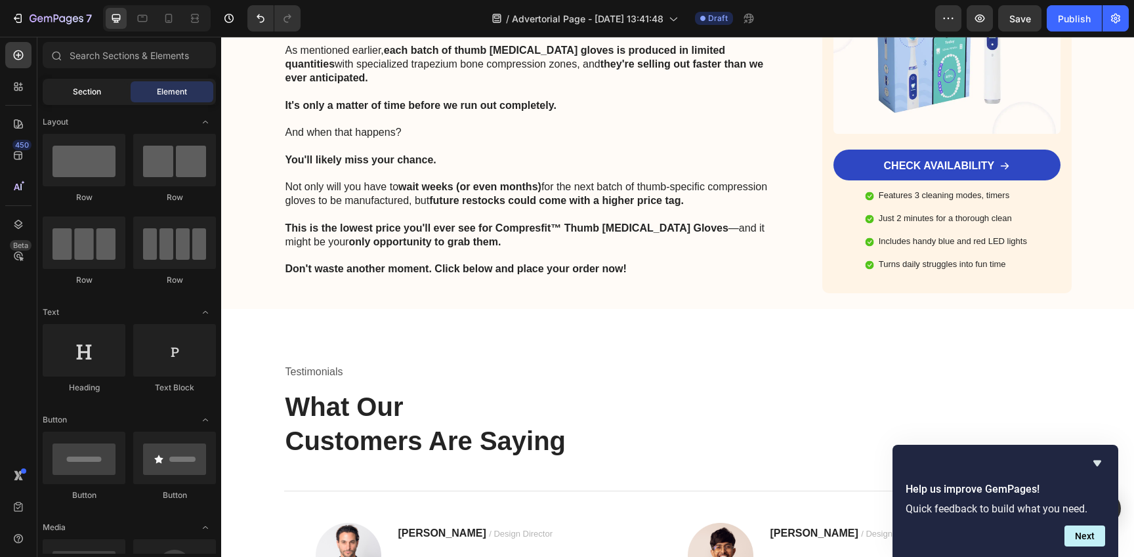
click at [83, 89] on span "Section" at bounding box center [87, 92] width 28 height 12
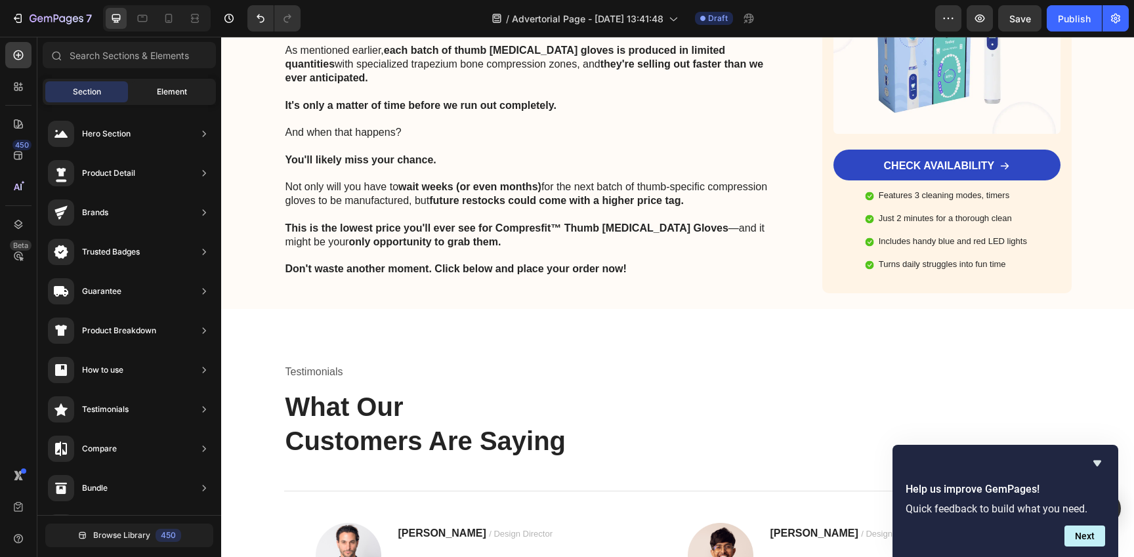
click at [182, 96] on span "Element" at bounding box center [172, 92] width 30 height 12
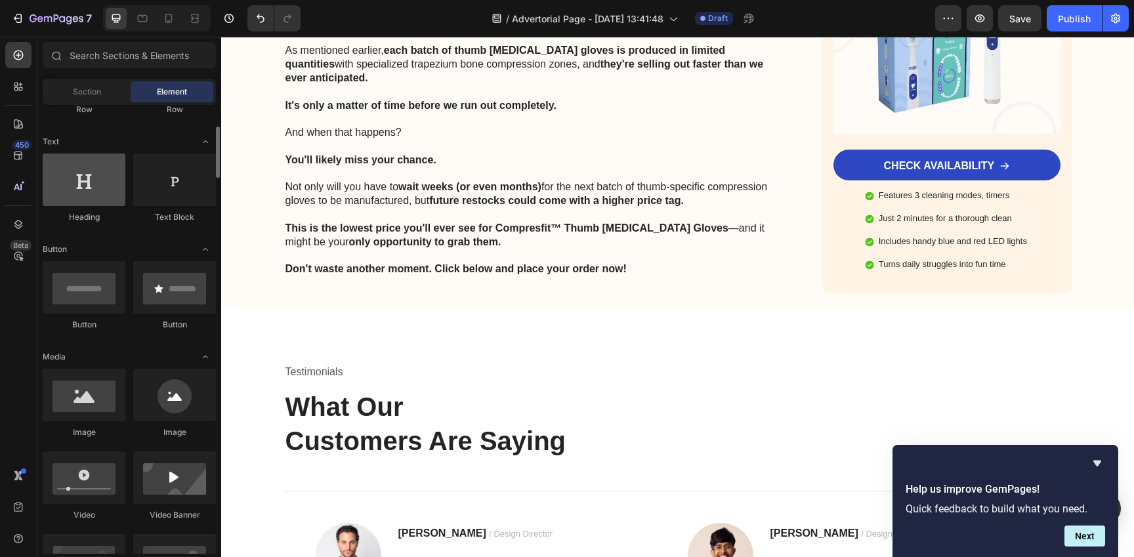
scroll to position [173, 0]
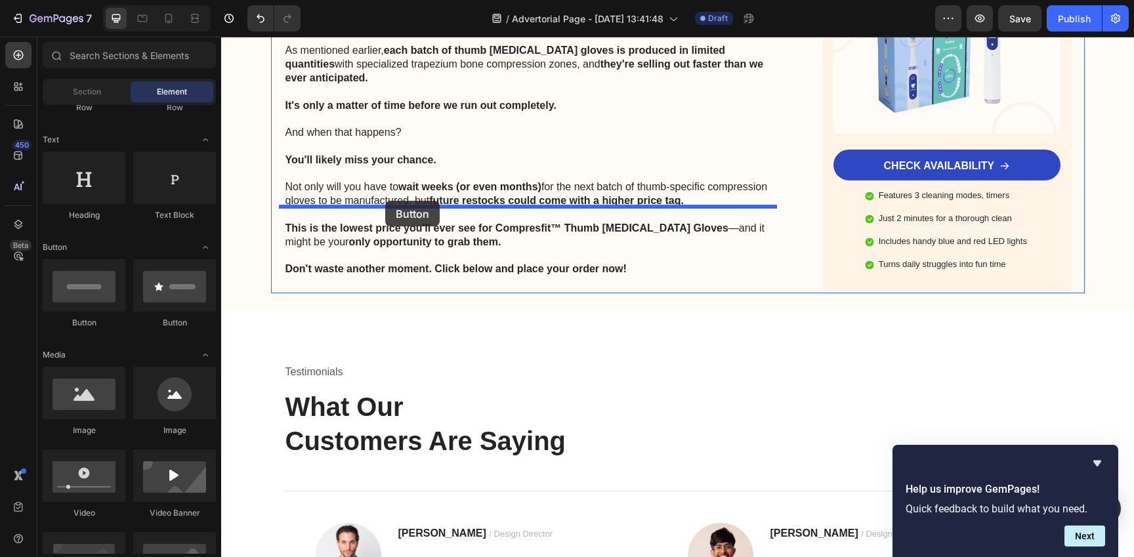
drag, startPoint x: 297, startPoint y: 328, endPoint x: 385, endPoint y: 201, distance: 154.7
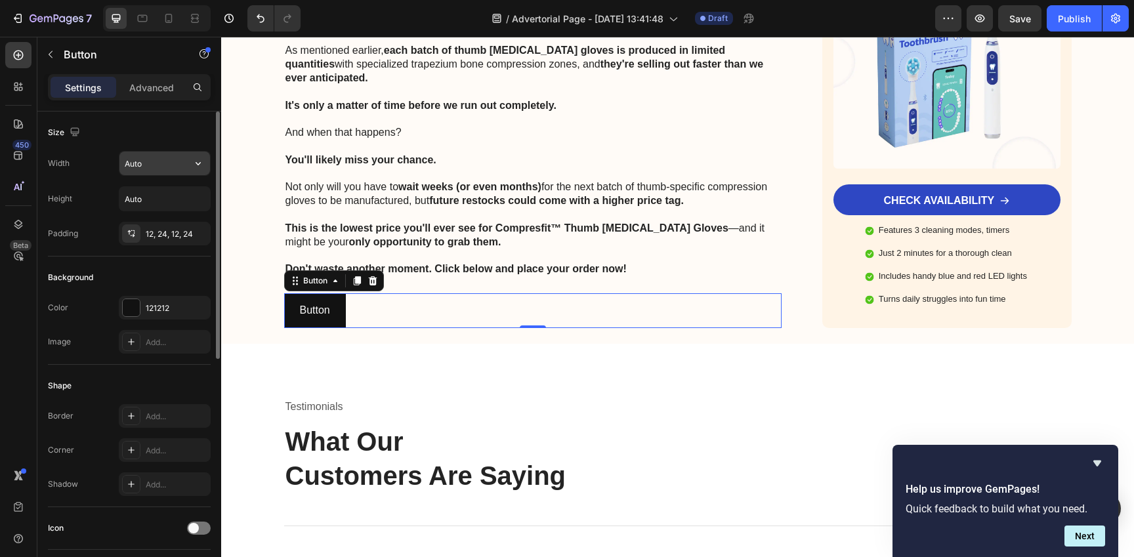
click at [171, 170] on input "Auto" at bounding box center [164, 164] width 91 height 24
click at [93, 185] on div "Width Auto Height Auto Padding 12, 24, 12, 24" at bounding box center [129, 198] width 163 height 94
click at [171, 234] on div "12, 24, 12, 24" at bounding box center [165, 234] width 38 height 12
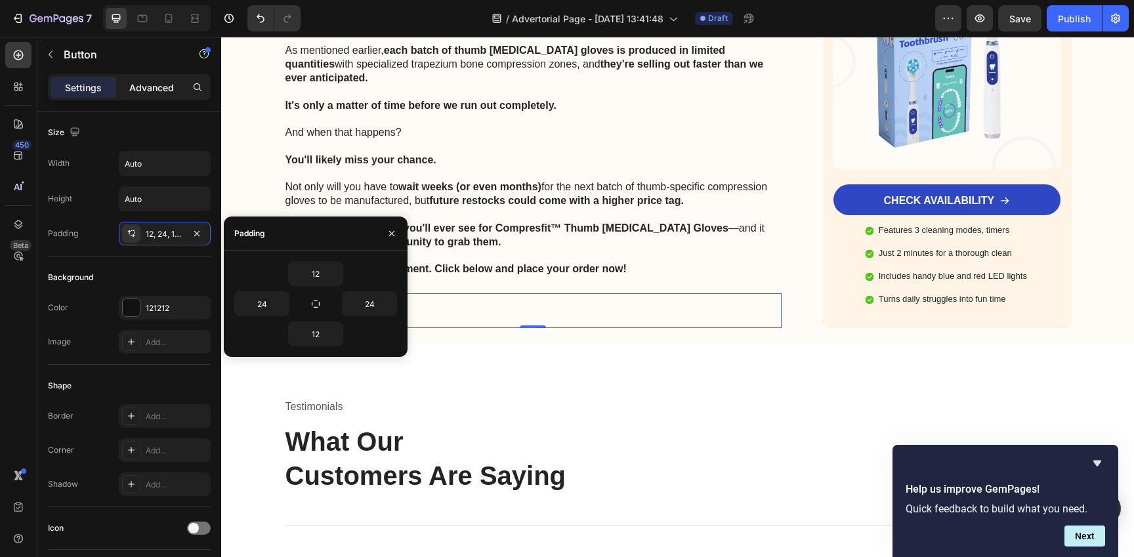
click at [148, 79] on div "Advanced" at bounding box center [152, 87] width 66 height 21
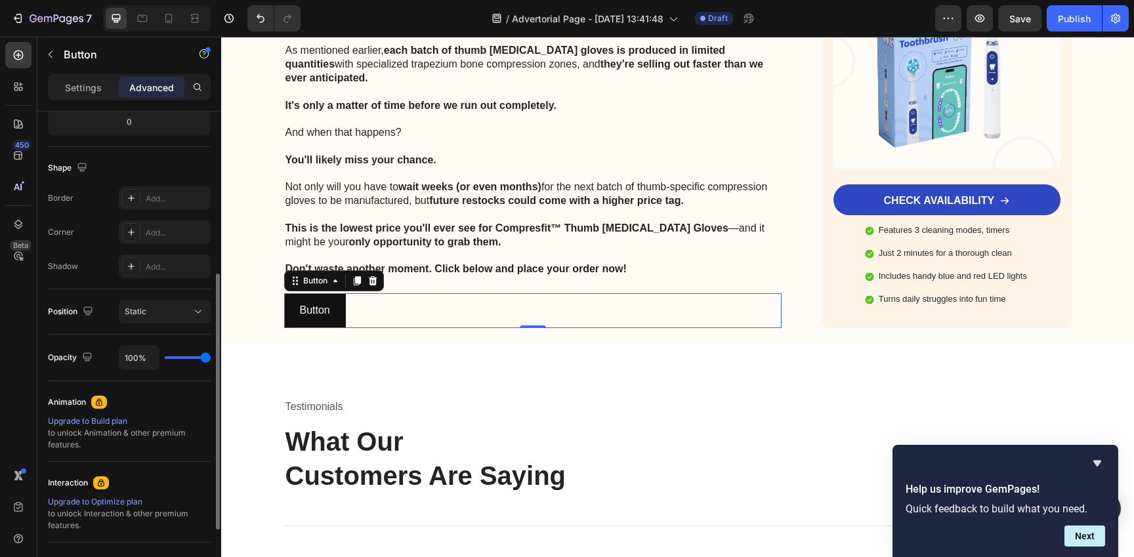
scroll to position [306, 0]
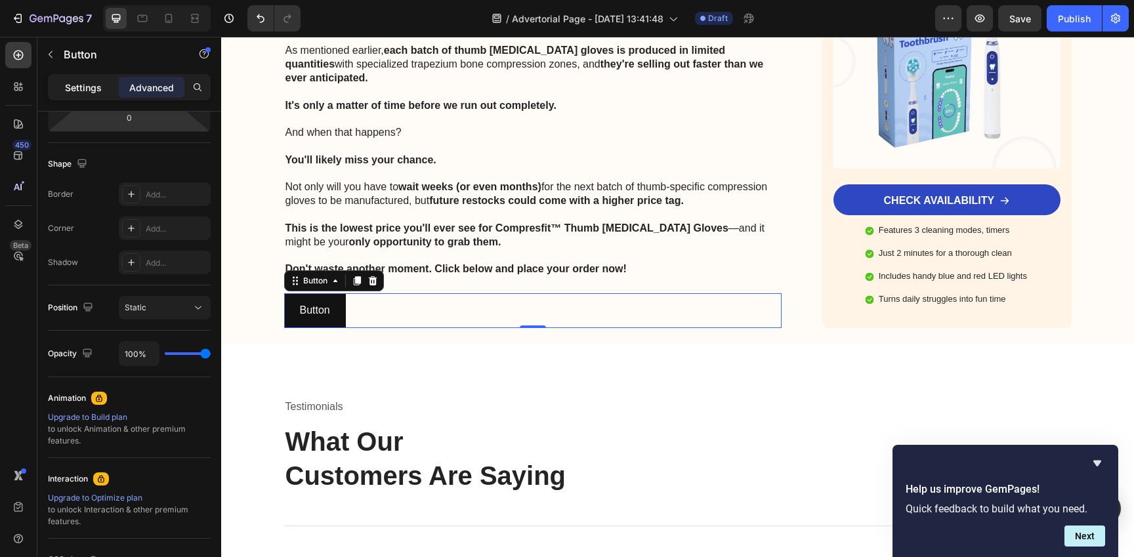
click at [95, 79] on div "Settings" at bounding box center [84, 87] width 66 height 21
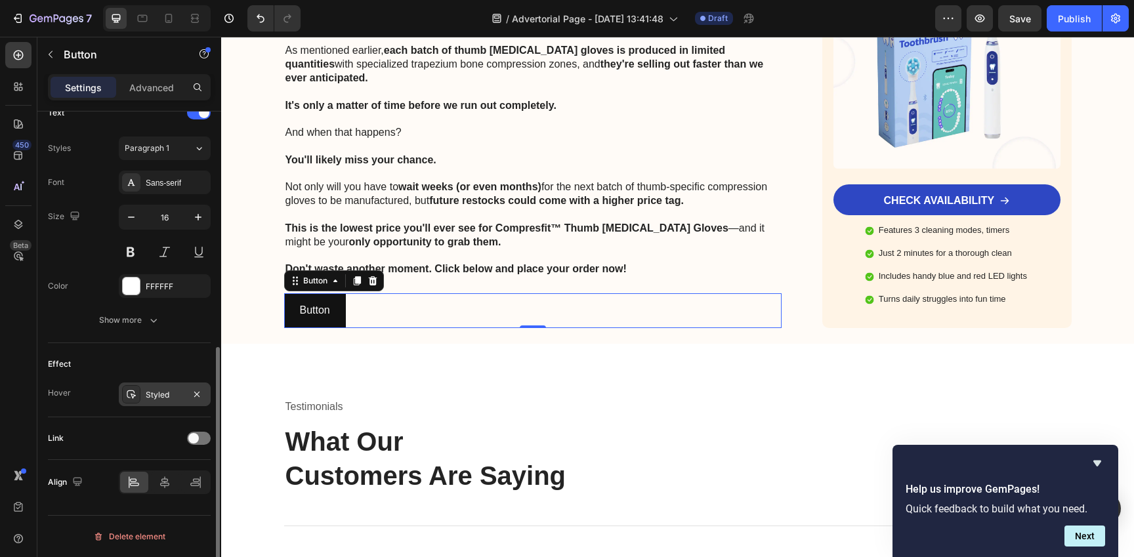
scroll to position [445, 0]
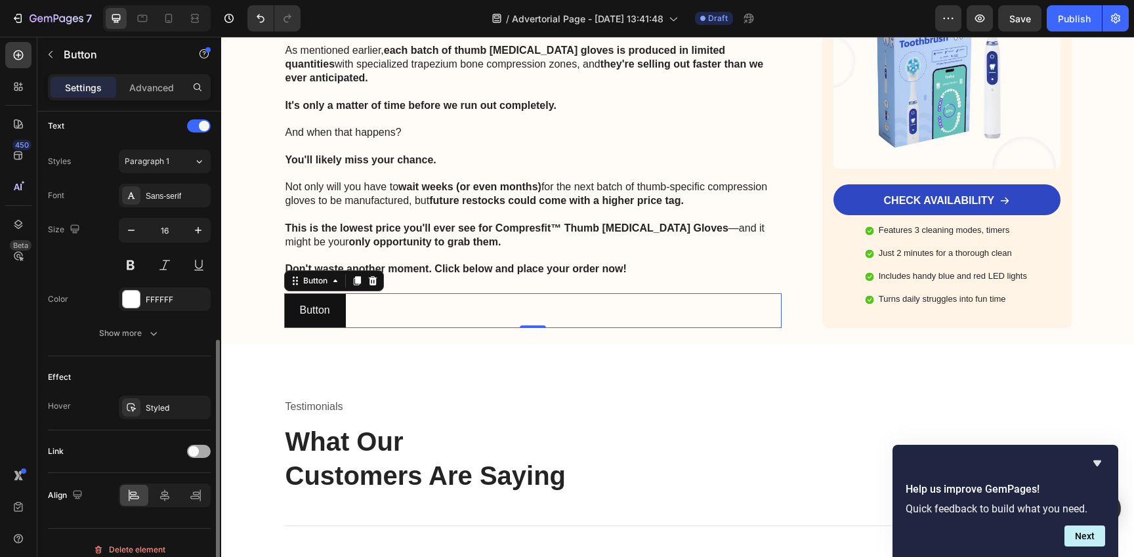
click at [200, 454] on div at bounding box center [199, 451] width 24 height 13
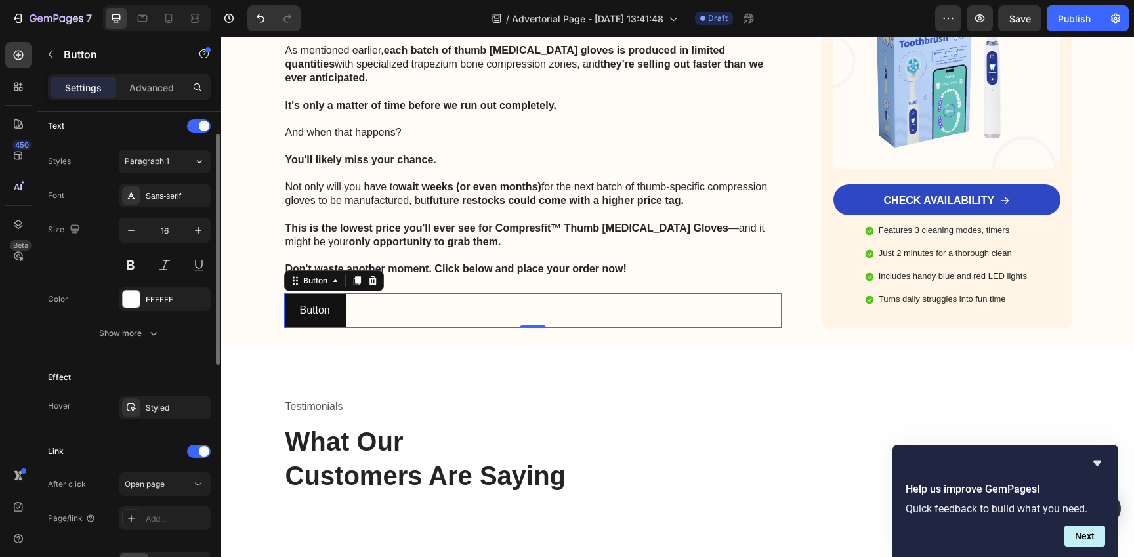
scroll to position [0, 0]
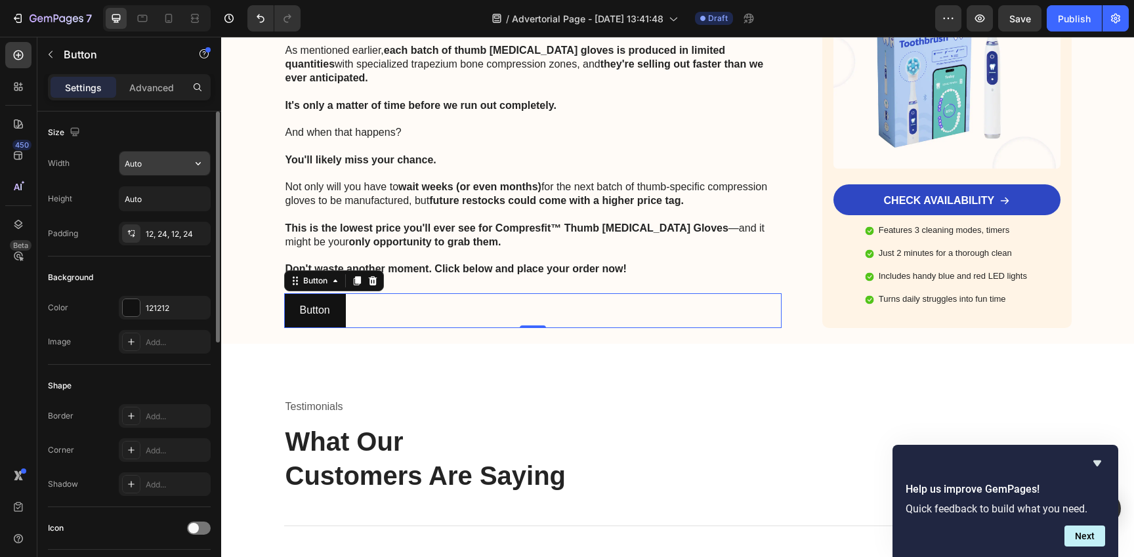
click at [148, 167] on input "Auto" at bounding box center [164, 164] width 91 height 24
click at [200, 163] on icon "button" at bounding box center [198, 163] width 13 height 13
click at [184, 222] on span "100%" at bounding box center [188, 222] width 22 height 12
type input "100%"
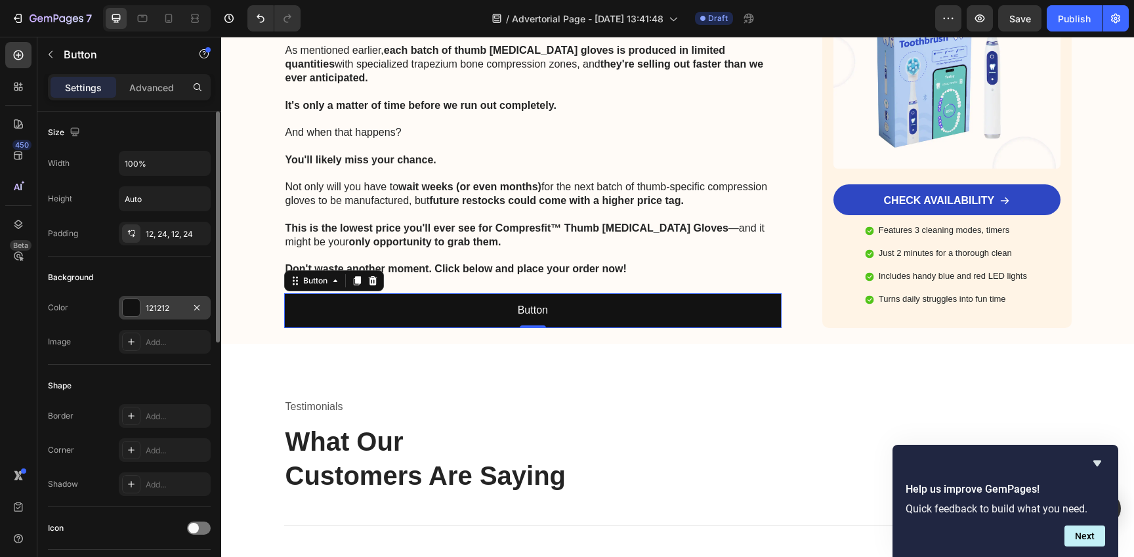
click at [168, 310] on div "121212" at bounding box center [165, 308] width 38 height 12
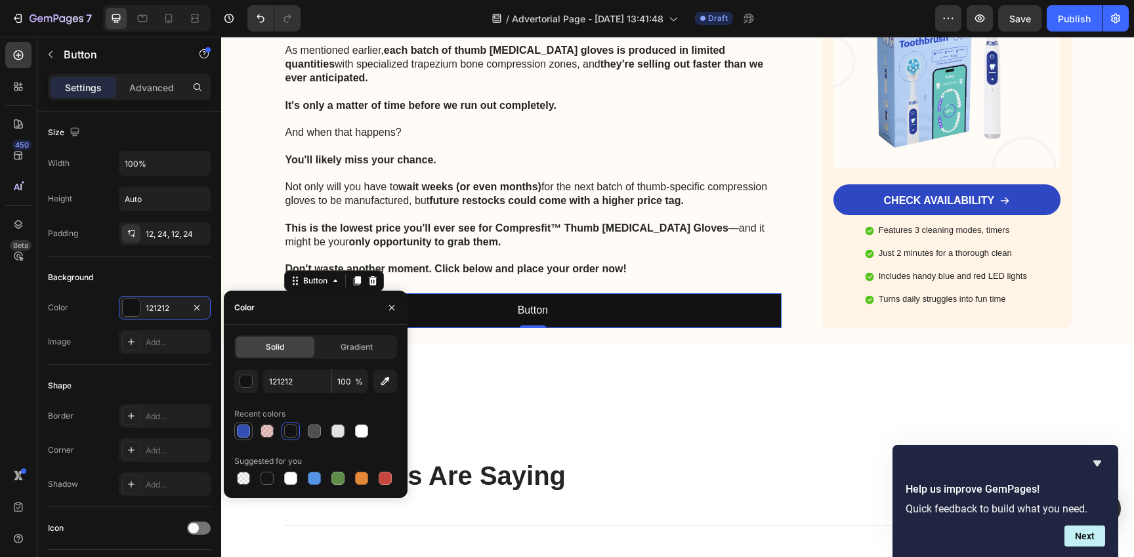
click at [246, 434] on div at bounding box center [243, 431] width 13 height 13
type input "334FB4"
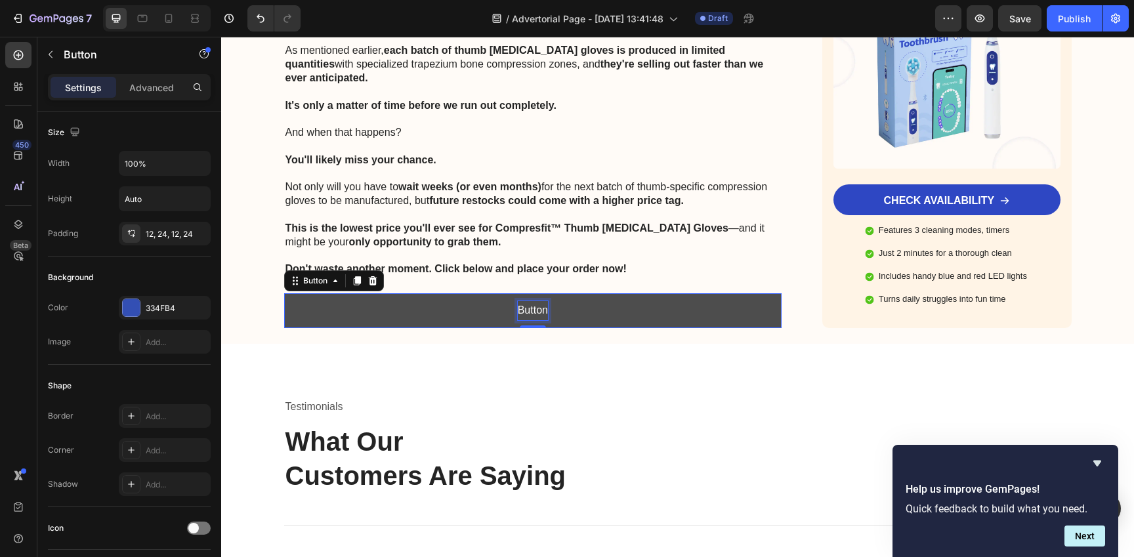
click at [529, 301] on p "Button" at bounding box center [533, 310] width 30 height 19
click at [284, 293] on button "CHECK" at bounding box center [533, 310] width 498 height 35
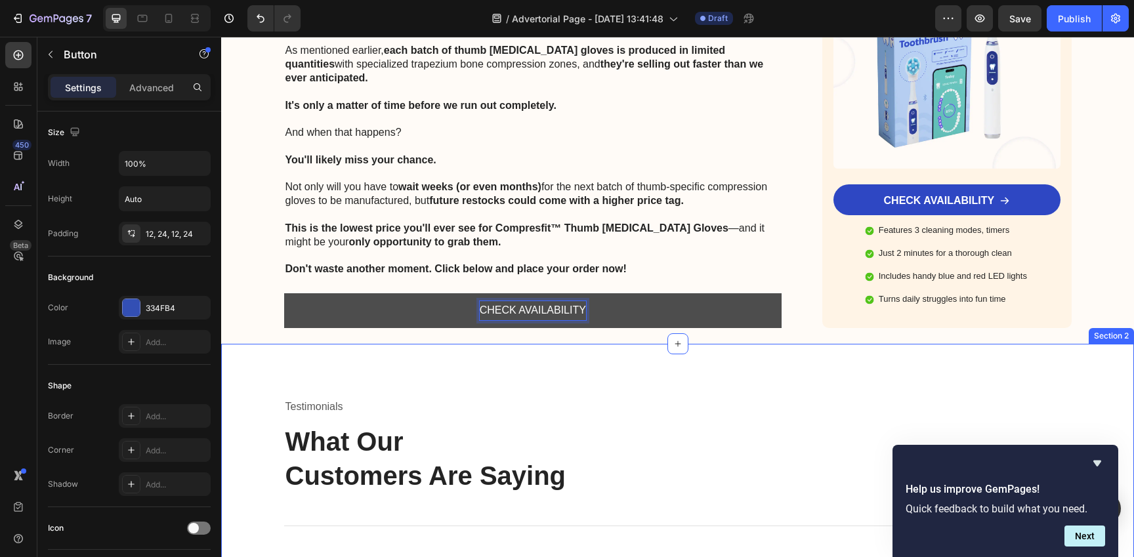
click at [655, 344] on div "Testimonials Text block What Our Customers Are Saying Heading Title Line Image …" at bounding box center [677, 543] width 913 height 398
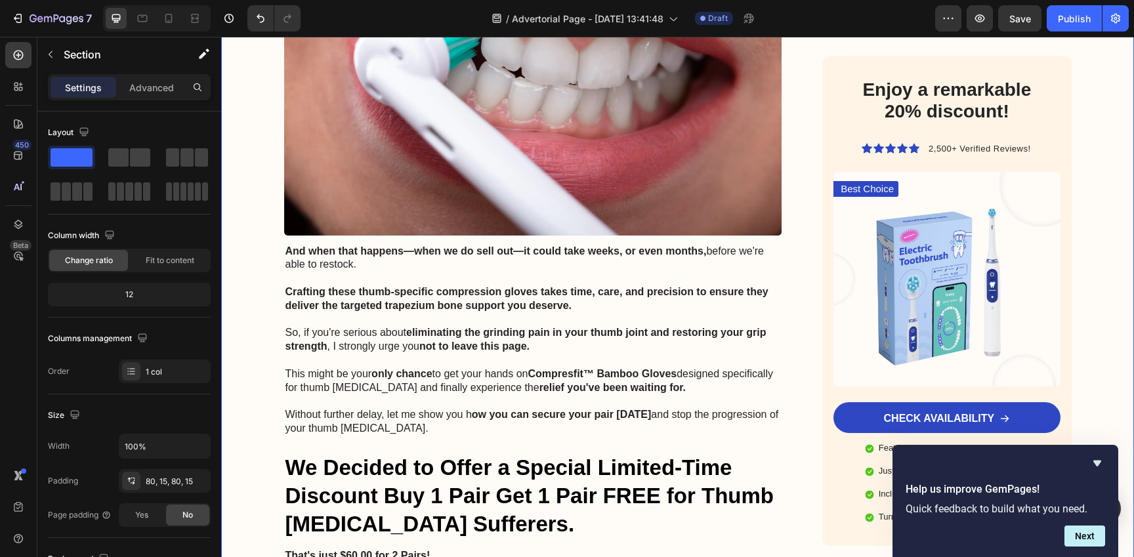
scroll to position [7378, 0]
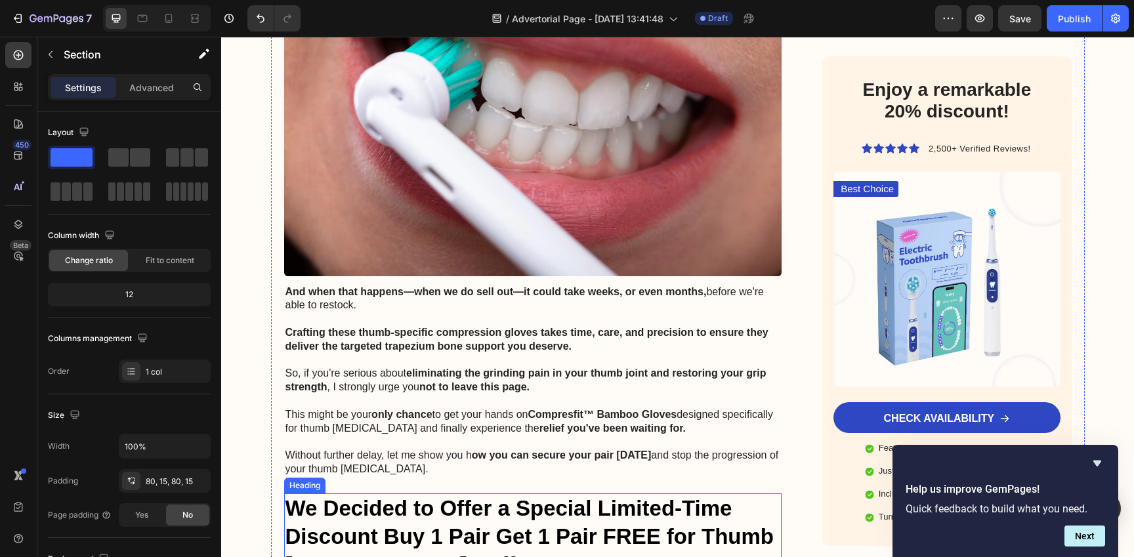
click at [419, 496] on strong "We Decided to Offer a Special Limited-Time Discount Buy 1 Pair Get 1 Pair FREE …" at bounding box center [529, 536] width 488 height 81
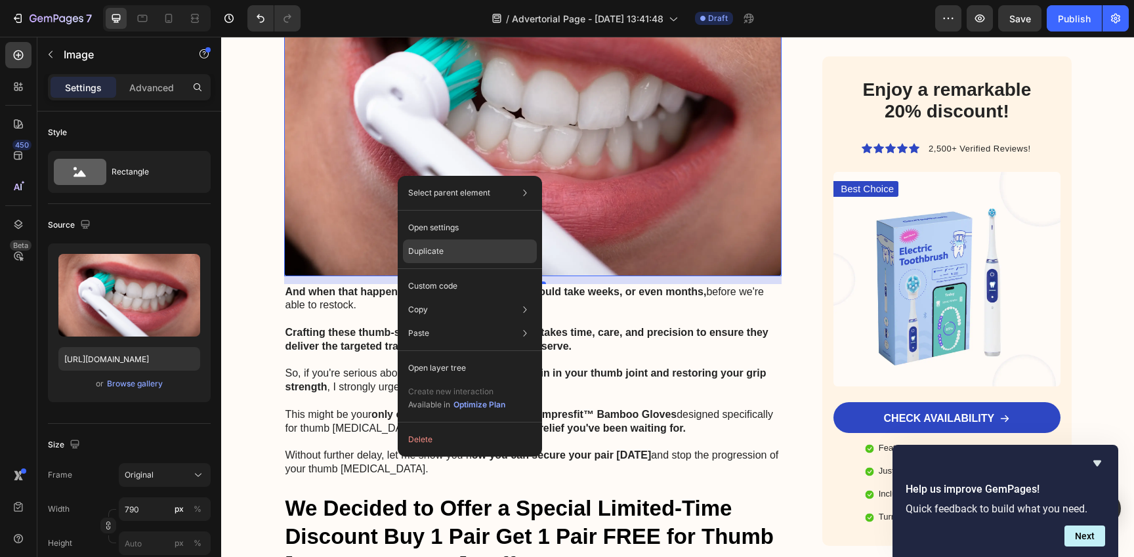
click at [437, 243] on div "Duplicate" at bounding box center [470, 251] width 134 height 24
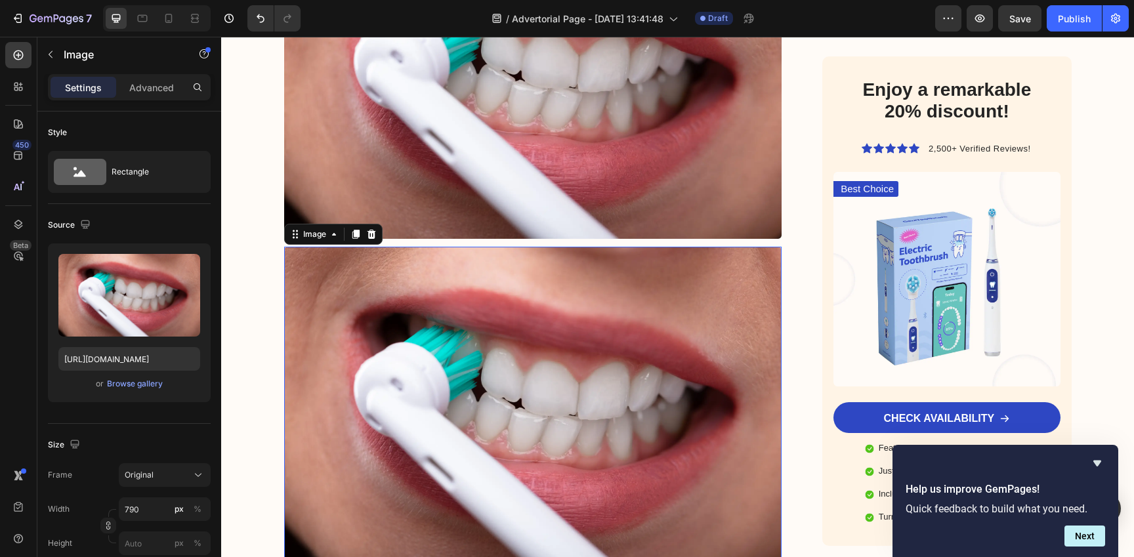
scroll to position [7421, 0]
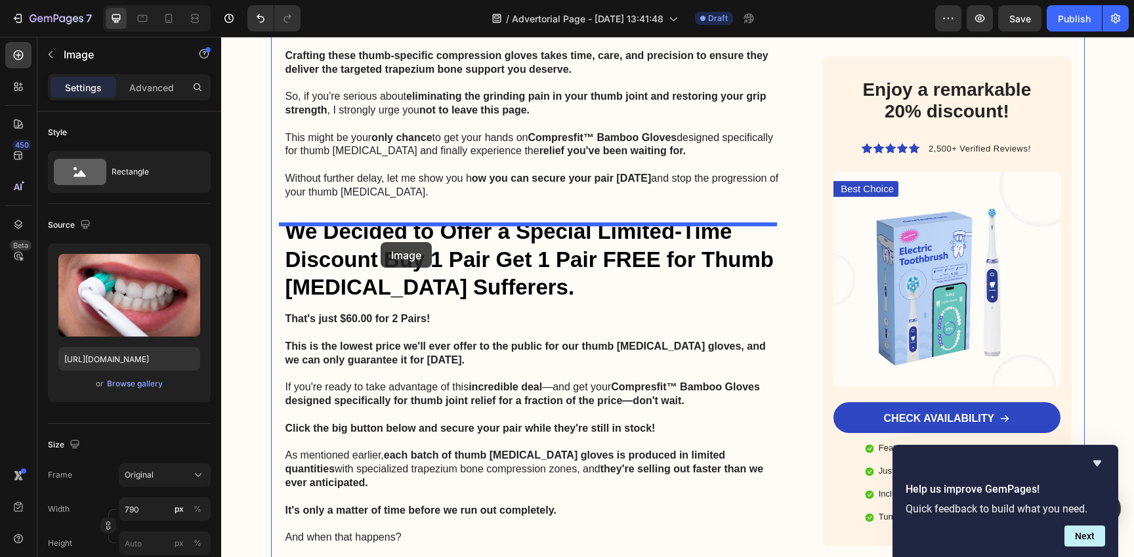
drag, startPoint x: 289, startPoint y: 144, endPoint x: 381, endPoint y: 242, distance: 134.6
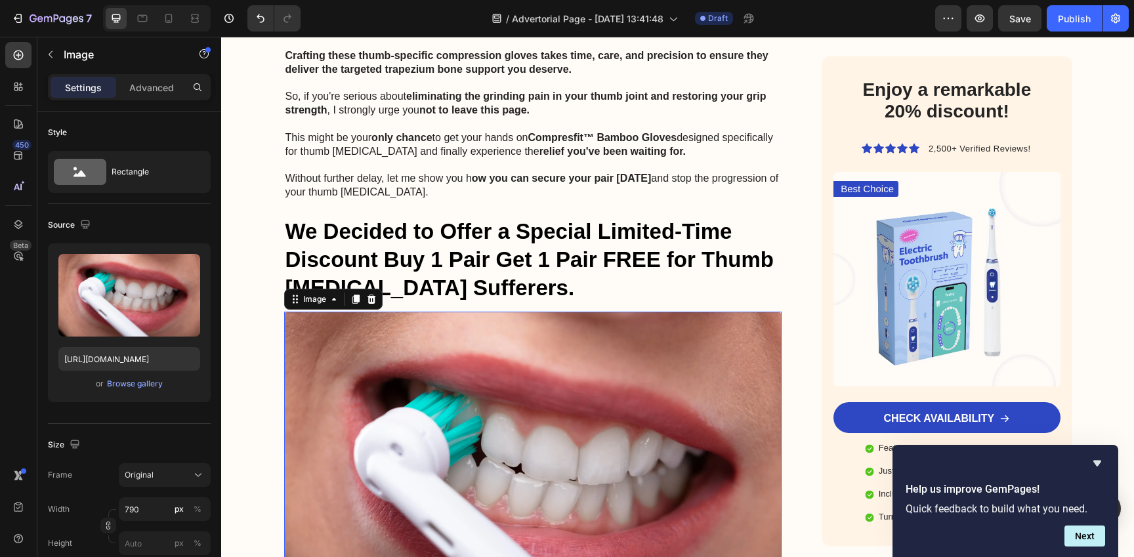
scroll to position [7672, 0]
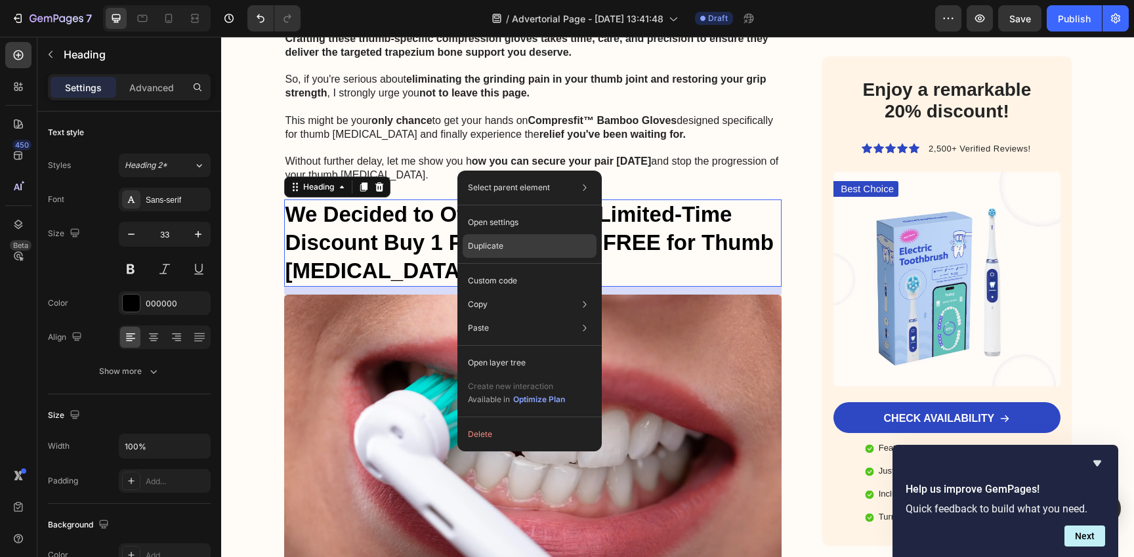
click at [505, 247] on div "Duplicate" at bounding box center [530, 246] width 134 height 24
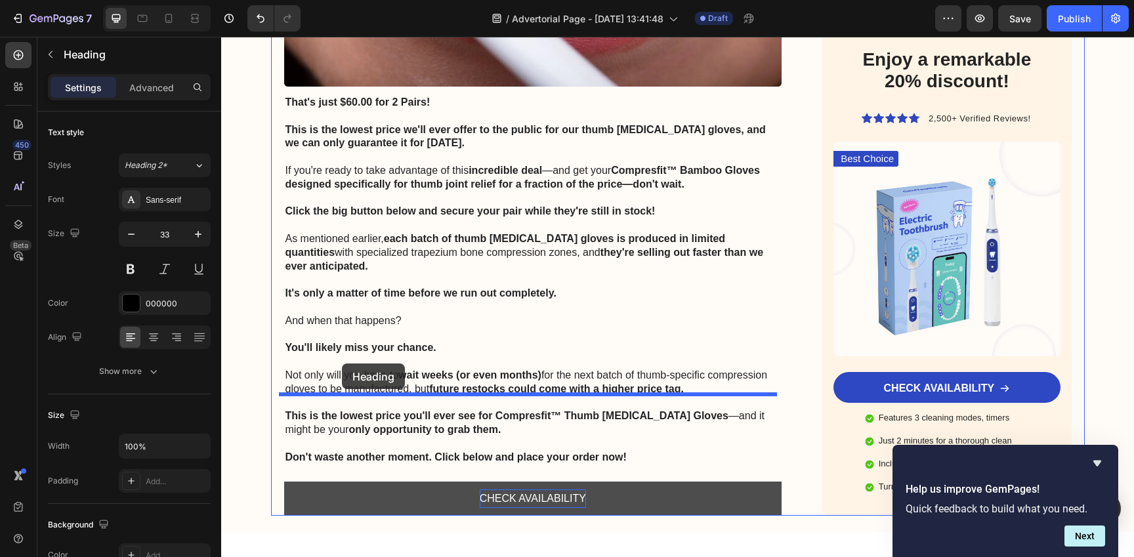
scroll to position [8336, 0]
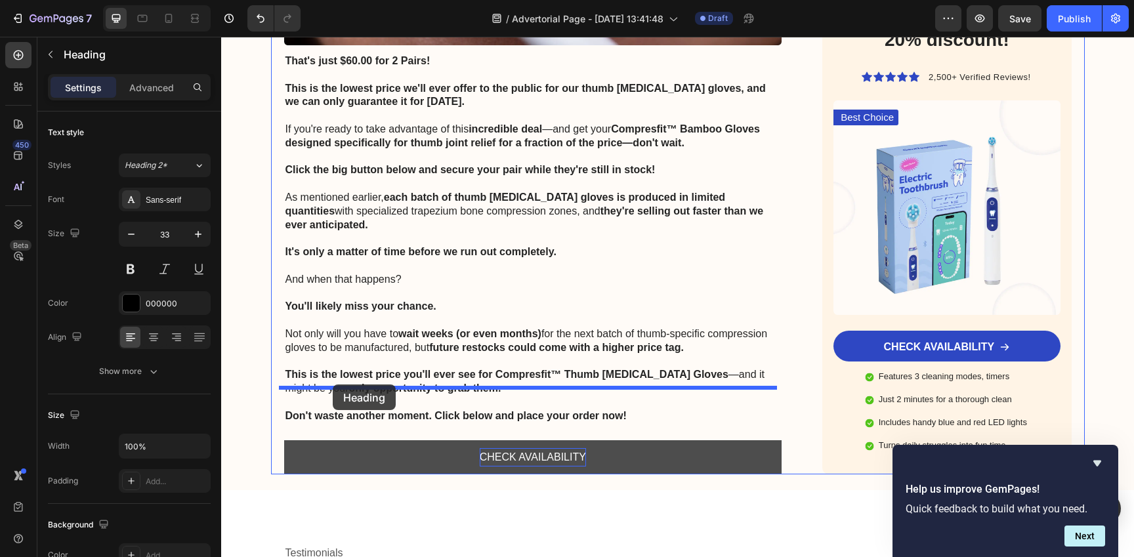
drag, startPoint x: 285, startPoint y: 197, endPoint x: 333, endPoint y: 385, distance: 192.9
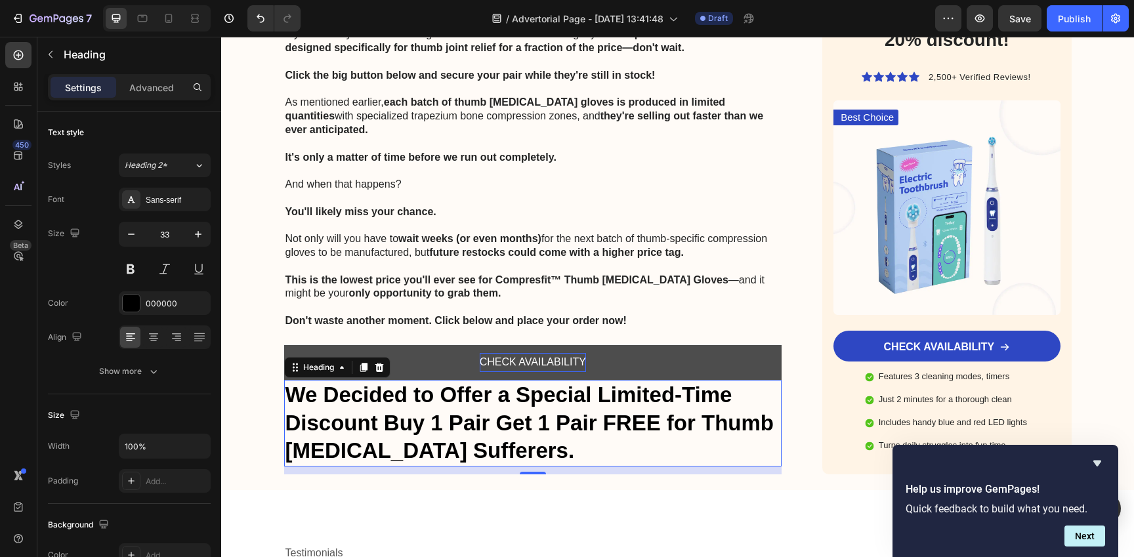
scroll to position [8241, 0]
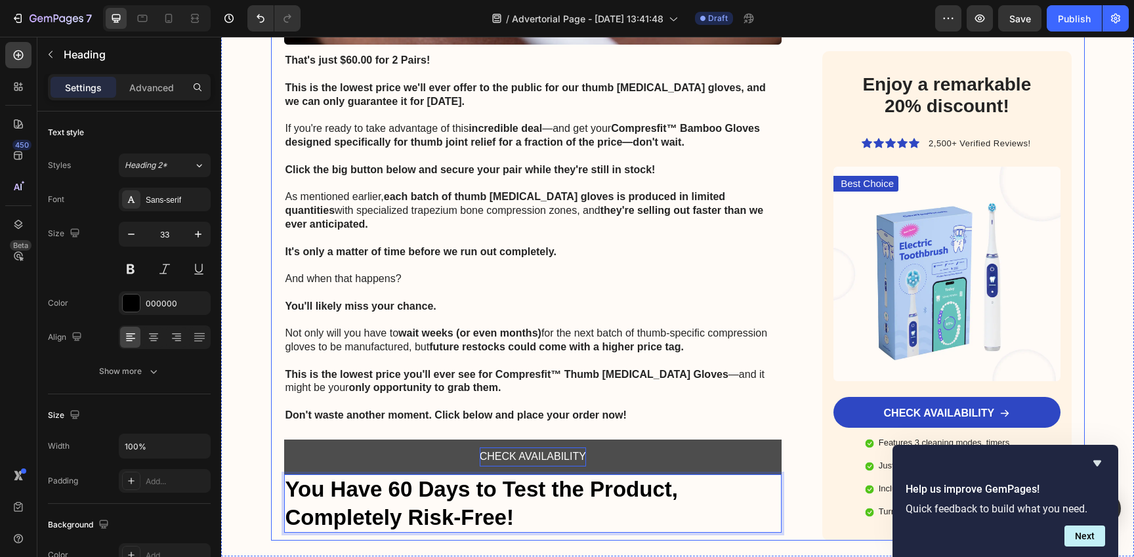
click at [442, 395] on p "Rich Text Editor. Editing area: main" at bounding box center [532, 402] width 495 height 14
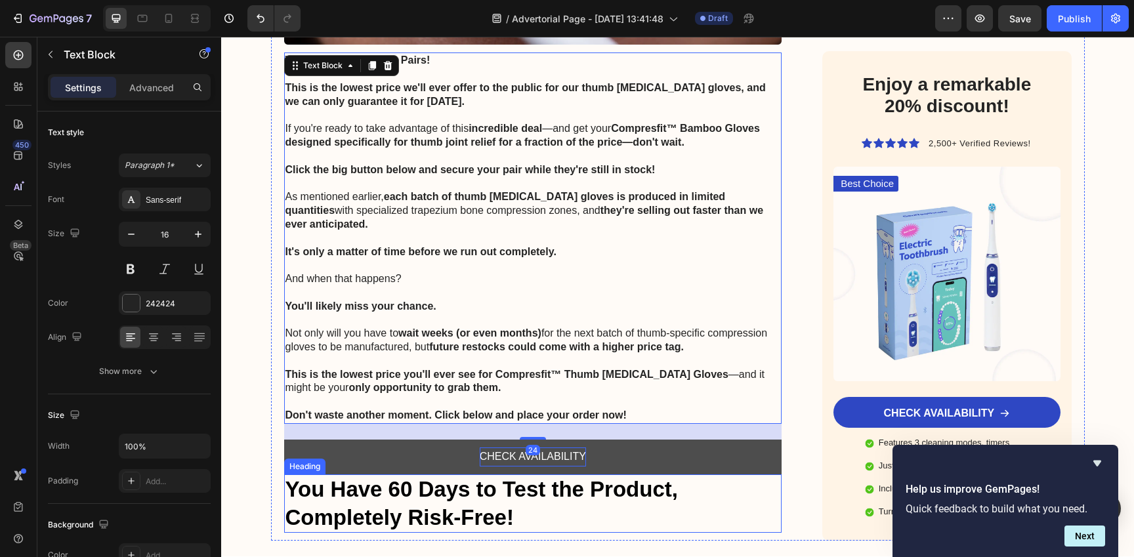
click at [303, 477] on strong "You Have 60 Days to Test the Product, Completely Risk-Free!" at bounding box center [481, 503] width 392 height 52
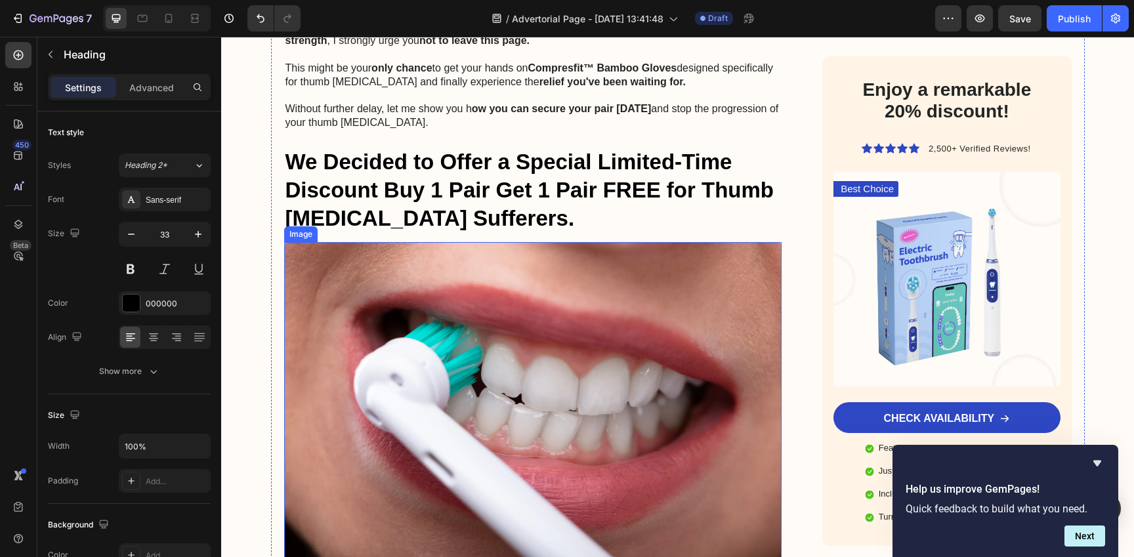
scroll to position [7739, 0]
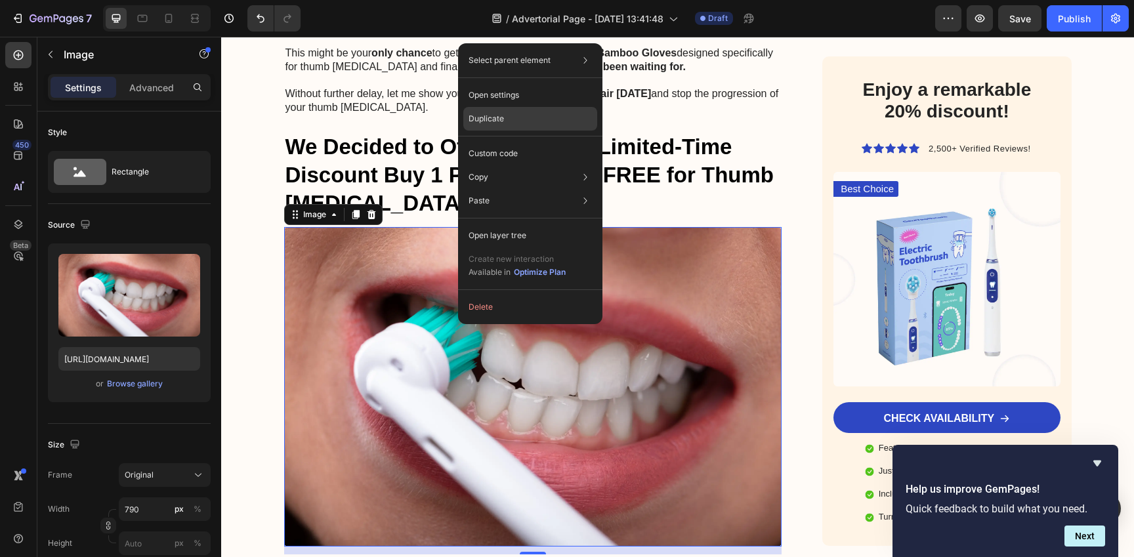
click at [525, 121] on div "Duplicate" at bounding box center [530, 119] width 134 height 24
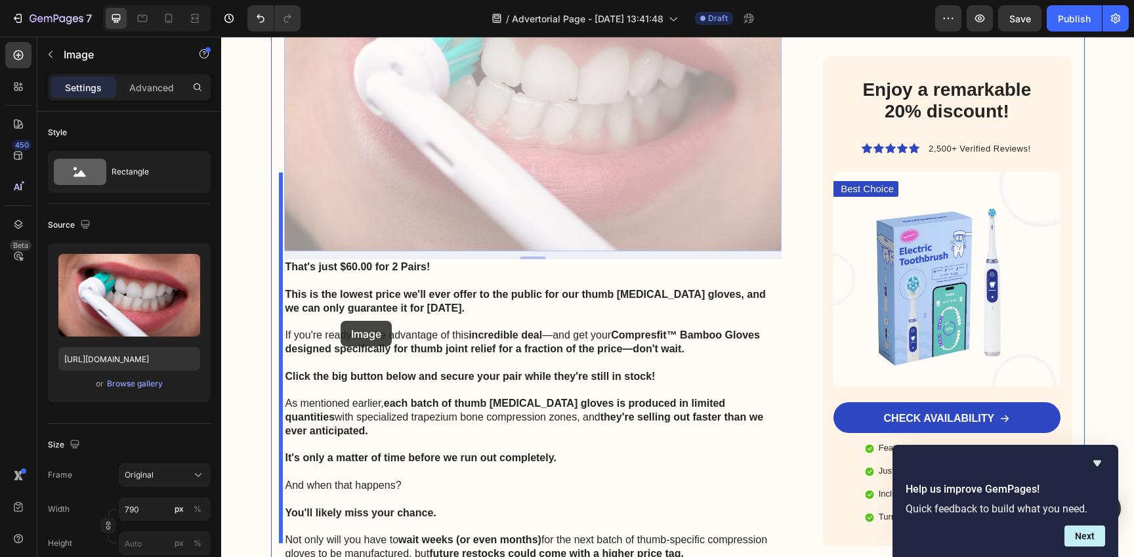
scroll to position [8592, 0]
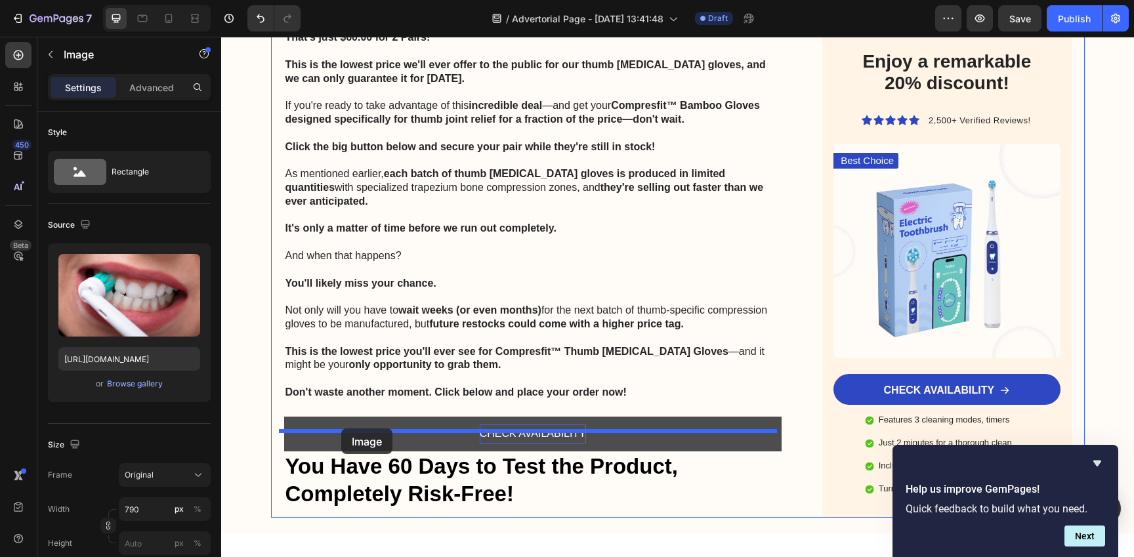
drag, startPoint x: 290, startPoint y: 273, endPoint x: 341, endPoint y: 428, distance: 163.7
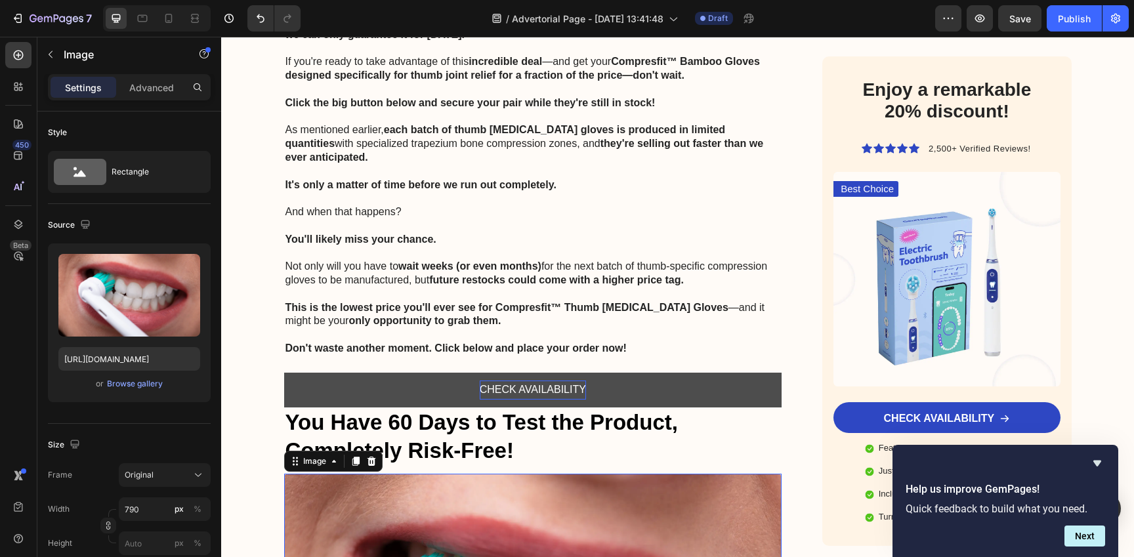
scroll to position [8302, 0]
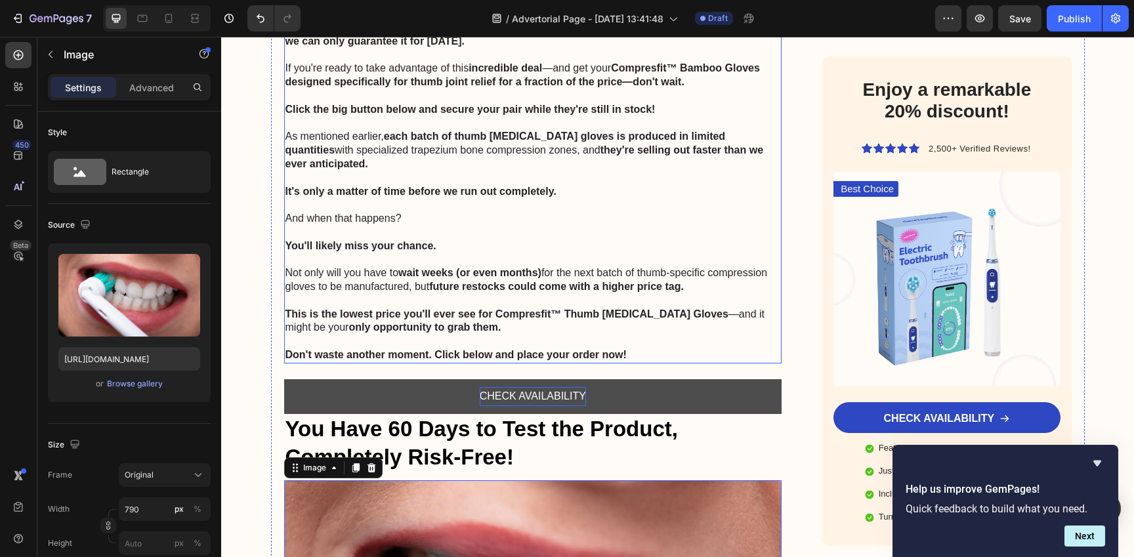
click at [447, 294] on p "Rich Text Editor. Editing area: main" at bounding box center [532, 301] width 495 height 14
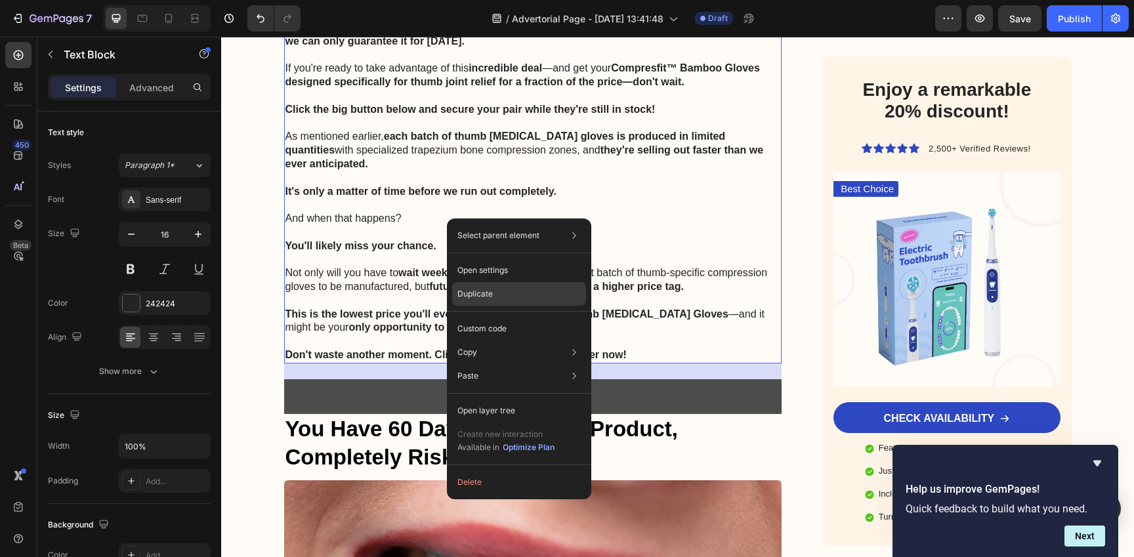
click at [509, 289] on div "Duplicate" at bounding box center [519, 294] width 134 height 24
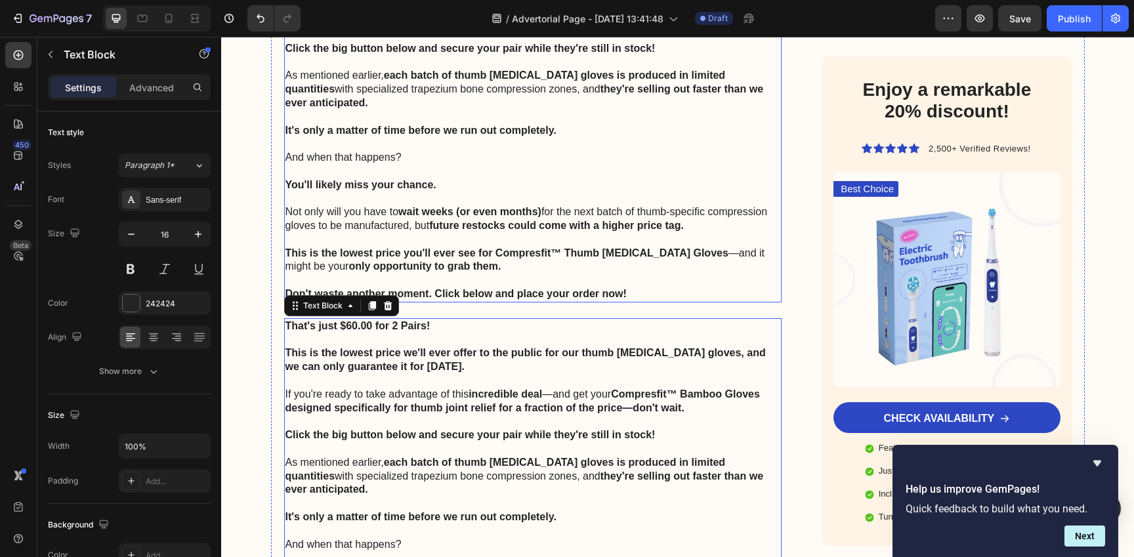
scroll to position [8378, 0]
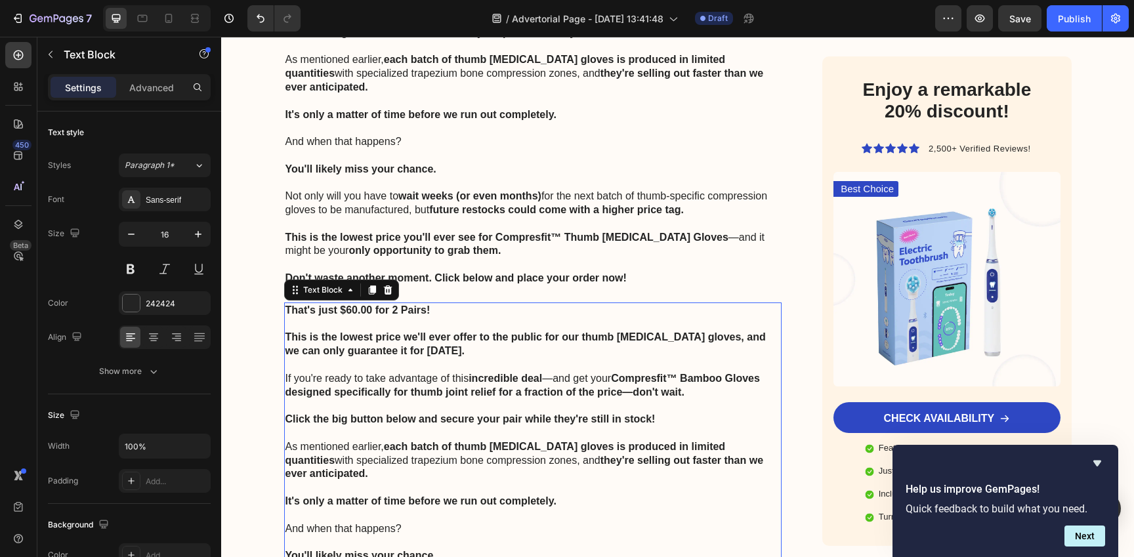
click at [531, 399] on p at bounding box center [532, 406] width 495 height 14
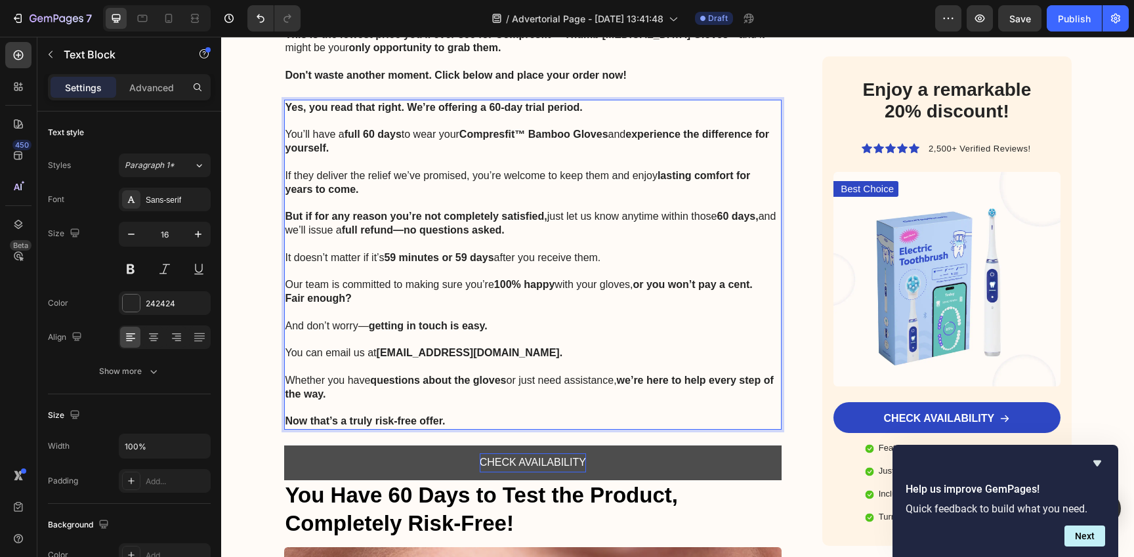
scroll to position [8594, 0]
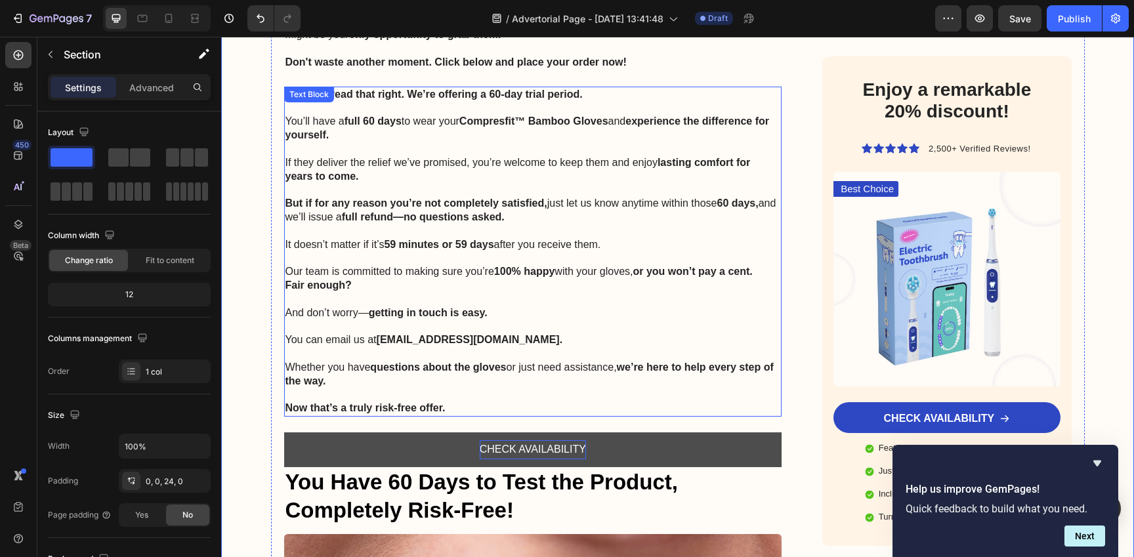
click at [332, 333] on p "You can email us at [EMAIL_ADDRESS][DOMAIN_NAME]." at bounding box center [532, 340] width 495 height 14
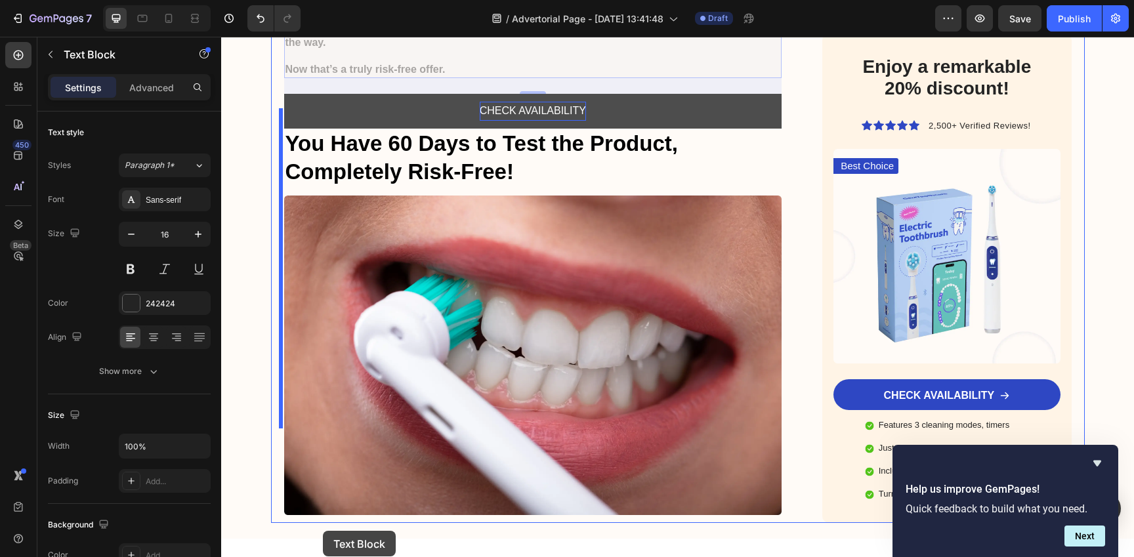
scroll to position [9040, 0]
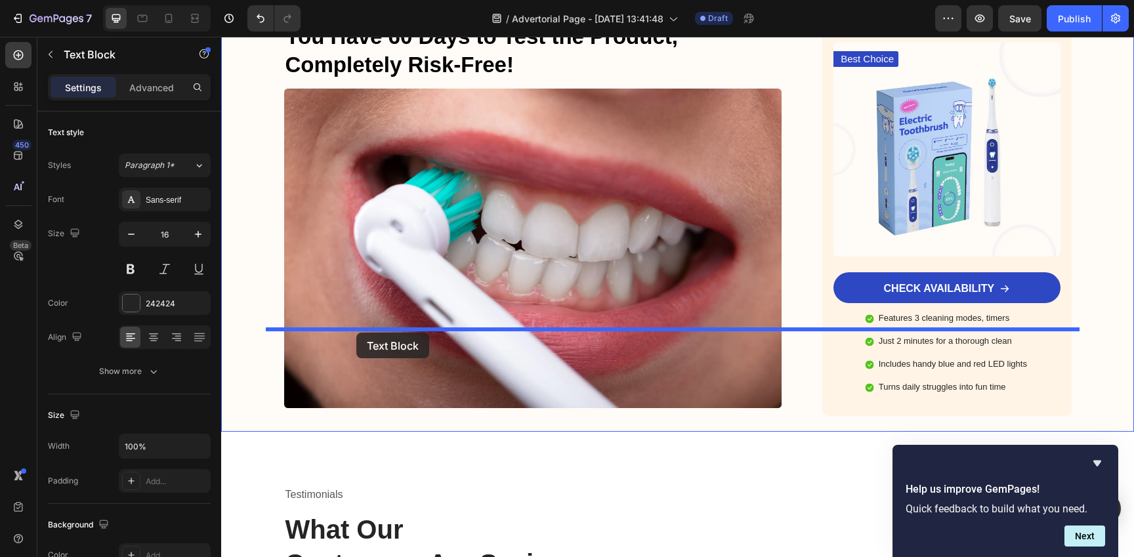
drag, startPoint x: 287, startPoint y: 149, endPoint x: 356, endPoint y: 333, distance: 196.4
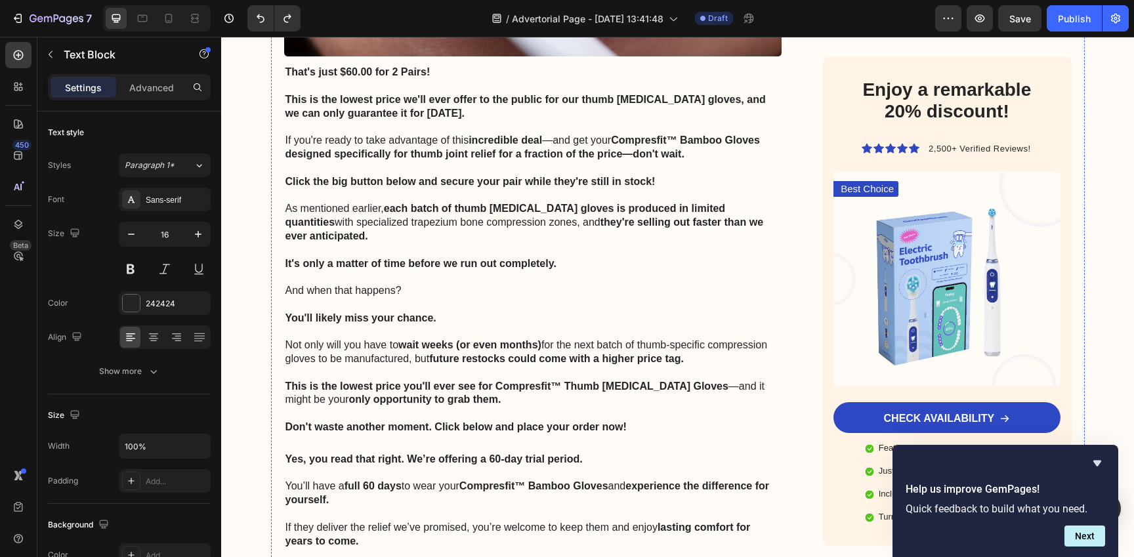
scroll to position [8228, 0]
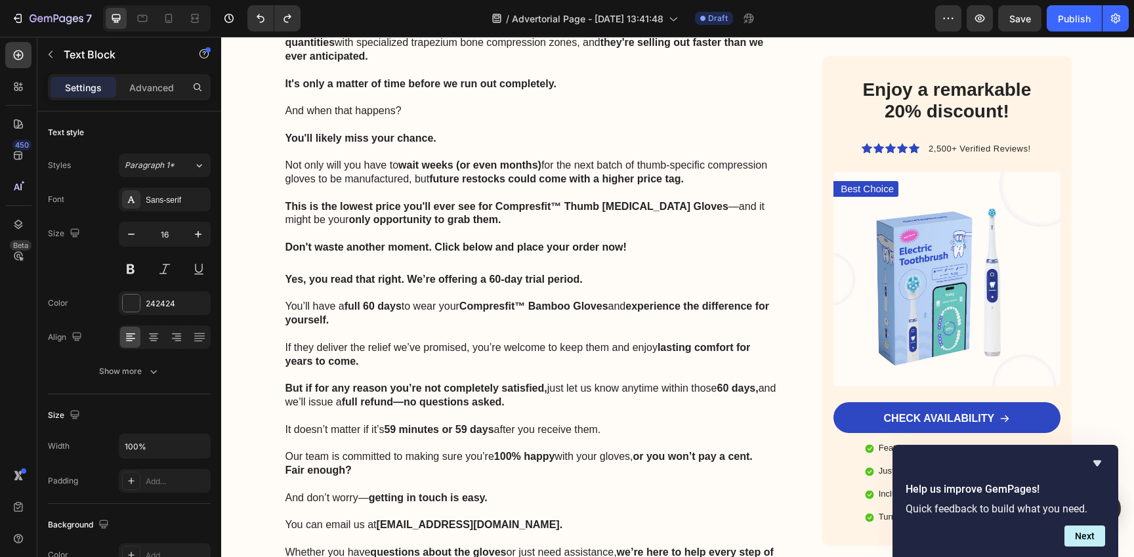
scroll to position [8466, 0]
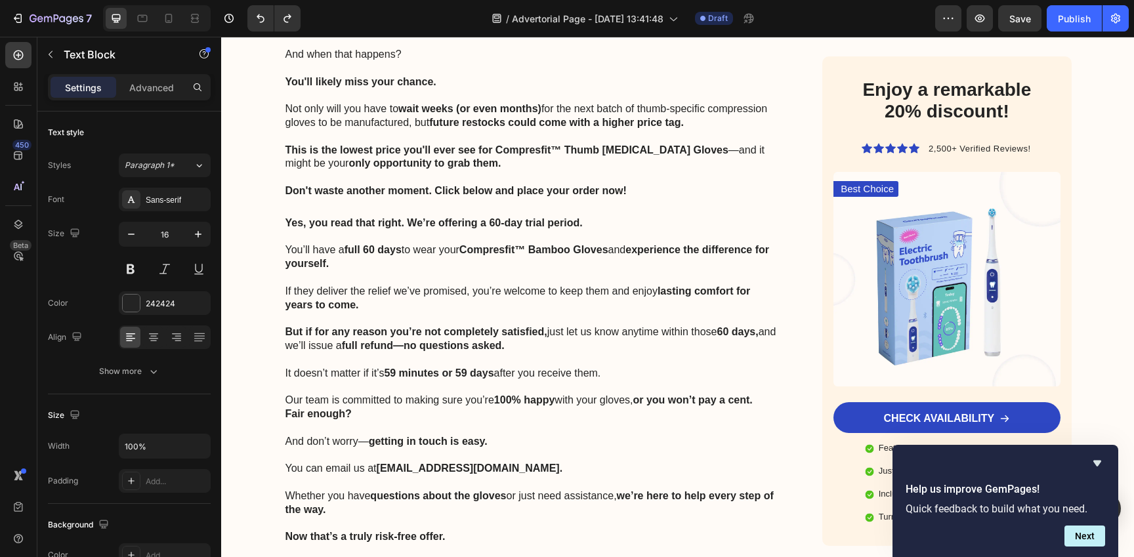
click at [379, 407] on p "Fair enough?" at bounding box center [532, 414] width 495 height 14
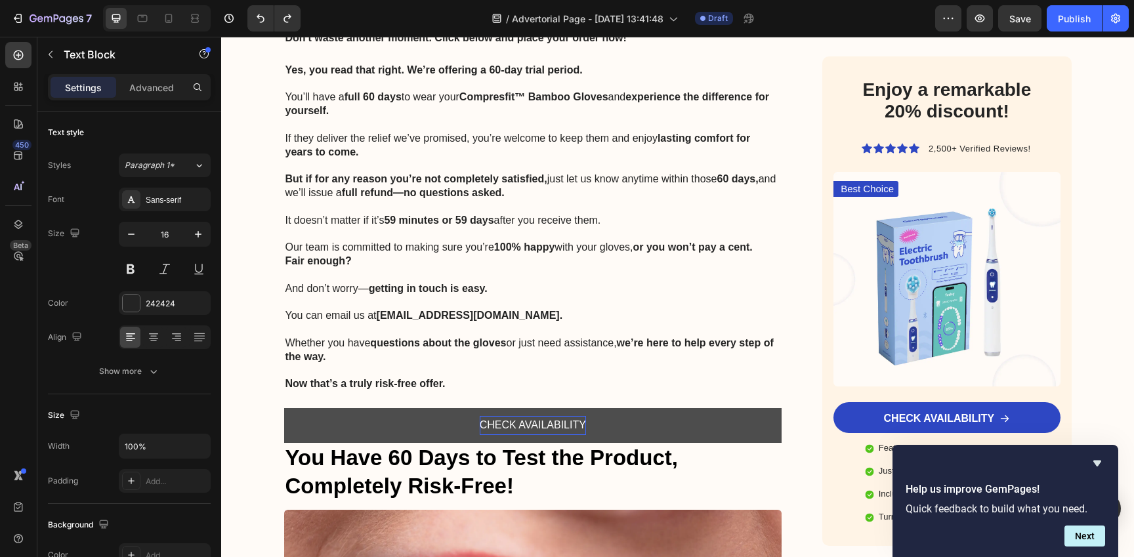
click at [397, 255] on p "Fair enough?" at bounding box center [532, 262] width 495 height 14
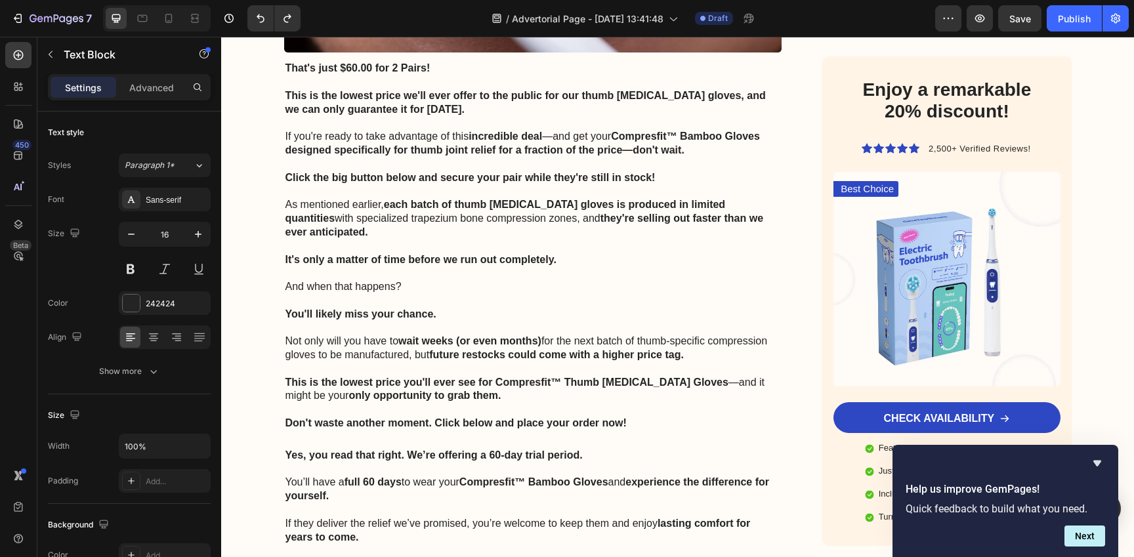
scroll to position [8220, 0]
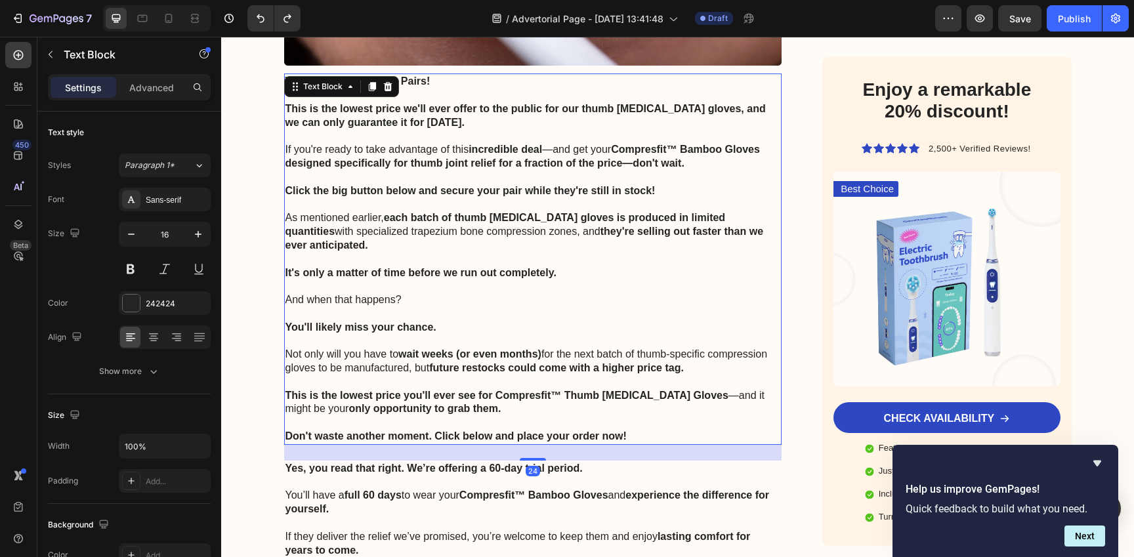
click at [390, 212] on strong "each batch of thumb [MEDICAL_DATA] gloves is produced in limited quantities" at bounding box center [505, 224] width 440 height 25
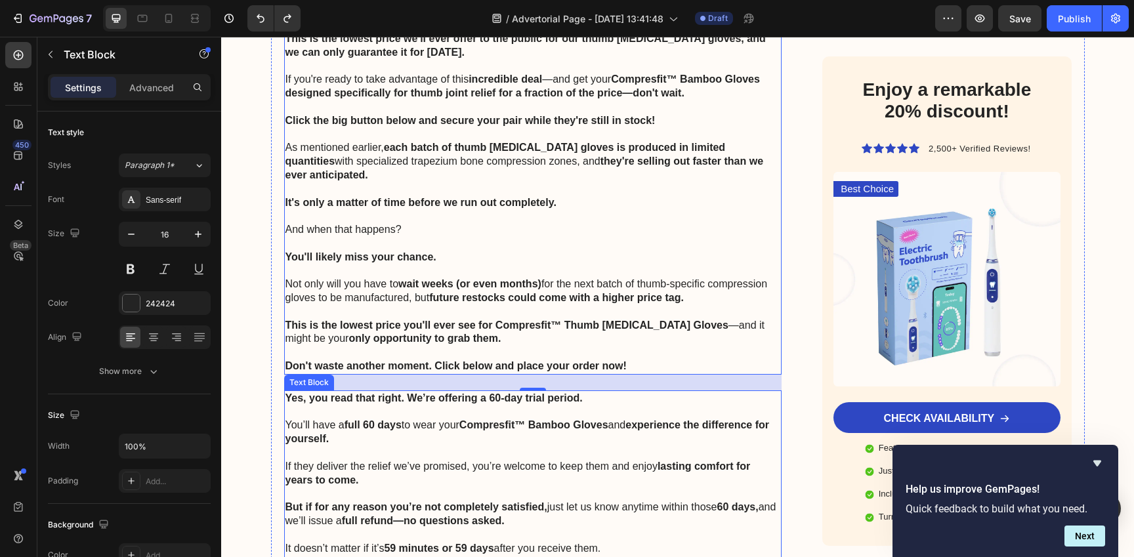
scroll to position [8326, 0]
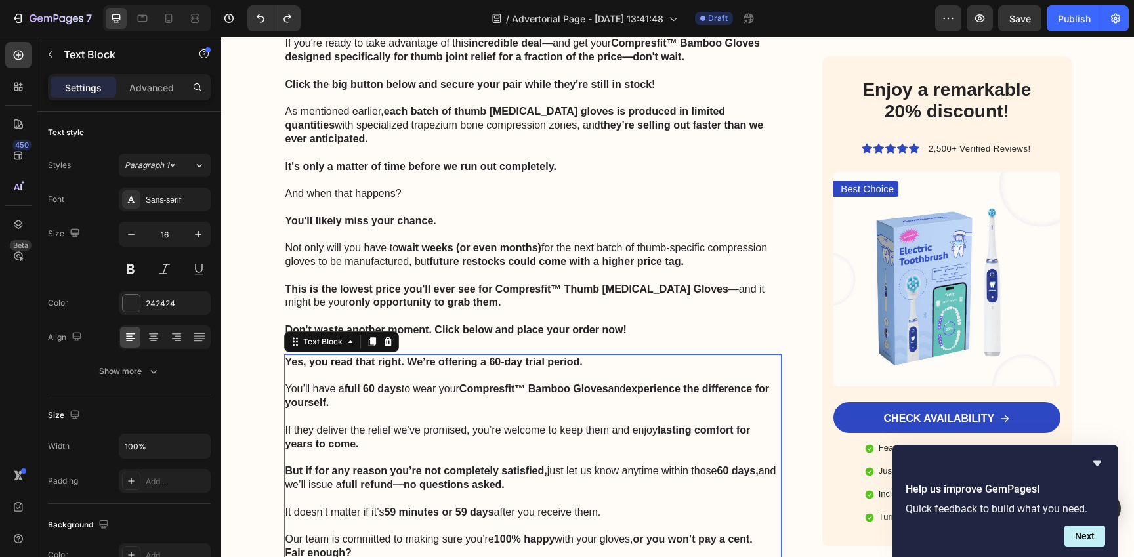
click at [398, 519] on p "Rich Text Editor. Editing area: main" at bounding box center [532, 526] width 495 height 14
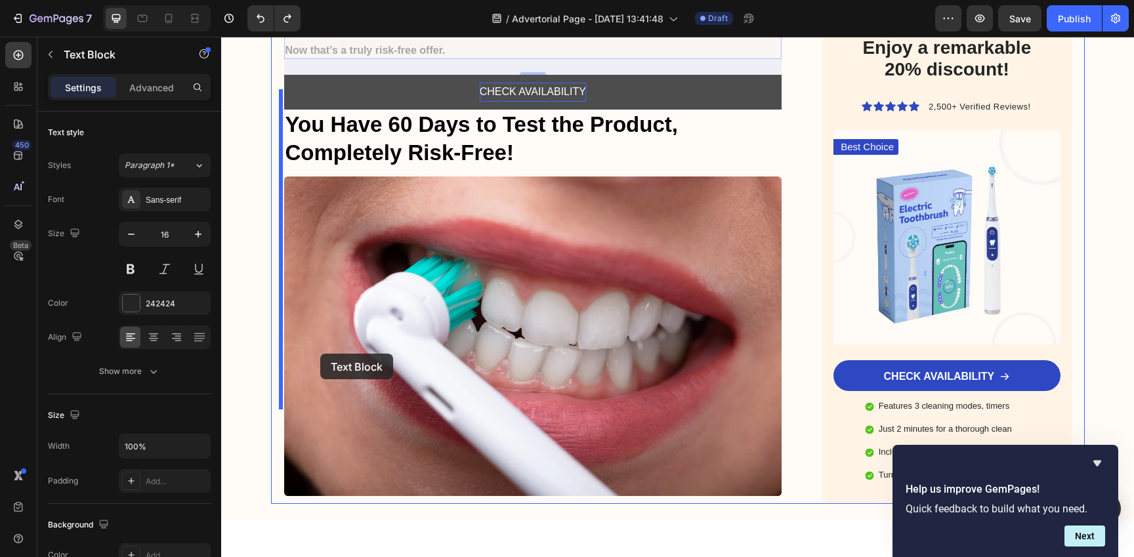
scroll to position [9083, 0]
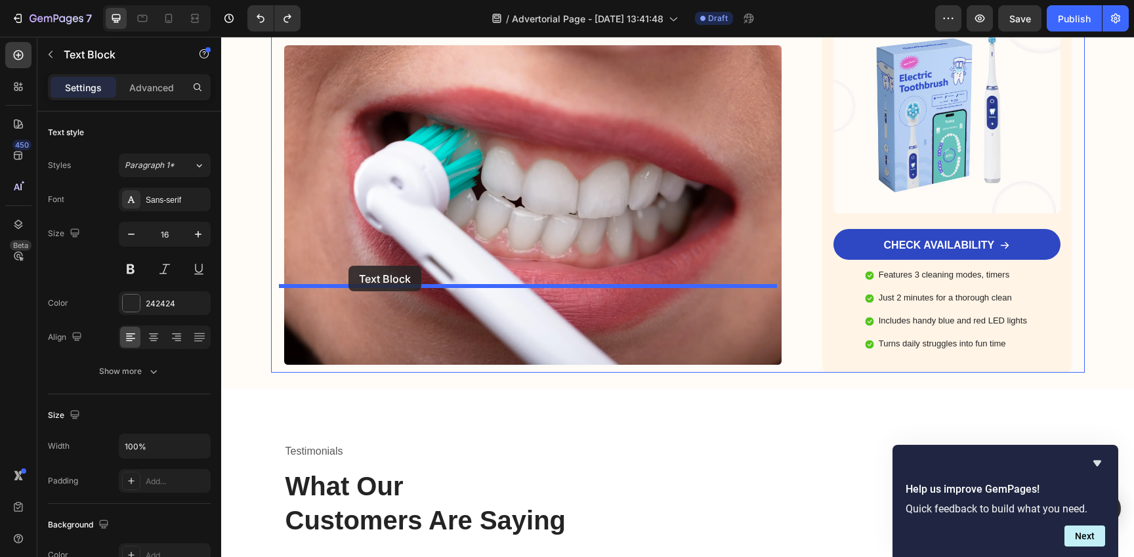
drag, startPoint x: 290, startPoint y: 256, endPoint x: 348, endPoint y: 266, distance: 59.2
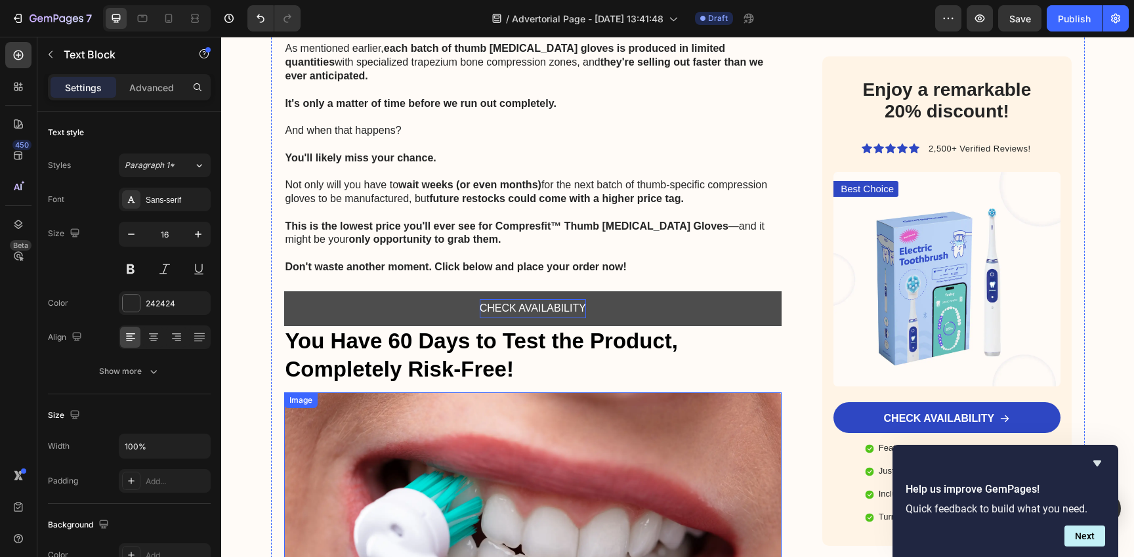
scroll to position [8380, 0]
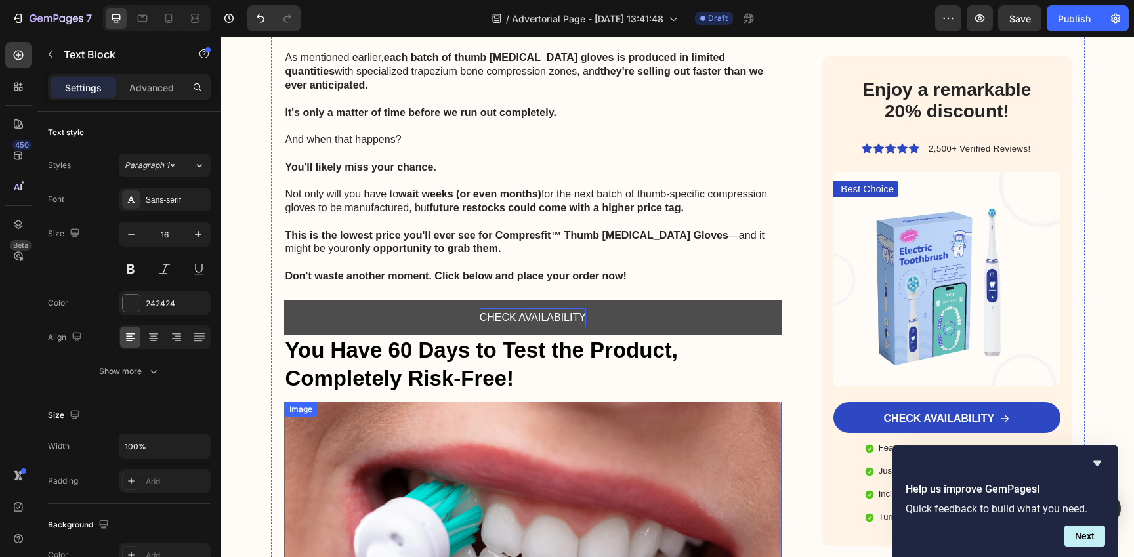
click at [445, 338] on strong "You Have 60 Days to Test the Product, Completely Risk-Free!" at bounding box center [481, 364] width 392 height 52
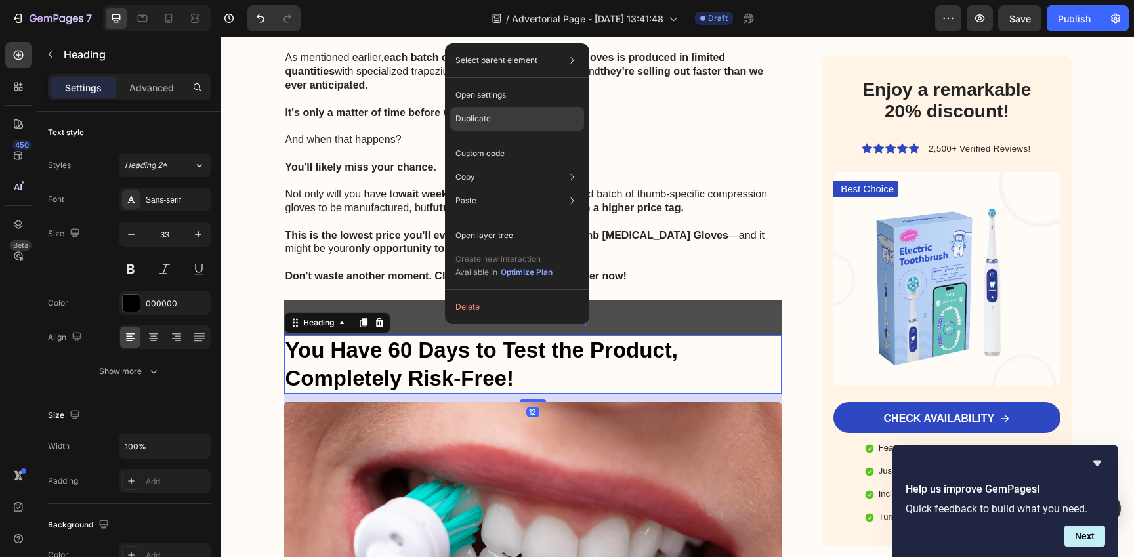
click at [489, 115] on p "Duplicate" at bounding box center [472, 119] width 35 height 12
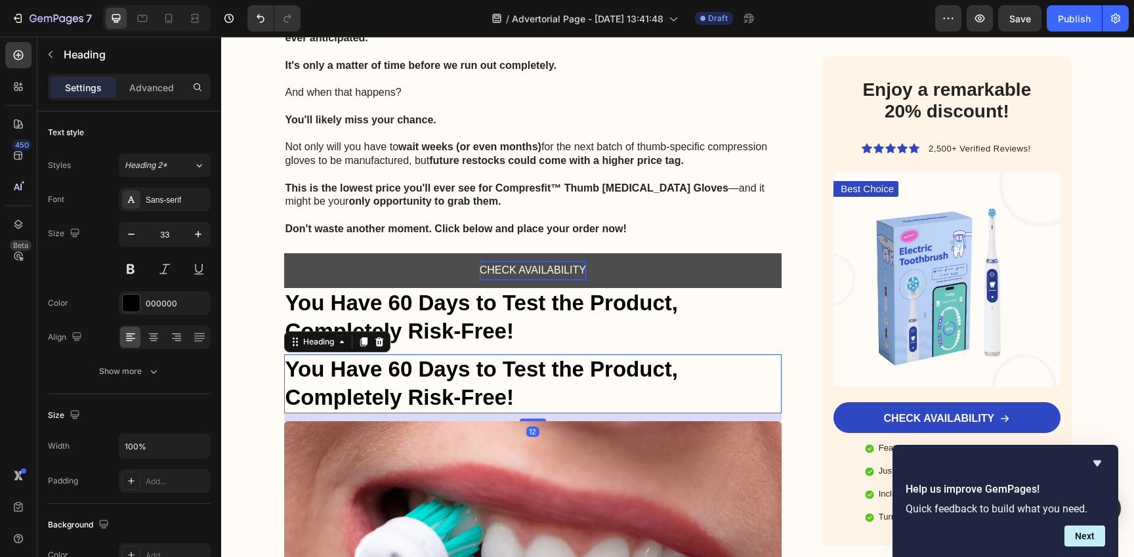
scroll to position [8444, 0]
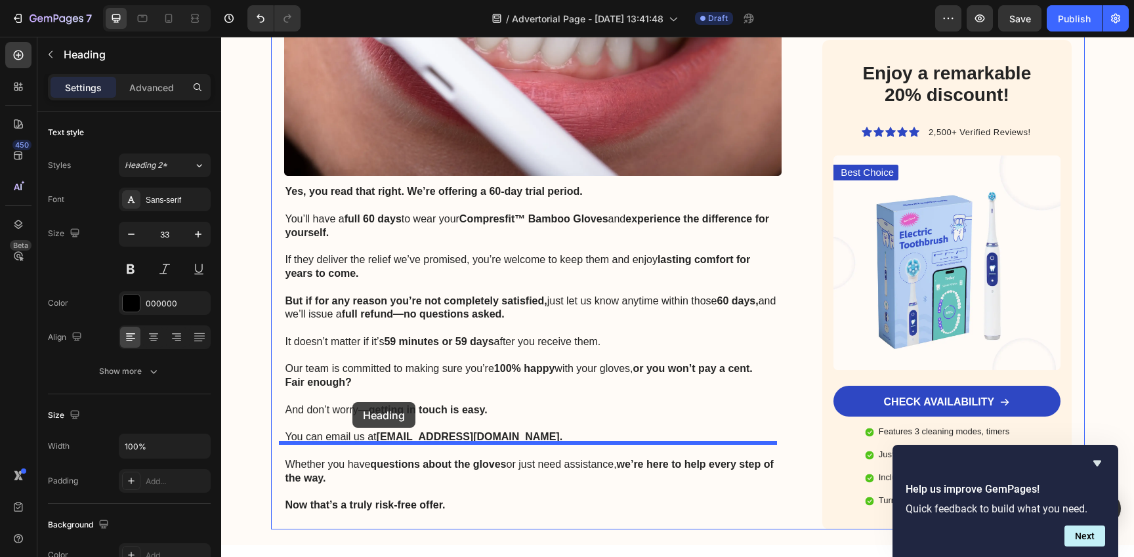
drag, startPoint x: 287, startPoint y: 236, endPoint x: 352, endPoint y: 402, distance: 178.5
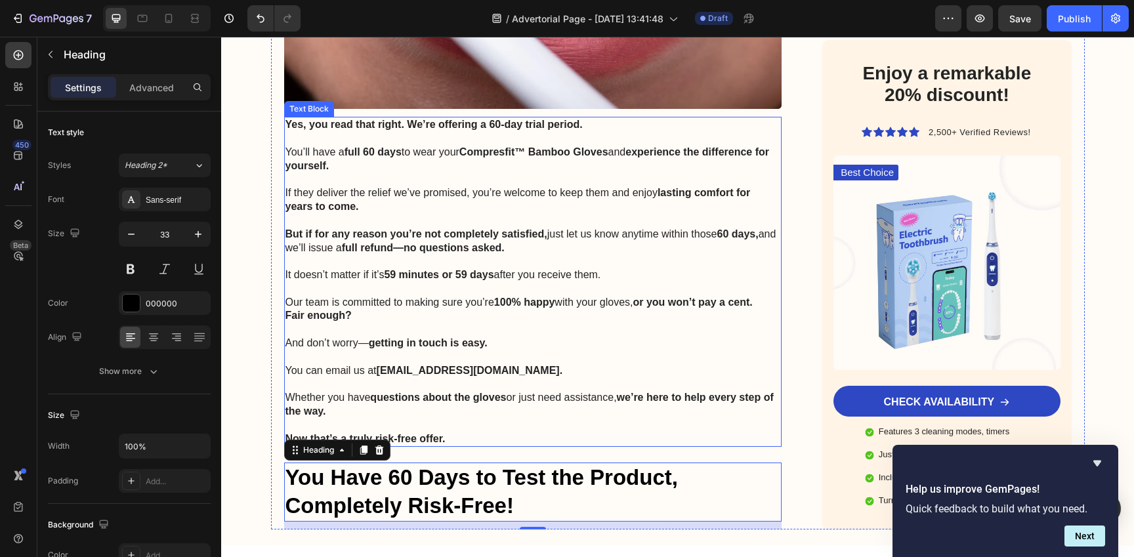
scroll to position [8926, 0]
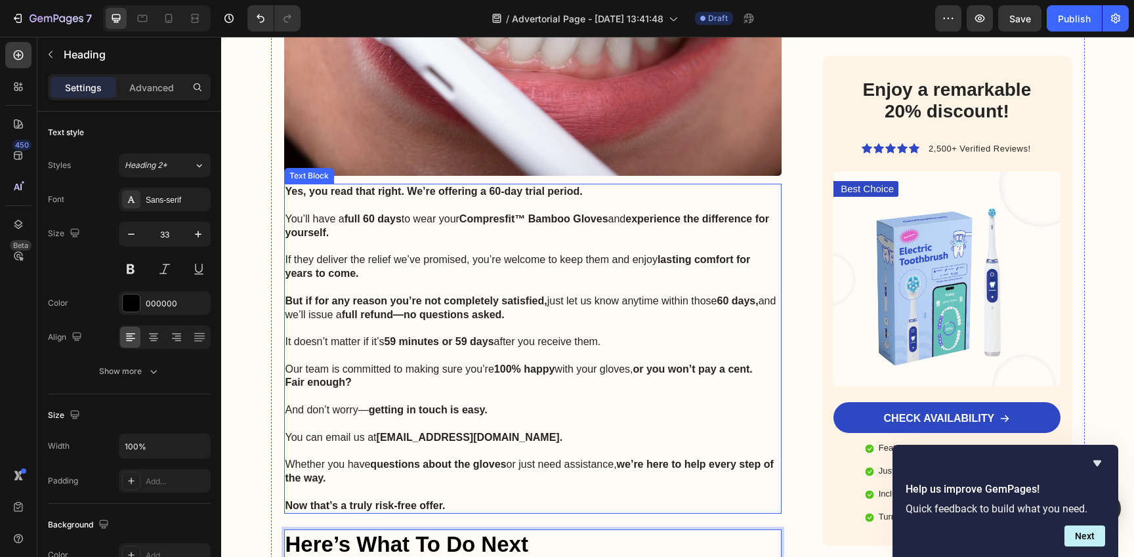
click at [476, 390] on p "Rich Text Editor. Editing area: main" at bounding box center [532, 397] width 495 height 14
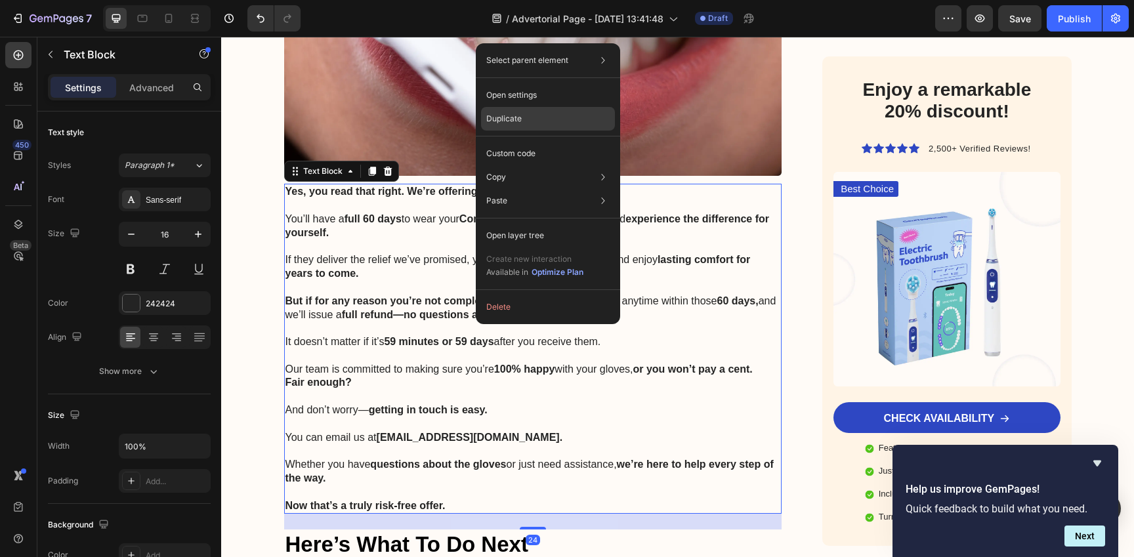
click at [513, 117] on p "Duplicate" at bounding box center [503, 119] width 35 height 12
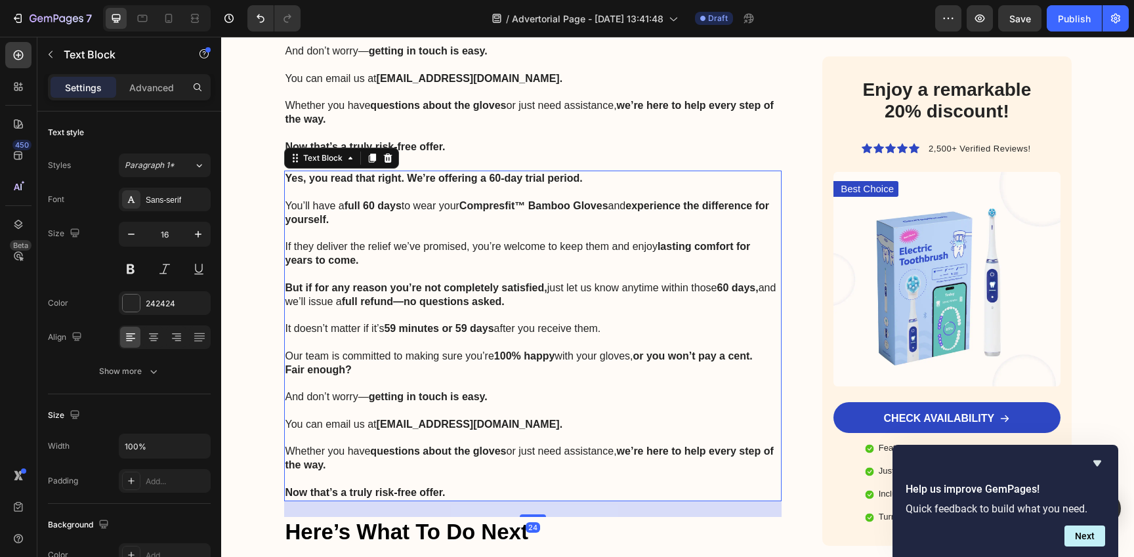
scroll to position [9286, 0]
click at [420, 348] on p "Our team is committed to making sure you’re 100% happy with your gloves, or you…" at bounding box center [532, 355] width 495 height 14
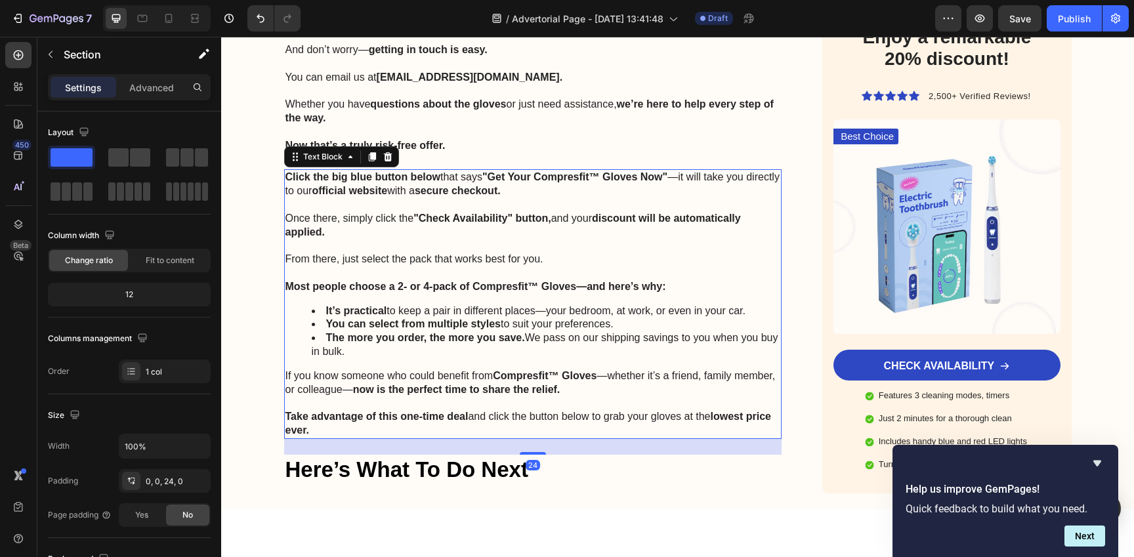
click at [342, 212] on p "Once there, simply click the "Check Availability" button, and your discount wil…" at bounding box center [532, 226] width 495 height 28
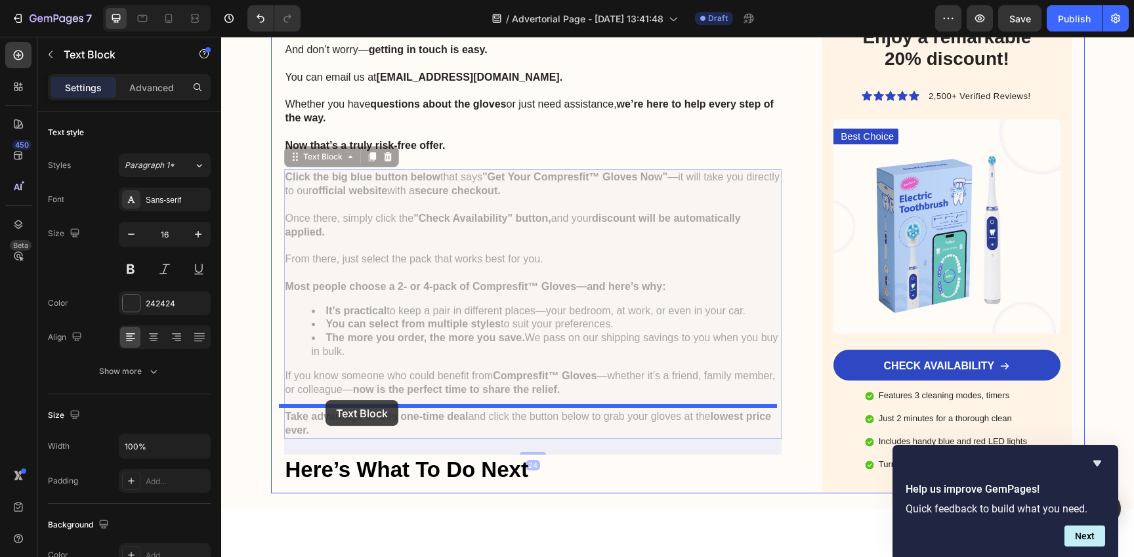
drag, startPoint x: 290, startPoint y: 71, endPoint x: 325, endPoint y: 401, distance: 331.9
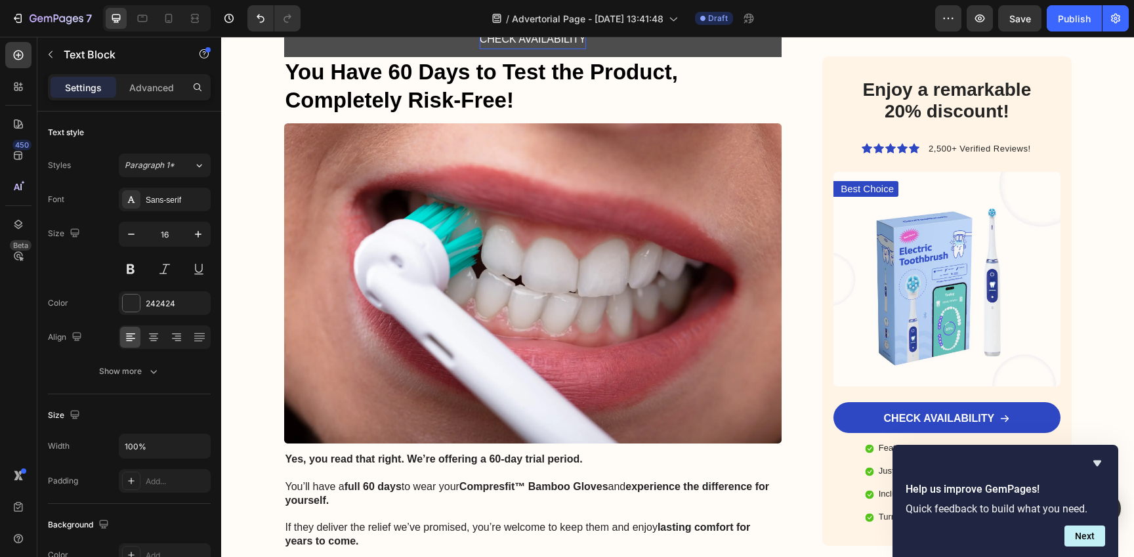
scroll to position [8639, 0]
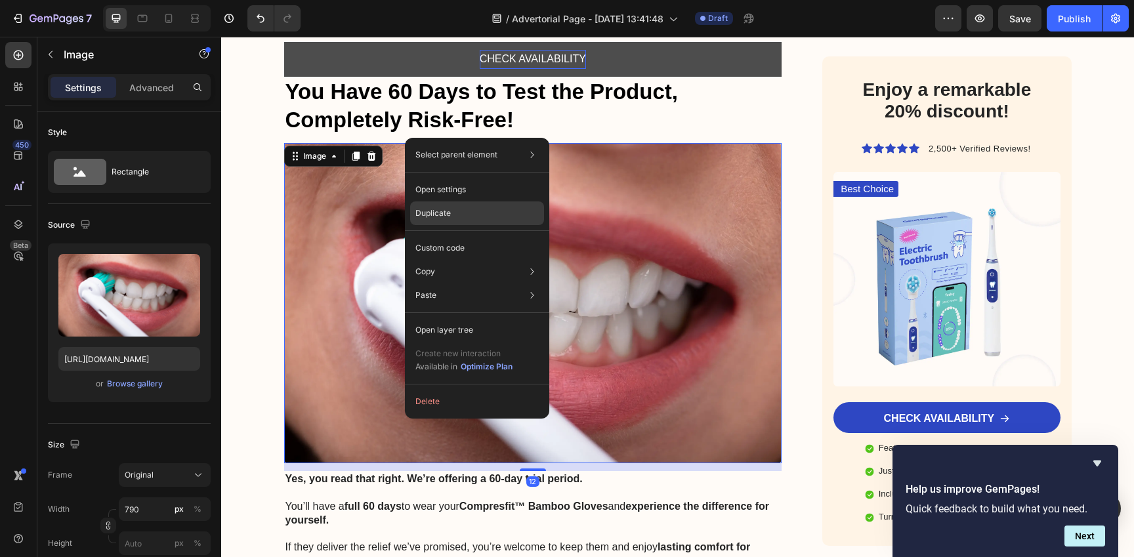
click at [467, 218] on div "Duplicate" at bounding box center [477, 213] width 134 height 24
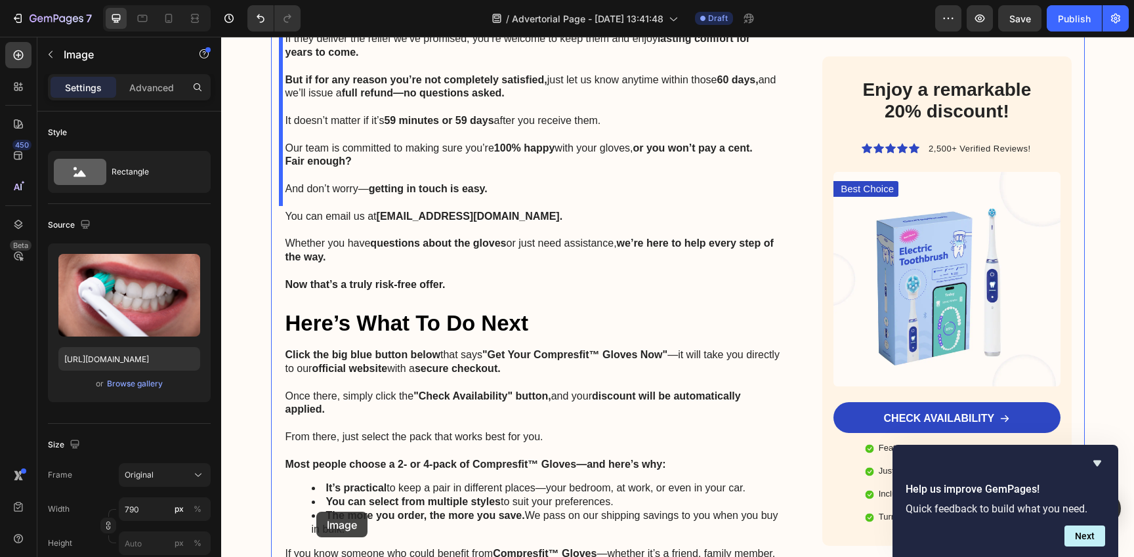
scroll to position [9558, 0]
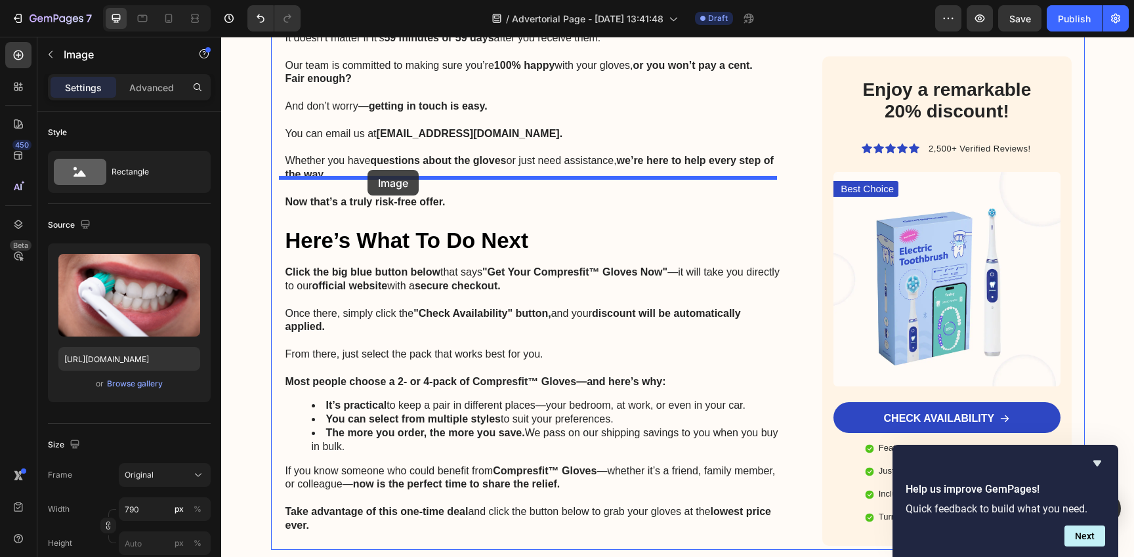
drag, startPoint x: 288, startPoint y: 58, endPoint x: 367, endPoint y: 170, distance: 136.9
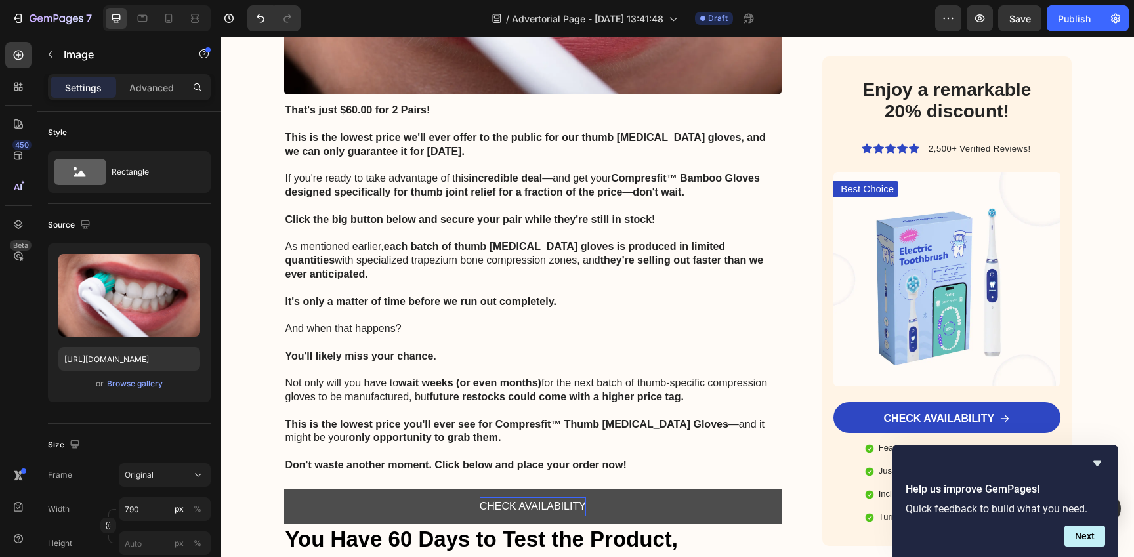
scroll to position [8242, 0]
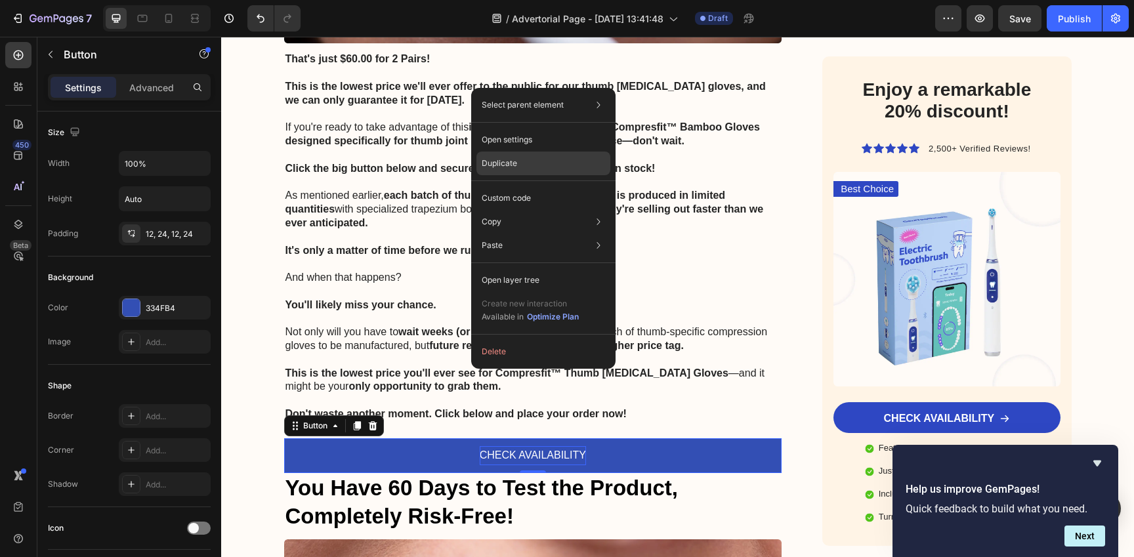
click at [537, 163] on div "Duplicate" at bounding box center [543, 164] width 134 height 24
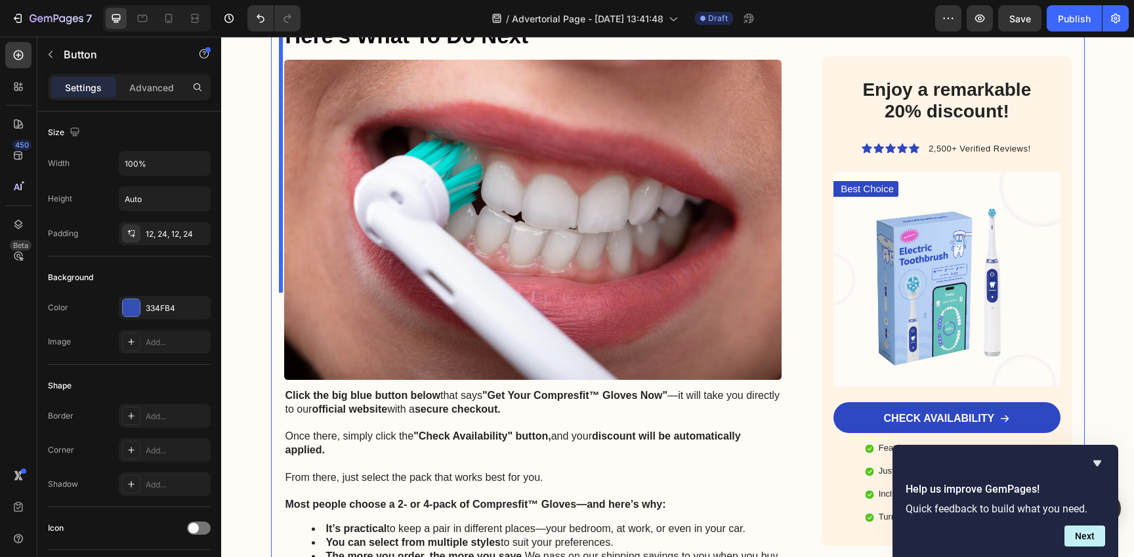
scroll to position [9551, 0]
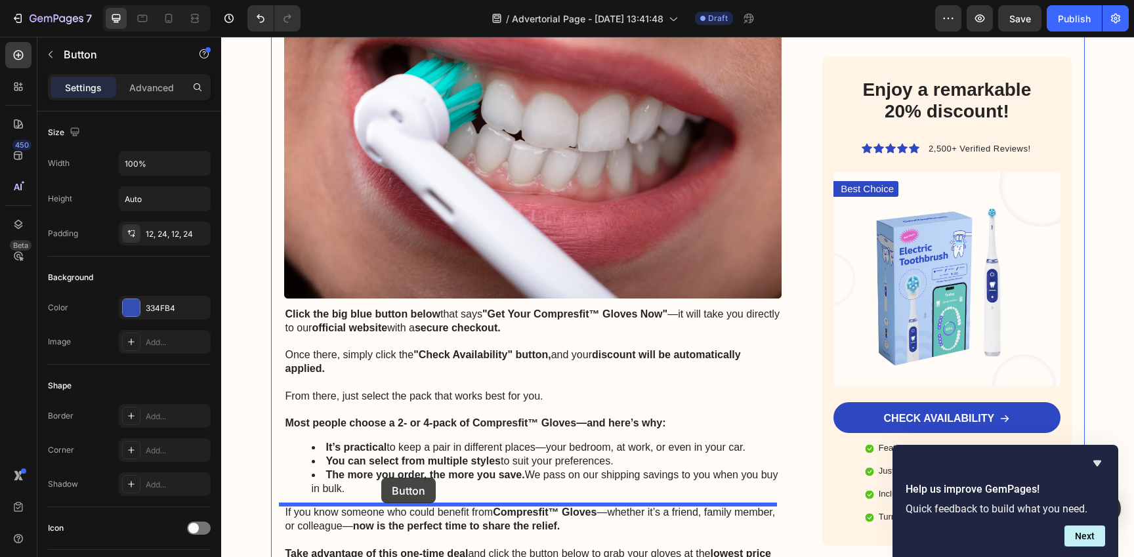
drag, startPoint x: 291, startPoint y: 168, endPoint x: 381, endPoint y: 478, distance: 322.5
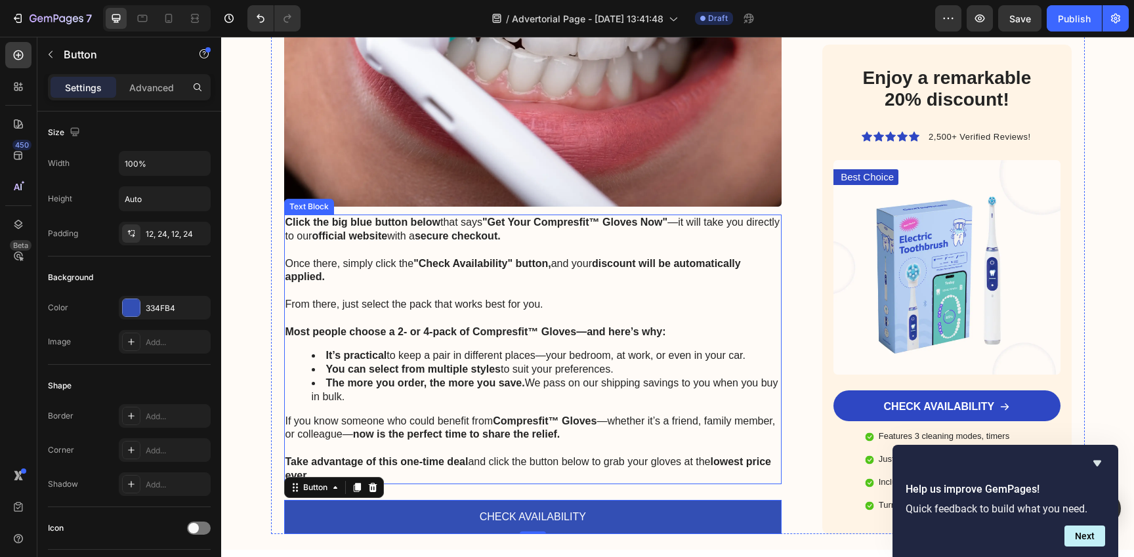
scroll to position [9612, 0]
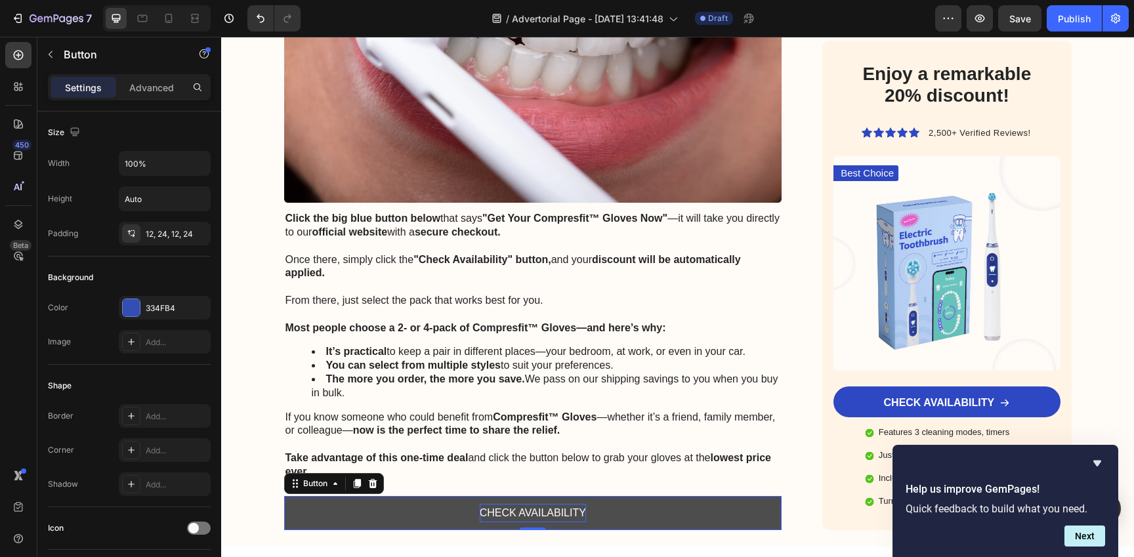
click at [518, 504] on p "CHECK AVAILABILITY" at bounding box center [533, 513] width 106 height 19
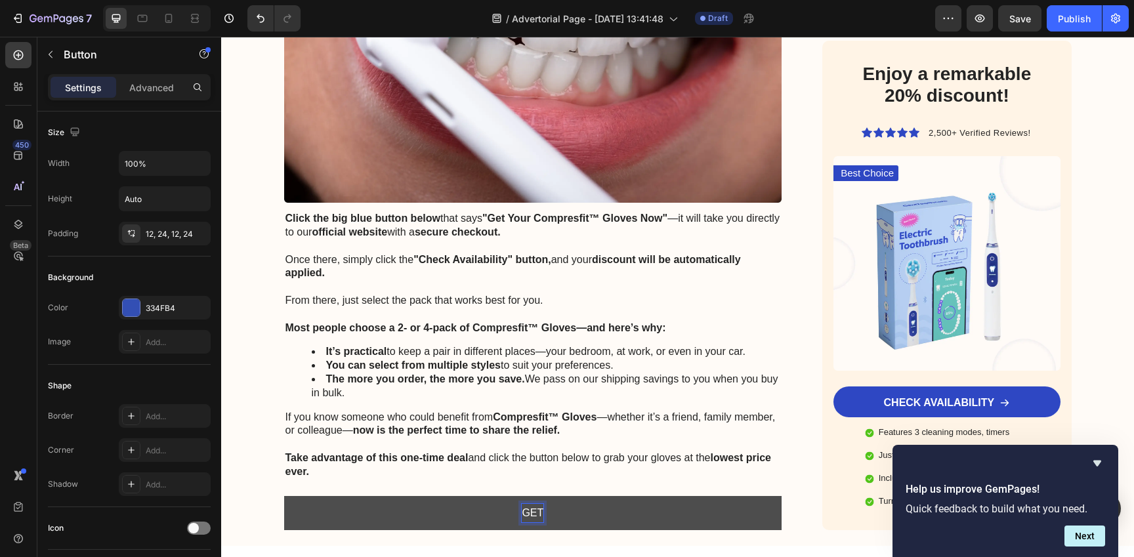
click at [284, 496] on button "GET" at bounding box center [533, 513] width 498 height 35
click at [284, 496] on button "GET YOU" at bounding box center [533, 513] width 498 height 35
click at [284, 496] on button "GET YOUR ALTABRAC" at bounding box center [533, 513] width 498 height 35
click at [504, 438] on p "Rich Text Editor. Editing area: main" at bounding box center [532, 445] width 495 height 14
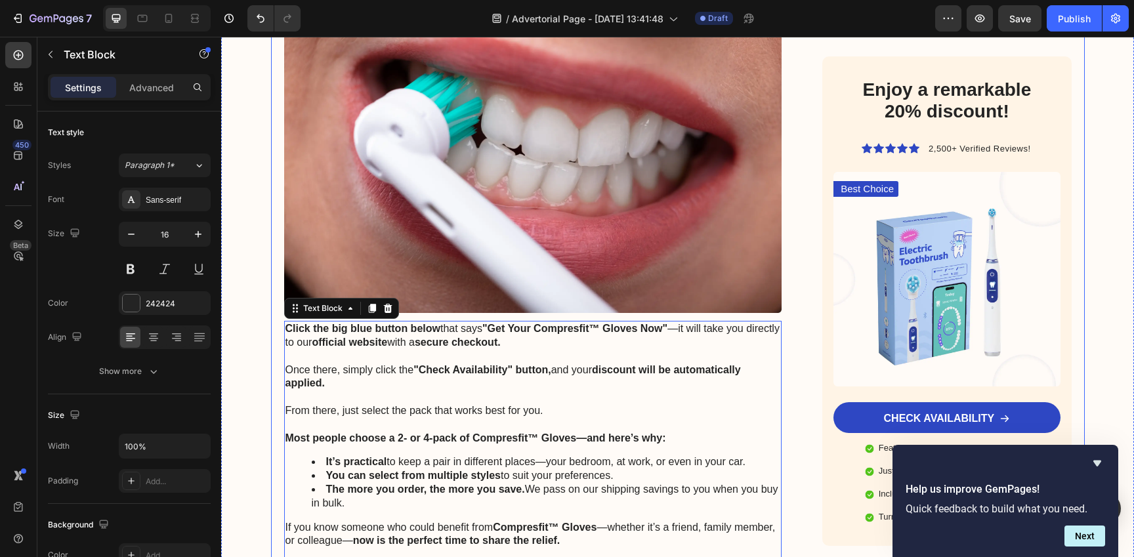
scroll to position [9588, 0]
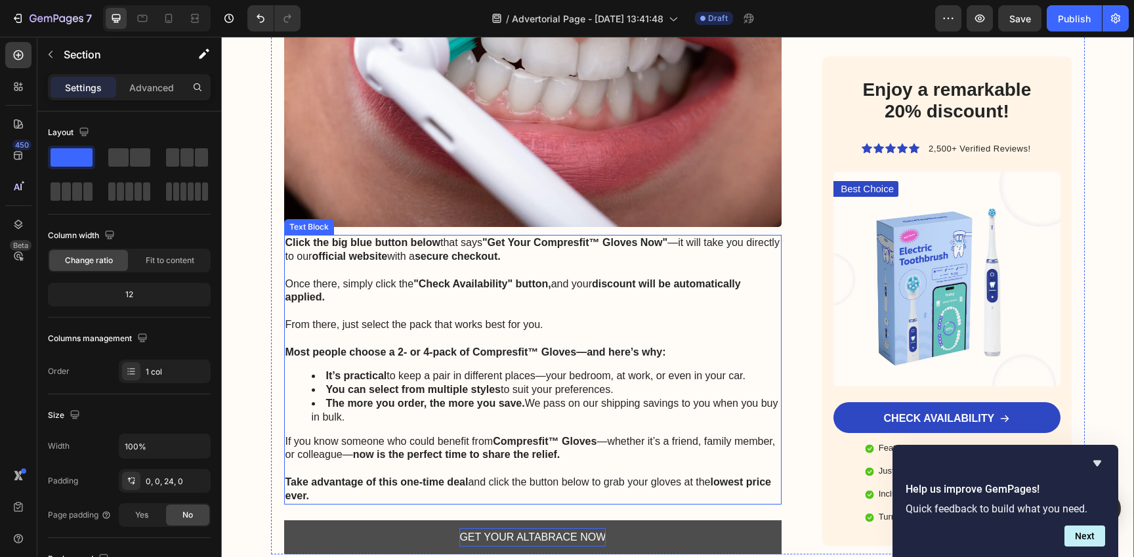
click at [402, 304] on p "Rich Text Editor. Editing area: main" at bounding box center [532, 311] width 495 height 14
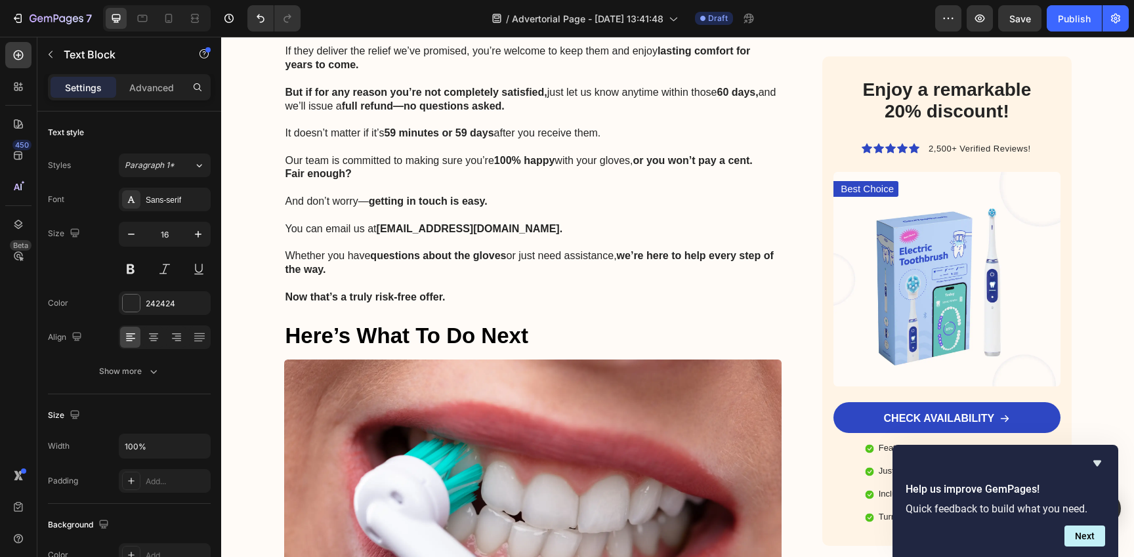
scroll to position [9021, 0]
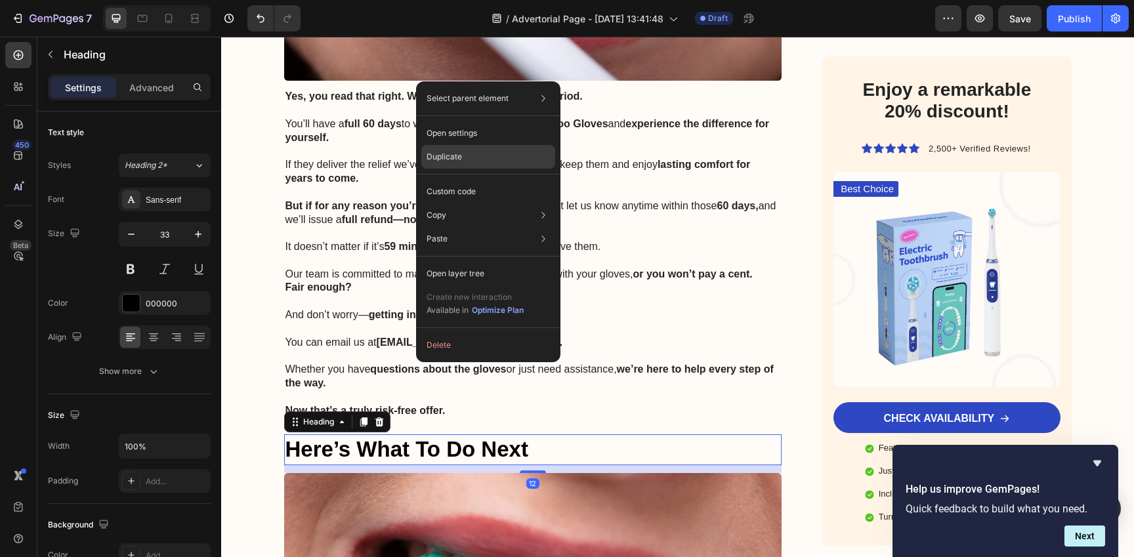
click at [480, 157] on div "Duplicate" at bounding box center [488, 157] width 134 height 24
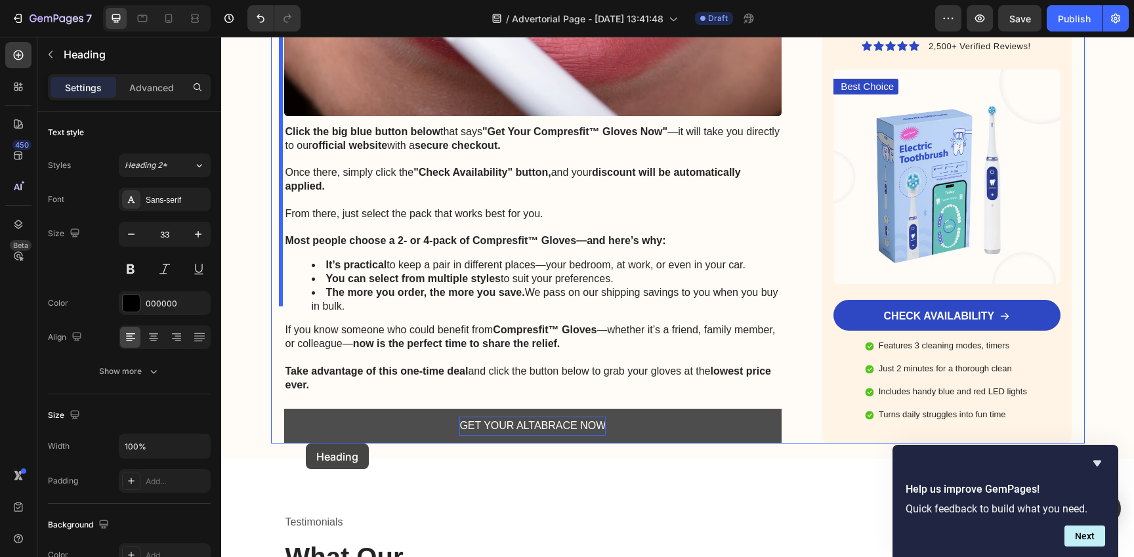
scroll to position [9865, 0]
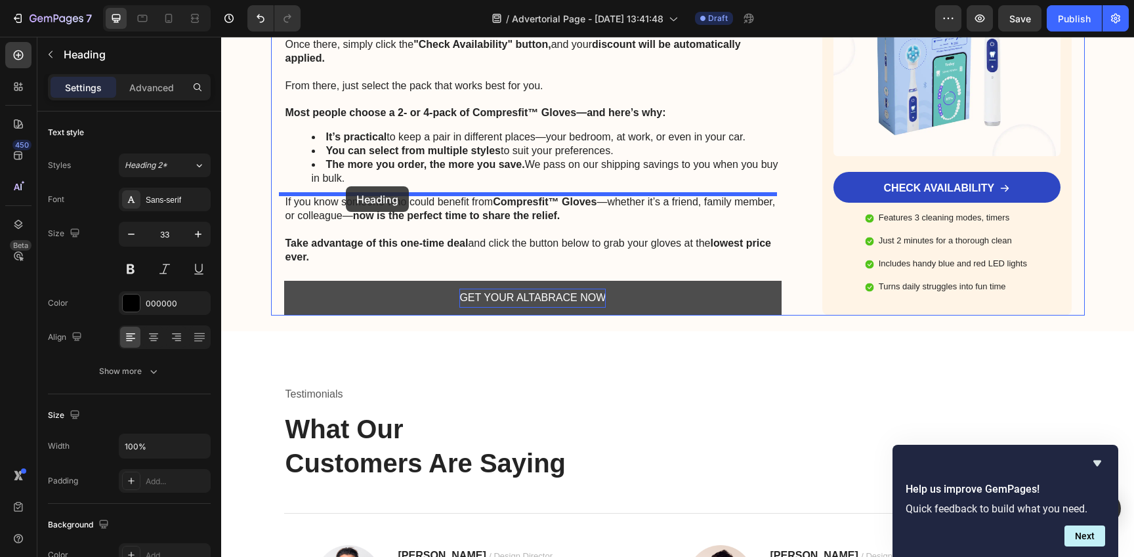
drag, startPoint x: 289, startPoint y: 139, endPoint x: 346, endPoint y: 186, distance: 73.6
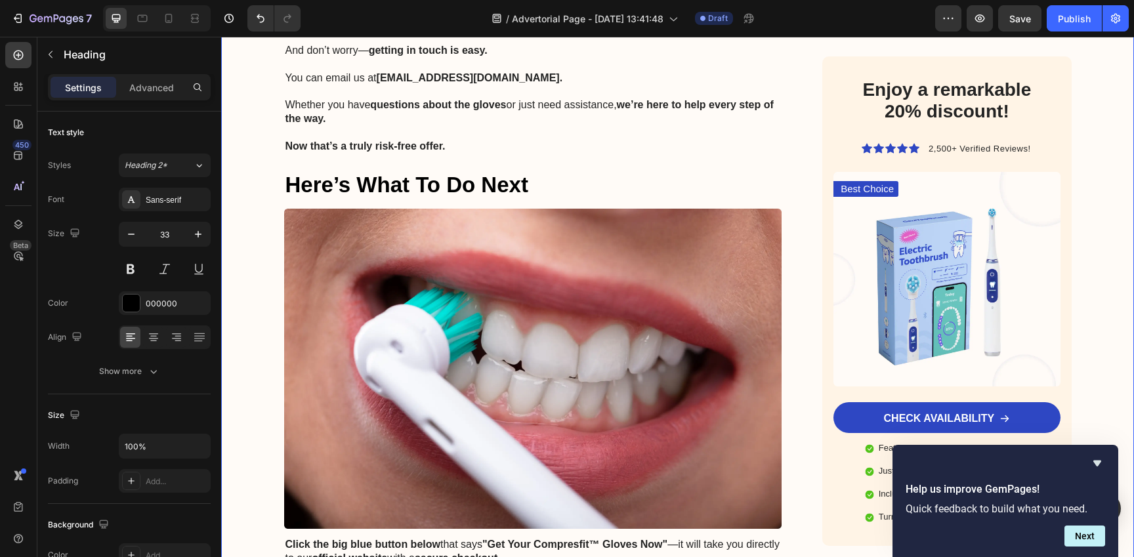
scroll to position [9281, 0]
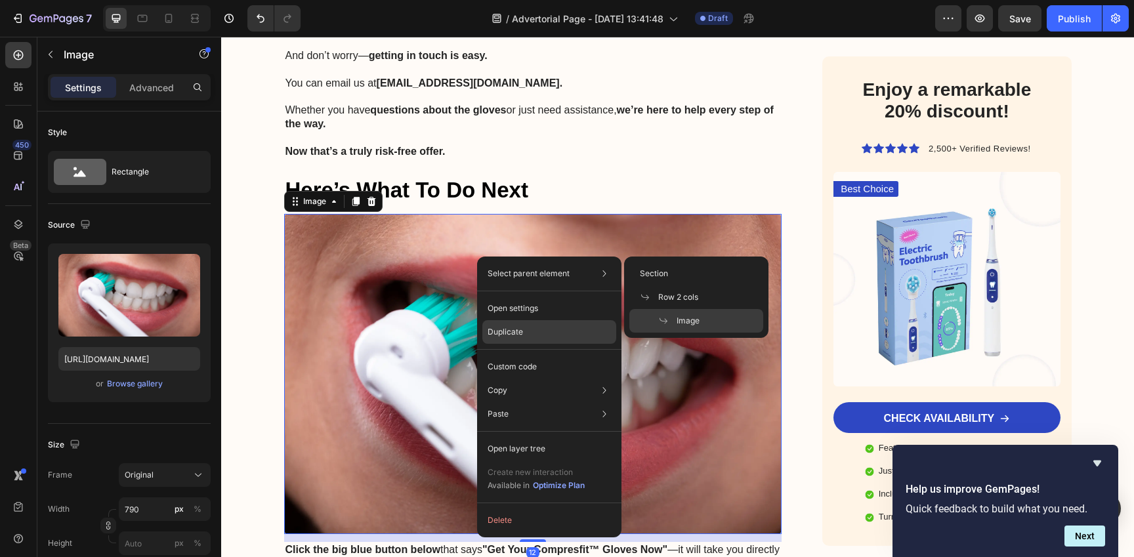
click at [533, 339] on div "Duplicate" at bounding box center [549, 332] width 134 height 24
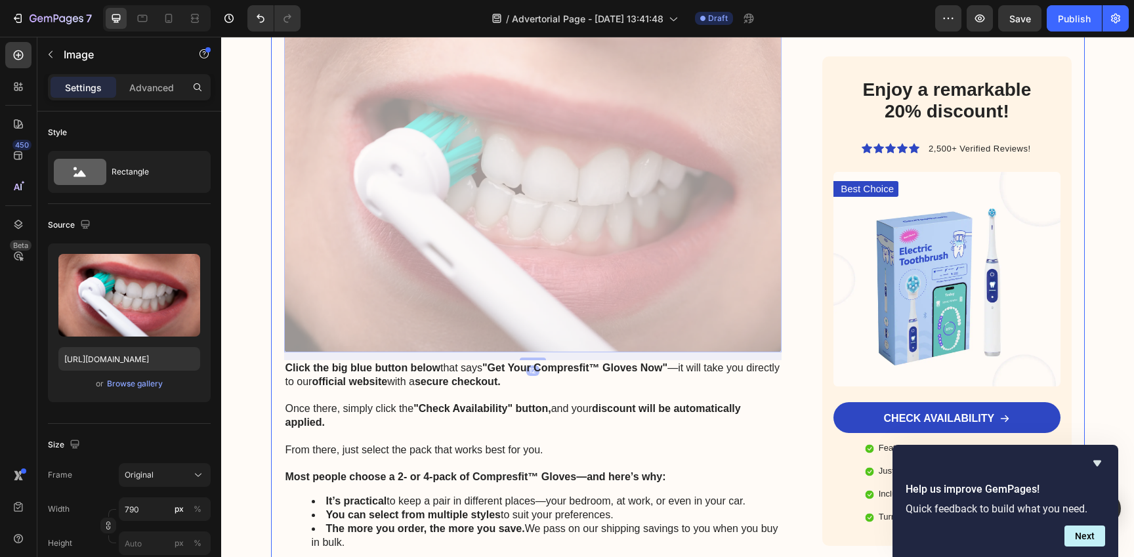
scroll to position [9987, 0]
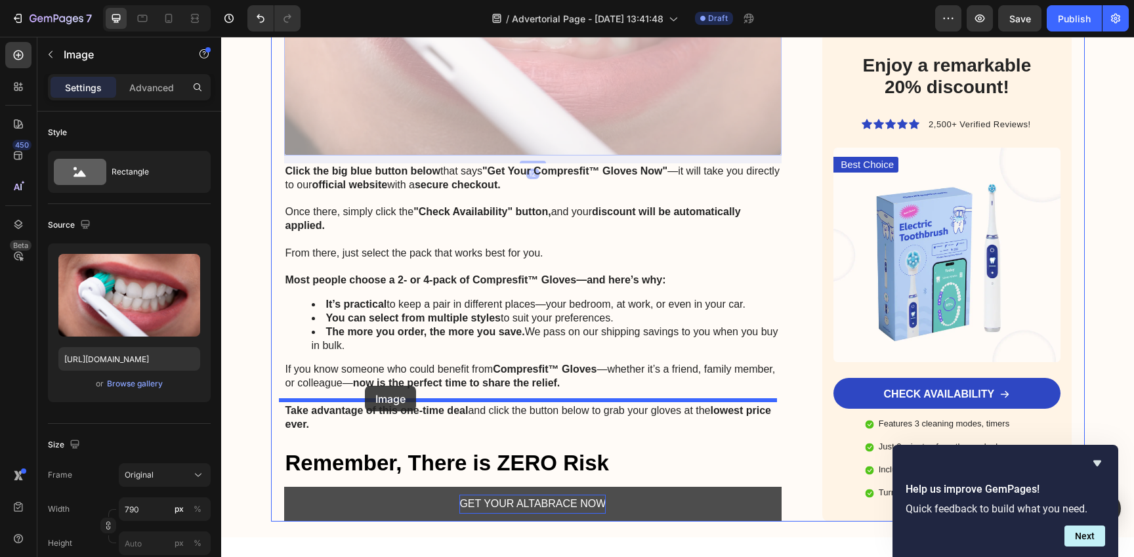
drag, startPoint x: 289, startPoint y: 68, endPoint x: 365, endPoint y: 386, distance: 327.1
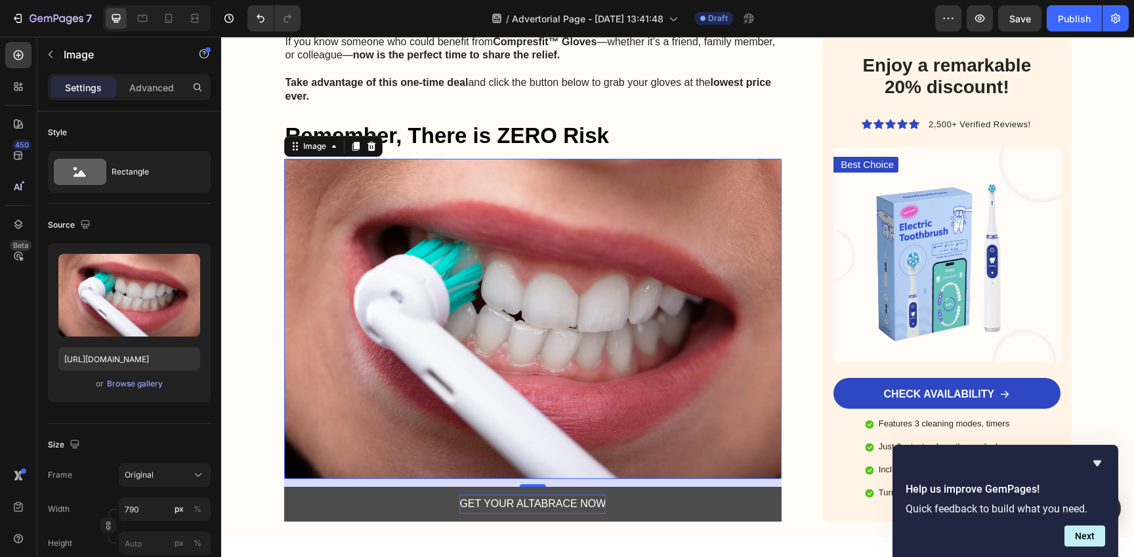
scroll to position [9659, 0]
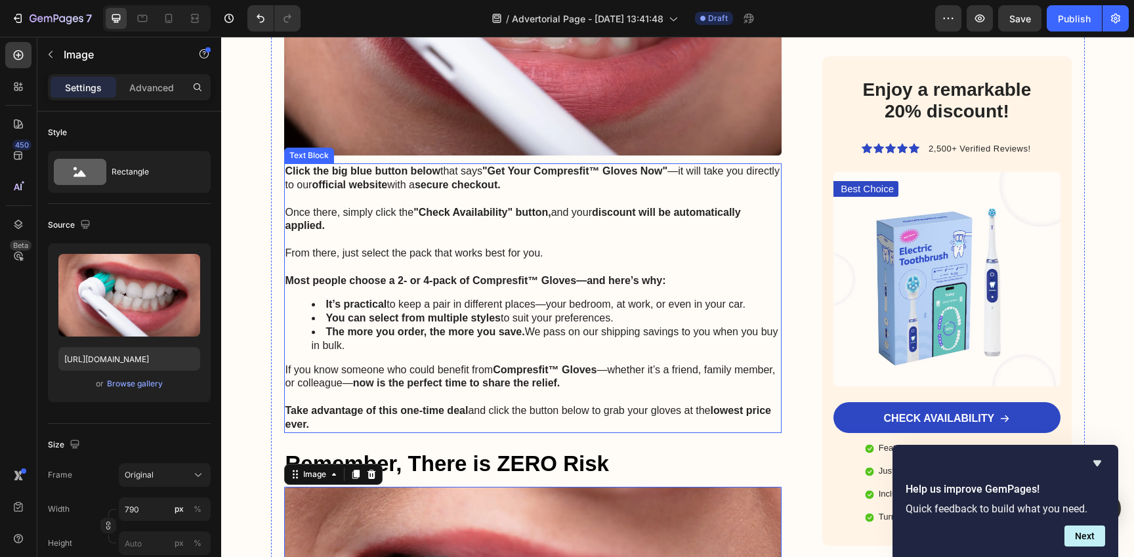
click at [439, 325] on li "The more you order, the more you save. We pass on our shipping savings to you w…" at bounding box center [546, 339] width 469 height 28
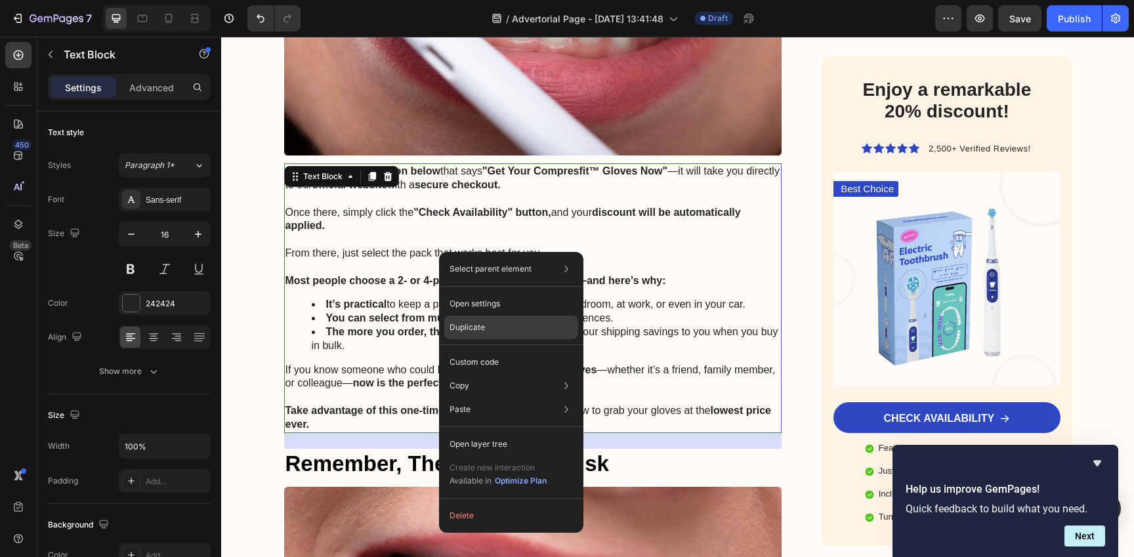
click at [493, 327] on div "Duplicate" at bounding box center [511, 328] width 134 height 24
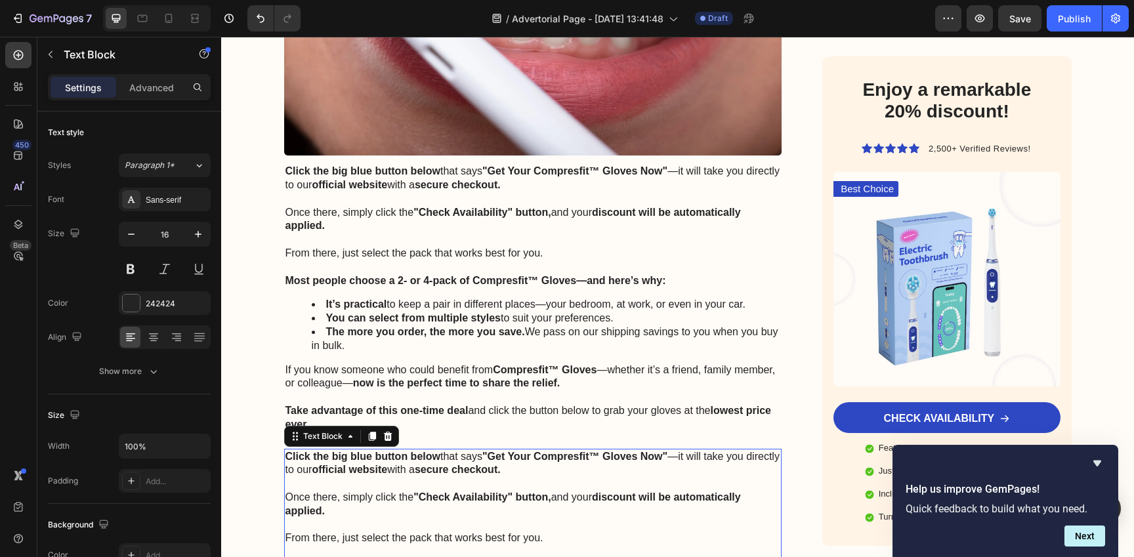
click at [447, 491] on strong ""Check Availability" button," at bounding box center [482, 496] width 138 height 11
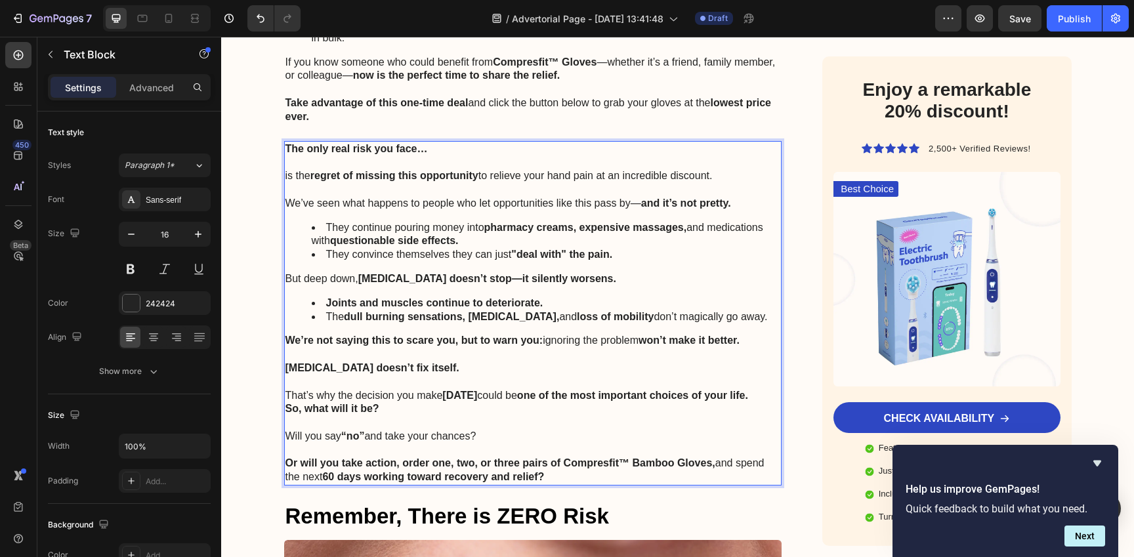
scroll to position [9970, 0]
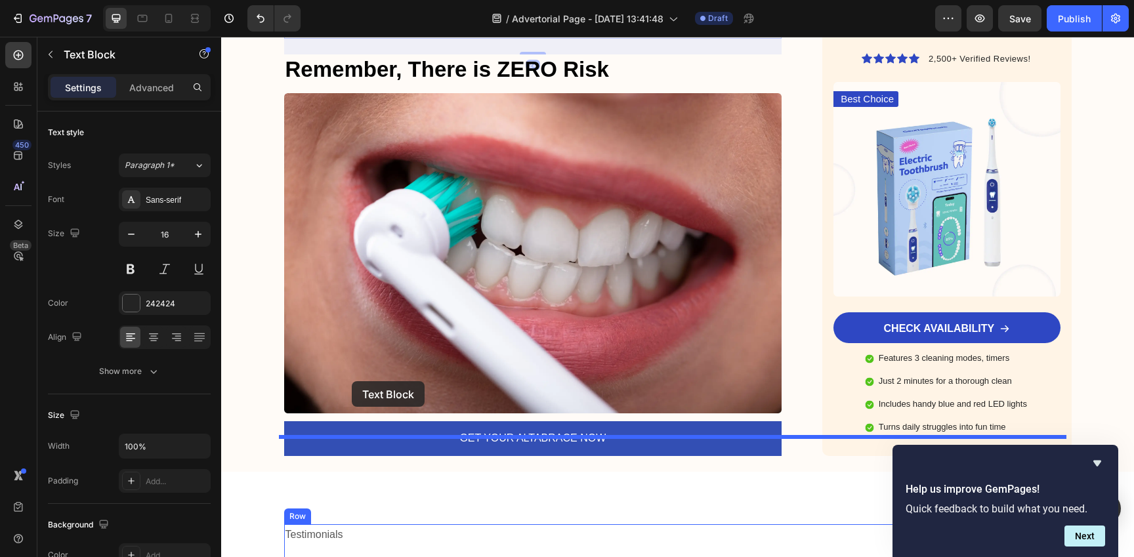
scroll to position [10448, 0]
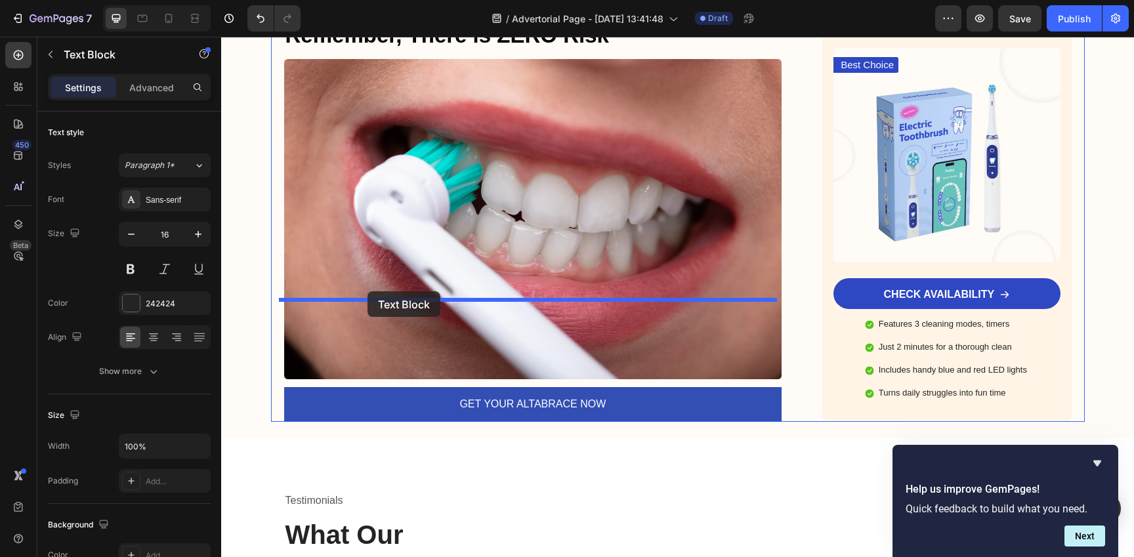
drag, startPoint x: 287, startPoint y: 62, endPoint x: 367, endPoint y: 291, distance: 242.6
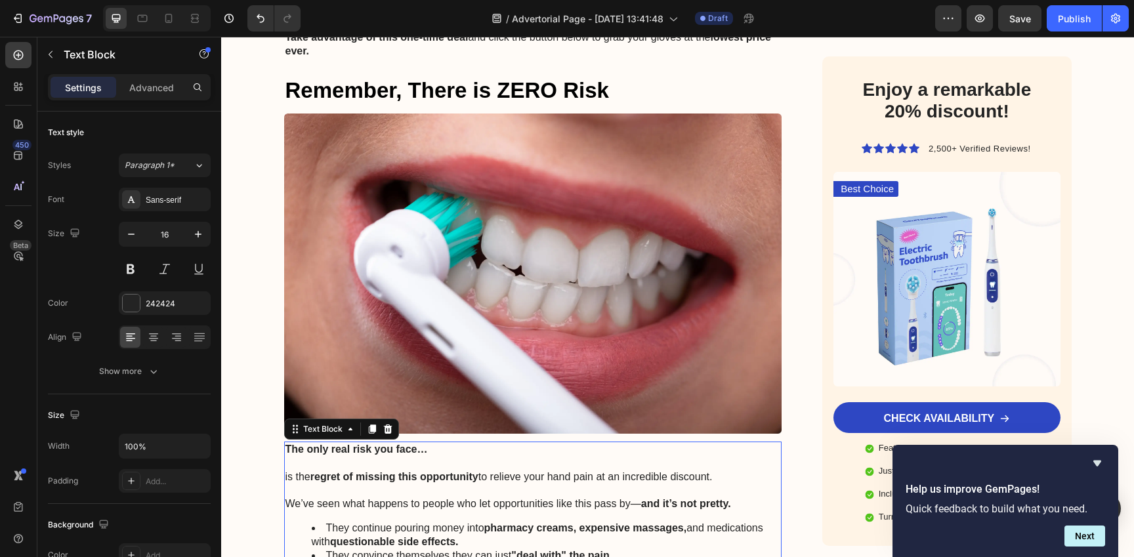
scroll to position [9899, 0]
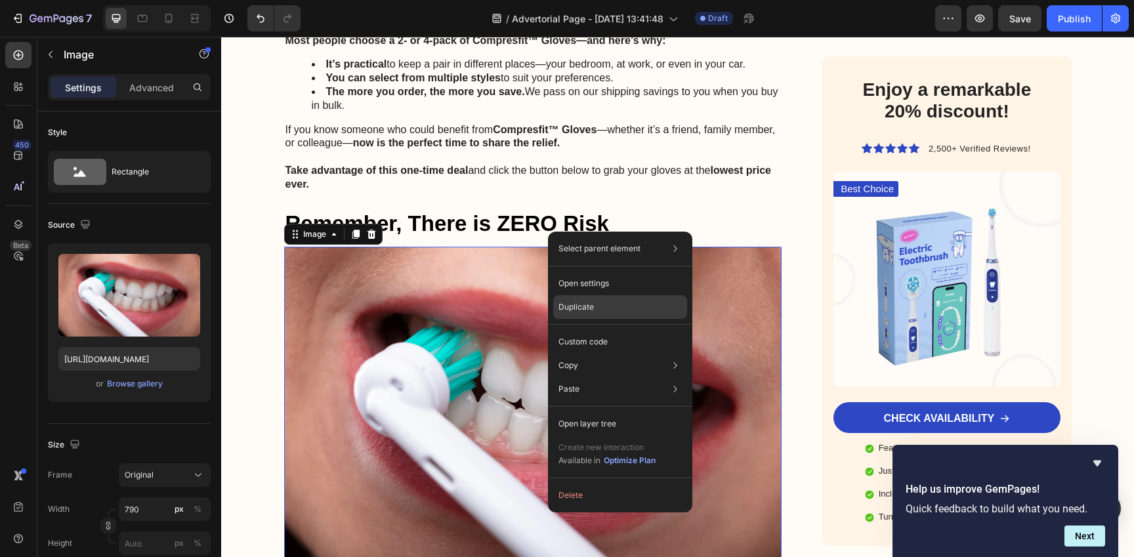
click at [615, 308] on div "Duplicate" at bounding box center [620, 307] width 134 height 24
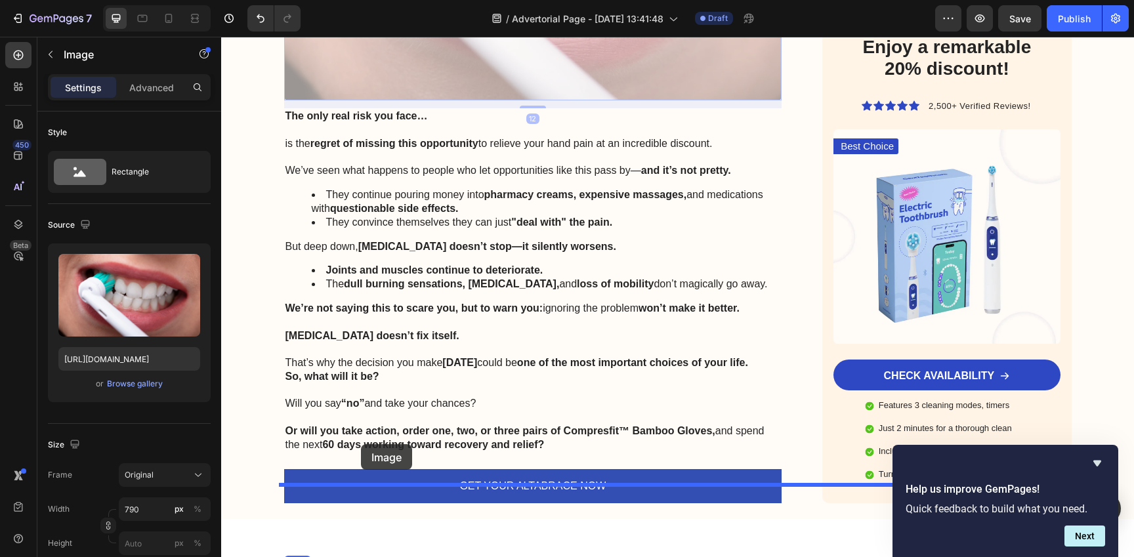
scroll to position [10720, 0]
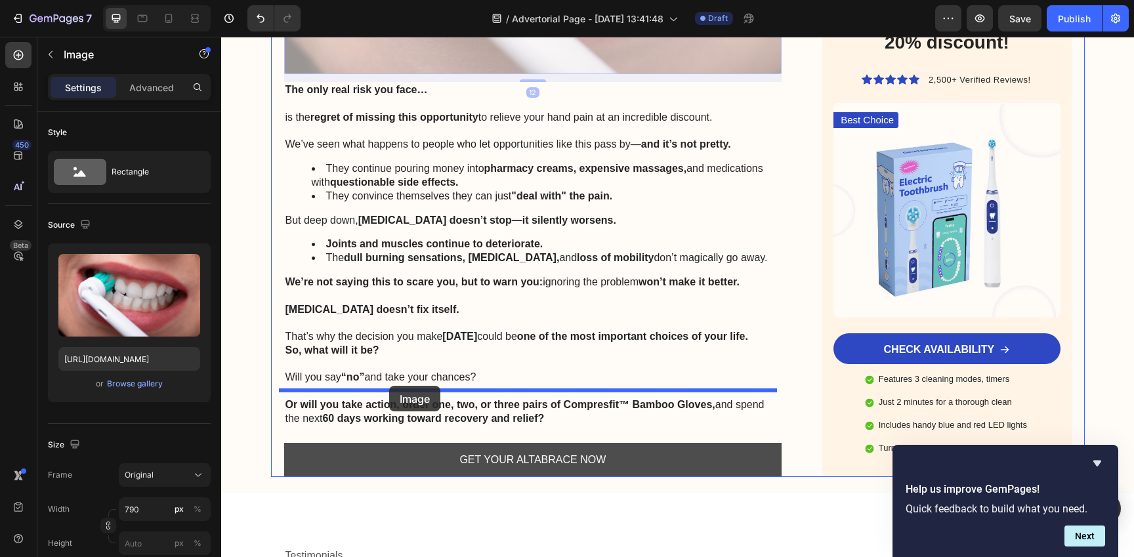
drag, startPoint x: 289, startPoint y: 67, endPoint x: 389, endPoint y: 388, distance: 336.2
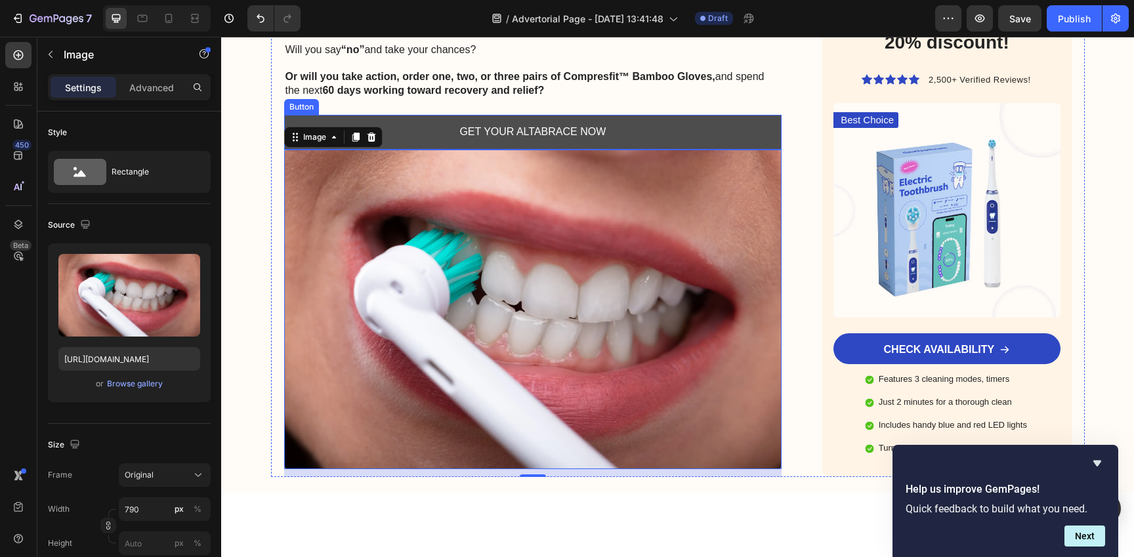
scroll to position [10392, 0]
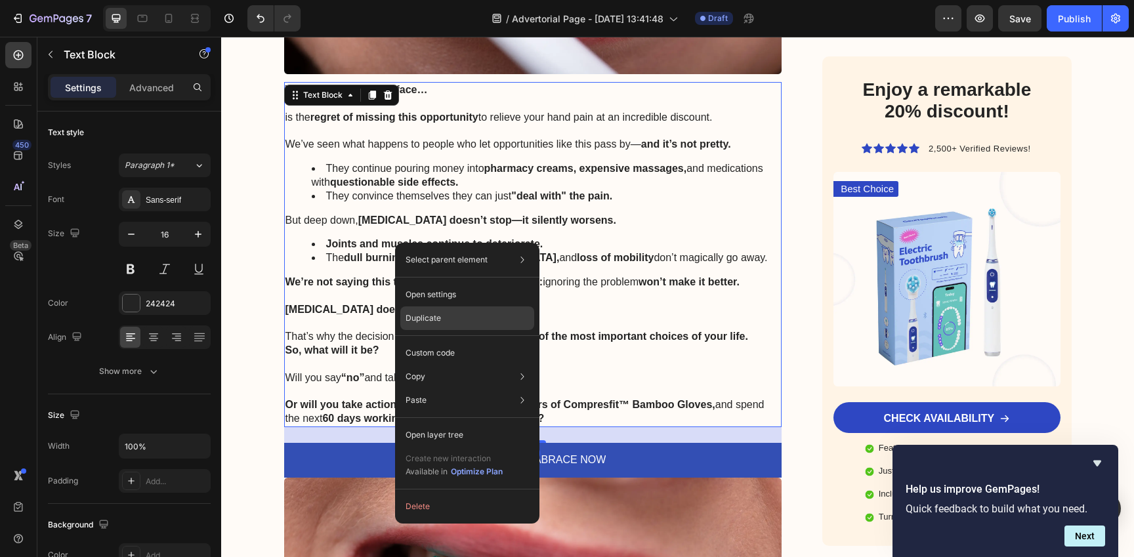
click at [442, 319] on div "Duplicate" at bounding box center [467, 318] width 134 height 24
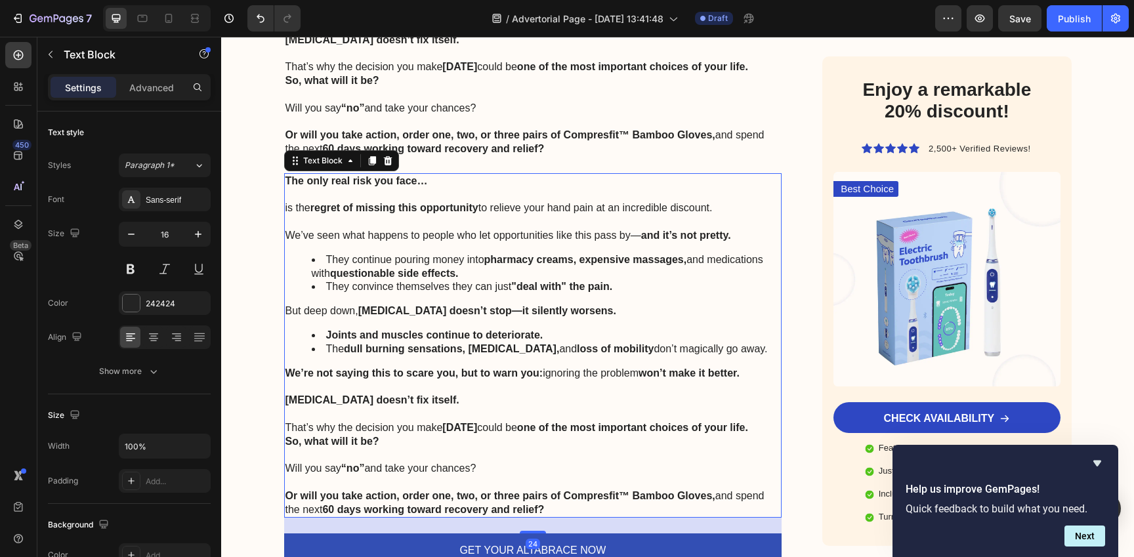
scroll to position [10665, 0]
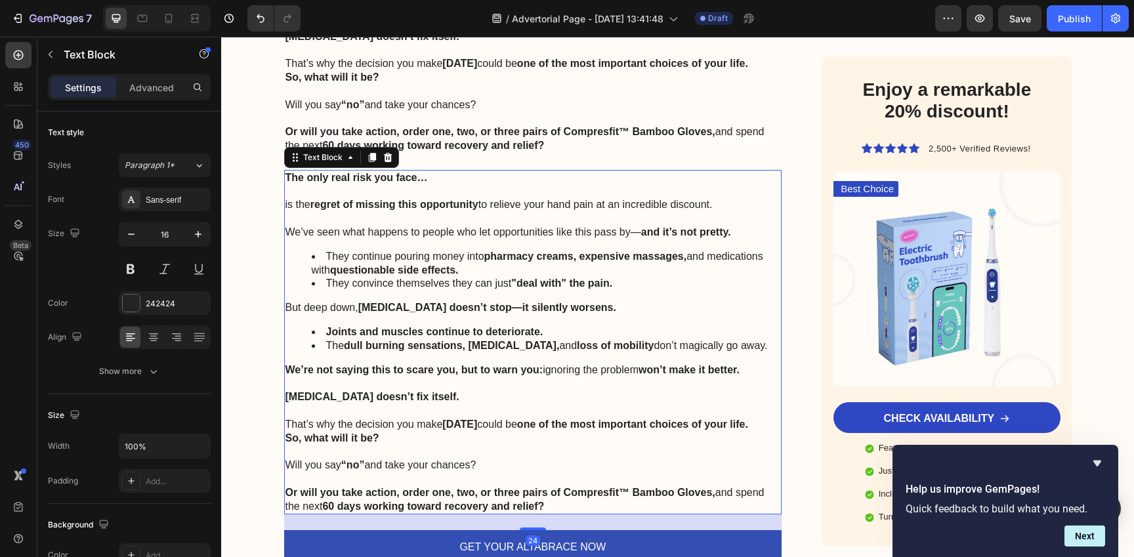
click at [446, 419] on strong "[DATE]" at bounding box center [459, 424] width 35 height 11
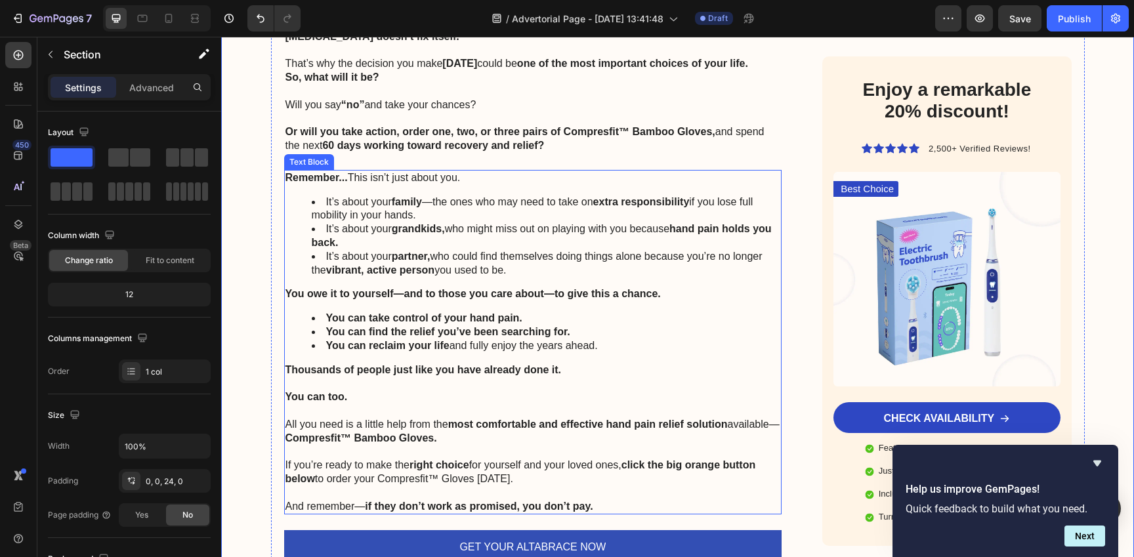
click at [316, 170] on div "Remember... This isn’t just about you. It’s about your family —the ones who may…" at bounding box center [533, 342] width 498 height 345
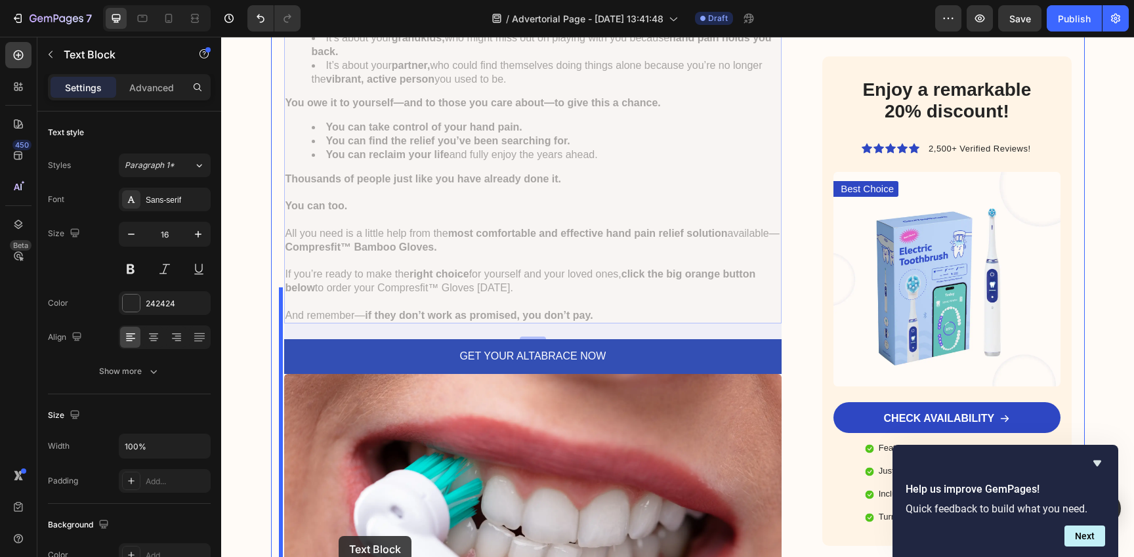
scroll to position [11013, 0]
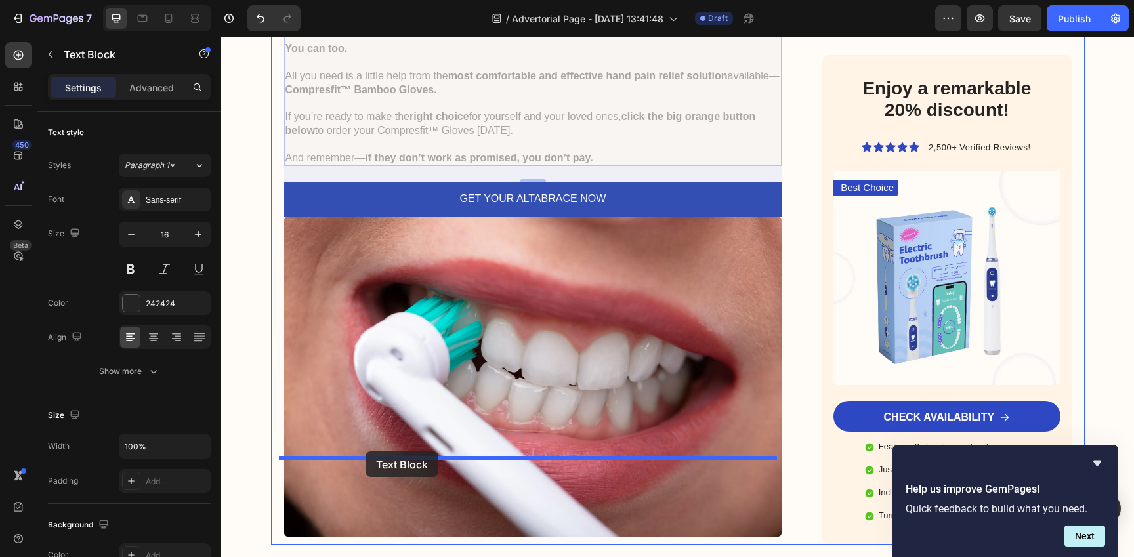
drag, startPoint x: 289, startPoint y: 73, endPoint x: 365, endPoint y: 451, distance: 386.3
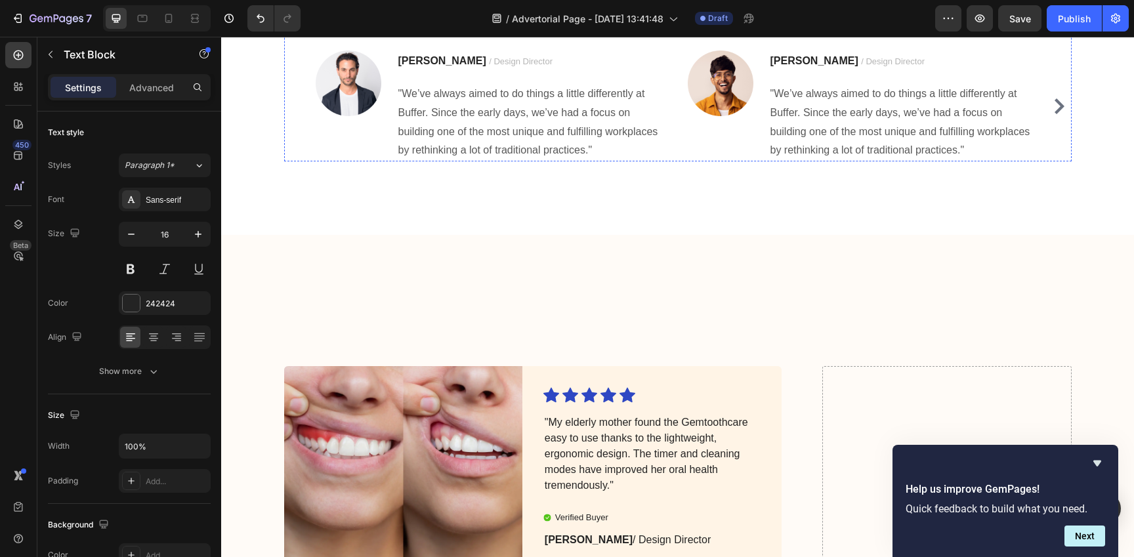
scroll to position [11650, 0]
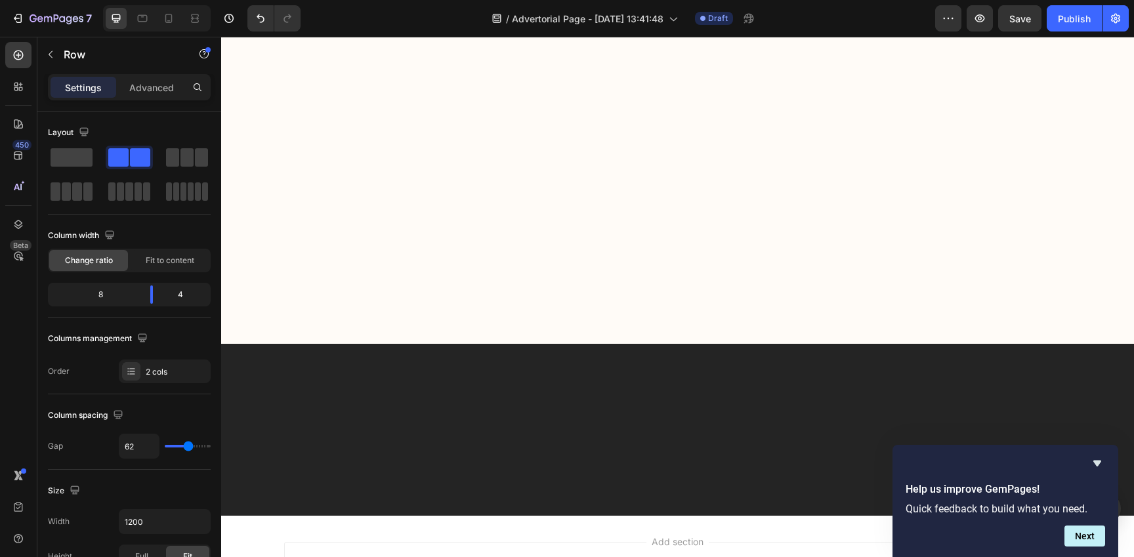
scroll to position [14604, 0]
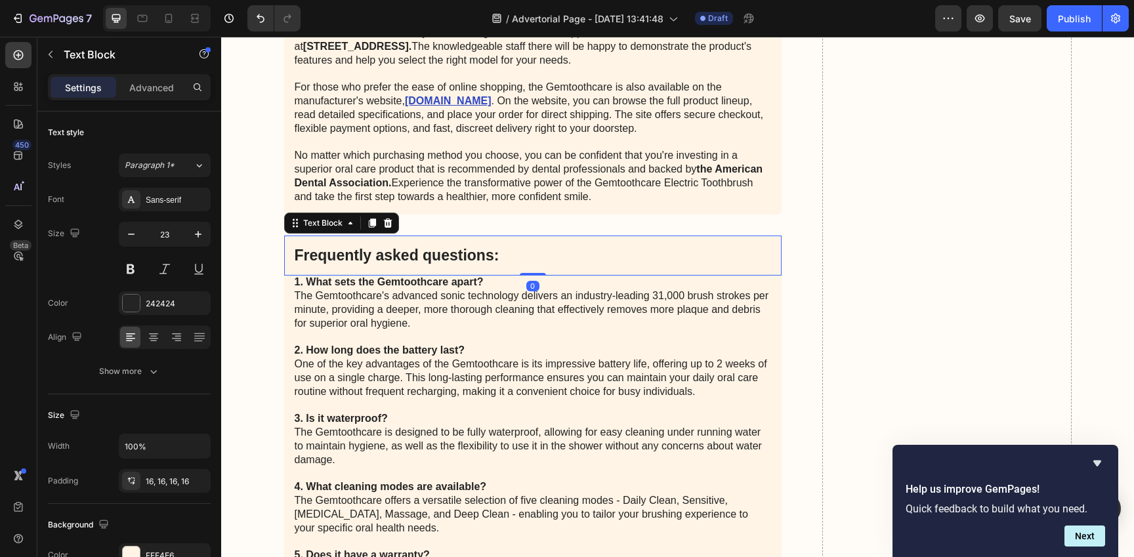
click at [745, 247] on p "Frequently asked questions:" at bounding box center [533, 256] width 477 height 20
click at [392, 224] on div "Text Block" at bounding box center [341, 223] width 115 height 21
click at [383, 218] on icon at bounding box center [387, 222] width 9 height 9
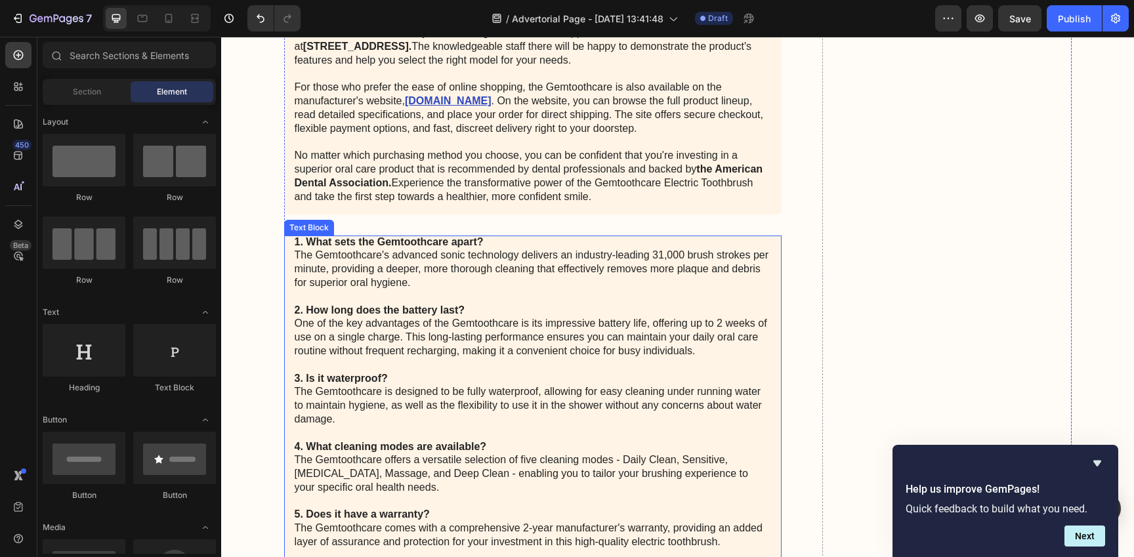
click at [388, 247] on strong "1. What sets the Gemtoothcare apart?" at bounding box center [389, 241] width 189 height 11
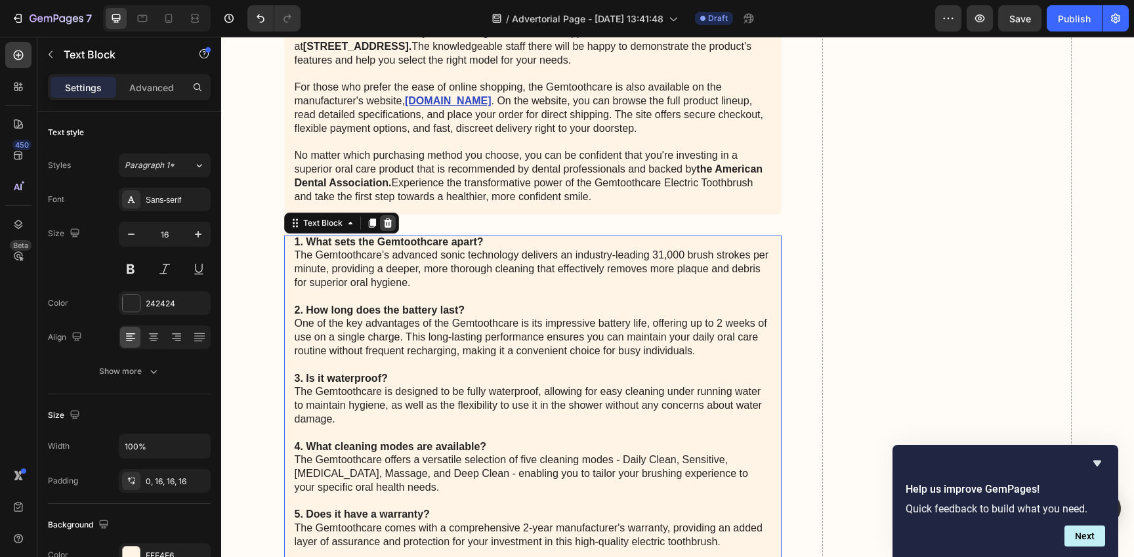
click at [387, 227] on icon at bounding box center [388, 223] width 10 height 10
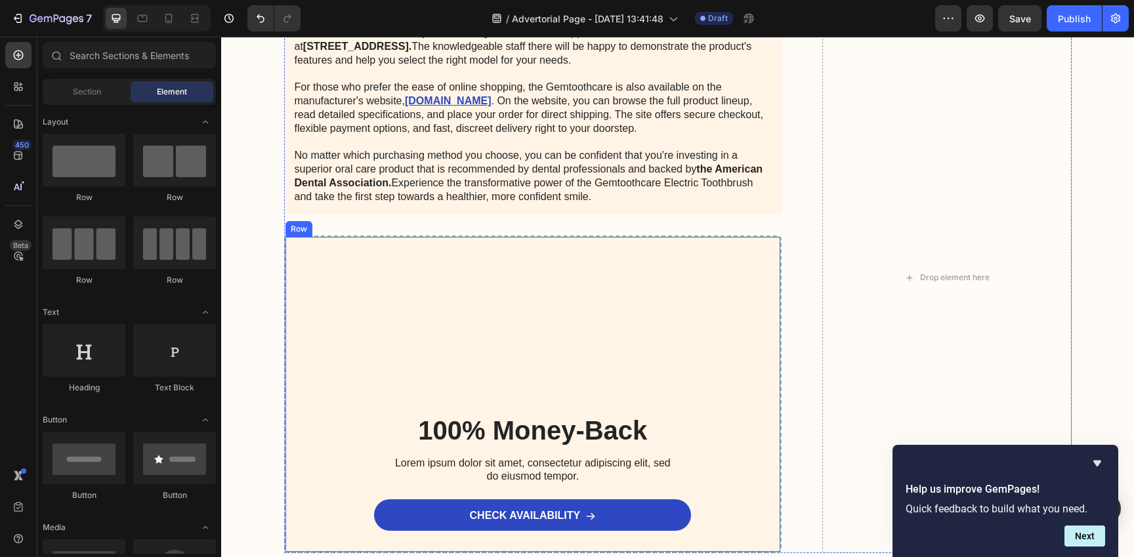
click at [394, 250] on div "Image 100% Money-Back Heading Lorem ipsum dolor sit amet, consectetur adipiscin…" at bounding box center [533, 395] width 498 height 318
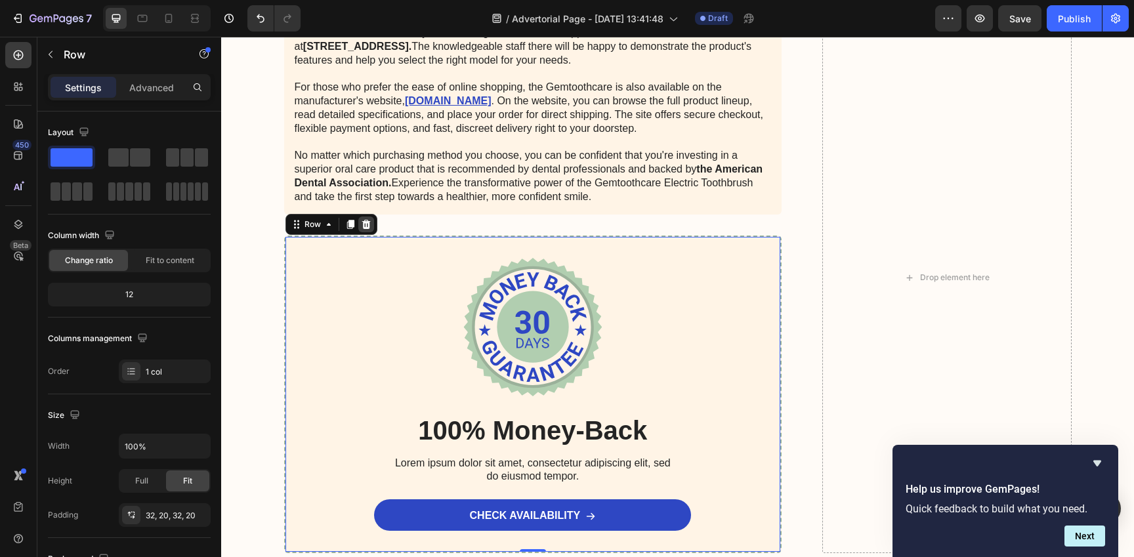
click at [362, 225] on icon at bounding box center [366, 223] width 9 height 9
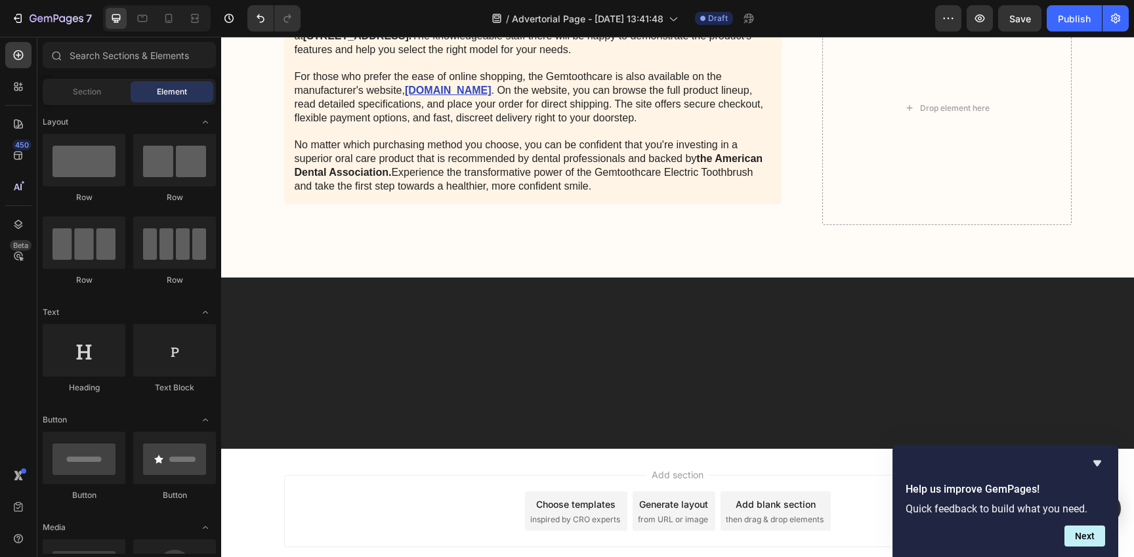
scroll to position [14324, 0]
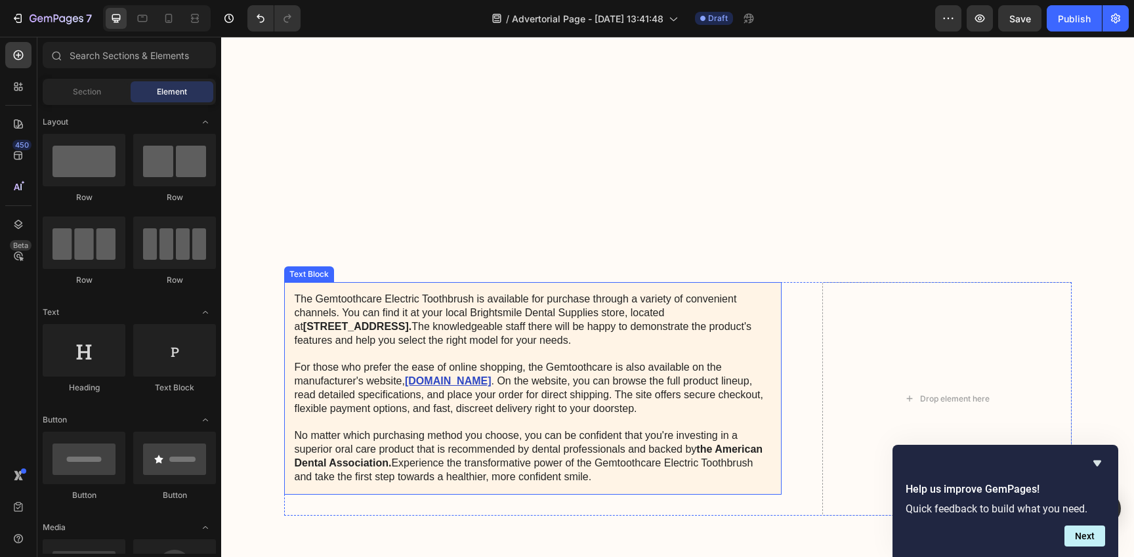
click at [386, 306] on p "The Gemtoothcare Electric Toothbrush is available for purchase through a variet…" at bounding box center [533, 388] width 477 height 191
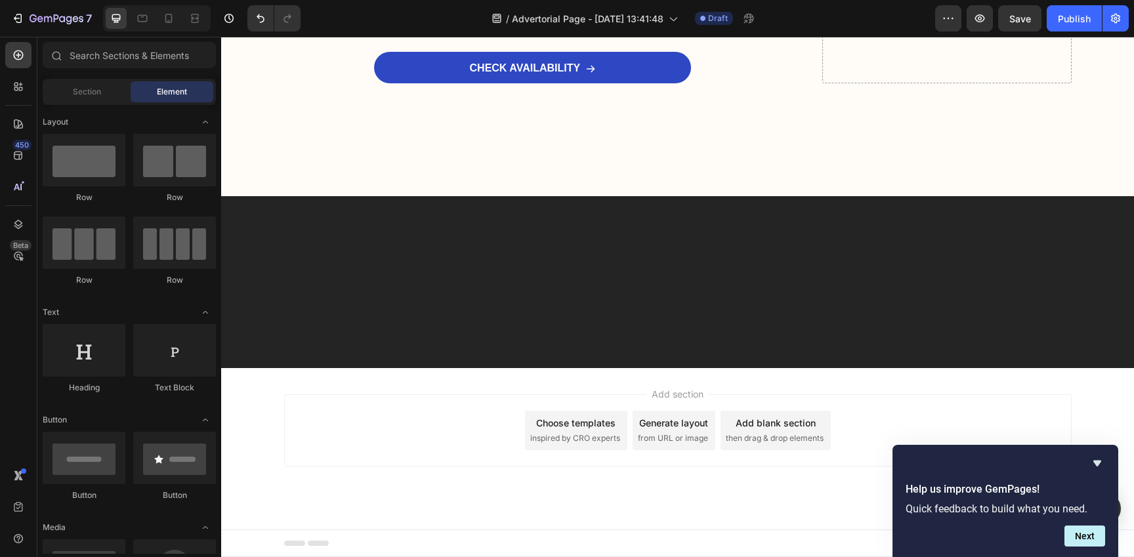
scroll to position [14047, 0]
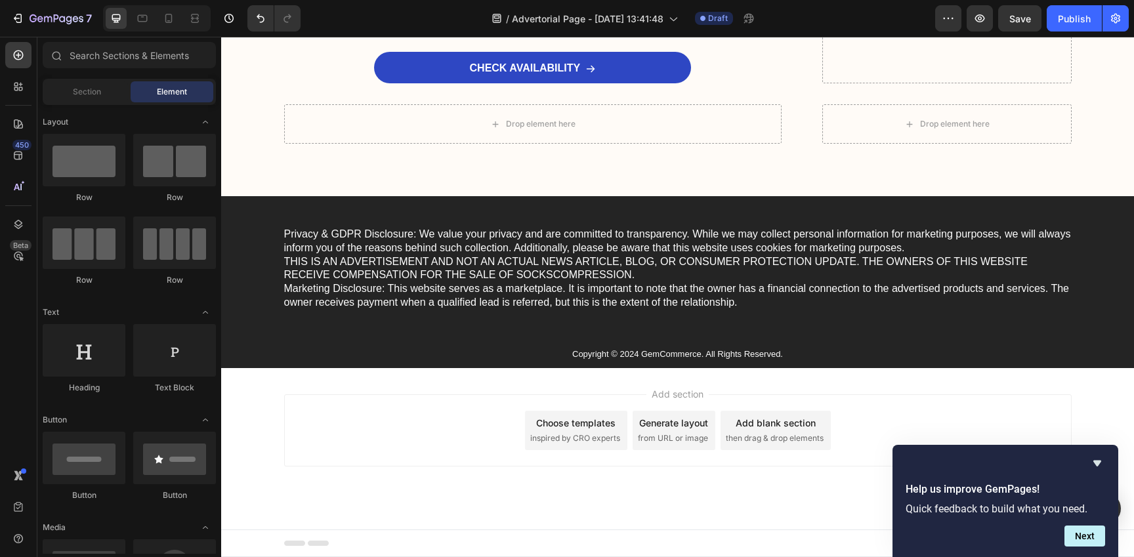
scroll to position [13877, 0]
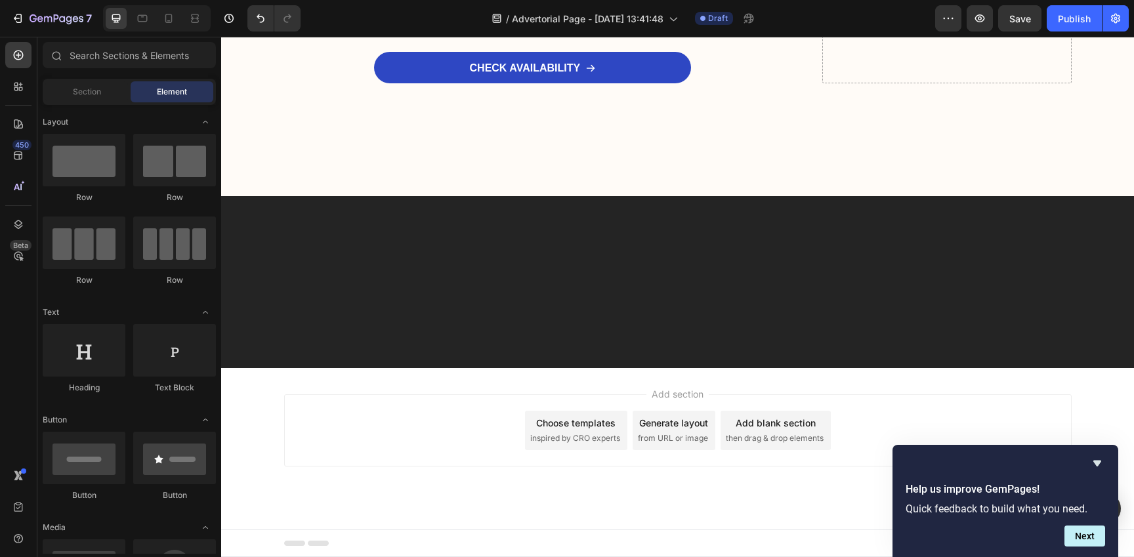
scroll to position [13606, 0]
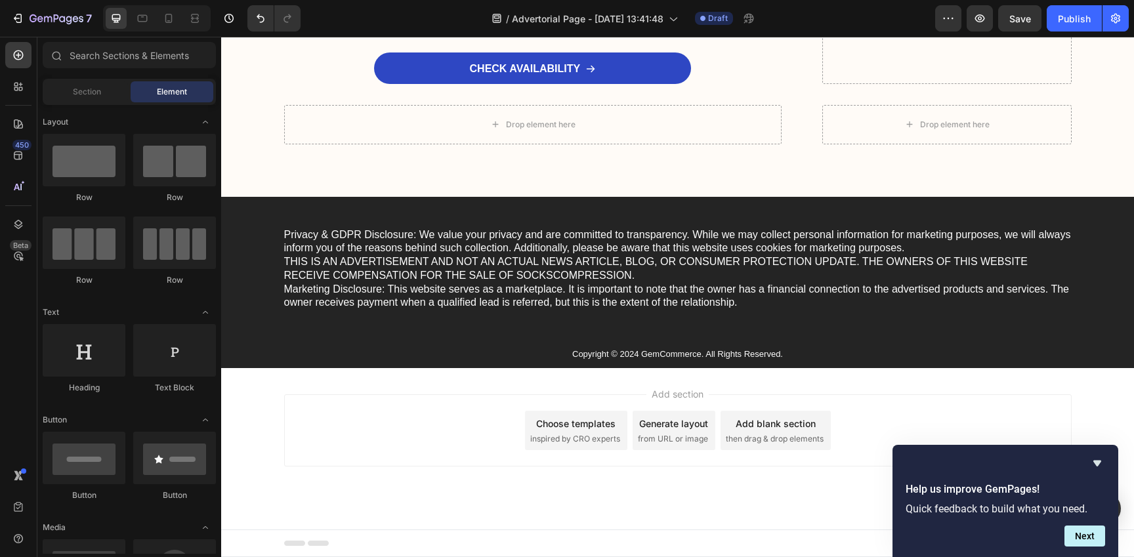
scroll to position [13374, 0]
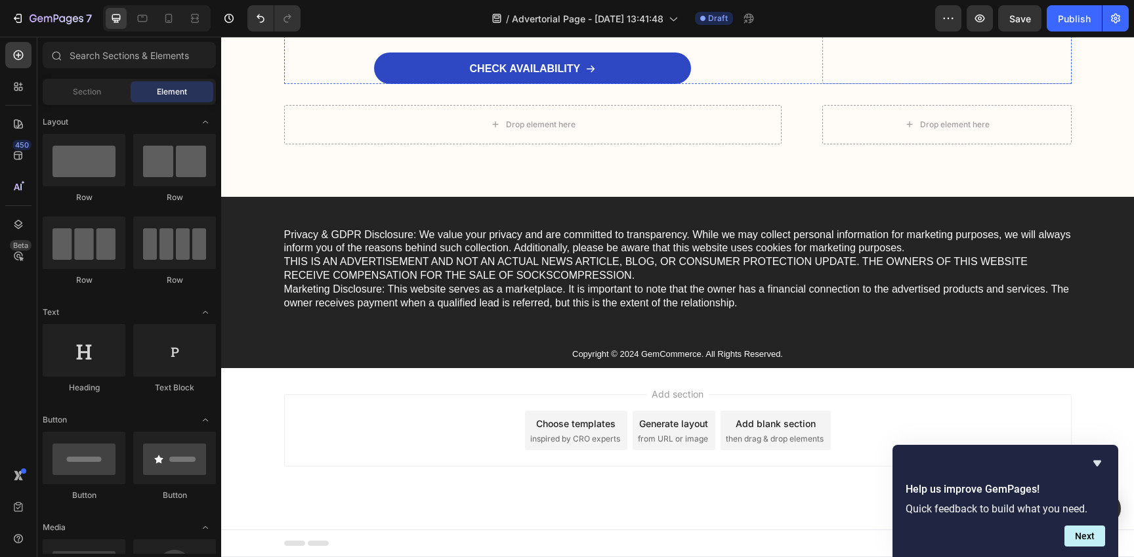
scroll to position [13118, 0]
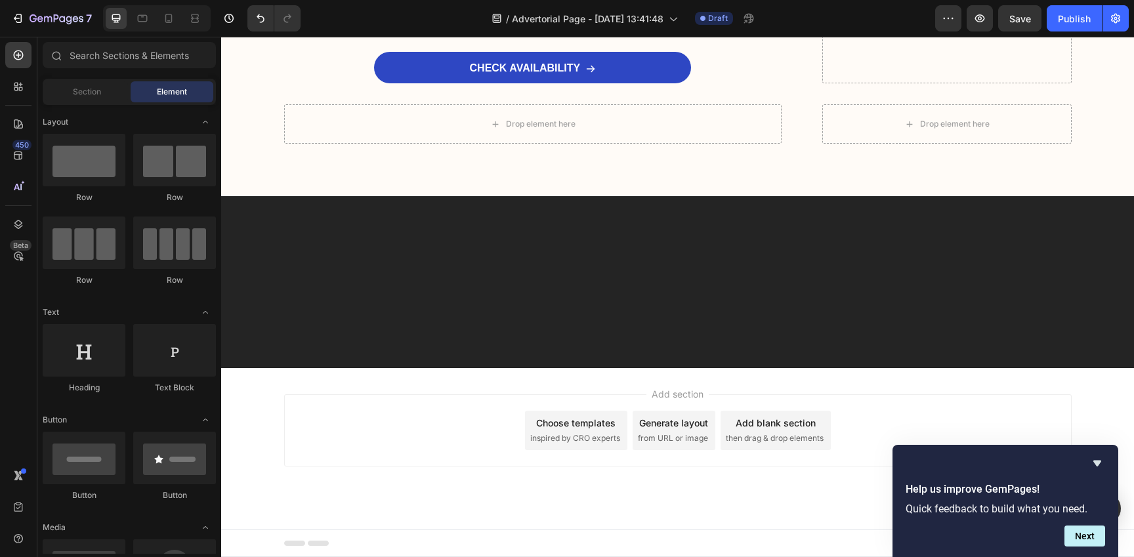
scroll to position [12959, 0]
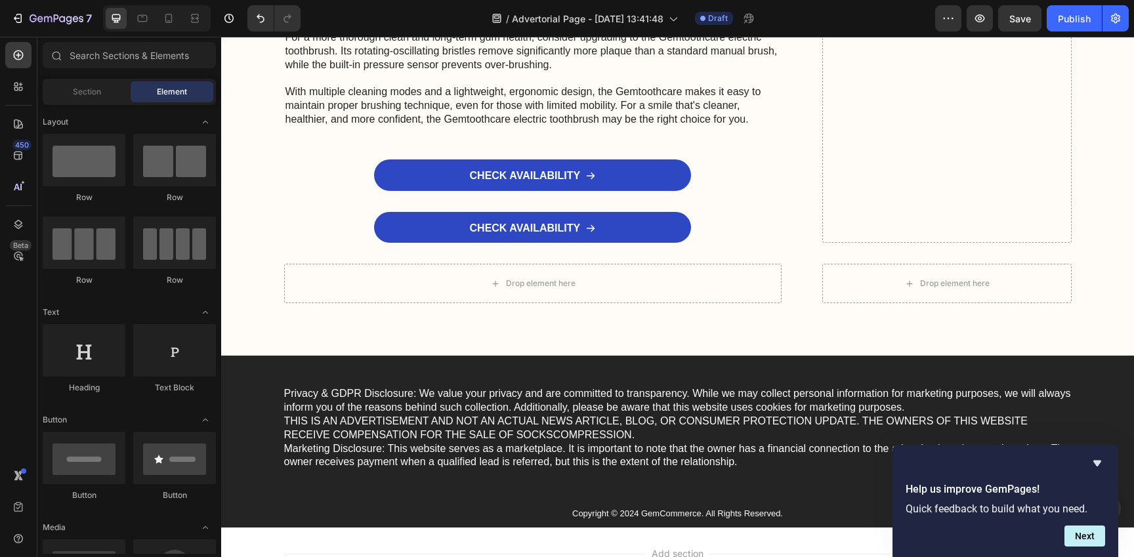
scroll to position [12673, 0]
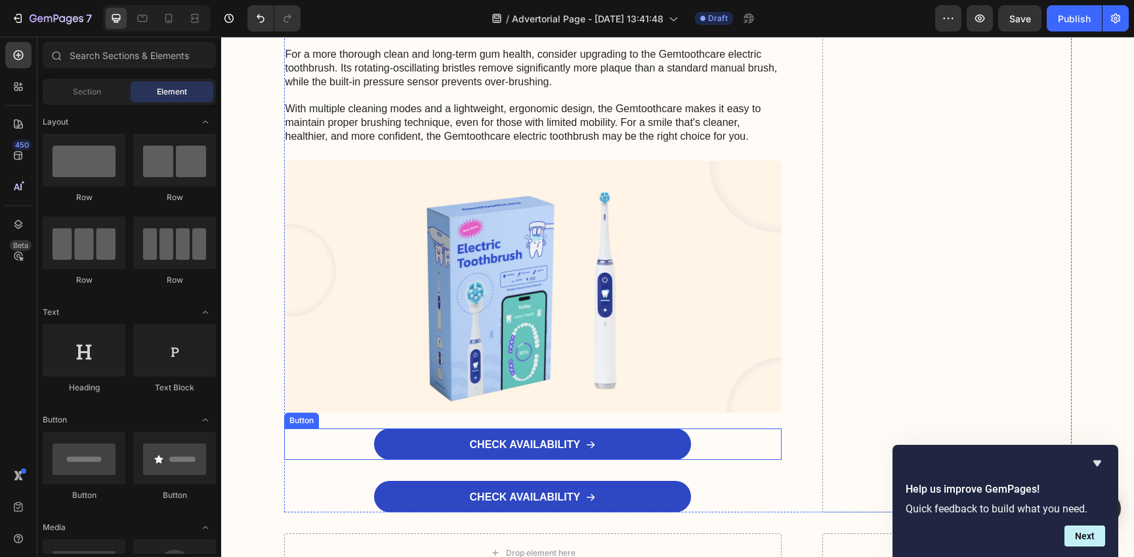
click at [337, 436] on div "CHECK AVAILABILITY Button" at bounding box center [533, 443] width 498 height 31
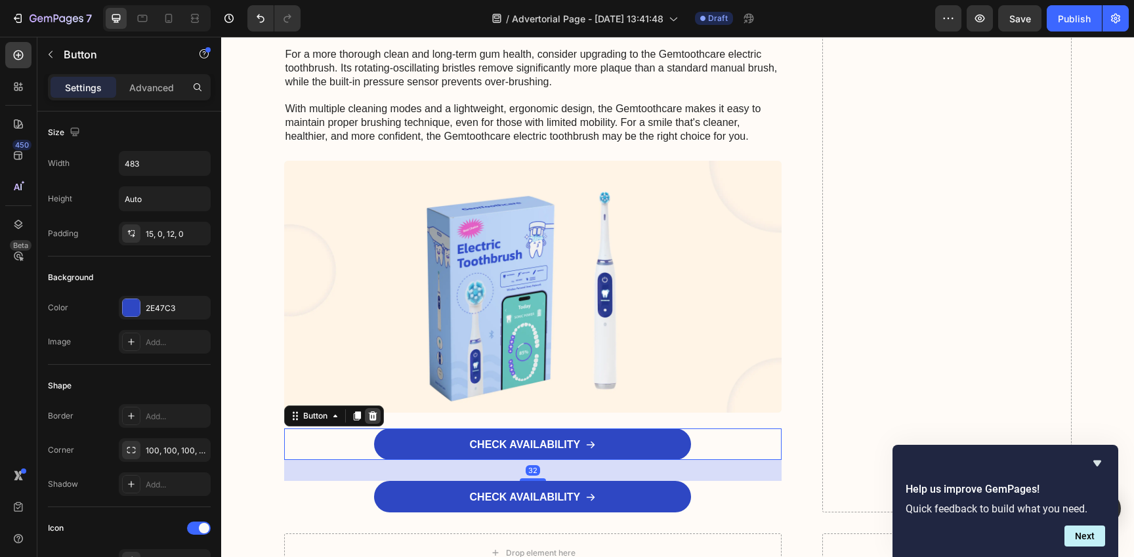
click at [372, 420] on icon at bounding box center [372, 416] width 10 height 10
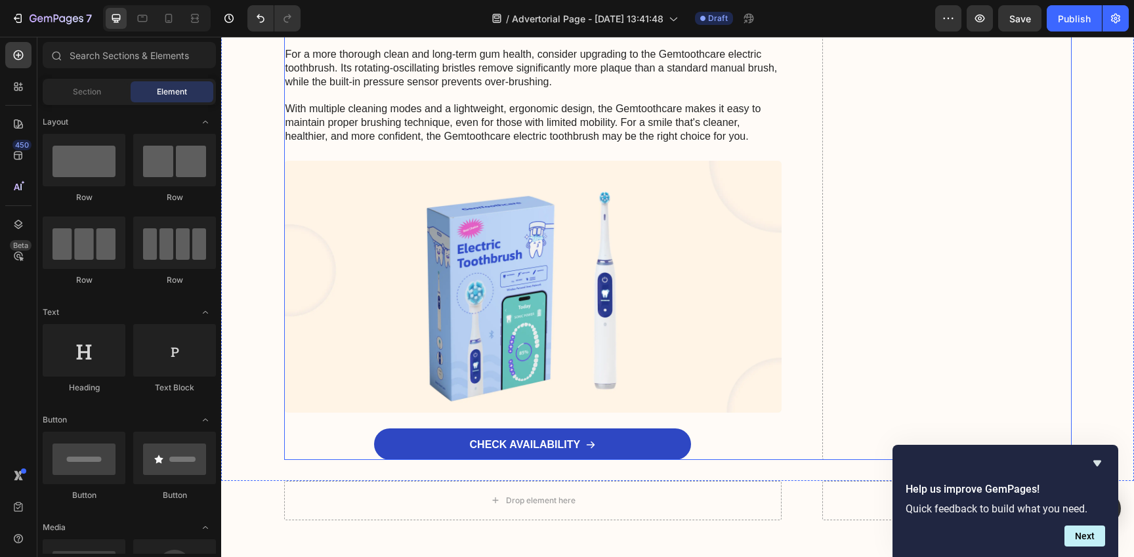
click at [342, 446] on div "CHECK AVAILABILITY Button" at bounding box center [533, 443] width 498 height 31
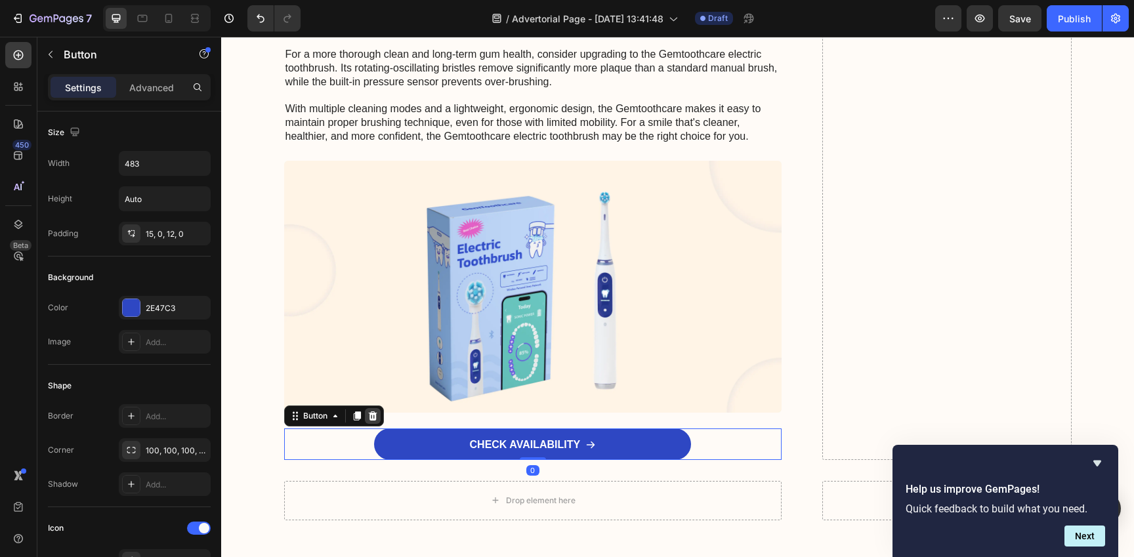
click at [368, 417] on icon at bounding box center [372, 415] width 9 height 9
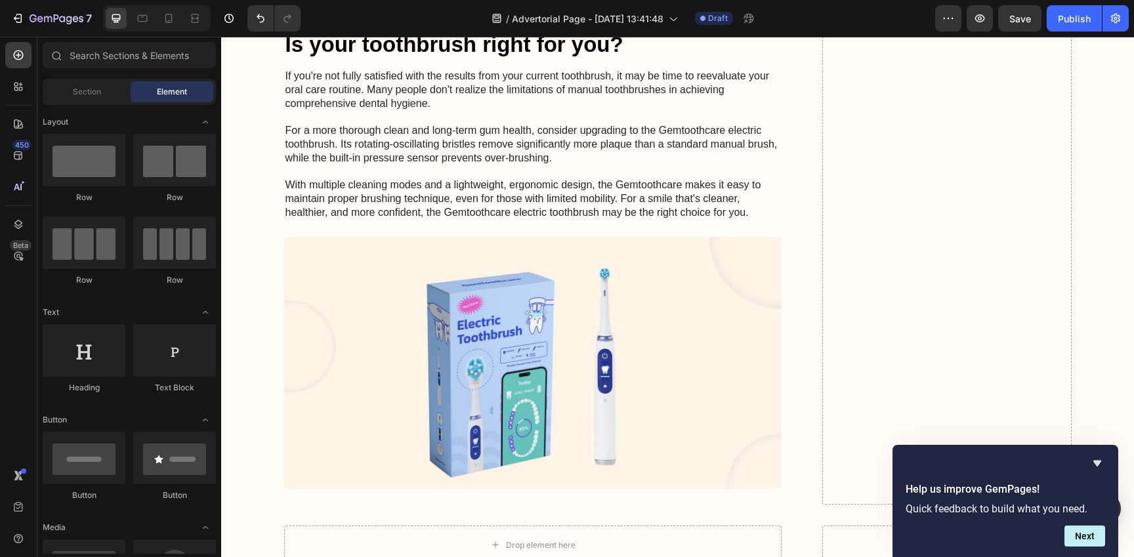
scroll to position [12521, 0]
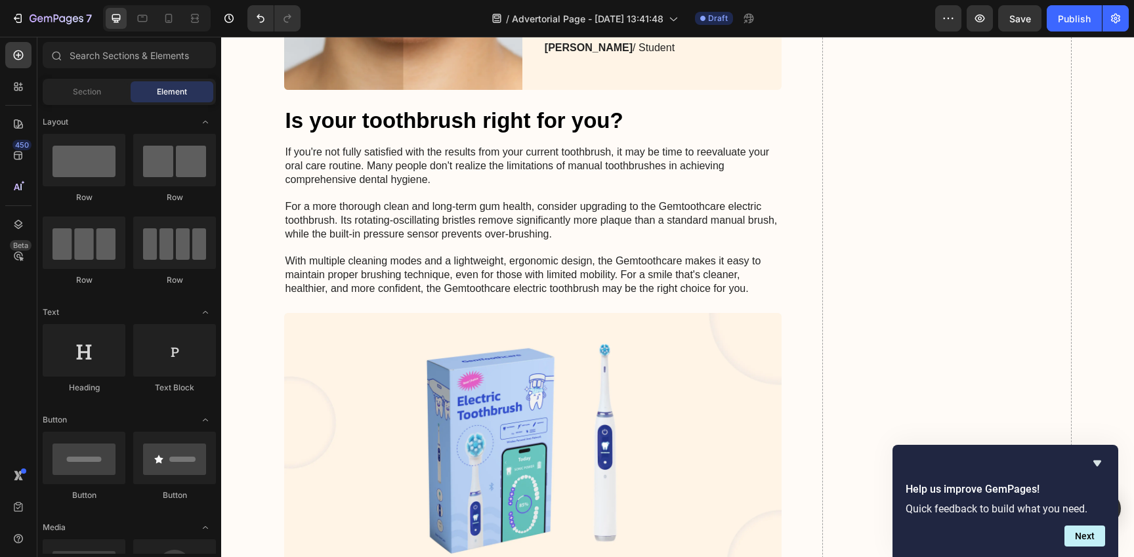
click at [375, 255] on p "If you're not fully satisfied with the results from your current toothbrush, it…" at bounding box center [532, 221] width 495 height 150
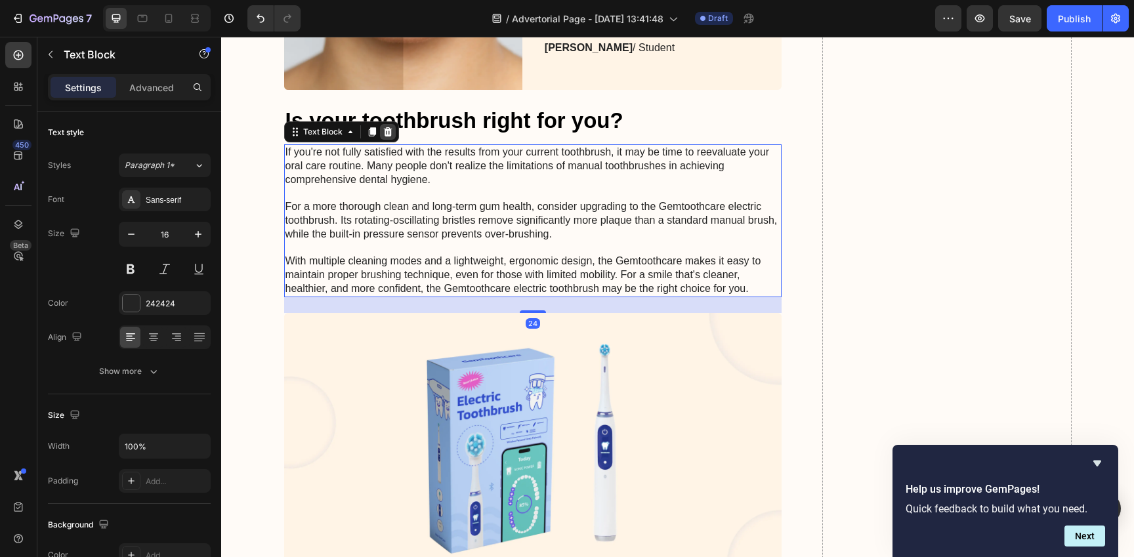
click at [383, 132] on icon at bounding box center [388, 132] width 10 height 10
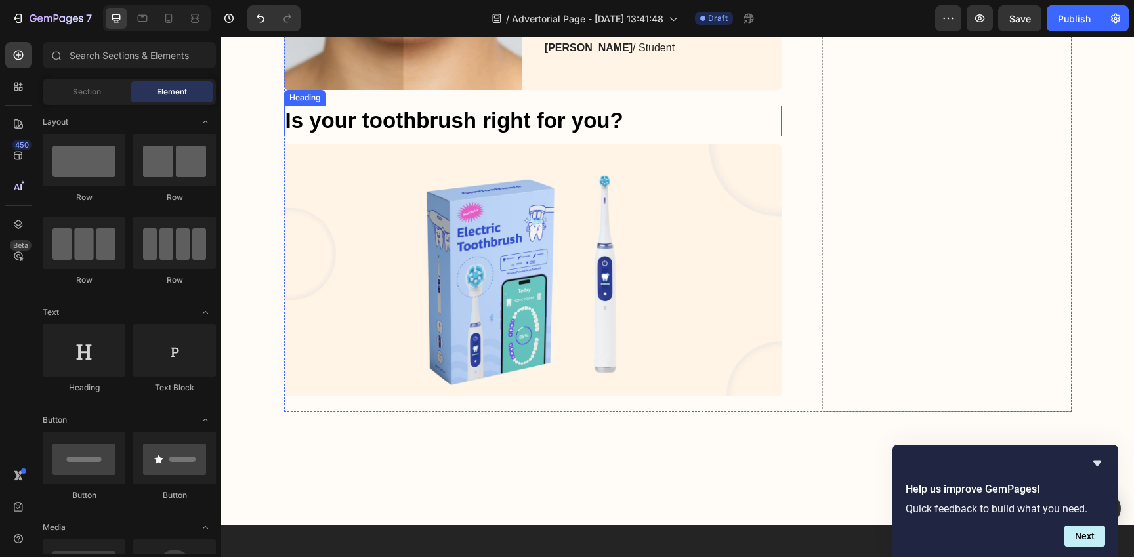
click at [381, 128] on h2 "Is your toothbrush right for you?" at bounding box center [533, 121] width 498 height 31
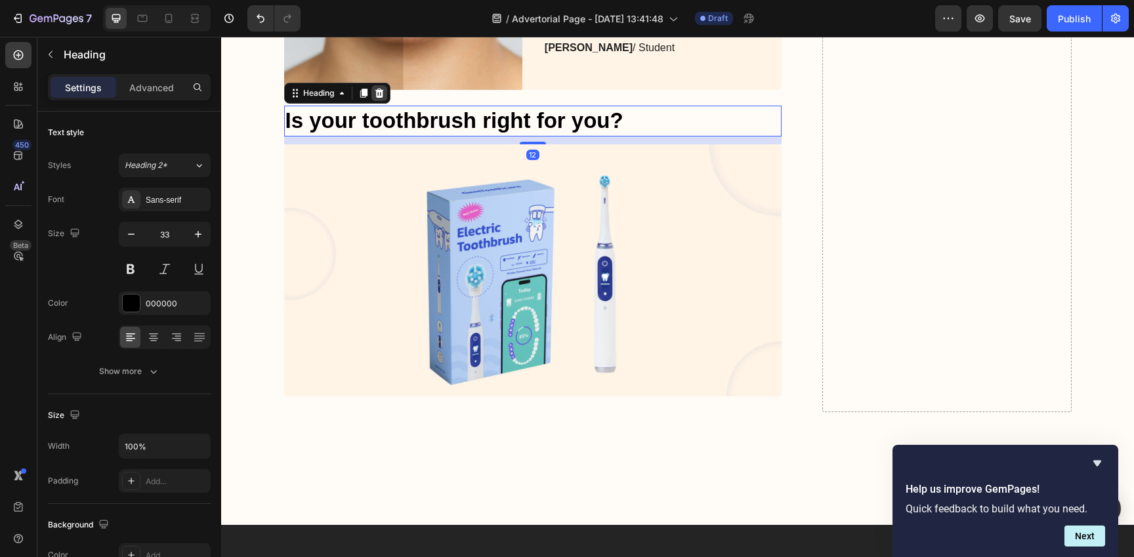
click at [375, 94] on icon at bounding box center [379, 93] width 9 height 9
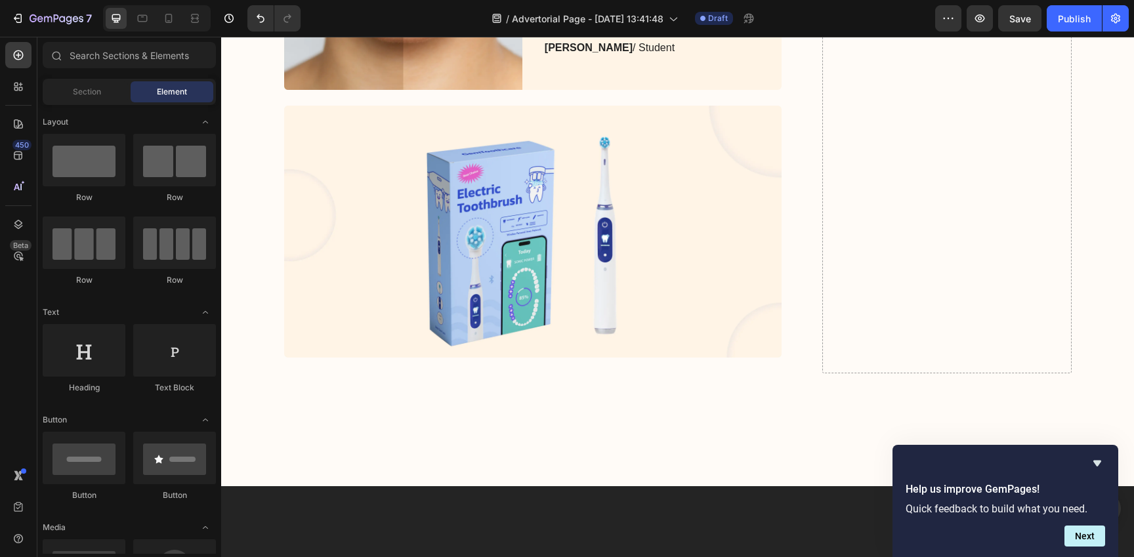
click at [369, 142] on img at bounding box center [533, 232] width 498 height 252
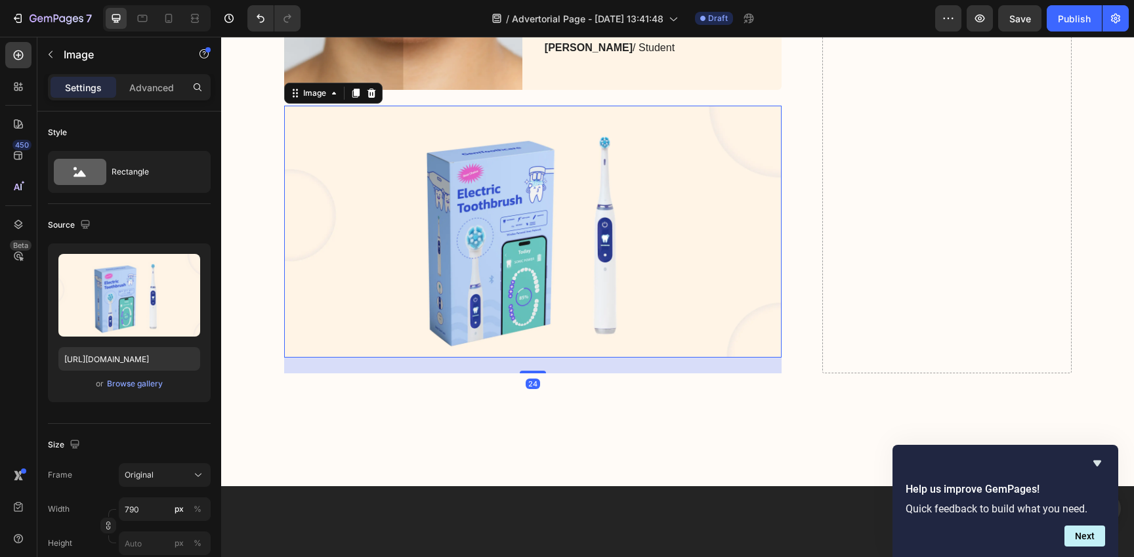
click at [366, 85] on div "Image" at bounding box center [333, 93] width 98 height 21
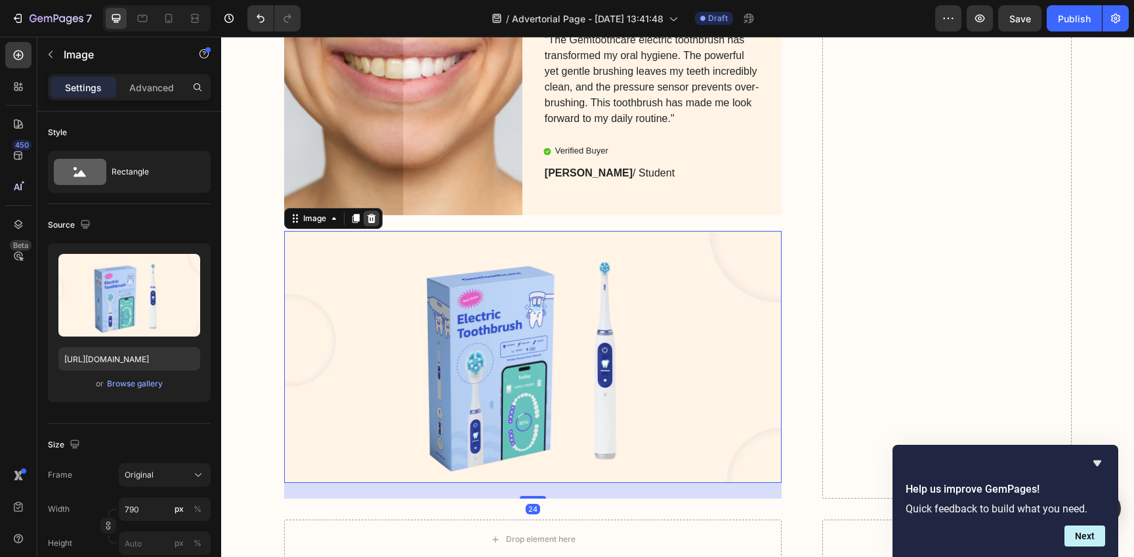
click at [368, 220] on icon at bounding box center [371, 218] width 9 height 9
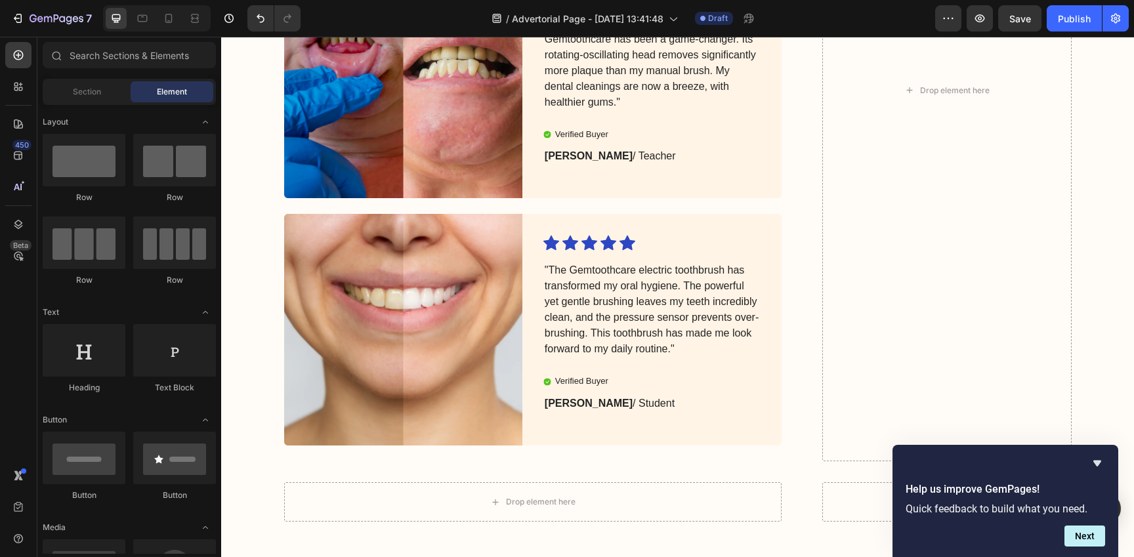
scroll to position [12103, 0]
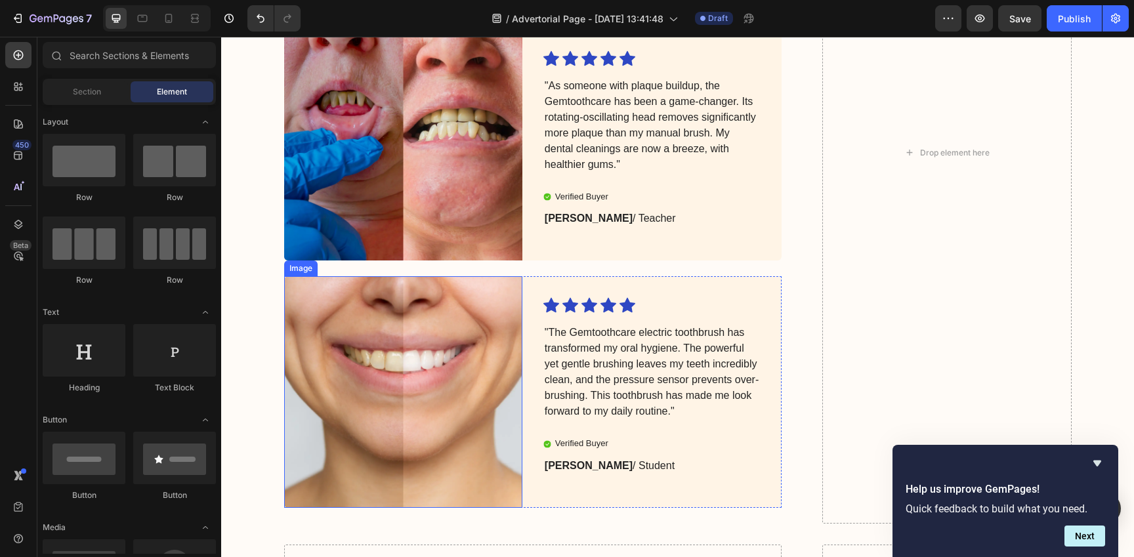
click at [377, 291] on img at bounding box center [403, 392] width 238 height 232
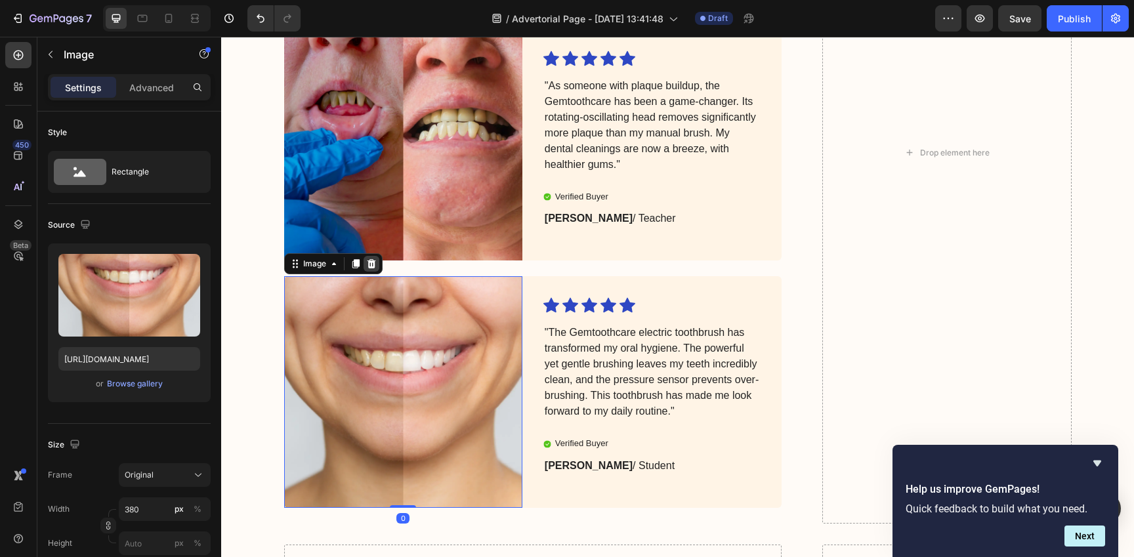
click at [367, 265] on icon at bounding box center [371, 263] width 9 height 9
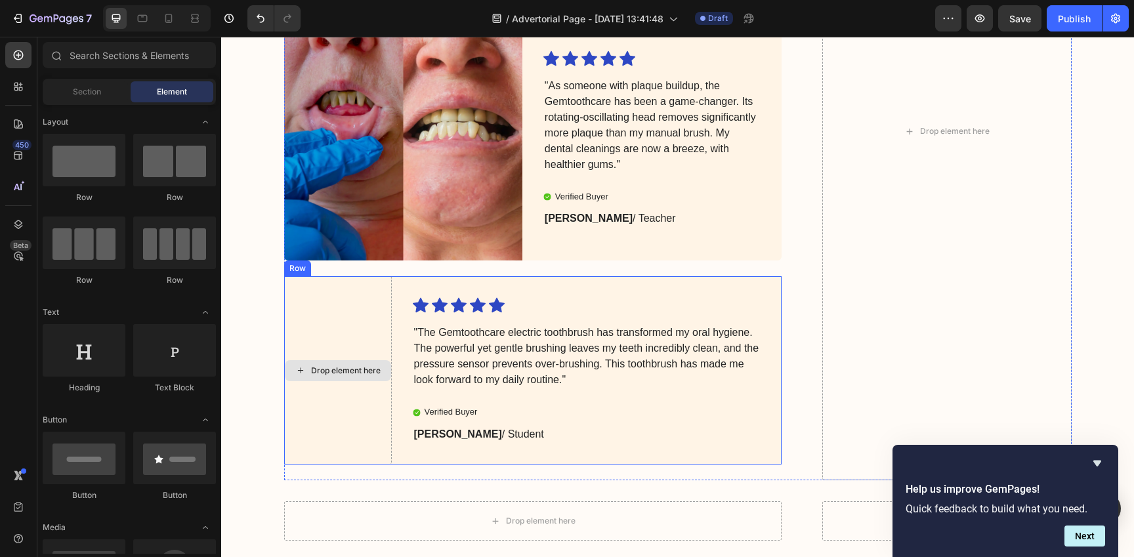
click at [420, 291] on div "Icon Icon Icon Icon Icon Icon List "The Gemtoothcare electric toothbrush has tr…" at bounding box center [597, 370] width 369 height 188
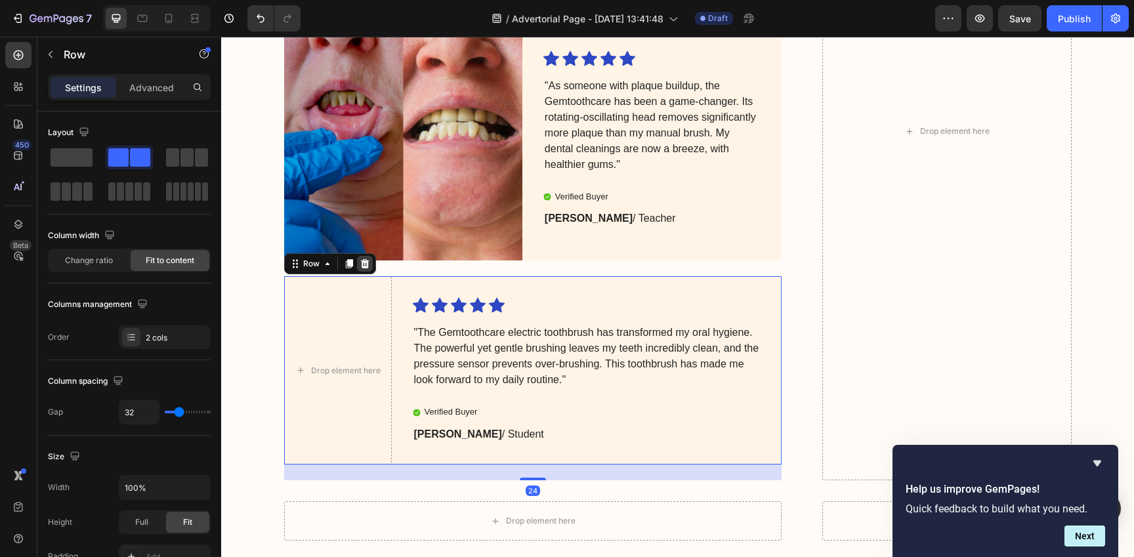
click at [360, 264] on icon at bounding box center [365, 264] width 10 height 10
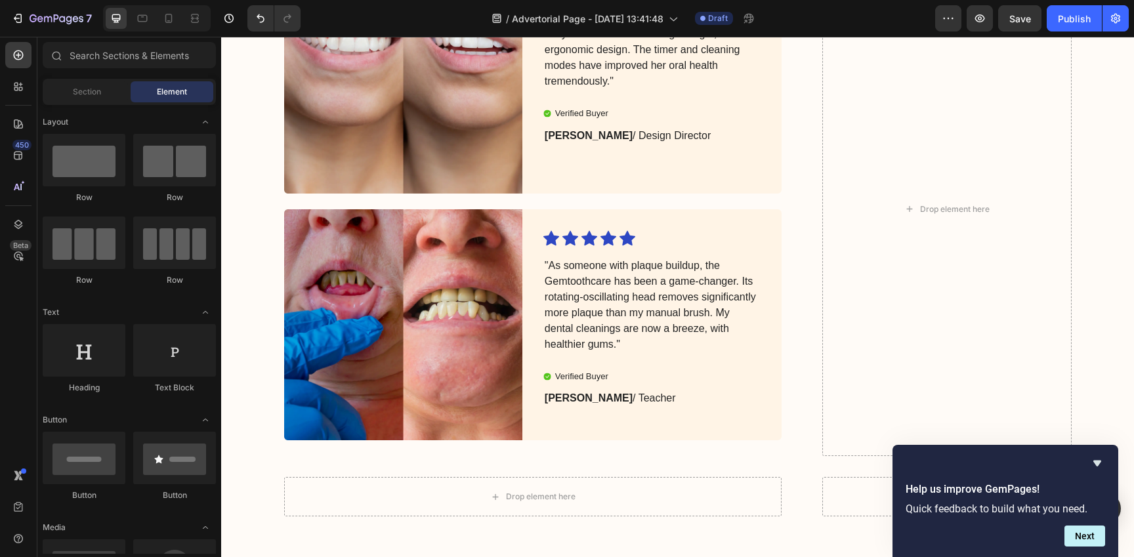
scroll to position [11858, 0]
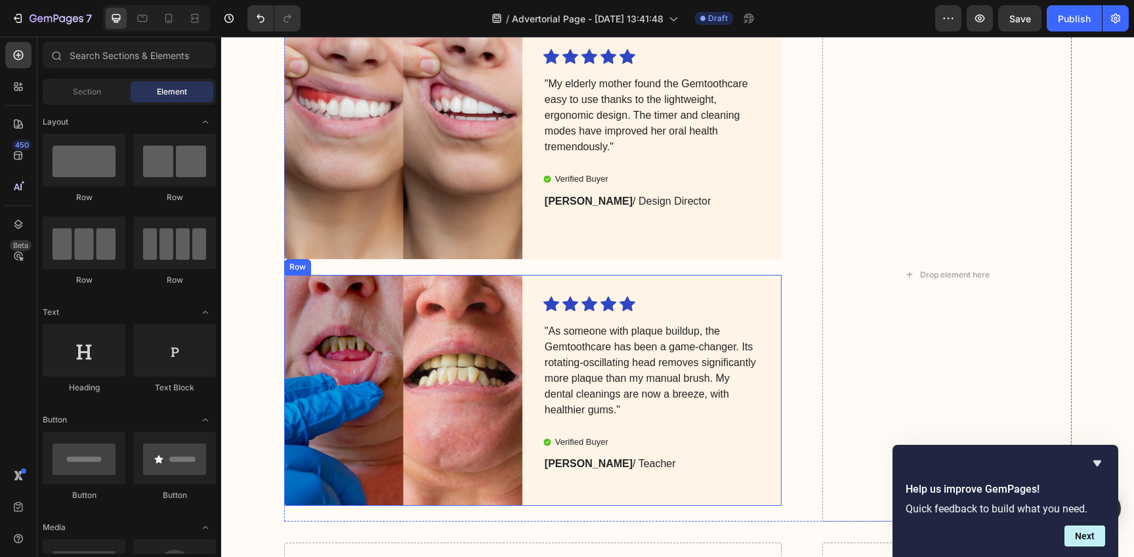
click at [560, 285] on div "Icon Icon Icon Icon Icon Icon List "As someone with plaque buildup, the Gemtoot…" at bounding box center [662, 391] width 238 height 232
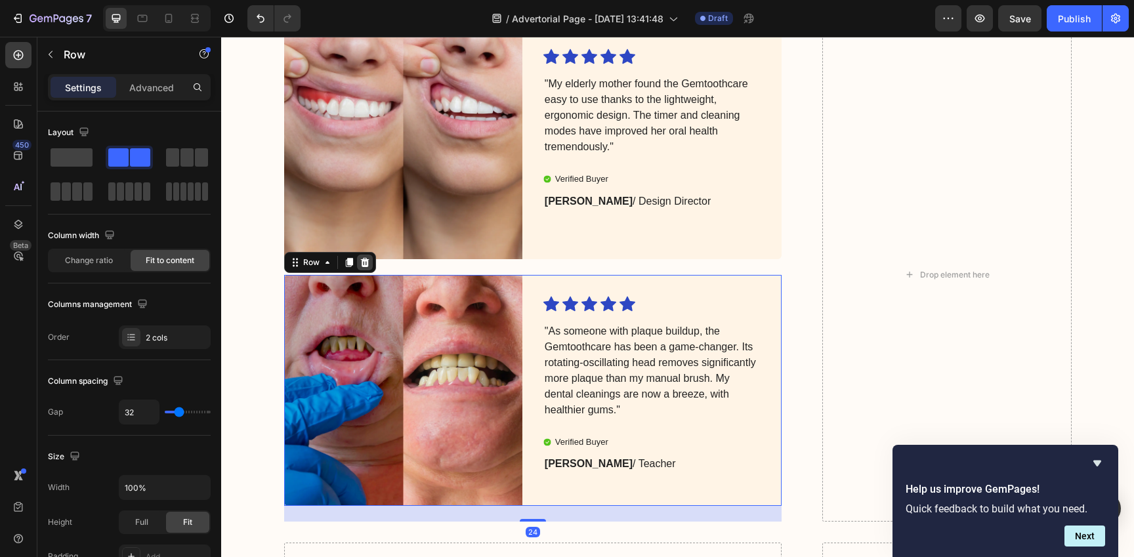
click at [360, 264] on icon at bounding box center [365, 262] width 10 height 10
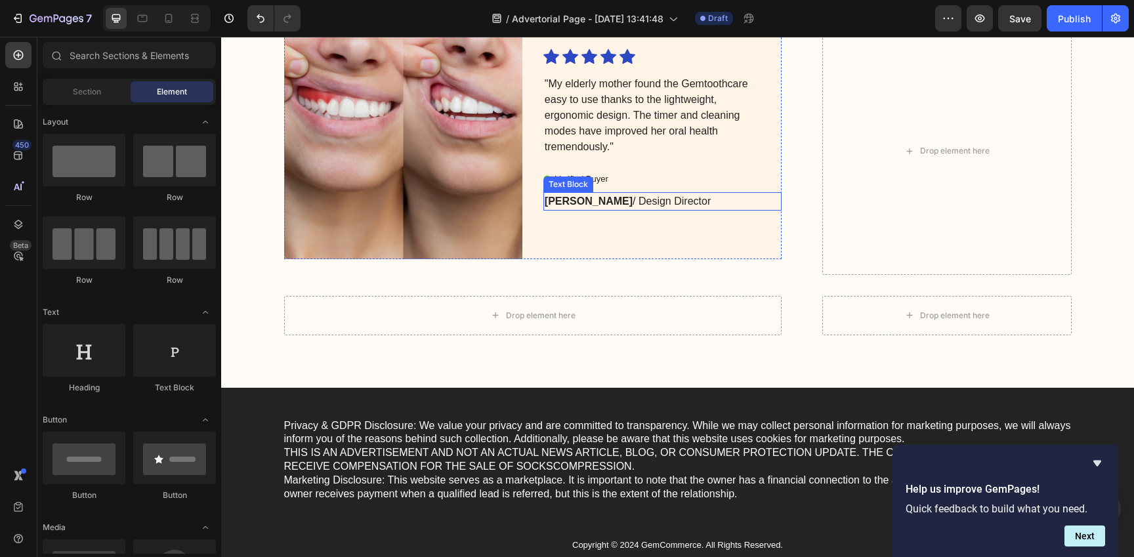
scroll to position [11616, 0]
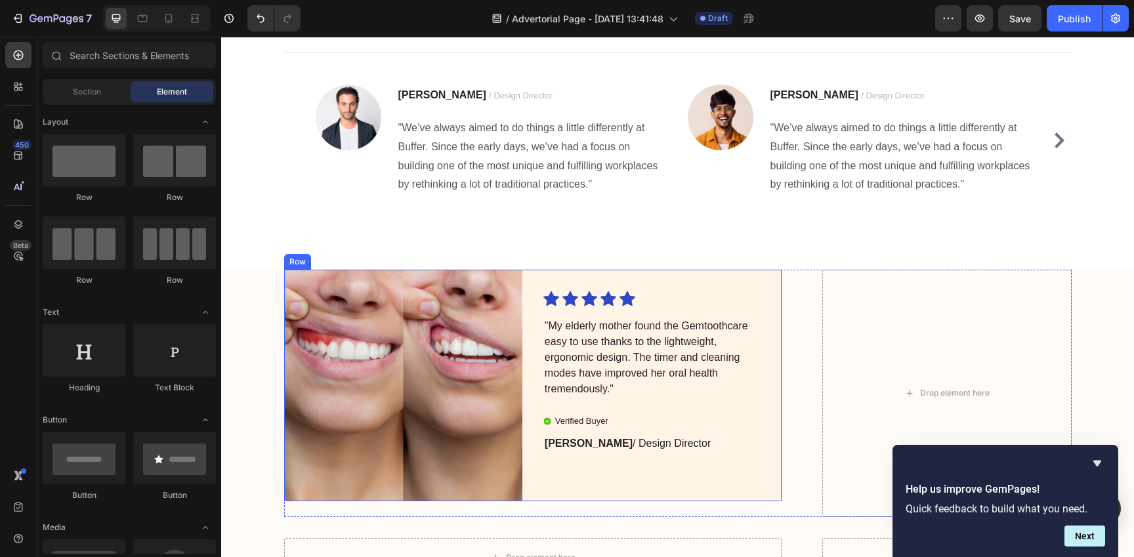
click at [545, 277] on div "Icon Icon Icon Icon Icon Icon List "My elderly mother found the Gemtoothcare ea…" at bounding box center [662, 386] width 238 height 232
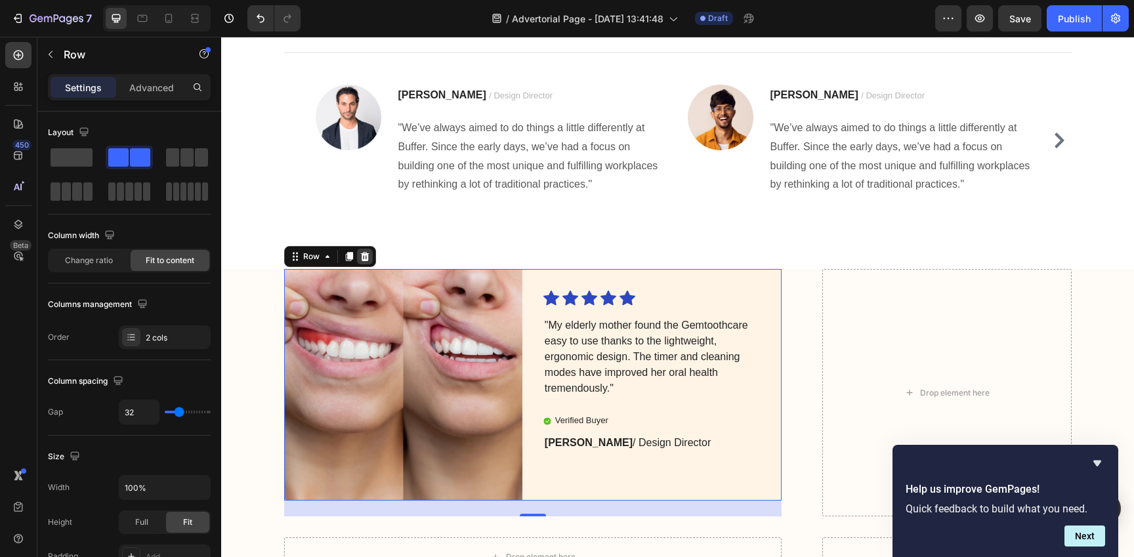
click at [360, 259] on icon at bounding box center [364, 256] width 9 height 9
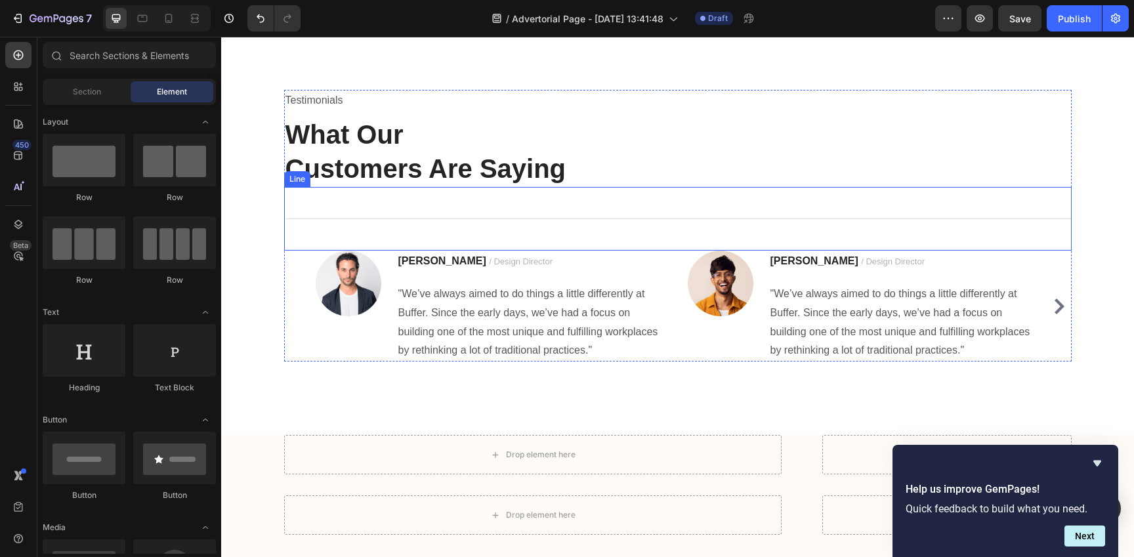
scroll to position [11437, 0]
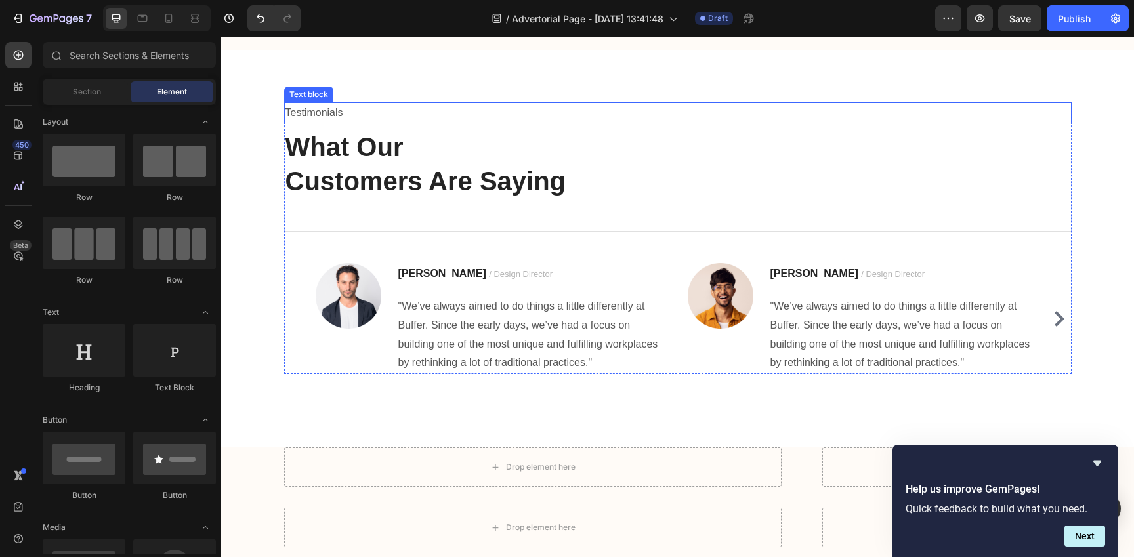
click at [462, 111] on p "Testimonials" at bounding box center [677, 113] width 785 height 19
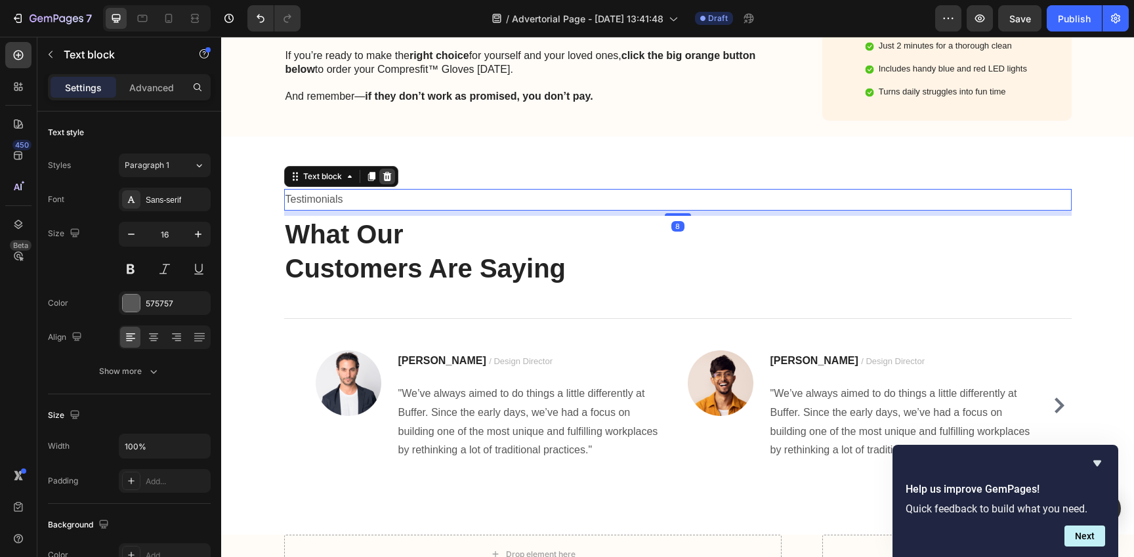
click at [383, 172] on icon at bounding box center [387, 176] width 9 height 9
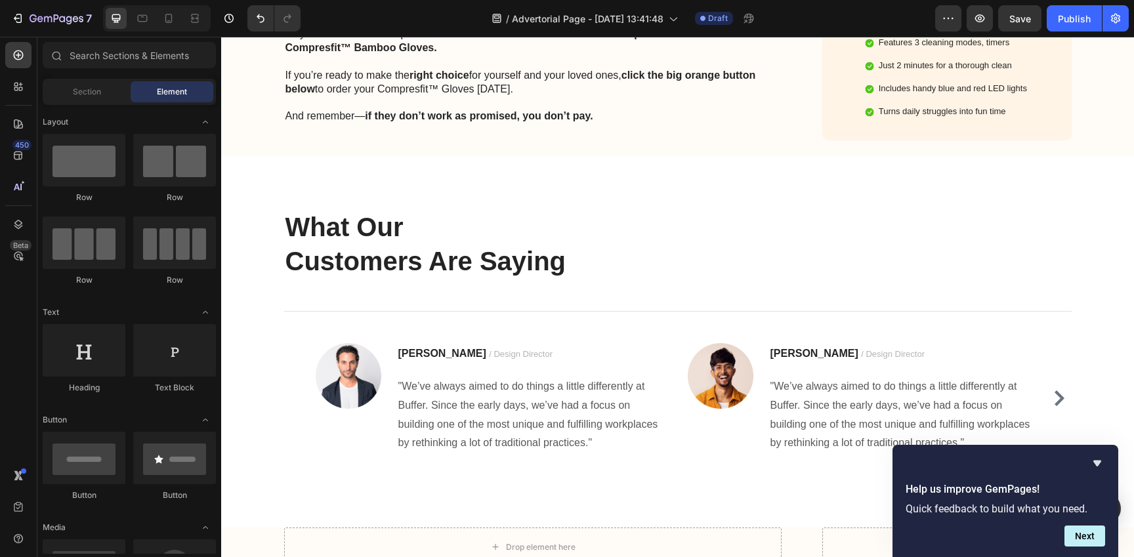
scroll to position [11416, 0]
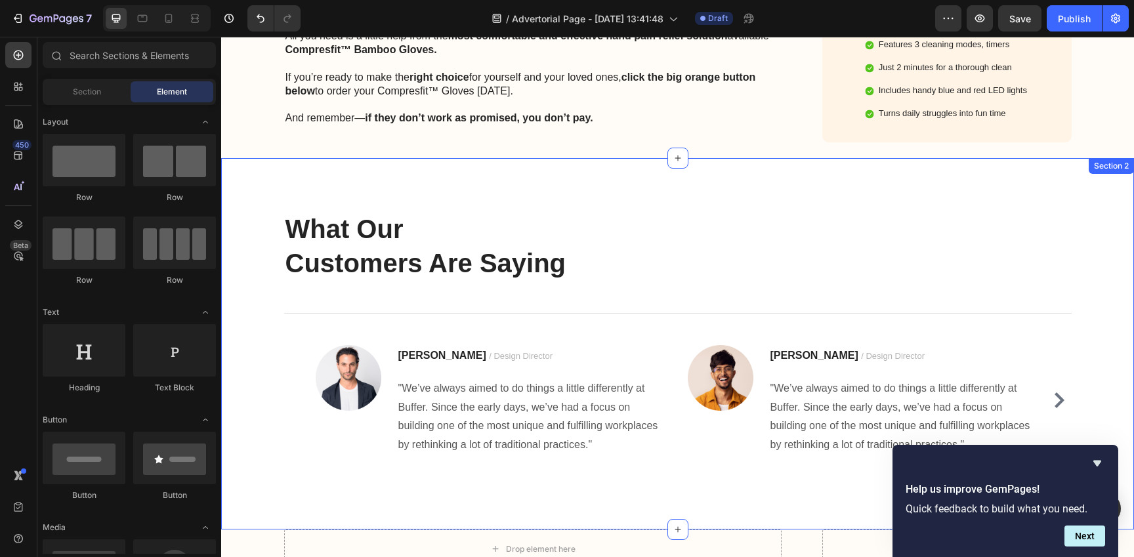
click at [375, 158] on div "What Our Customers Are Saying Heading Title Line Image Ryan S. / Design Directo…" at bounding box center [677, 343] width 913 height 371
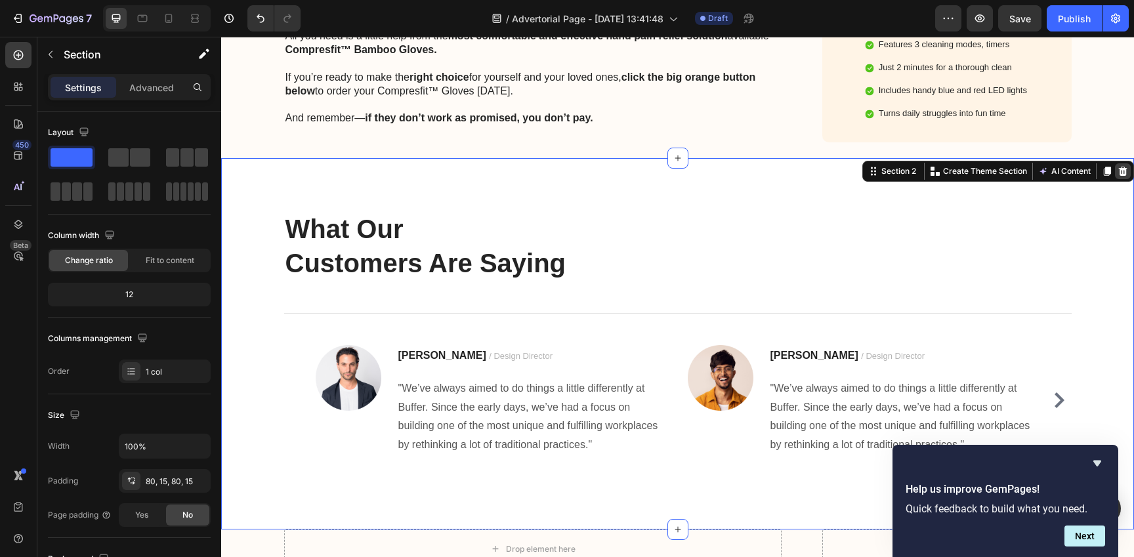
click at [1117, 166] on icon at bounding box center [1122, 171] width 10 height 10
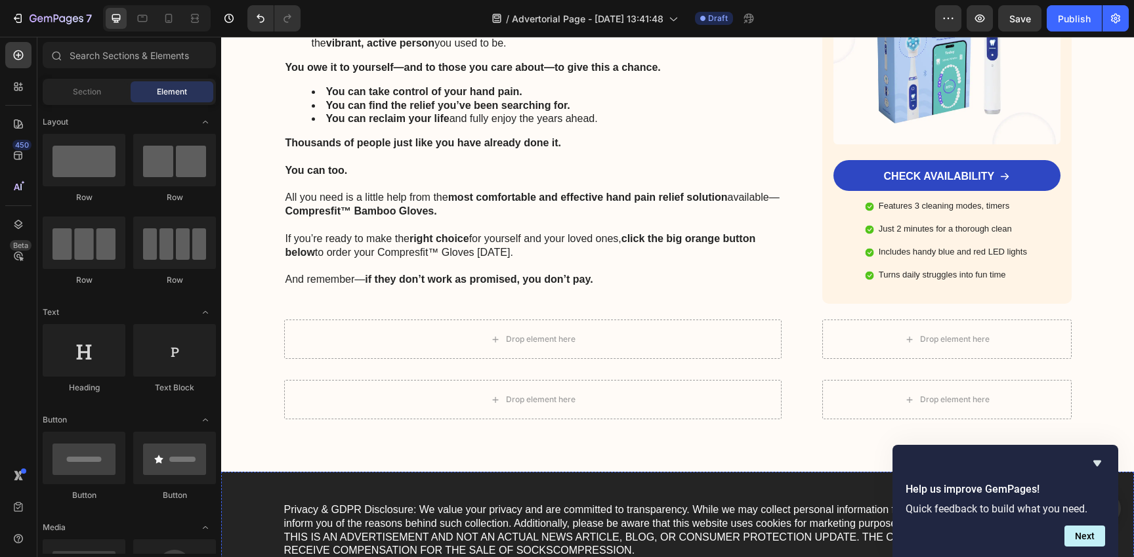
scroll to position [11192, 0]
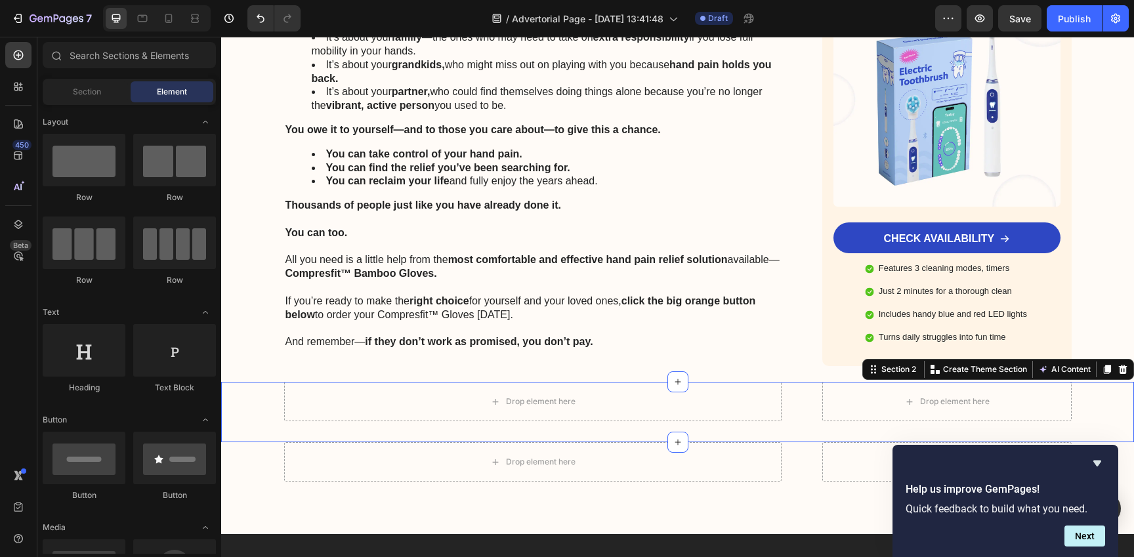
click at [259, 382] on div "Drop element here Drop element here Row" at bounding box center [677, 401] width 886 height 39
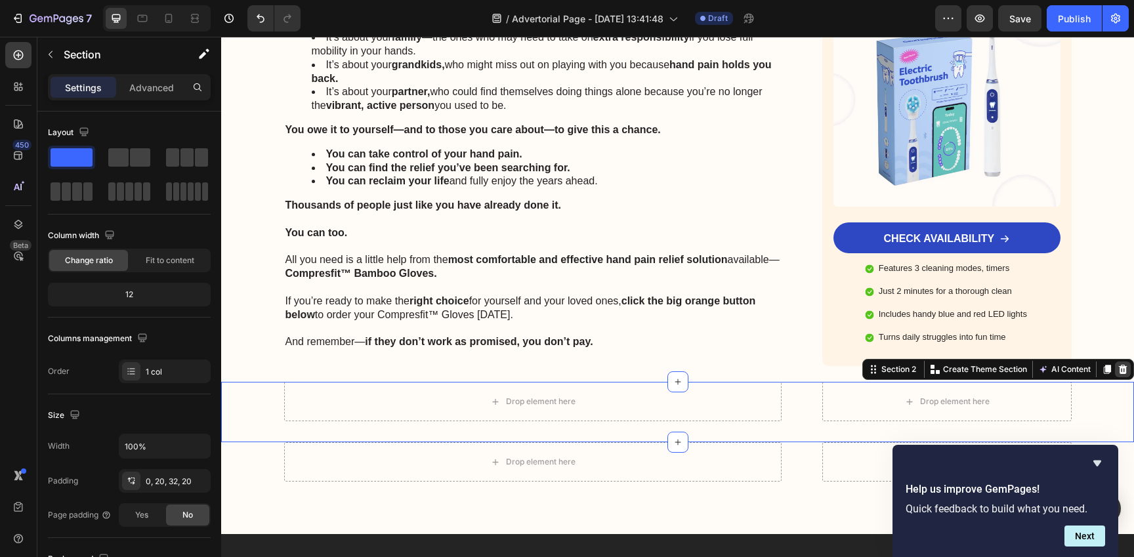
click at [1118, 362] on div at bounding box center [1123, 370] width 16 height 16
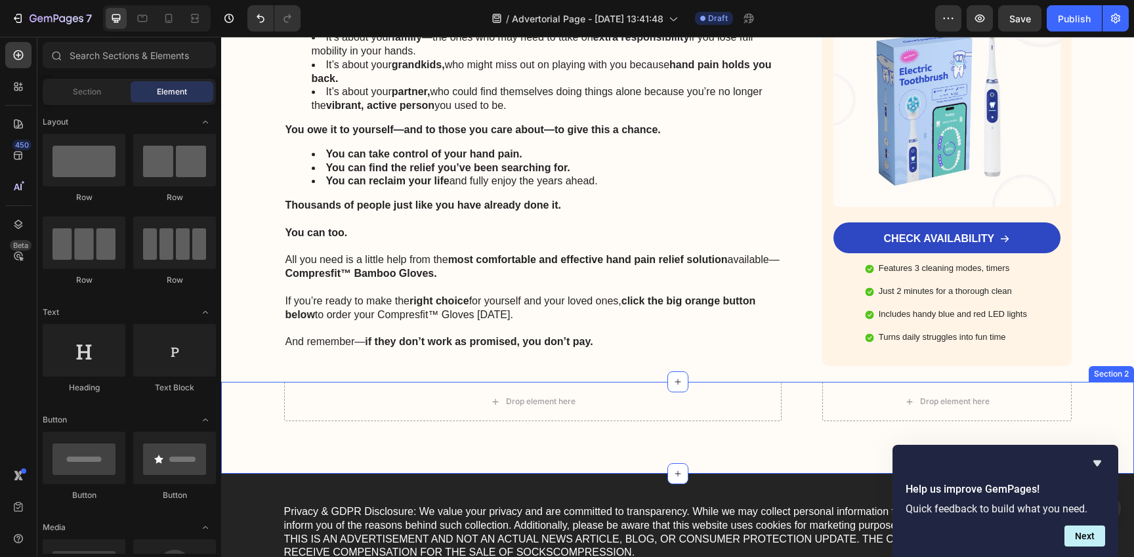
click at [1105, 382] on div "Drop element here Drop element here Row" at bounding box center [677, 401] width 886 height 39
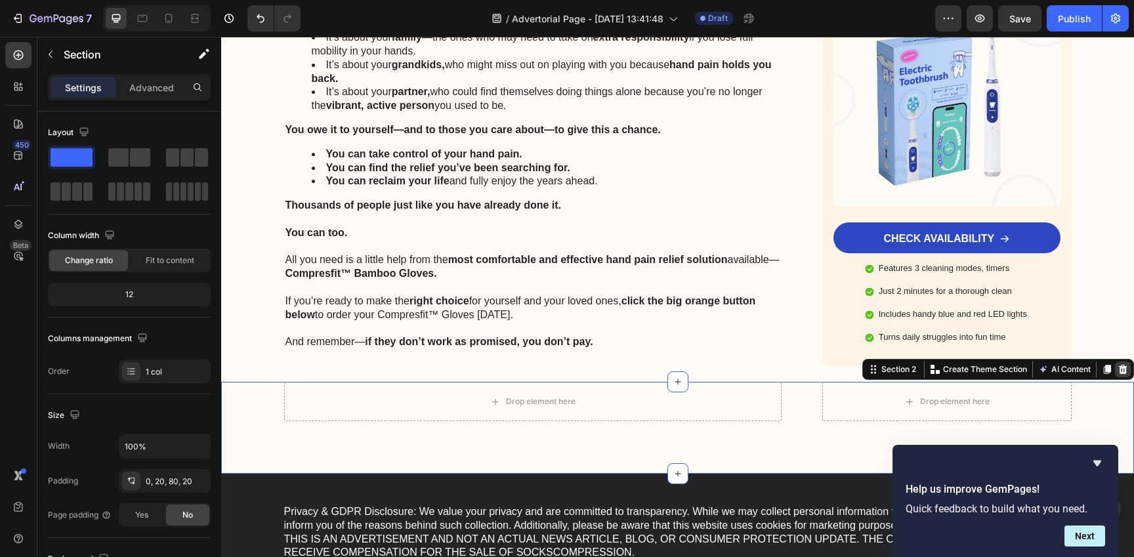
click at [1117, 364] on icon at bounding box center [1122, 369] width 10 height 10
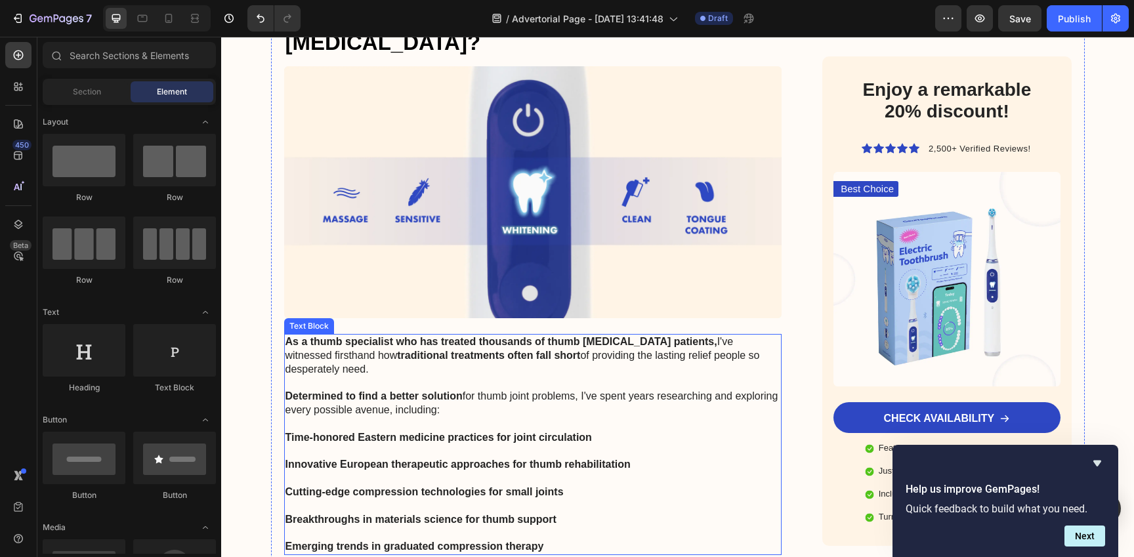
scroll to position [5432, 0]
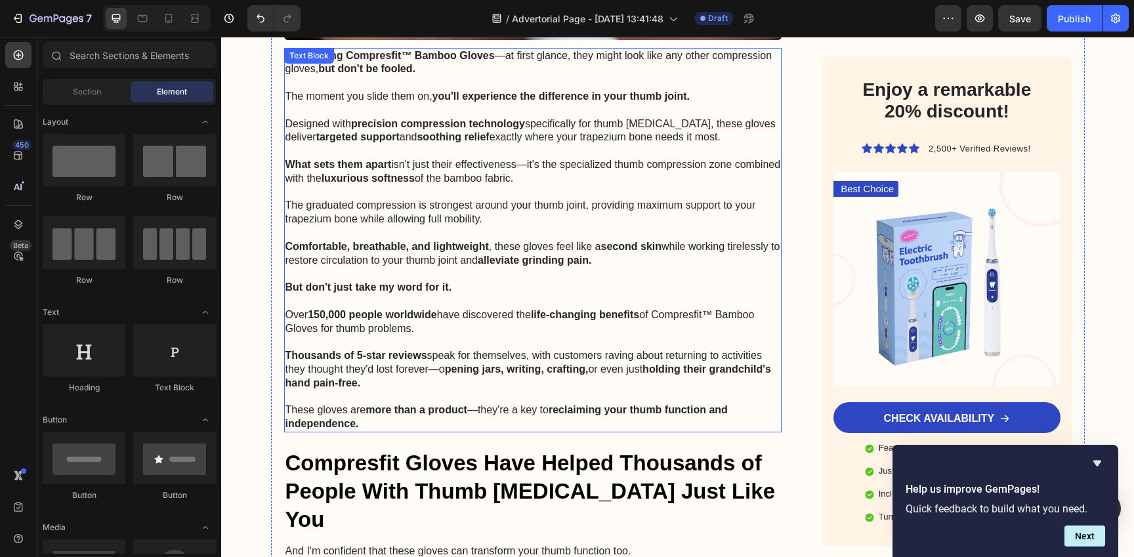
click at [652, 349] on p "Thousands of 5-star reviews speak for themselves, with customers raving about r…" at bounding box center [532, 369] width 495 height 41
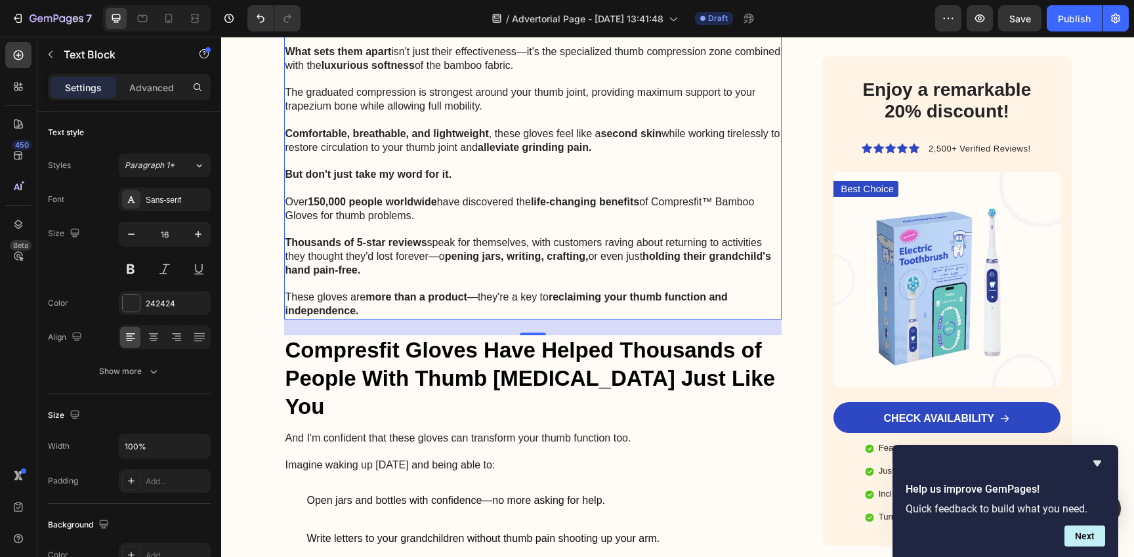
scroll to position [5560, 0]
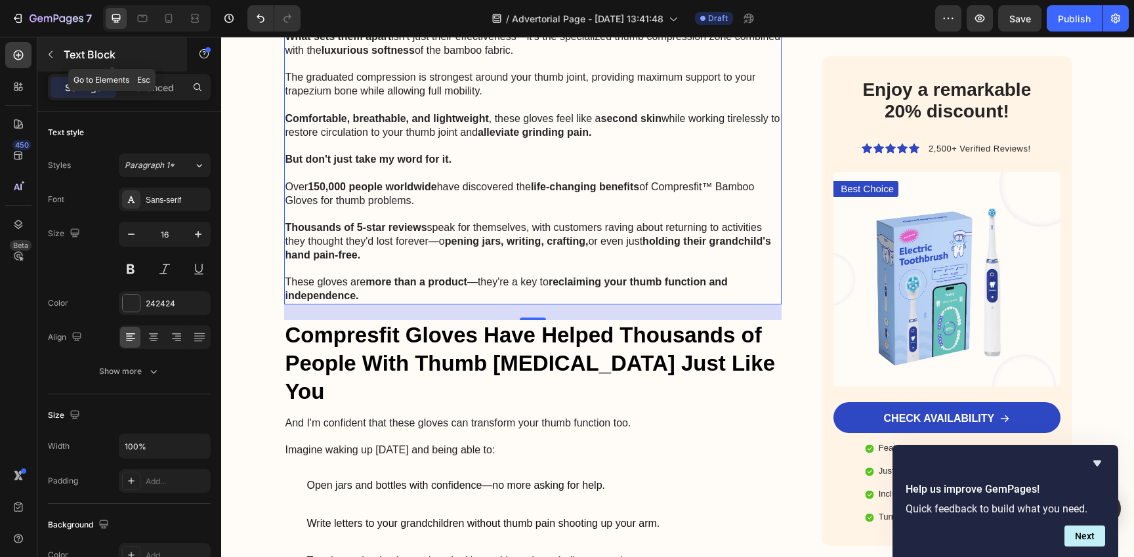
click at [49, 56] on icon "button" at bounding box center [50, 54] width 10 height 10
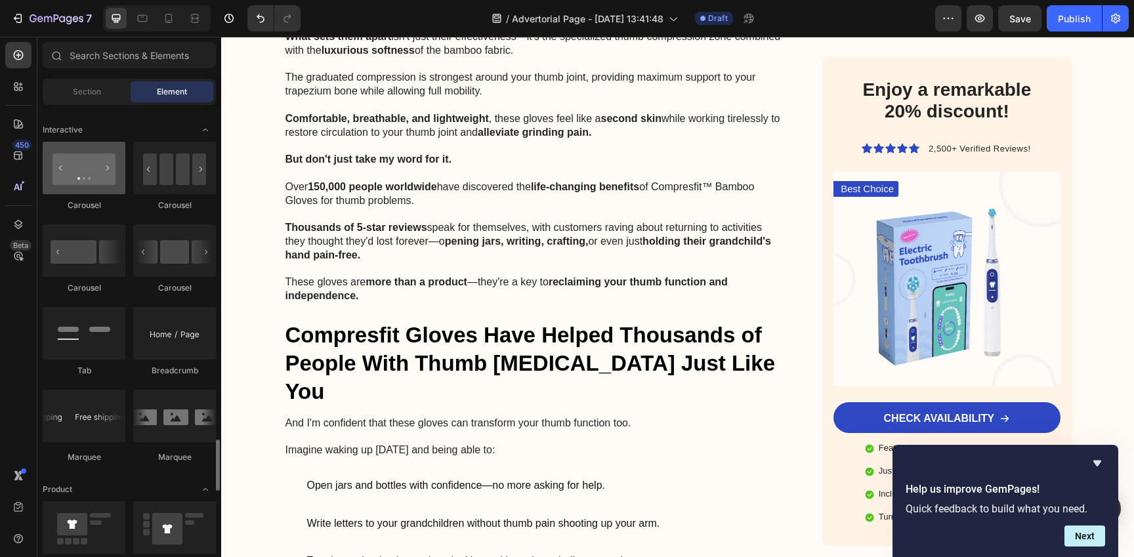
scroll to position [1260, 0]
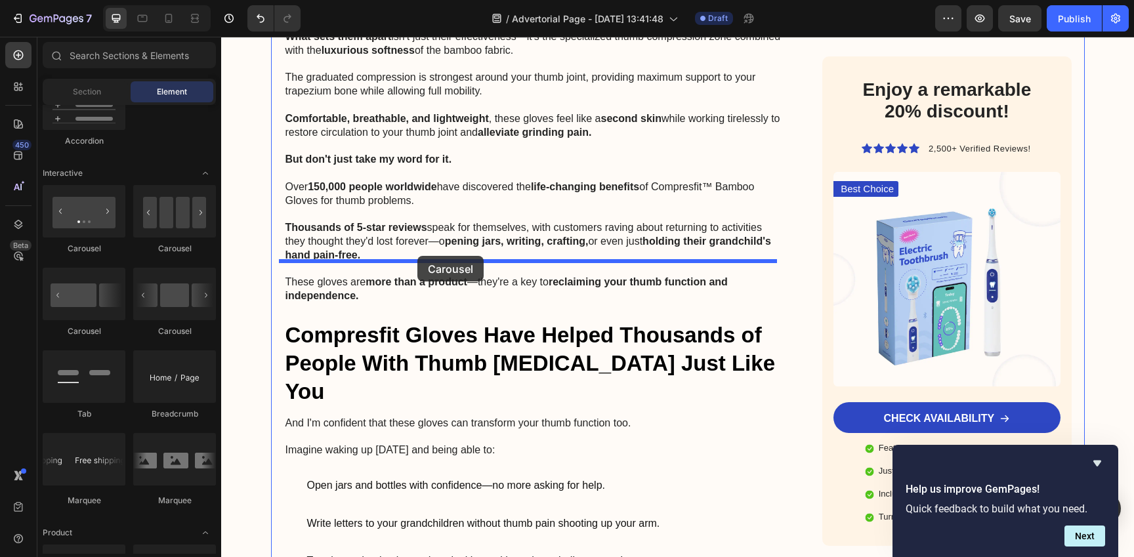
drag, startPoint x: 302, startPoint y: 259, endPoint x: 417, endPoint y: 256, distance: 114.9
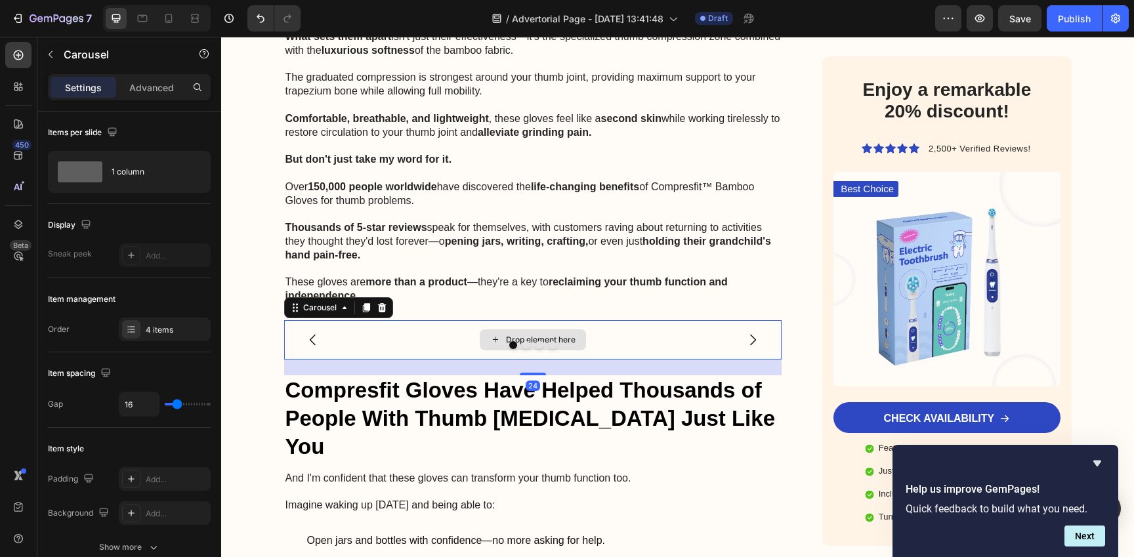
click at [566, 335] on div "Drop element here" at bounding box center [541, 340] width 70 height 10
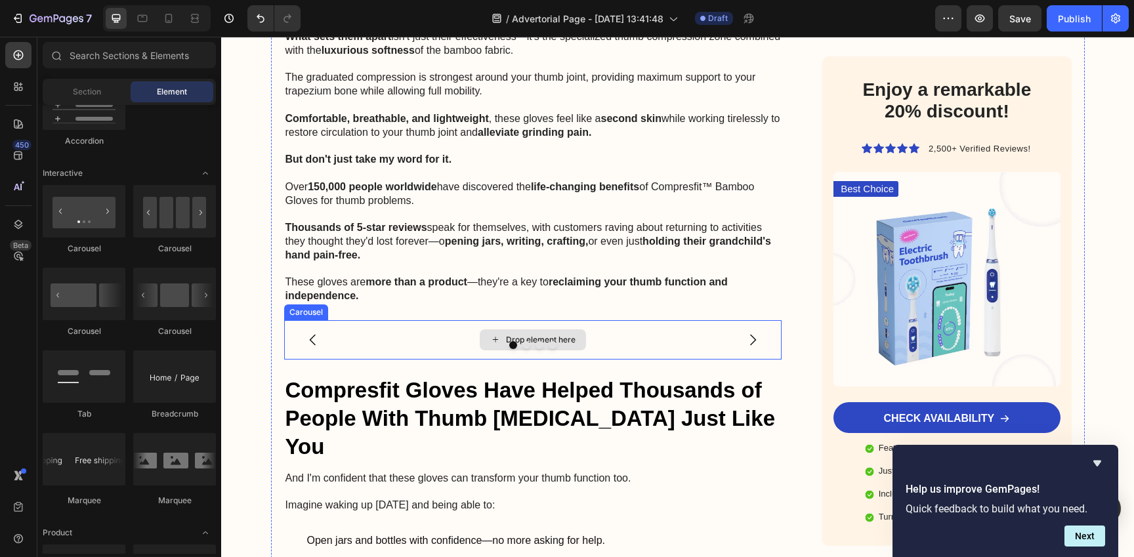
click at [568, 329] on div "Drop element here" at bounding box center [533, 339] width 106 height 21
click at [258, 20] on icon "Undo/Redo" at bounding box center [260, 18] width 13 height 13
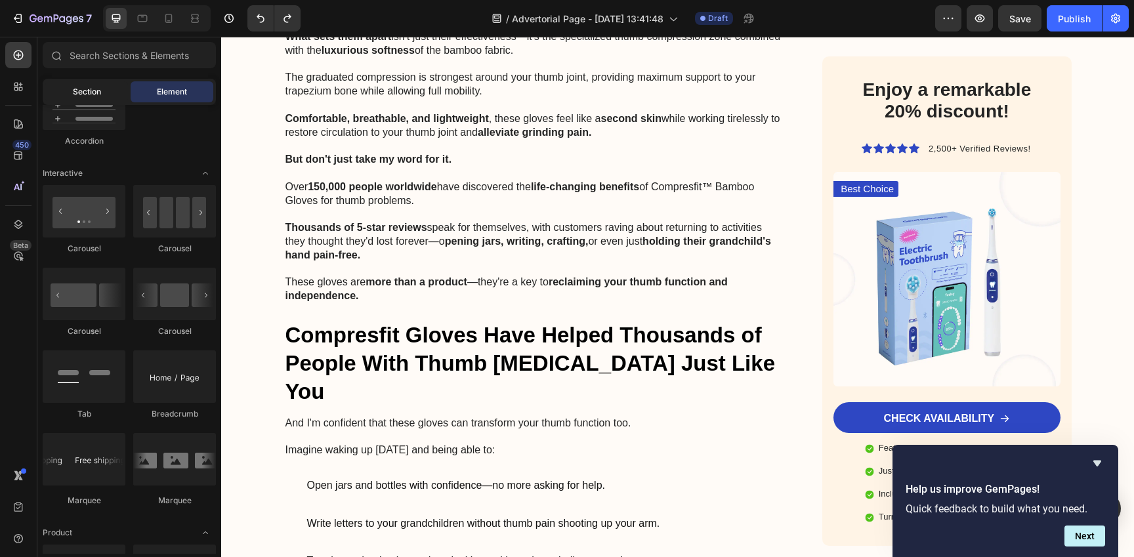
click at [81, 91] on span "Section" at bounding box center [87, 92] width 28 height 12
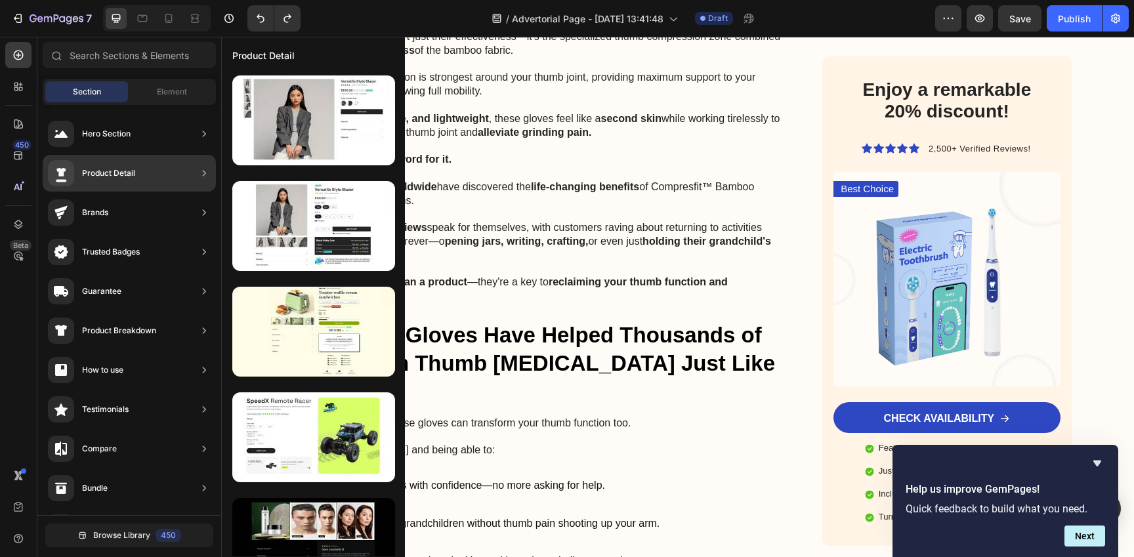
click at [149, 260] on div "Trusted Badges" at bounding box center [129, 252] width 173 height 37
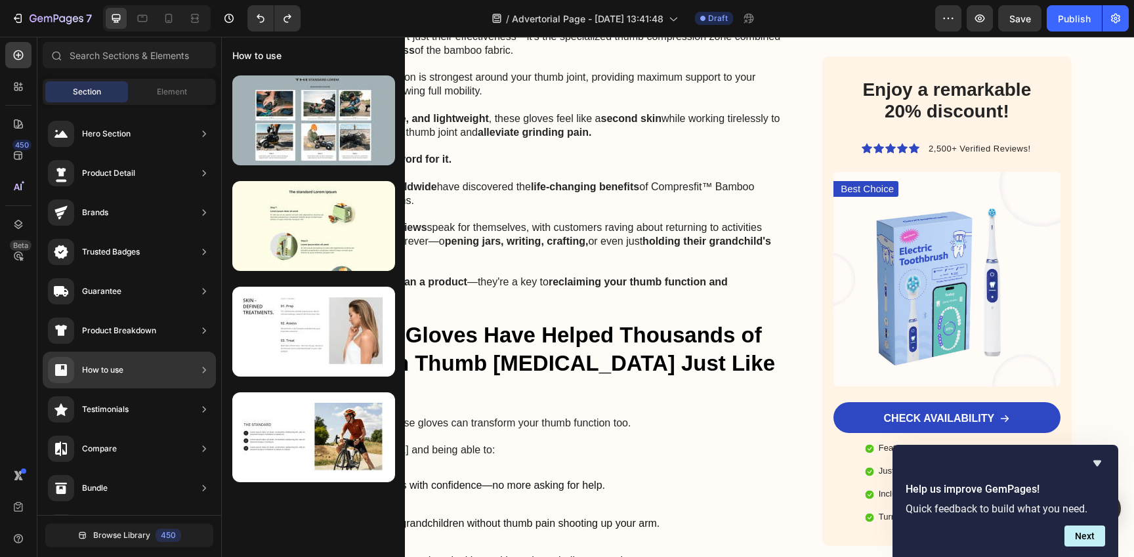
click at [121, 330] on div "Product Breakdown" at bounding box center [119, 330] width 74 height 13
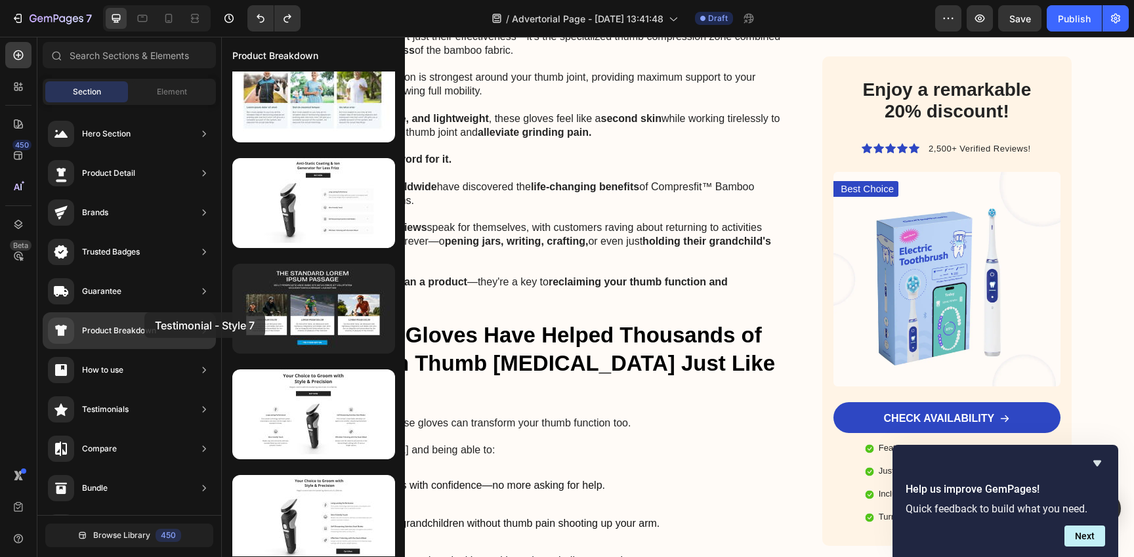
scroll to position [35, 0]
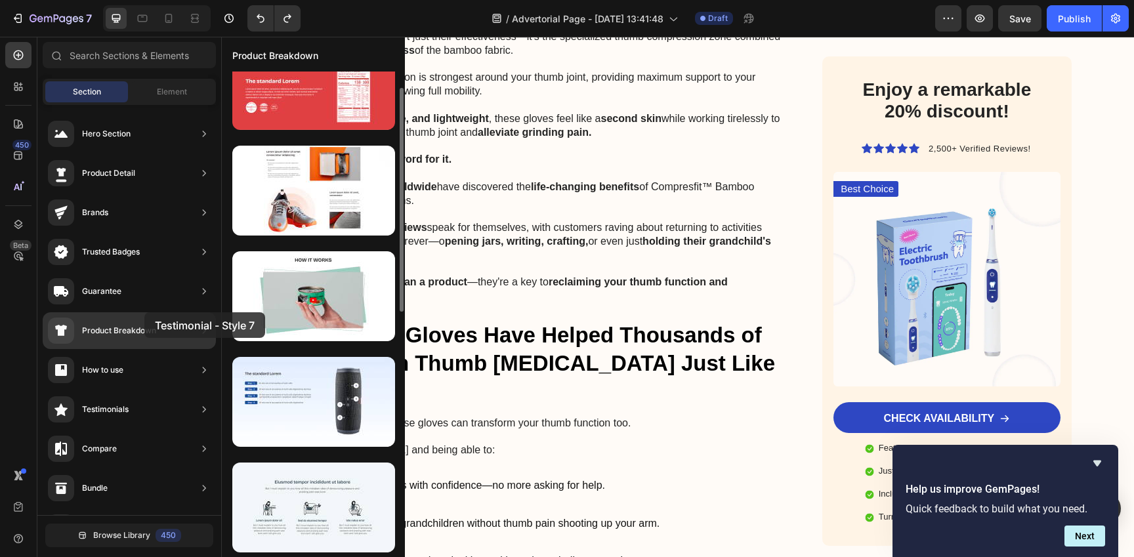
drag, startPoint x: 333, startPoint y: 304, endPoint x: 123, endPoint y: 312, distance: 210.8
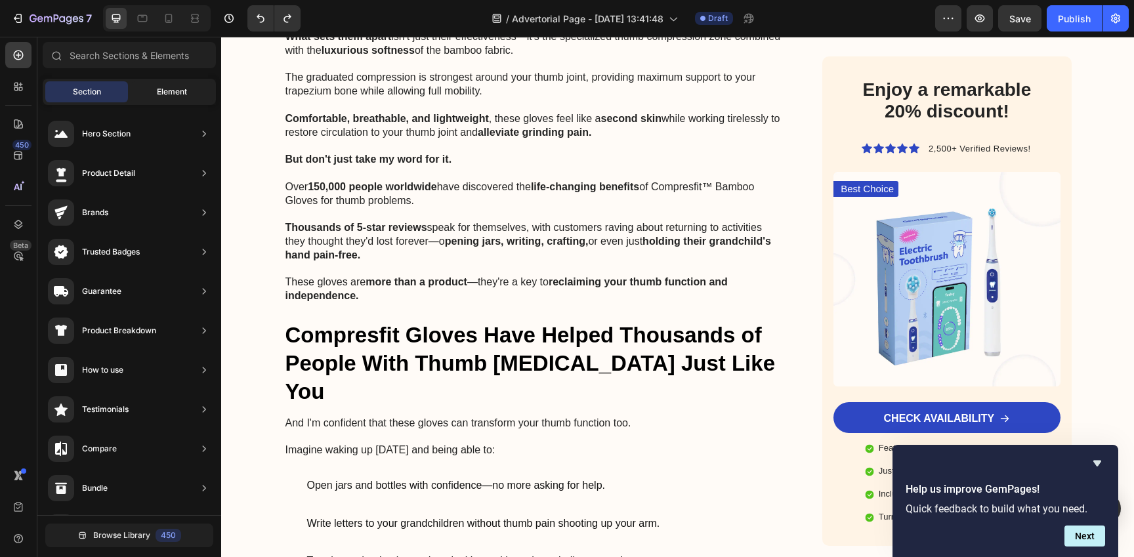
click at [163, 96] on span "Element" at bounding box center [172, 92] width 30 height 12
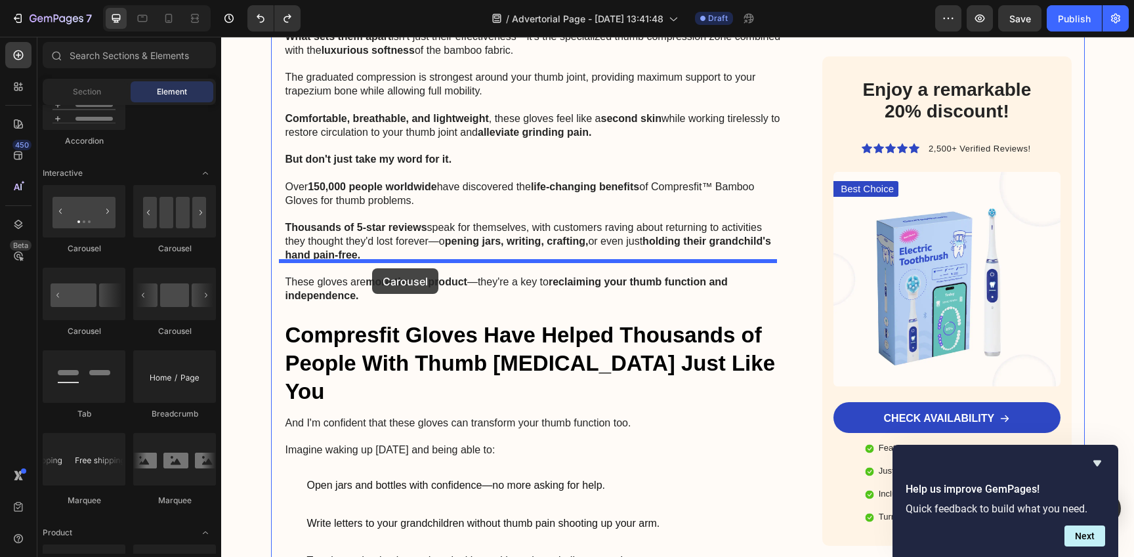
drag, startPoint x: 298, startPoint y: 241, endPoint x: 372, endPoint y: 268, distance: 79.1
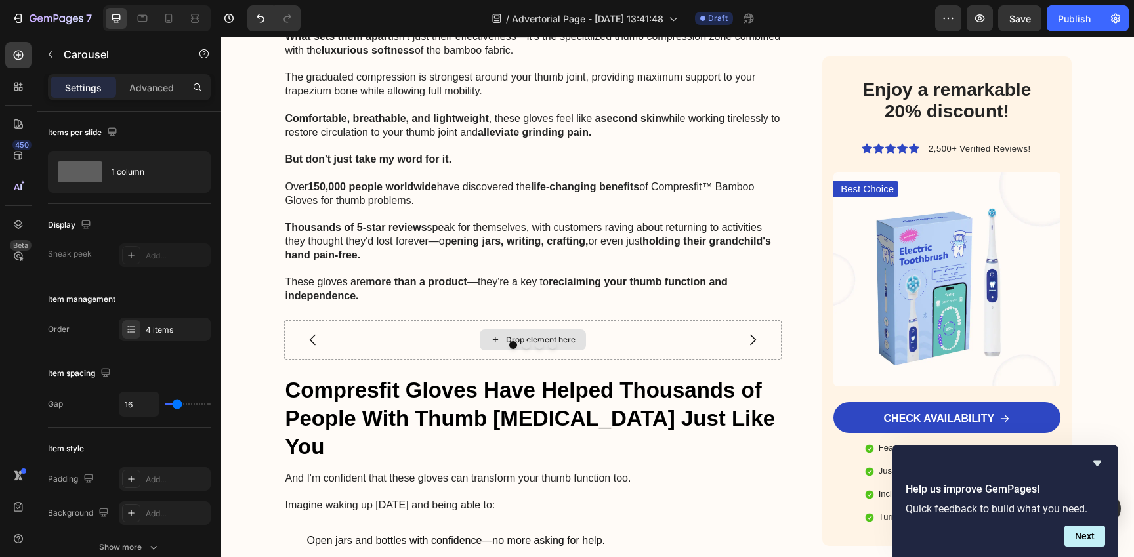
click at [568, 335] on div "Drop element here" at bounding box center [541, 340] width 70 height 10
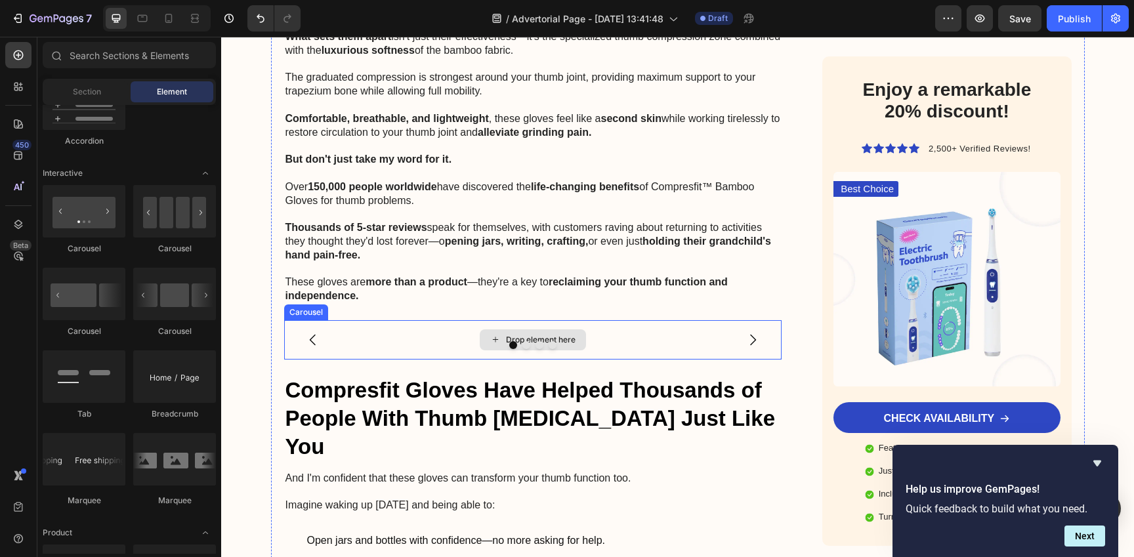
click at [524, 329] on div "Drop element here" at bounding box center [533, 339] width 106 height 21
click at [480, 341] on div at bounding box center [533, 345] width 498 height 8
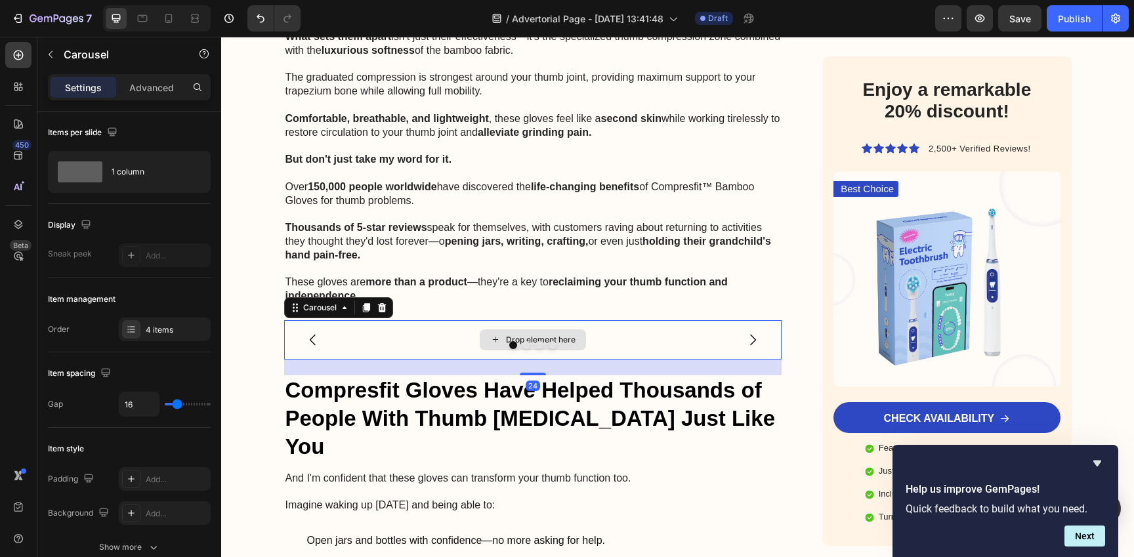
click at [490, 334] on icon at bounding box center [495, 339] width 10 height 11
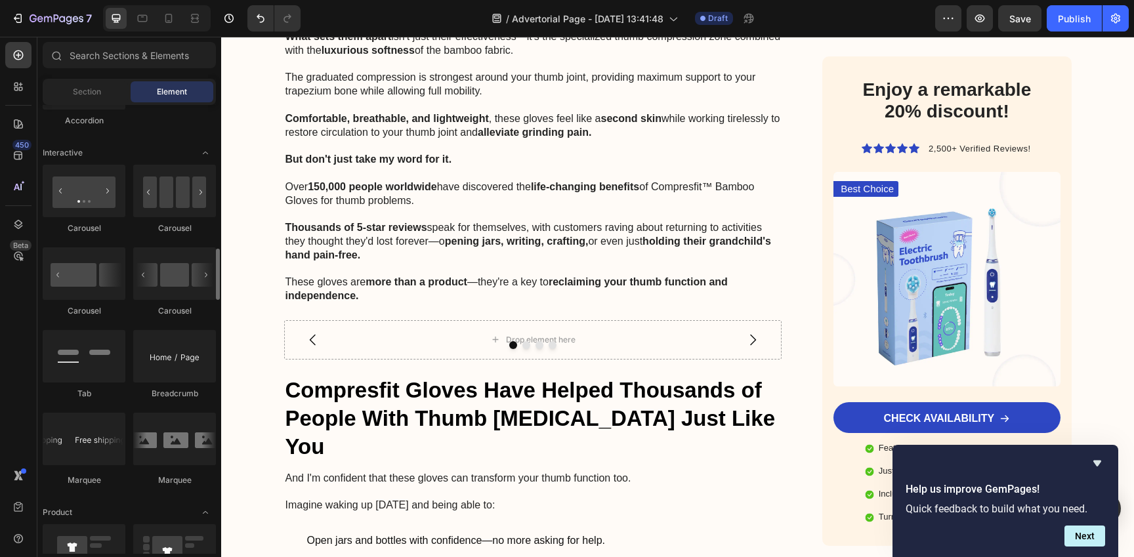
scroll to position [1288, 0]
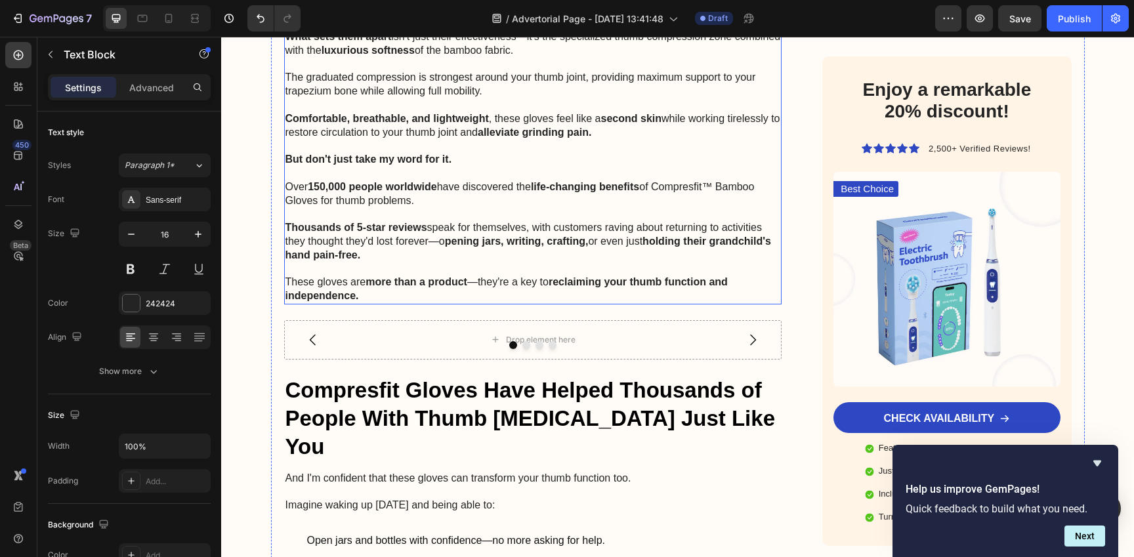
click at [656, 262] on p at bounding box center [532, 269] width 495 height 14
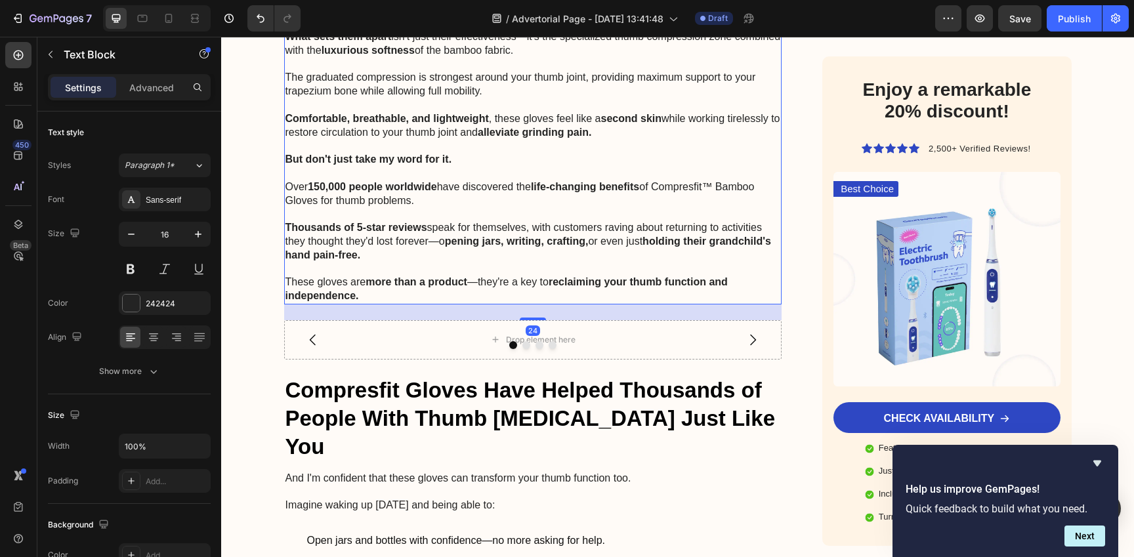
click at [520, 304] on div "24" at bounding box center [533, 312] width 498 height 16
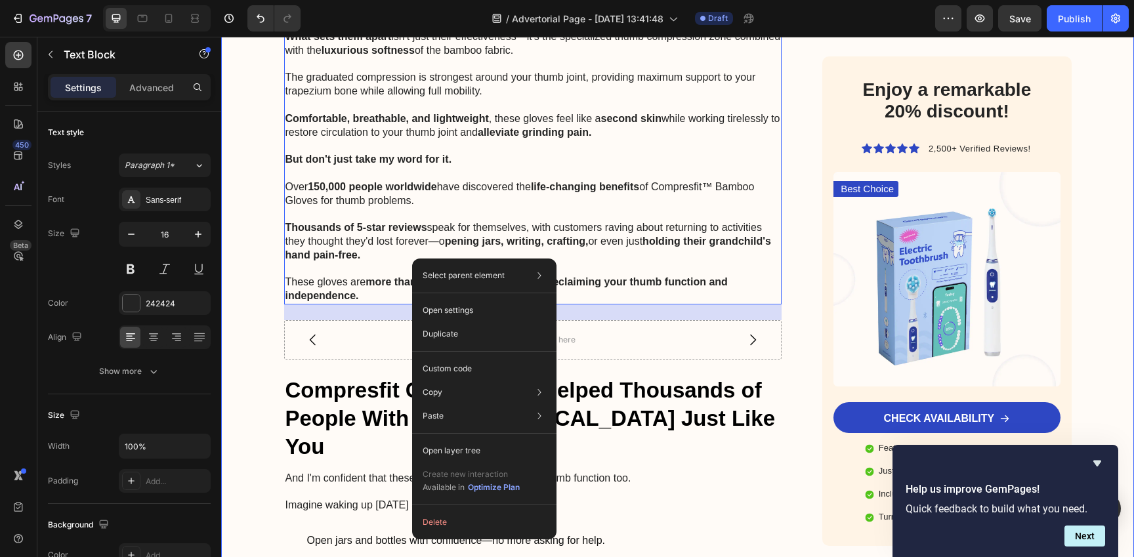
click at [247, 377] on div "Image Got Questions? Email Us At [EMAIL_ADDRESS][DOMAIN_NAME] Text Block Row Ro…" at bounding box center [677, 278] width 913 height 11549
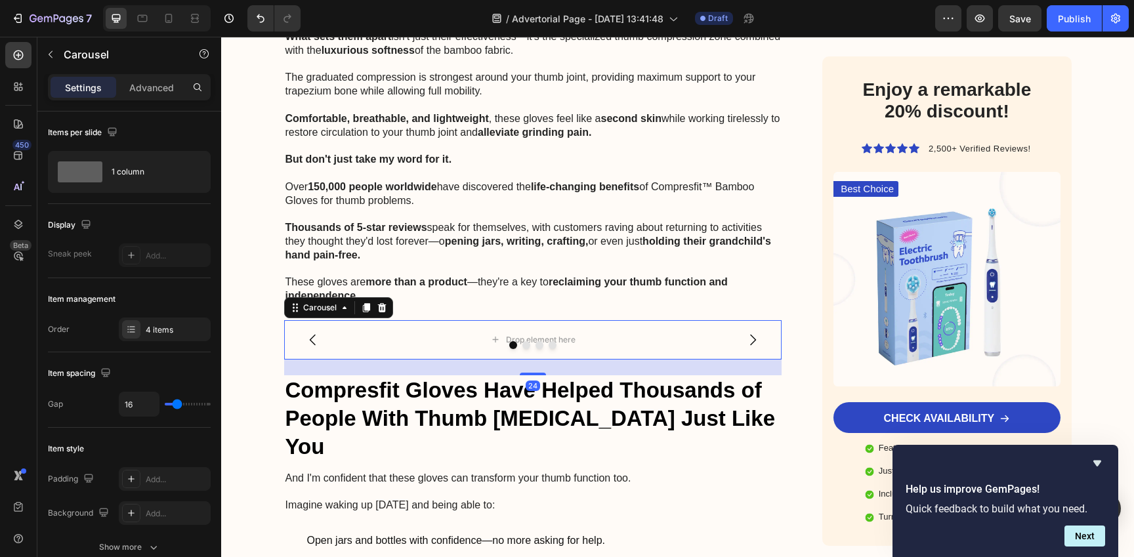
click at [426, 341] on div at bounding box center [533, 345] width 498 height 8
click at [377, 303] on icon at bounding box center [381, 307] width 9 height 9
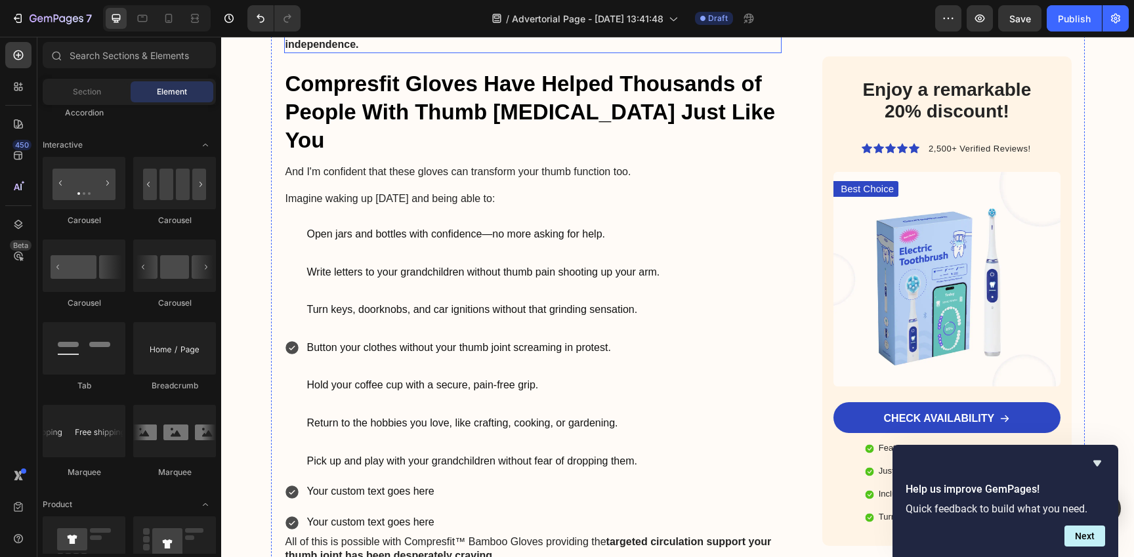
scroll to position [5811, 0]
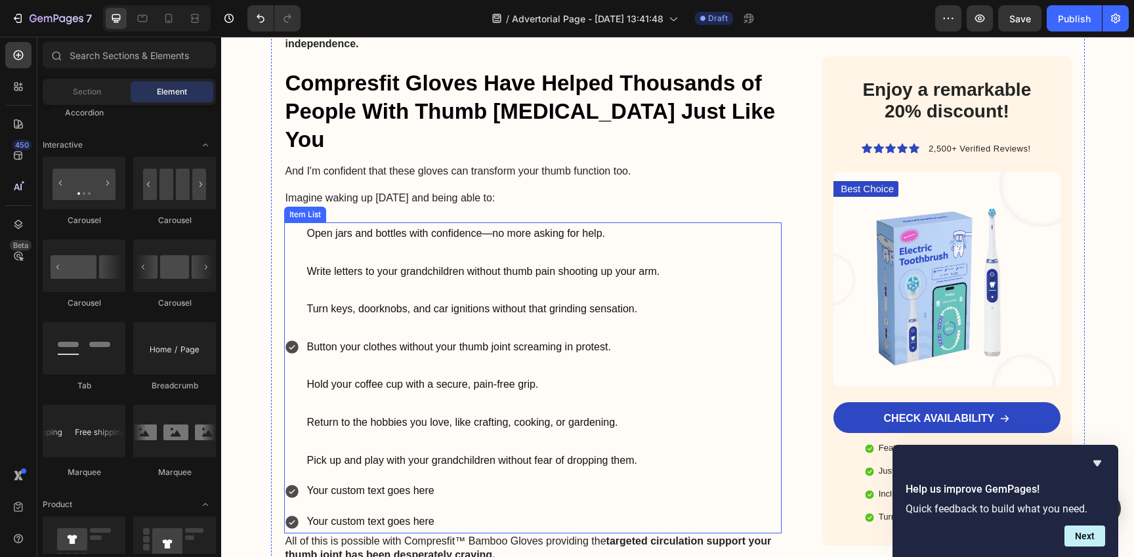
click at [485, 357] on p at bounding box center [483, 366] width 353 height 19
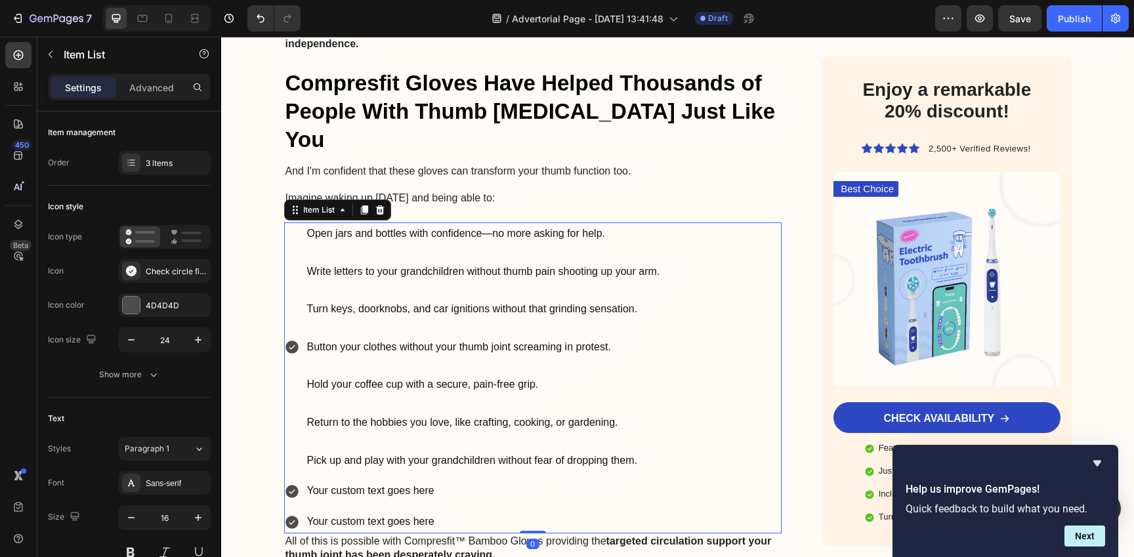
click at [485, 357] on p at bounding box center [483, 366] width 353 height 19
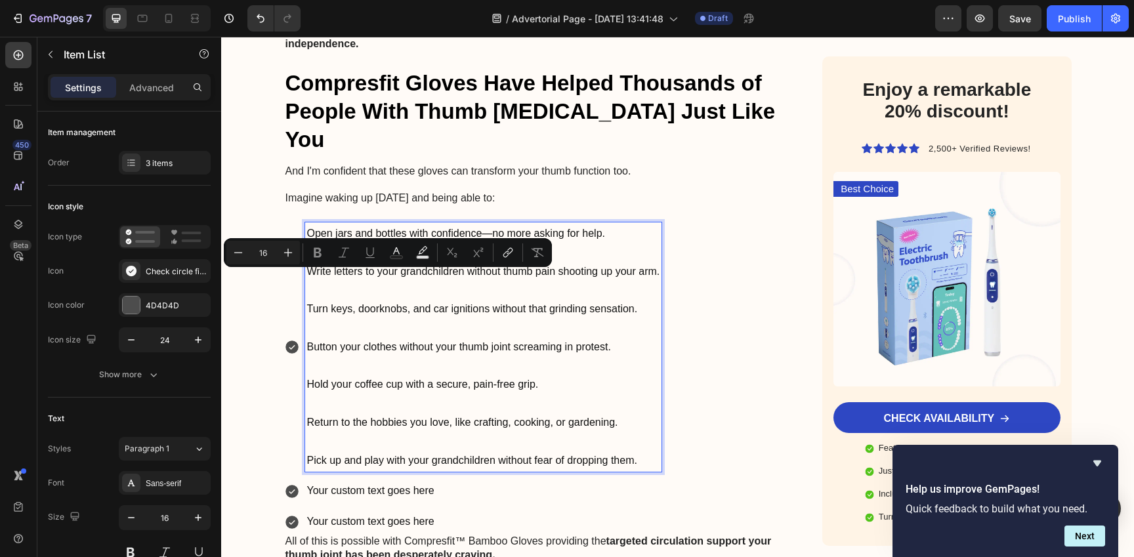
click at [545, 262] on p "Write letters to your grandchildren without thumb pain shooting up your arm." at bounding box center [483, 271] width 353 height 19
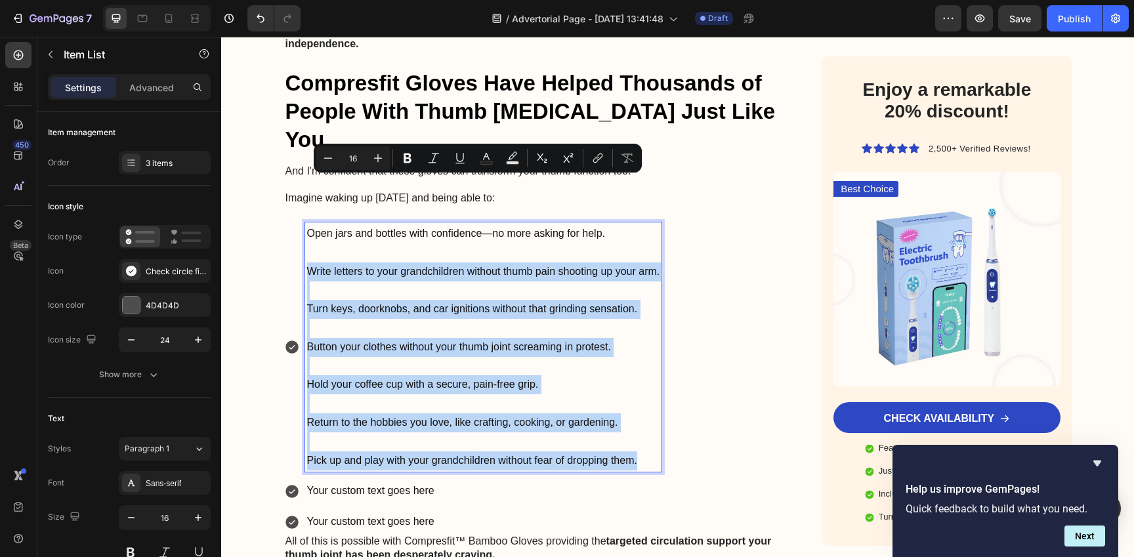
copy div "Write letters to your grandchildren without thumb pain shooting up your arm. Tu…"
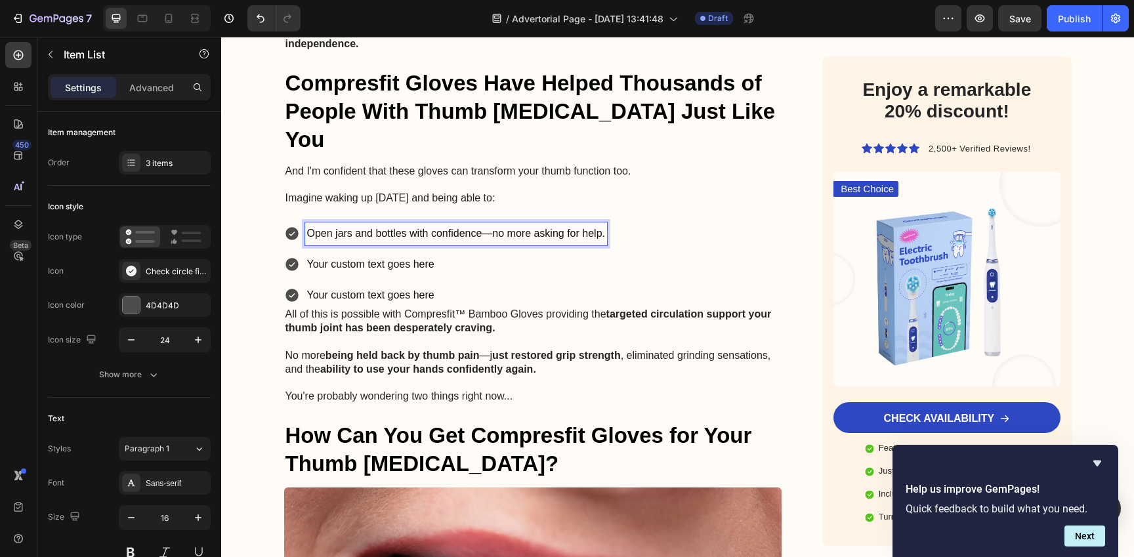
click at [493, 255] on p "Your custom text goes here" at bounding box center [456, 264] width 298 height 19
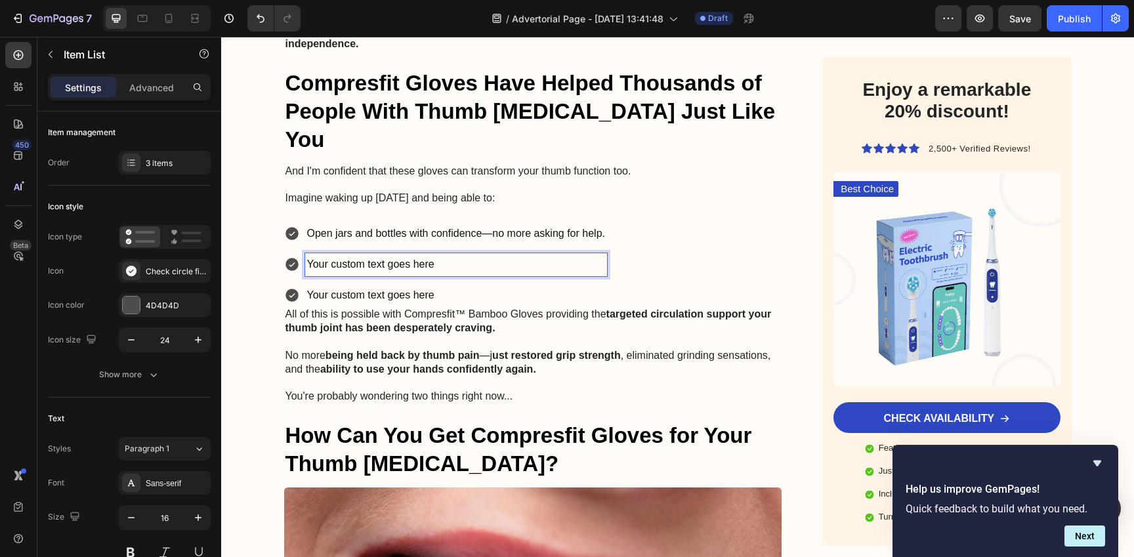
click at [493, 255] on p "Your custom text goes here" at bounding box center [456, 264] width 298 height 19
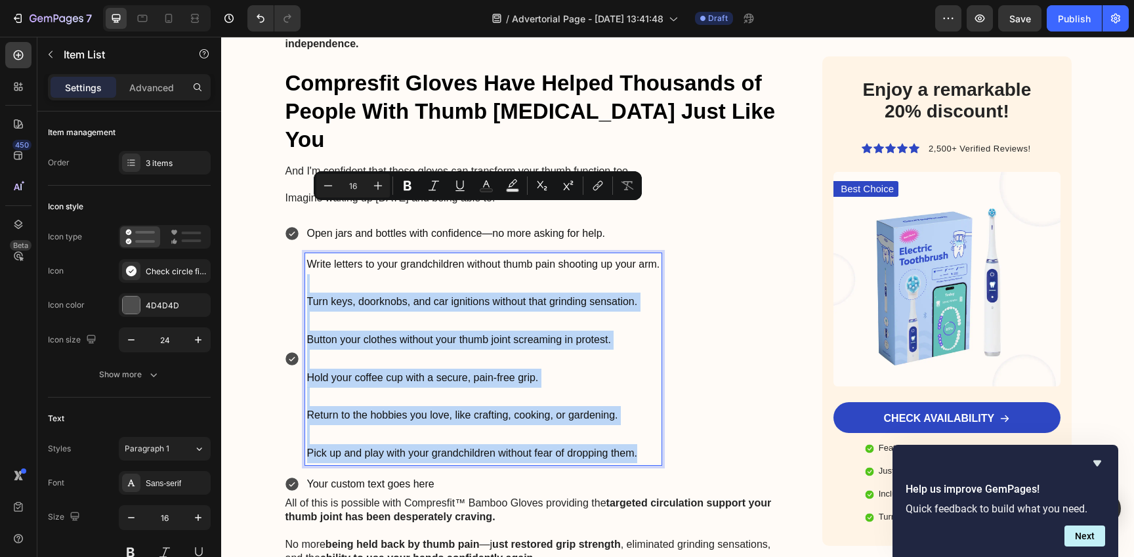
drag, startPoint x: 308, startPoint y: 199, endPoint x: 648, endPoint y: 393, distance: 391.7
click at [648, 393] on div "Open jars and bottles with confidence—no more asking for help. Write letters to…" at bounding box center [473, 358] width 378 height 273
copy div "Turn keys, doorknobs, and car ignitions without that grinding sensation. Button…"
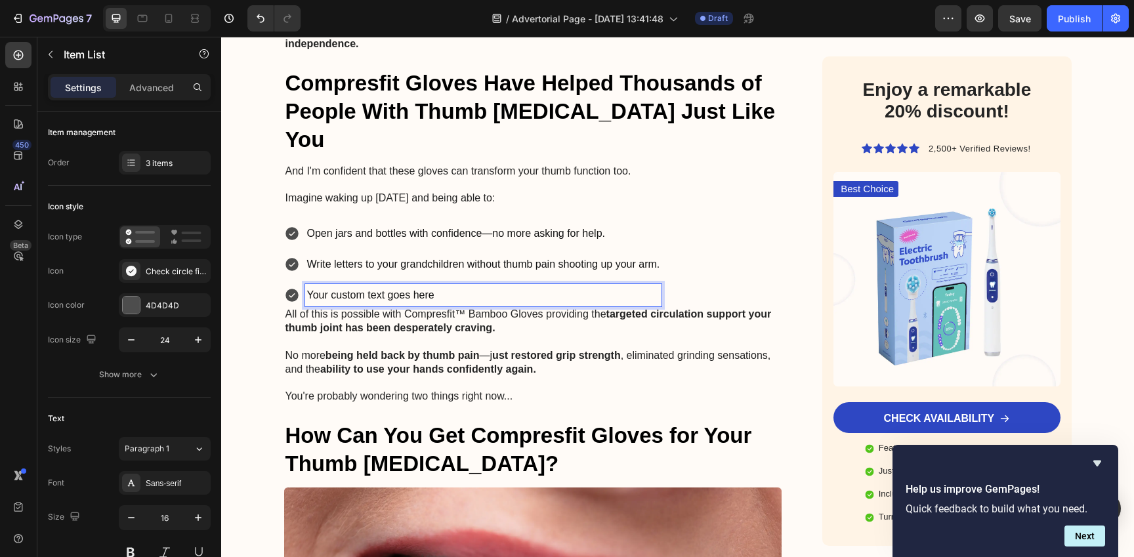
click at [430, 286] on p "Your custom text goes here" at bounding box center [483, 295] width 353 height 19
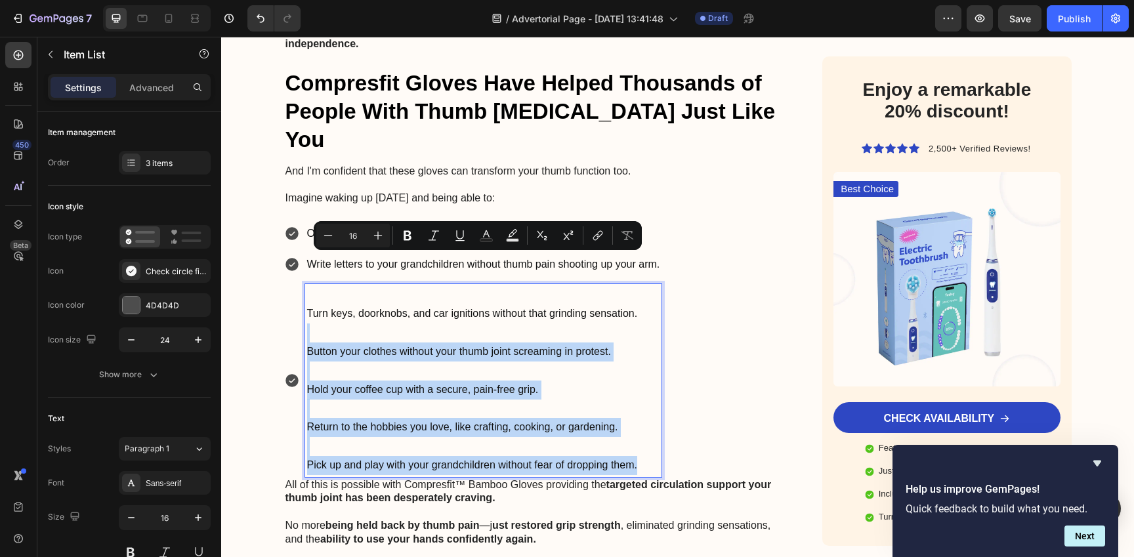
copy div "Button your clothes without your thumb joint screaming in protest. Hold your co…"
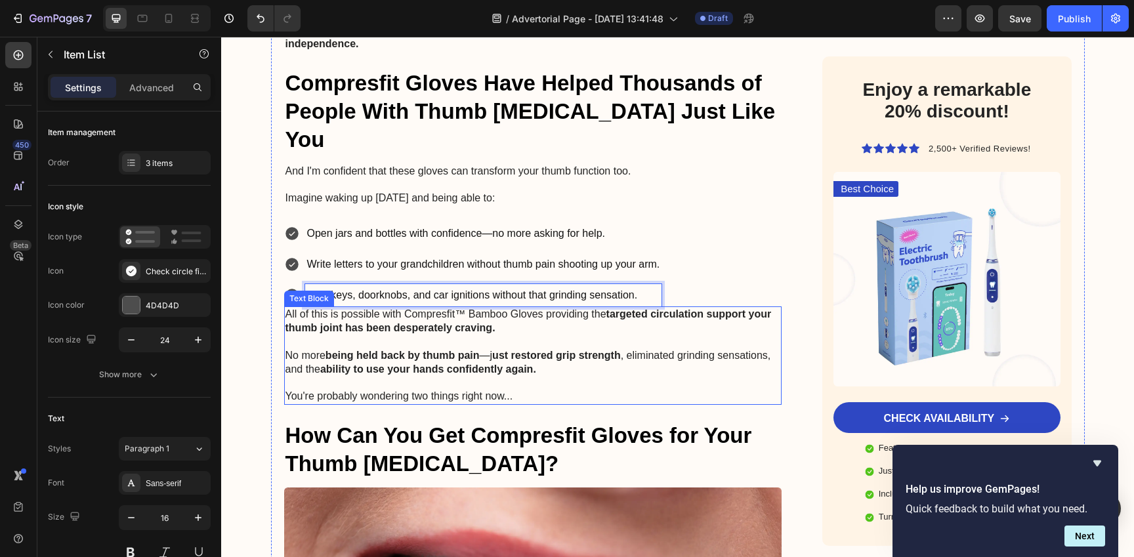
click at [524, 308] on p "All of this is possible with Compresfit™ Bamboo Gloves providing the targeted c…" at bounding box center [532, 322] width 495 height 28
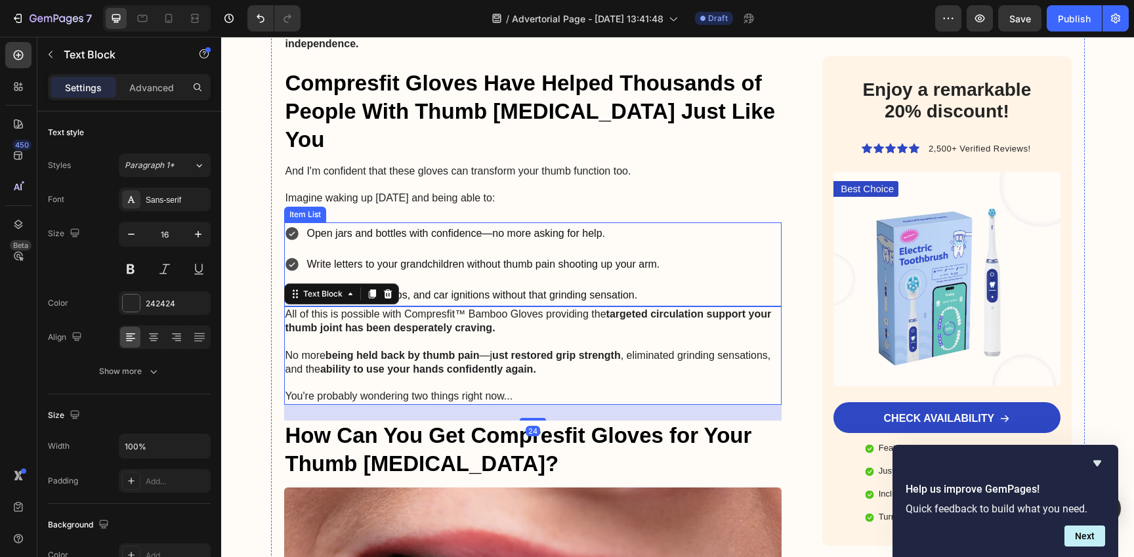
click at [709, 222] on div "Open jars and bottles with confidence—no more asking for help. Write letters to…" at bounding box center [533, 264] width 498 height 84
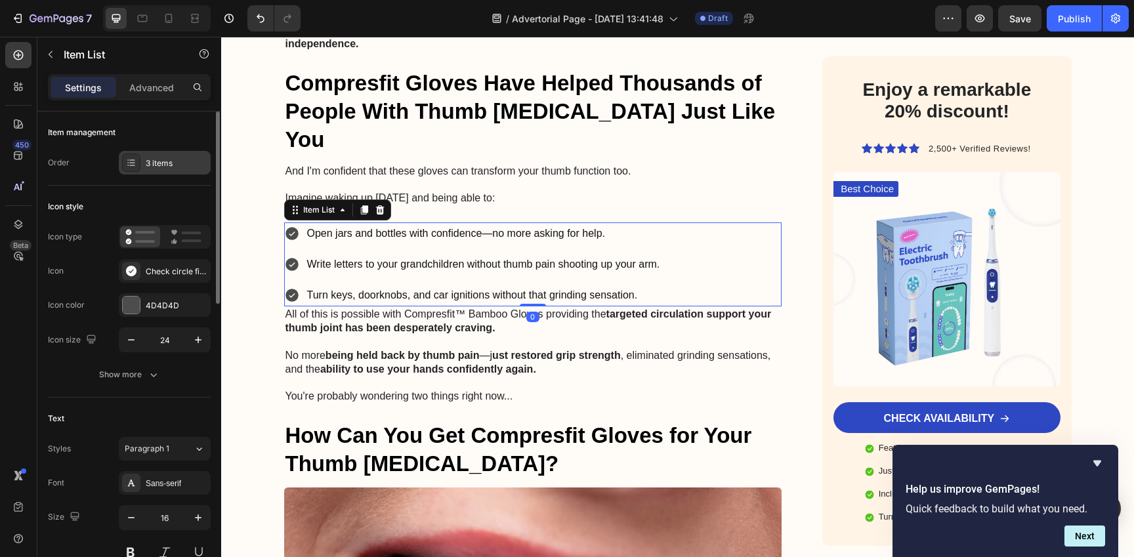
click at [164, 165] on div "3 items" at bounding box center [177, 163] width 62 height 12
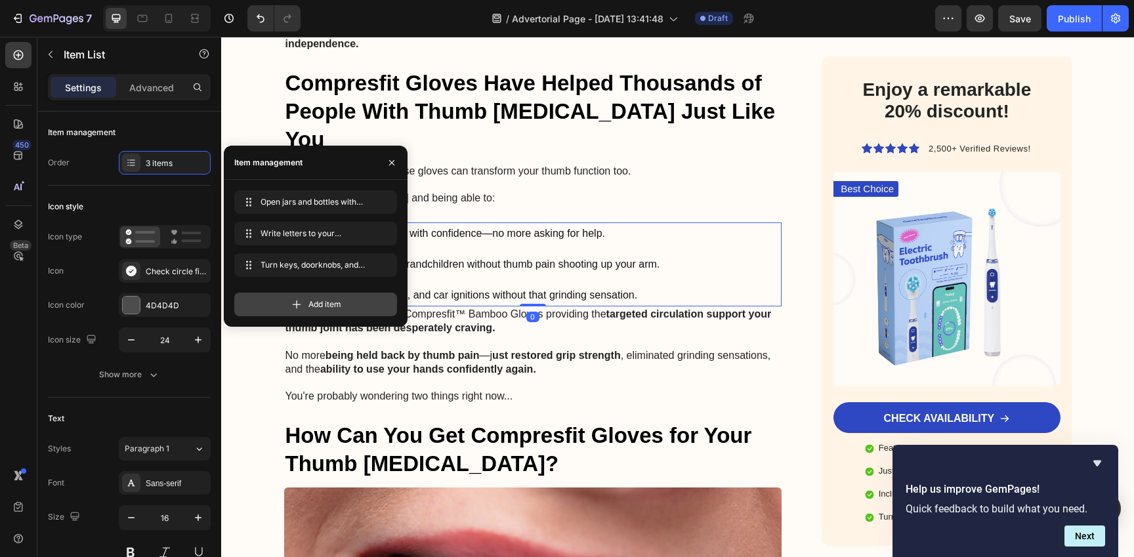
click at [331, 302] on span "Add item" at bounding box center [324, 305] width 33 height 12
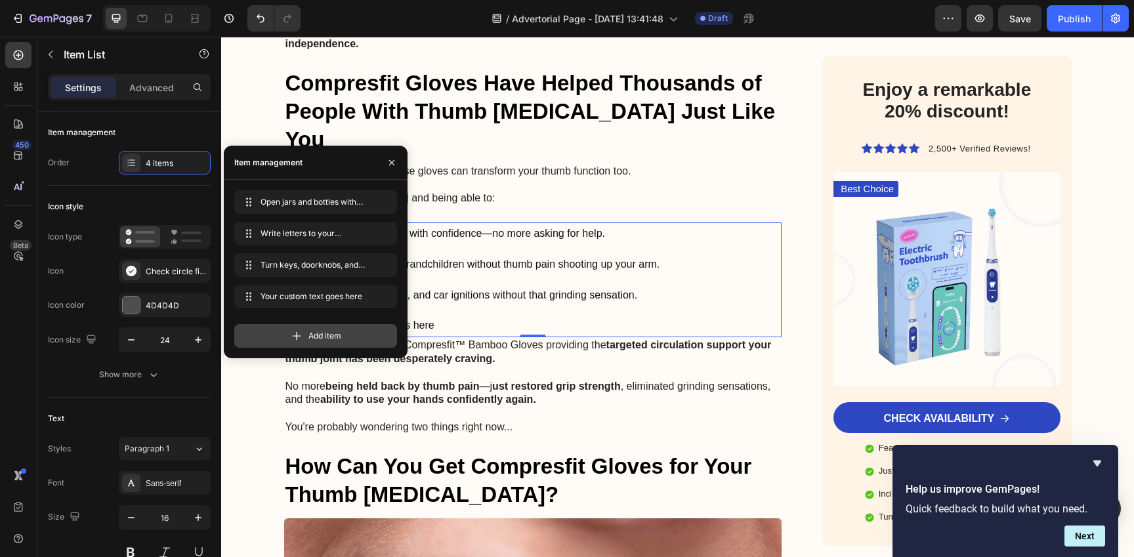
click at [343, 333] on div "Add item" at bounding box center [315, 336] width 163 height 24
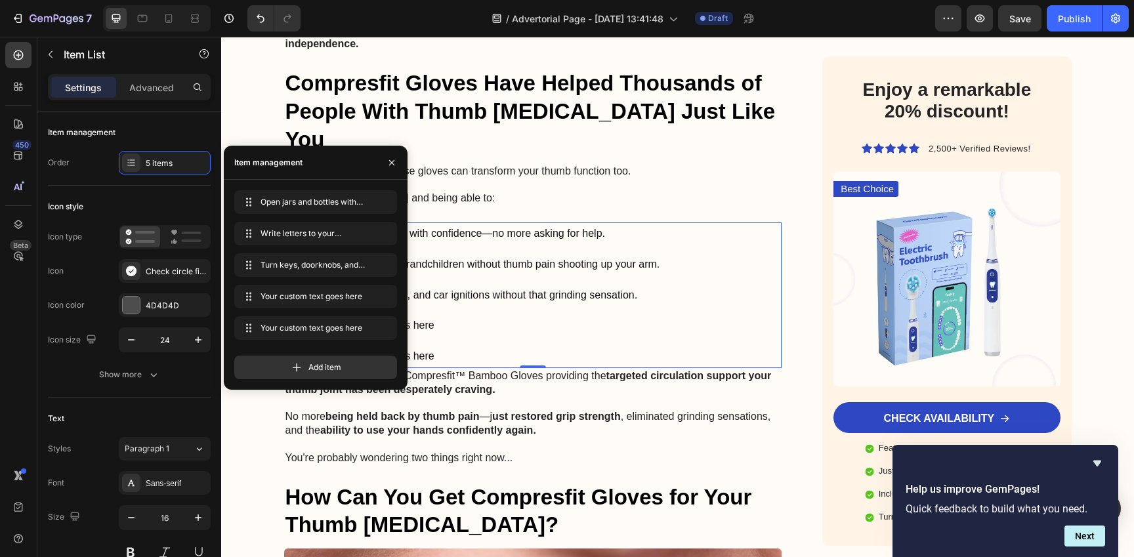
click at [714, 224] on div "Open jars and bottles with confidence—no more asking for help. Write letters to…" at bounding box center [533, 295] width 498 height 146
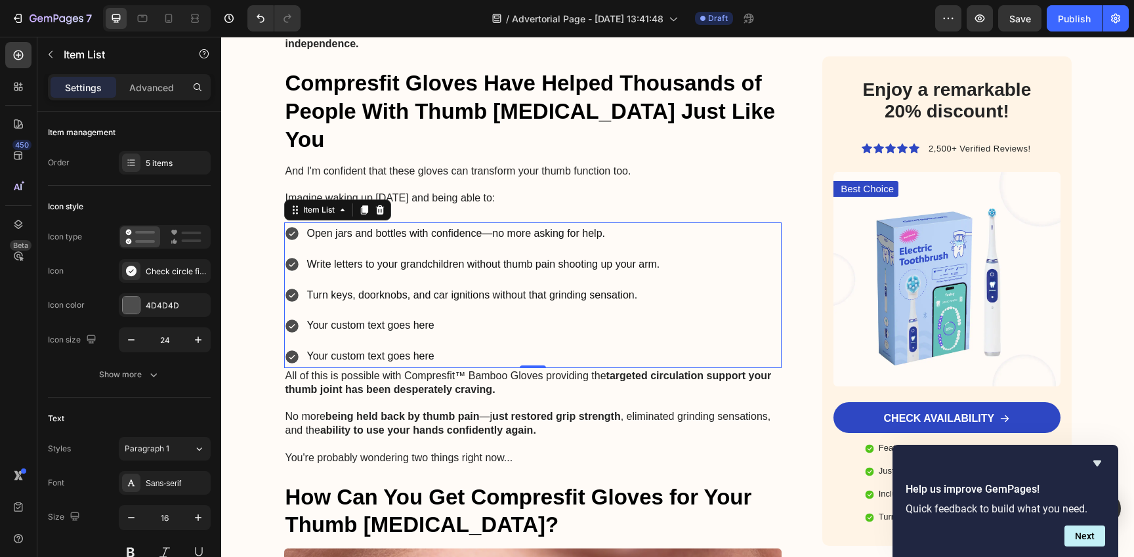
click at [504, 314] on div "Your custom text goes here" at bounding box center [483, 325] width 357 height 23
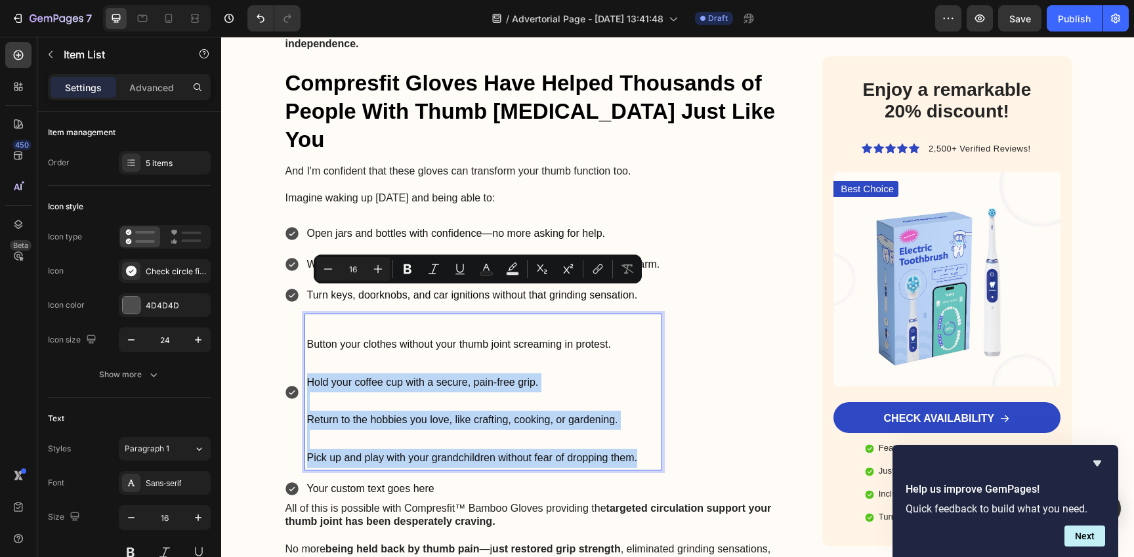
copy div "Hold your coffee cup with a secure, pain-free grip. Return to the hobbies you l…"
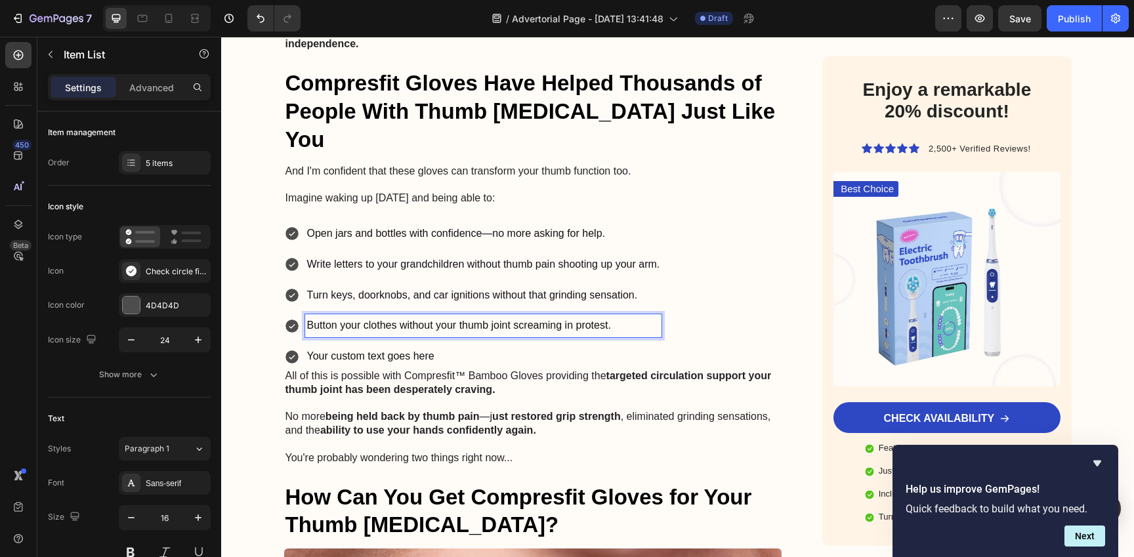
click at [712, 239] on div "Open jars and bottles with confidence—no more asking for help. Write letters to…" at bounding box center [533, 295] width 498 height 146
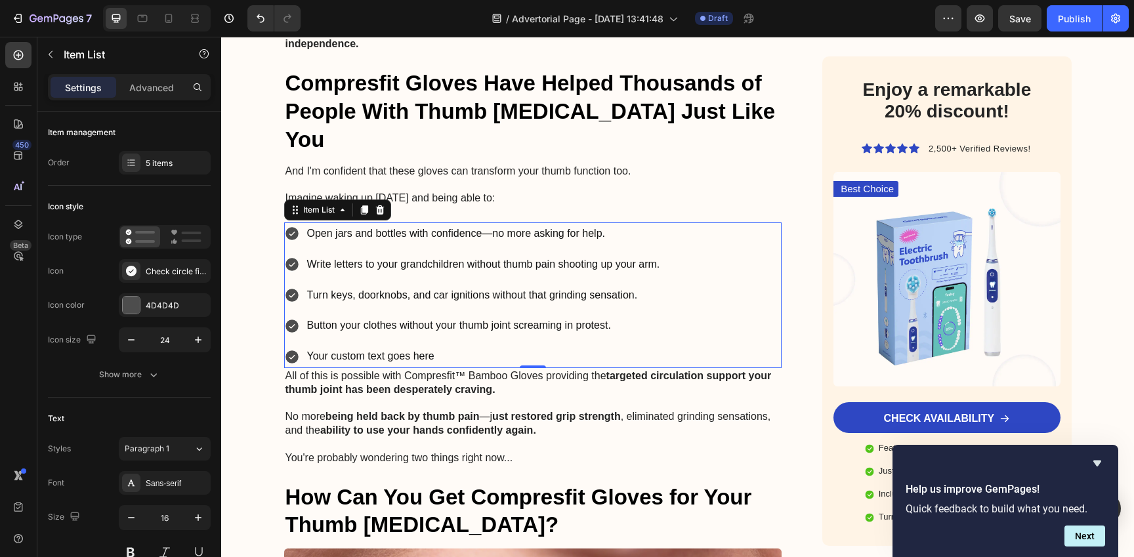
click at [409, 347] on p "Your custom text goes here" at bounding box center [483, 356] width 353 height 19
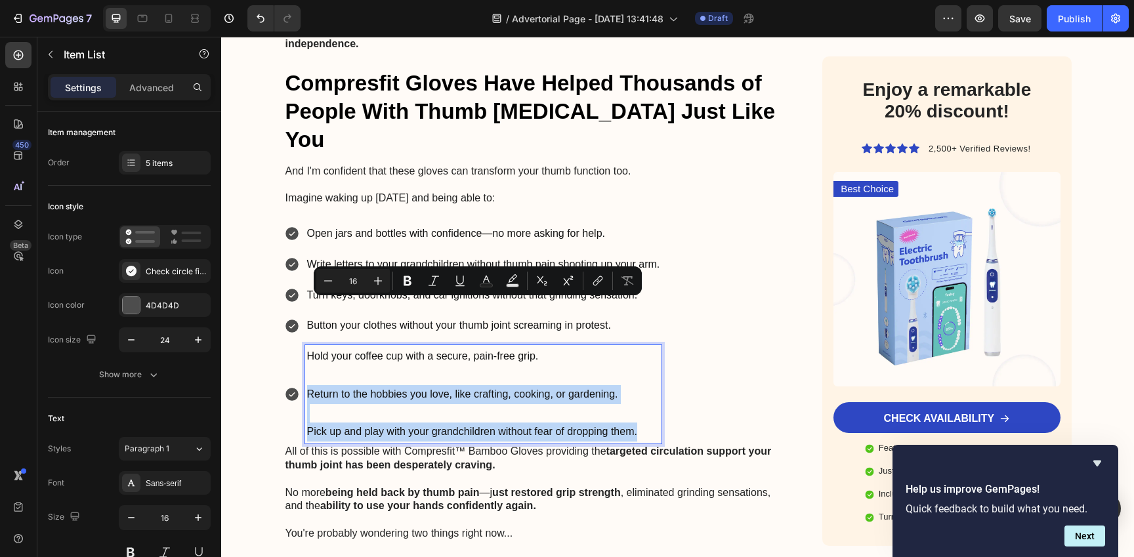
copy div "Return to the hobbies you love, like crafting, cooking, or gardening. Pick up a…"
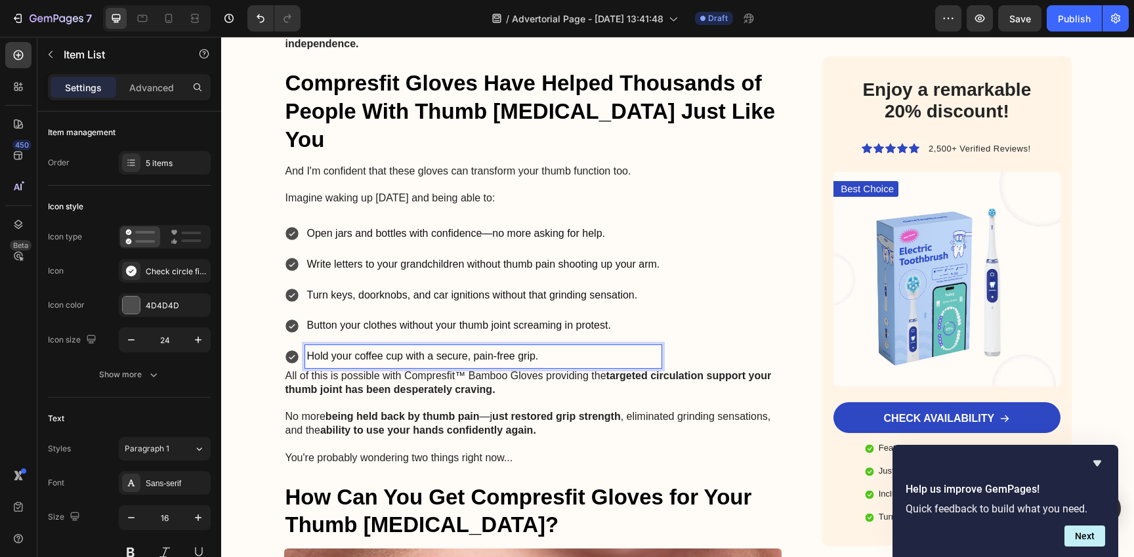
click at [709, 245] on div "Open jars and bottles with confidence—no more asking for help. Write letters to…" at bounding box center [533, 295] width 498 height 146
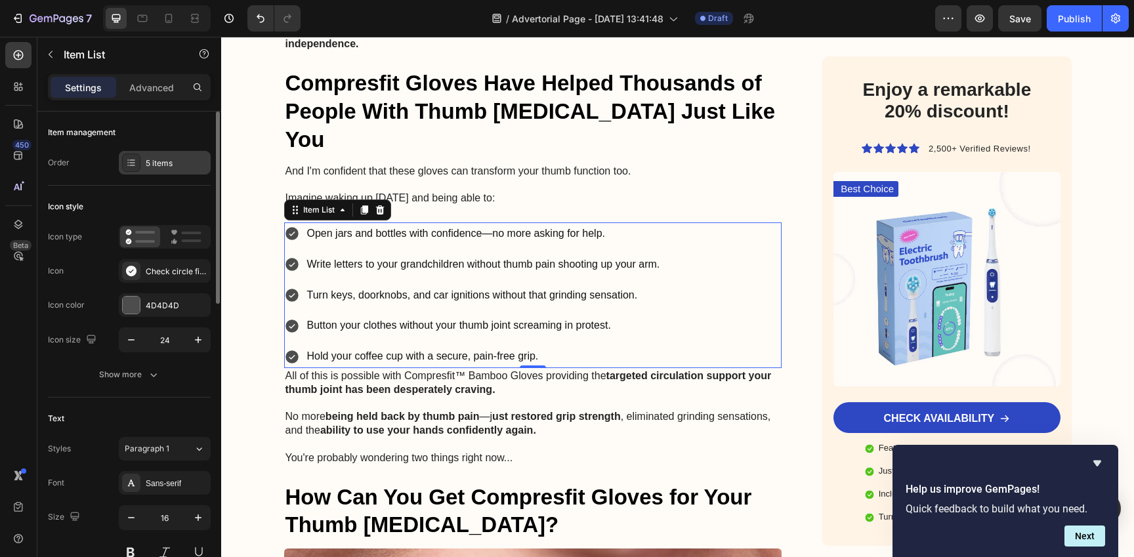
click at [158, 165] on div "5 items" at bounding box center [177, 163] width 62 height 12
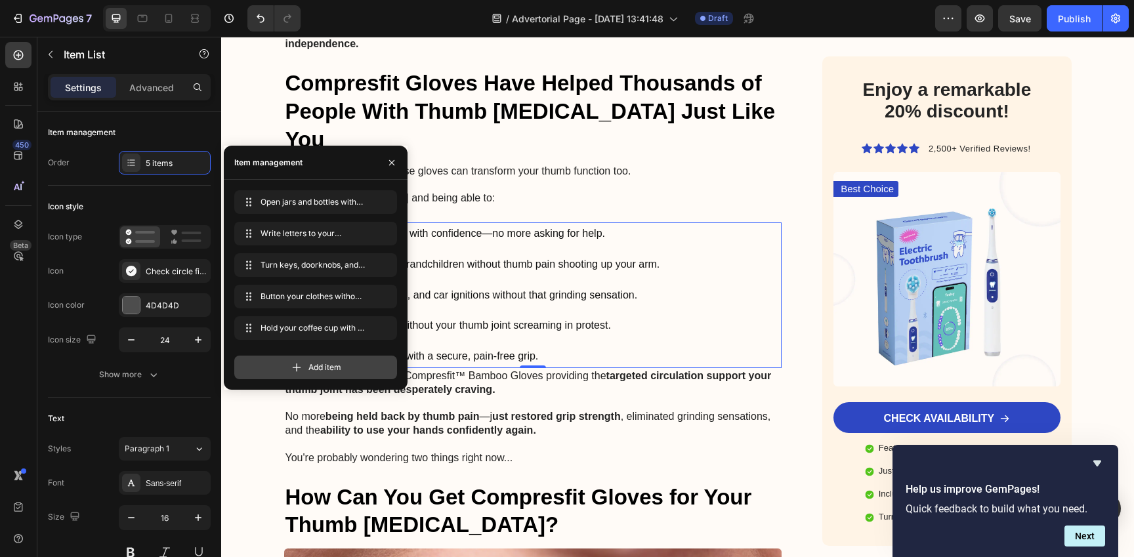
click at [283, 362] on div "Add item" at bounding box center [315, 368] width 163 height 24
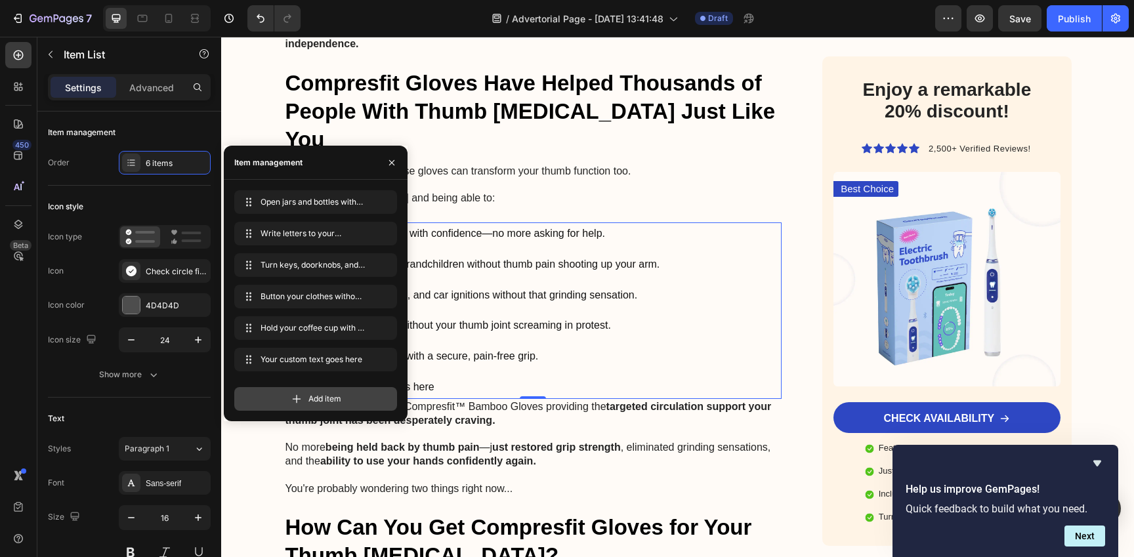
click at [310, 402] on span "Add item" at bounding box center [324, 399] width 33 height 12
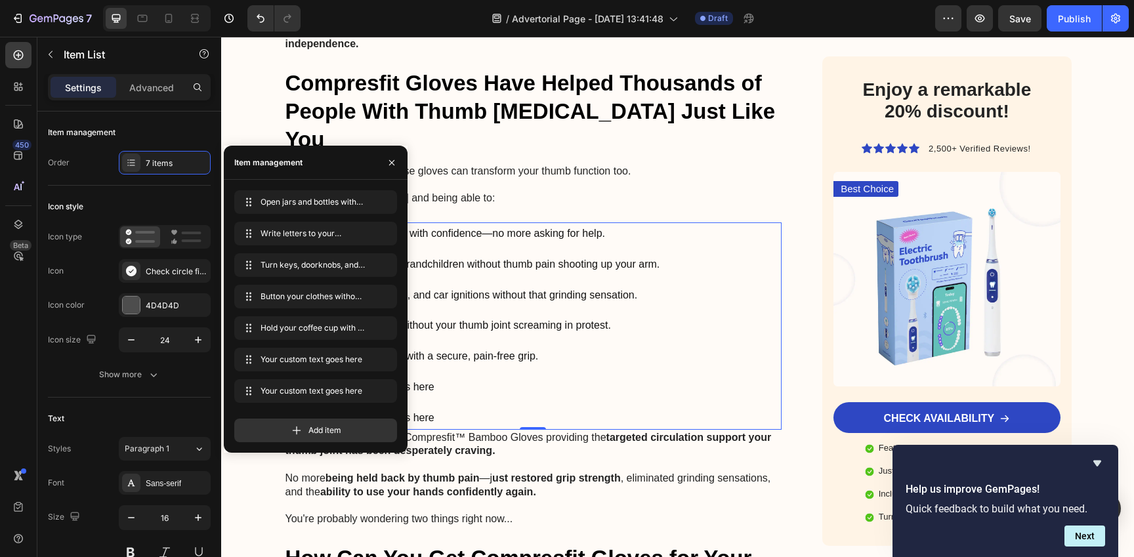
click at [678, 324] on div "Open jars and bottles with confidence—no more asking for help. Write letters to…" at bounding box center [533, 325] width 498 height 207
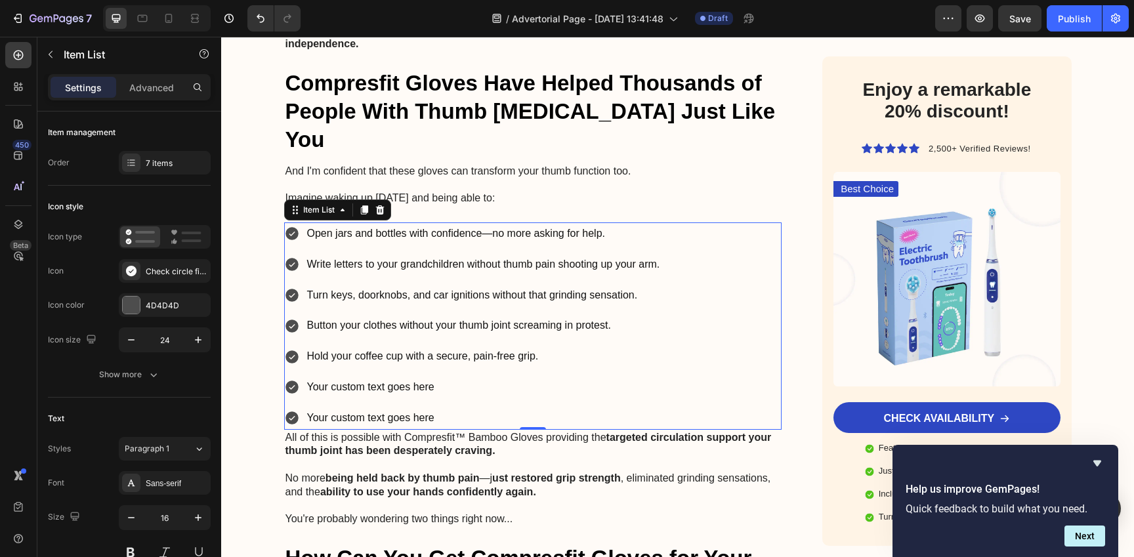
click at [566, 376] on div "Your custom text goes here" at bounding box center [483, 387] width 357 height 23
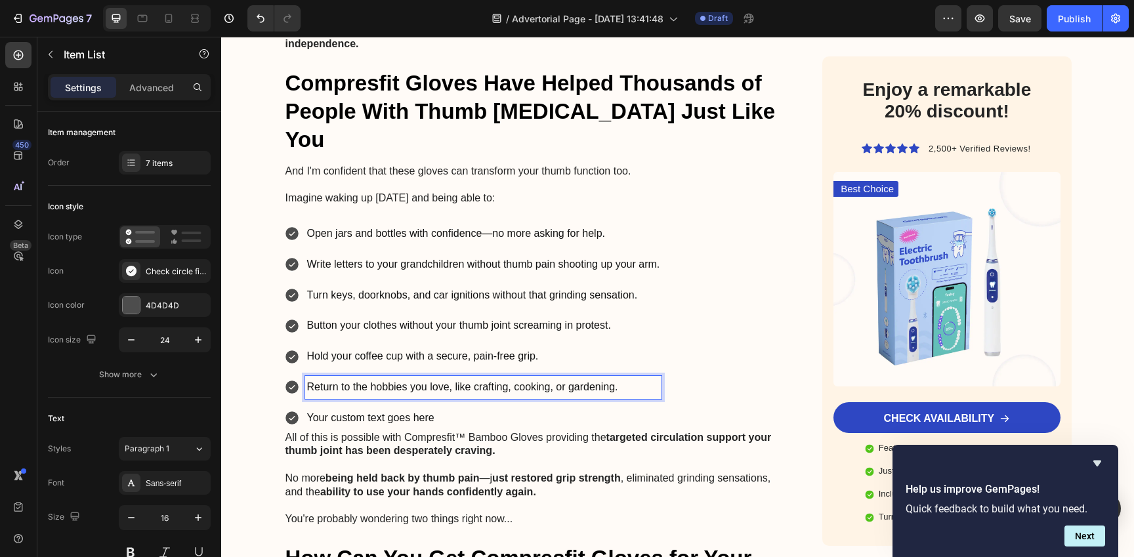
click at [715, 280] on div "Open jars and bottles with confidence—no more asking for help. Write letters to…" at bounding box center [533, 325] width 498 height 207
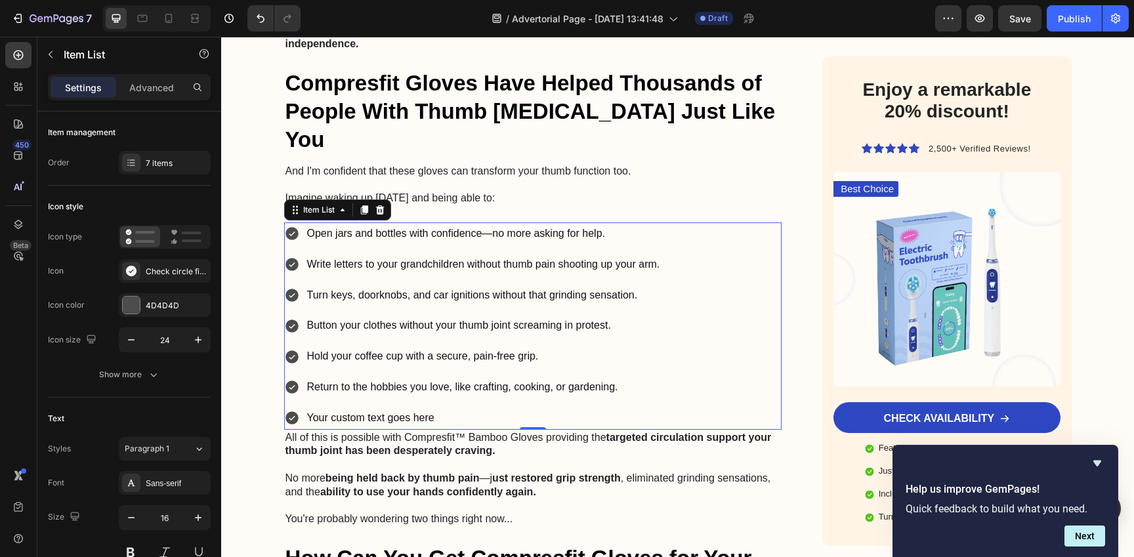
click at [451, 409] on p "Your custom text goes here" at bounding box center [483, 418] width 353 height 19
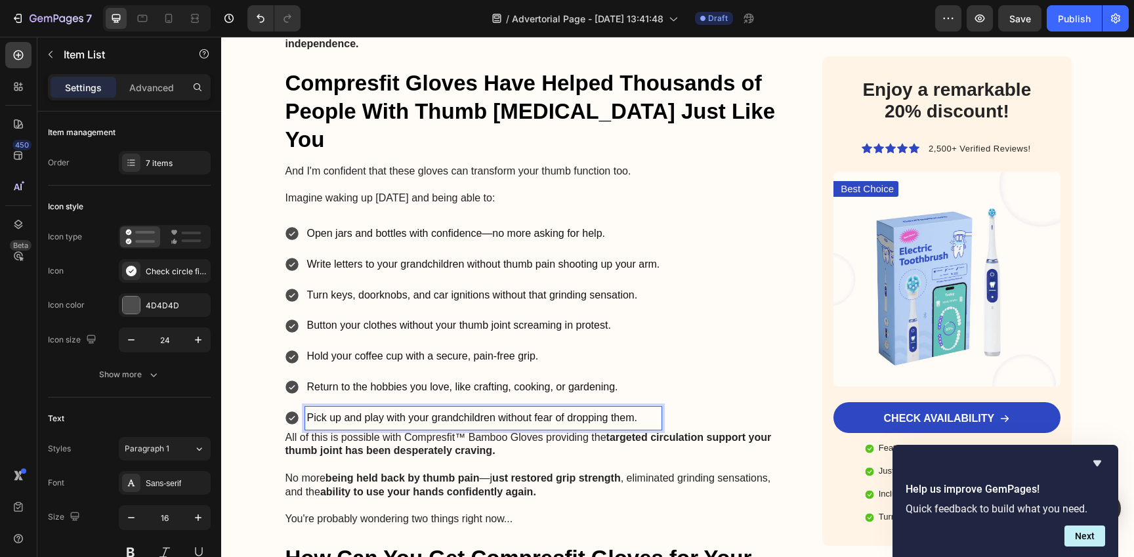
click at [722, 280] on div "Open jars and bottles with confidence—no more asking for help. Write letters to…" at bounding box center [533, 325] width 498 height 207
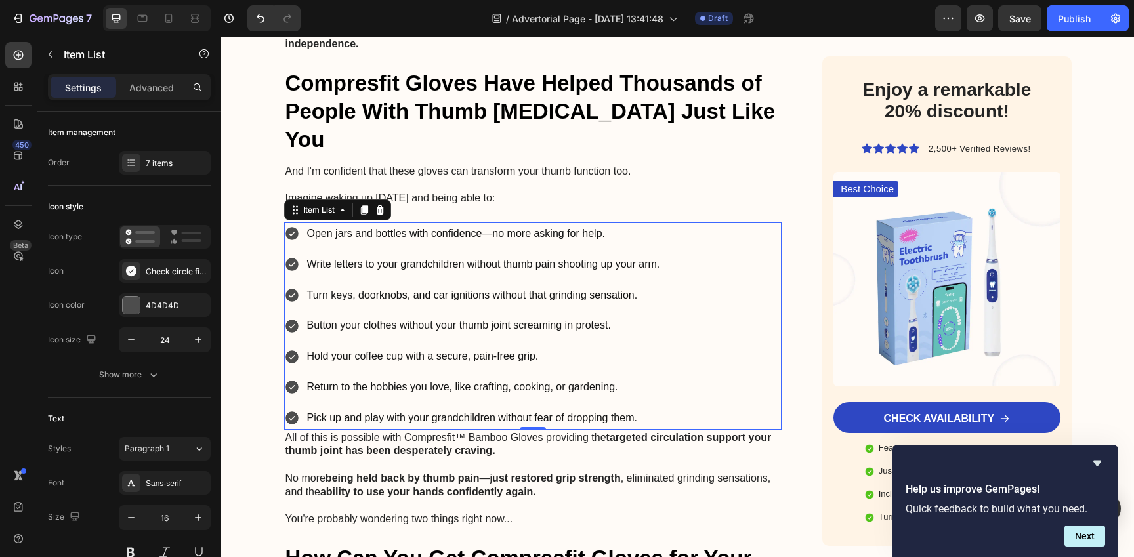
click at [722, 280] on div "Open jars and bottles with confidence—no more asking for help. Write letters to…" at bounding box center [533, 325] width 498 height 207
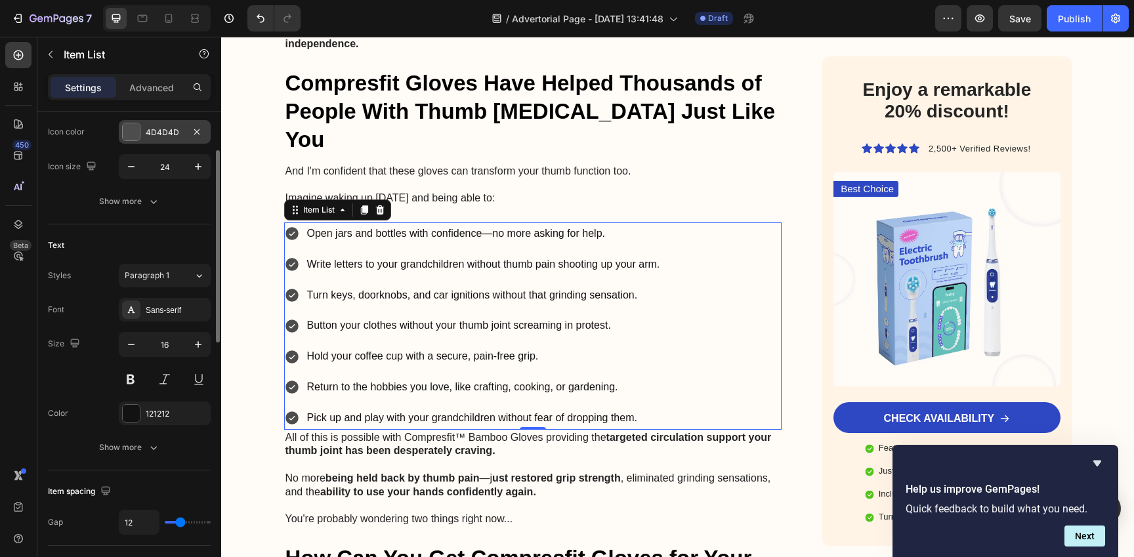
scroll to position [182, 0]
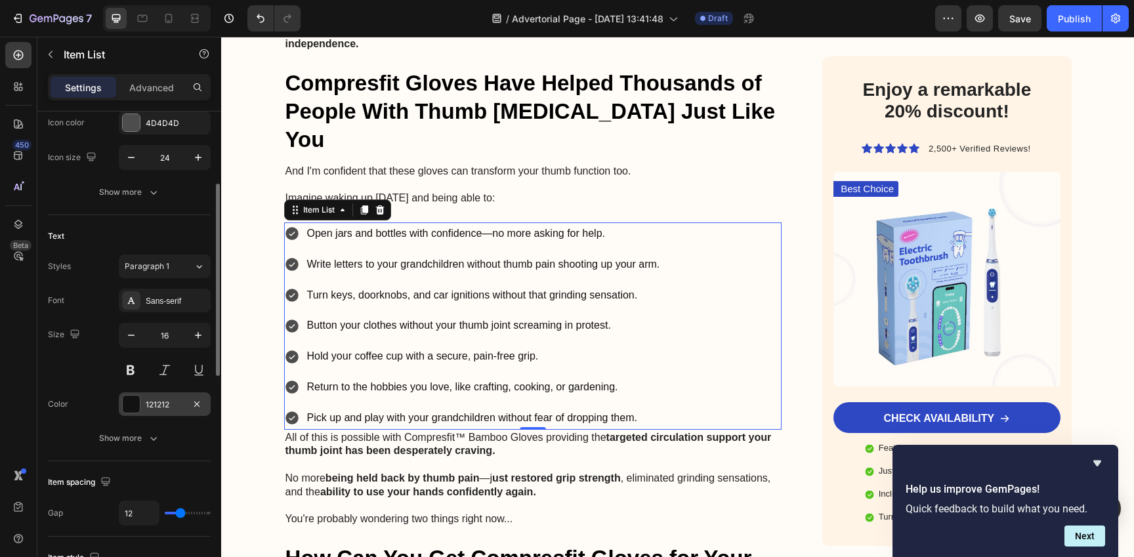
click at [172, 402] on div "121212" at bounding box center [165, 405] width 38 height 12
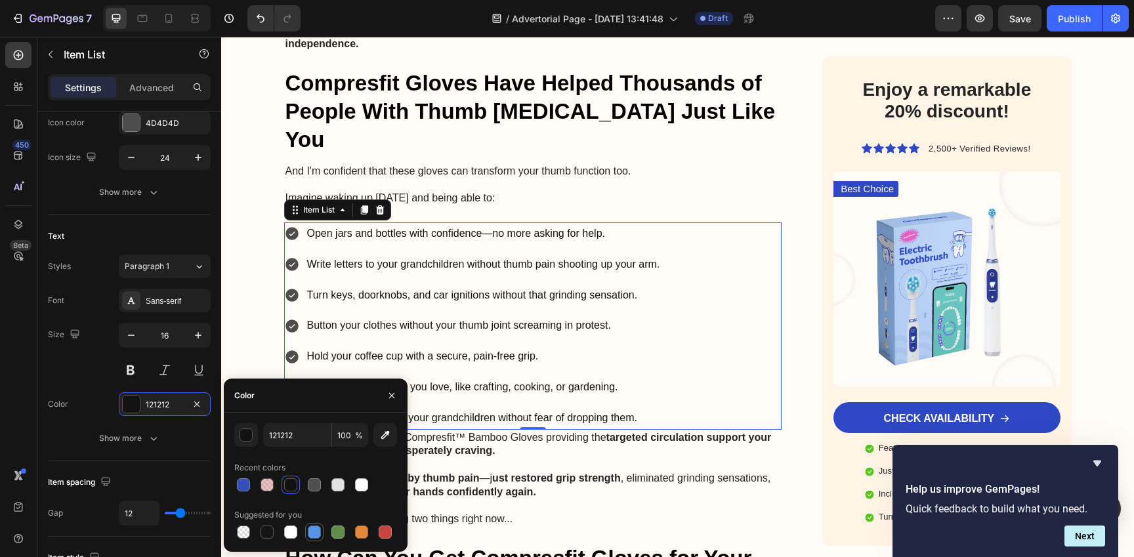
click at [321, 534] on div at bounding box center [314, 532] width 16 height 16
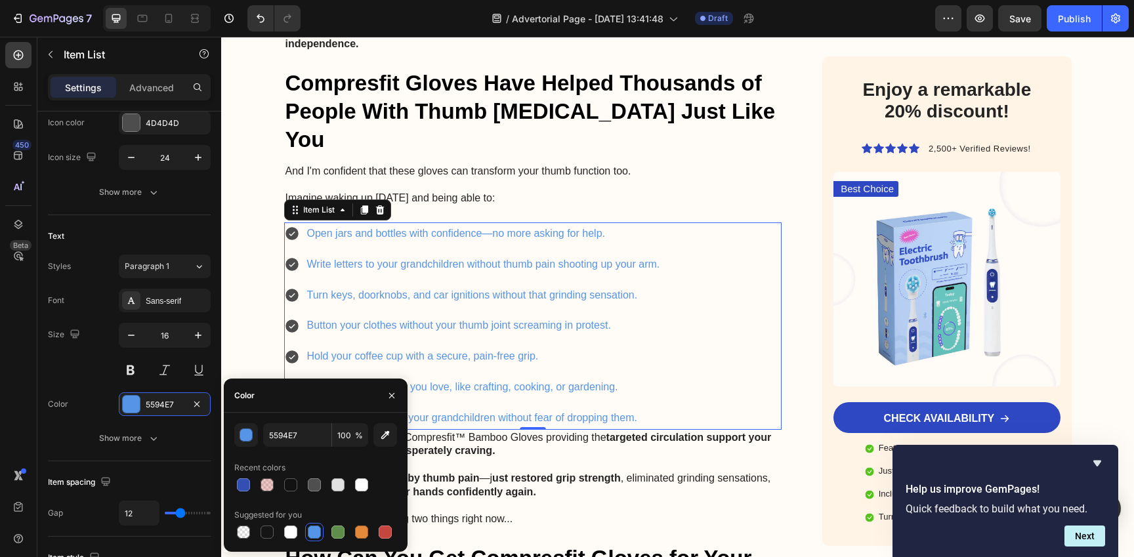
type input "121212"
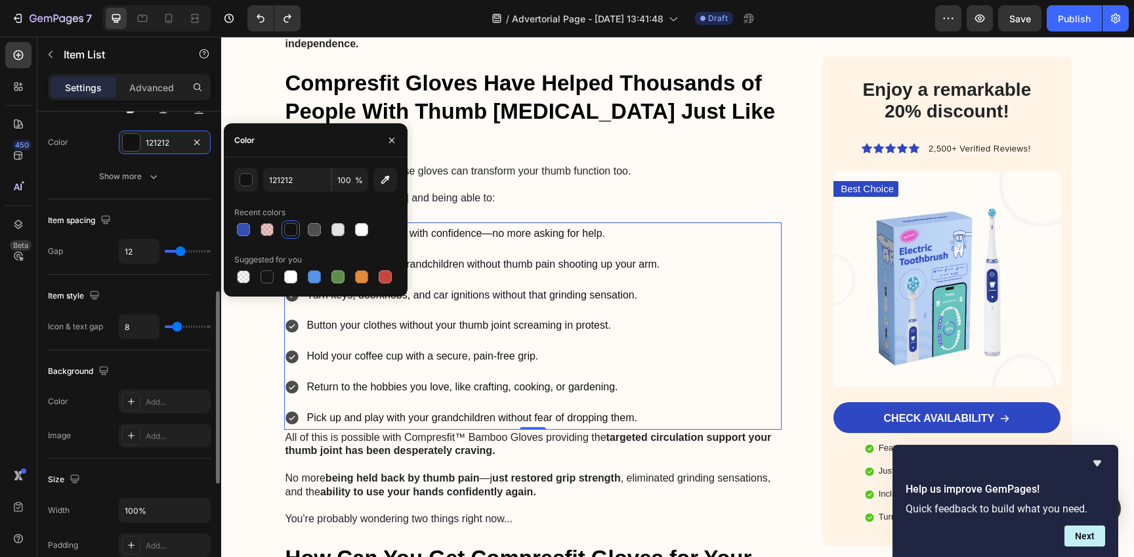
scroll to position [446, 0]
click at [151, 401] on div "Add..." at bounding box center [177, 400] width 62 height 12
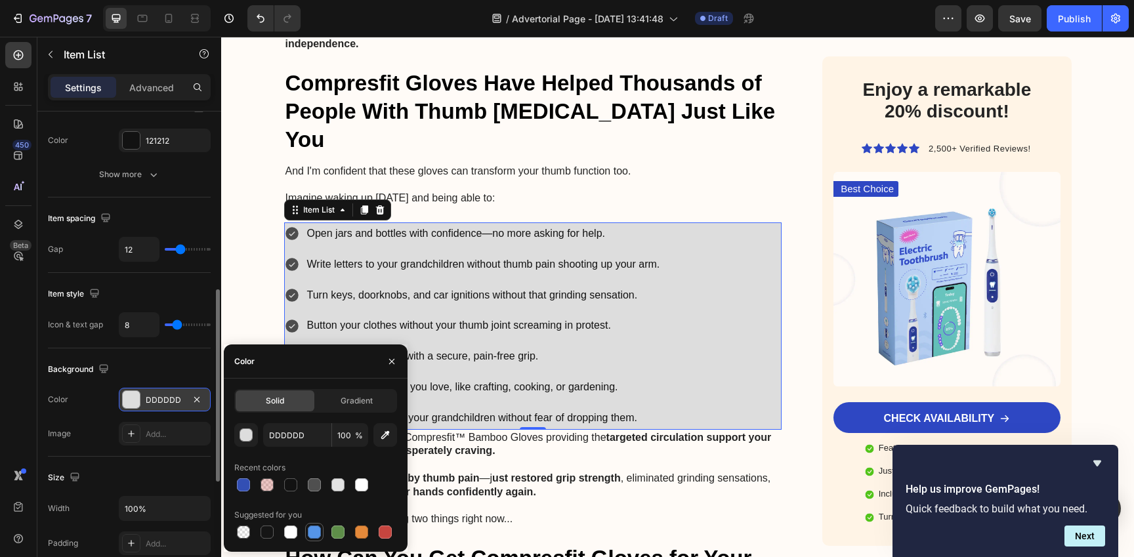
click at [314, 535] on div at bounding box center [314, 532] width 13 height 13
type input "5594E7"
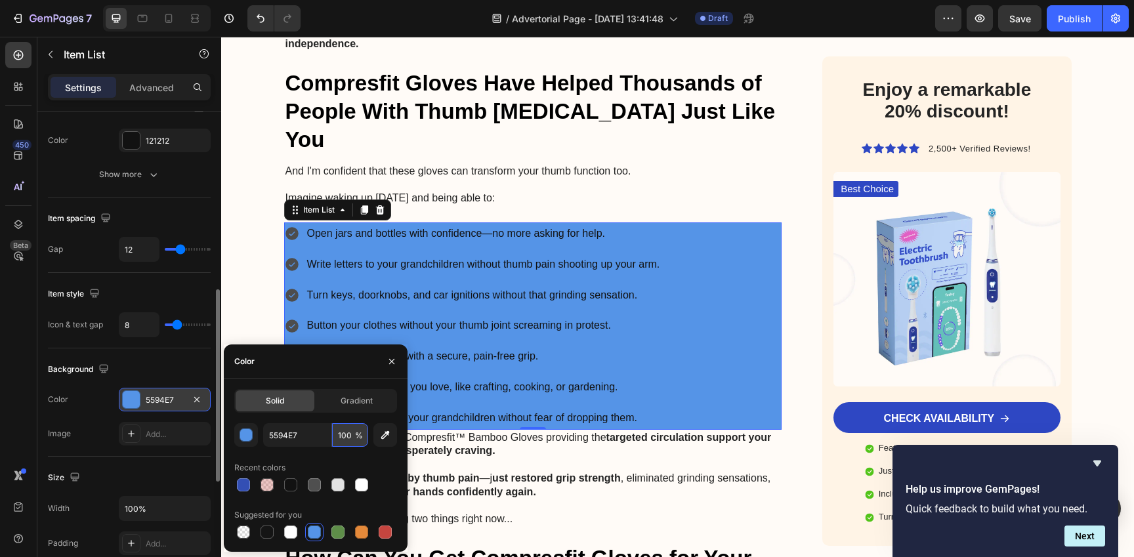
click at [351, 440] on input "100" at bounding box center [350, 435] width 36 height 24
type input "30"
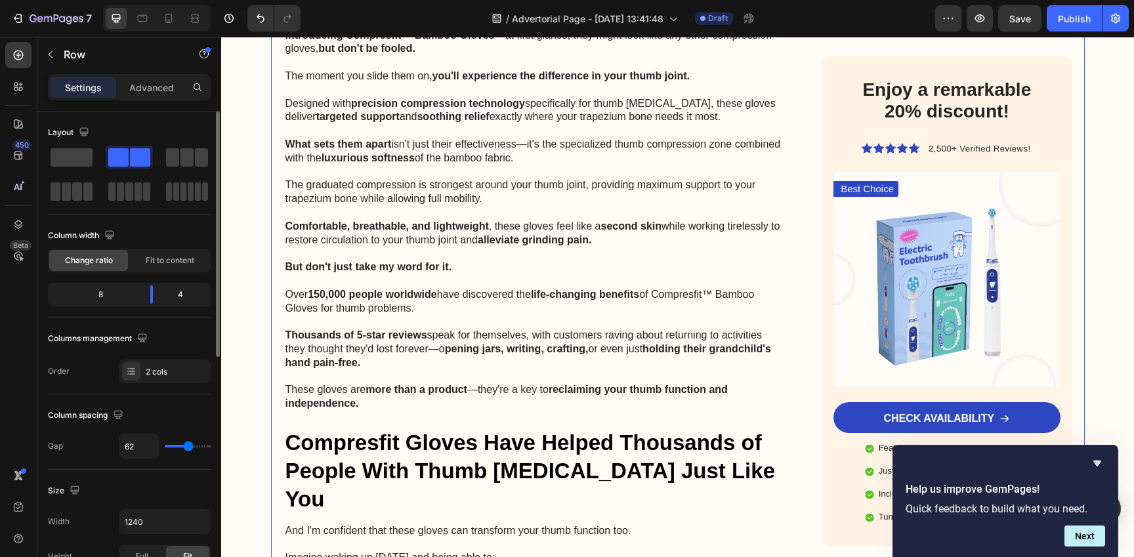
scroll to position [5329, 0]
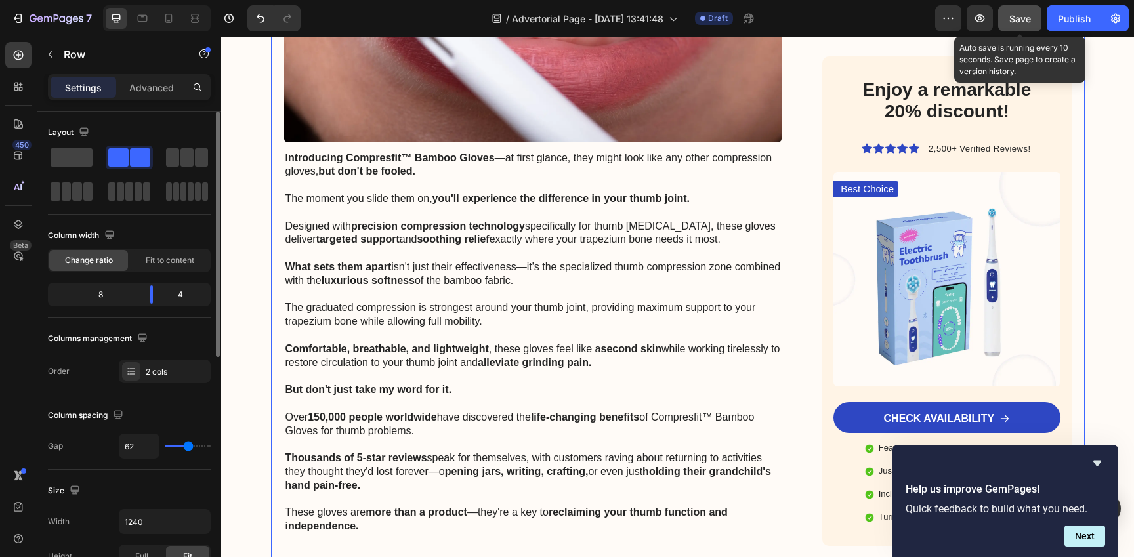
click at [1020, 13] on span "Save" at bounding box center [1020, 18] width 22 height 11
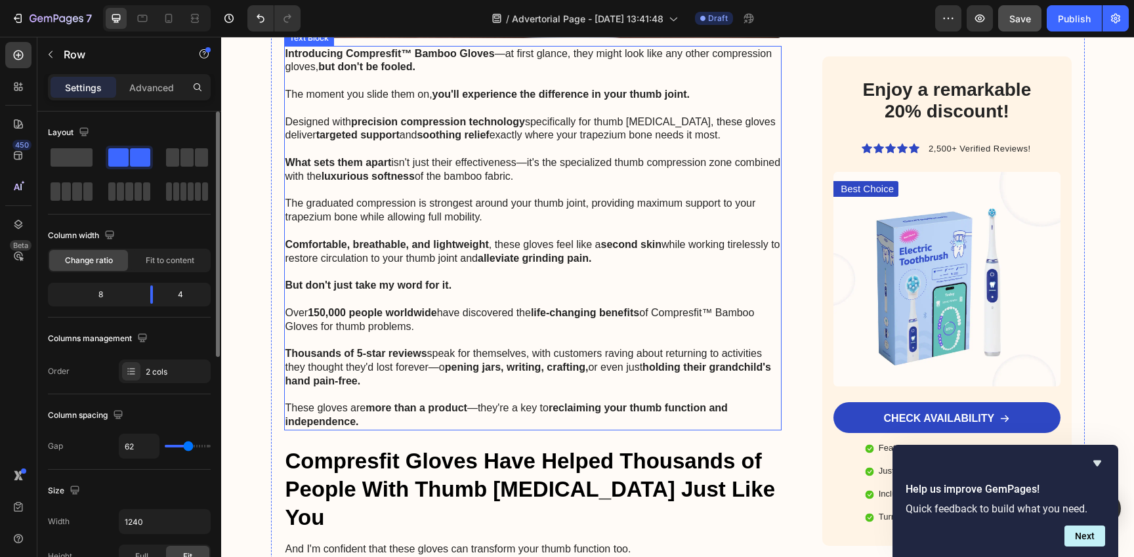
scroll to position [5443, 0]
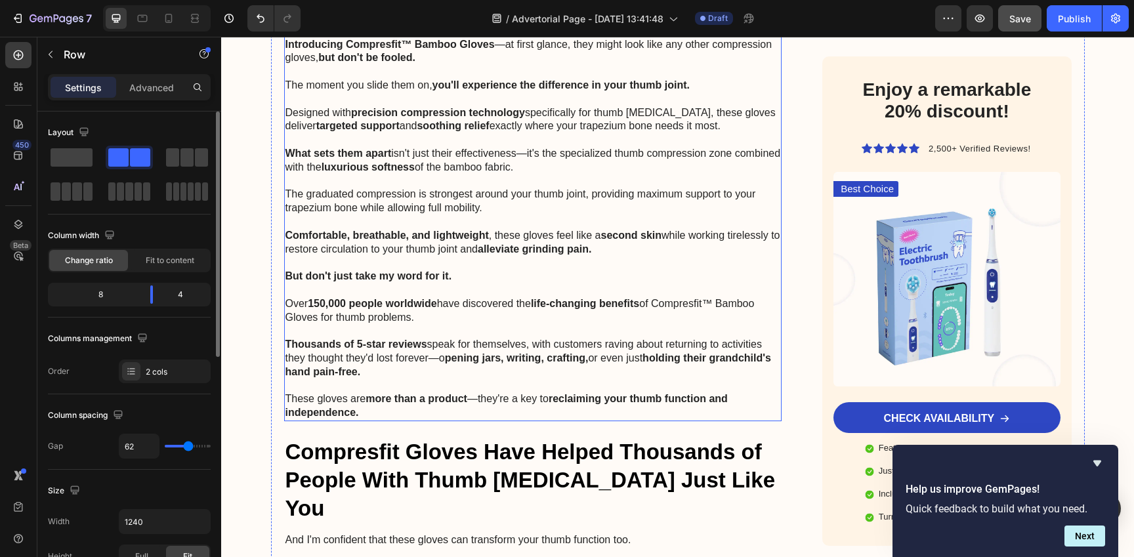
click at [733, 338] on p "Thousands of 5-star reviews speak for themselves, with customers raving about r…" at bounding box center [532, 358] width 495 height 41
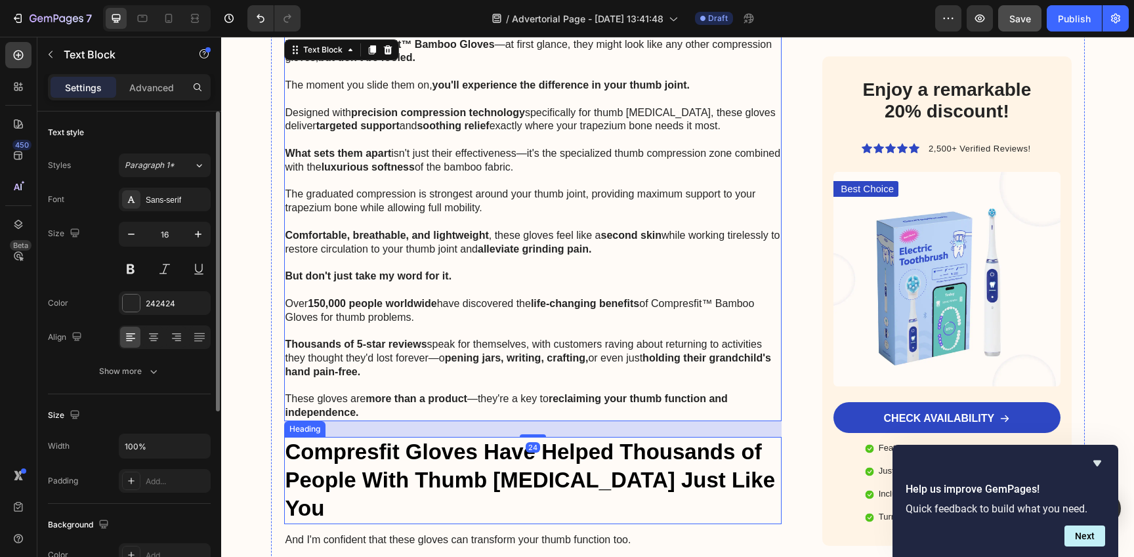
click at [522, 421] on div "24" at bounding box center [533, 429] width 498 height 16
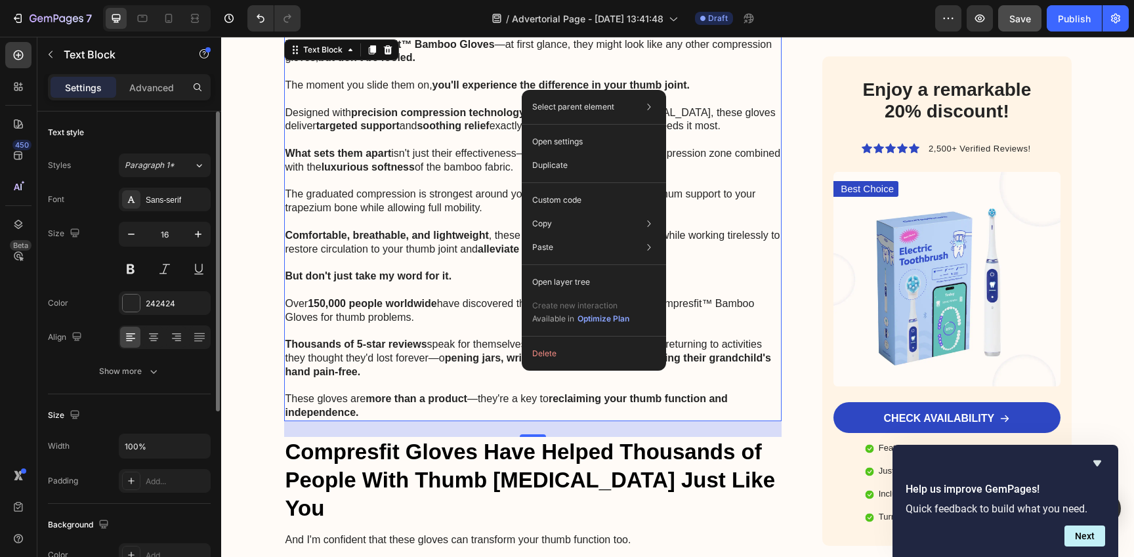
click at [482, 421] on div "24" at bounding box center [533, 429] width 498 height 16
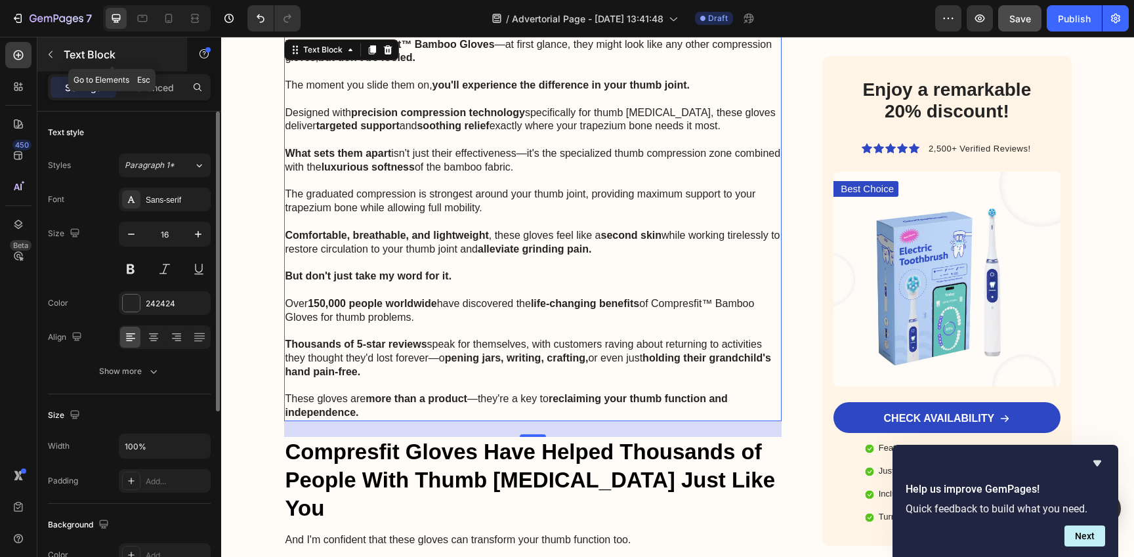
click at [56, 56] on button "button" at bounding box center [50, 54] width 21 height 21
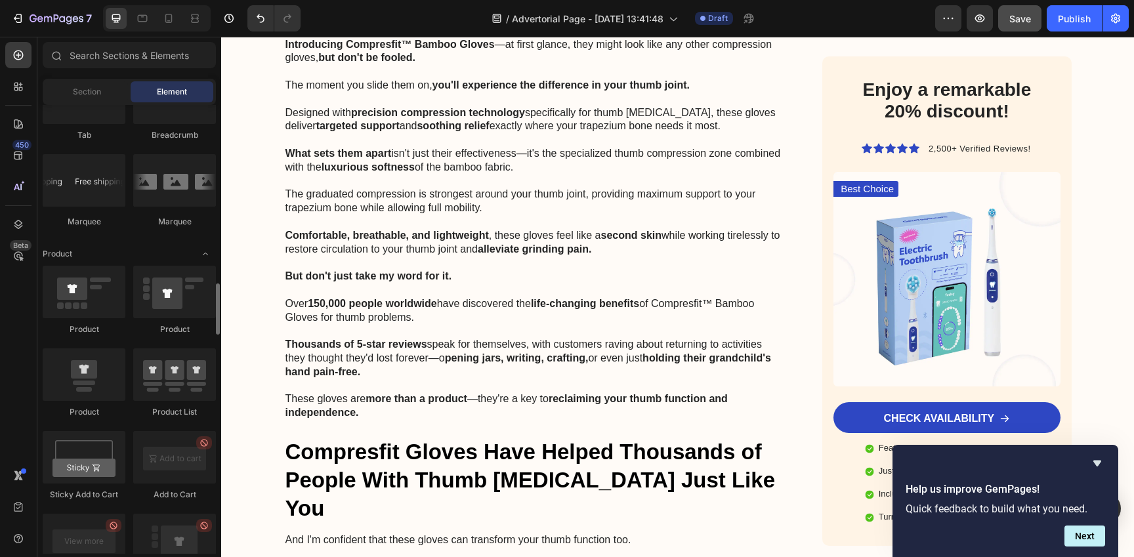
scroll to position [1541, 0]
click at [104, 105] on div at bounding box center [84, 96] width 83 height 52
click at [91, 93] on span "Section" at bounding box center [87, 92] width 28 height 12
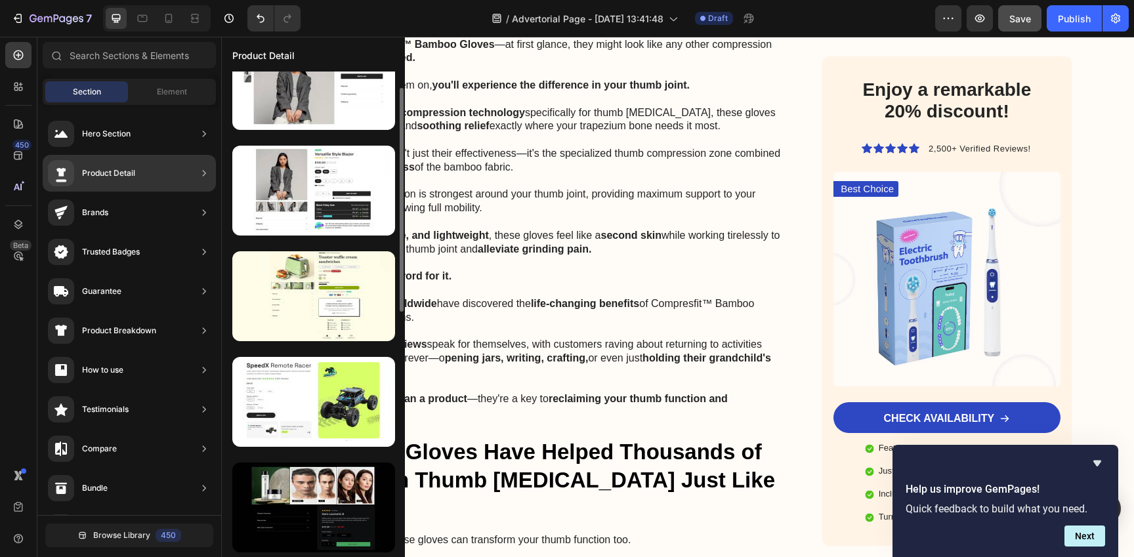
scroll to position [0, 0]
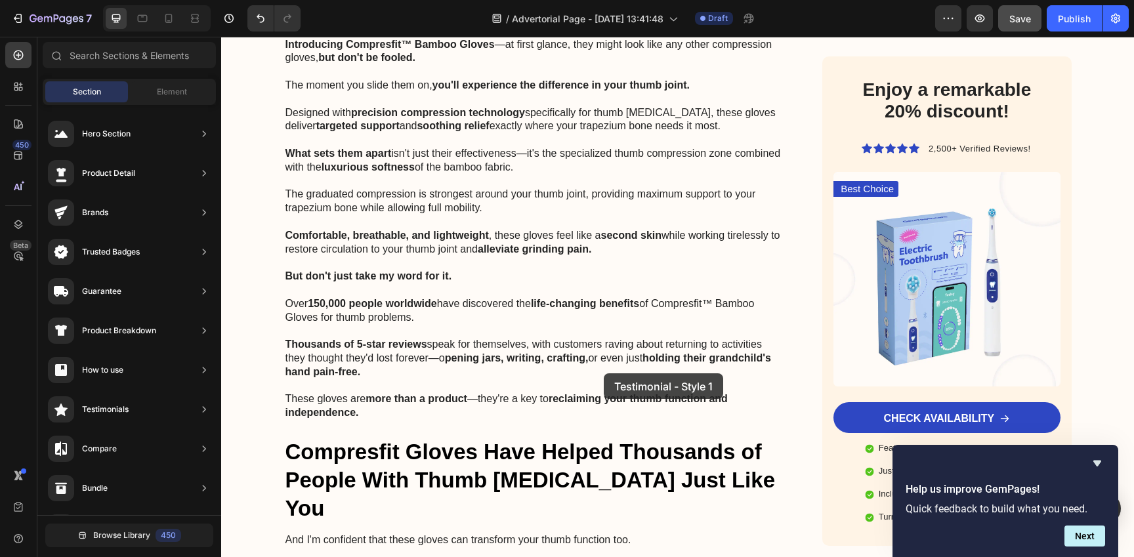
drag, startPoint x: 550, startPoint y: 171, endPoint x: 604, endPoint y: 373, distance: 209.1
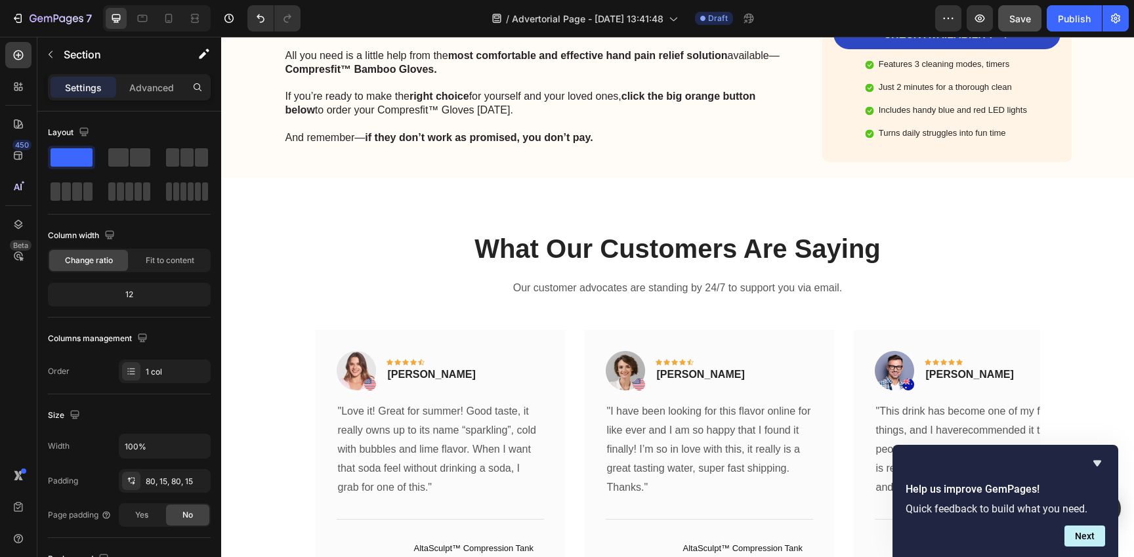
scroll to position [11300, 0]
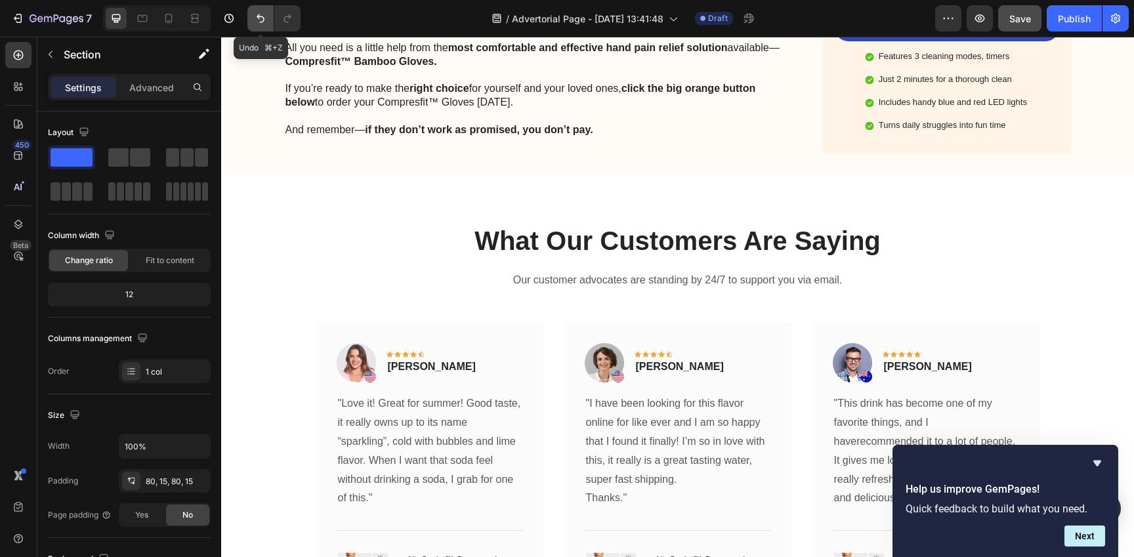
click at [255, 25] on button "Undo/Redo" at bounding box center [260, 18] width 26 height 26
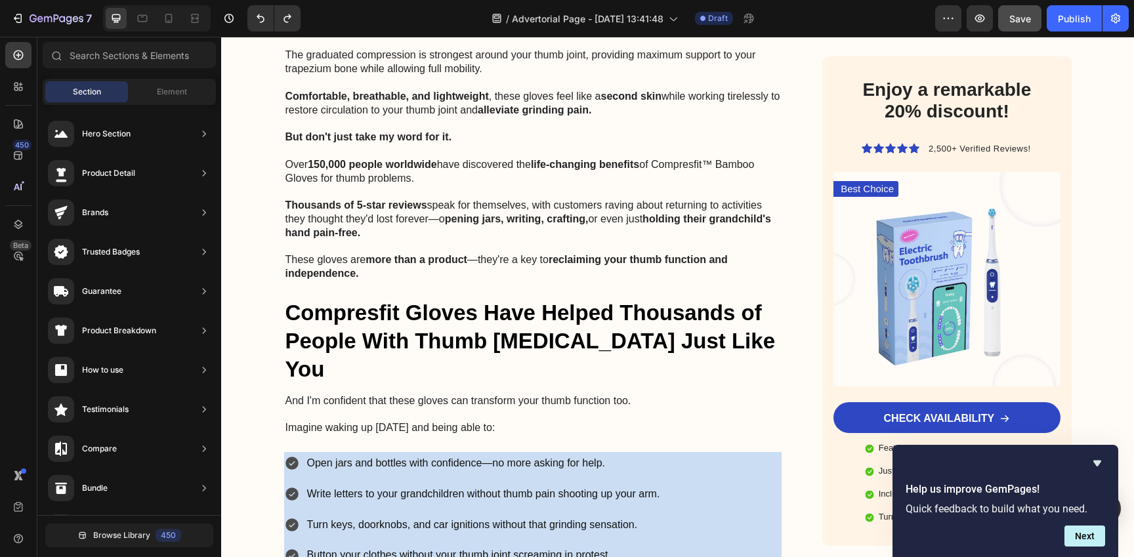
scroll to position [5501, 0]
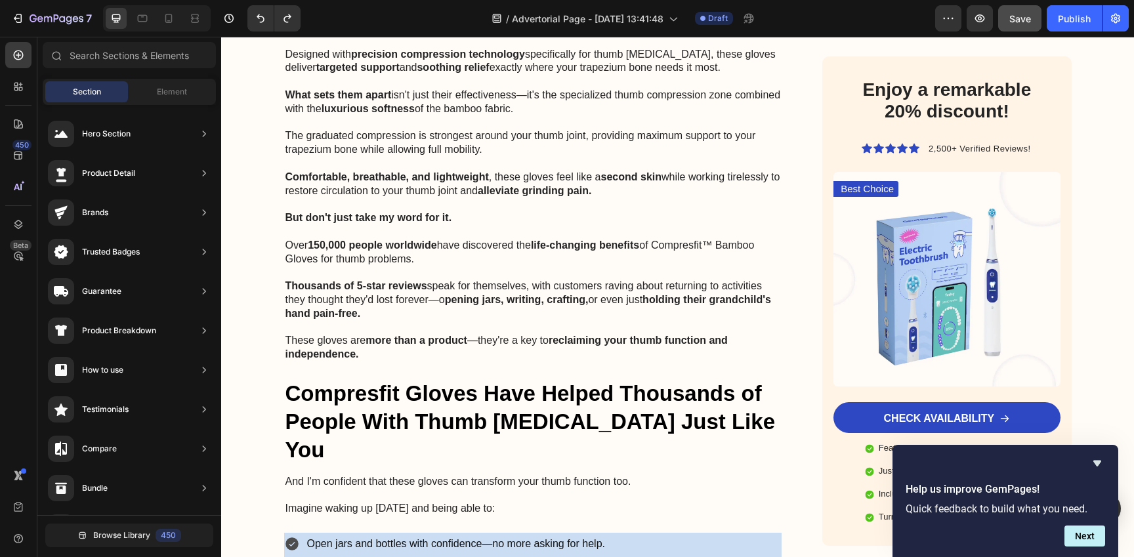
click at [415, 381] on strong "Compresfit Gloves Have Helped Thousands of People With Thumb [MEDICAL_DATA] Jus…" at bounding box center [529, 421] width 489 height 81
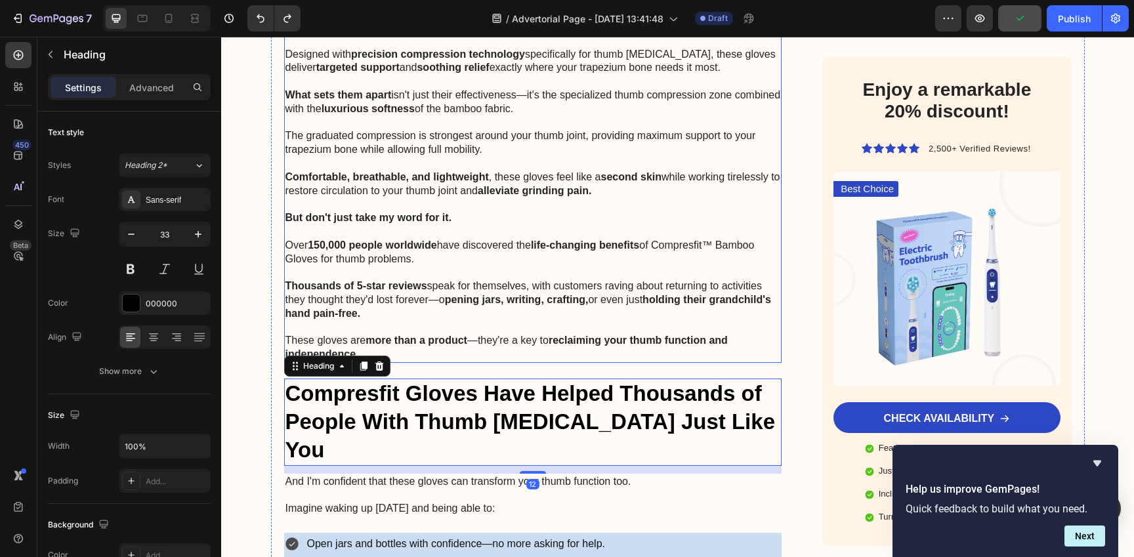
click at [446, 321] on p at bounding box center [532, 328] width 495 height 14
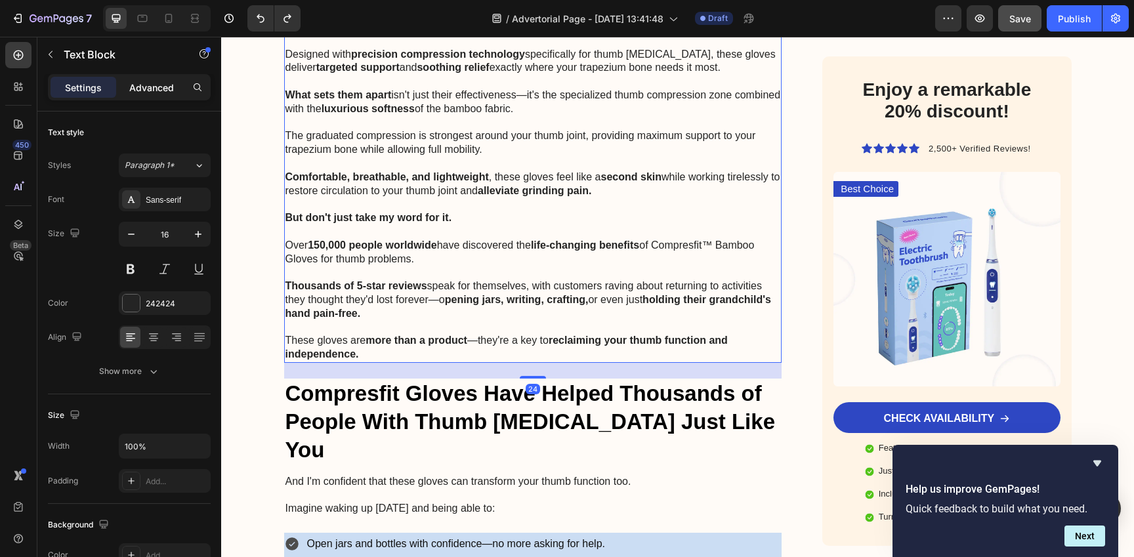
click at [167, 88] on p "Advanced" at bounding box center [151, 88] width 45 height 14
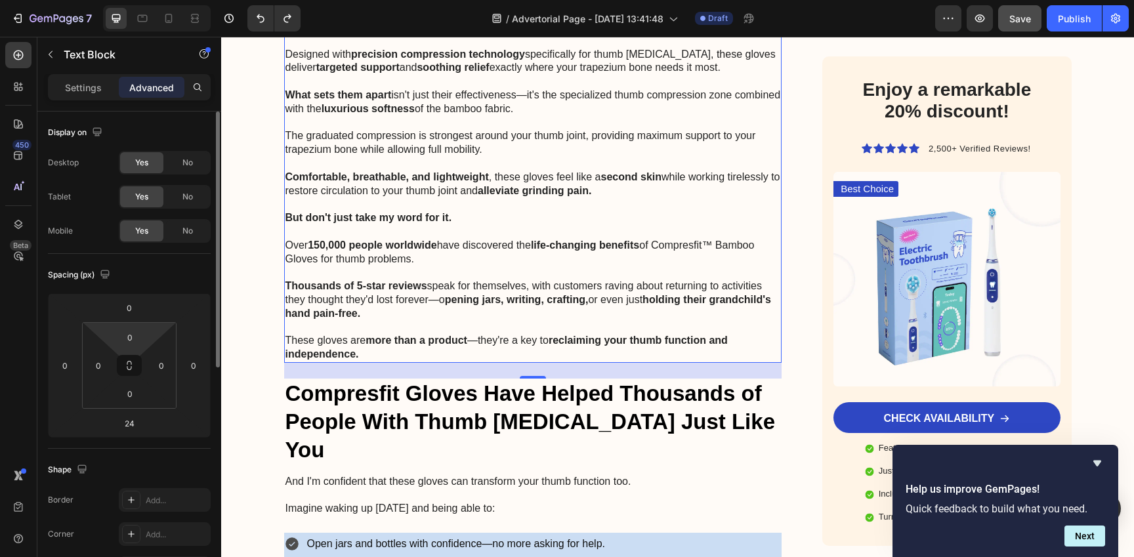
scroll to position [428, 0]
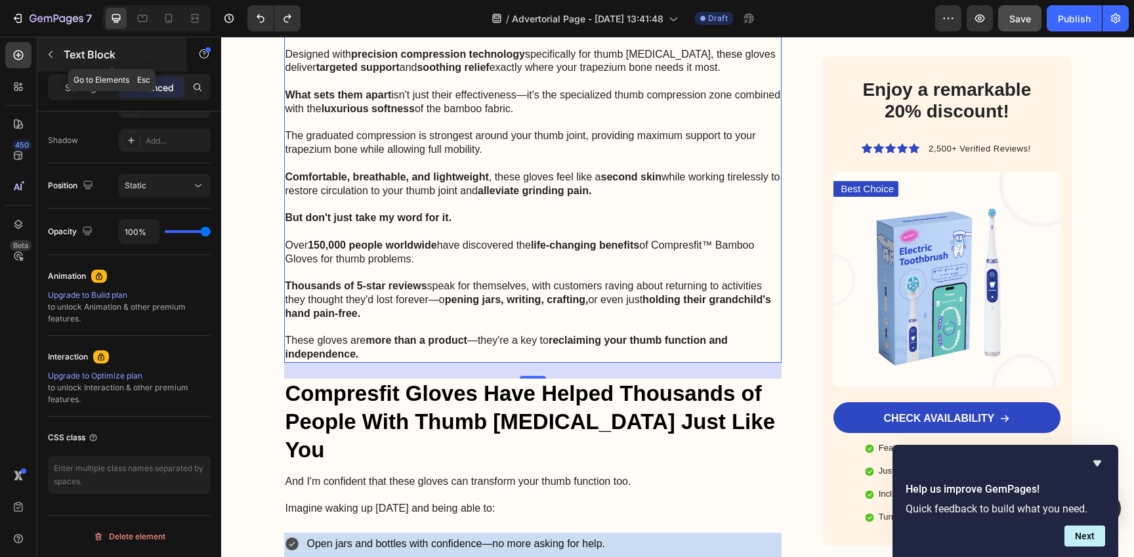
click at [51, 49] on icon "button" at bounding box center [50, 54] width 10 height 10
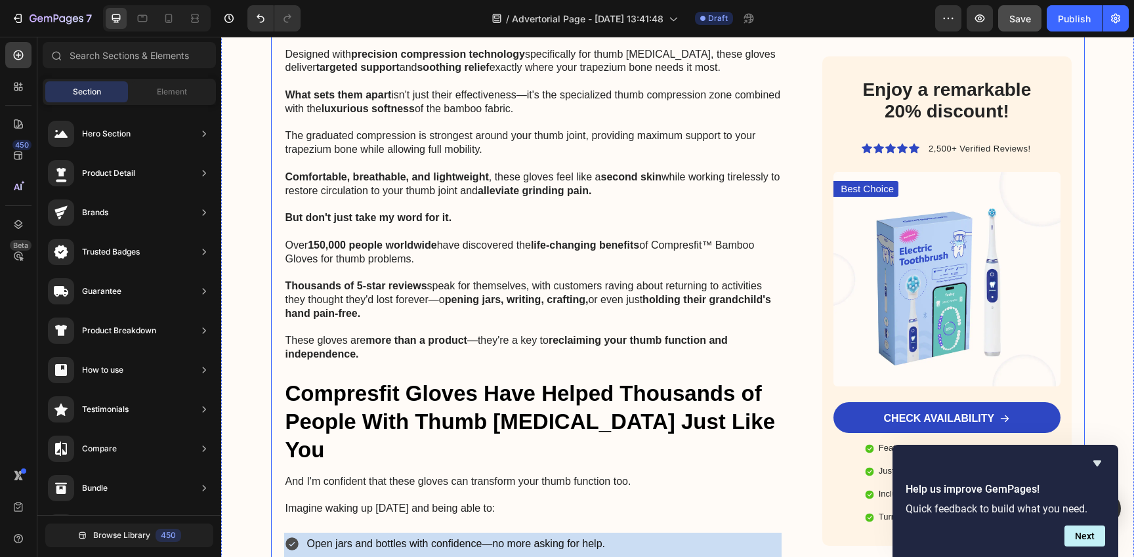
click at [436, 307] on div "Advertorial Text Block Top Physical Therapist: Put These Gloves On For 20 Minut…" at bounding box center [533, 307] width 498 height 11294
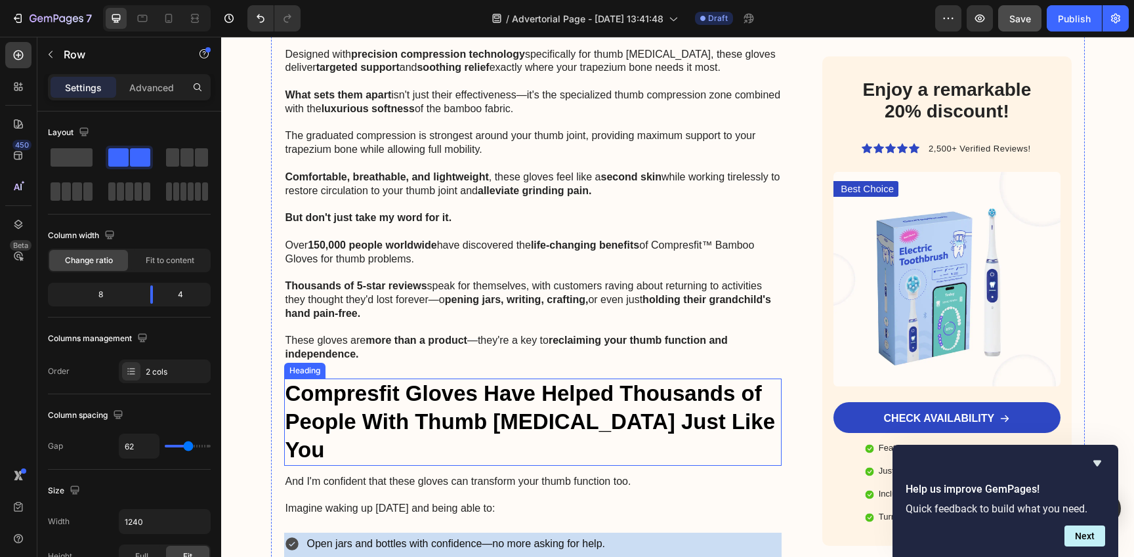
click at [445, 381] on strong "Compresfit Gloves Have Helped Thousands of People With Thumb [MEDICAL_DATA] Jus…" at bounding box center [529, 421] width 489 height 81
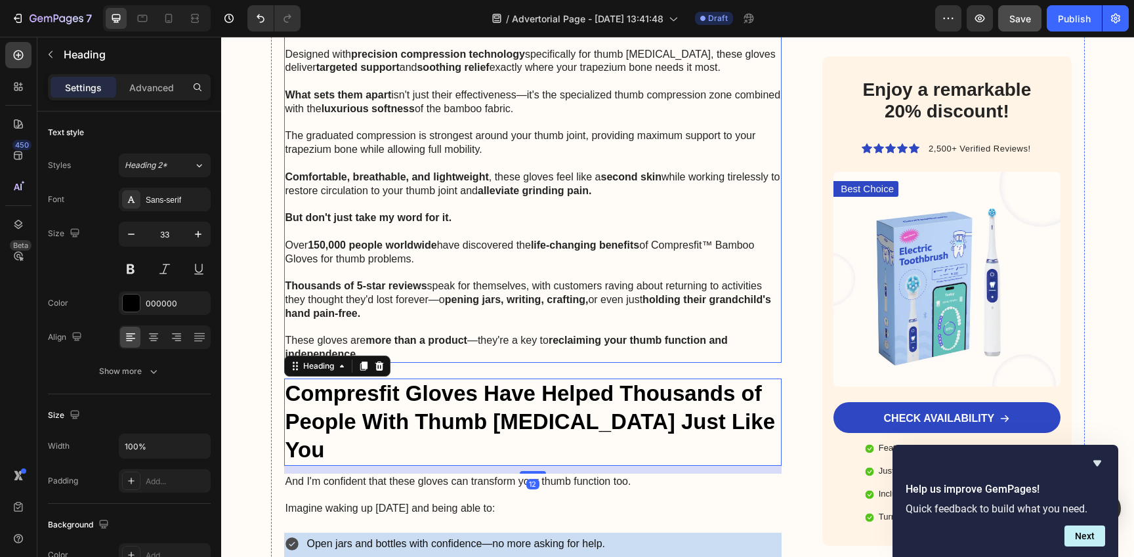
click at [445, 334] on p "These gloves are more than a product —they're a key to reclaiming your thumb fu…" at bounding box center [532, 348] width 495 height 28
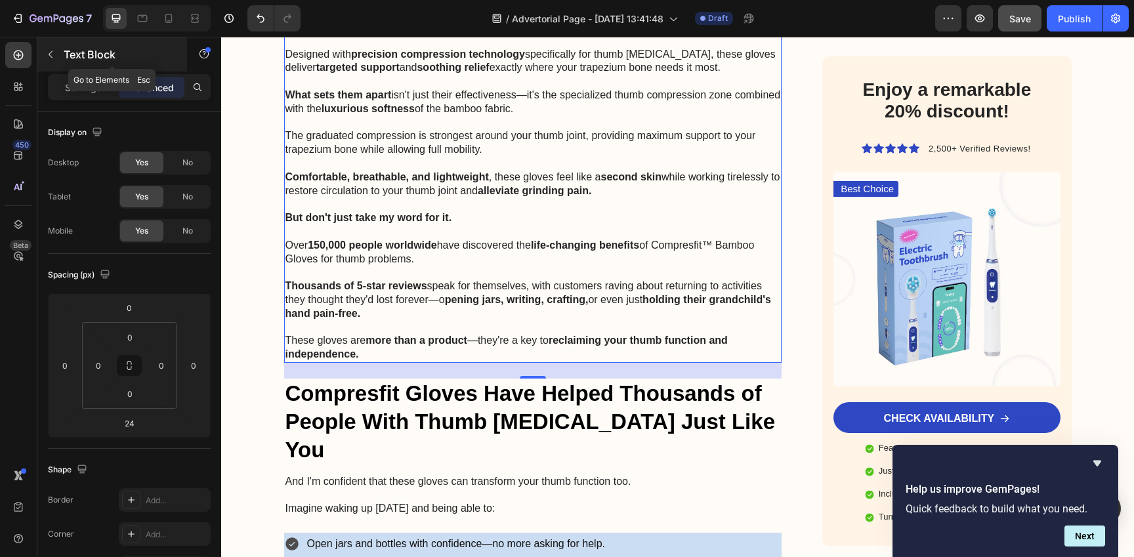
click at [51, 54] on icon "button" at bounding box center [50, 54] width 10 height 10
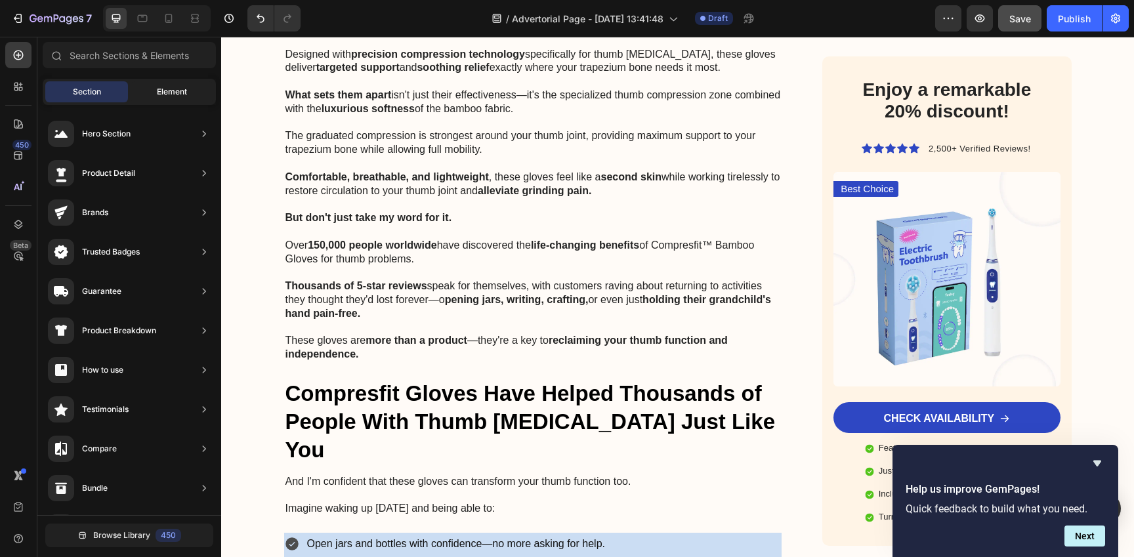
click at [145, 96] on div "Element" at bounding box center [172, 91] width 83 height 21
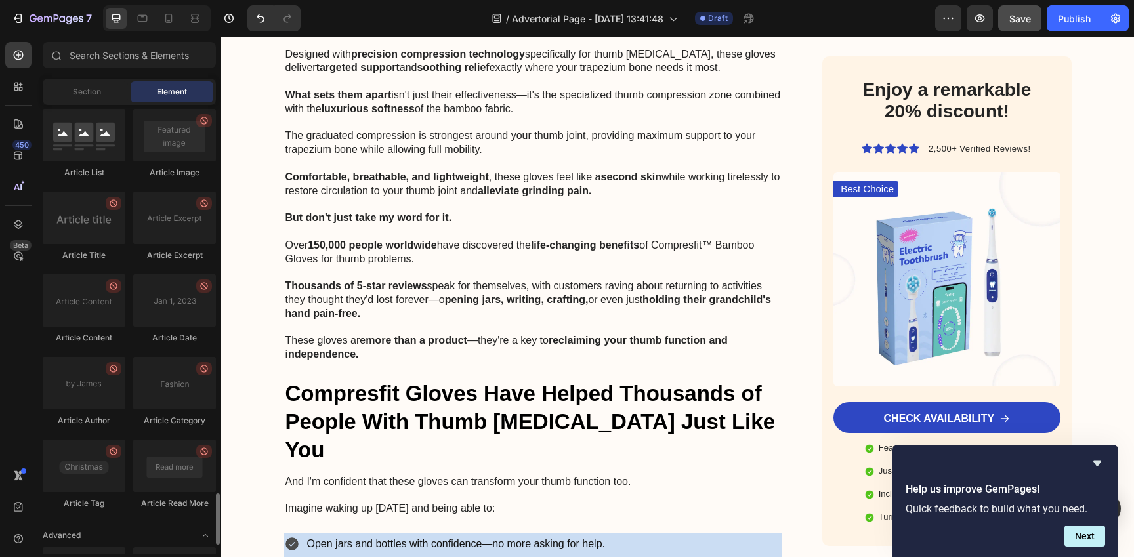
scroll to position [3440, 0]
